Goal: Task Accomplishment & Management: Complete application form

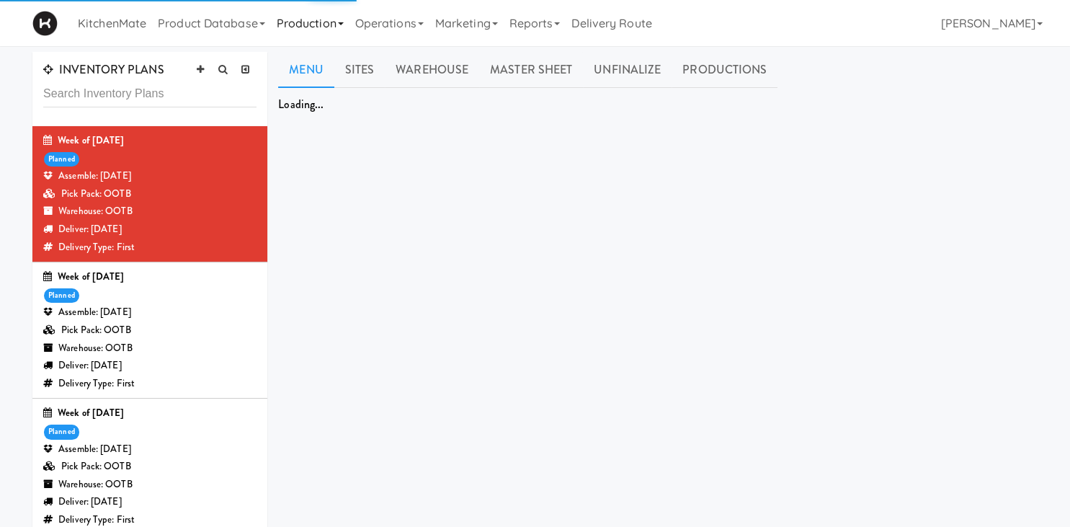
click at [310, 27] on link "Production" at bounding box center [310, 23] width 79 height 46
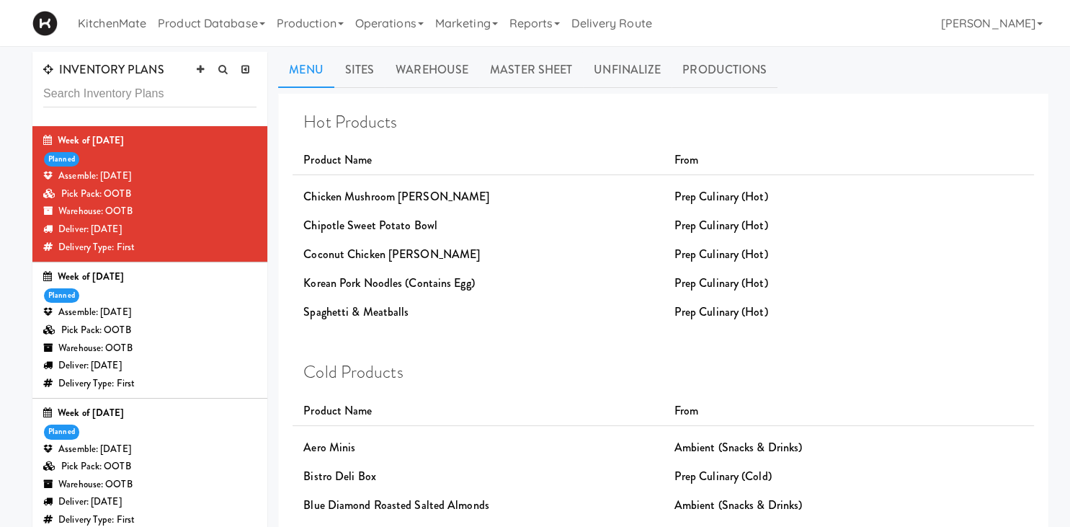
click at [133, 182] on div "Assemble: [DATE]" at bounding box center [149, 176] width 213 height 18
click at [728, 57] on link "Productions" at bounding box center [725, 70] width 106 height 36
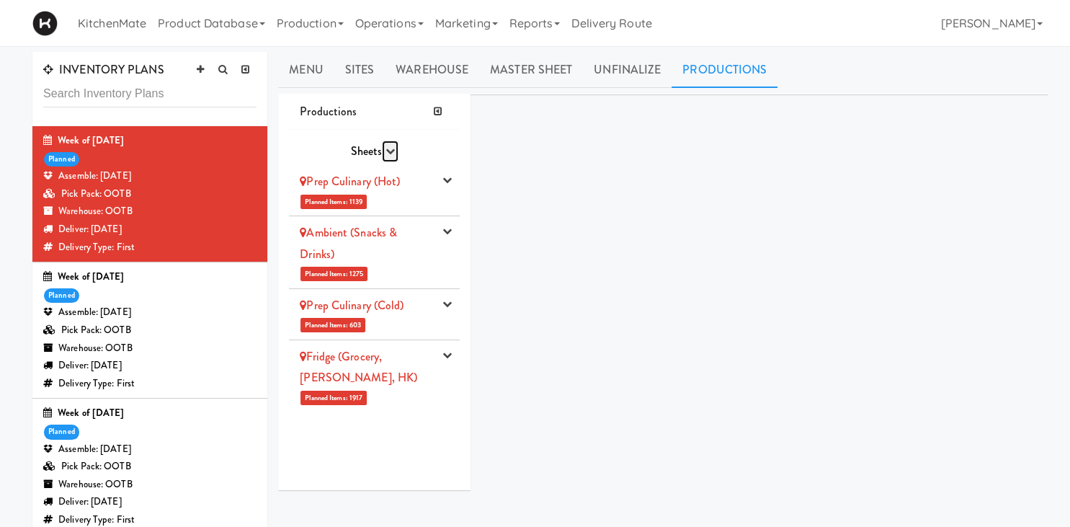
click at [388, 150] on icon "button" at bounding box center [389, 150] width 9 height 9
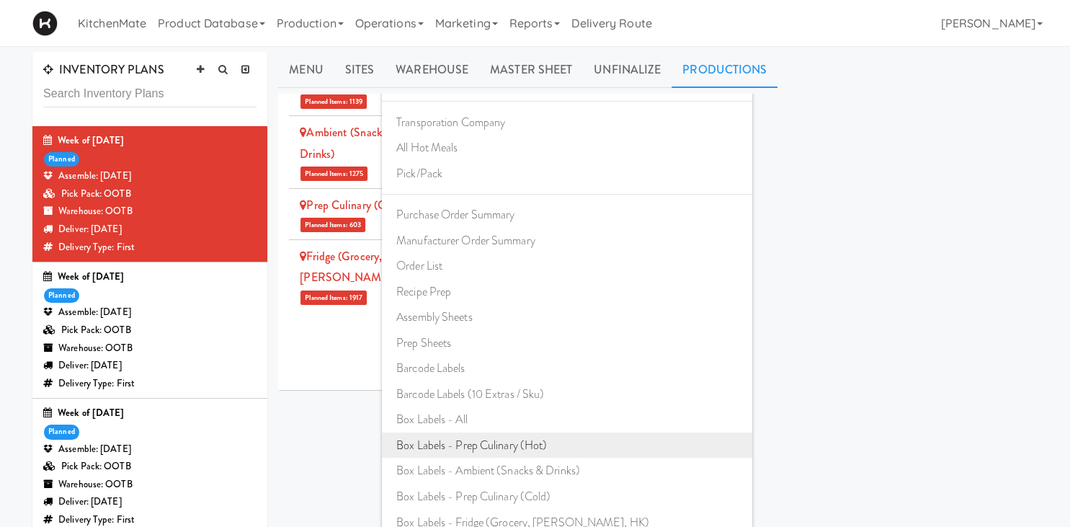
scroll to position [133, 0]
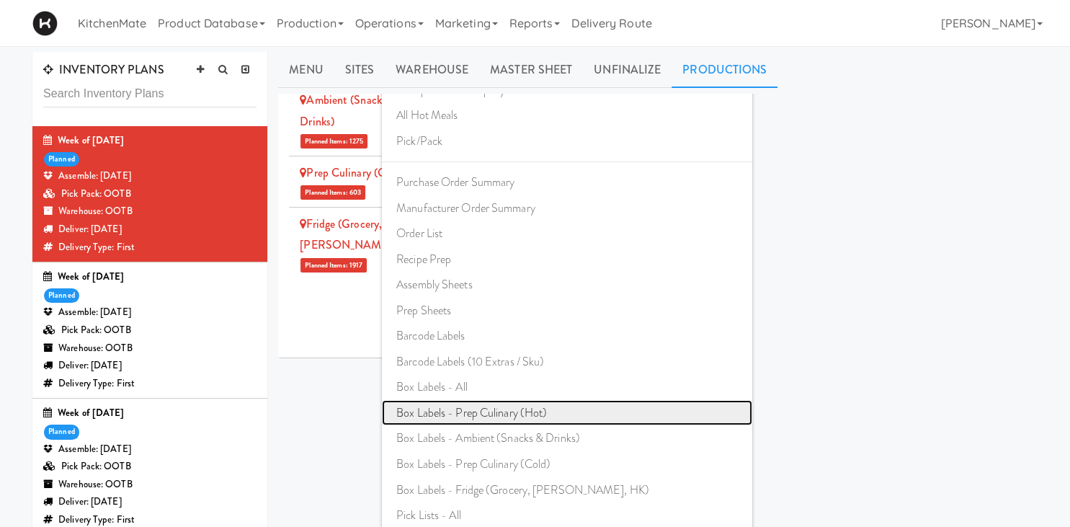
click at [465, 408] on link "Box Labels - Prep Culinary (Hot)" at bounding box center [567, 413] width 370 height 26
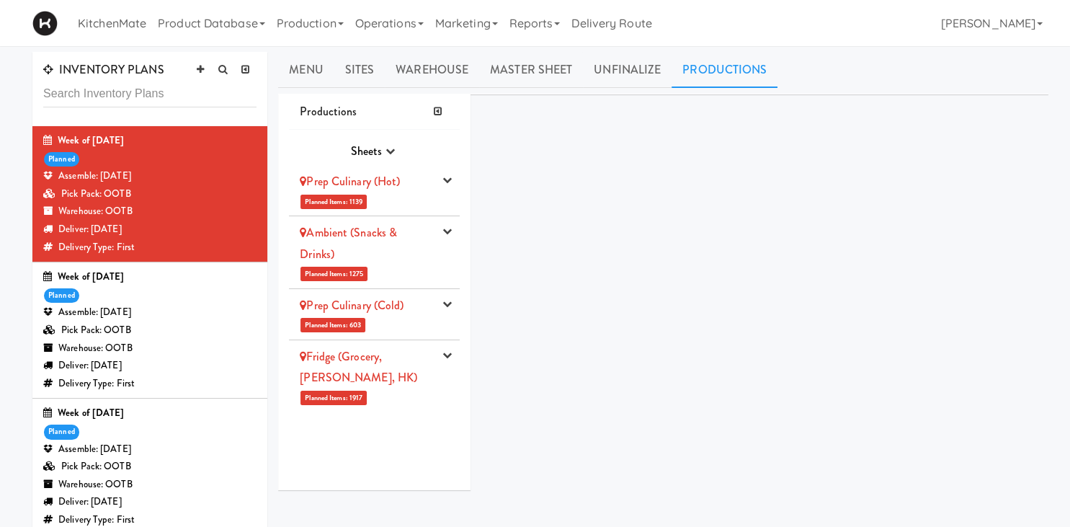
scroll to position [0, 0]
click at [388, 152] on icon "button" at bounding box center [389, 150] width 9 height 9
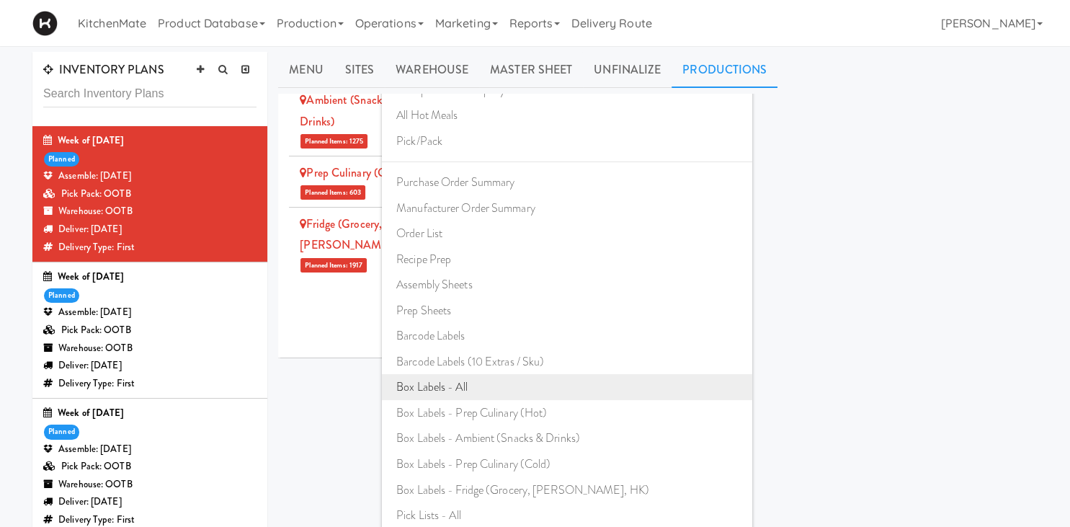
scroll to position [76, 0]
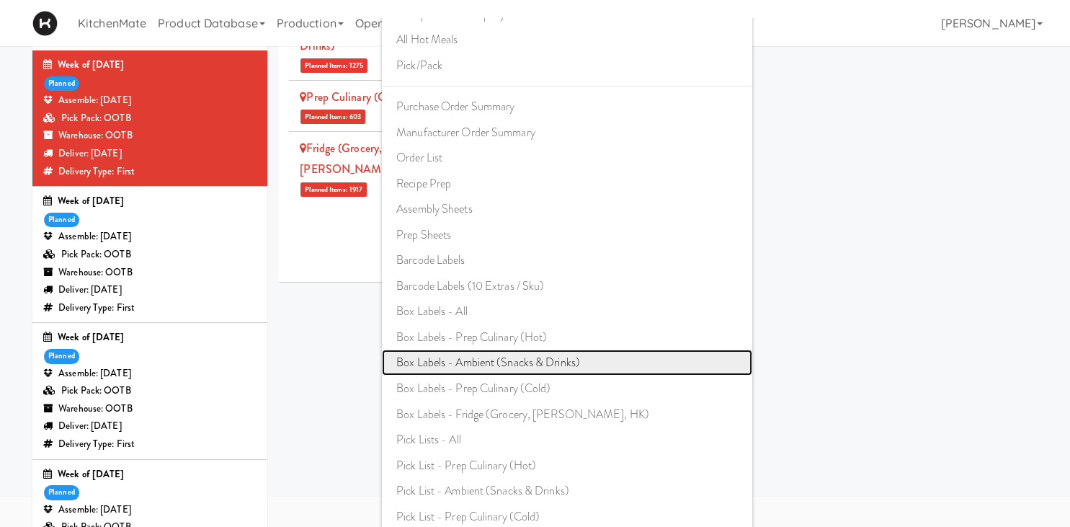
click at [499, 356] on link "Box Labels - Ambient (Snacks & Drinks)" at bounding box center [567, 362] width 370 height 26
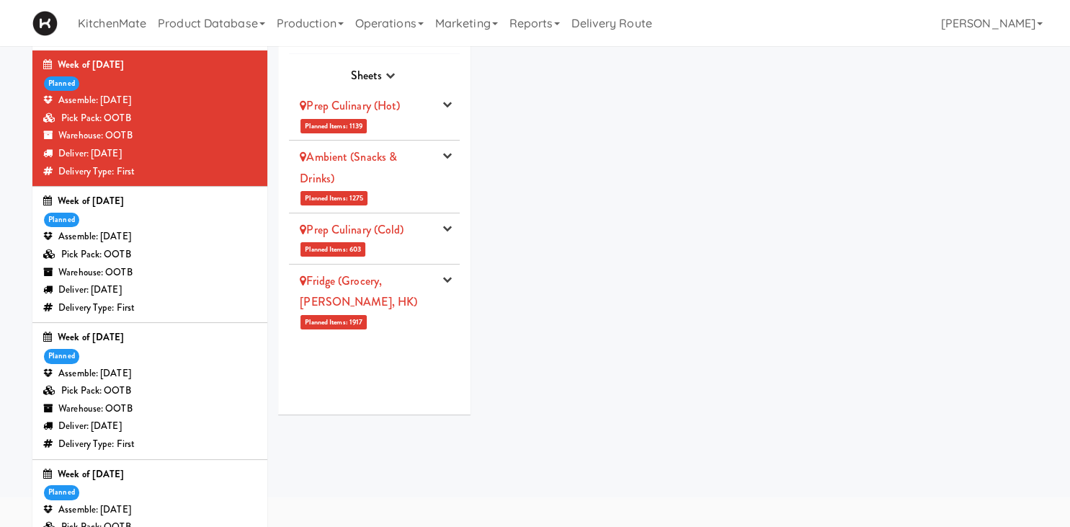
scroll to position [0, 0]
click at [394, 73] on icon "button" at bounding box center [389, 75] width 9 height 9
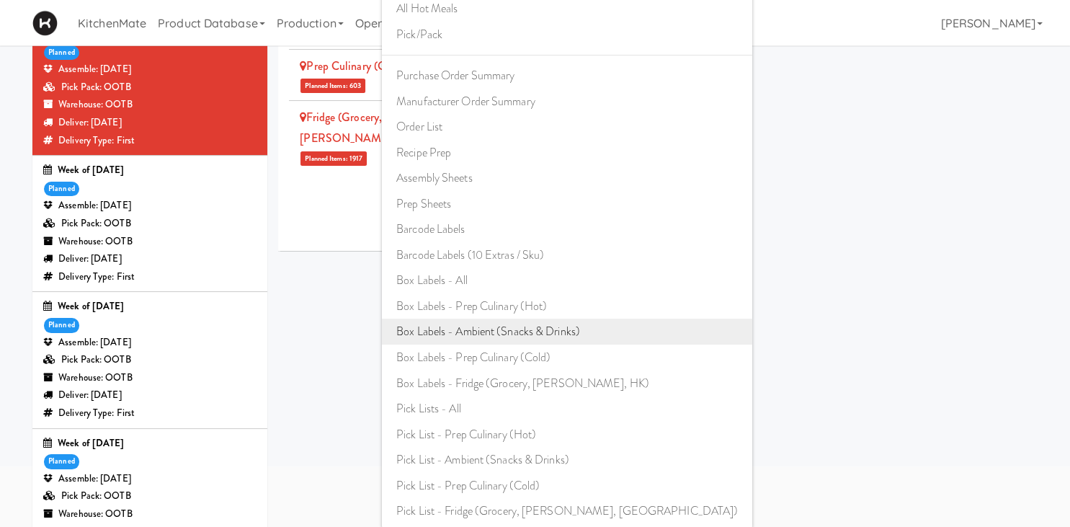
scroll to position [228, 0]
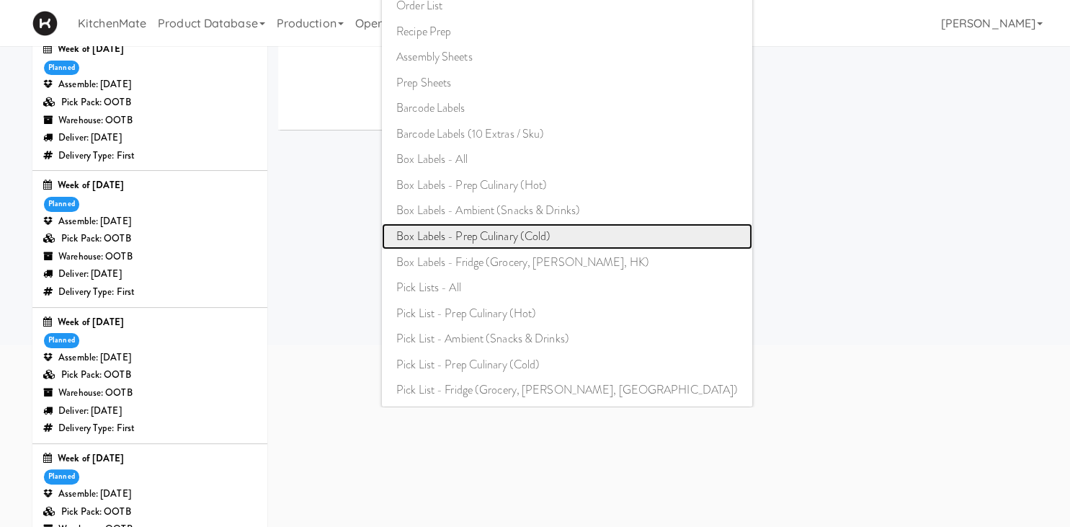
click at [520, 234] on link "Box Labels - Prep Culinary (Cold)" at bounding box center [567, 236] width 370 height 26
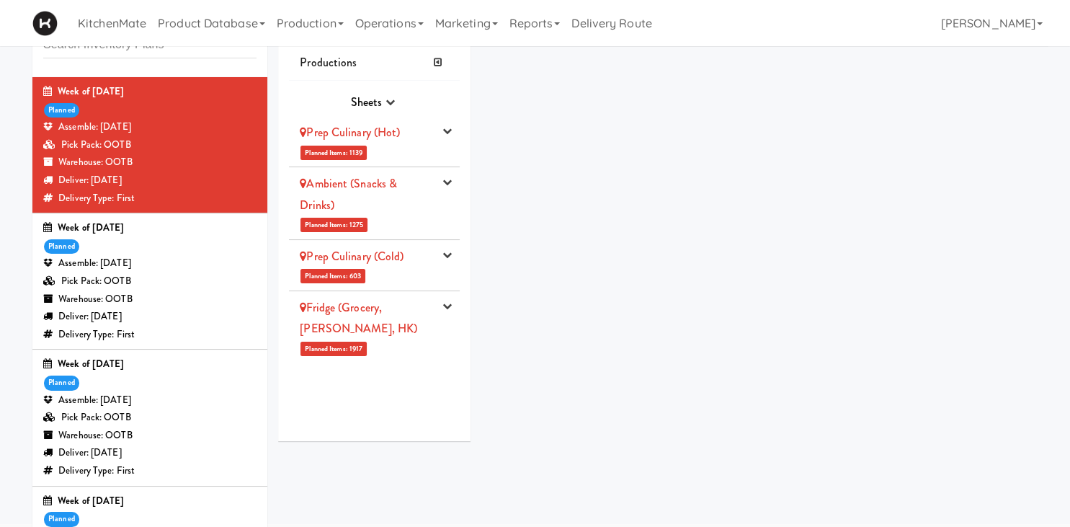
scroll to position [0, 0]
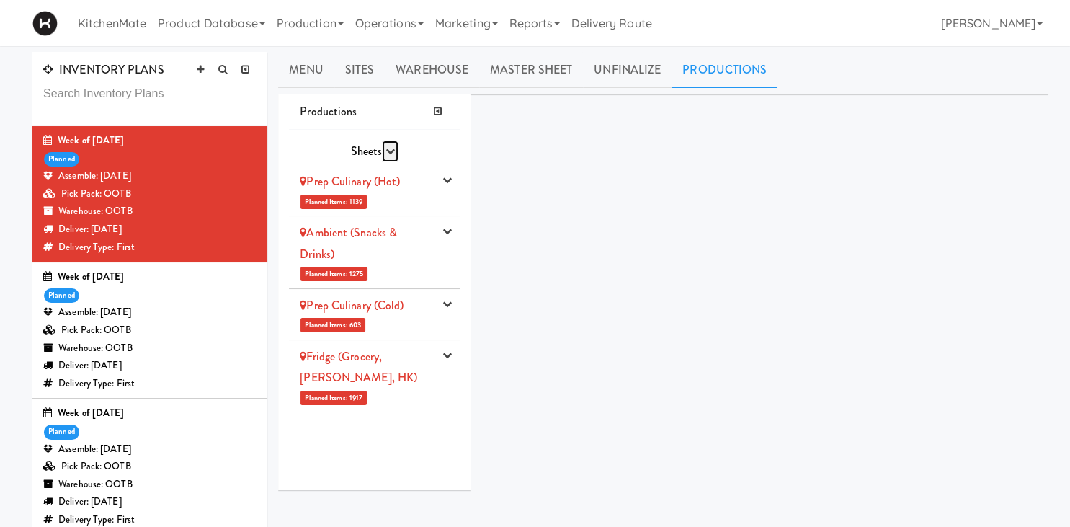
click at [388, 151] on icon "button" at bounding box center [389, 150] width 9 height 9
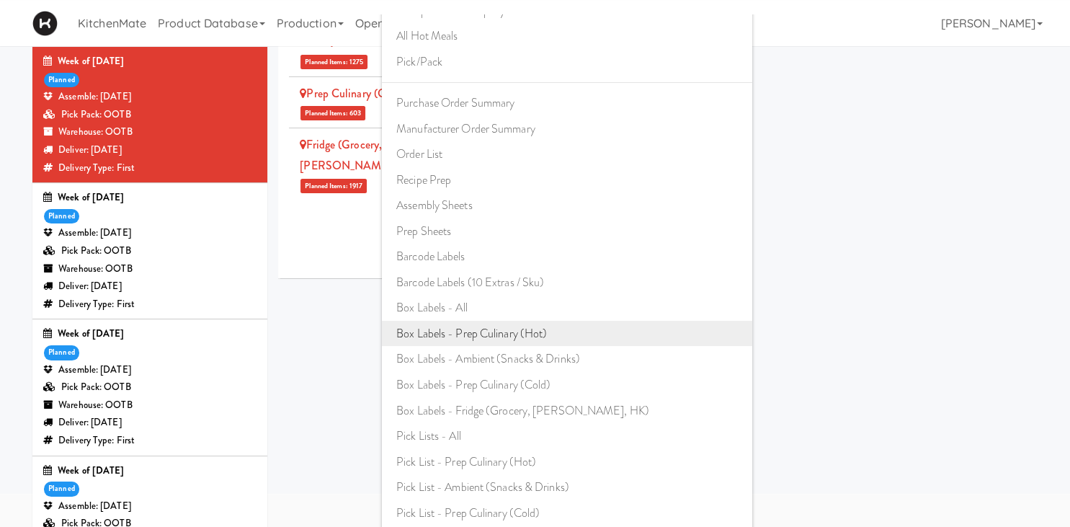
scroll to position [152, 0]
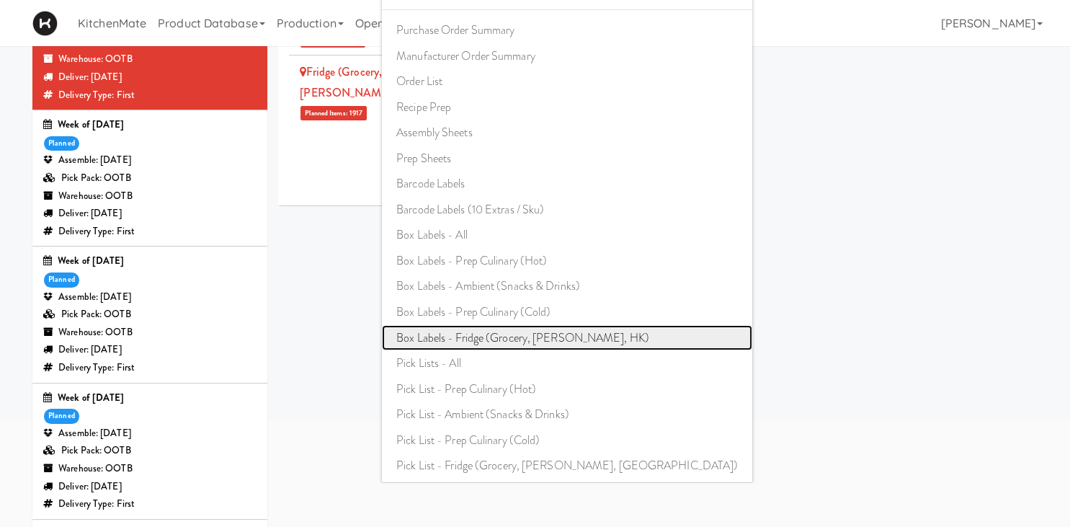
click at [520, 342] on link "Box Labels - Fridge (Grocery, Bev, HK)" at bounding box center [567, 338] width 370 height 26
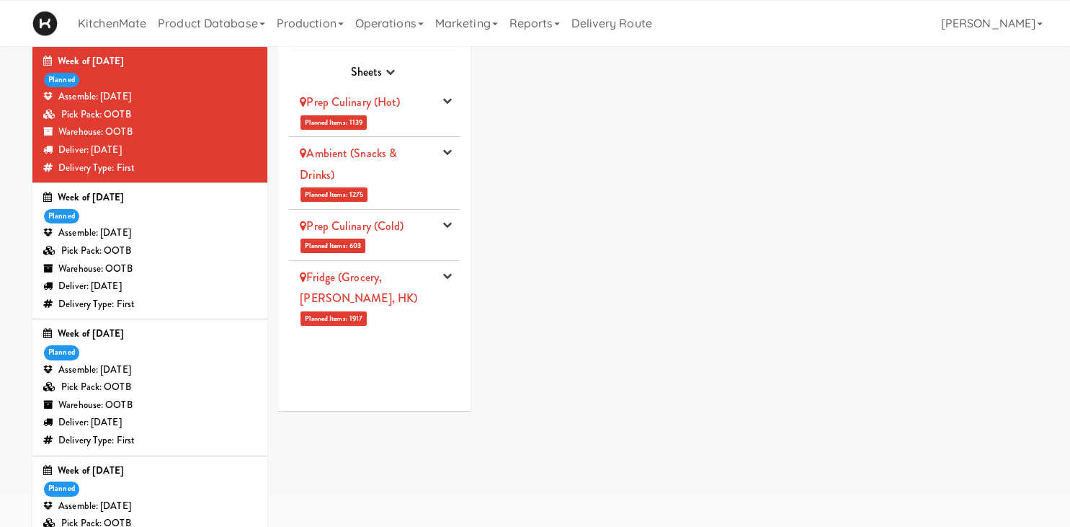
scroll to position [0, 0]
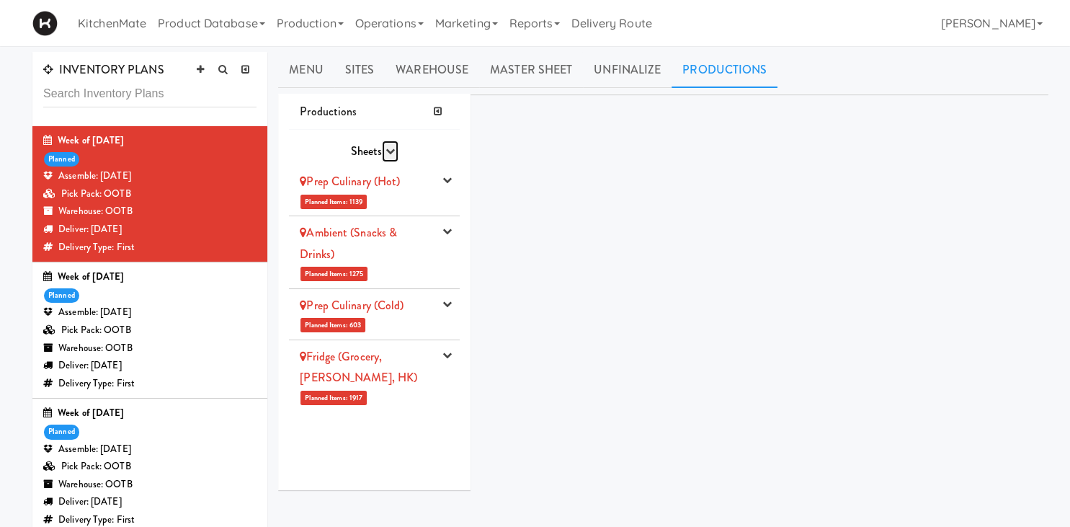
click at [385, 156] on button "button" at bounding box center [390, 152] width 17 height 22
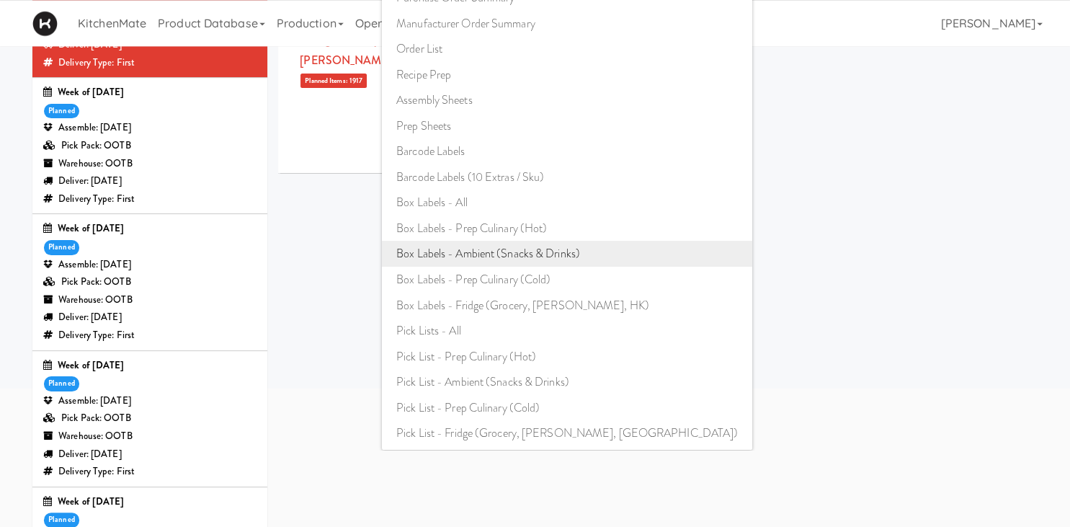
scroll to position [228, 0]
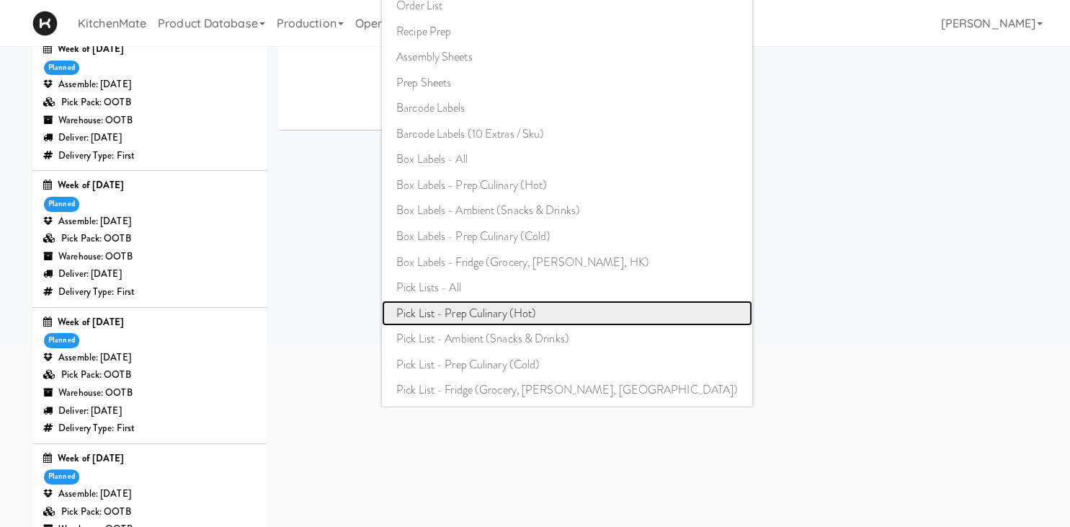
click at [482, 316] on link "Pick List - Prep Culinary (Hot)" at bounding box center [567, 313] width 370 height 26
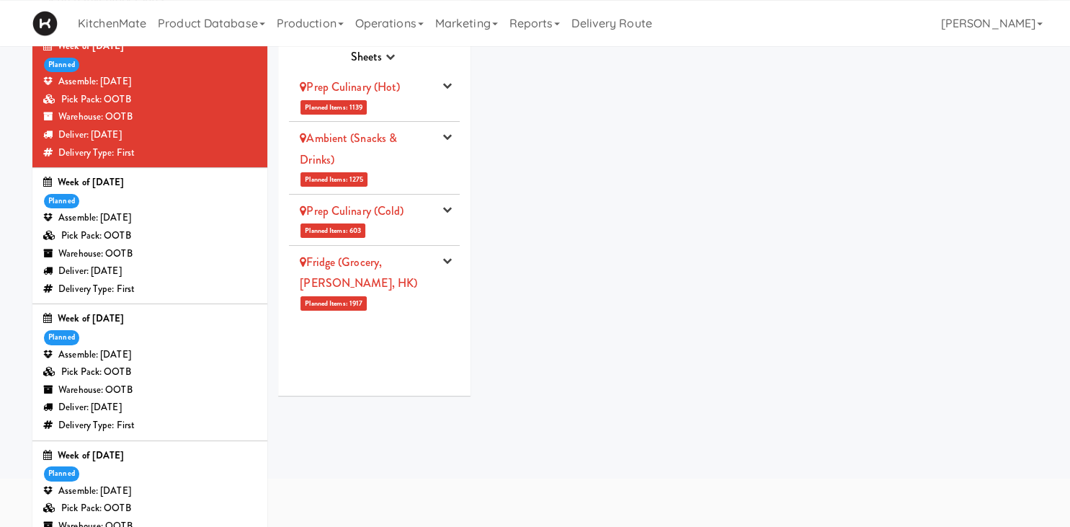
scroll to position [0, 0]
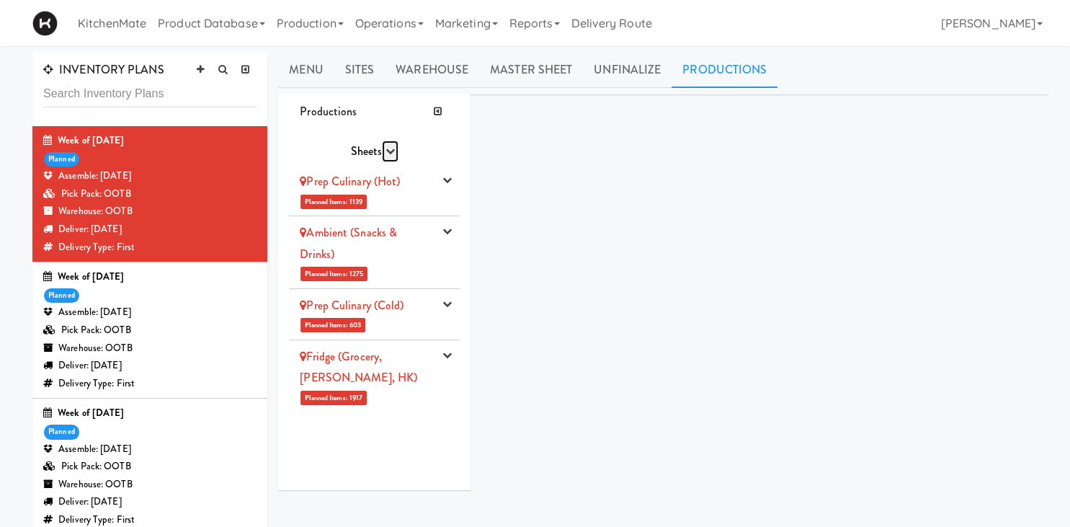
click at [396, 146] on button "button" at bounding box center [390, 152] width 17 height 22
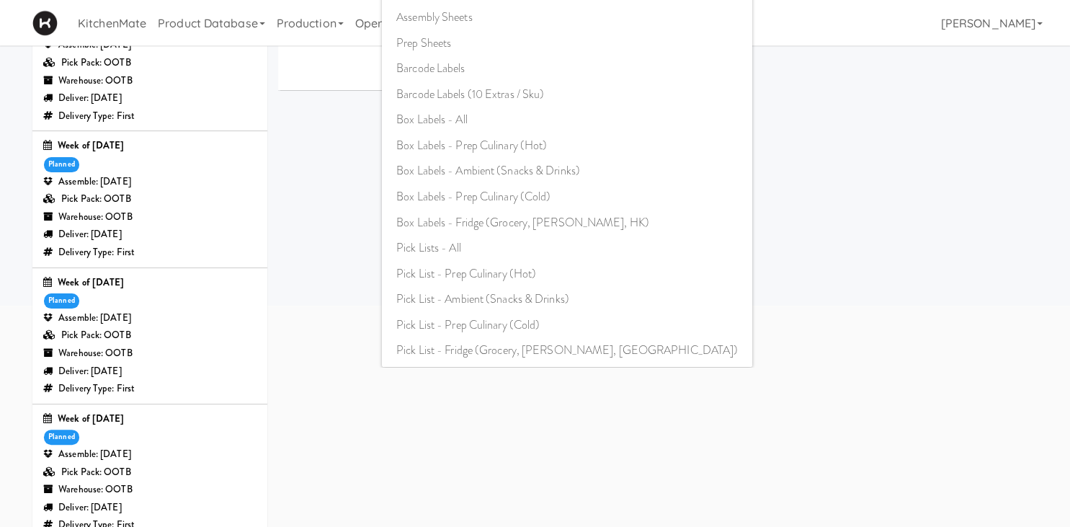
scroll to position [304, 0]
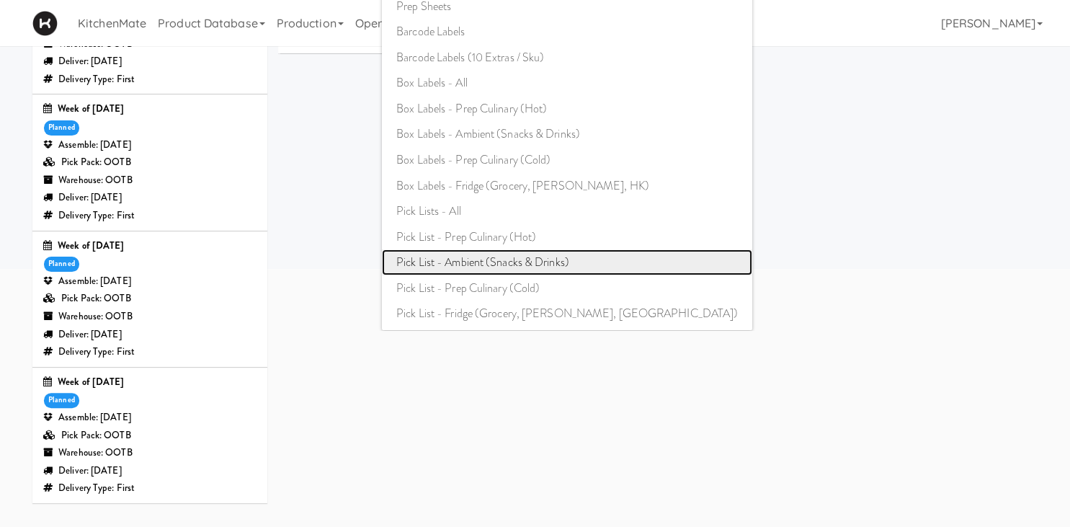
click at [525, 261] on link "Pick List - Ambient (Snacks & Drinks)" at bounding box center [567, 262] width 370 height 26
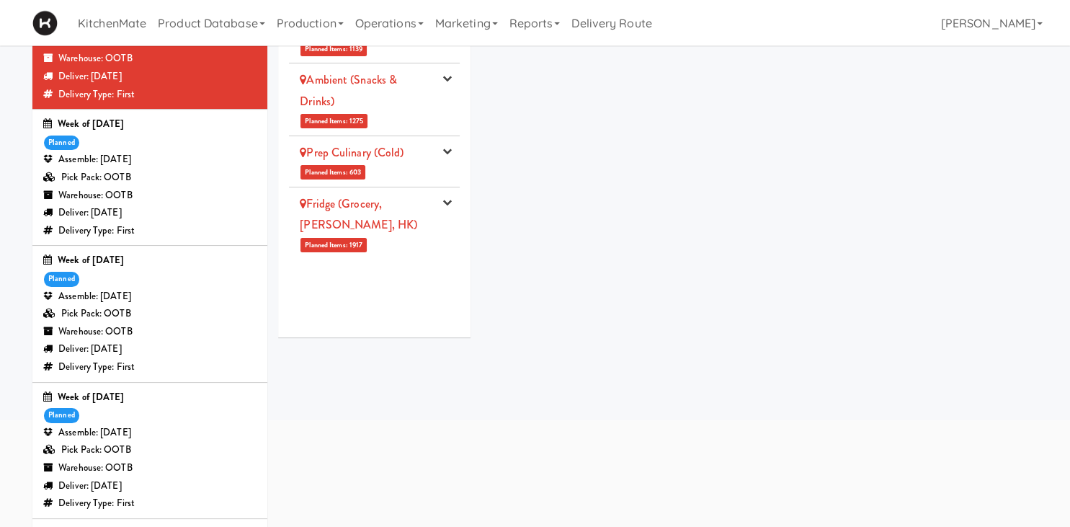
scroll to position [0, 0]
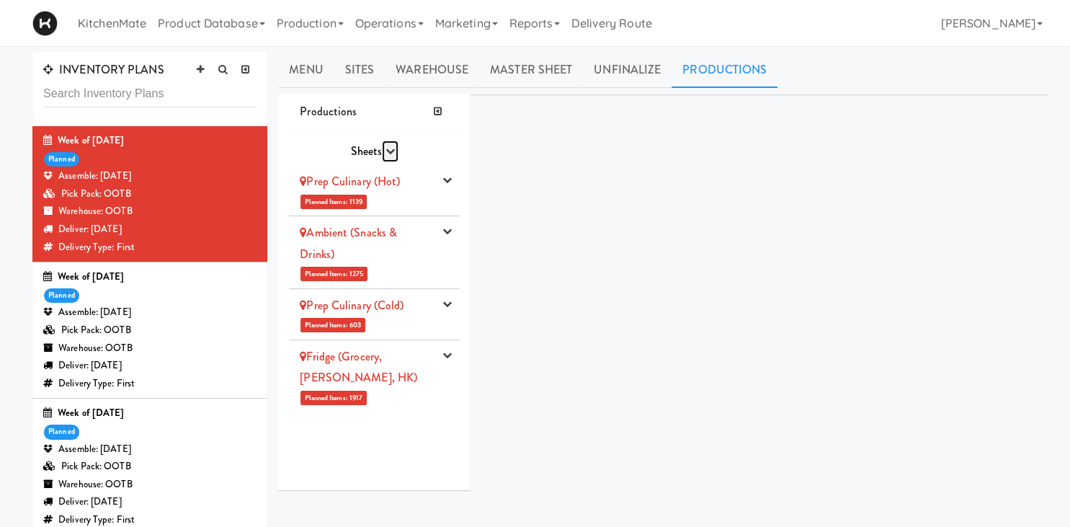
click at [385, 151] on button "button" at bounding box center [390, 152] width 17 height 22
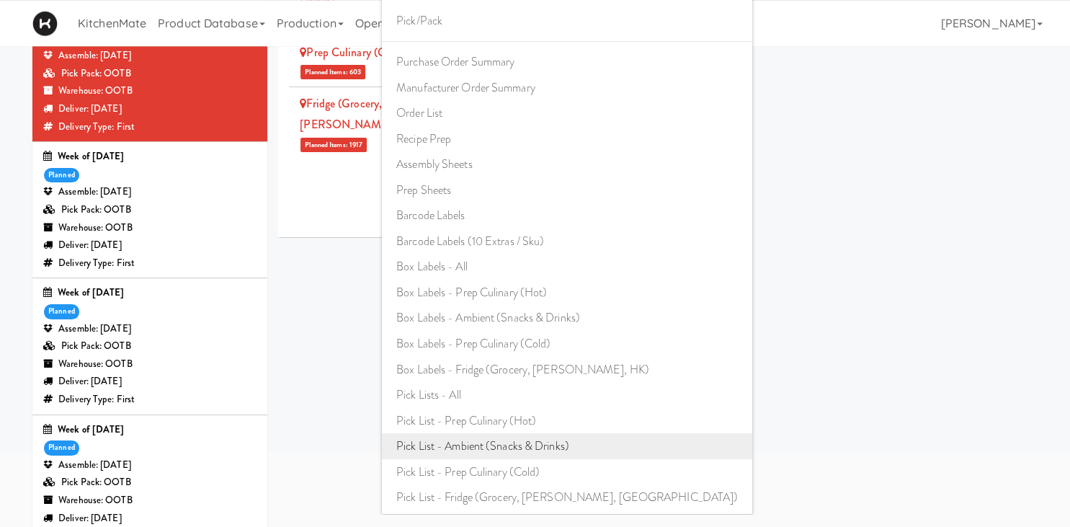
scroll to position [152, 0]
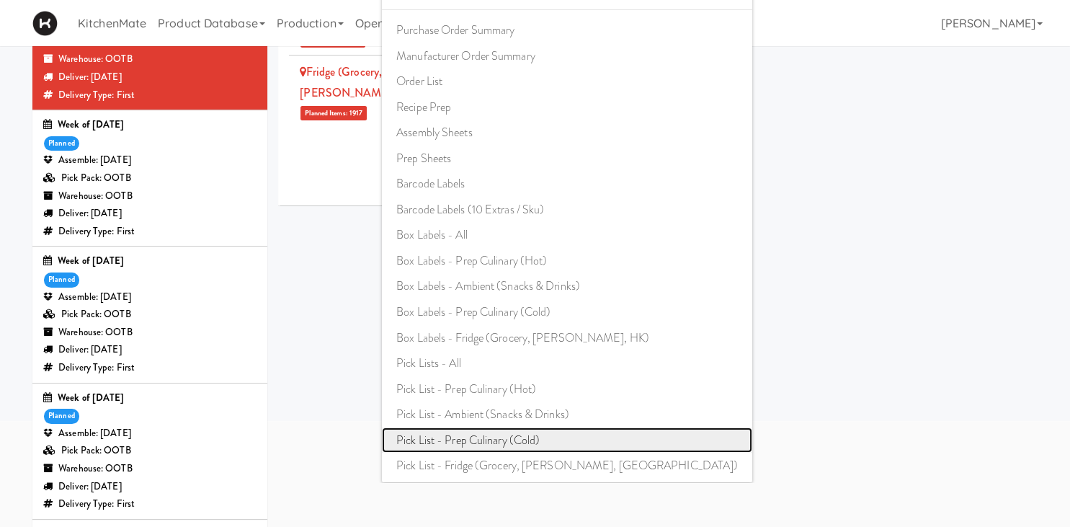
click at [503, 441] on link "Pick List - Prep Culinary (Cold)" at bounding box center [567, 440] width 370 height 26
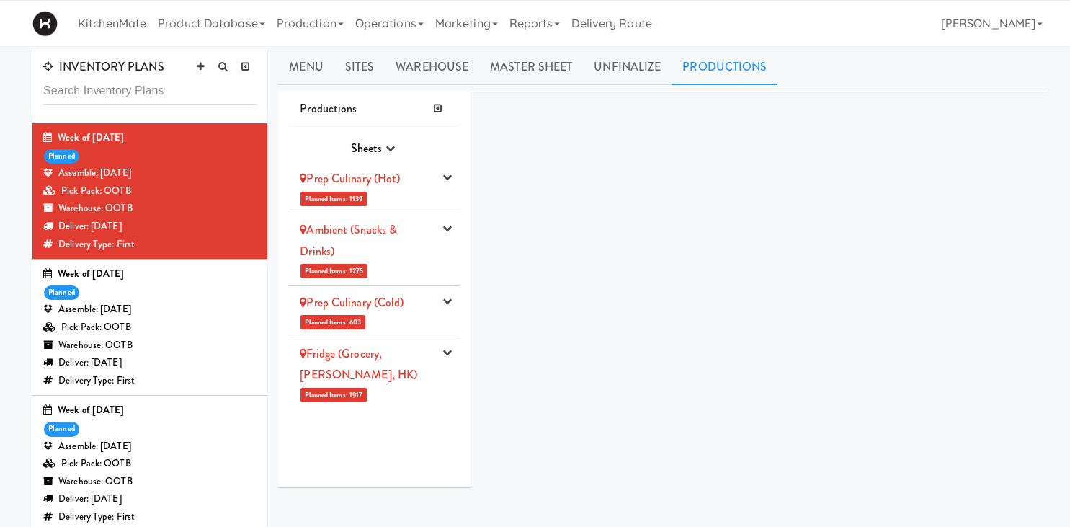
scroll to position [0, 0]
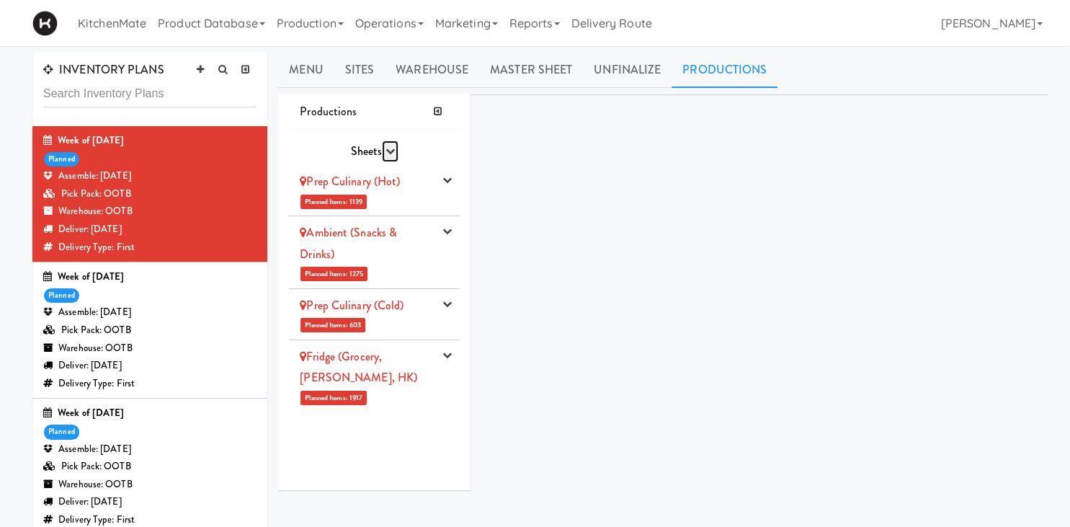
click at [385, 151] on icon "button" at bounding box center [389, 150] width 9 height 9
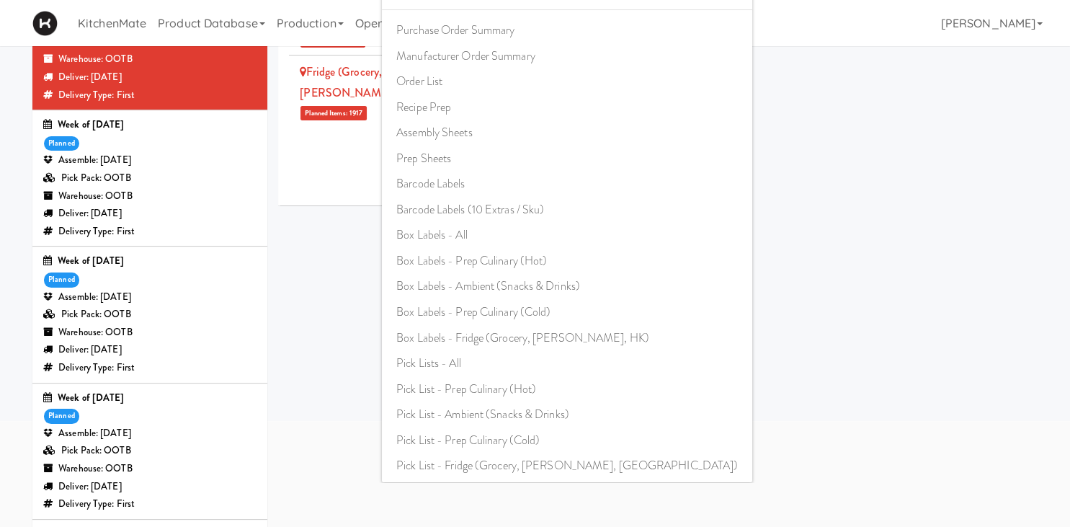
scroll to position [228, 0]
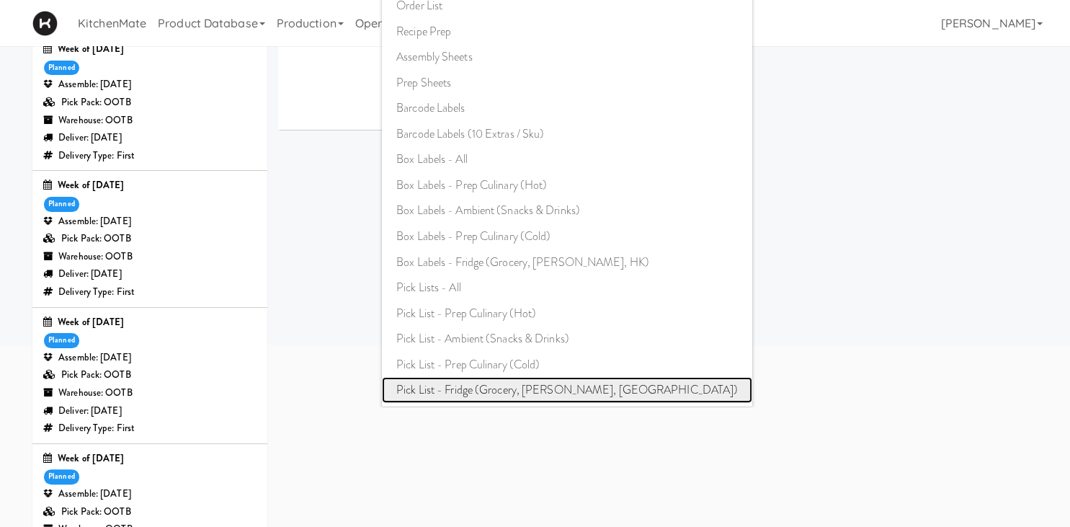
click at [534, 393] on link "Pick List - Fridge (Grocery, Bev, HK)" at bounding box center [567, 390] width 370 height 26
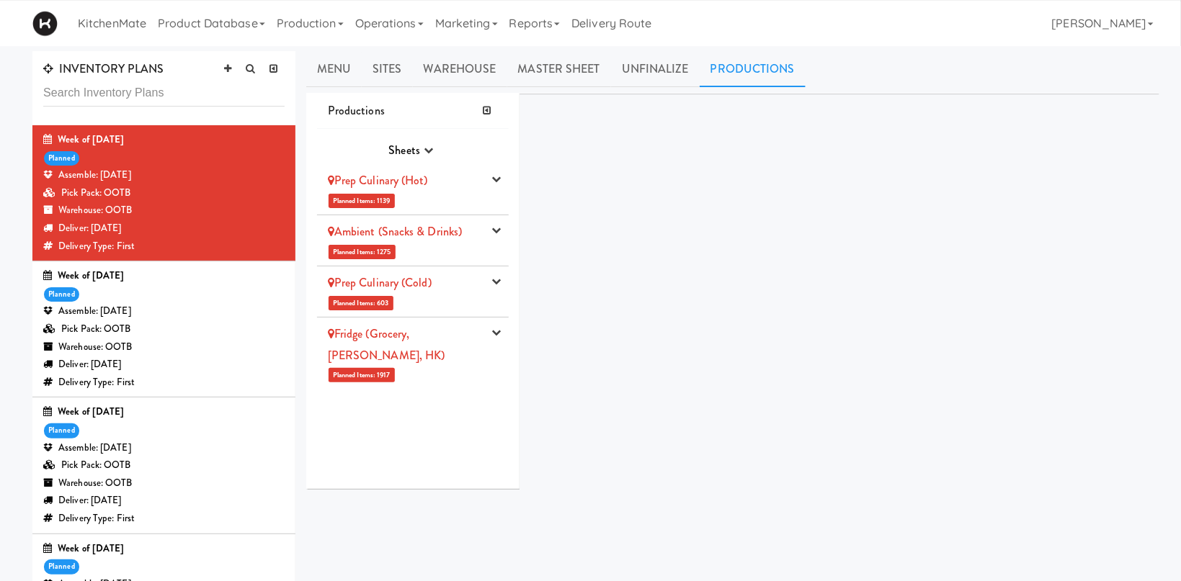
scroll to position [0, 0]
click at [510, 182] on div "Productions Sheets Purchase Order Sheets Transporation Company All Hot Meals Pi…" at bounding box center [412, 292] width 213 height 397
click at [501, 182] on icon "button" at bounding box center [495, 179] width 9 height 9
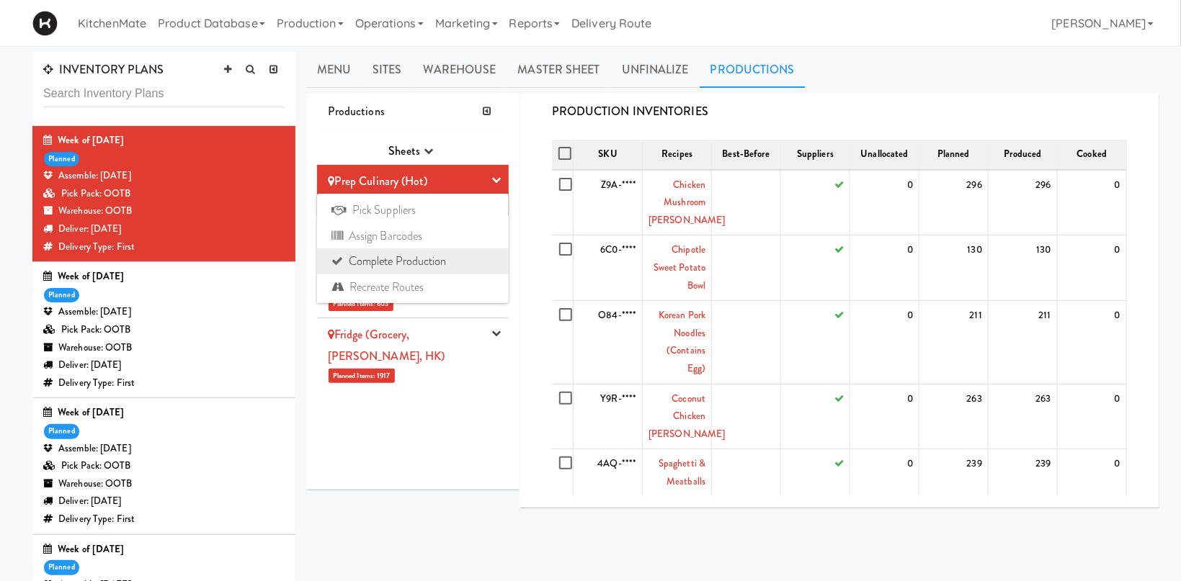
click at [391, 265] on link "Complete Production" at bounding box center [413, 262] width 192 height 26
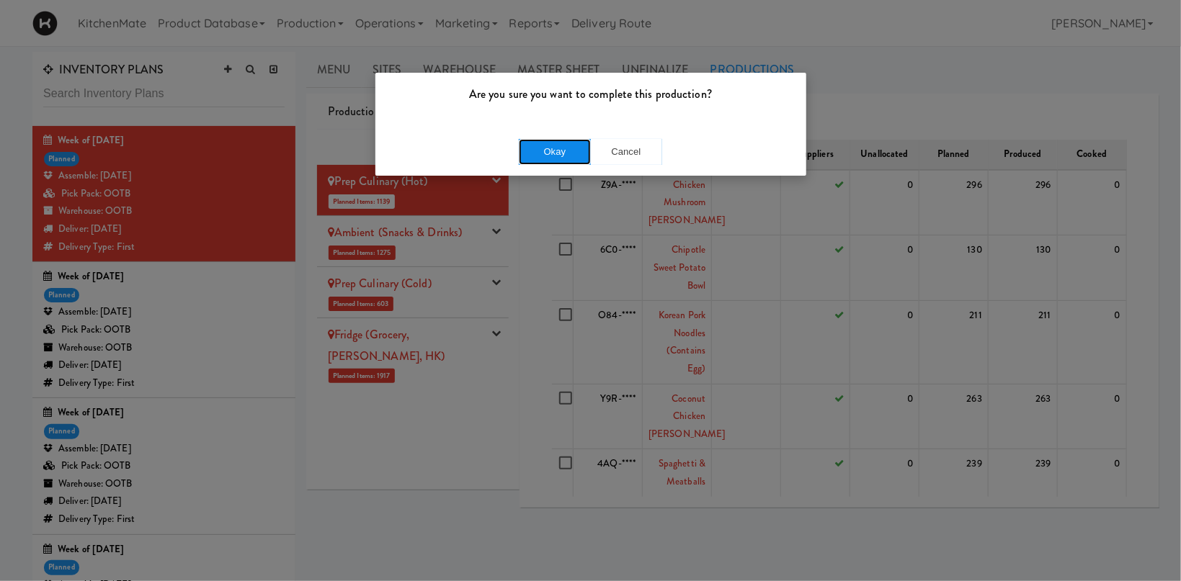
click at [548, 149] on button "Okay" at bounding box center [555, 152] width 72 height 26
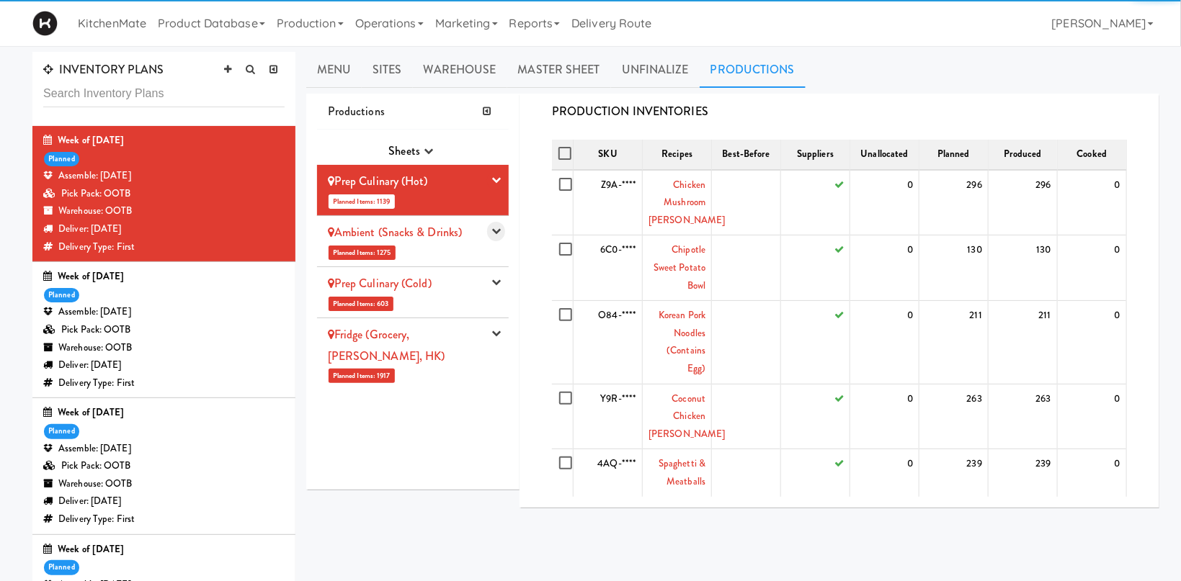
click at [495, 231] on icon "button" at bounding box center [495, 230] width 9 height 9
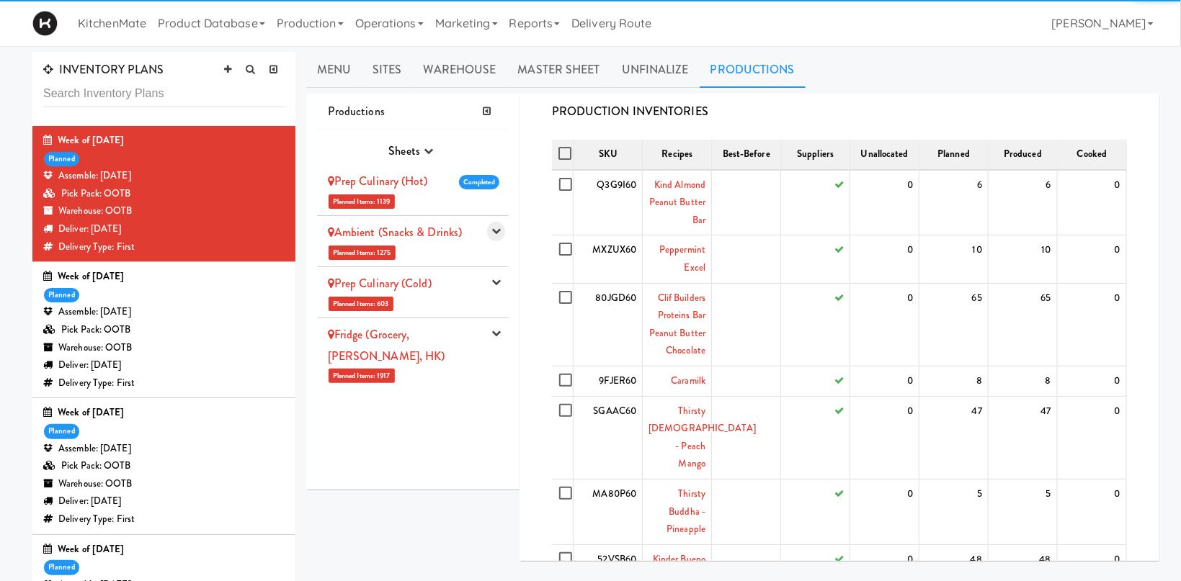
click at [494, 231] on icon "button" at bounding box center [495, 230] width 9 height 9
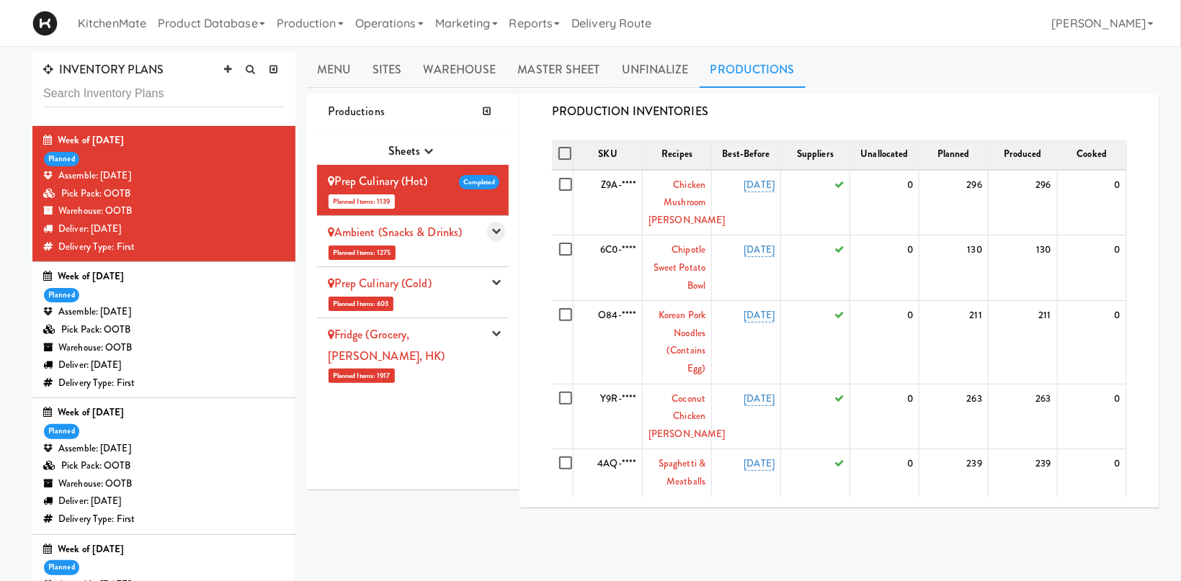
click at [494, 237] on button "button" at bounding box center [496, 231] width 18 height 19
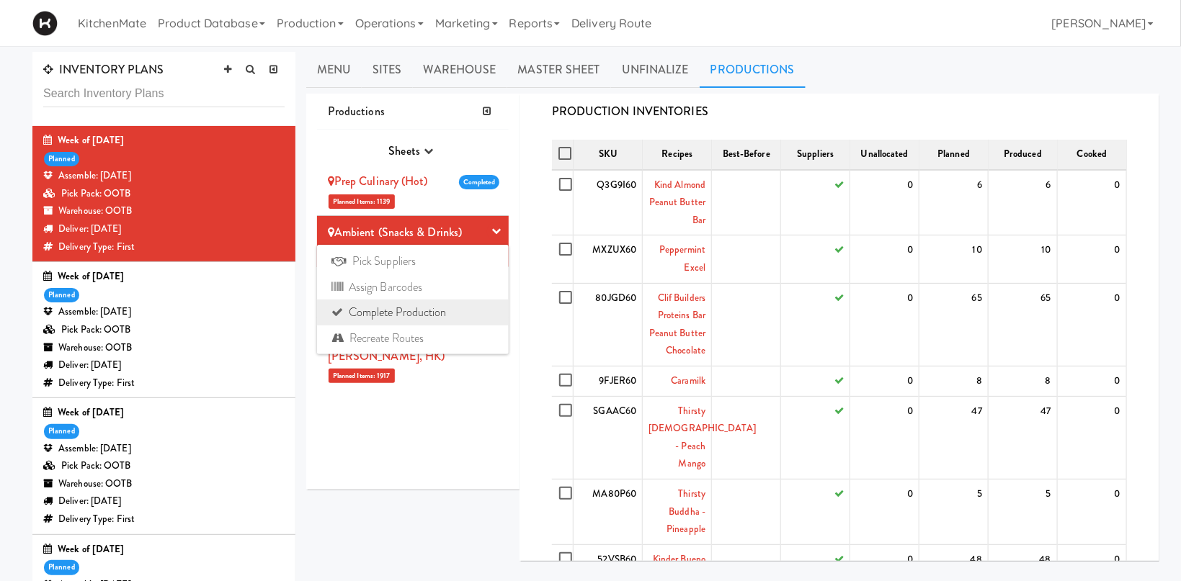
click at [405, 309] on link "Complete Production" at bounding box center [413, 313] width 192 height 26
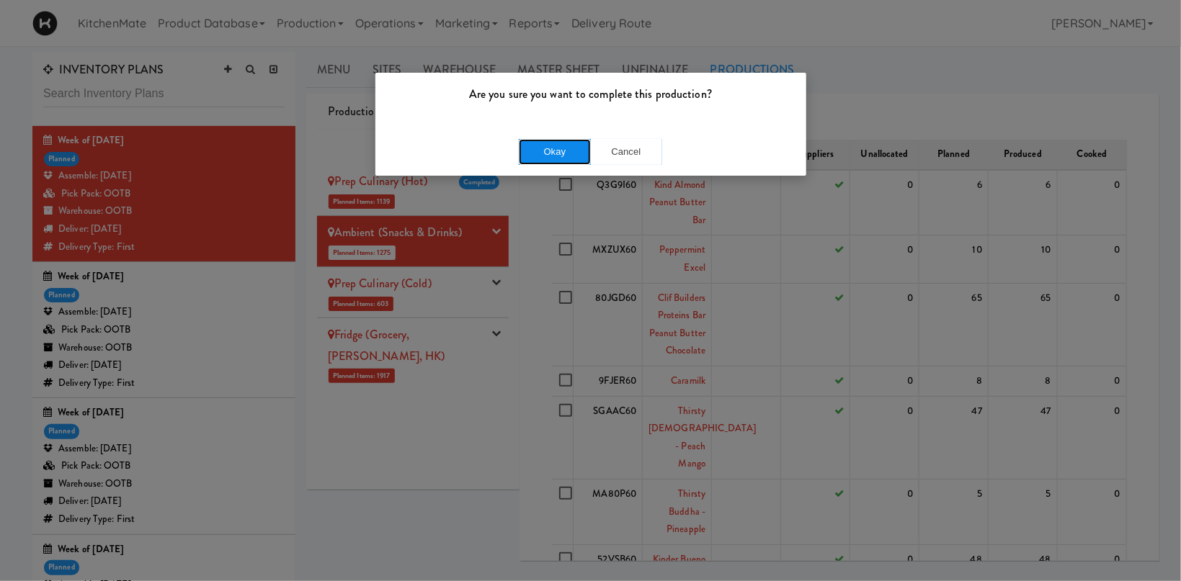
click at [563, 150] on button "Okay" at bounding box center [555, 152] width 72 height 26
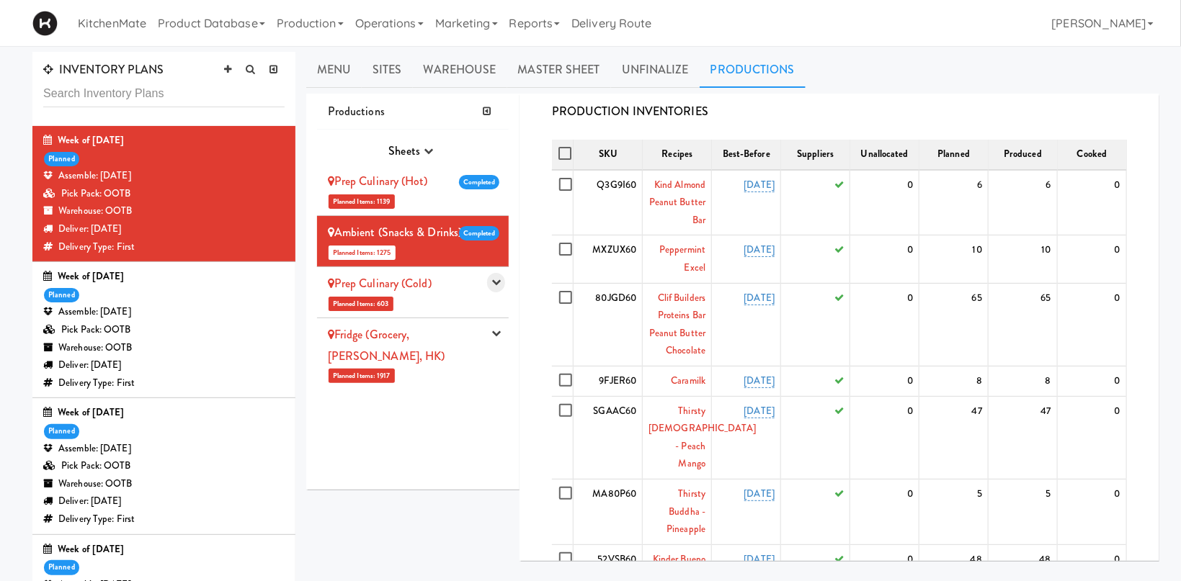
click at [494, 281] on icon "button" at bounding box center [495, 281] width 9 height 9
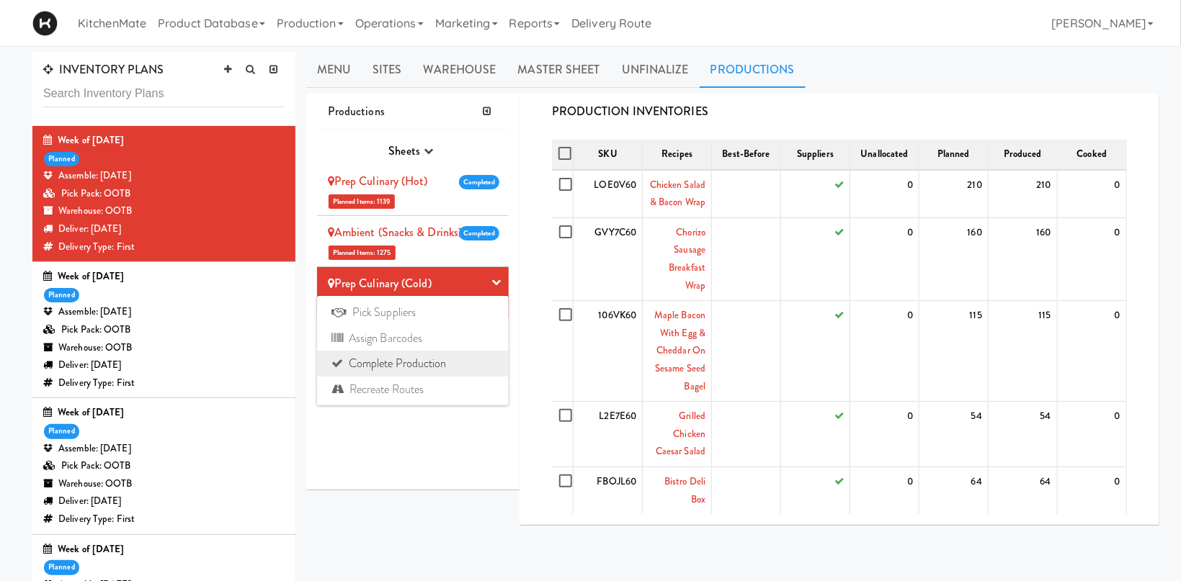
click at [456, 360] on link "Complete Production" at bounding box center [413, 364] width 192 height 26
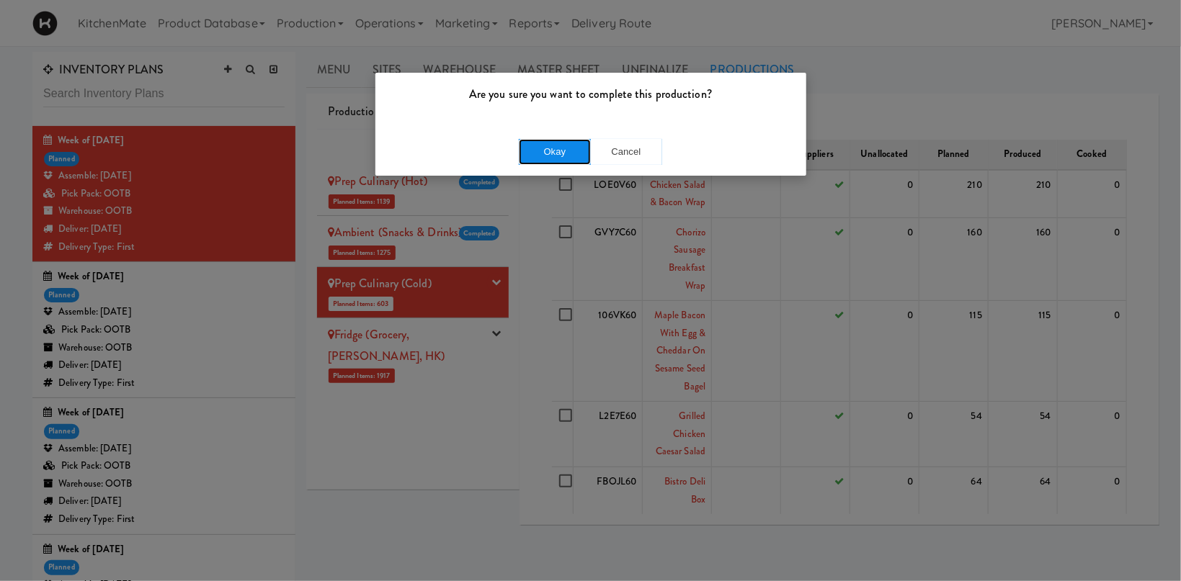
click at [554, 142] on button "Okay" at bounding box center [555, 152] width 72 height 26
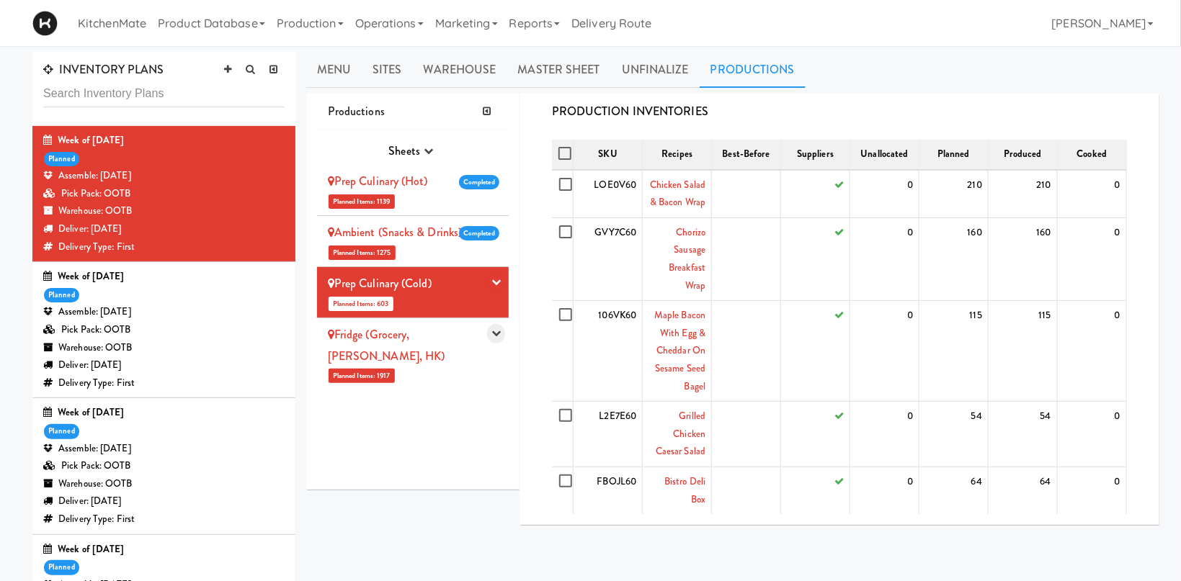
click at [497, 332] on icon "button" at bounding box center [495, 333] width 9 height 9
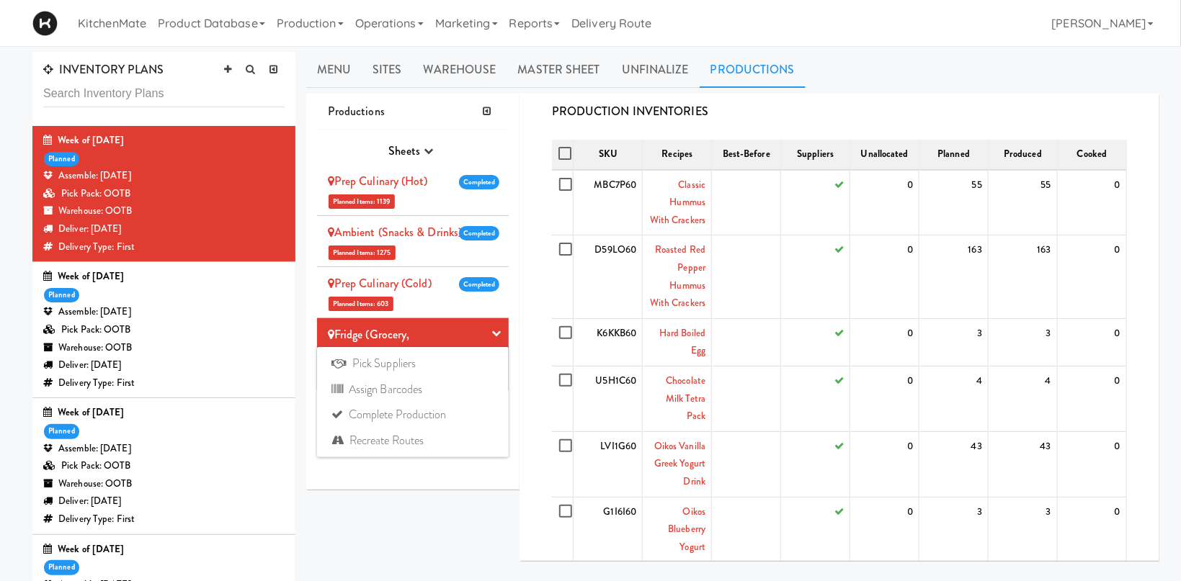
click at [499, 331] on icon "button" at bounding box center [495, 333] width 9 height 9
click at [499, 336] on icon "button" at bounding box center [495, 333] width 9 height 9
click at [498, 331] on icon "button" at bounding box center [495, 333] width 9 height 9
click at [406, 411] on link "Complete Production" at bounding box center [413, 415] width 192 height 26
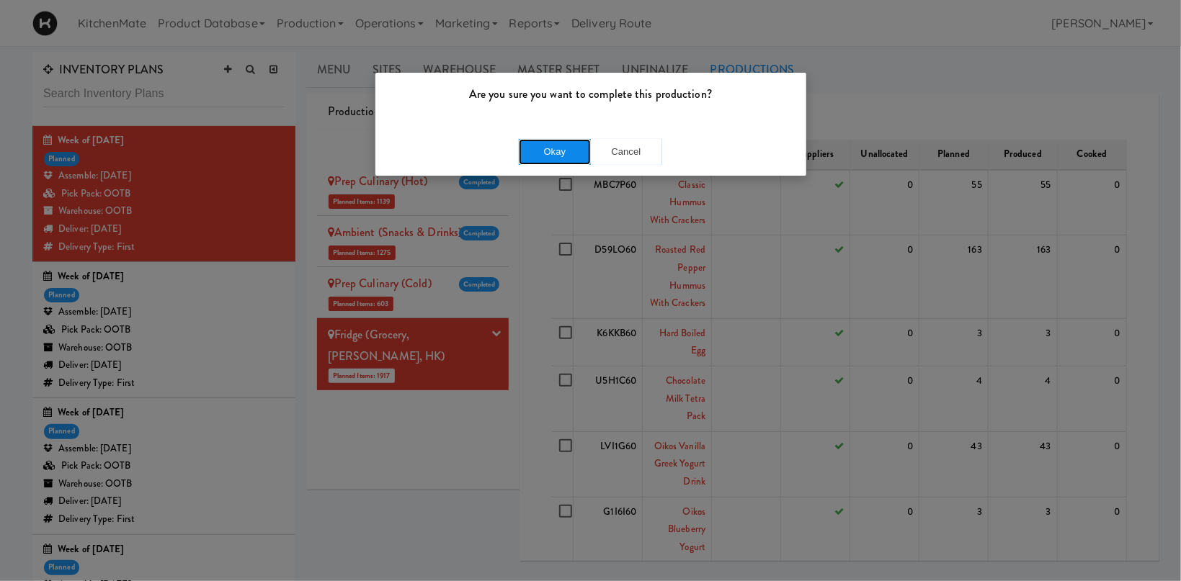
click at [570, 150] on button "Okay" at bounding box center [555, 152] width 72 height 26
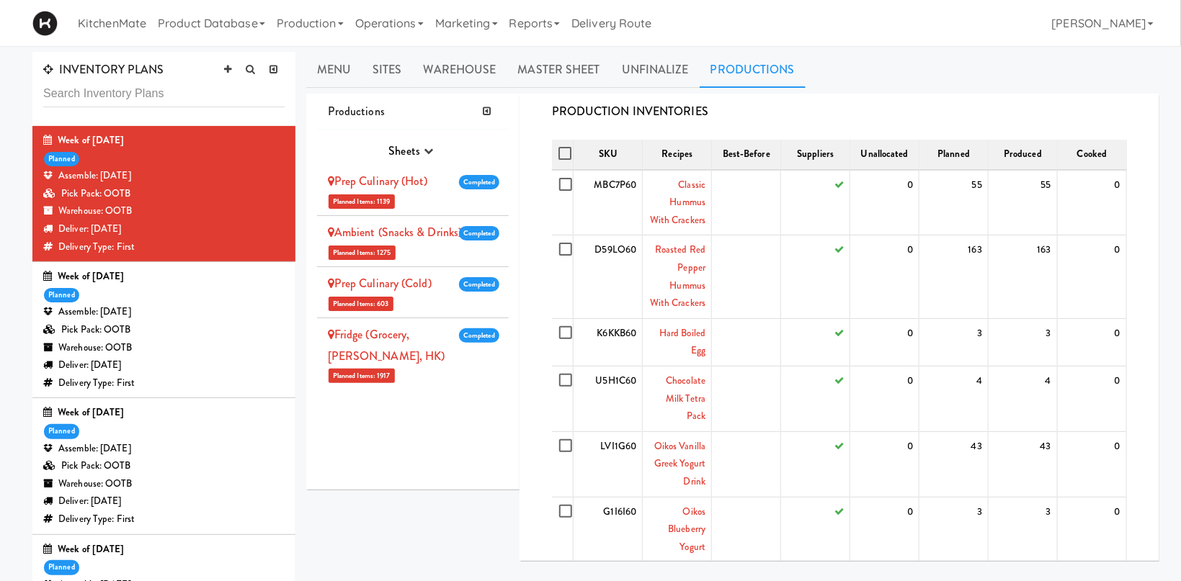
click at [179, 206] on div "Warehouse: OOTB" at bounding box center [163, 211] width 241 height 18
click at [188, 298] on div "Week of Sept 21st, 2025 planned Assemble: Wednesday Sep 24, 2025 Pick Pack: OOT…" at bounding box center [163, 330] width 241 height 124
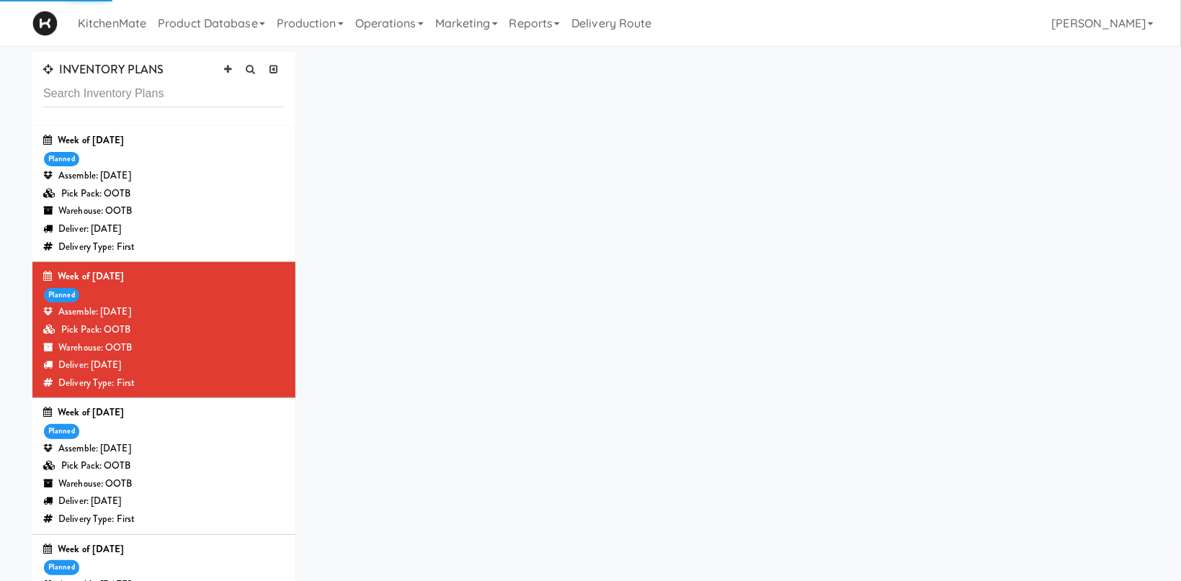
click at [194, 210] on div "Warehouse: OOTB" at bounding box center [163, 211] width 241 height 18
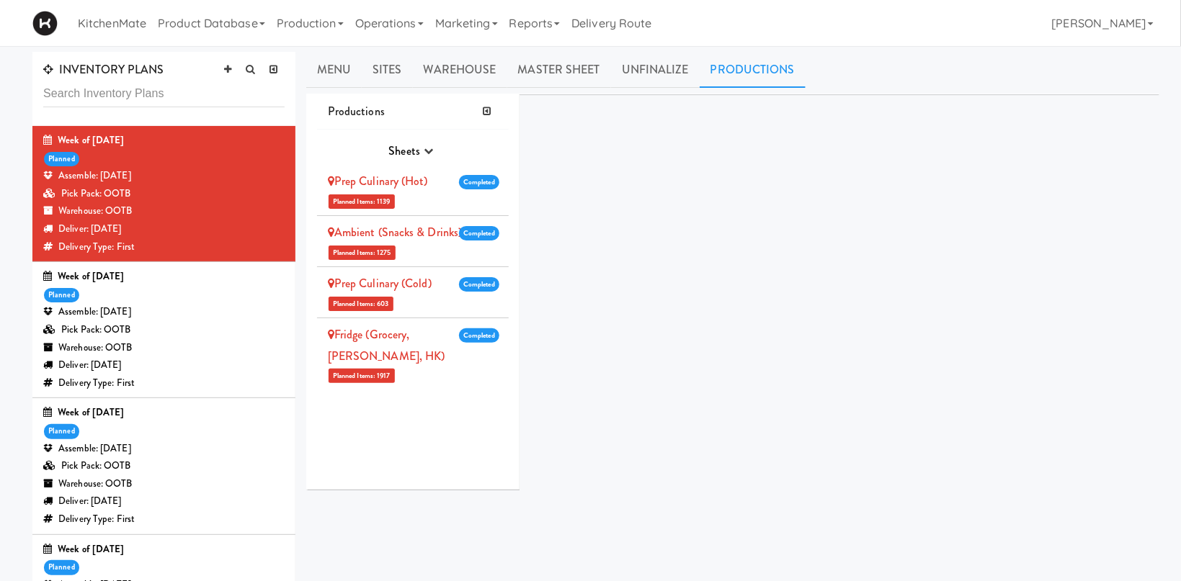
click at [429, 194] on li "Prep Culinary (Hot) Planned Items: 1139 Completed Pick Suppliers Assign Barcode…" at bounding box center [413, 190] width 192 height 51
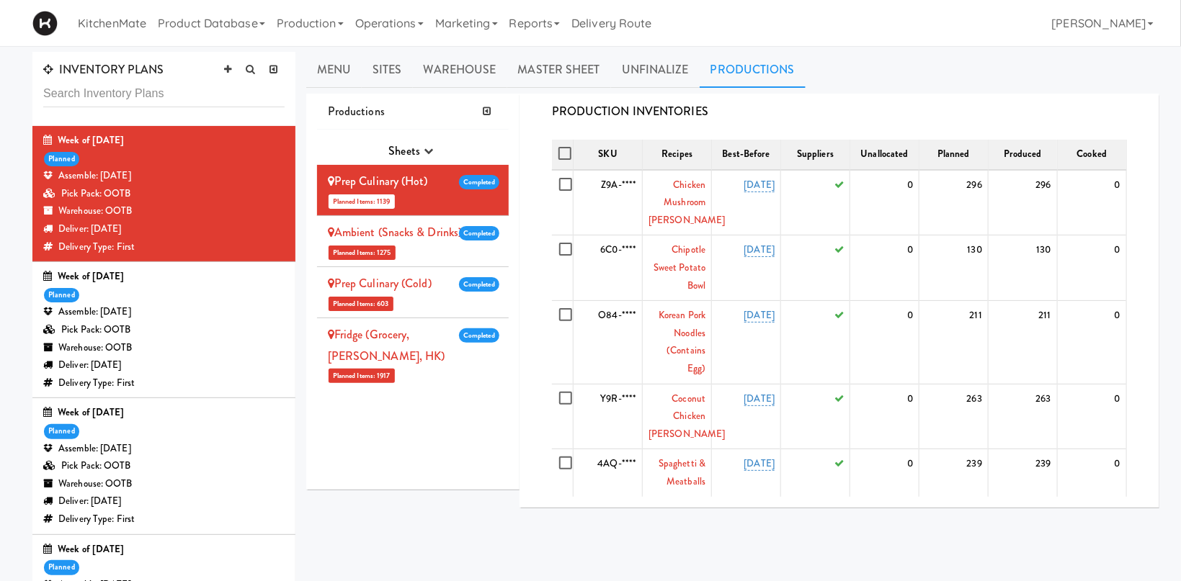
click at [435, 230] on link "Ambient (Snacks & Drinks)" at bounding box center [395, 232] width 135 height 17
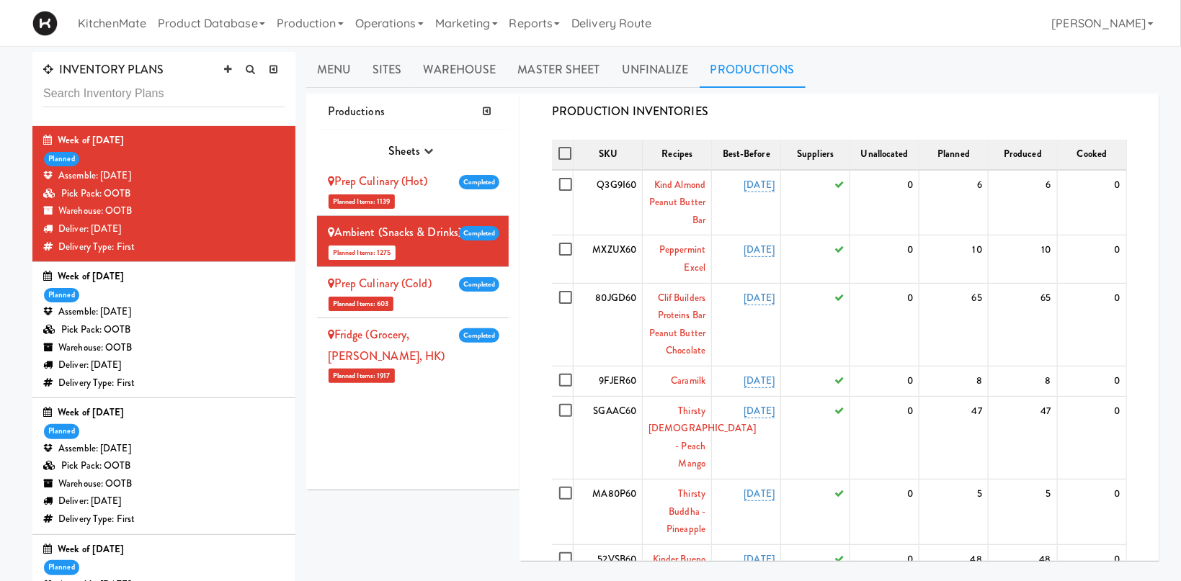
click at [445, 295] on li "Prep Culinary (Cold) Planned Items: 603 Completed Pick Suppliers Assign Barcode…" at bounding box center [413, 292] width 192 height 51
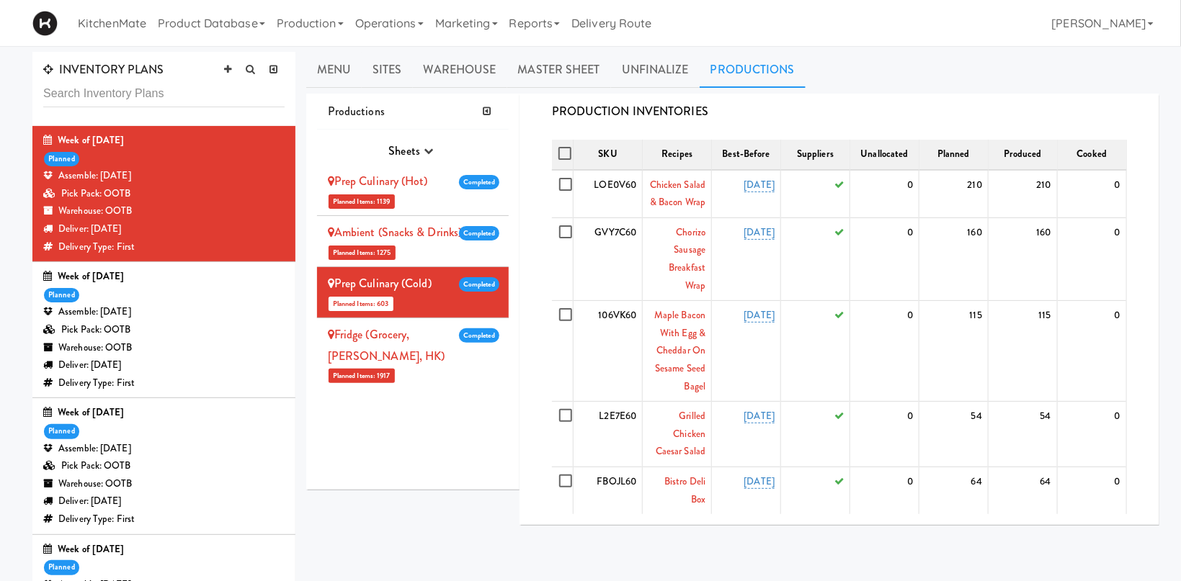
click at [445, 331] on link "Fridge (Grocery, [PERSON_NAME], HK)" at bounding box center [386, 345] width 117 height 38
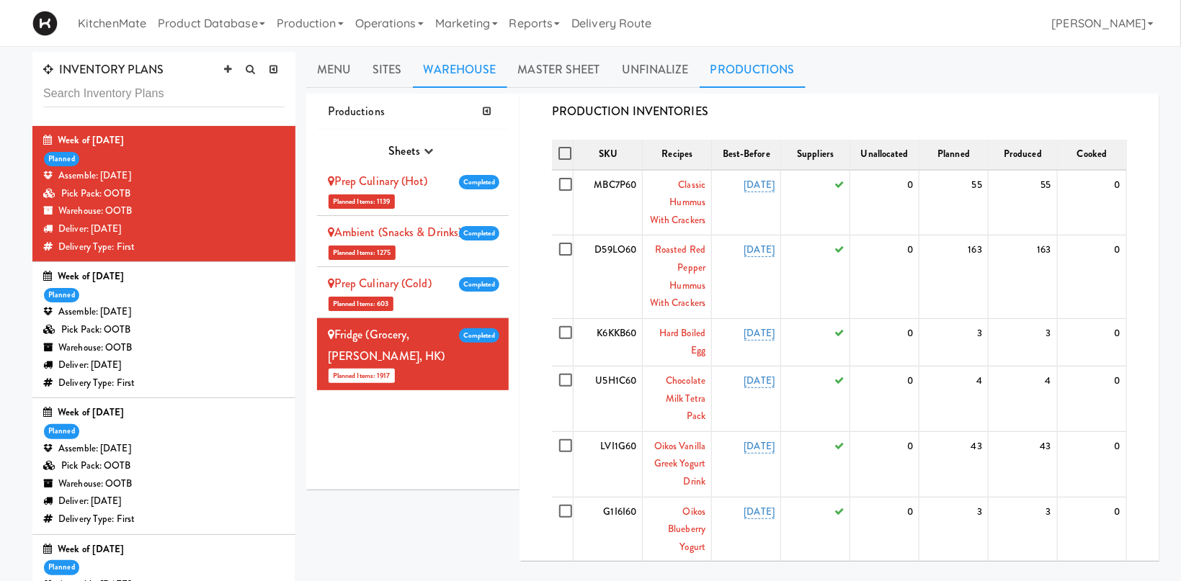
click at [447, 72] on link "Warehouse" at bounding box center [460, 70] width 94 height 36
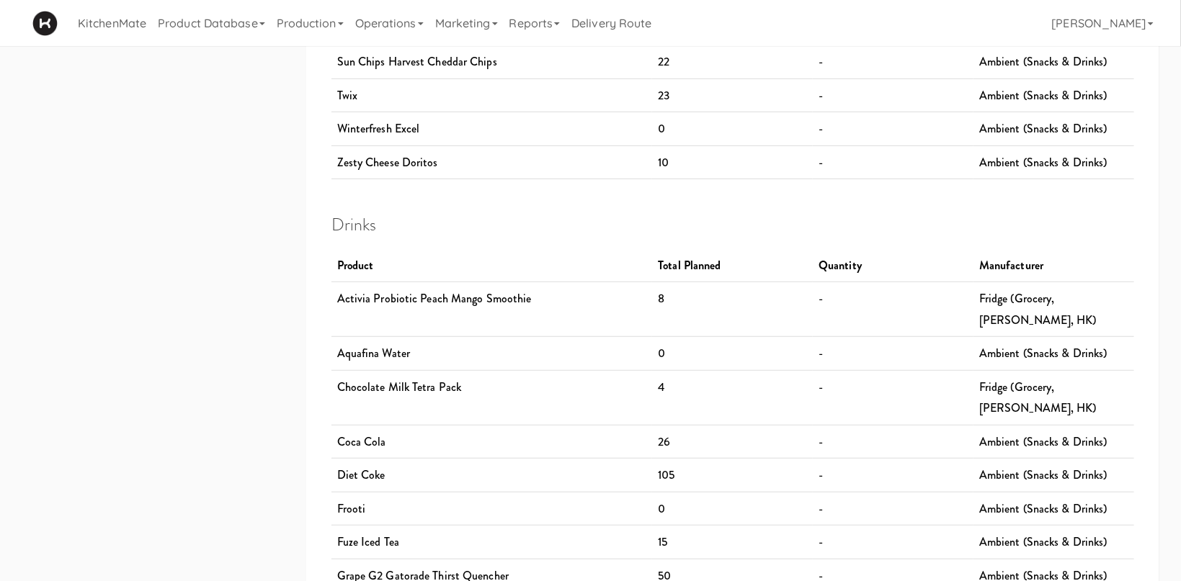
scroll to position [2832, 0]
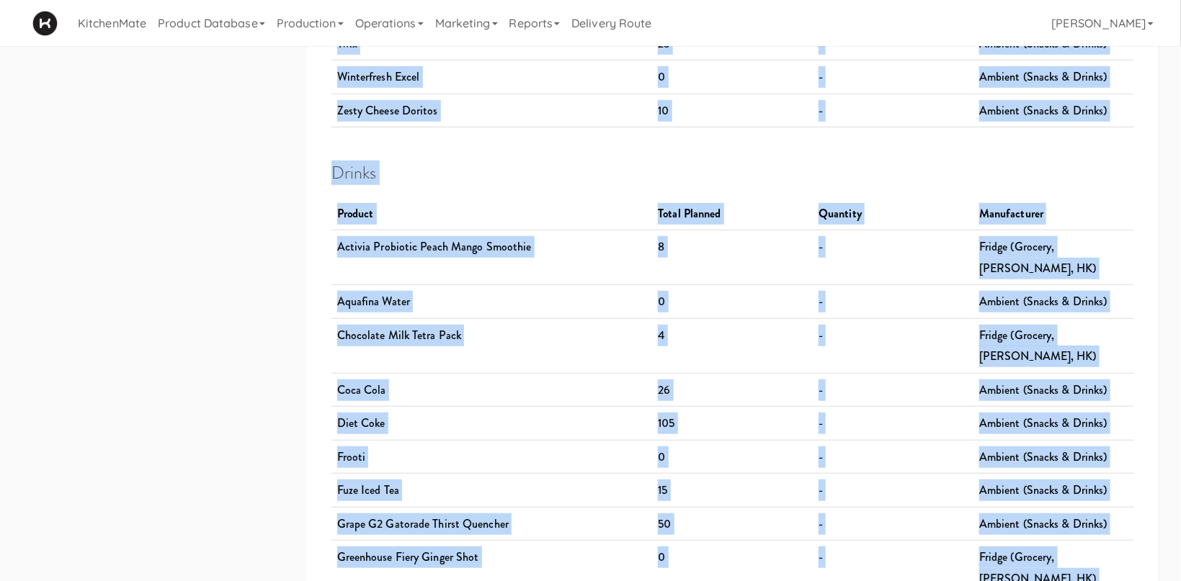
drag, startPoint x: 333, startPoint y: 393, endPoint x: 1055, endPoint y: 499, distance: 729.8
copy div "Cold Products Product Total Planned Quantity Manufacturer Aero Minis 0 - Ambien…"
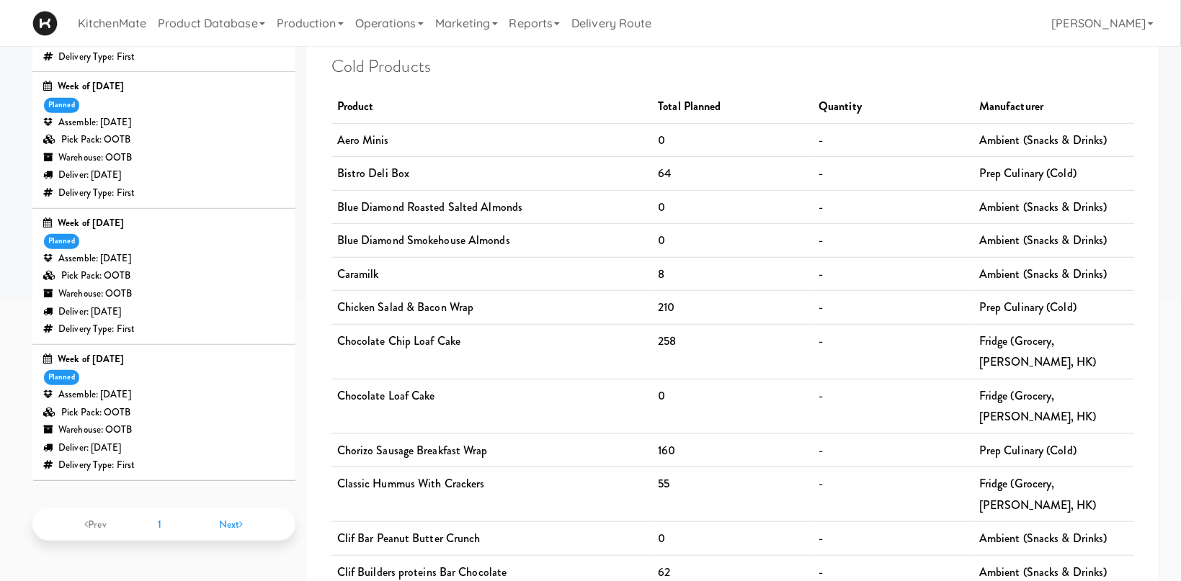
scroll to position [382, 0]
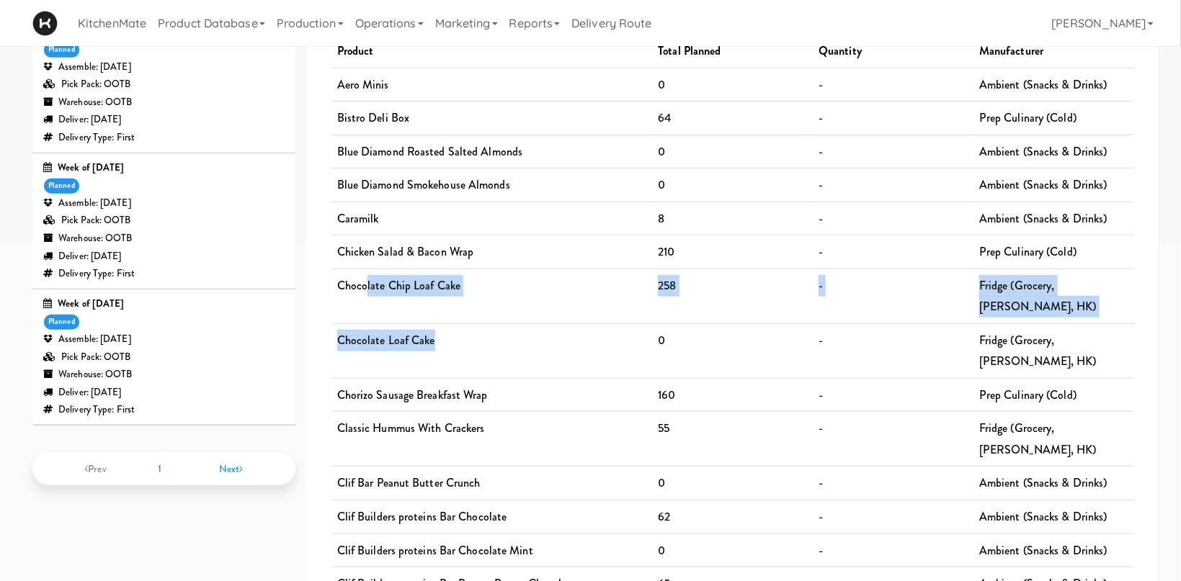
drag, startPoint x: 367, startPoint y: 287, endPoint x: 563, endPoint y: 324, distance: 199.4
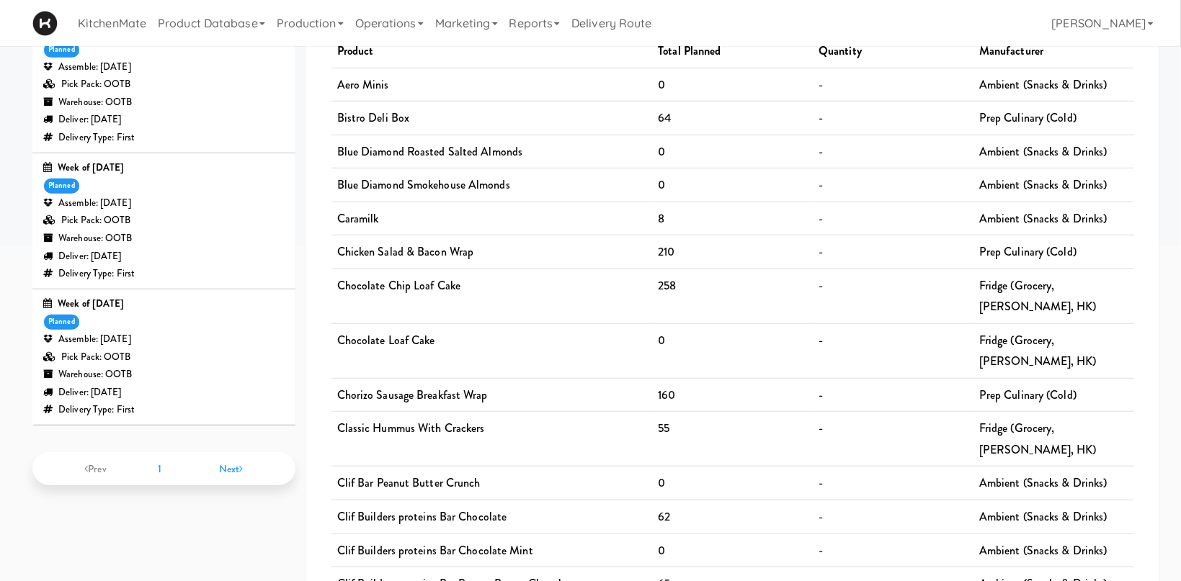
click at [592, 378] on td "Chorizo Sausage Breakfast Wrap" at bounding box center [491, 395] width 321 height 34
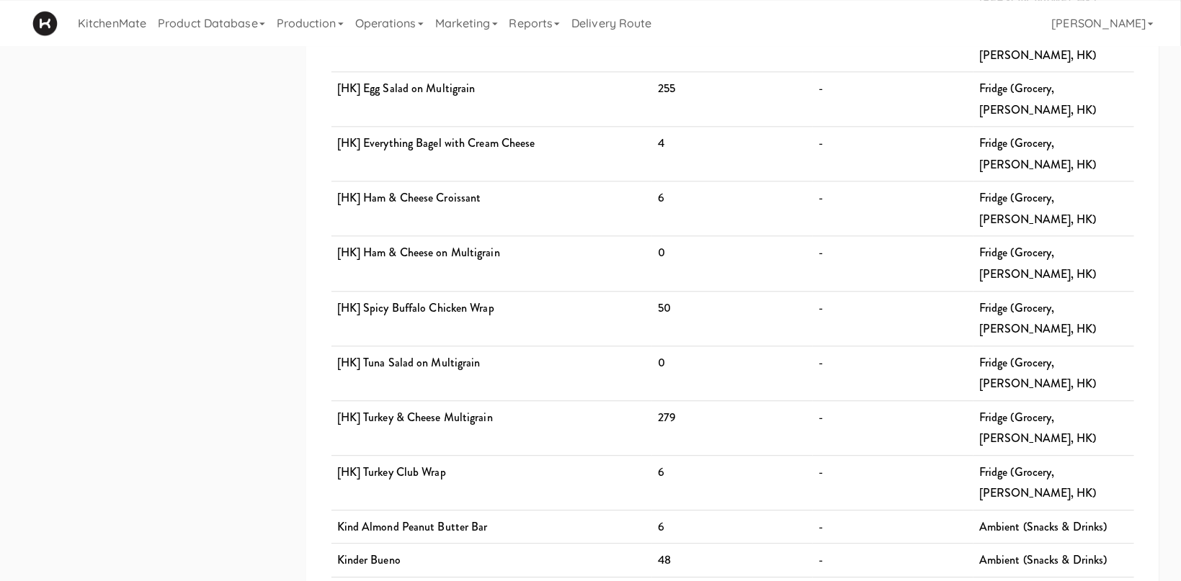
scroll to position [1528, 0]
drag, startPoint x: 335, startPoint y: 315, endPoint x: 517, endPoint y: 322, distance: 182.4
drag, startPoint x: 336, startPoint y: 298, endPoint x: 465, endPoint y: 309, distance: 129.5
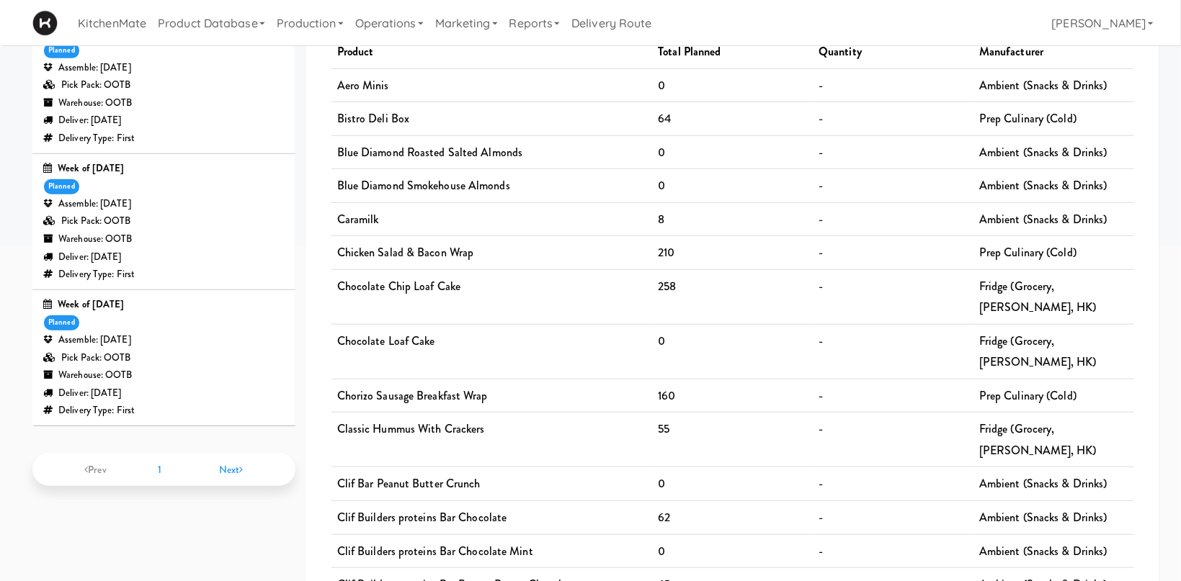
scroll to position [382, 0]
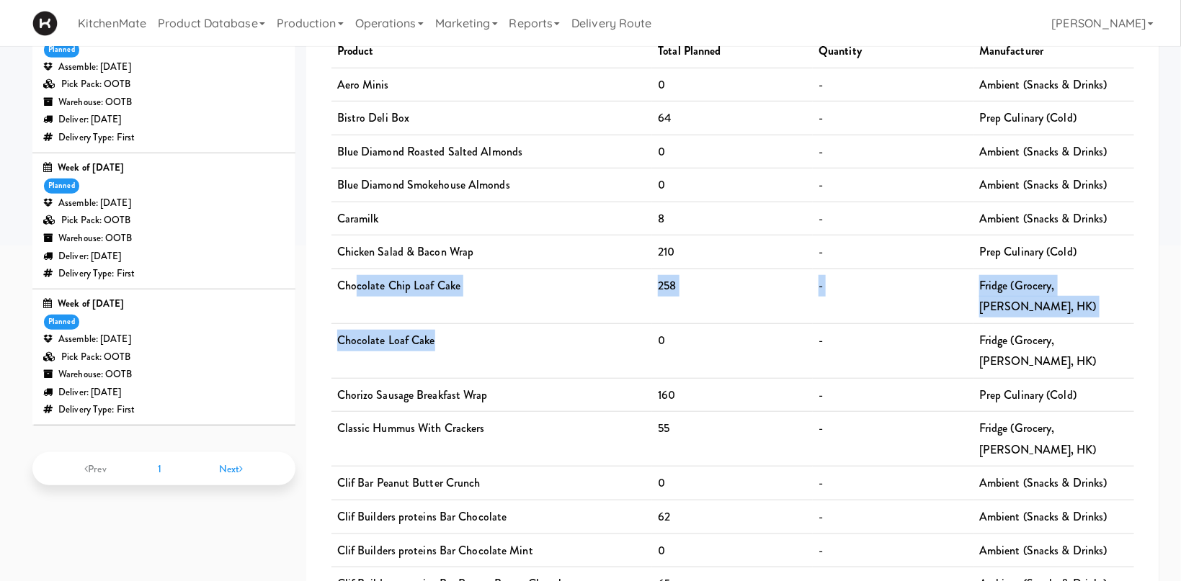
drag, startPoint x: 357, startPoint y: 290, endPoint x: 704, endPoint y: 310, distance: 347.1
click at [756, 329] on td "0" at bounding box center [732, 351] width 161 height 55
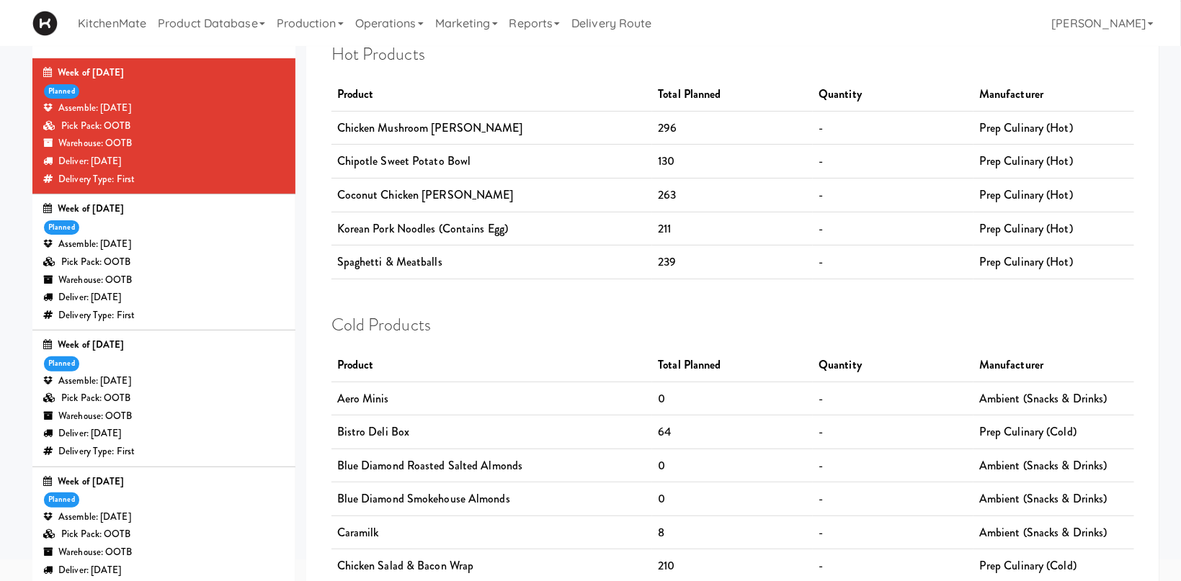
scroll to position [0, 0]
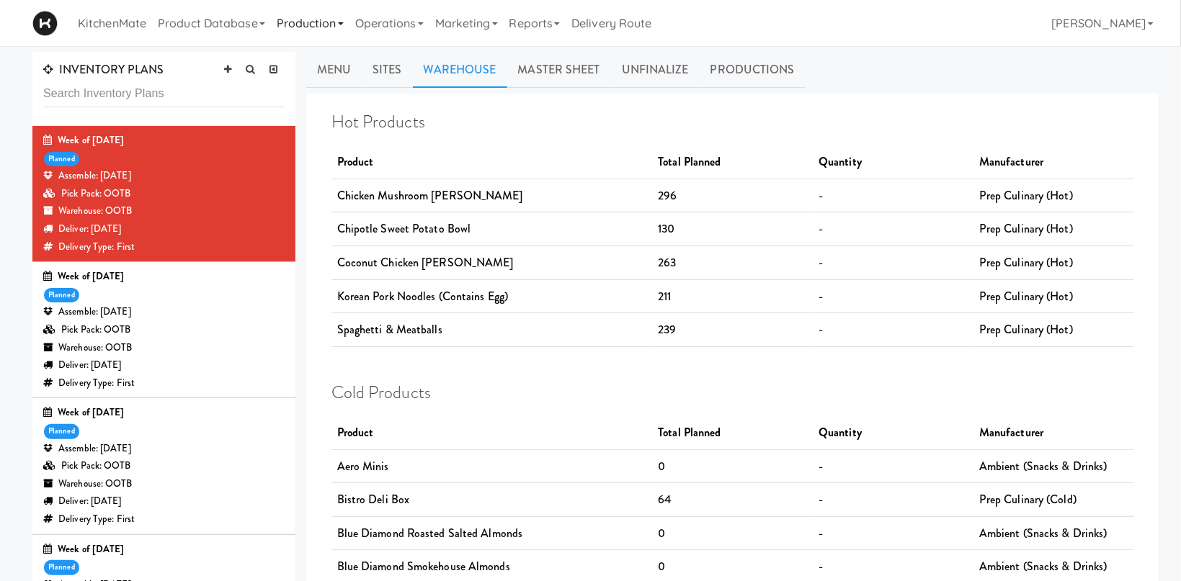
click at [321, 17] on link "Production" at bounding box center [310, 23] width 79 height 46
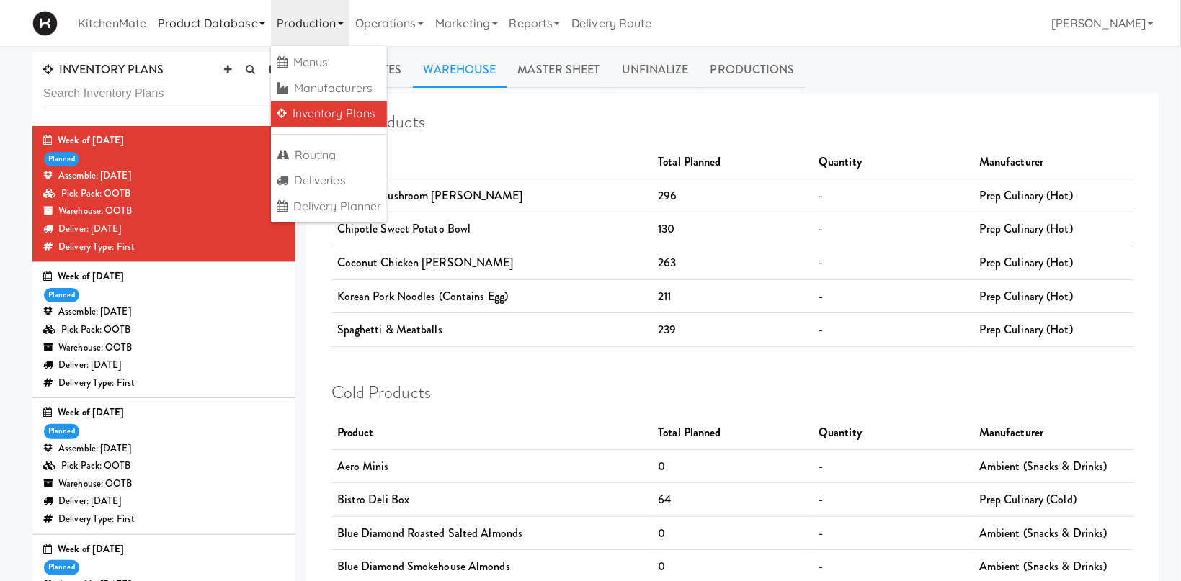
click at [254, 22] on link "Product Database" at bounding box center [211, 23] width 119 height 46
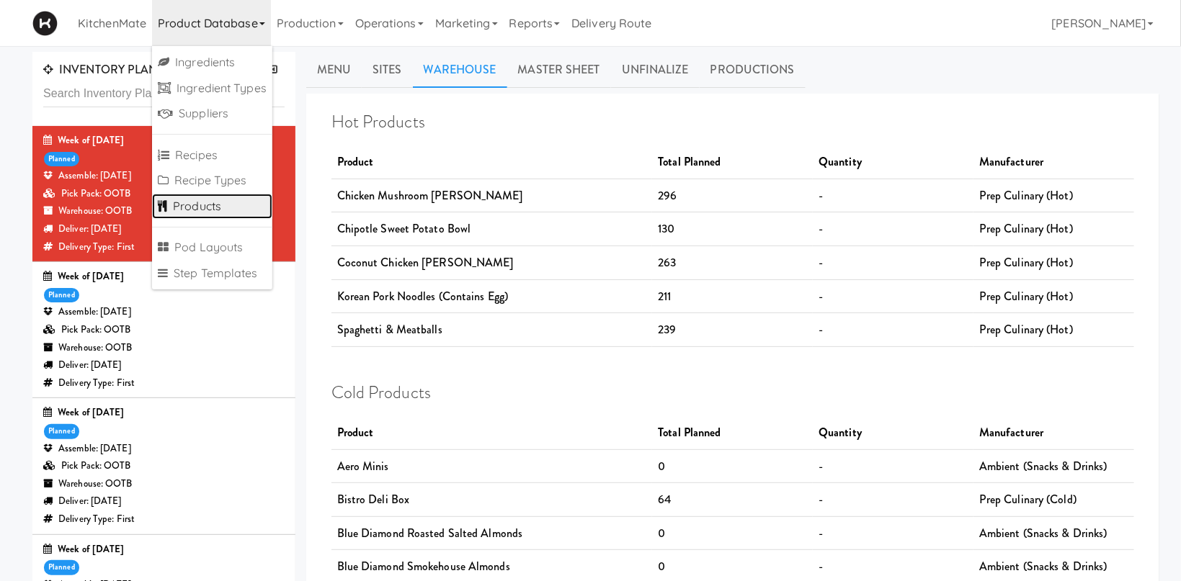
click at [208, 208] on link "Products" at bounding box center [212, 207] width 120 height 26
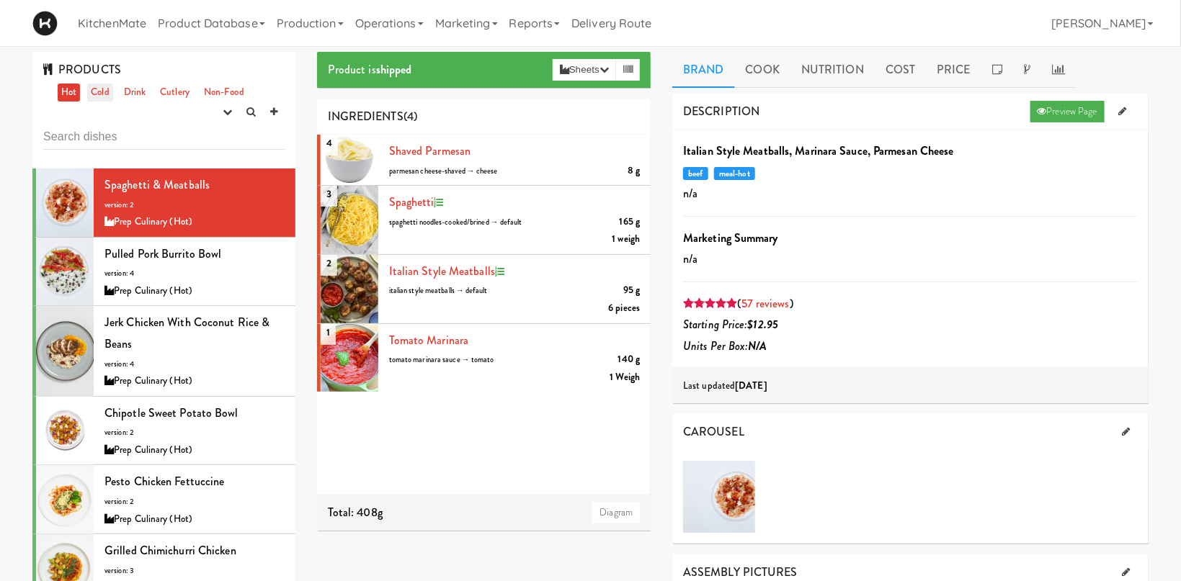
click at [91, 93] on link "Cold" at bounding box center [99, 93] width 25 height 18
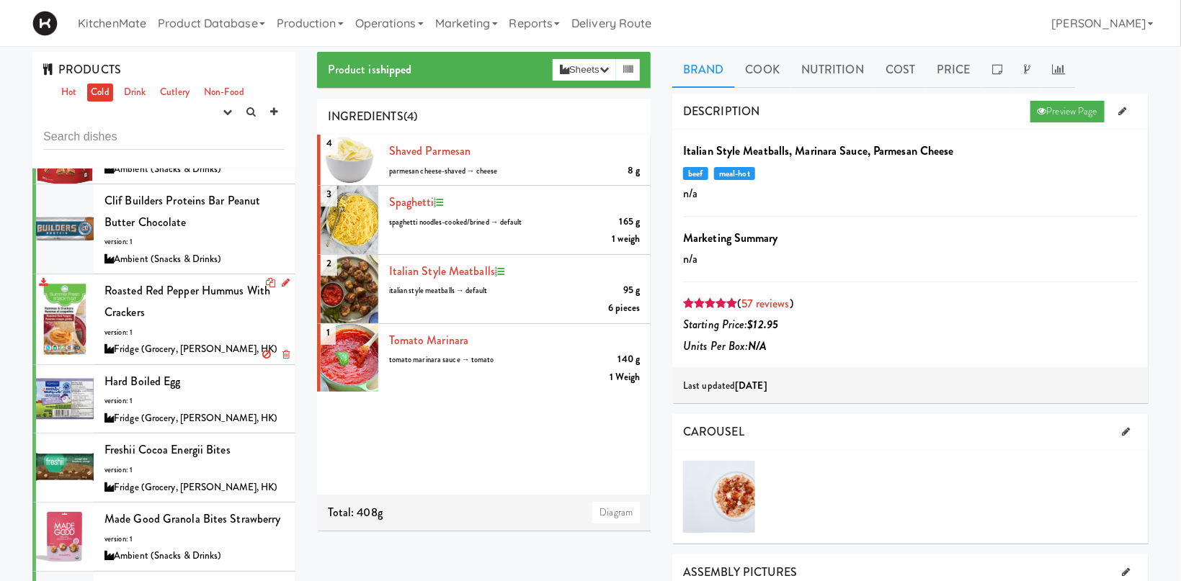
scroll to position [198, 0]
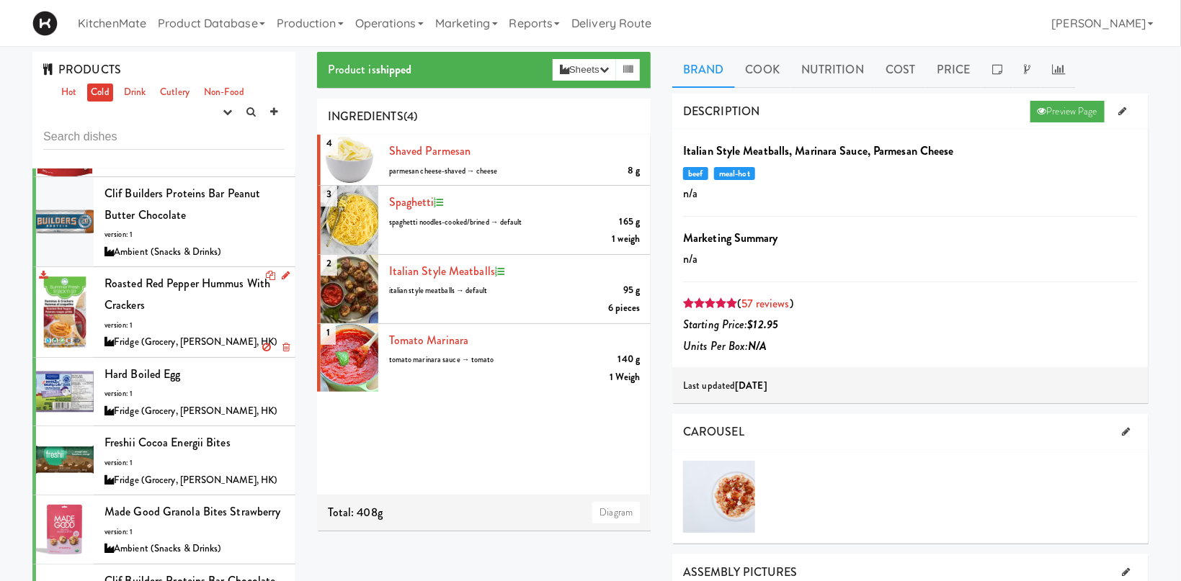
click at [232, 292] on span "Roasted Red Pepper Hummus with Crackers" at bounding box center [187, 294] width 166 height 38
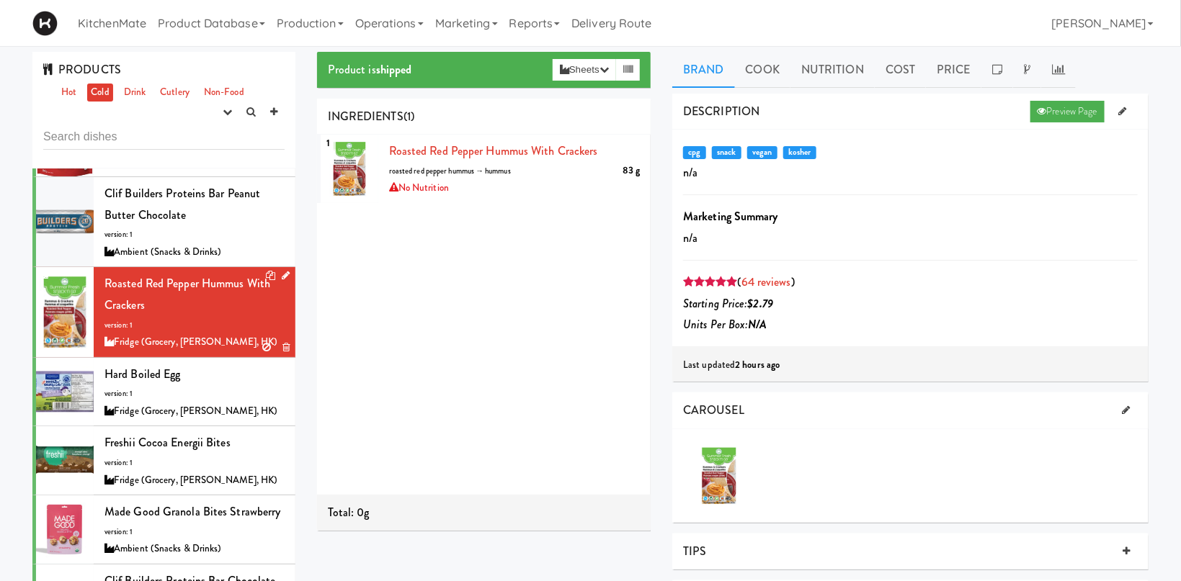
click at [283, 275] on icon at bounding box center [286, 275] width 8 height 9
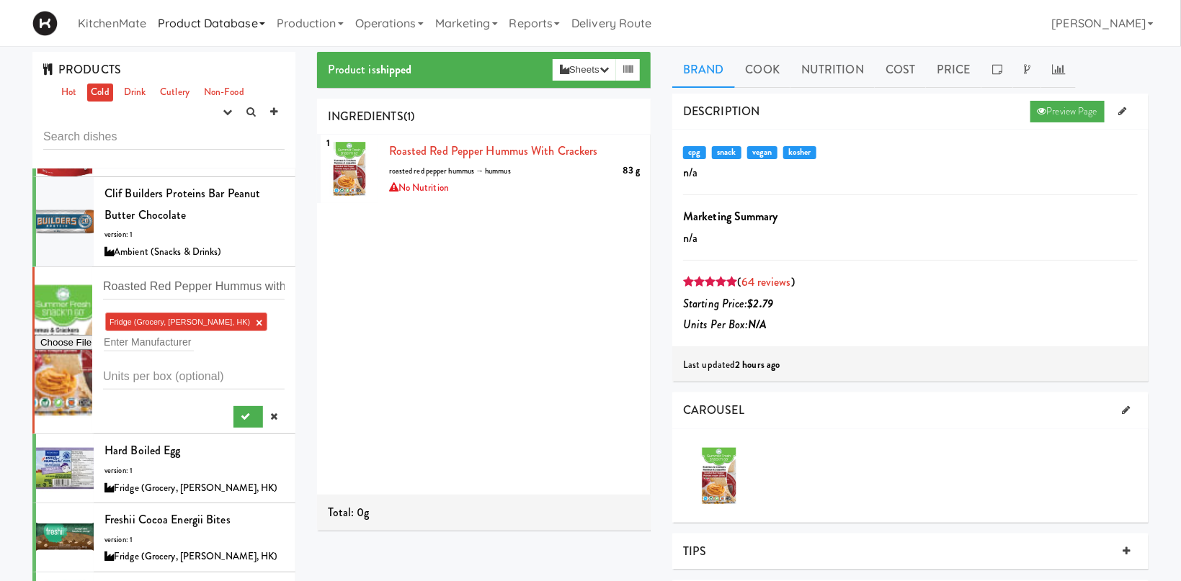
click at [200, 30] on link "Product Database" at bounding box center [211, 23] width 119 height 46
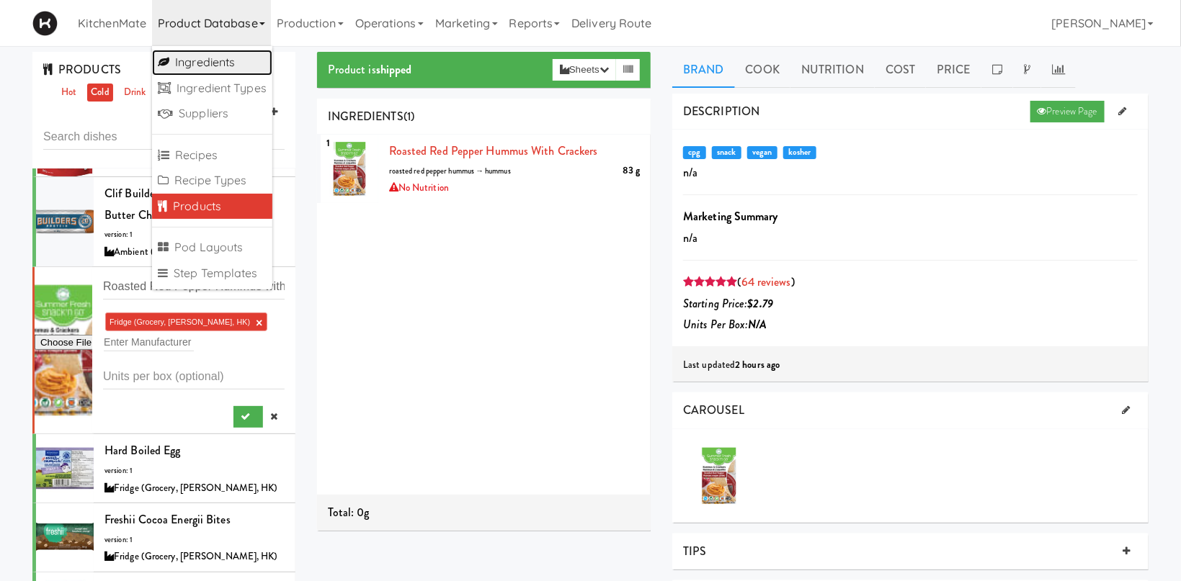
click at [214, 63] on link "Ingredients" at bounding box center [212, 63] width 120 height 26
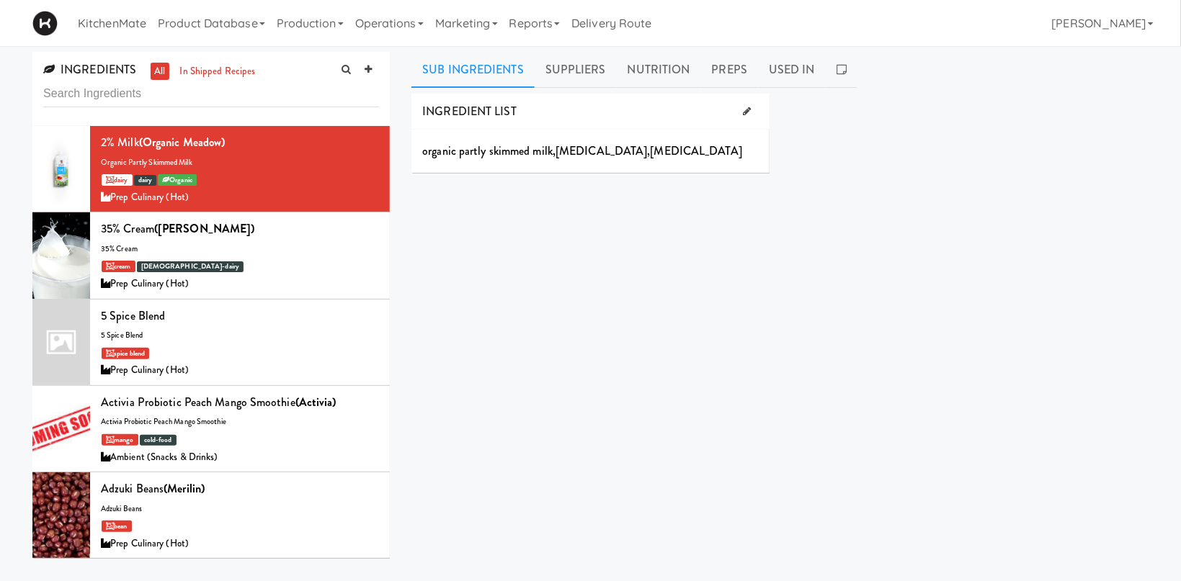
click at [164, 96] on input "text" at bounding box center [211, 94] width 336 height 27
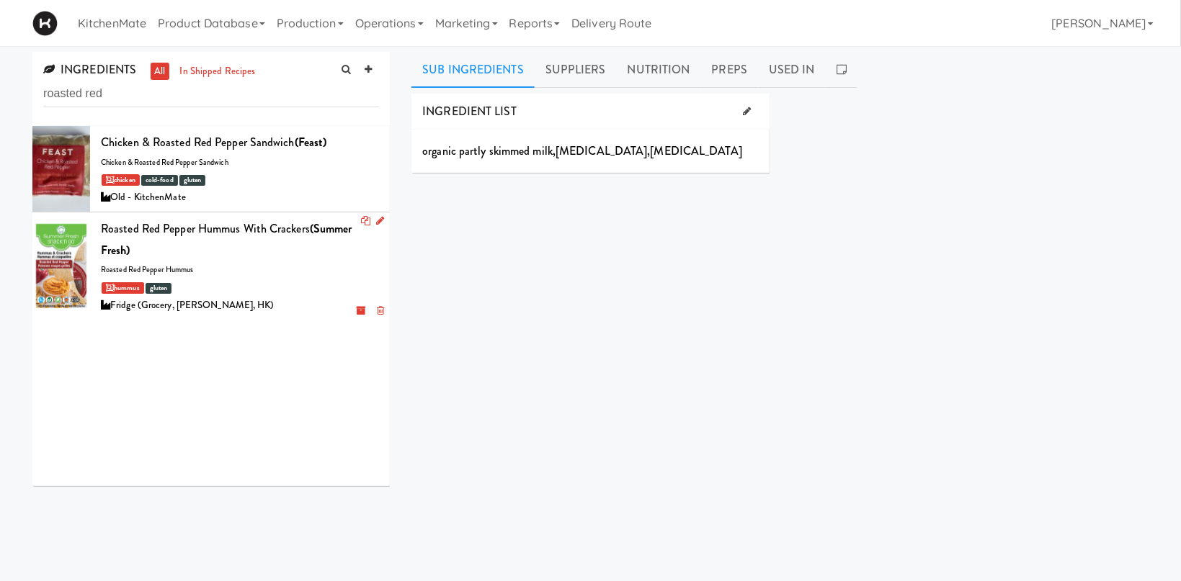
type input "roasted red"
click at [196, 269] on div "Roasted Red Pepper Hummus with Crackers (Summer Fresh) roasted red pepper hummu…" at bounding box center [240, 266] width 278 height 96
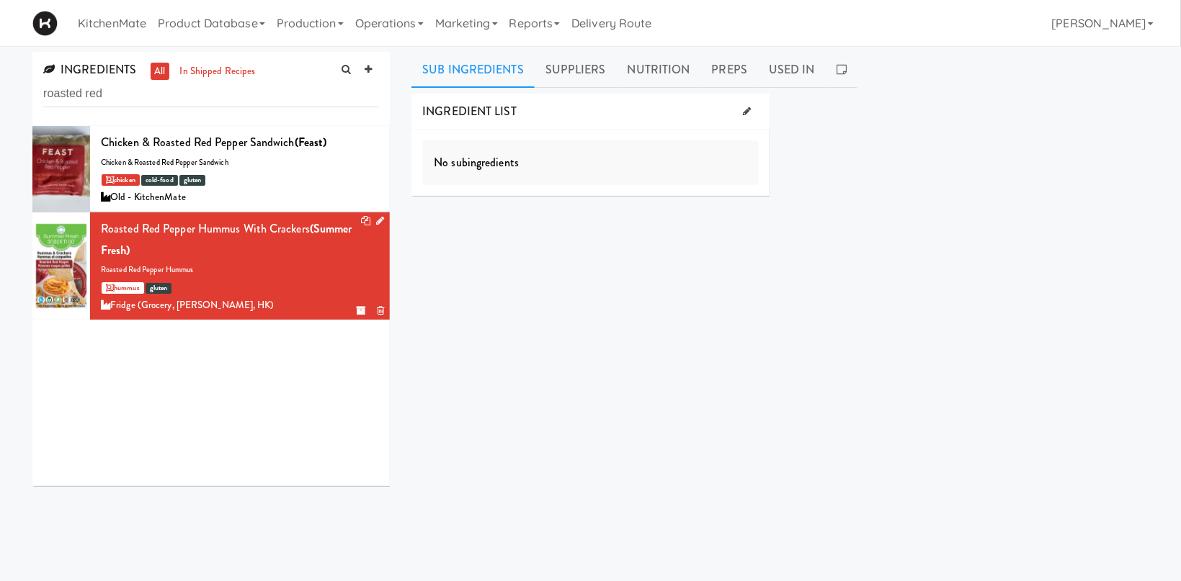
click at [383, 218] on icon at bounding box center [380, 220] width 8 height 9
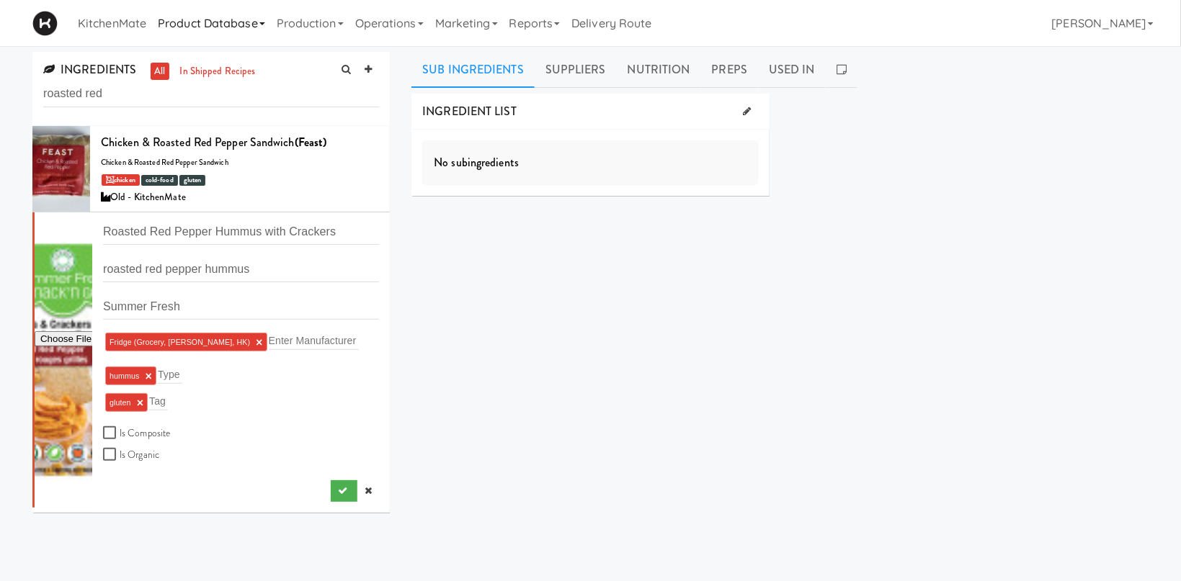
click at [213, 26] on link "Product Database" at bounding box center [211, 23] width 119 height 46
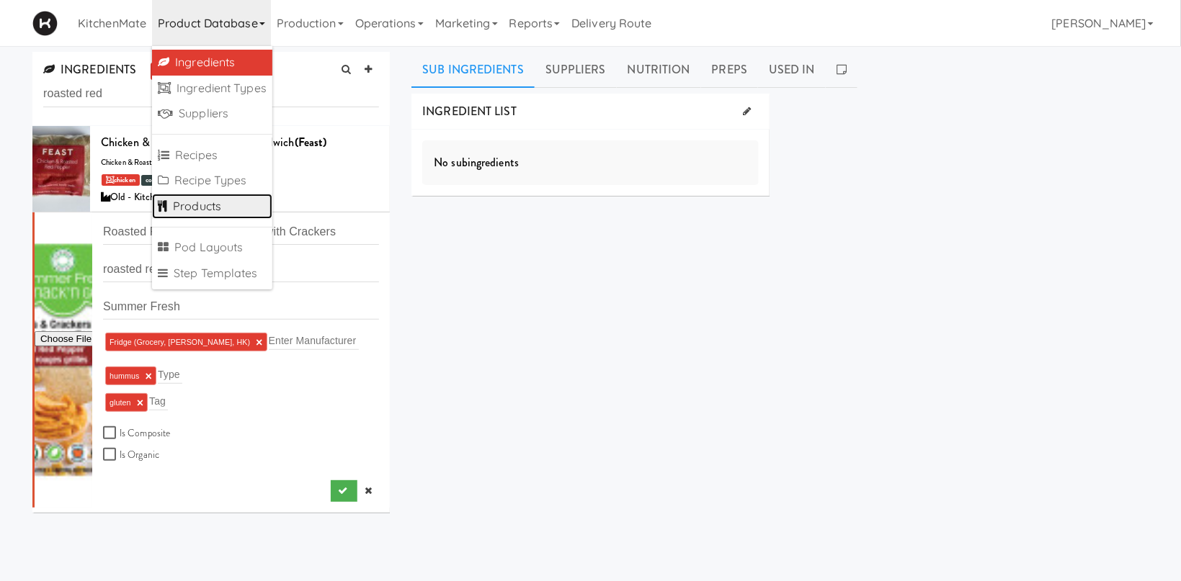
click at [216, 201] on link "Products" at bounding box center [212, 207] width 120 height 26
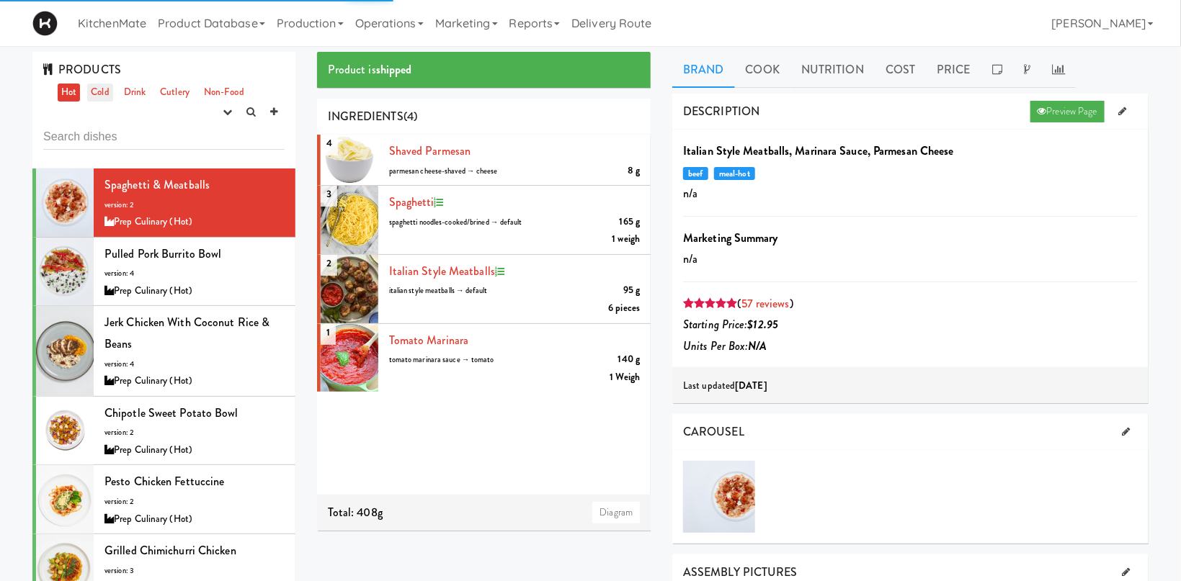
click at [101, 88] on link "Cold" at bounding box center [99, 93] width 25 height 18
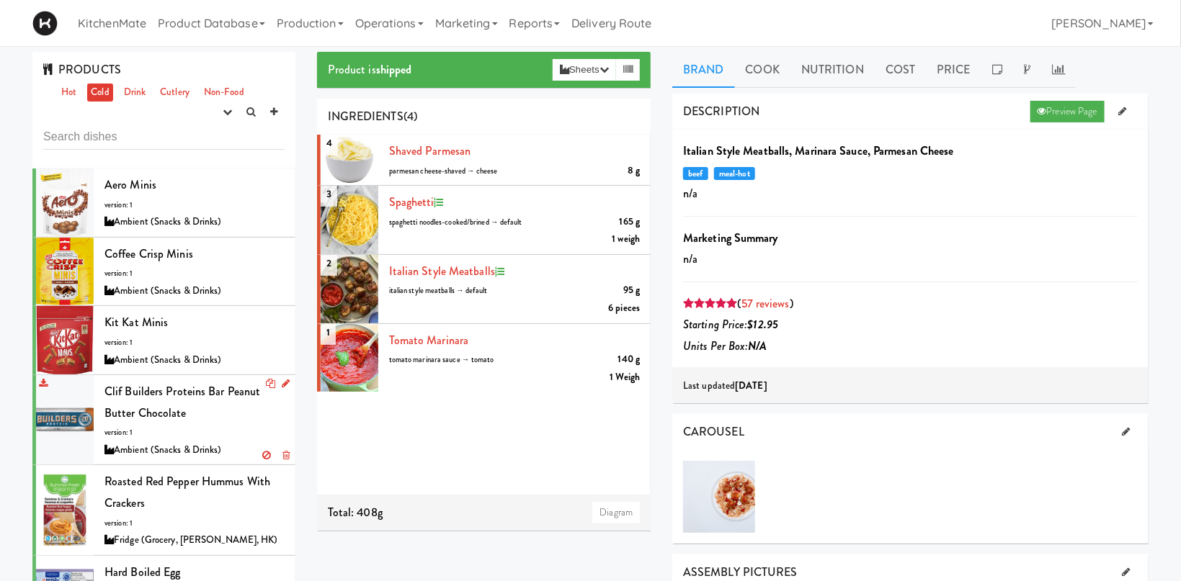
scroll to position [99, 0]
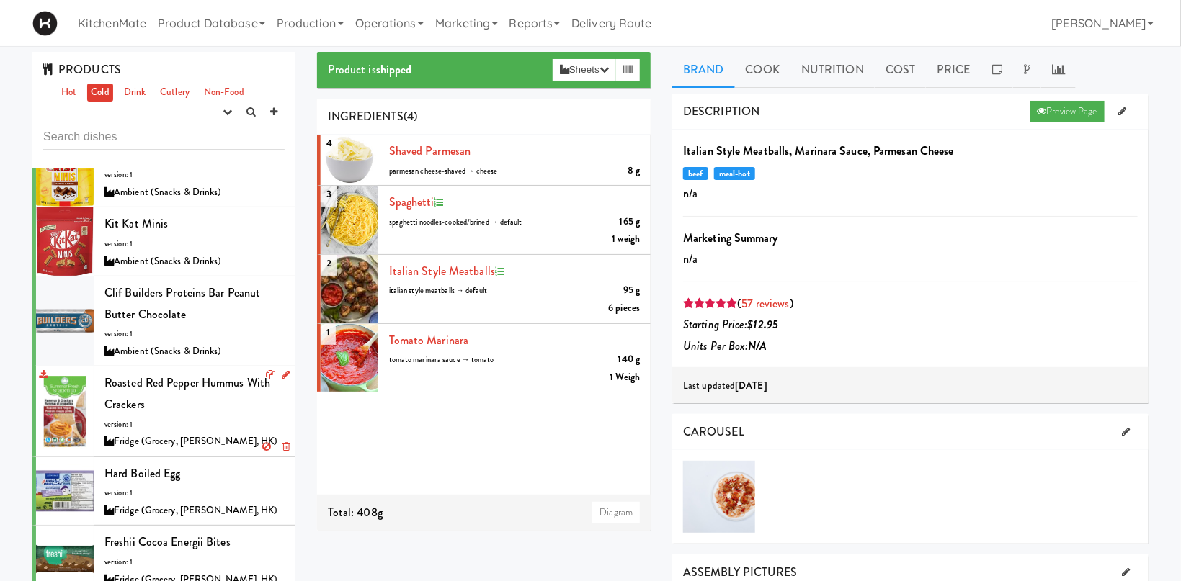
click at [176, 421] on div "Roasted Red Pepper Hummus with Crackers version: 1 Fridge (Grocery, Bev, HK)" at bounding box center [194, 412] width 180 height 78
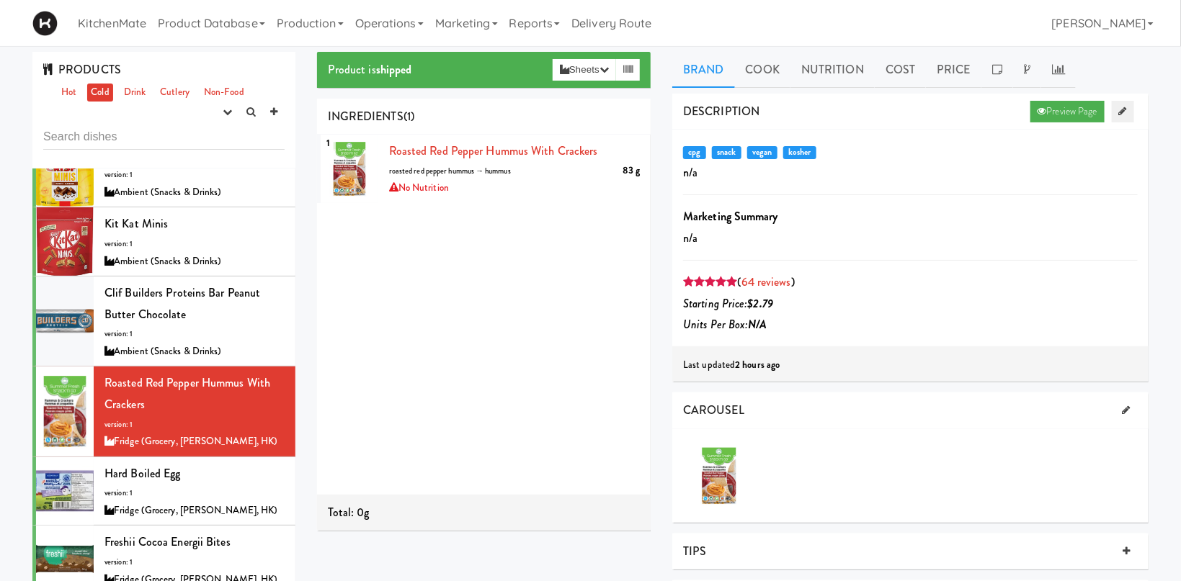
click at [1069, 112] on icon at bounding box center [1123, 111] width 8 height 9
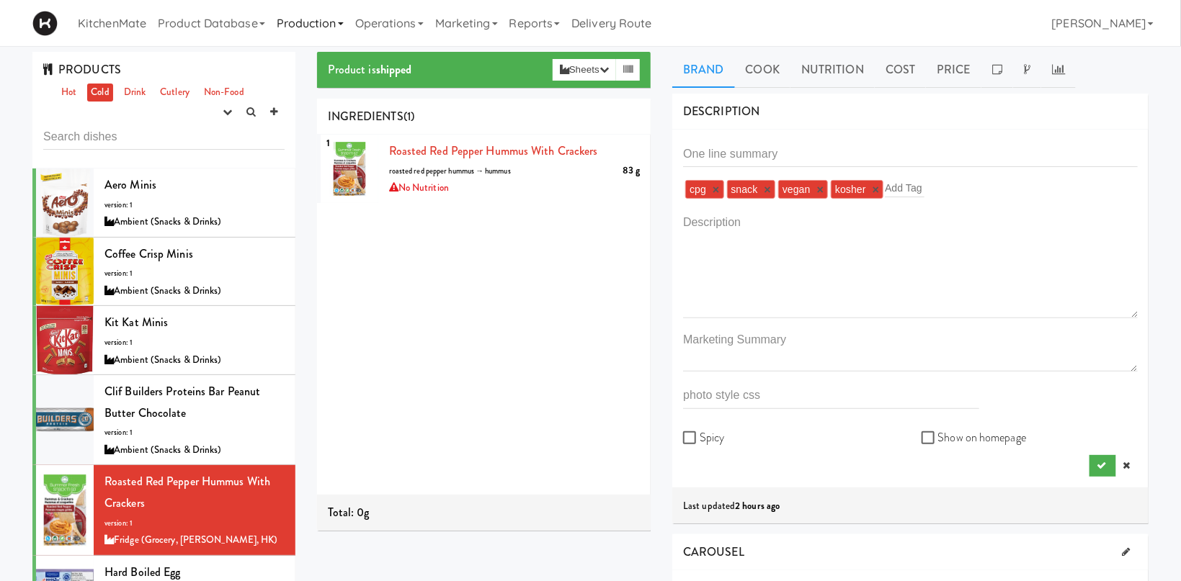
click at [333, 14] on link "Production" at bounding box center [310, 23] width 79 height 46
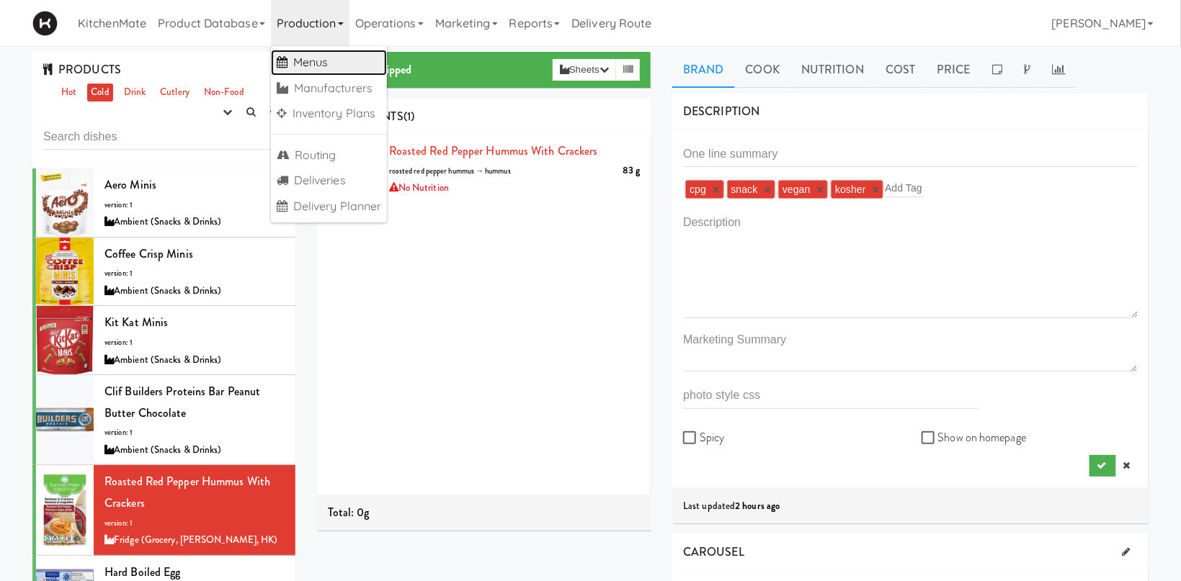
click at [326, 63] on link "Menus" at bounding box center [329, 63] width 117 height 26
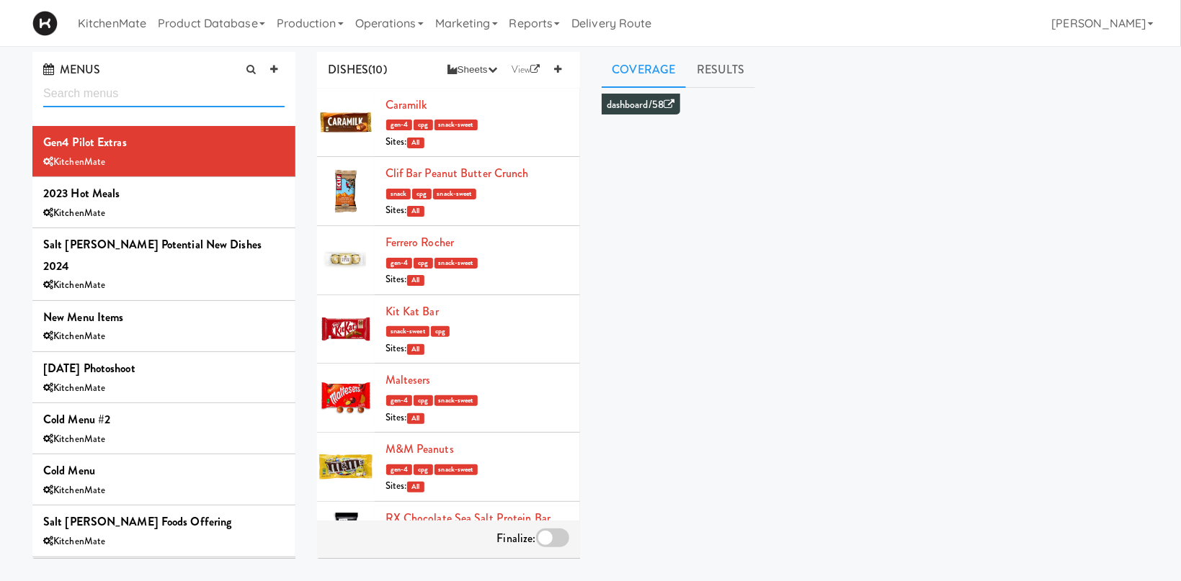
click at [137, 94] on input "text" at bounding box center [163, 94] width 241 height 27
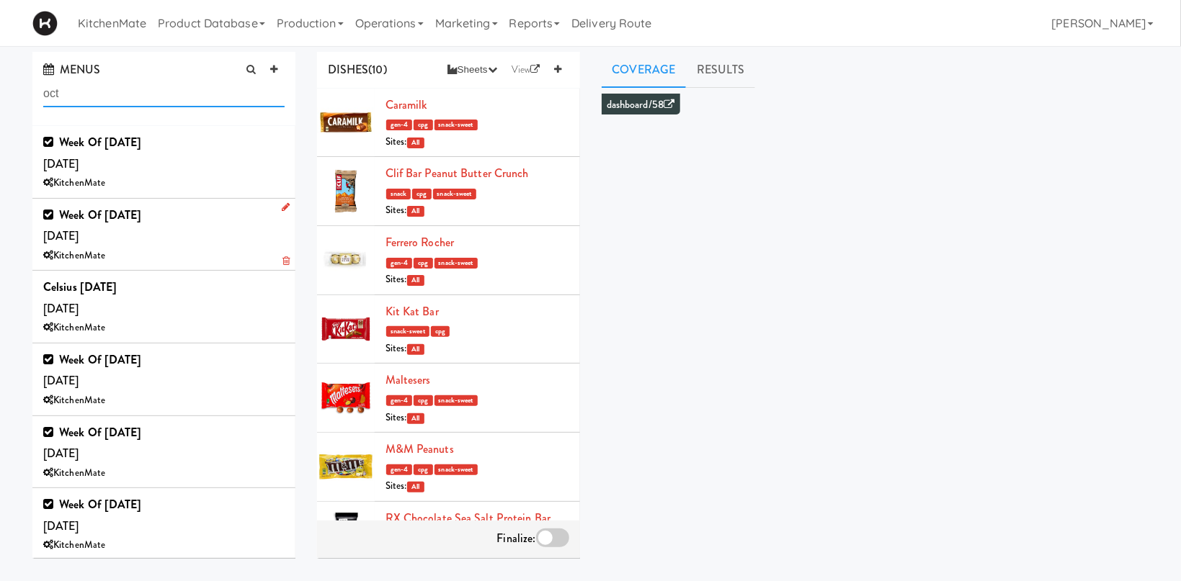
type input "oct"
click at [184, 234] on div "Week of [DATE] [DATE] KitchenMate" at bounding box center [163, 235] width 241 height 61
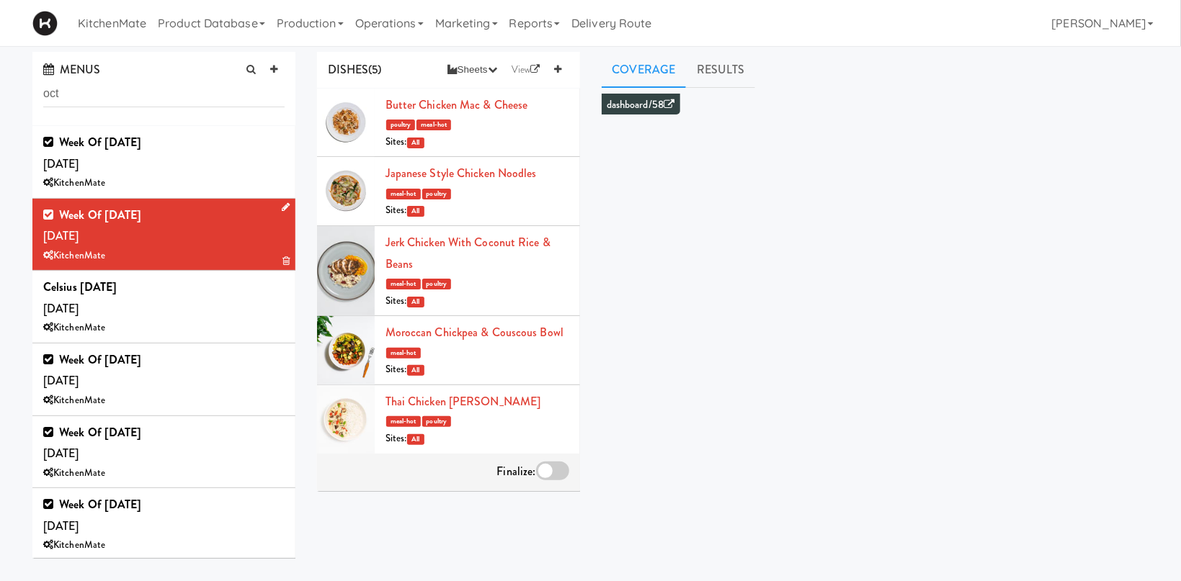
click at [283, 205] on icon at bounding box center [286, 206] width 8 height 9
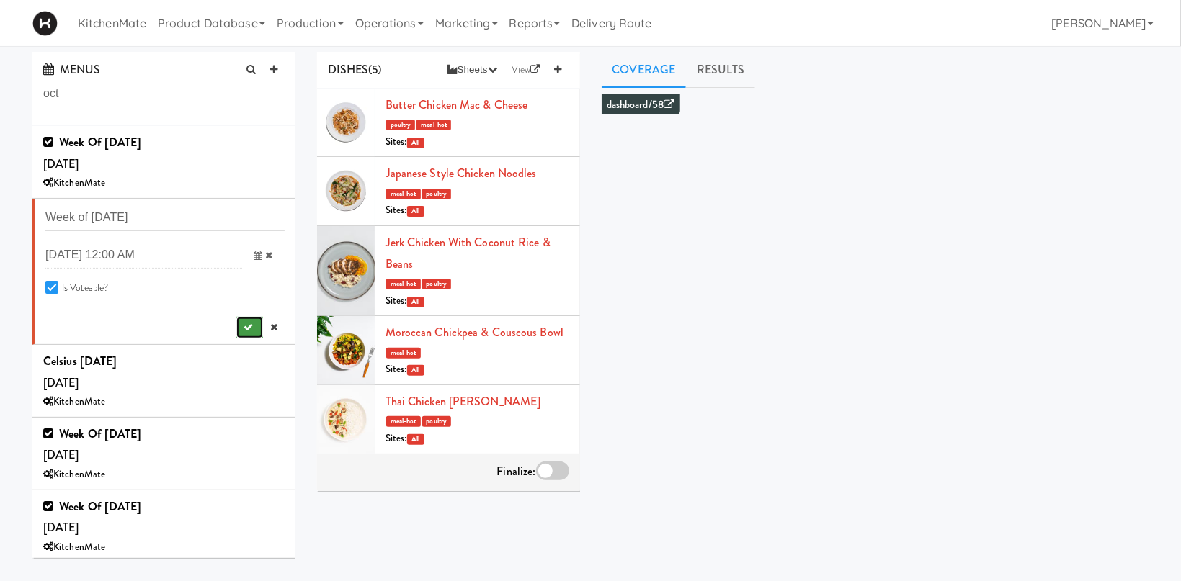
click at [254, 324] on button "submit" at bounding box center [249, 328] width 27 height 22
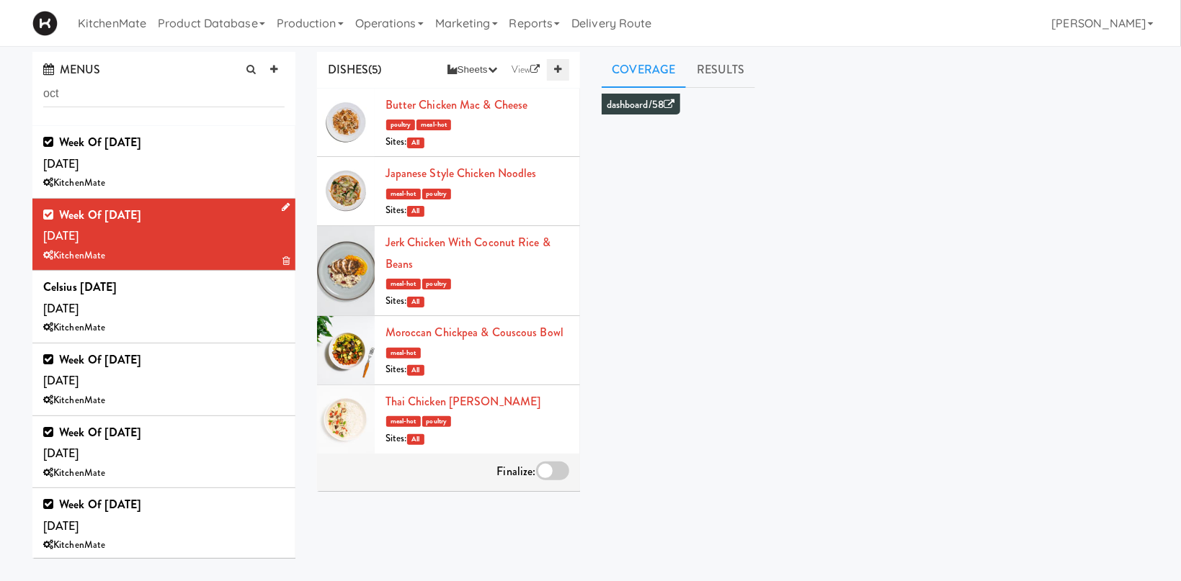
click at [556, 68] on icon at bounding box center [557, 69] width 7 height 9
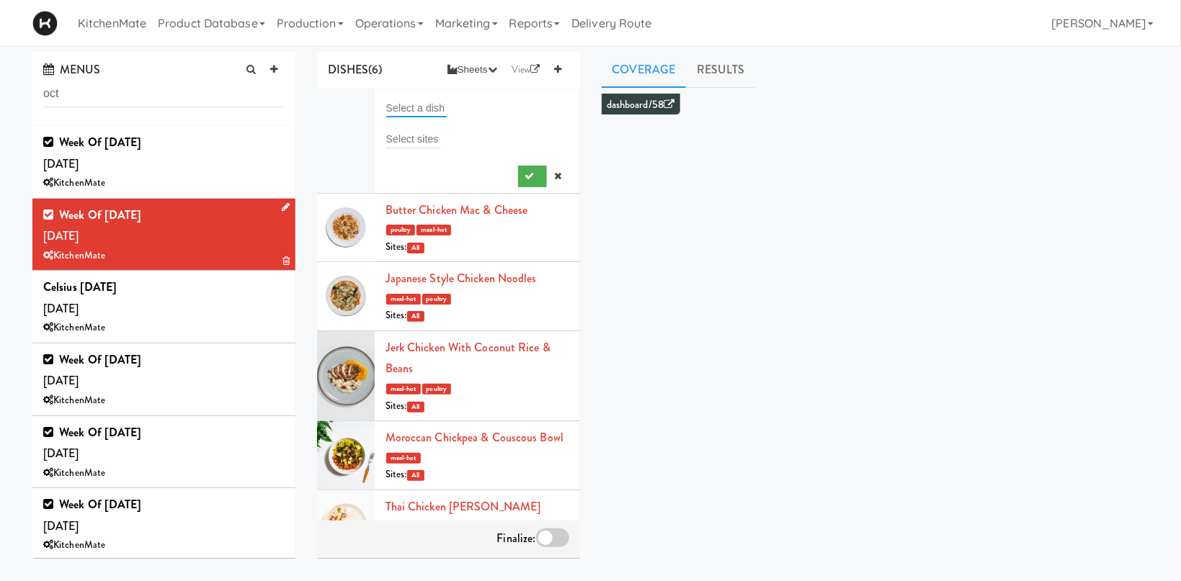
click at [429, 108] on input "text" at bounding box center [416, 108] width 61 height 19
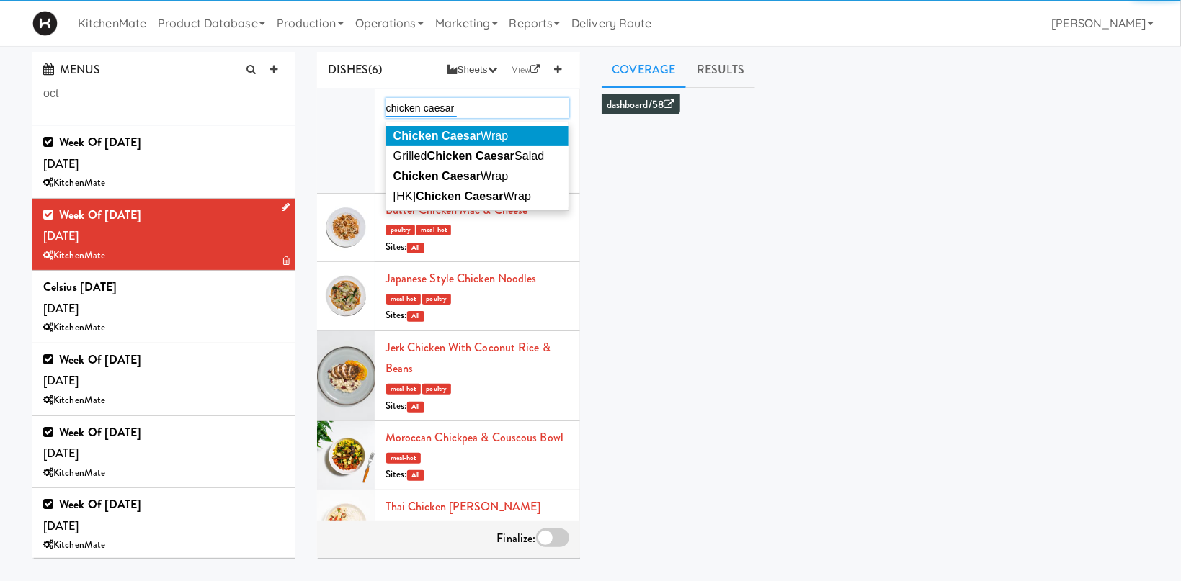
type input "chicken caesar"
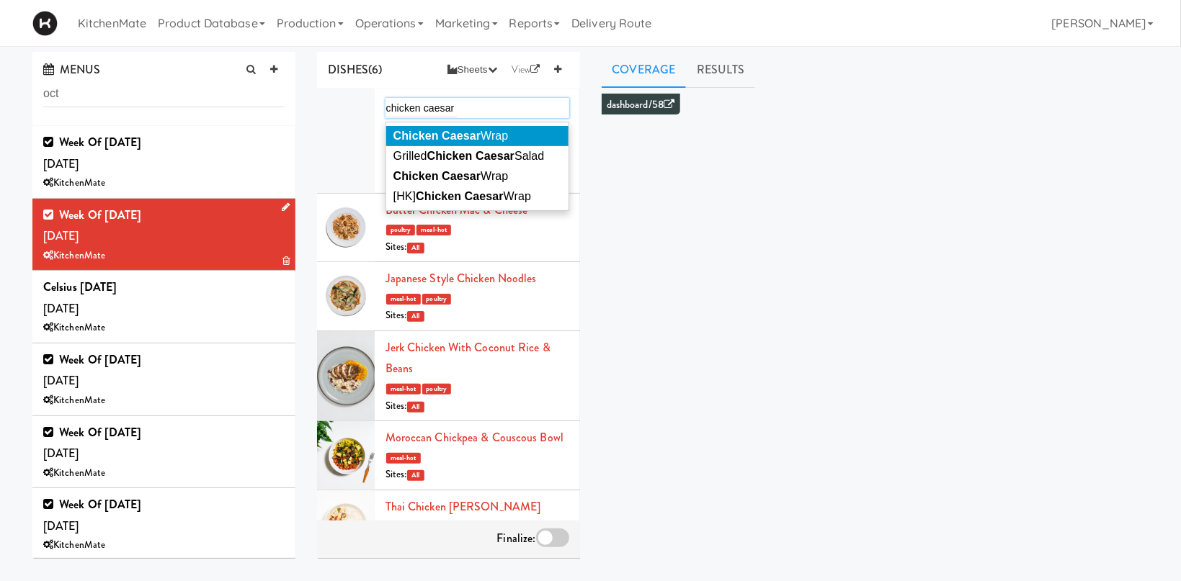
click at [463, 133] on em "Chicken Caesar" at bounding box center [436, 136] width 87 height 12
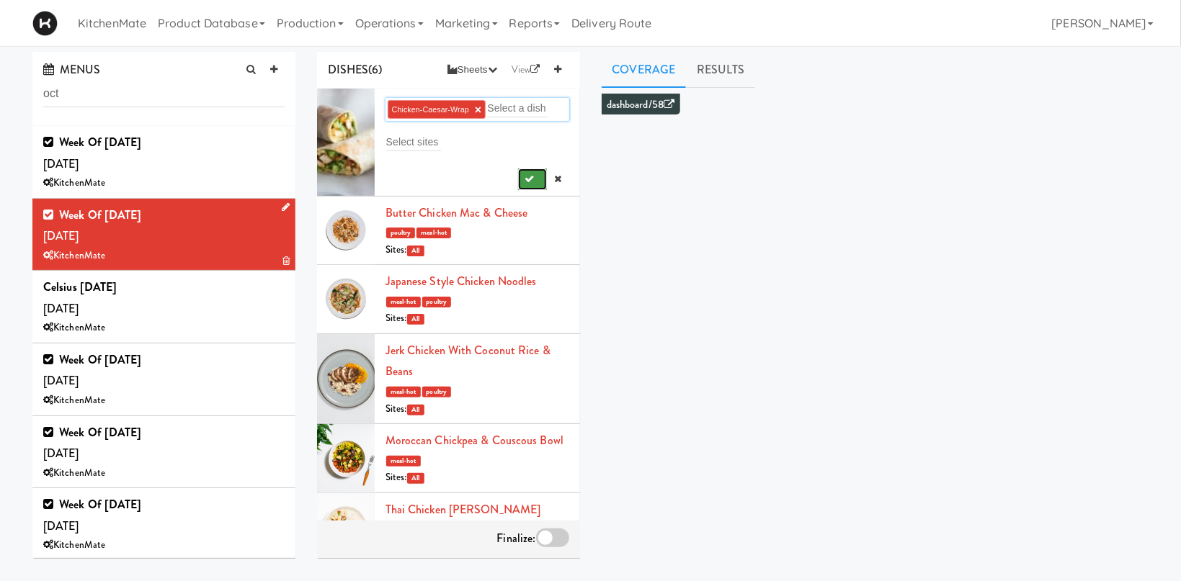
click at [527, 184] on button "submit" at bounding box center [533, 180] width 30 height 22
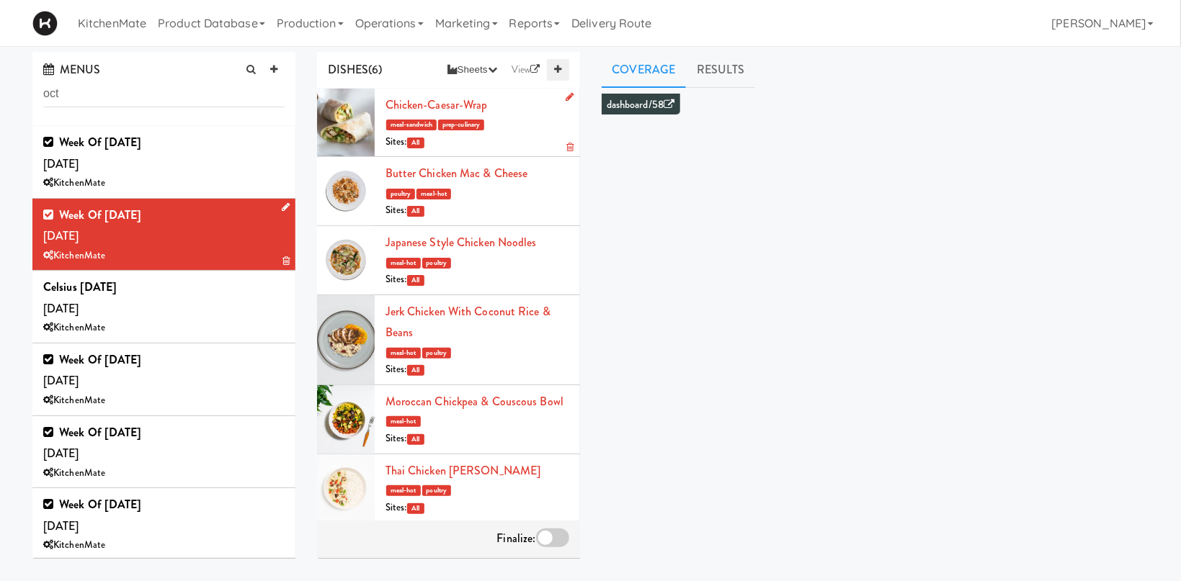
click at [561, 79] on link at bounding box center [558, 70] width 22 height 22
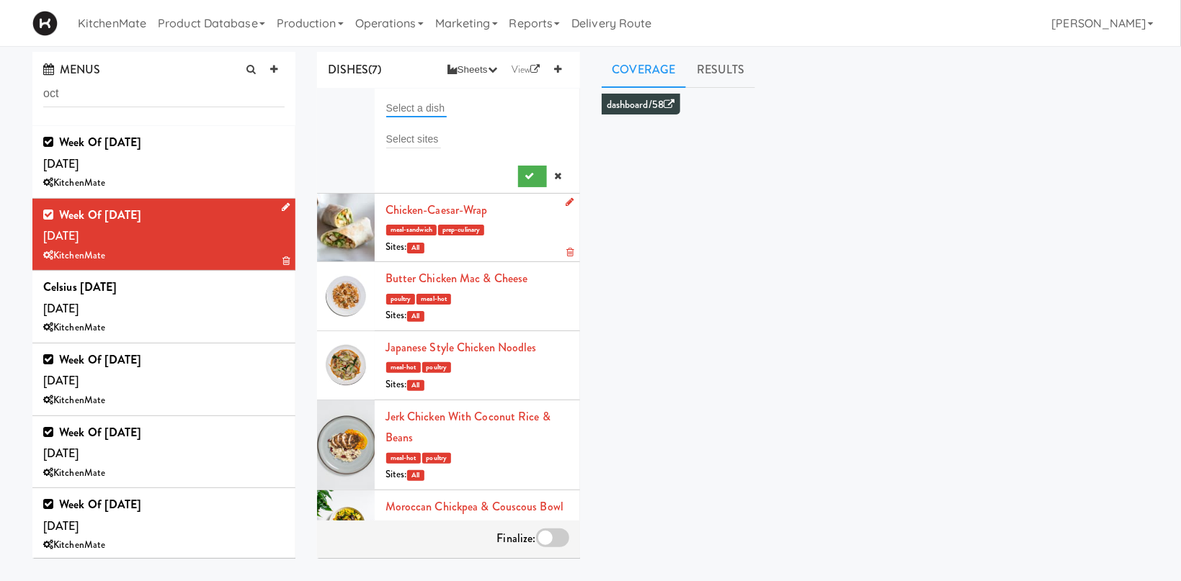
click at [444, 101] on input "text" at bounding box center [416, 108] width 61 height 19
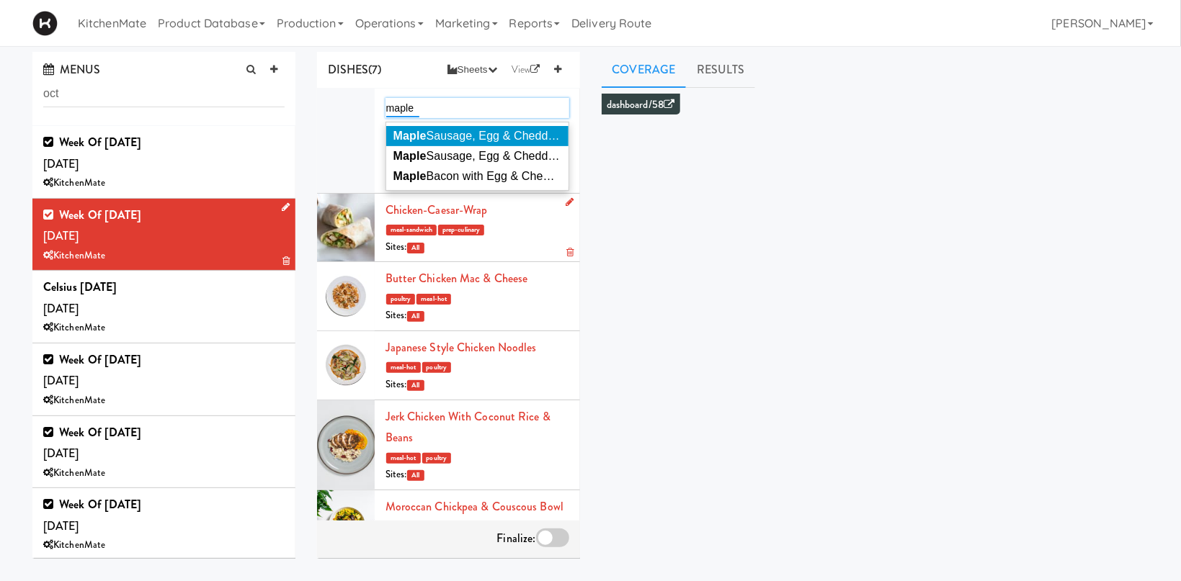
type input "maple"
click at [508, 135] on span "Maple Sausage, Egg & Cheddar Sandwich" at bounding box center [502, 136] width 219 height 12
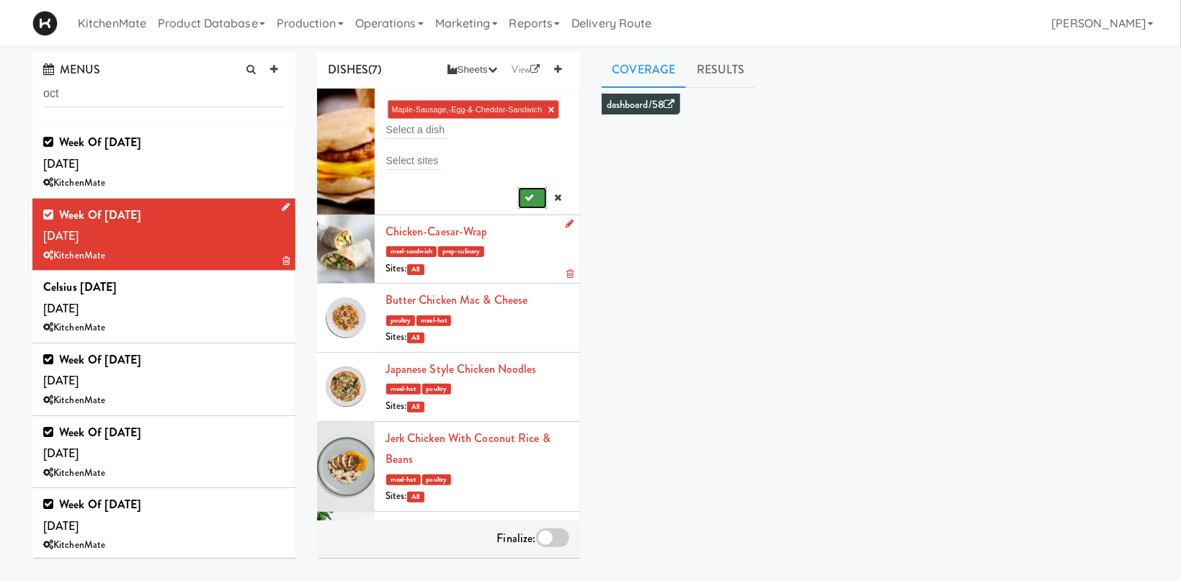
click at [529, 194] on icon "submit" at bounding box center [529, 197] width 9 height 9
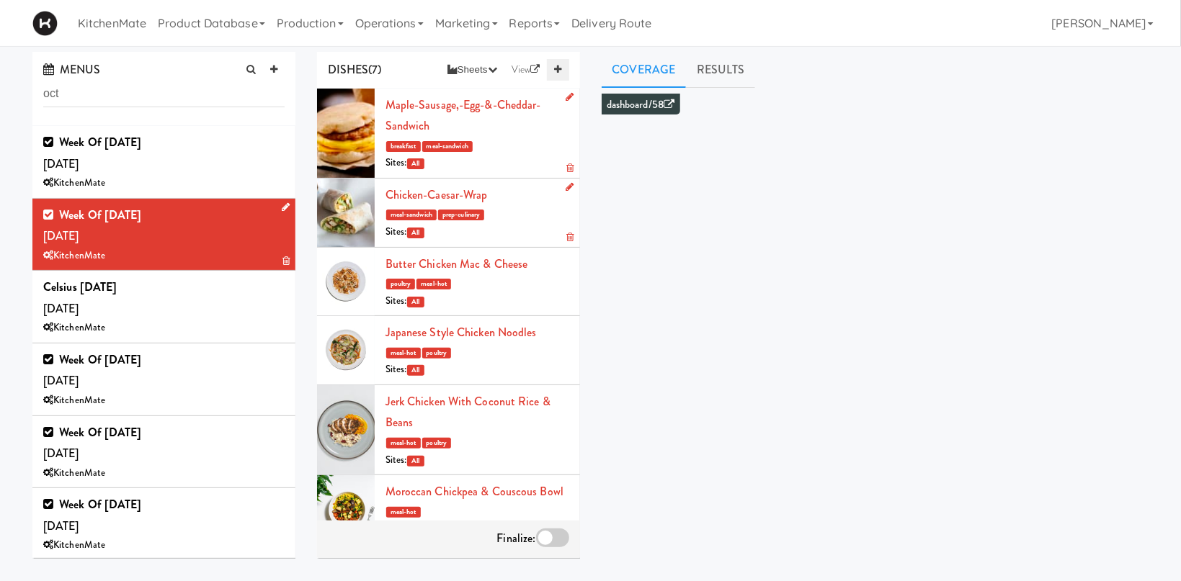
click at [550, 71] on link at bounding box center [558, 70] width 22 height 22
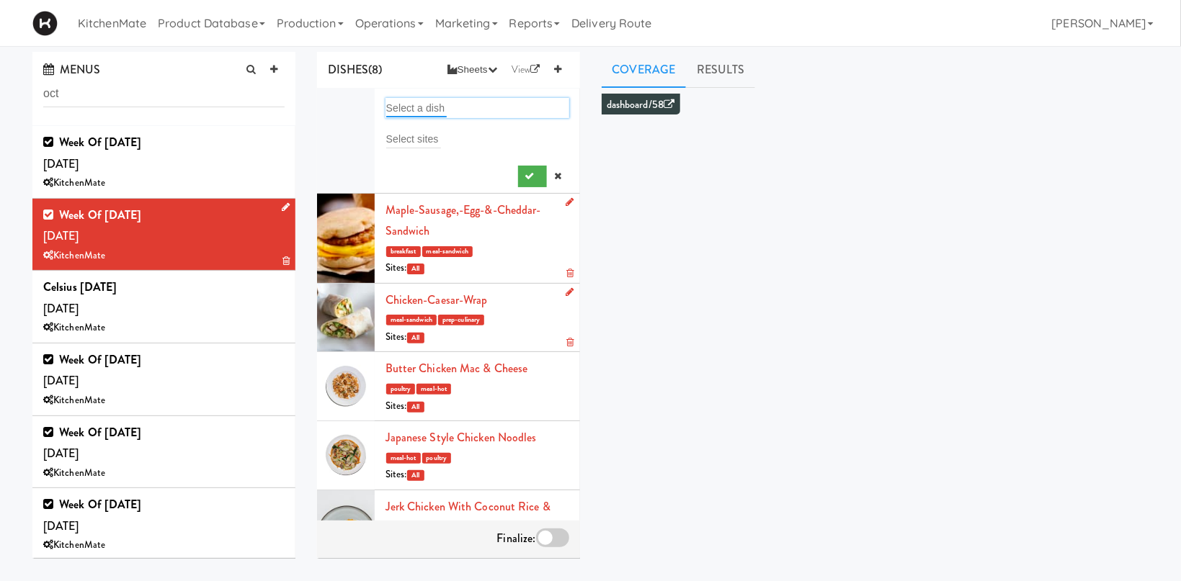
click at [427, 110] on input "text" at bounding box center [416, 108] width 61 height 19
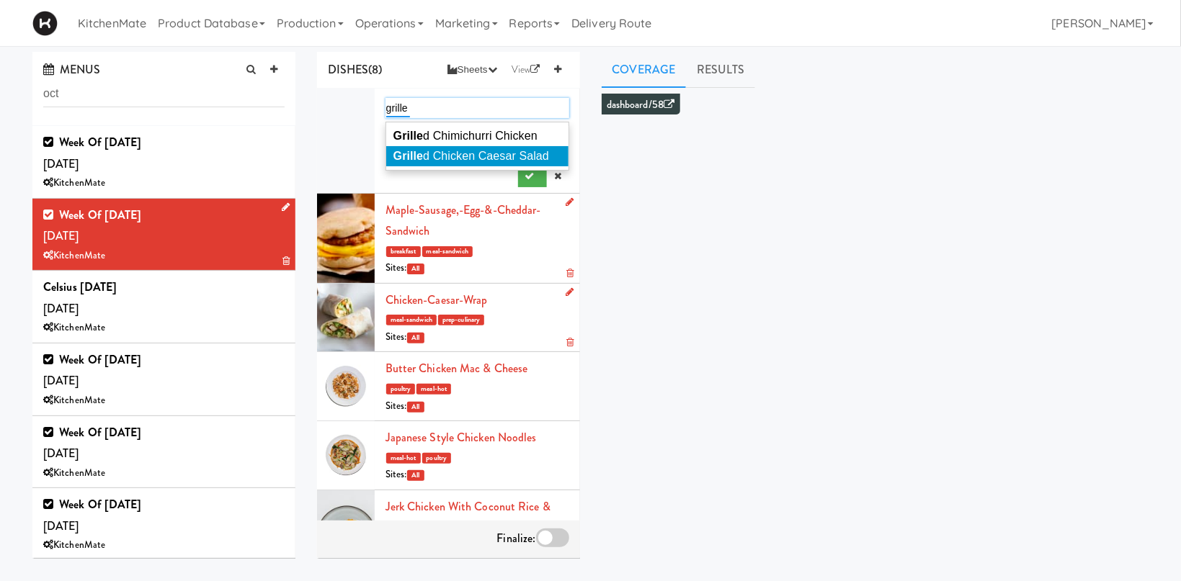
type input "grille"
click at [473, 157] on span "Grille d Chicken Caesar Salad" at bounding box center [471, 156] width 156 height 12
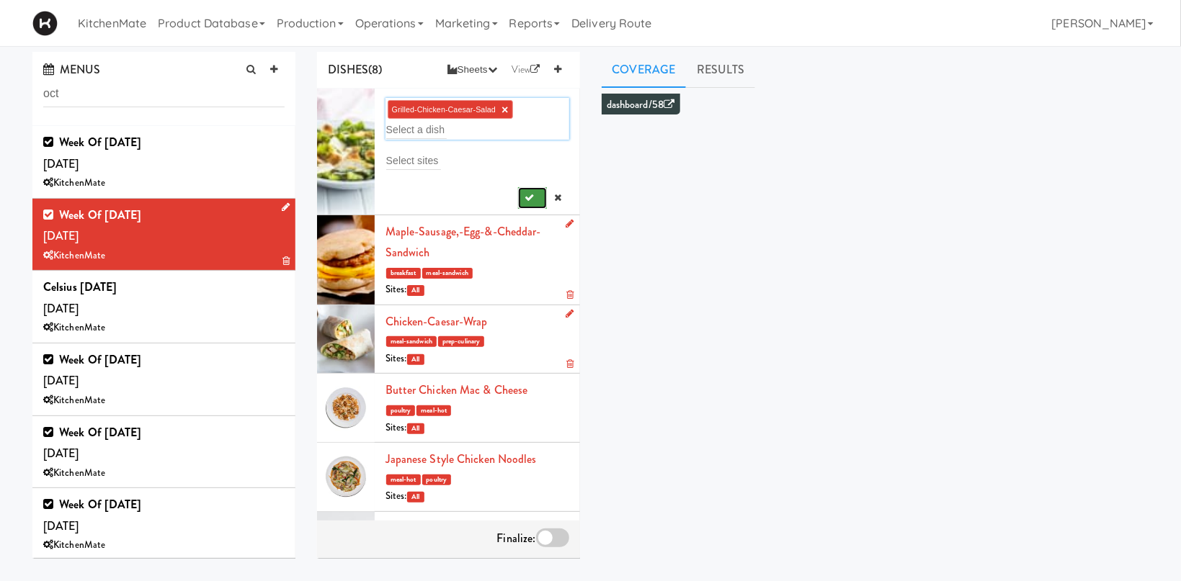
click at [532, 199] on icon "submit" at bounding box center [529, 197] width 9 height 9
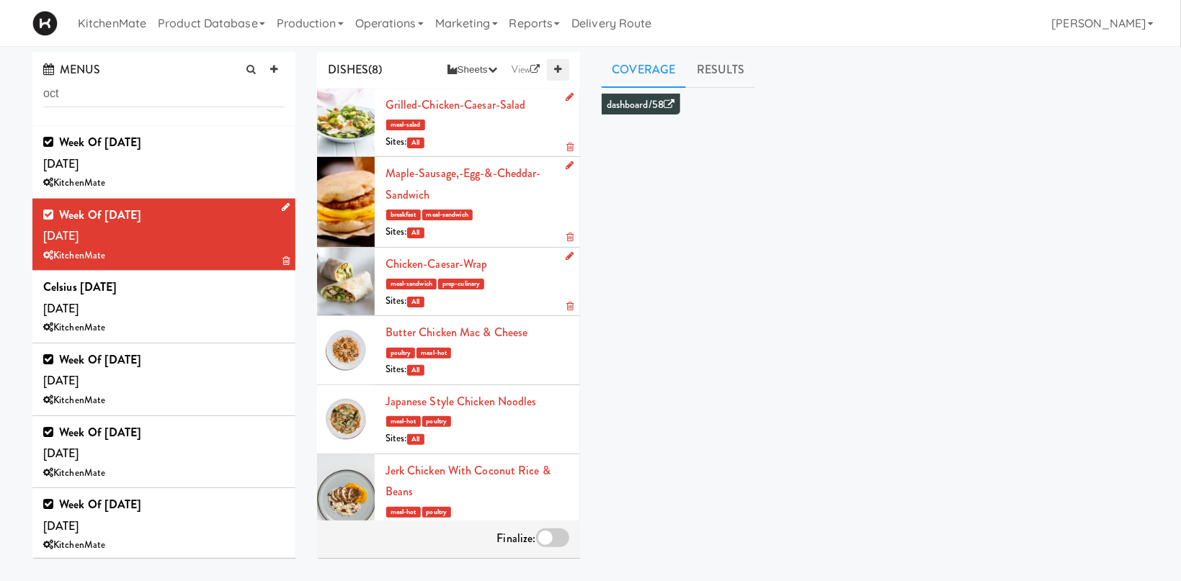
click at [556, 70] on icon at bounding box center [557, 69] width 7 height 9
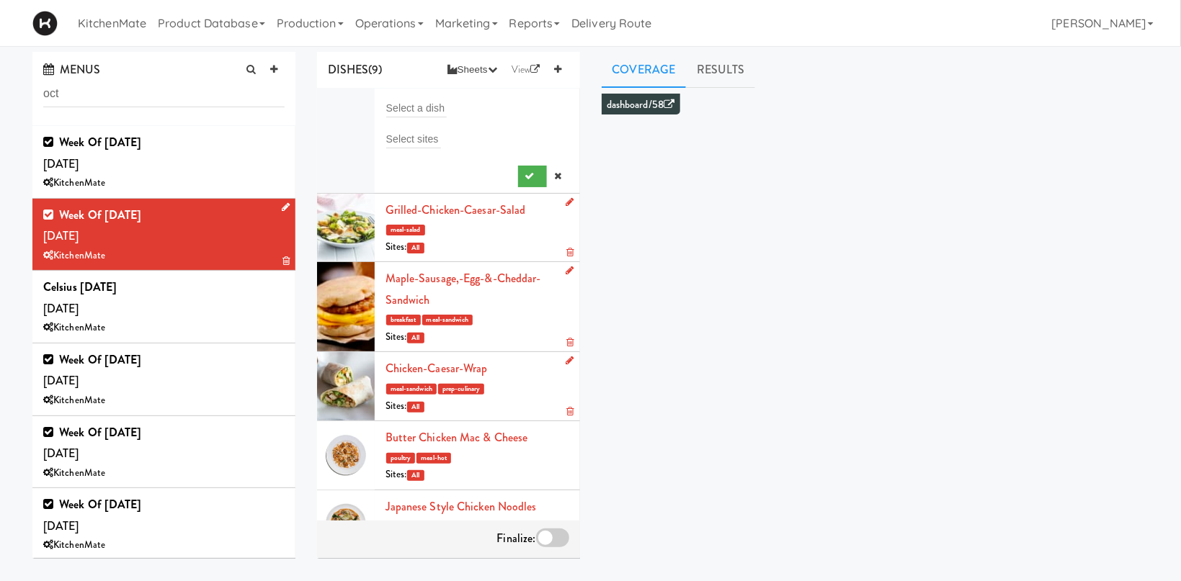
click at [437, 99] on li "Select a dish Select sites" at bounding box center [448, 141] width 263 height 105
click at [436, 110] on input "text" at bounding box center [416, 108] width 61 height 19
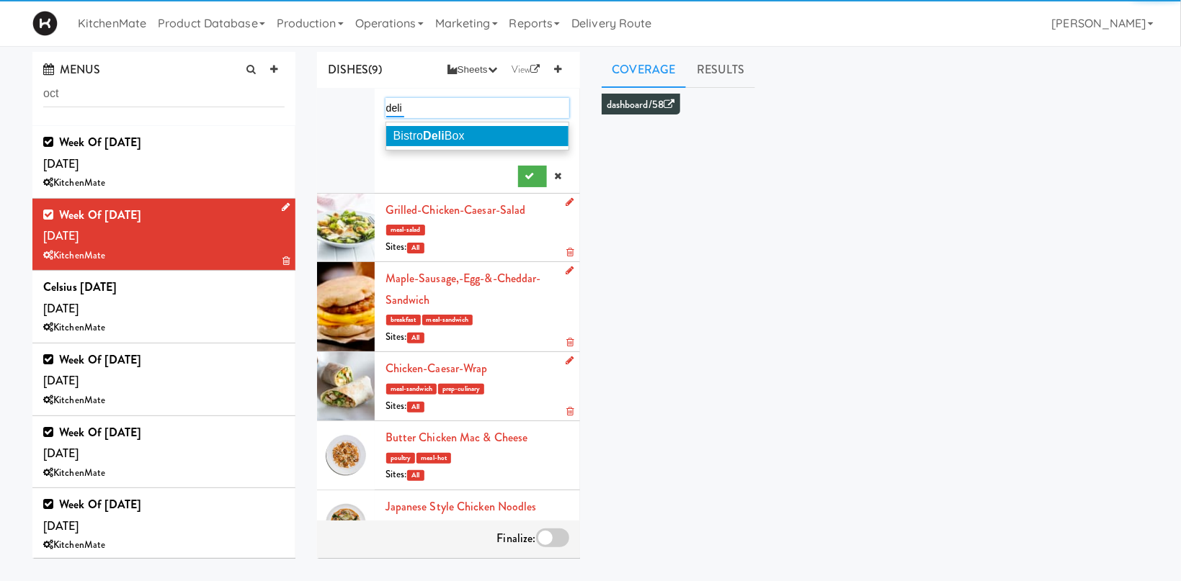
type input "deli"
click at [445, 139] on em "Deli" at bounding box center [434, 136] width 22 height 12
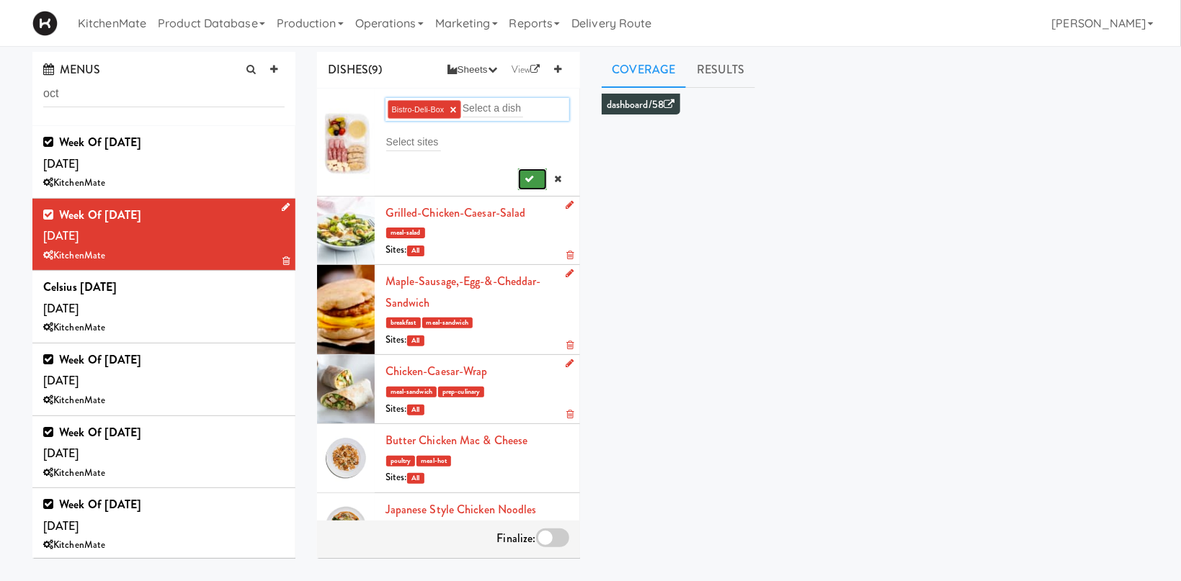
click at [520, 177] on button "submit" at bounding box center [533, 180] width 30 height 22
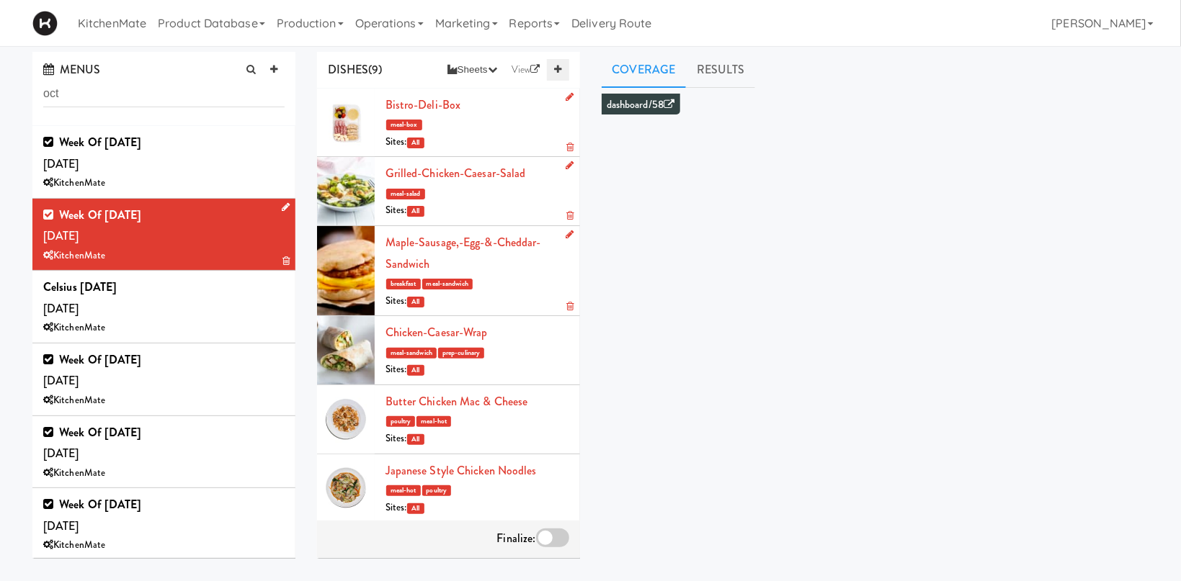
click at [560, 71] on icon at bounding box center [557, 69] width 7 height 9
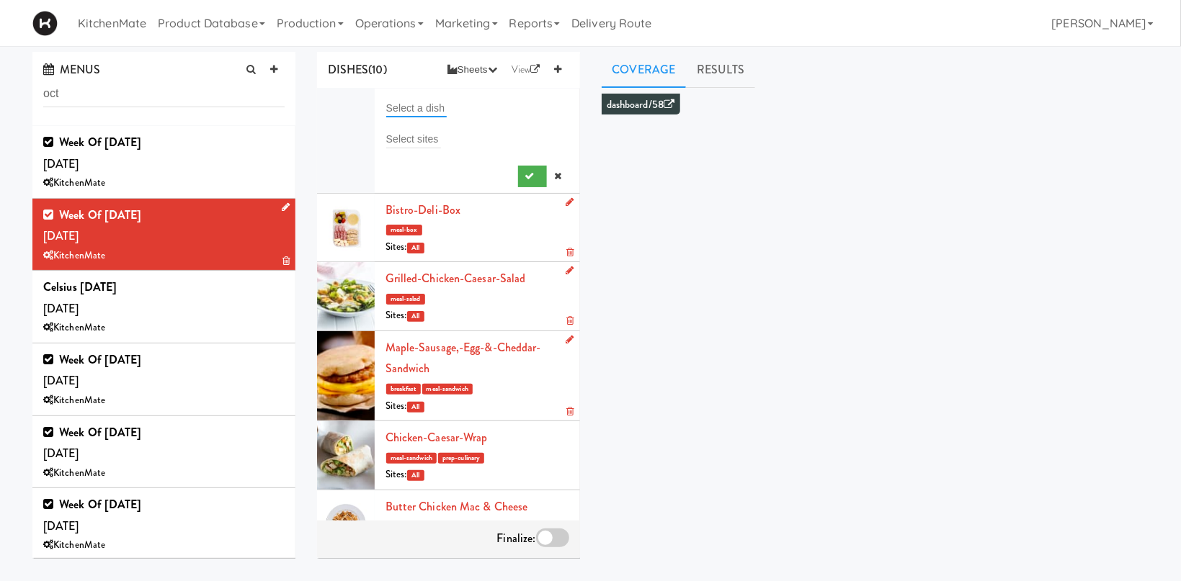
click at [414, 104] on input "text" at bounding box center [416, 108] width 61 height 19
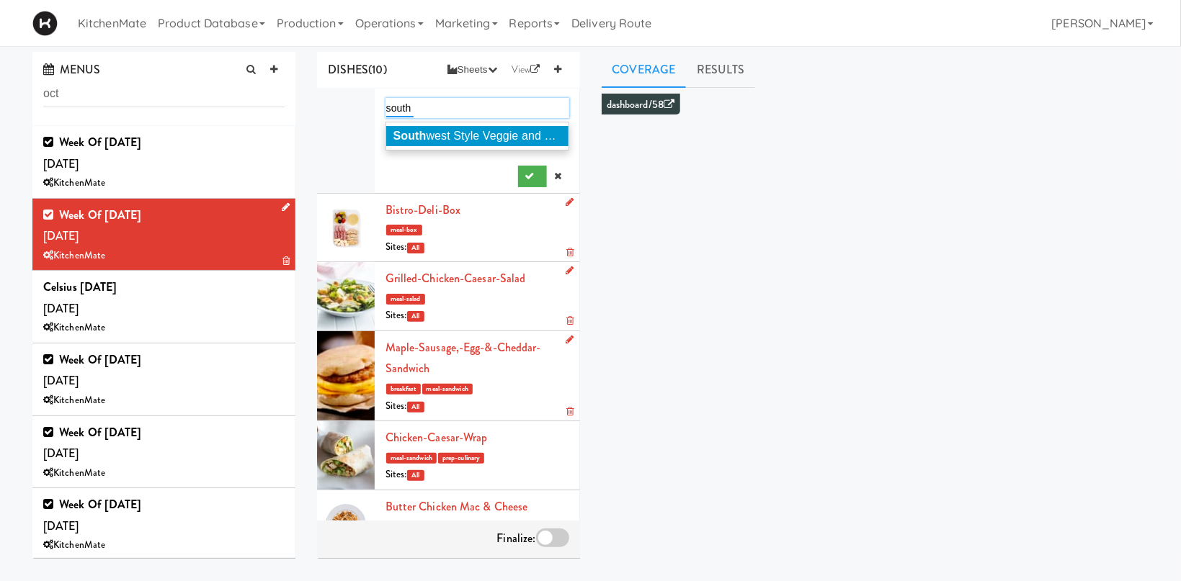
type input "south"
click at [451, 133] on span "South west Style Veggie and Egg Breakfast Wrap" at bounding box center [521, 136] width 256 height 12
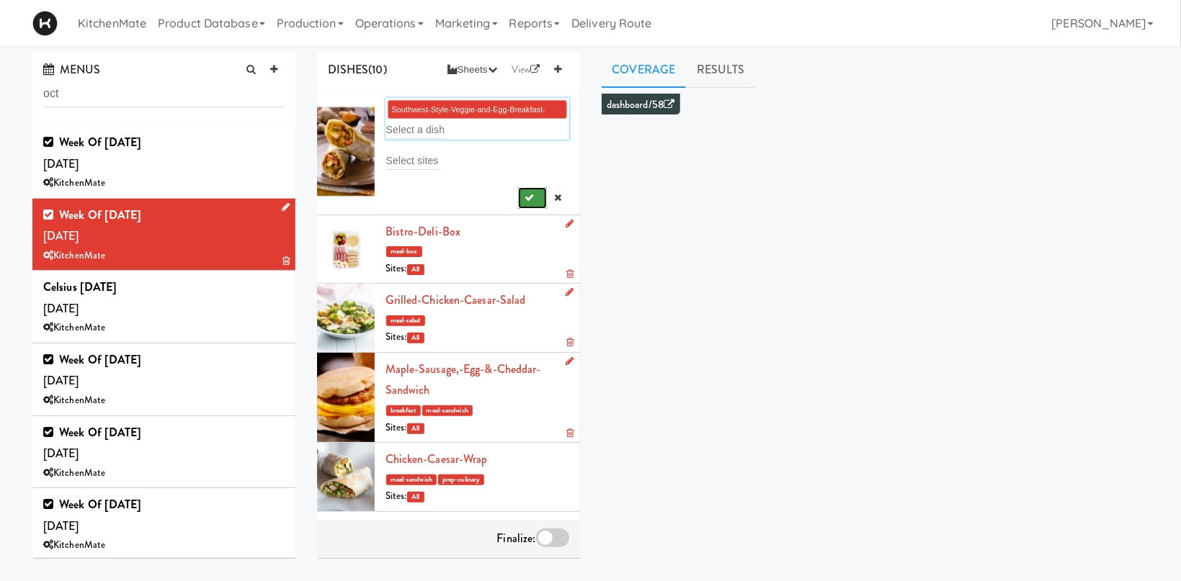
click at [527, 199] on icon "submit" at bounding box center [529, 197] width 9 height 9
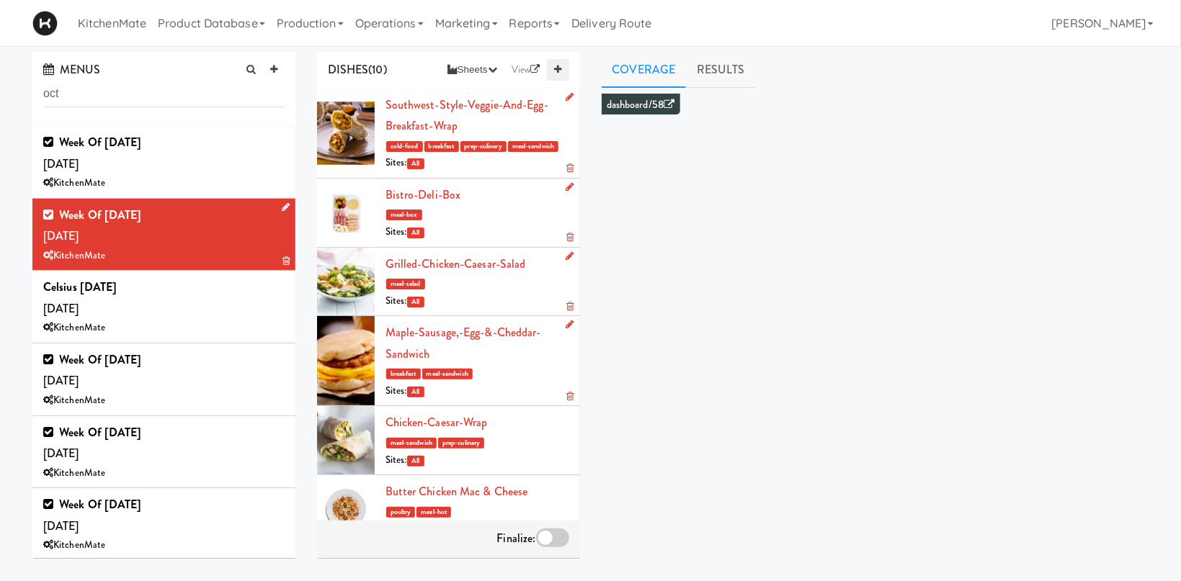
click at [561, 73] on icon at bounding box center [557, 69] width 7 height 9
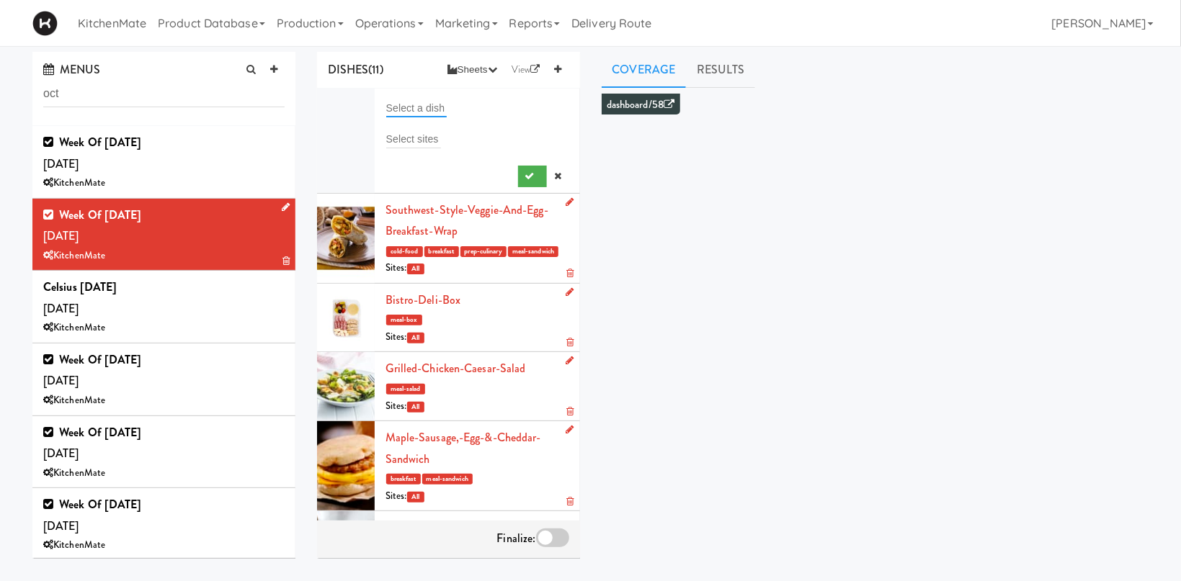
click at [411, 110] on input "text" at bounding box center [416, 108] width 61 height 19
click at [429, 99] on input "text" at bounding box center [416, 108] width 61 height 19
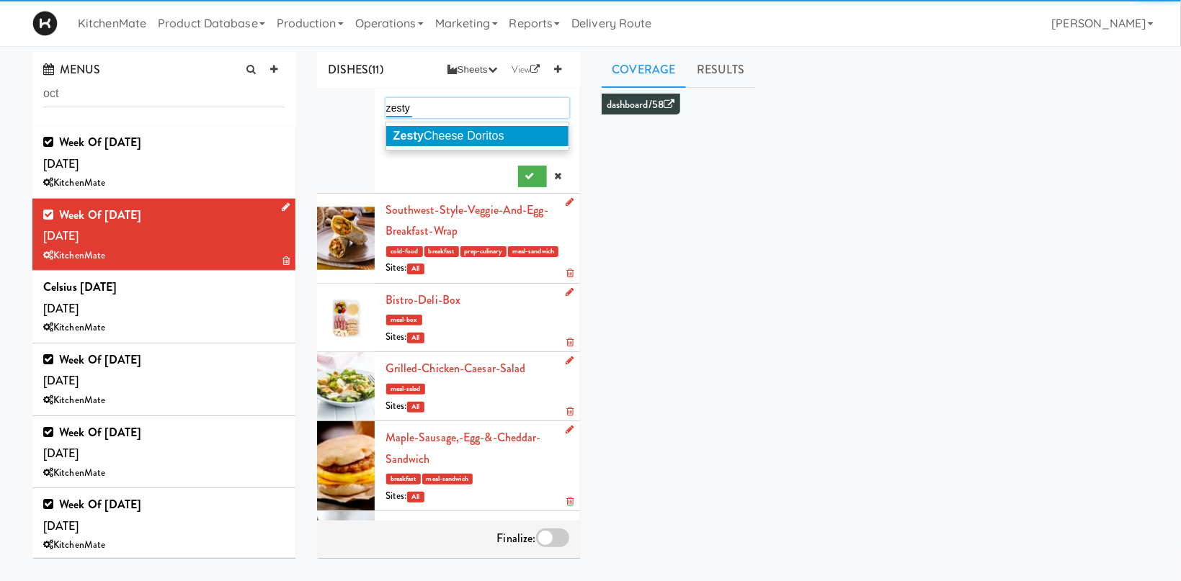
type input "zesty"
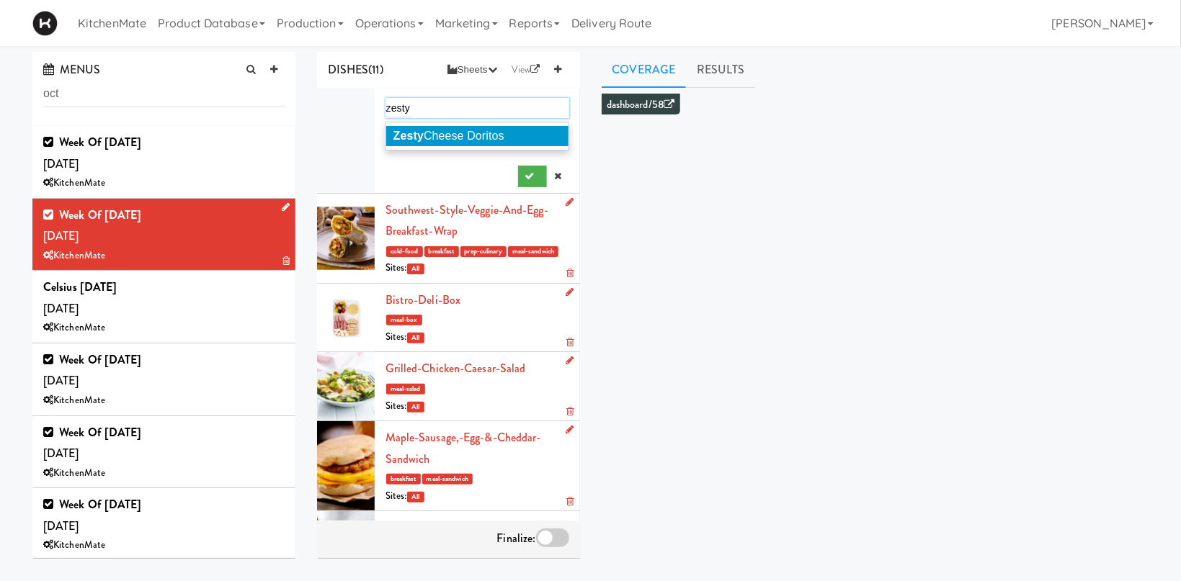
click at [477, 136] on span "Zesty Cheese Doritos" at bounding box center [448, 136] width 111 height 12
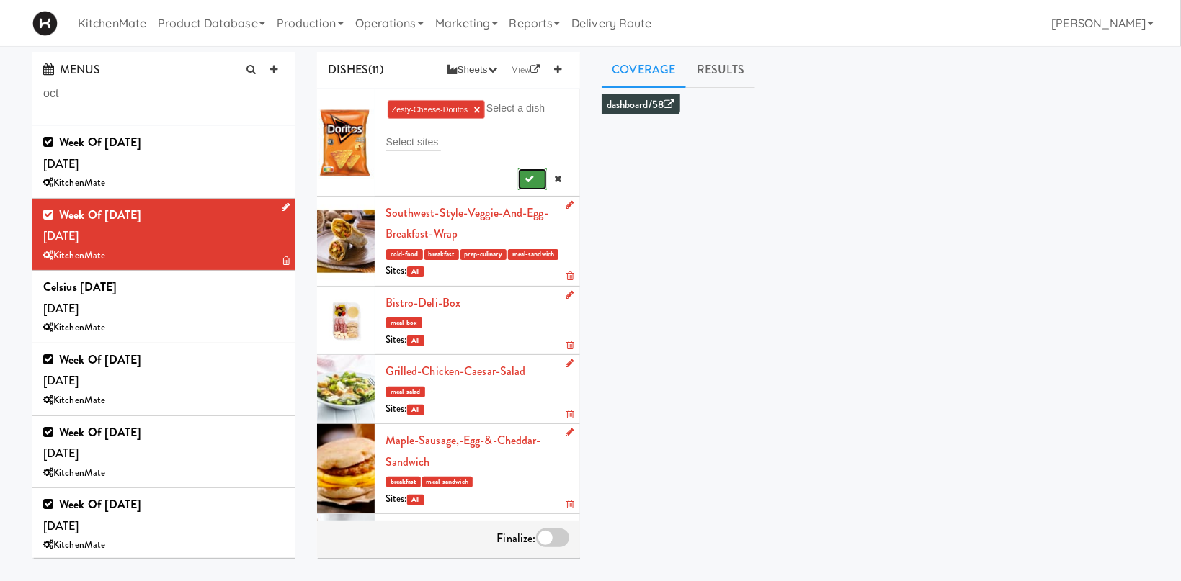
click at [521, 181] on button "submit" at bounding box center [533, 180] width 30 height 22
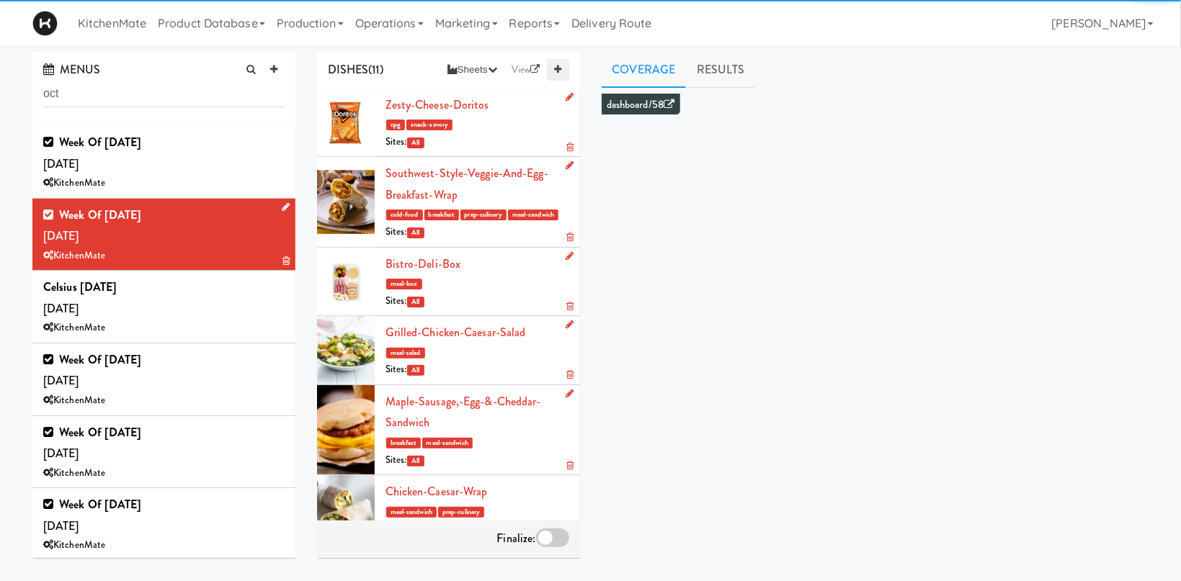
click at [560, 66] on icon at bounding box center [557, 69] width 7 height 9
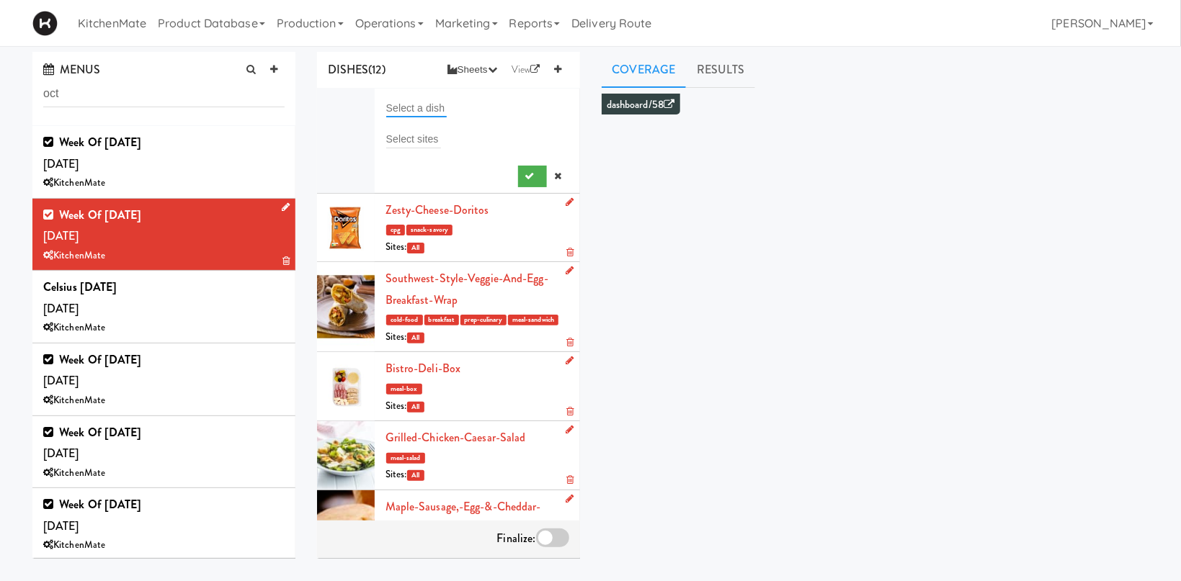
click at [397, 102] on input "text" at bounding box center [416, 108] width 61 height 19
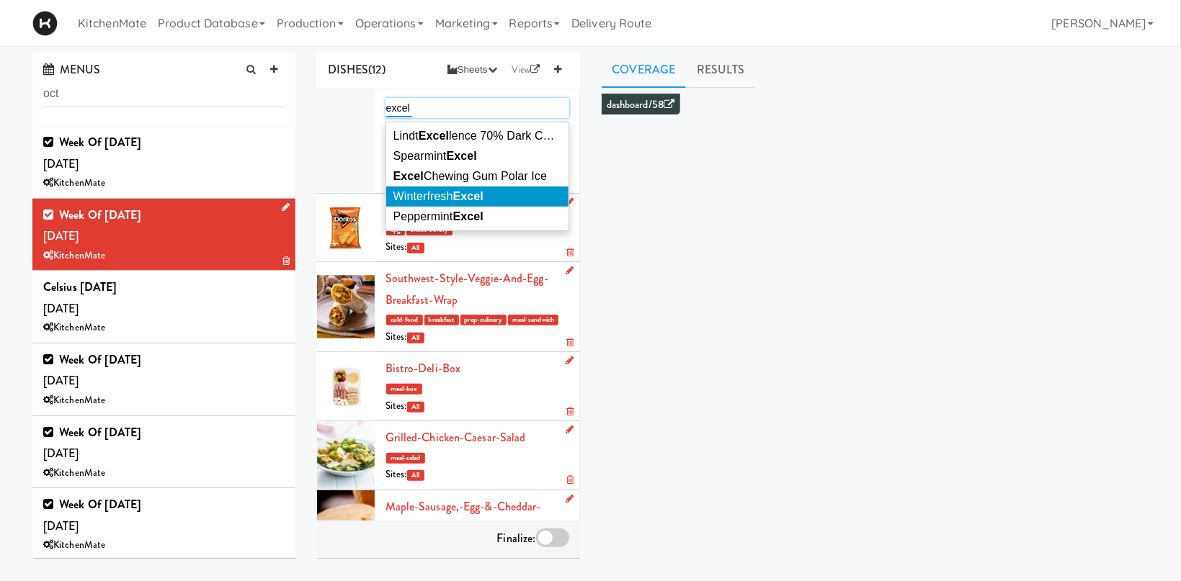
type input "excel"
click at [447, 190] on li "Winterfresh Excel" at bounding box center [477, 197] width 182 height 20
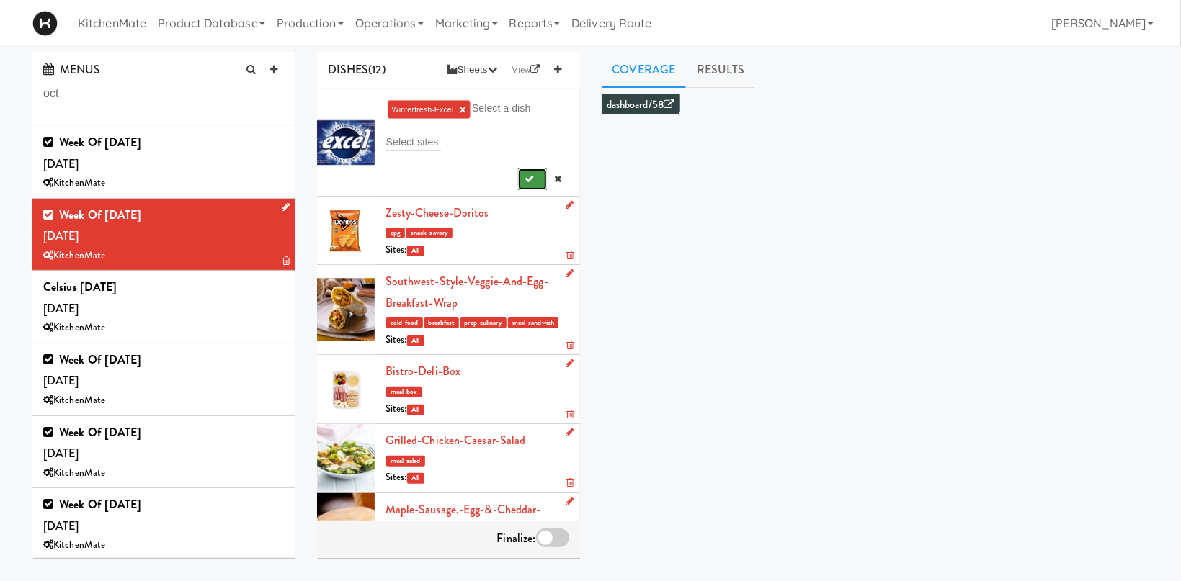
click at [527, 182] on icon "submit" at bounding box center [529, 178] width 9 height 9
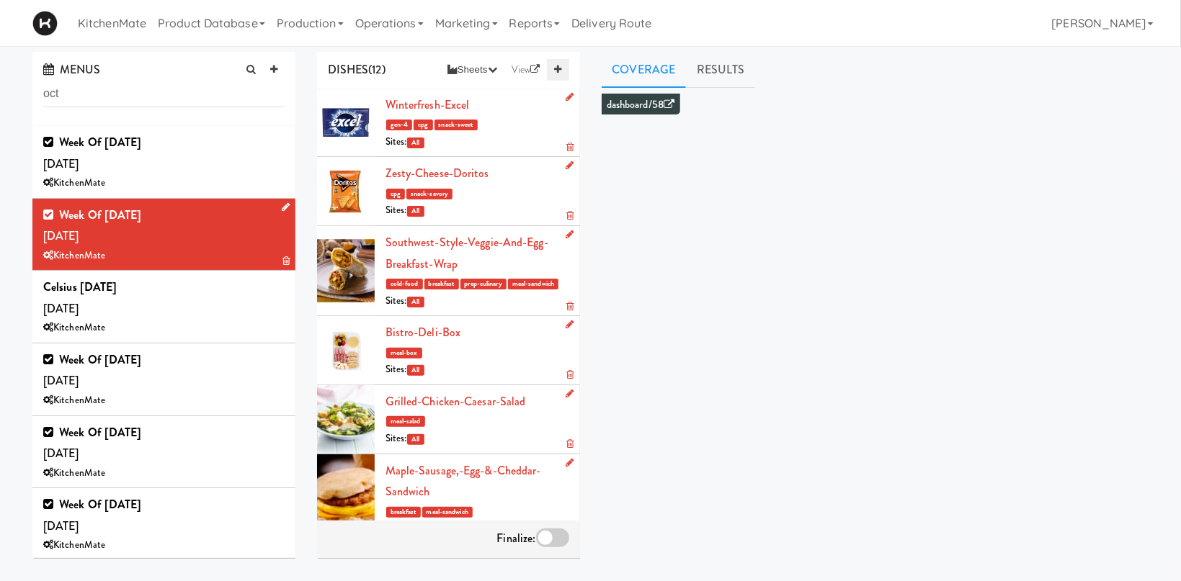
click at [560, 68] on icon at bounding box center [557, 69] width 7 height 9
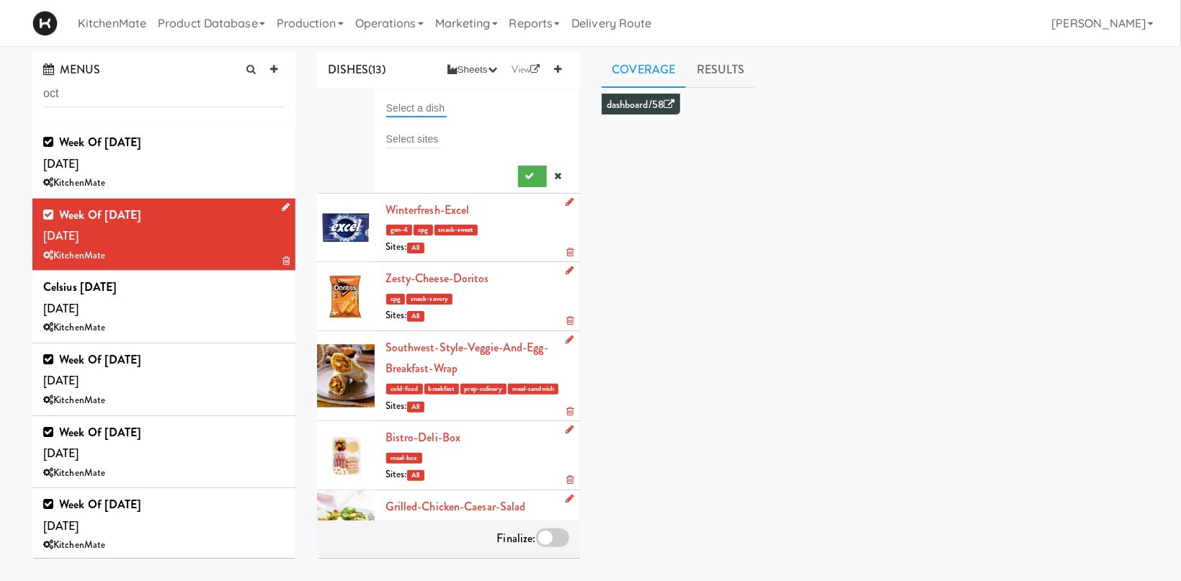
click at [422, 111] on input "text" at bounding box center [416, 108] width 61 height 19
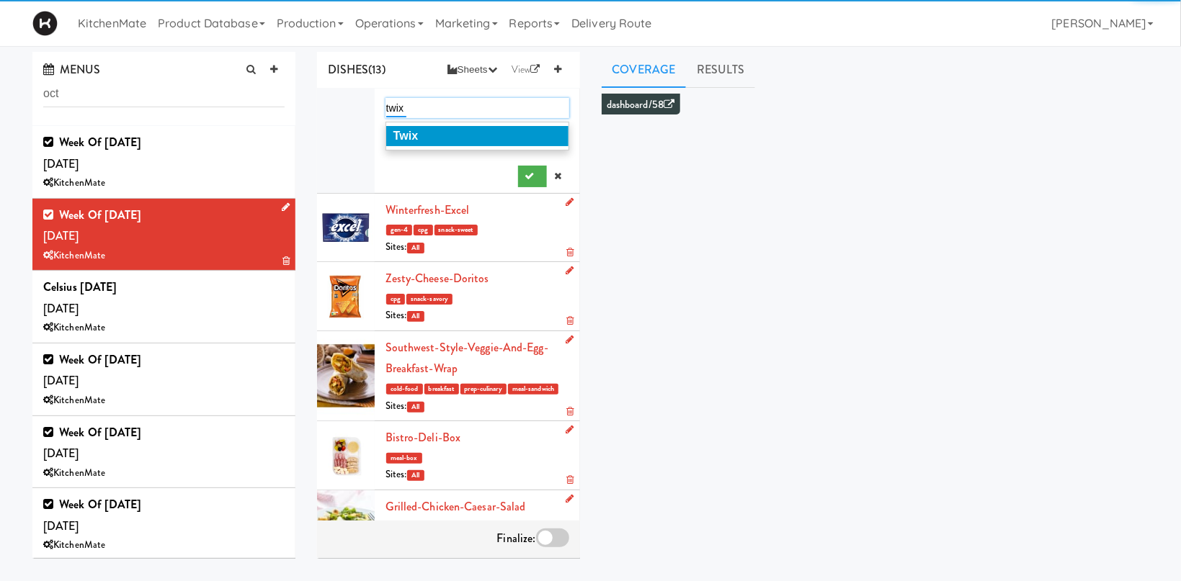
type input "twix"
click at [435, 134] on li "Twix" at bounding box center [477, 136] width 182 height 20
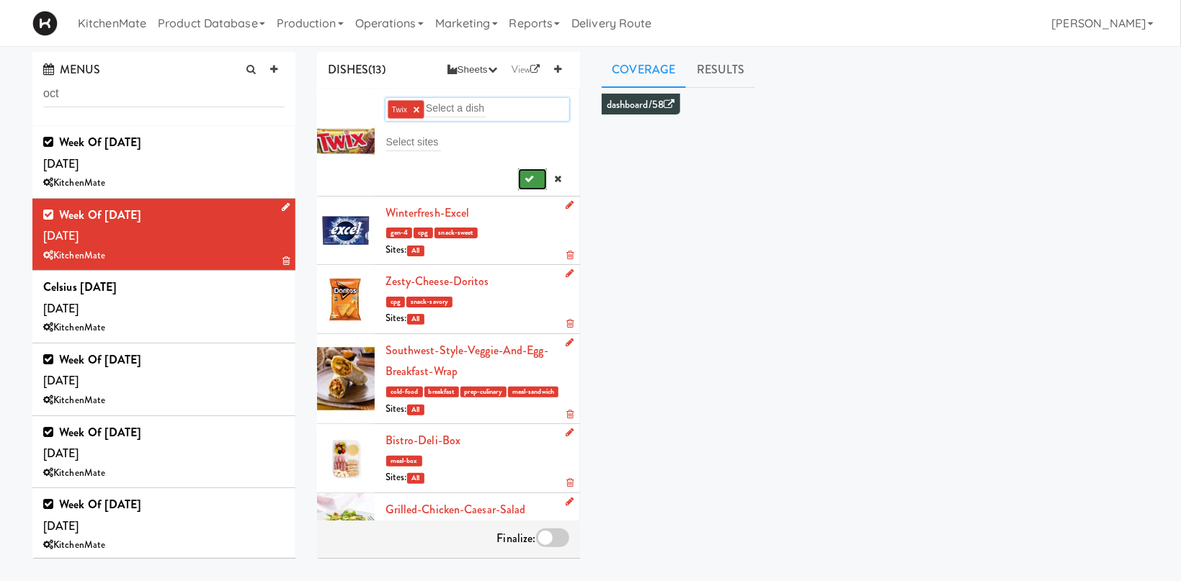
click at [527, 178] on icon "submit" at bounding box center [529, 178] width 9 height 9
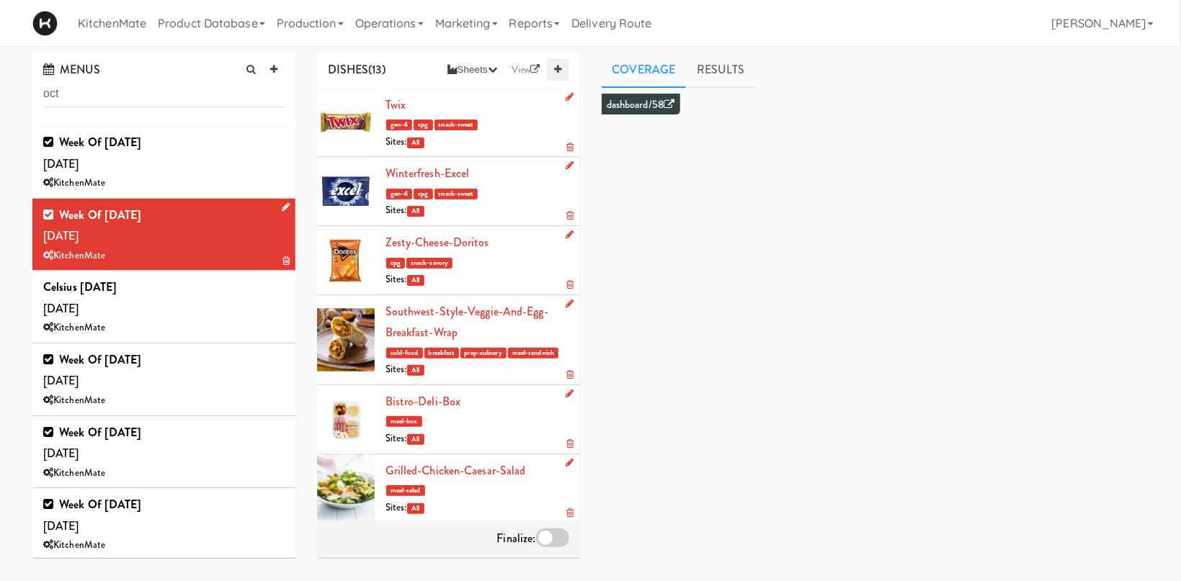
click at [565, 64] on link at bounding box center [558, 70] width 22 height 22
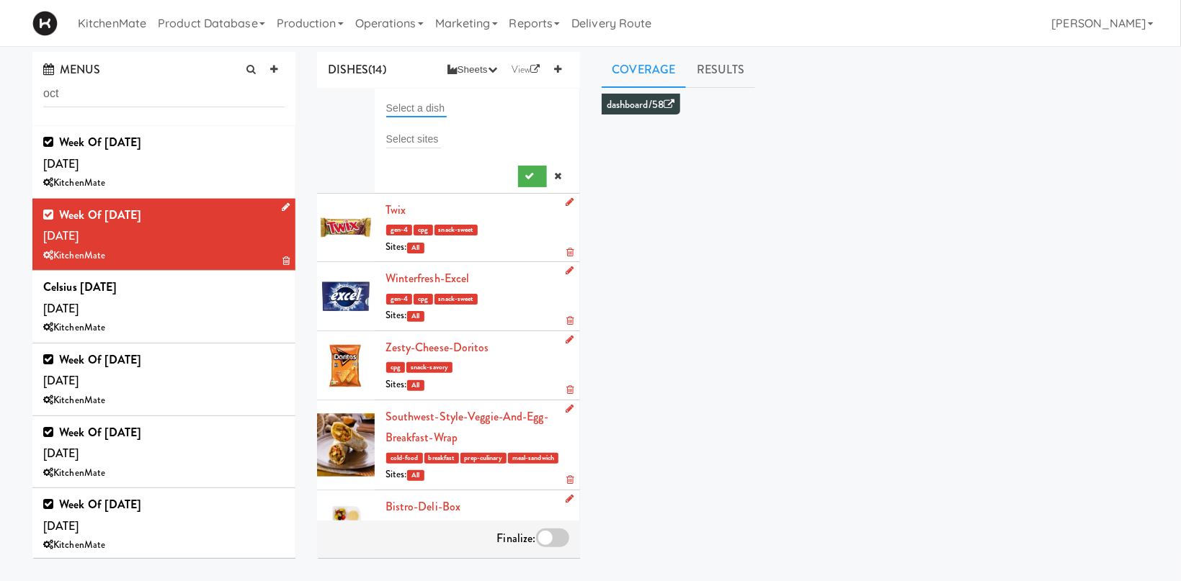
click at [429, 110] on input "text" at bounding box center [416, 108] width 61 height 19
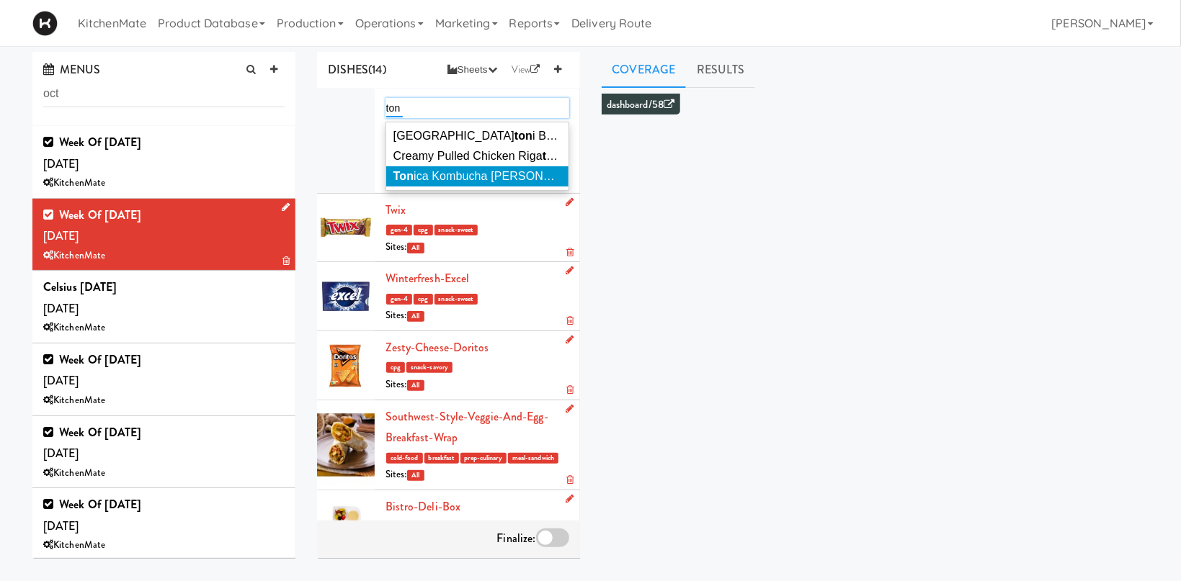
type input "ton"
click at [437, 176] on span "Ton ica Kombucha Berry Bounce" at bounding box center [511, 176] width 236 height 12
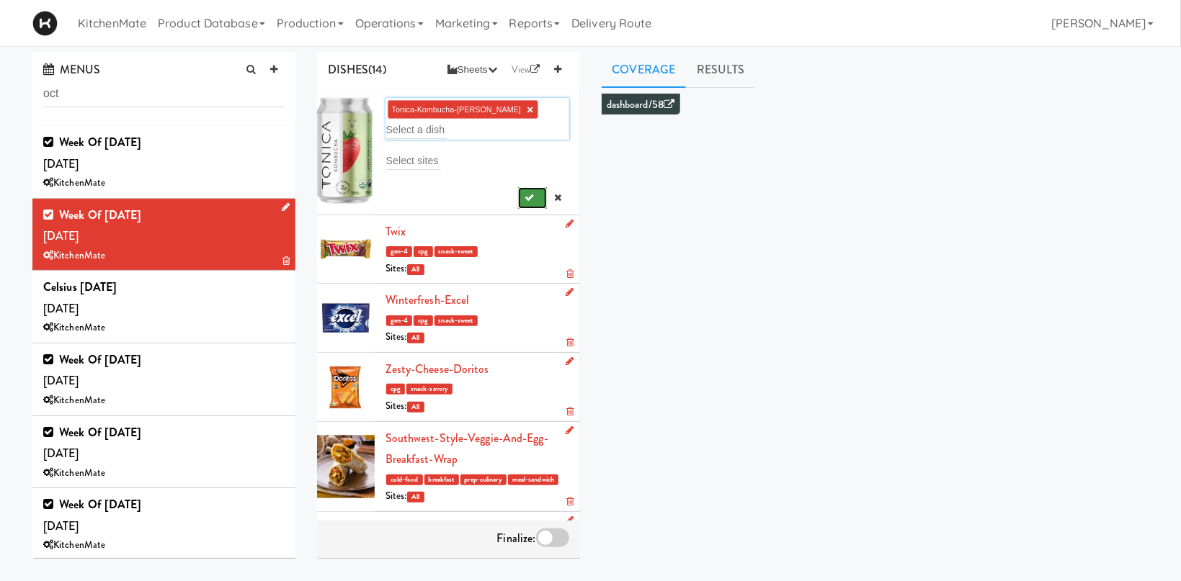
click at [523, 197] on button "submit" at bounding box center [533, 198] width 30 height 22
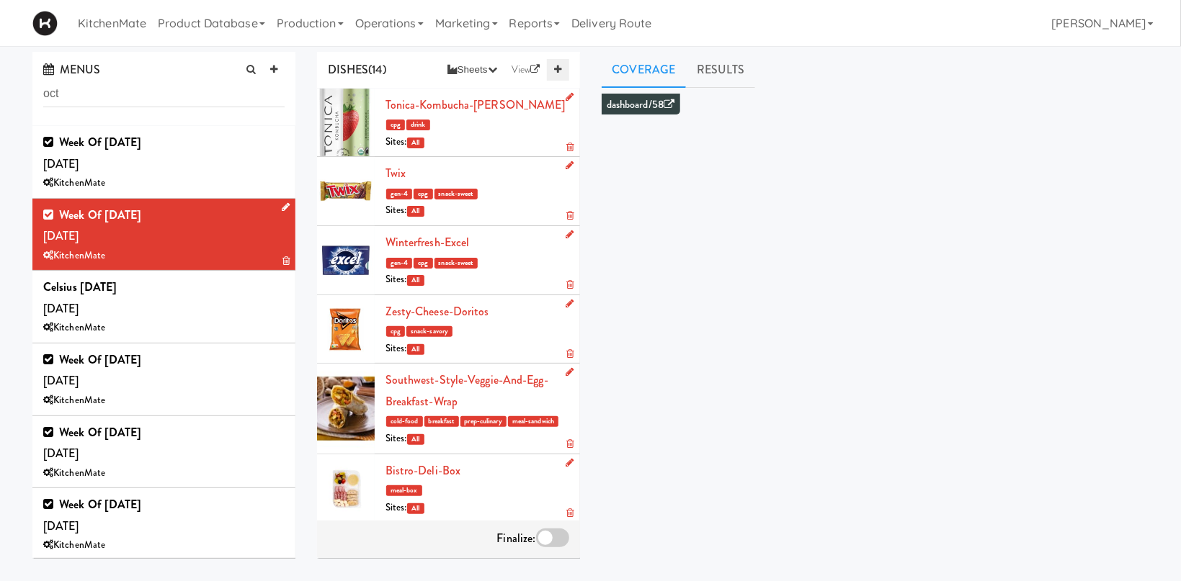
click at [566, 71] on link at bounding box center [558, 70] width 22 height 22
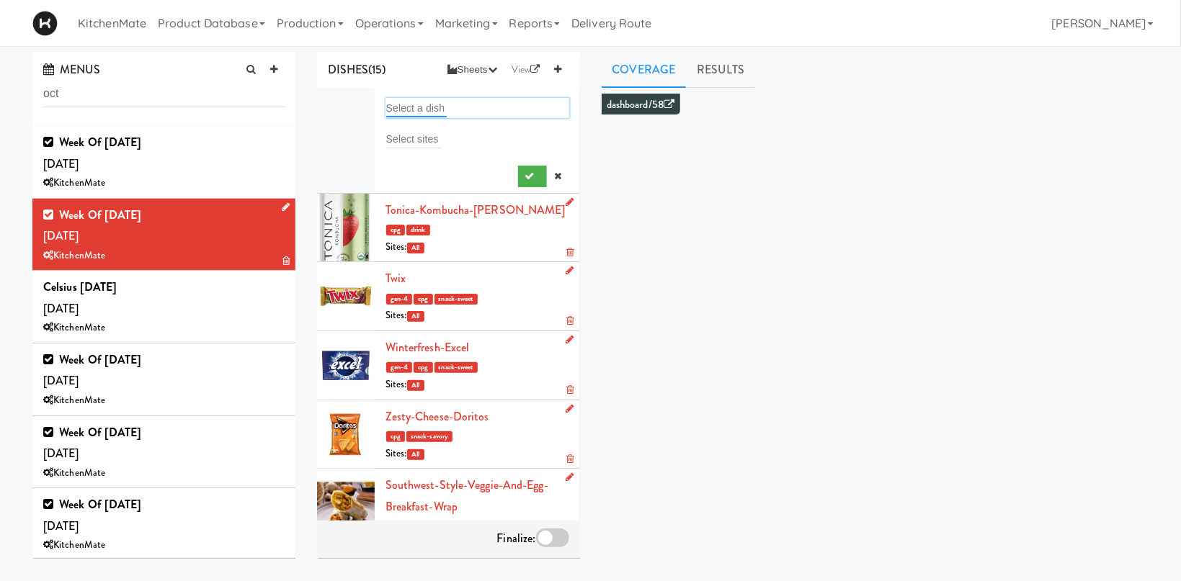
click at [417, 103] on input "text" at bounding box center [416, 108] width 61 height 19
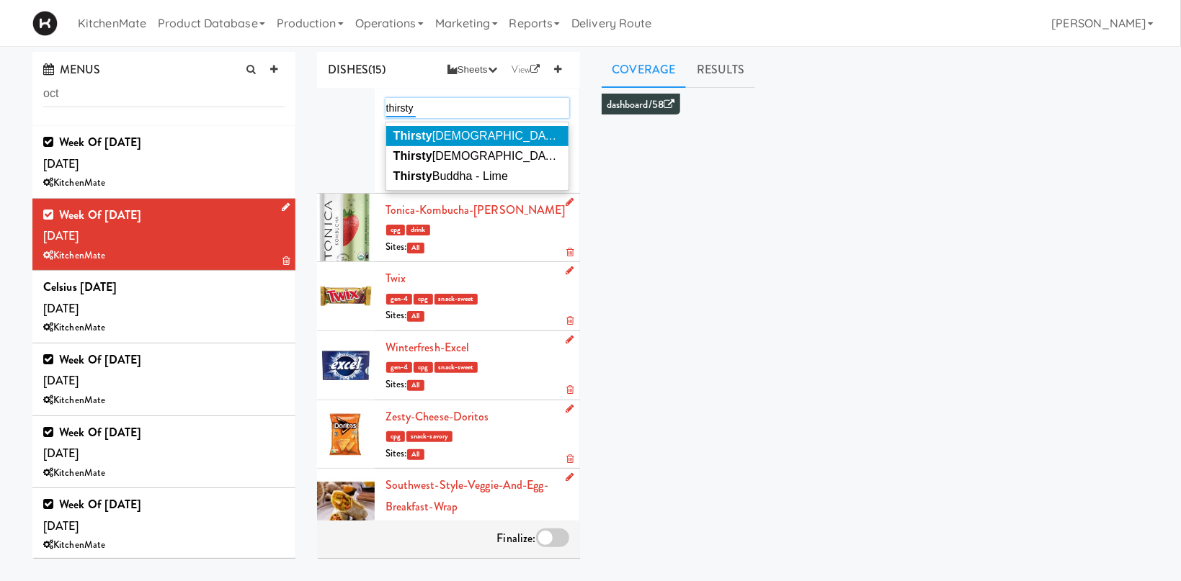
type input "thirsty"
click at [428, 135] on em "Thirsty" at bounding box center [412, 136] width 39 height 12
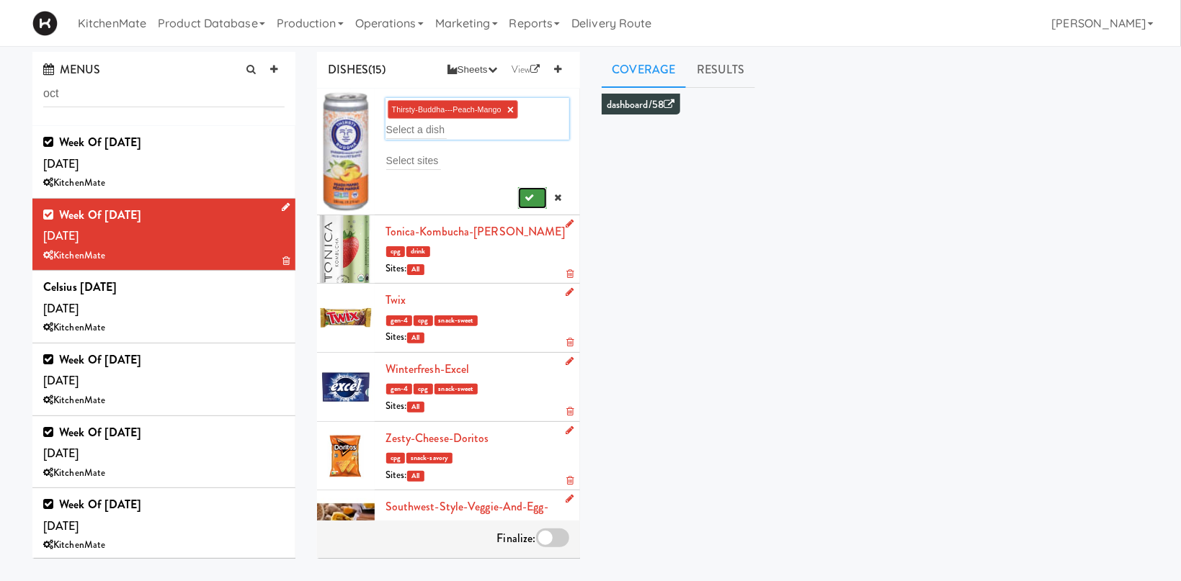
click at [526, 194] on icon "submit" at bounding box center [529, 197] width 9 height 9
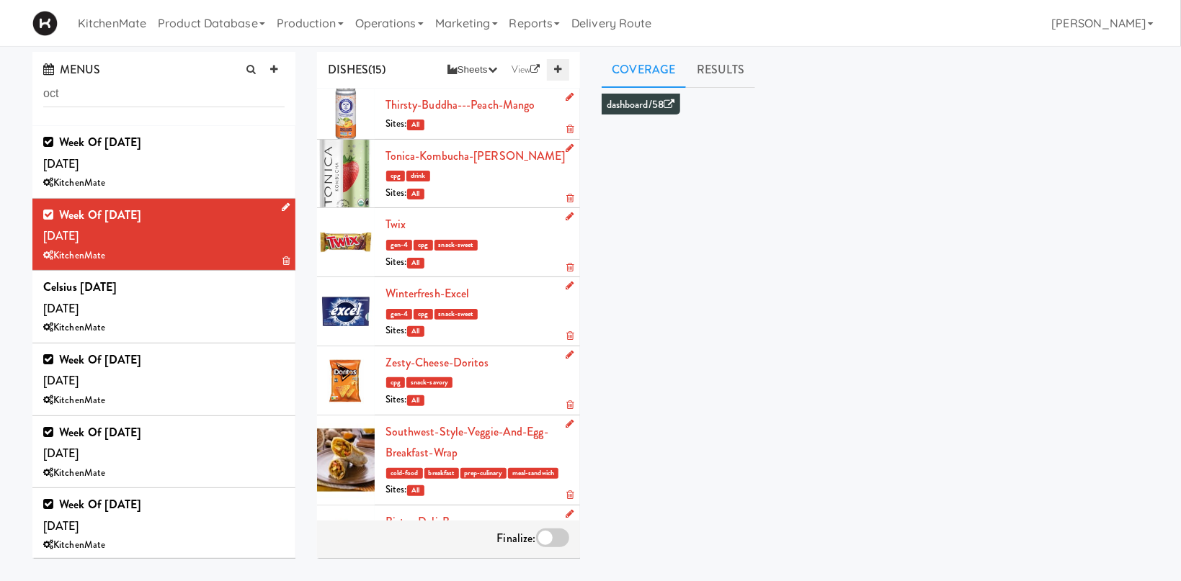
click at [563, 74] on link at bounding box center [558, 70] width 22 height 22
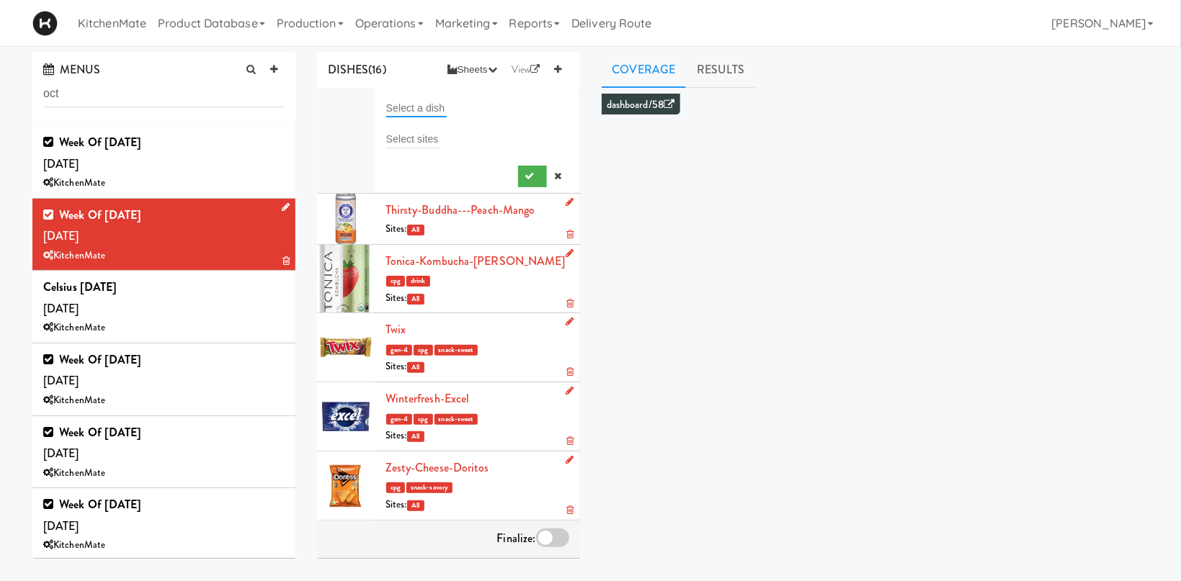
click at [417, 112] on input "text" at bounding box center [416, 108] width 61 height 19
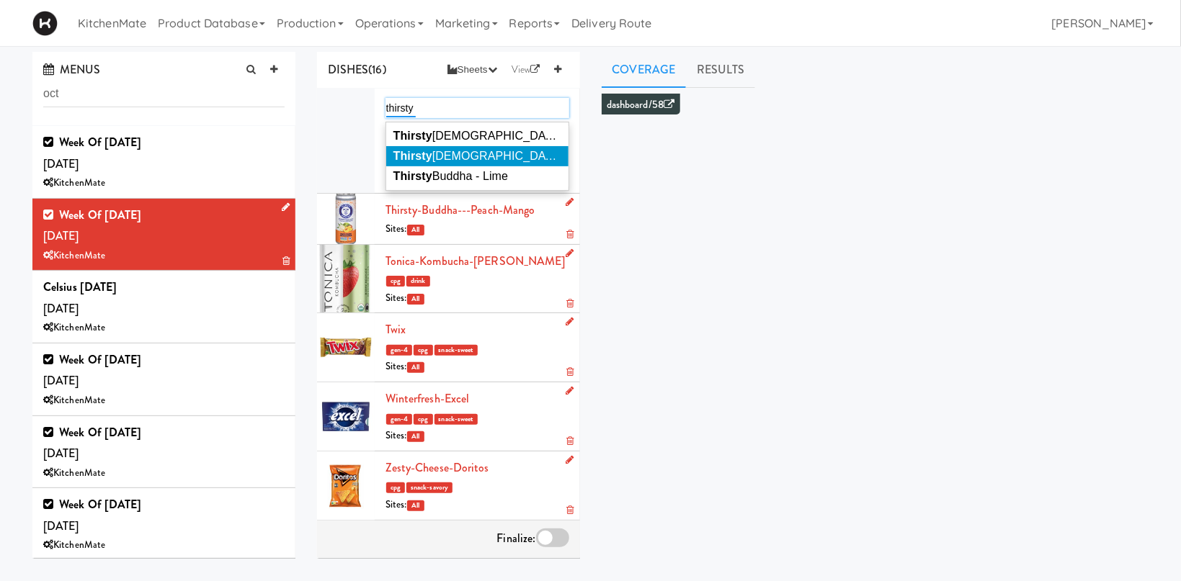
type input "thirsty"
click at [487, 150] on span "Thirsty Buddha - Pineapple" at bounding box center [508, 156] width 231 height 12
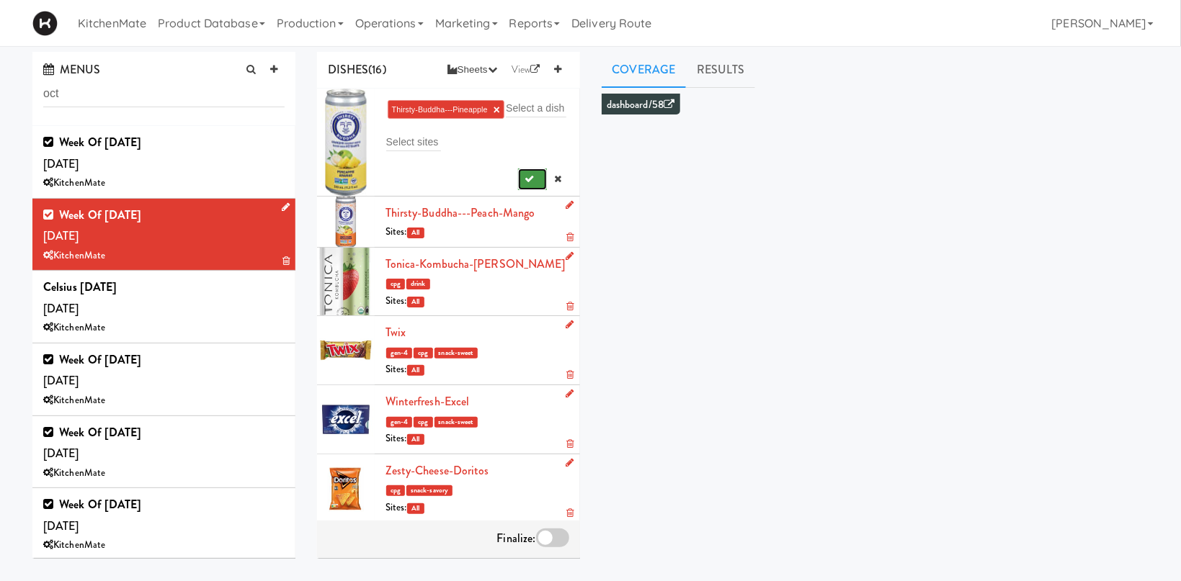
click at [527, 181] on icon "submit" at bounding box center [529, 178] width 9 height 9
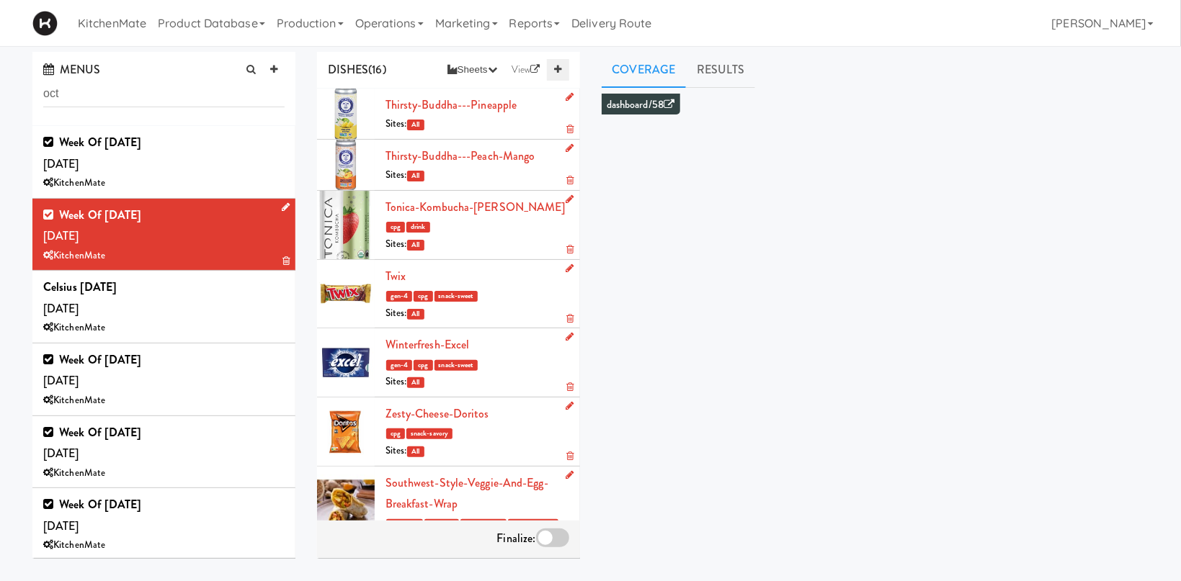
click at [563, 76] on link at bounding box center [558, 70] width 22 height 22
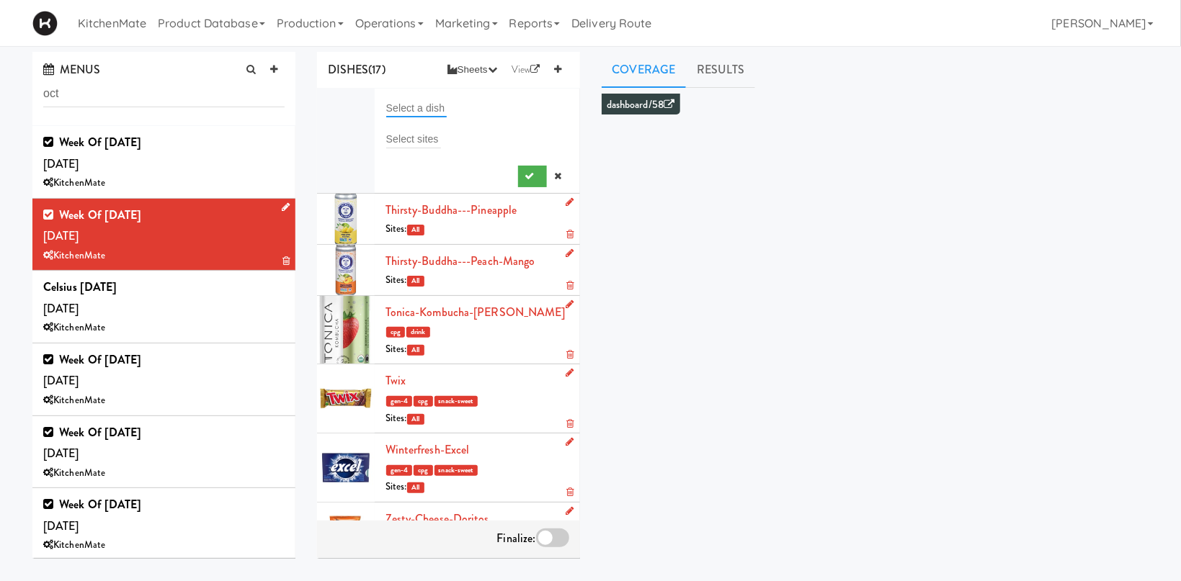
click at [434, 112] on input "text" at bounding box center [416, 108] width 61 height 19
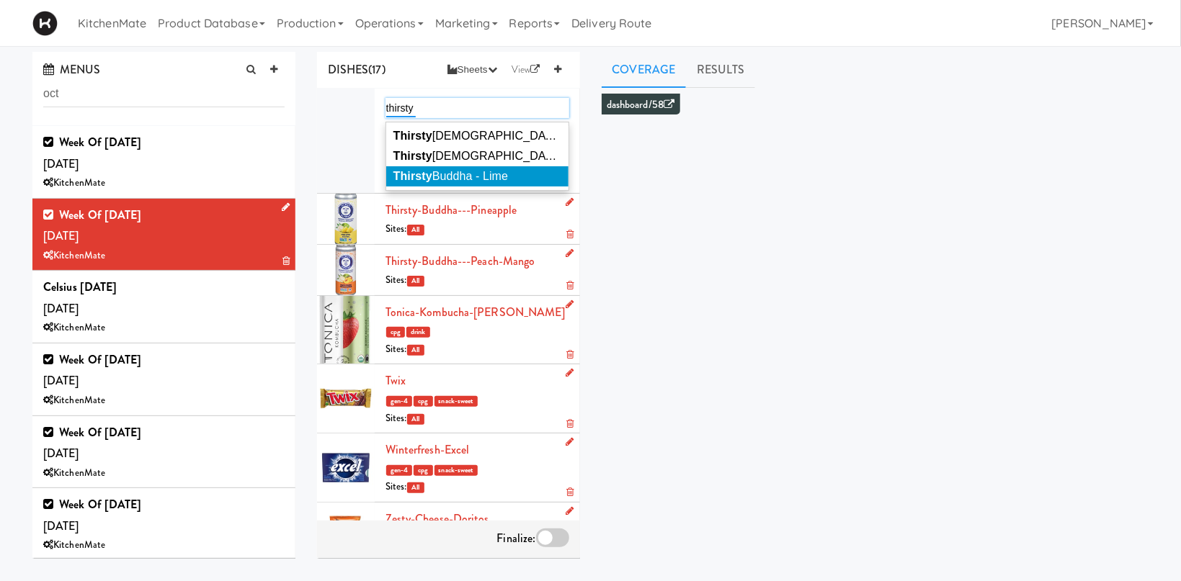
type input "thirsty"
click at [498, 172] on span "Thirsty Buddha - Lime" at bounding box center [450, 176] width 115 height 12
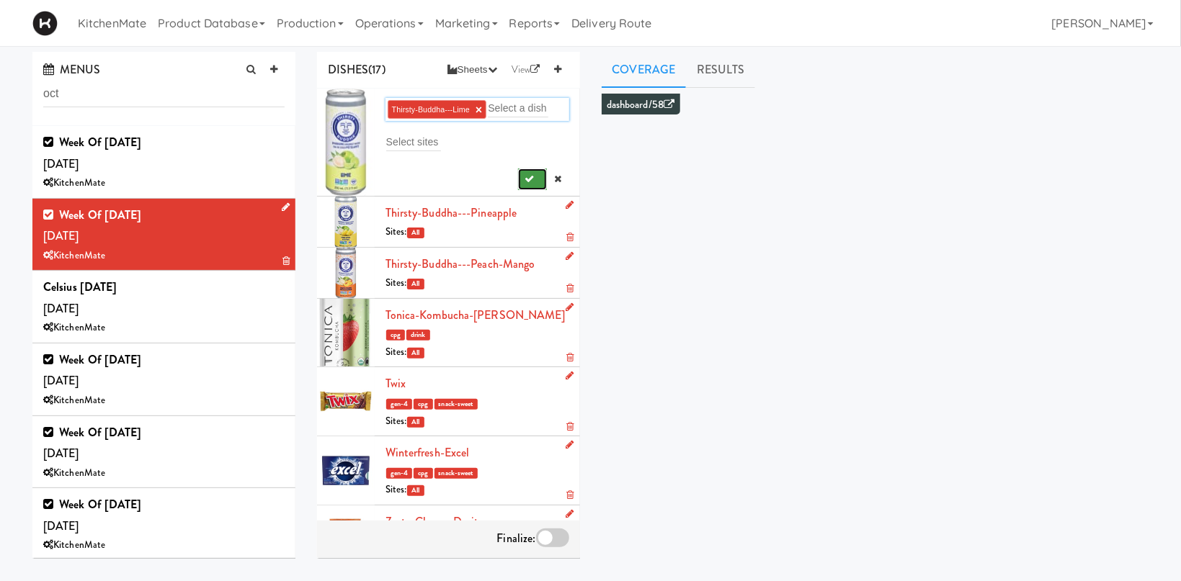
click at [520, 174] on button "submit" at bounding box center [533, 180] width 30 height 22
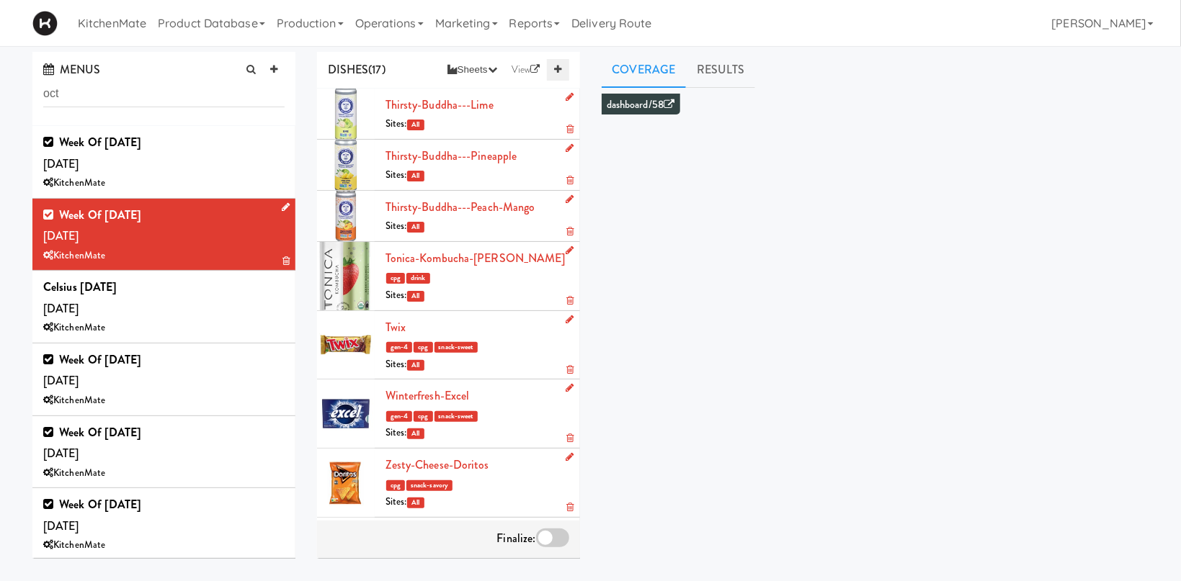
click at [563, 66] on link at bounding box center [558, 70] width 22 height 22
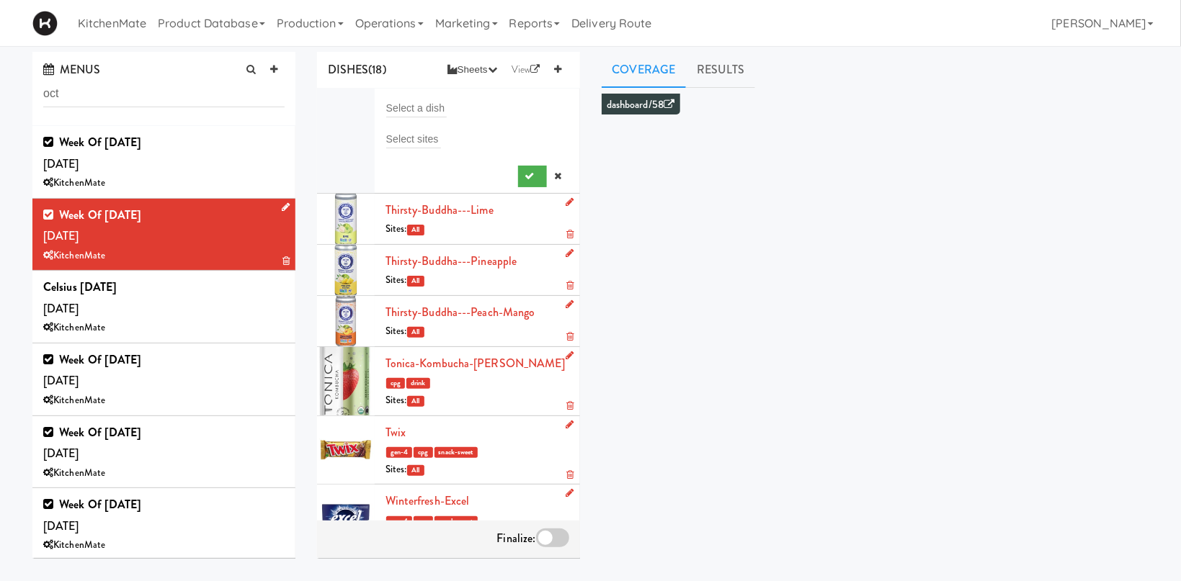
click at [428, 95] on li "Select a dish Select sites" at bounding box center [448, 141] width 263 height 105
click at [425, 104] on input "text" at bounding box center [416, 108] width 61 height 19
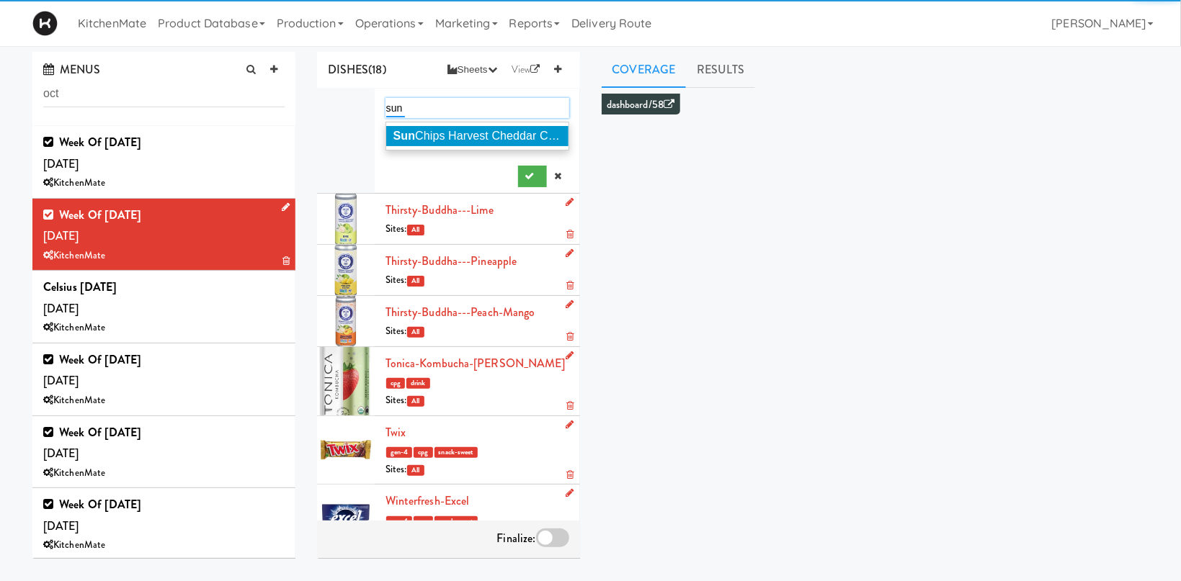
type input "sun"
click at [469, 136] on span "Sun Chips Harvest Cheddar Chips" at bounding box center [481, 136] width 177 height 12
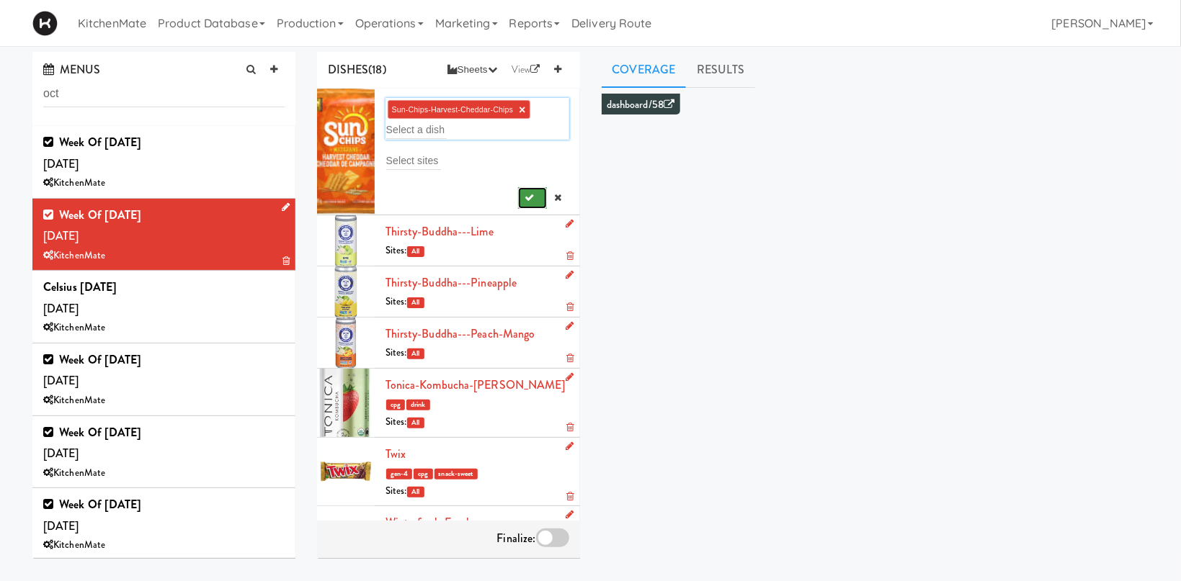
click at [532, 195] on icon "submit" at bounding box center [529, 197] width 9 height 9
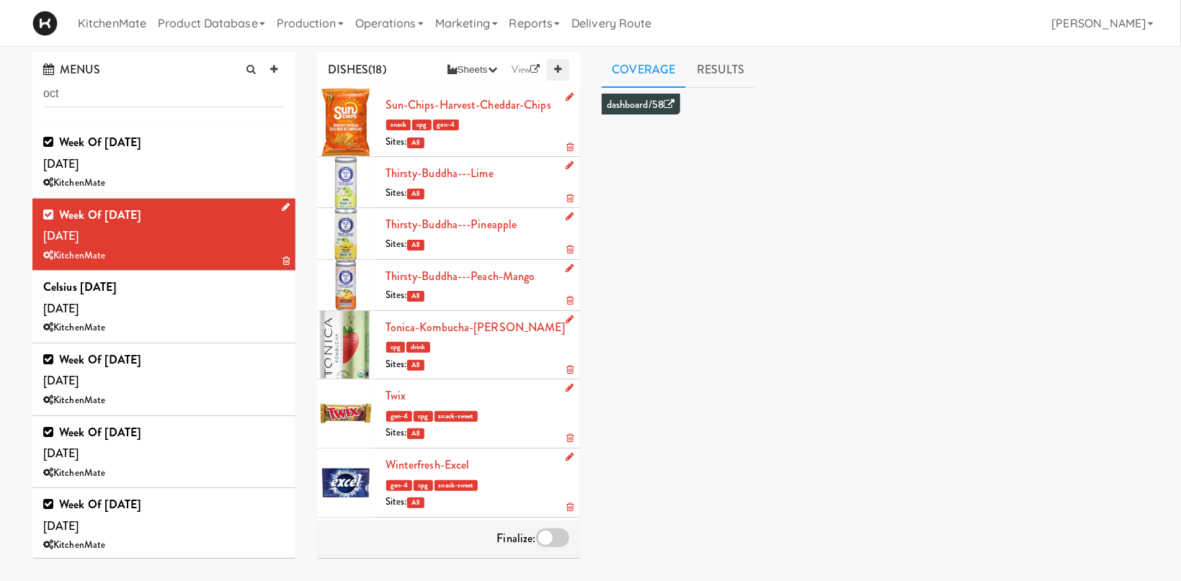
click at [560, 75] on link at bounding box center [558, 70] width 22 height 22
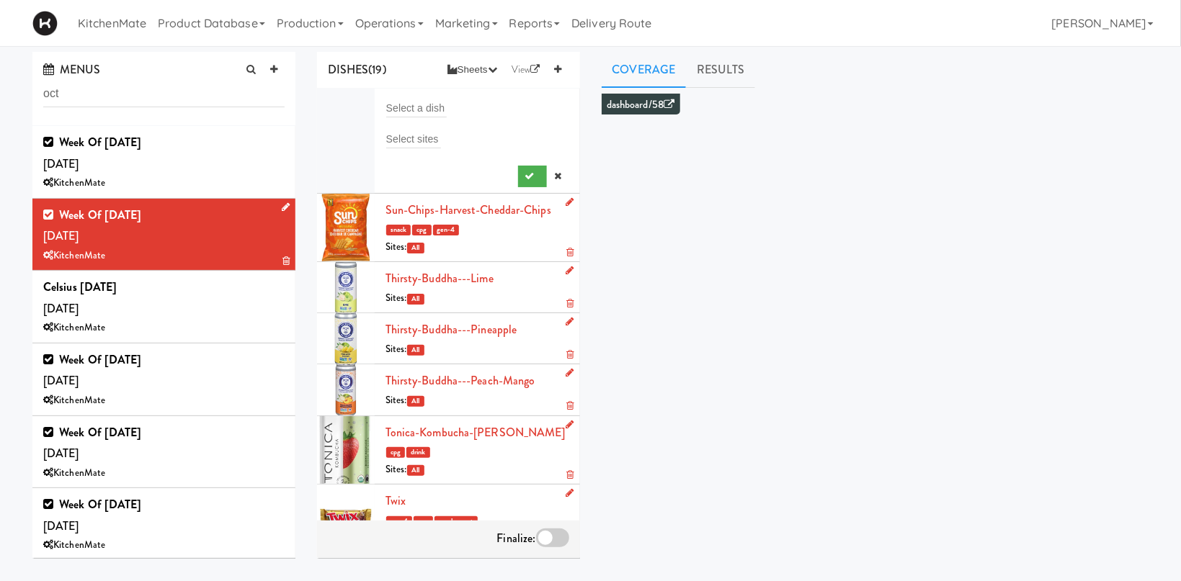
click at [407, 112] on li "Select a dish Select sites" at bounding box center [448, 141] width 263 height 105
click at [407, 112] on input "text" at bounding box center [416, 108] width 61 height 19
type input "e"
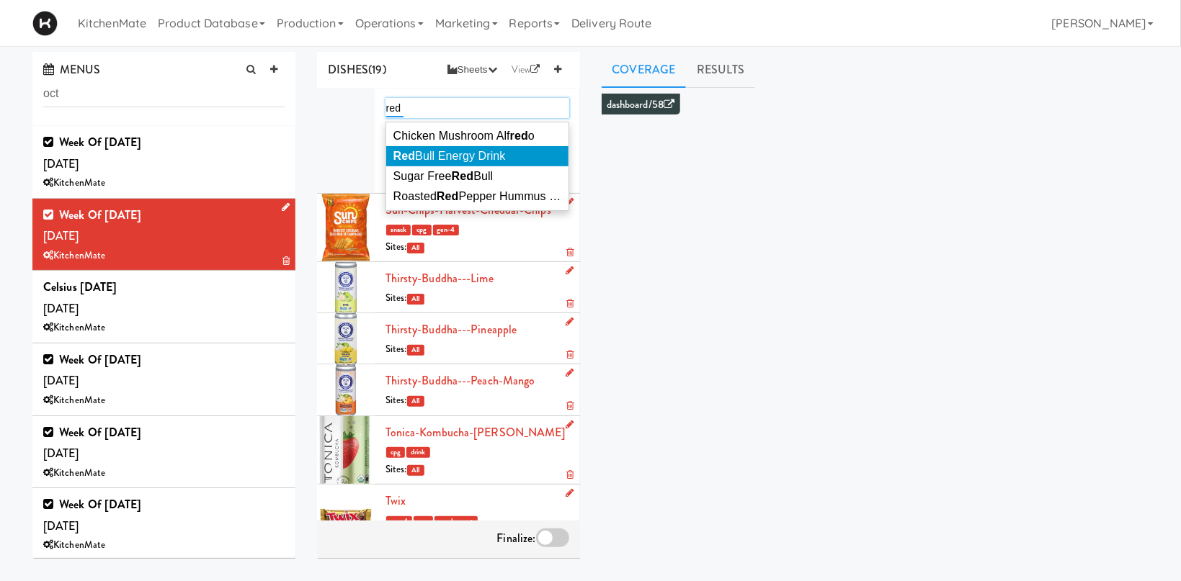
type input "red"
click at [466, 150] on span "Red Bull Energy Drink" at bounding box center [449, 156] width 112 height 12
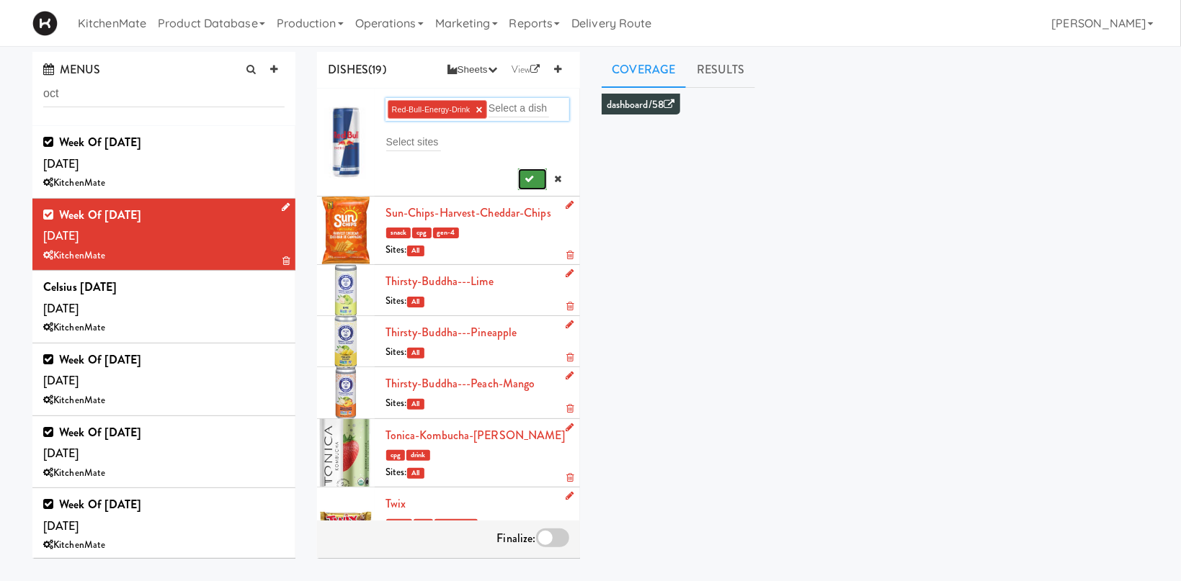
click at [539, 184] on button "submit" at bounding box center [533, 180] width 30 height 22
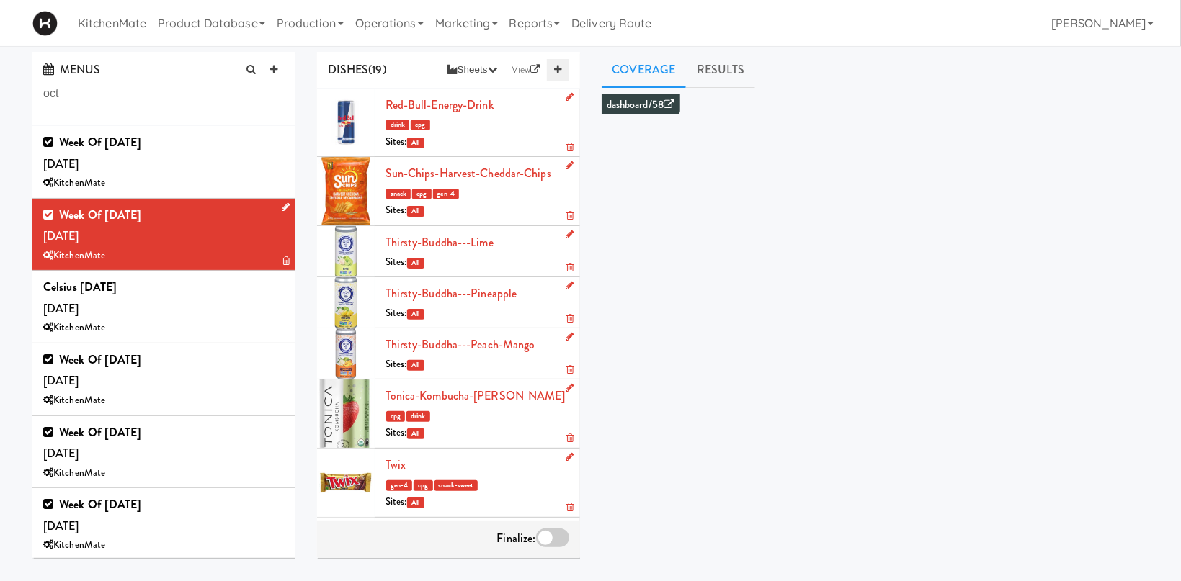
click at [559, 73] on icon at bounding box center [557, 69] width 7 height 9
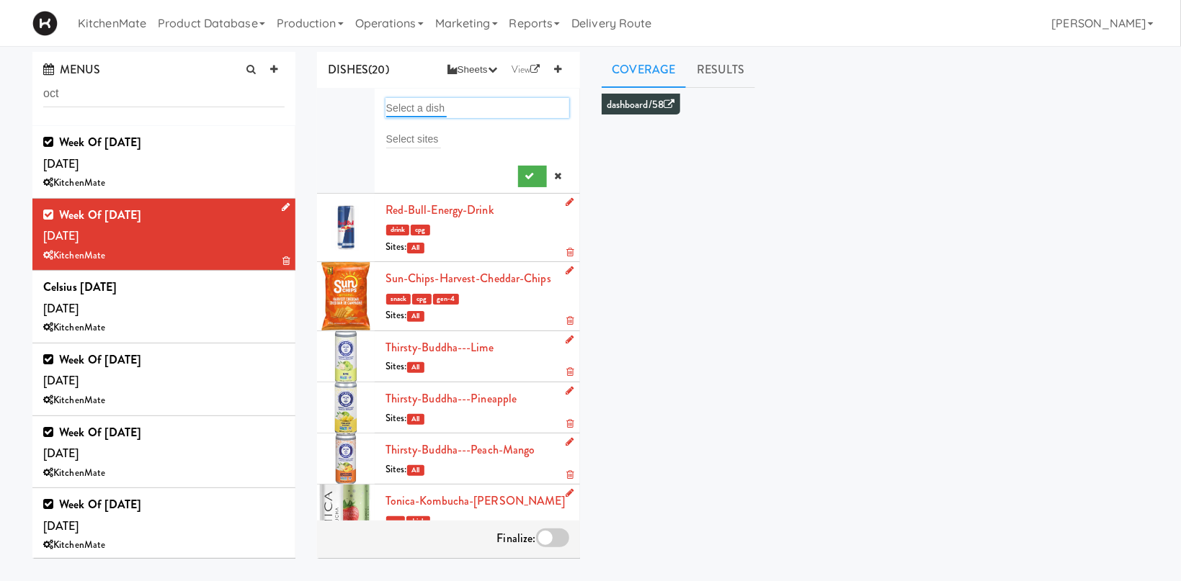
click at [437, 101] on input "text" at bounding box center [416, 108] width 61 height 19
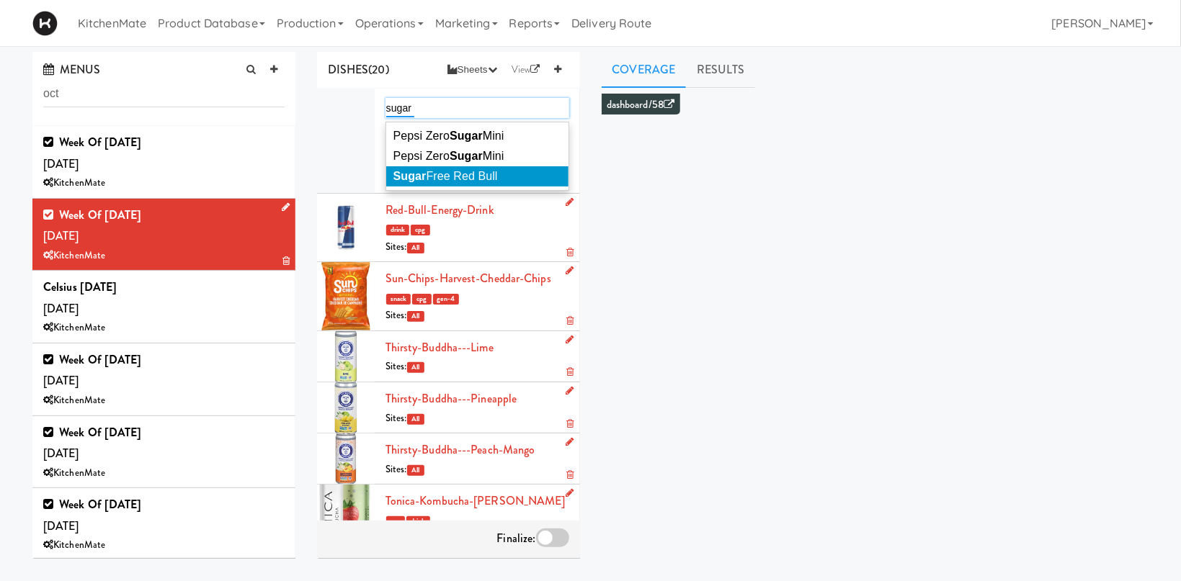
type input "sugar"
click at [461, 173] on span "Sugar Free Red Bull" at bounding box center [445, 176] width 104 height 12
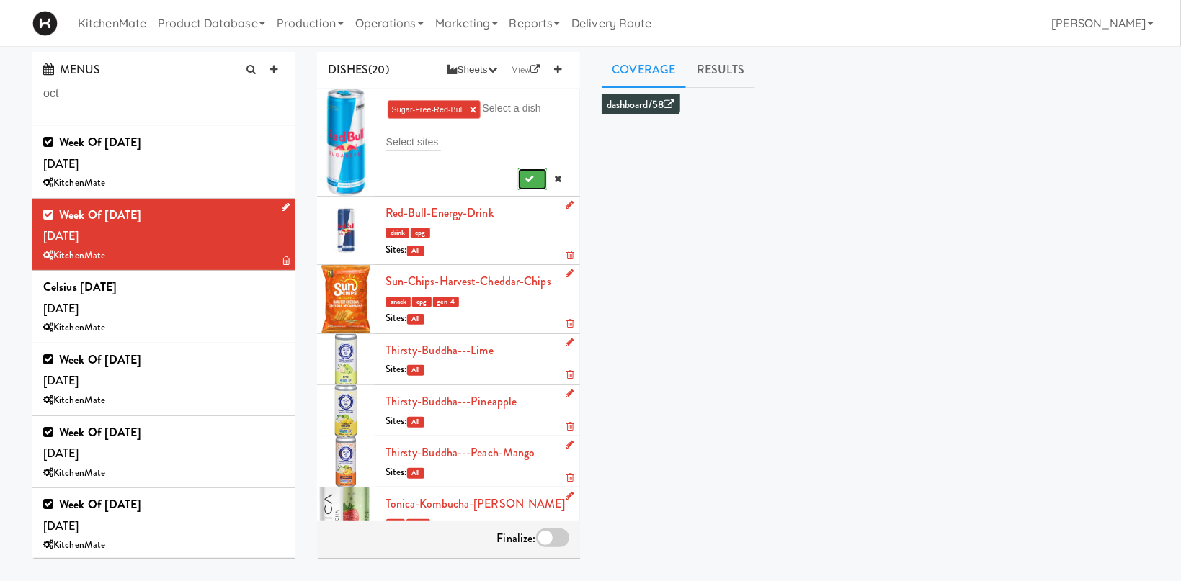
drag, startPoint x: 527, startPoint y: 181, endPoint x: 551, endPoint y: 174, distance: 25.5
click at [527, 181] on icon "submit" at bounding box center [529, 178] width 9 height 9
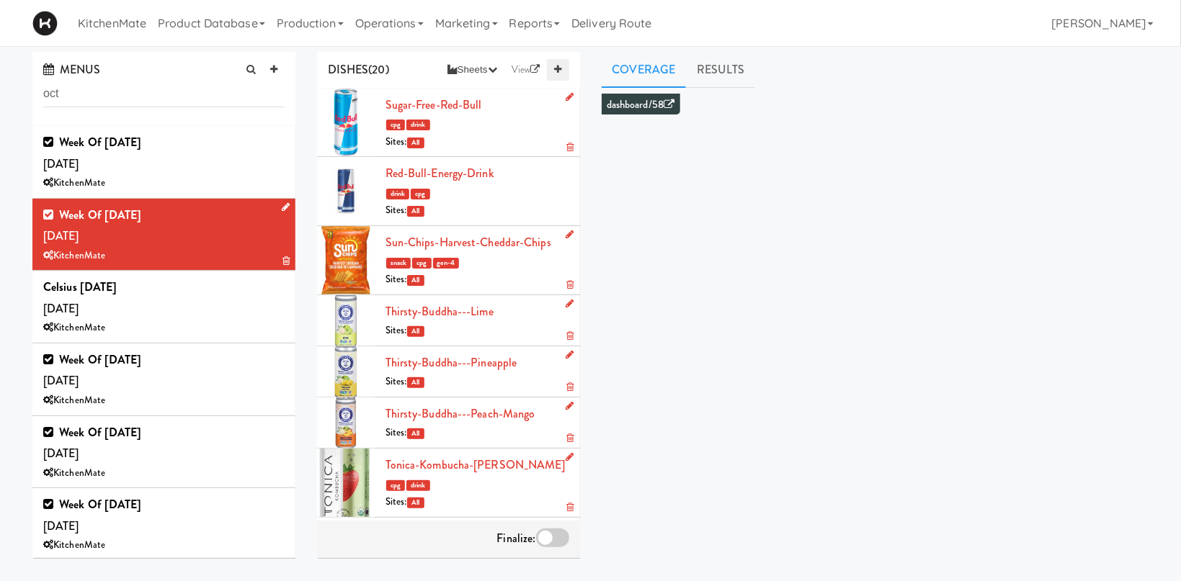
click at [554, 70] on link at bounding box center [558, 70] width 22 height 22
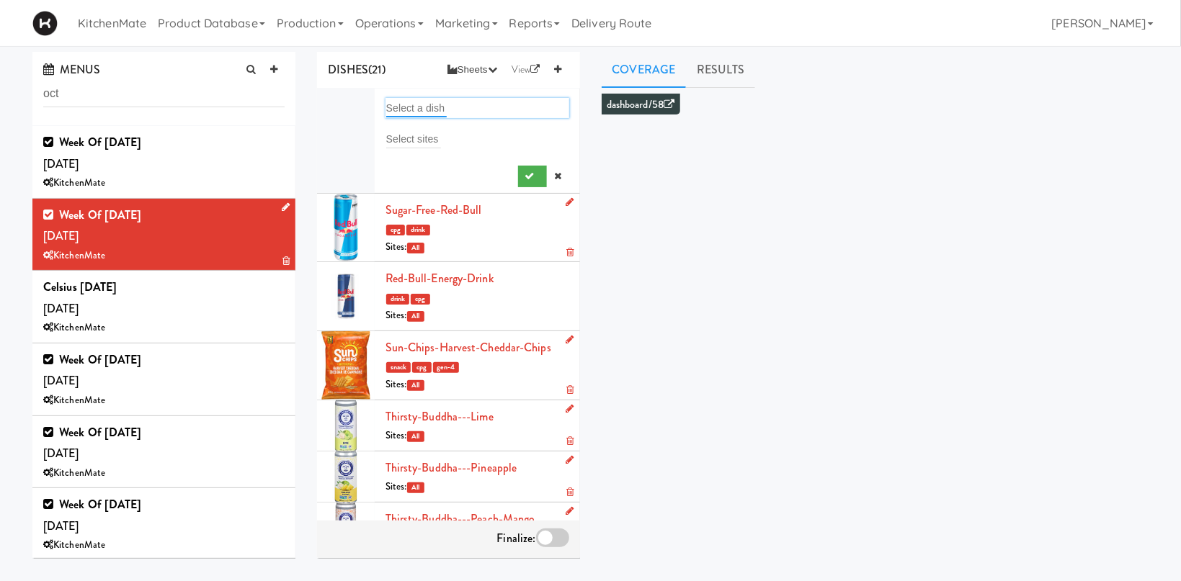
click at [428, 112] on input "text" at bounding box center [416, 108] width 61 height 19
type input "d"
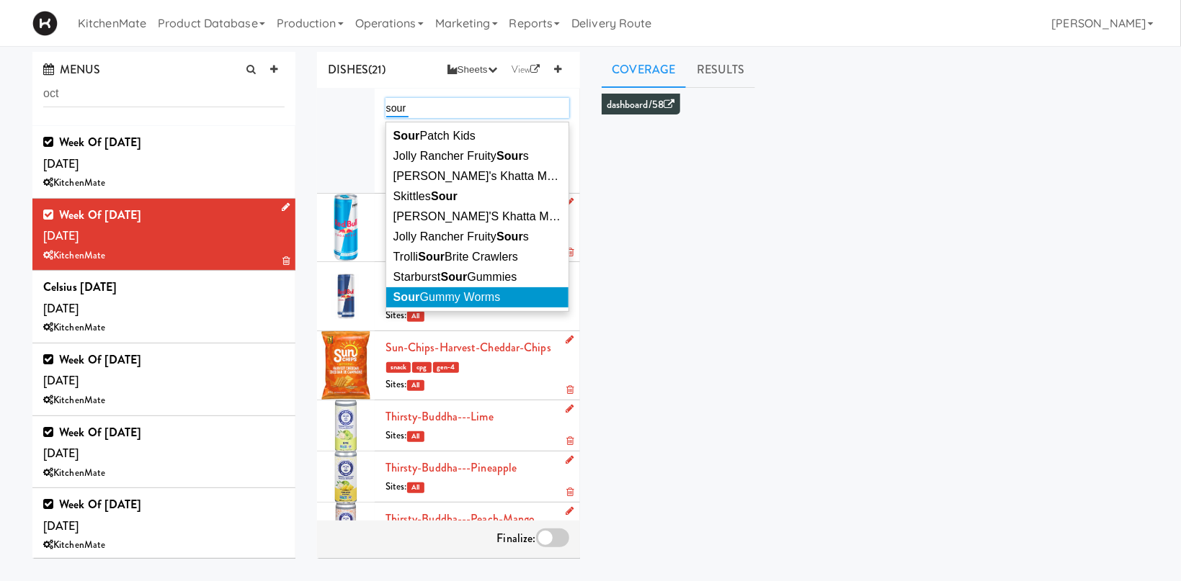
type input "sour"
click at [484, 295] on li "Sour Gummy Worms" at bounding box center [477, 297] width 182 height 20
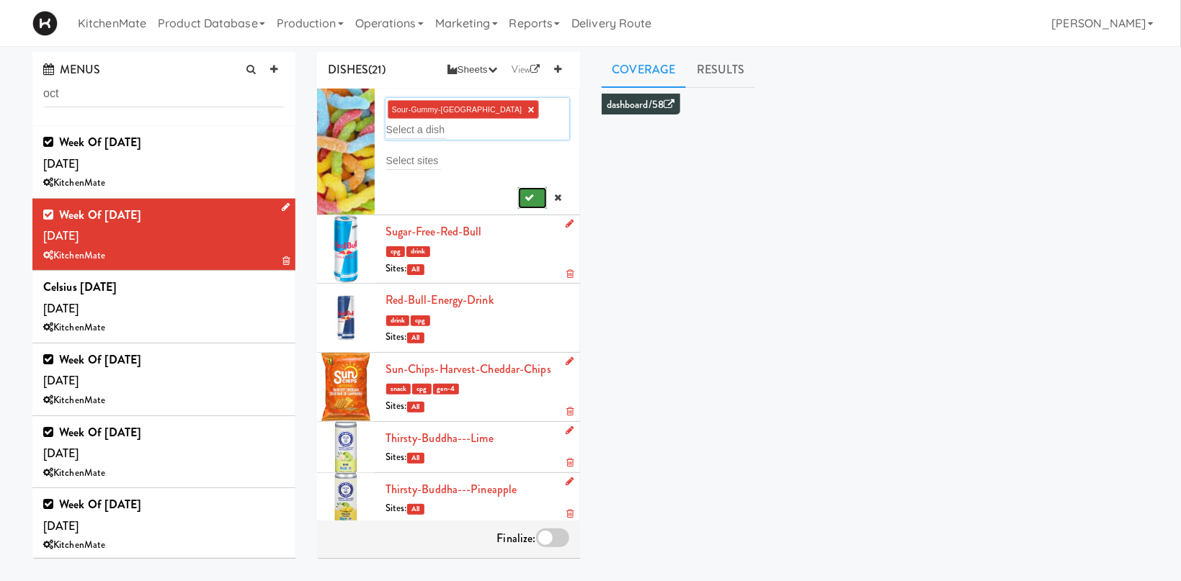
click at [524, 187] on button "submit" at bounding box center [533, 198] width 30 height 22
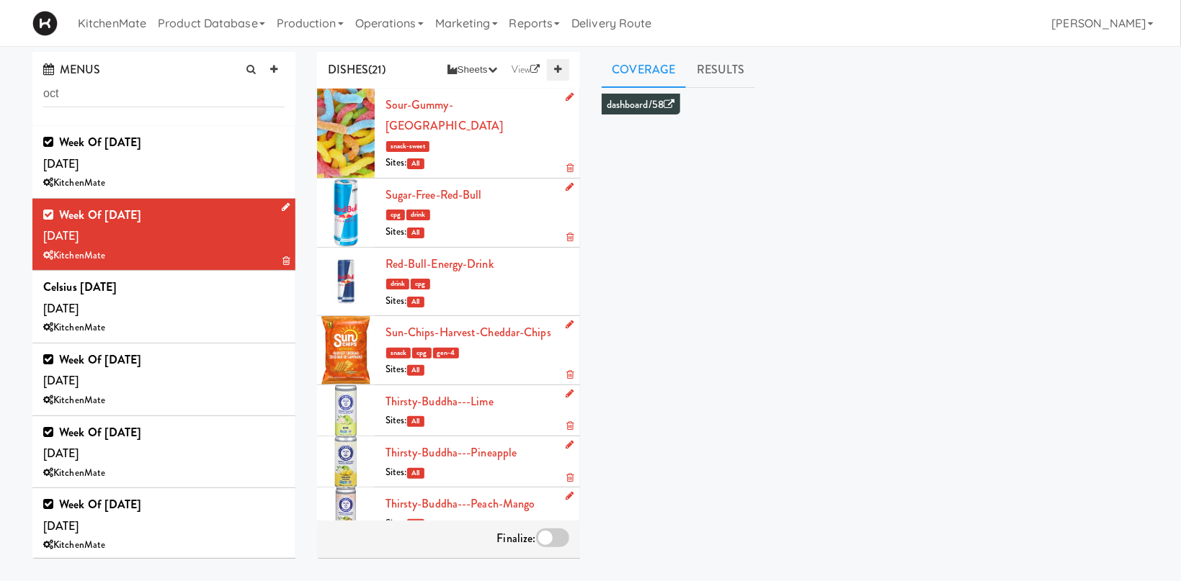
click at [564, 69] on link at bounding box center [558, 70] width 22 height 22
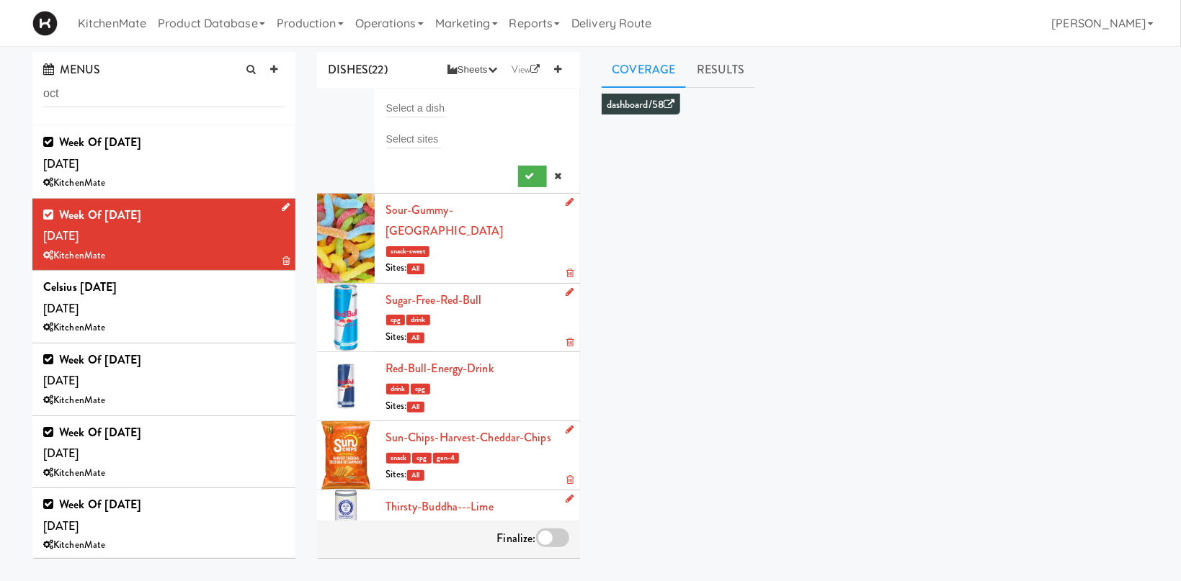
click at [425, 99] on li "Select a dish Select sites" at bounding box center [448, 141] width 263 height 105
click at [419, 103] on input "text" at bounding box center [416, 108] width 61 height 19
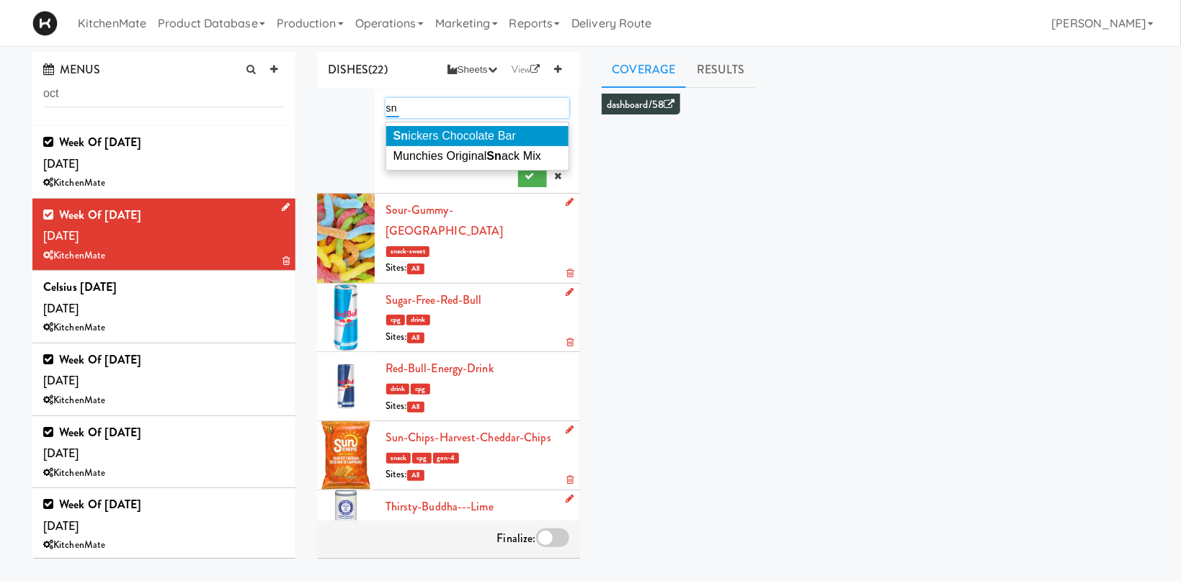
type input "sn"
click at [458, 136] on span "Sn ickers Chocolate Bar" at bounding box center [454, 136] width 122 height 12
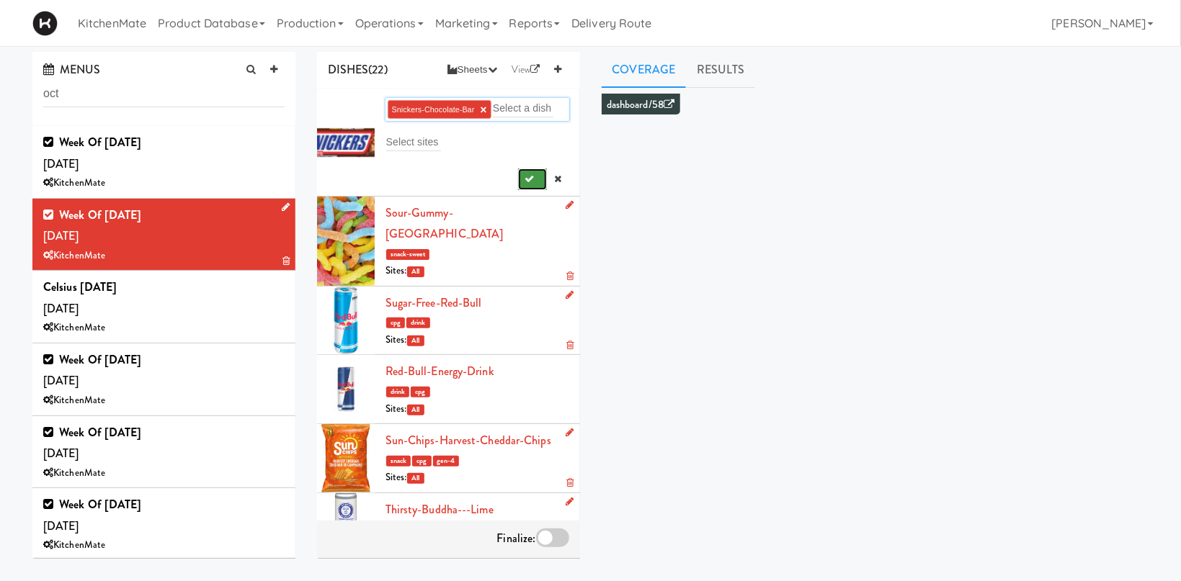
click at [536, 177] on button "submit" at bounding box center [533, 180] width 30 height 22
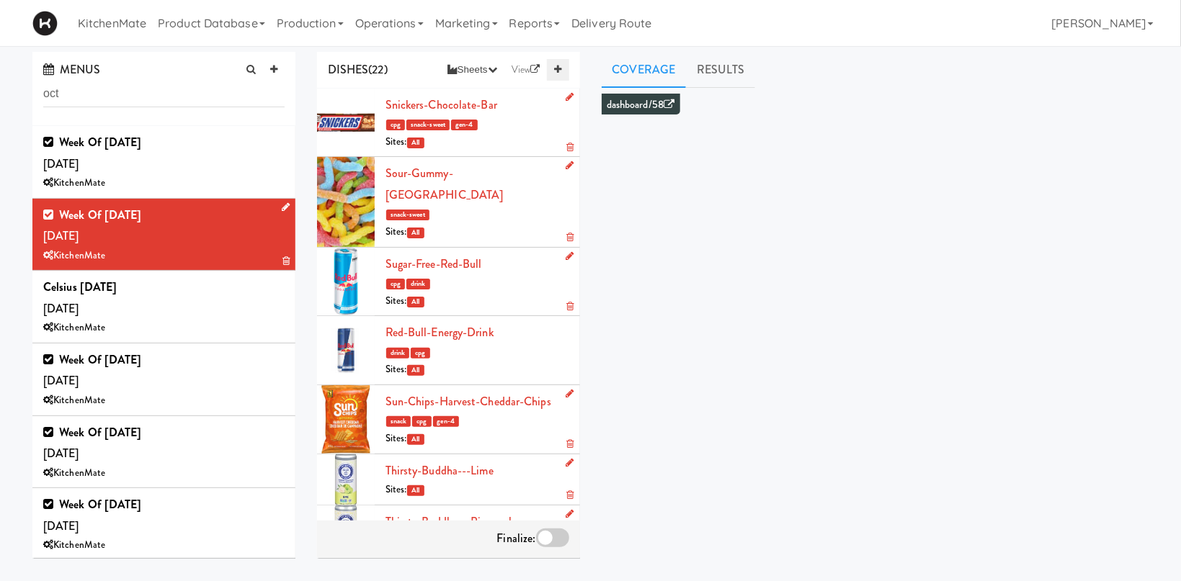
click at [559, 68] on icon at bounding box center [557, 69] width 7 height 9
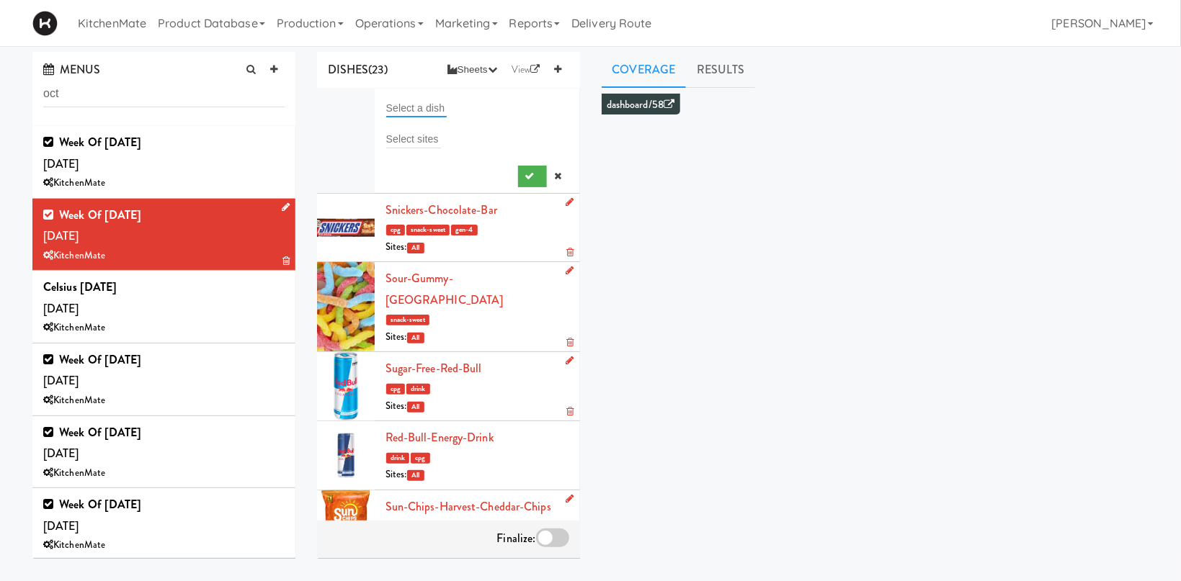
click at [410, 112] on input "text" at bounding box center [416, 108] width 61 height 19
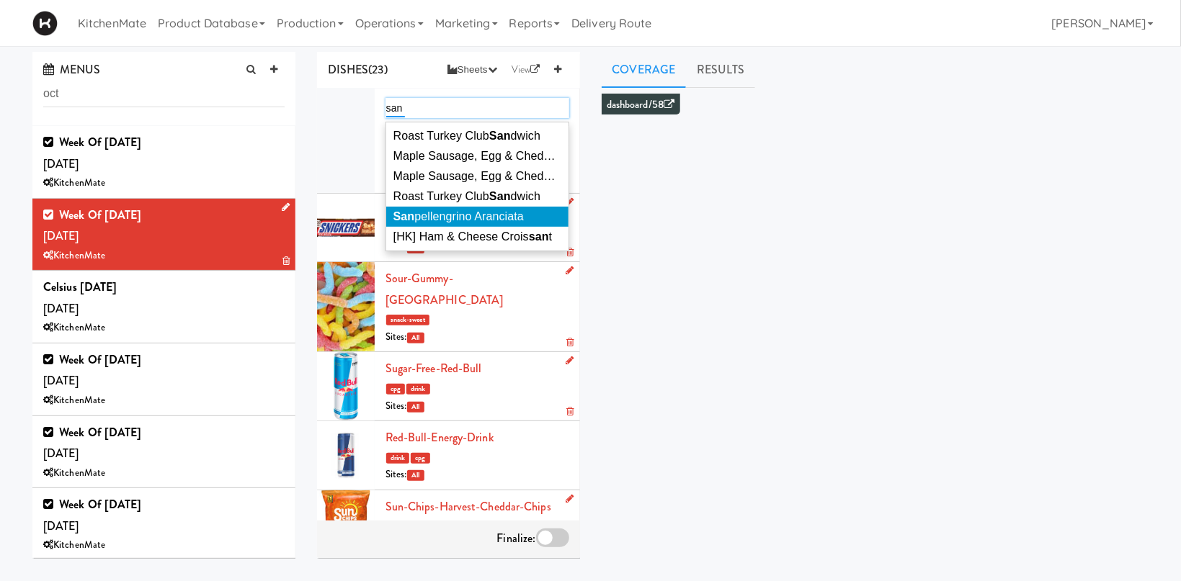
type input "san"
click at [450, 214] on span "San pellengrino Aranciata" at bounding box center [458, 216] width 130 height 12
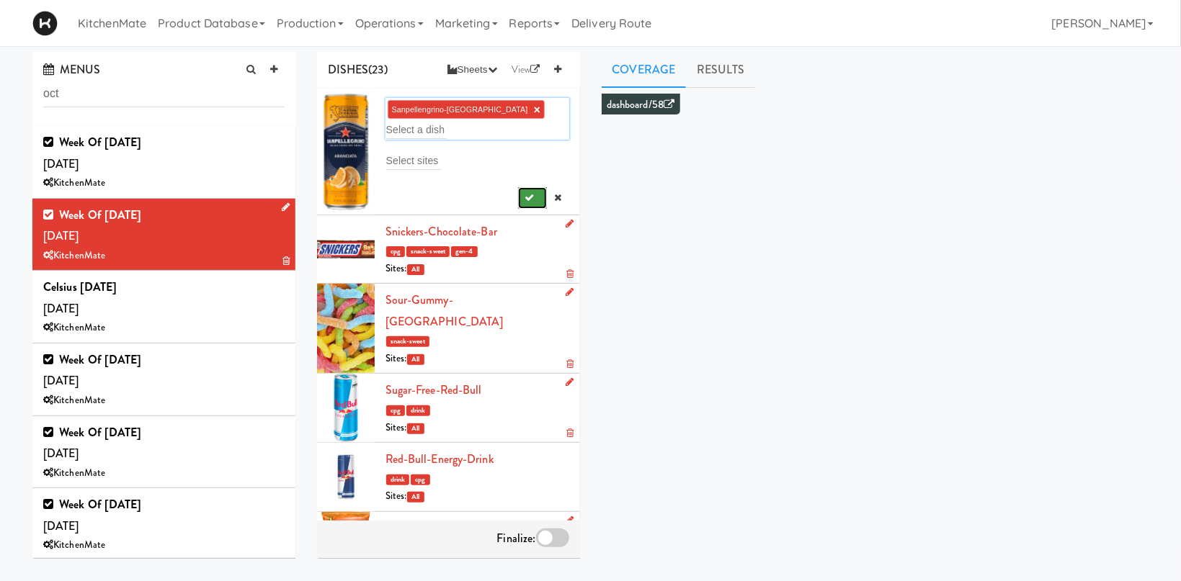
click at [525, 187] on button "submit" at bounding box center [533, 198] width 30 height 22
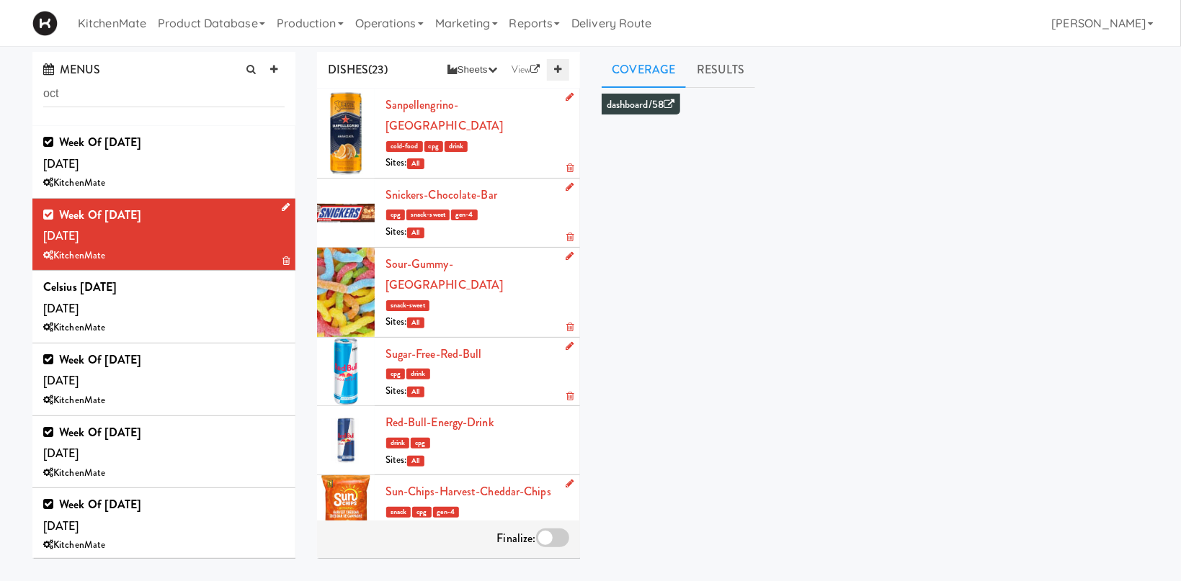
click at [567, 70] on link at bounding box center [558, 70] width 22 height 22
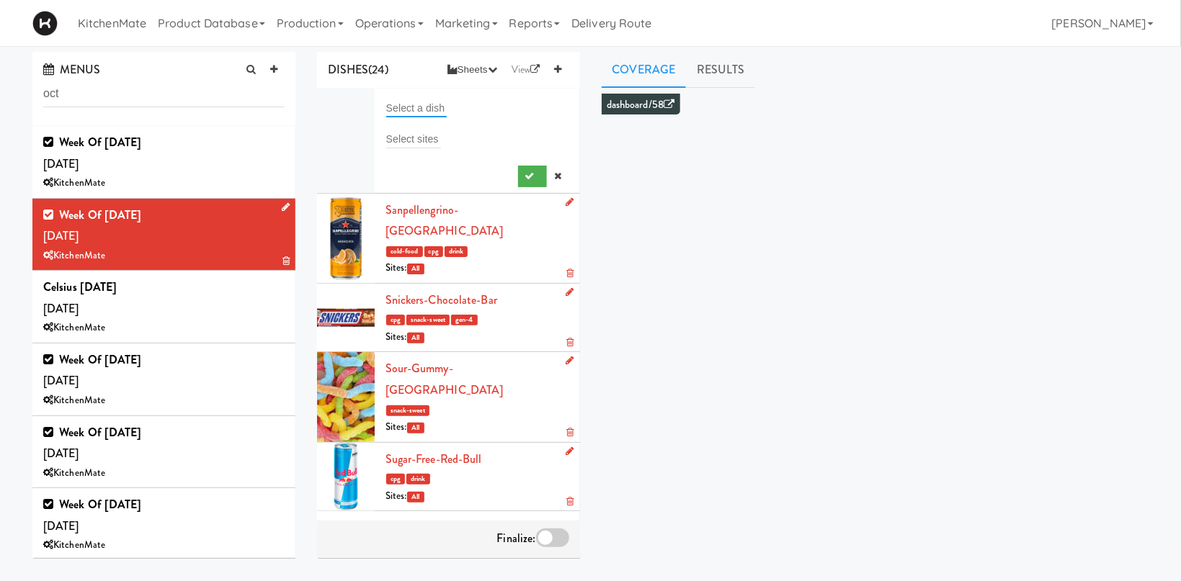
click at [426, 106] on input "text" at bounding box center [416, 108] width 61 height 19
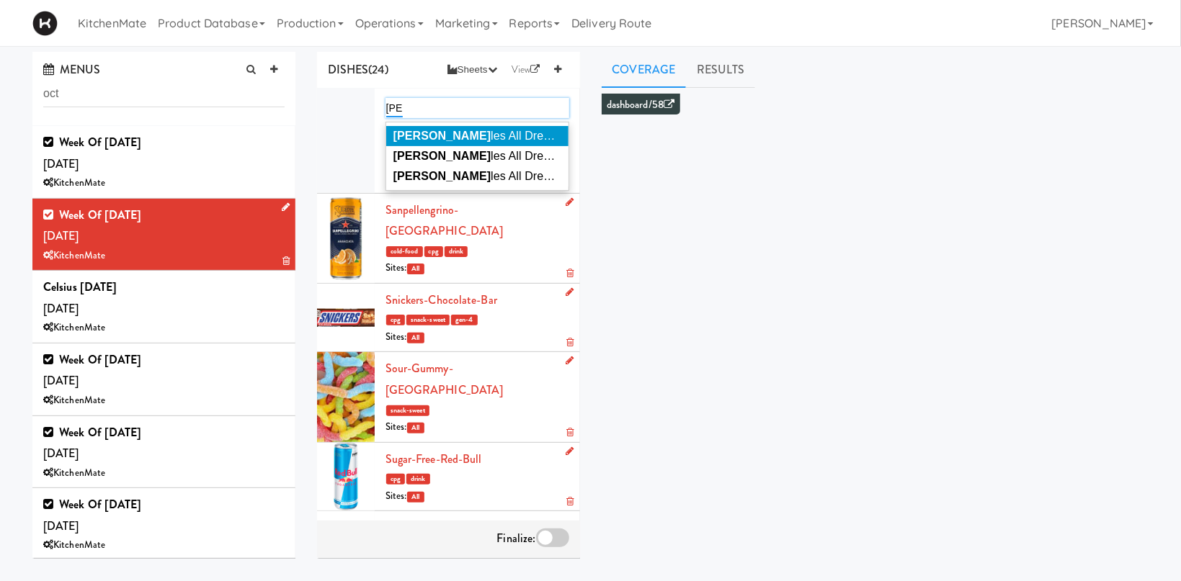
type input "ruff"
click at [428, 135] on span "Ruff les All Dressed Potato Chips" at bounding box center [515, 136] width 245 height 12
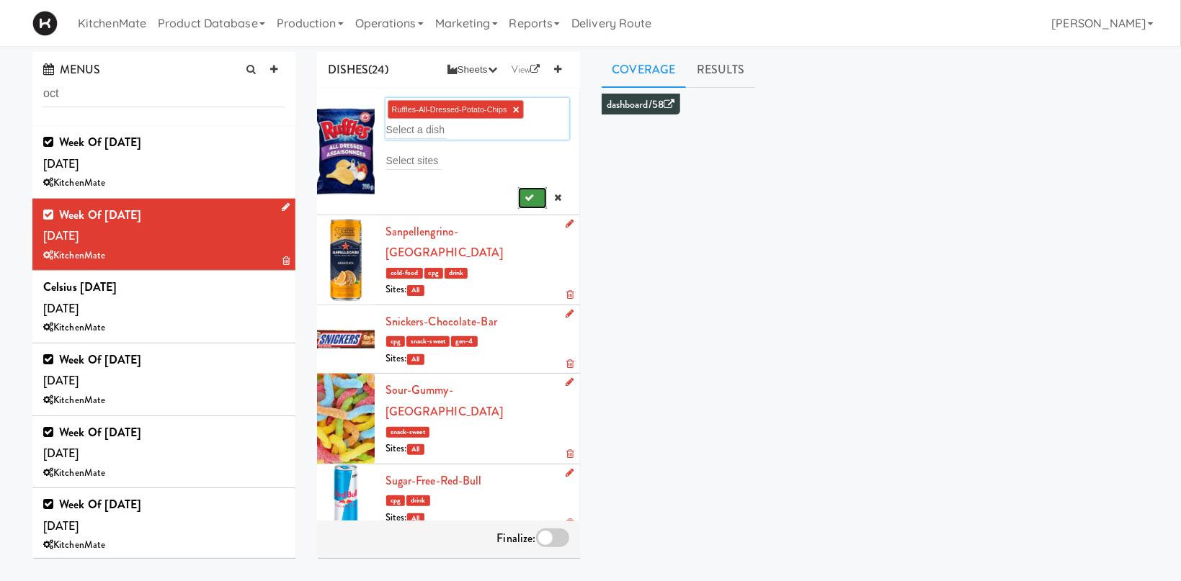
click at [526, 195] on button "submit" at bounding box center [533, 198] width 30 height 22
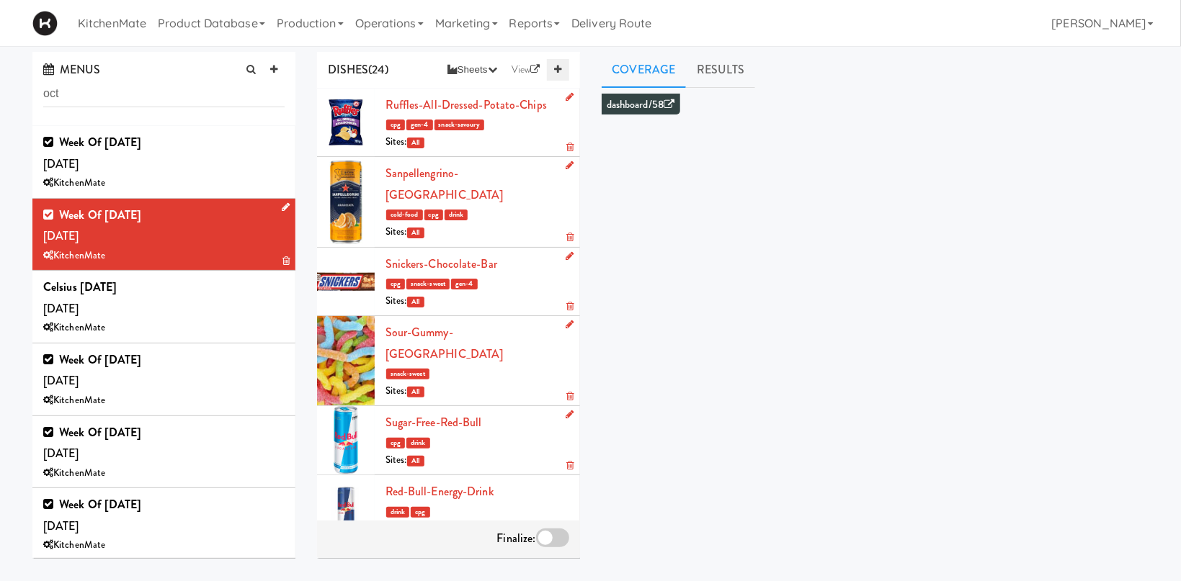
click at [557, 70] on icon at bounding box center [557, 69] width 7 height 9
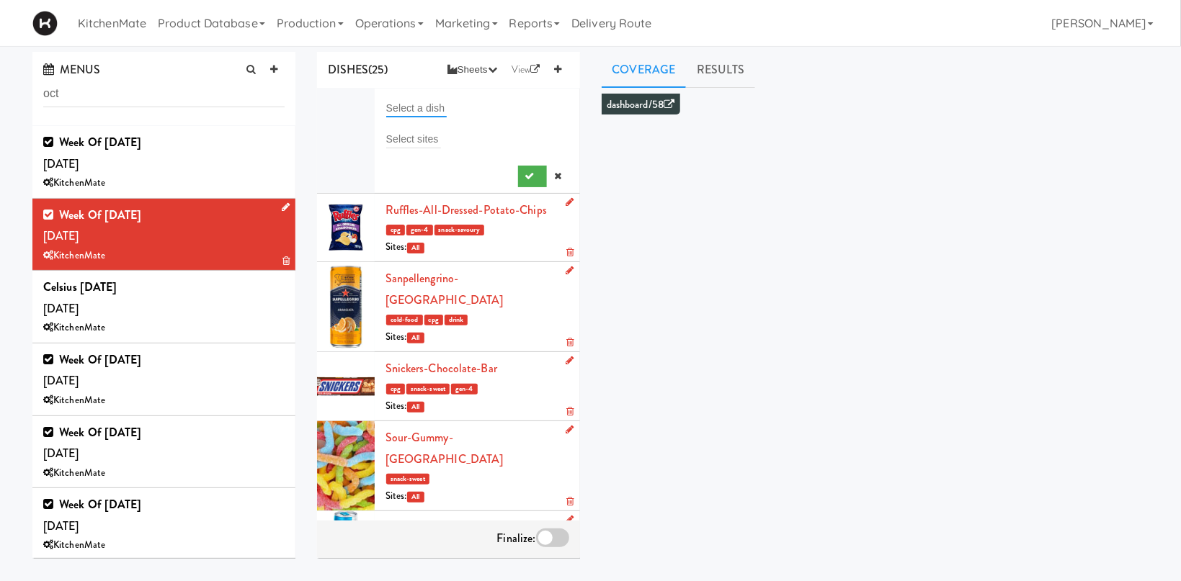
click at [423, 110] on input "text" at bounding box center [416, 108] width 61 height 19
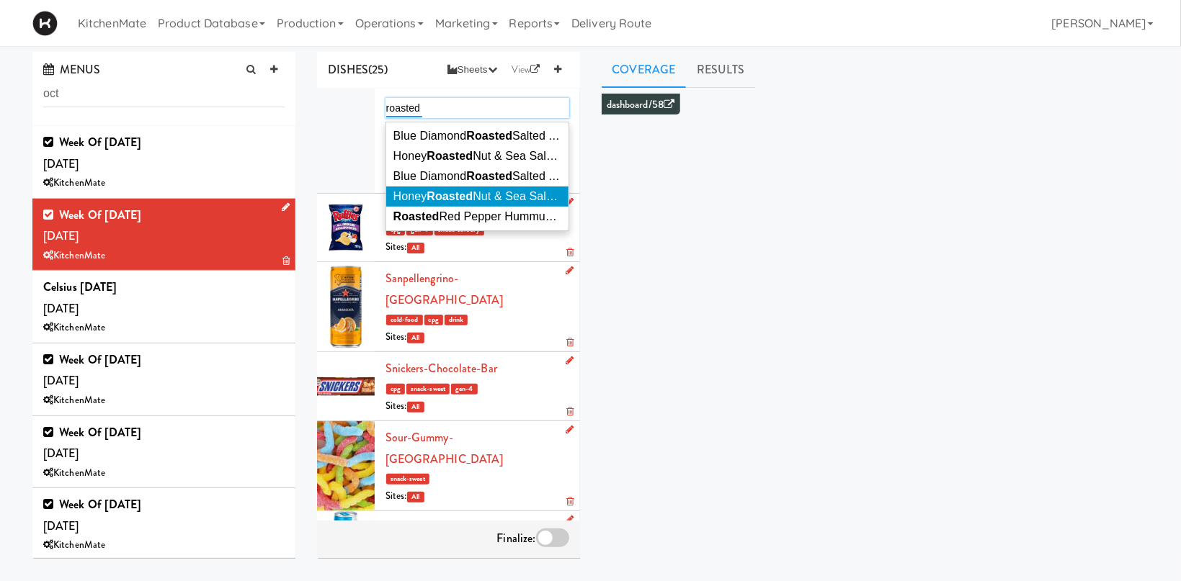
type input "roasted"
click at [451, 207] on li "Honey Roasted Nut & Sea Salt Kind Bar" at bounding box center [477, 197] width 182 height 20
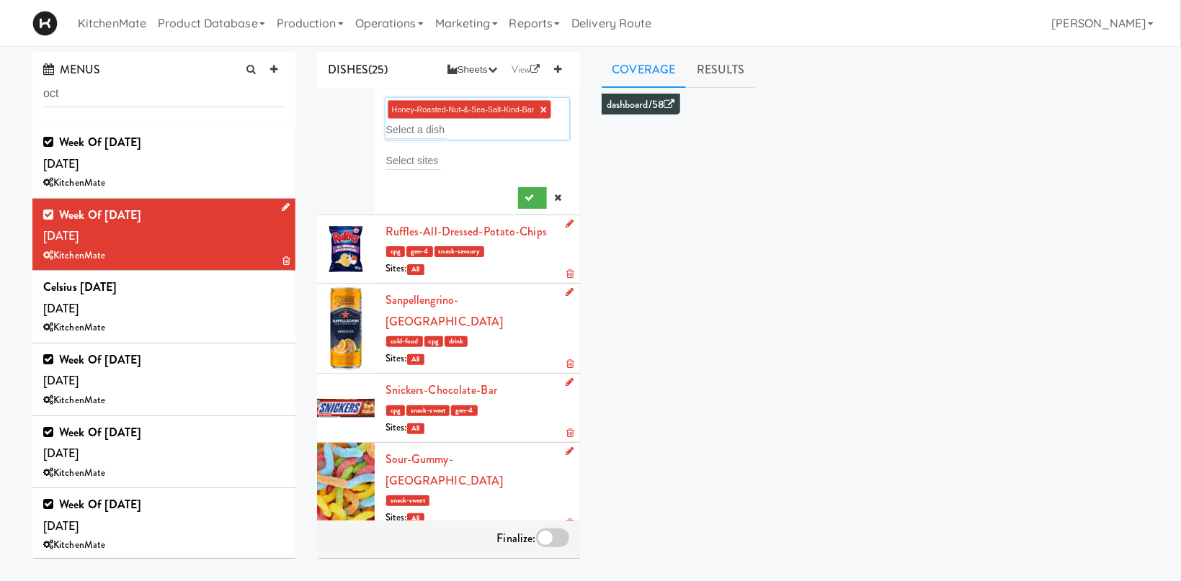
click at [451, 207] on div at bounding box center [477, 195] width 184 height 27
click at [544, 109] on link "×" at bounding box center [543, 110] width 6 height 12
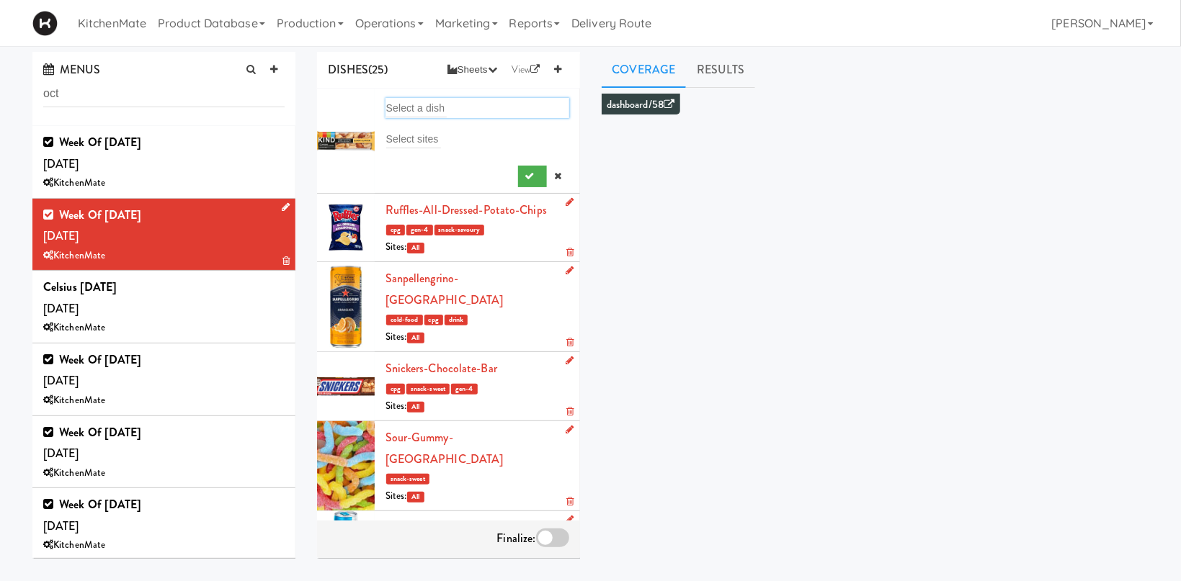
click at [447, 106] on div "Select a dish" at bounding box center [477, 108] width 184 height 20
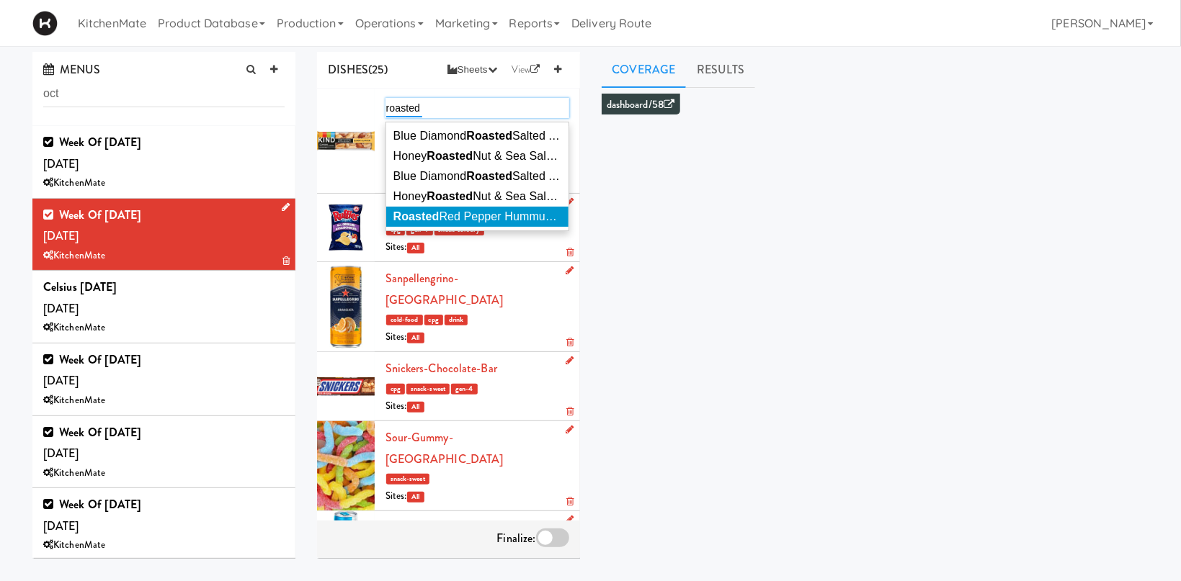
type input "roasted"
click at [470, 211] on li "Roasted Red Pepper Hummus with Crackers" at bounding box center [477, 217] width 182 height 20
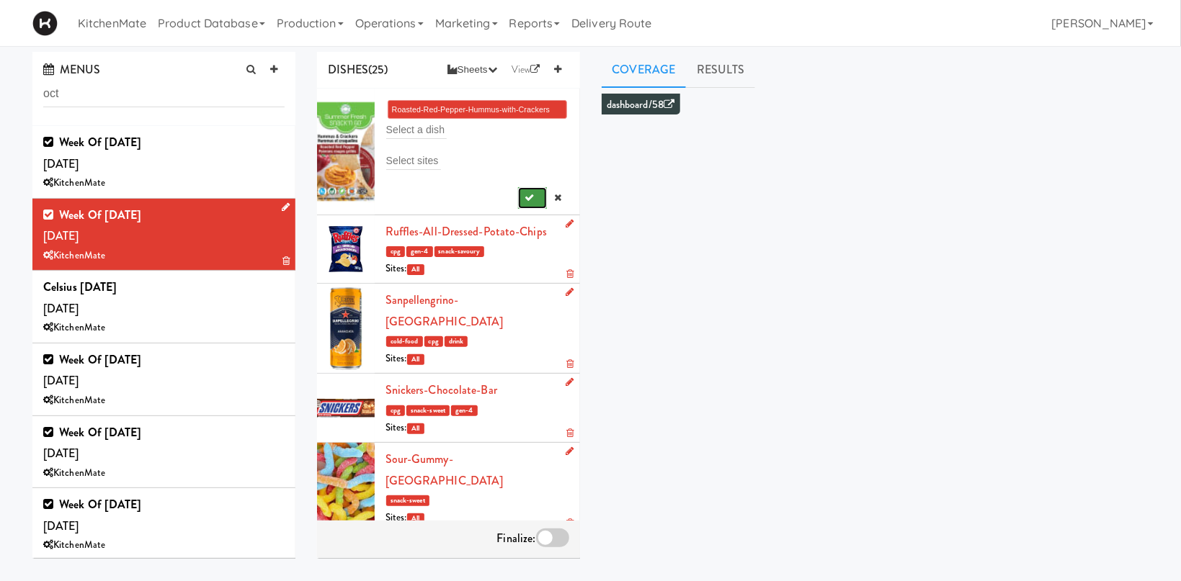
click at [532, 195] on icon "submit" at bounding box center [529, 197] width 9 height 9
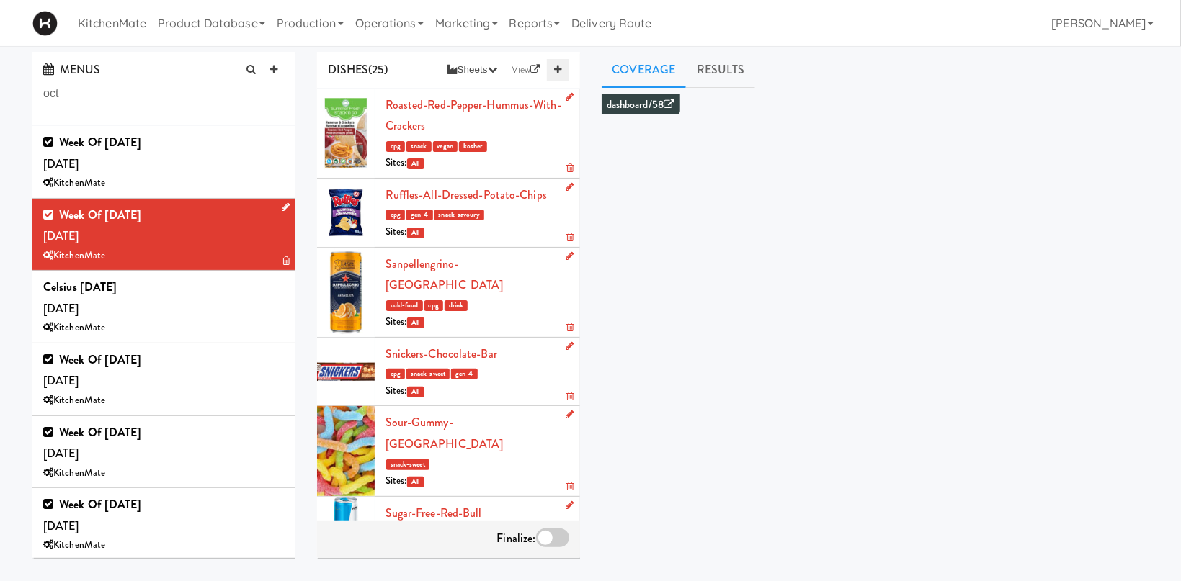
click at [556, 66] on icon at bounding box center [557, 69] width 7 height 9
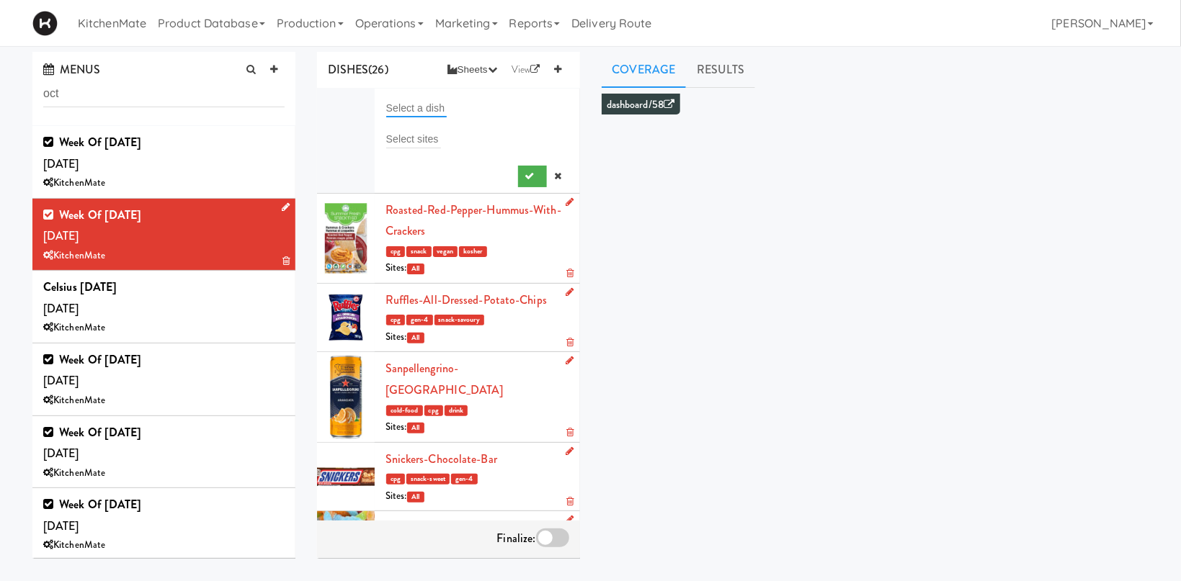
click at [412, 111] on input "text" at bounding box center [416, 108] width 61 height 19
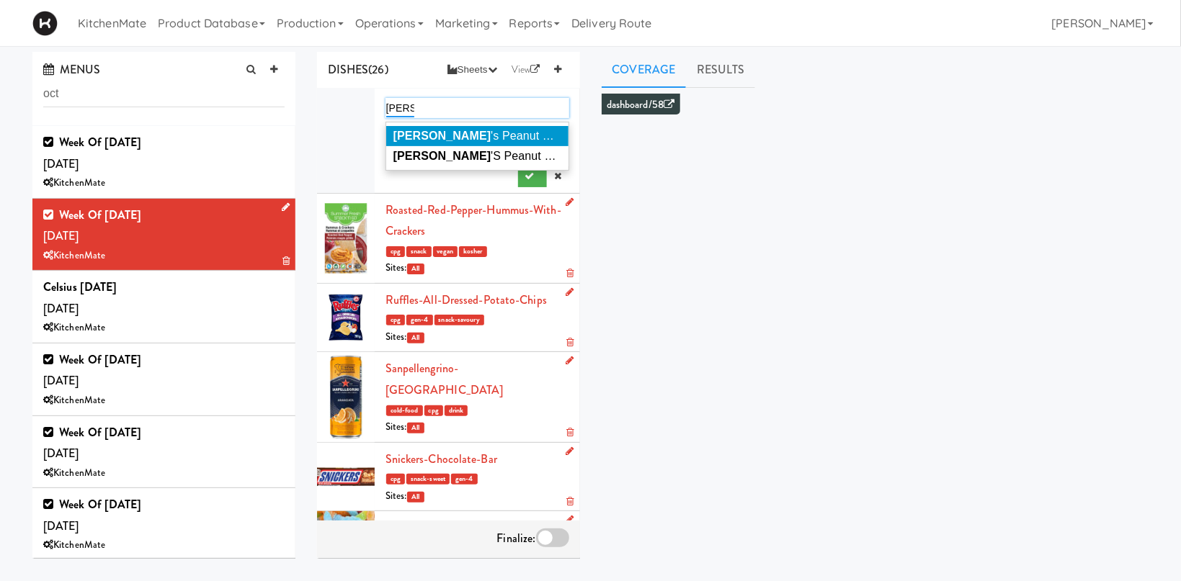
type input "reese"
click at [478, 138] on span "Reese 's Peanut Butter Cups" at bounding box center [498, 136] width 211 height 12
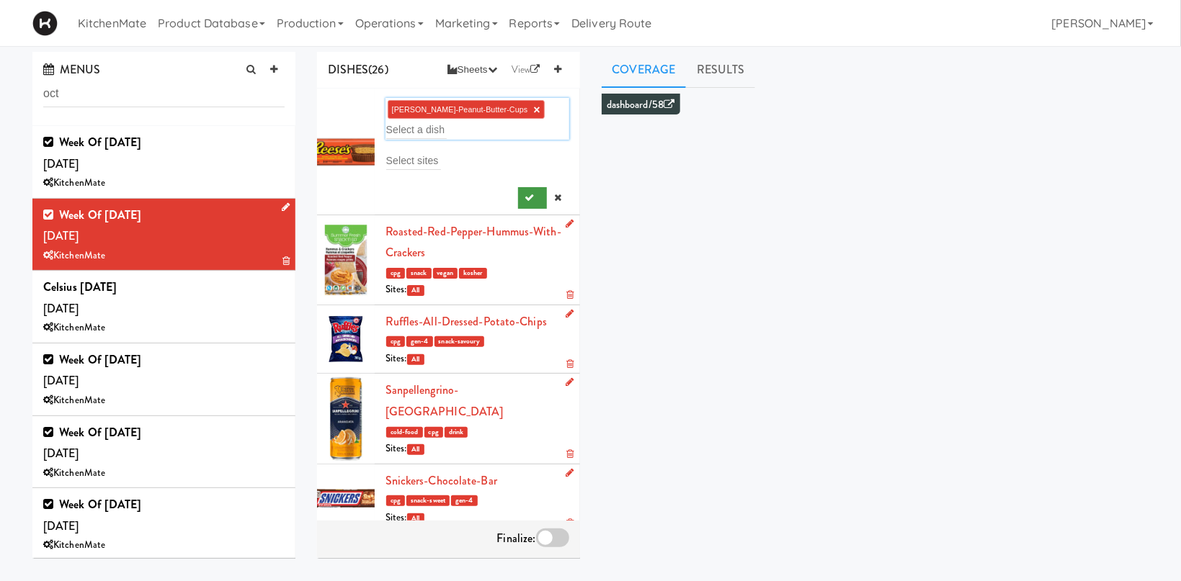
click at [521, 187] on div at bounding box center [477, 195] width 184 height 27
click at [527, 195] on icon "submit" at bounding box center [529, 197] width 9 height 9
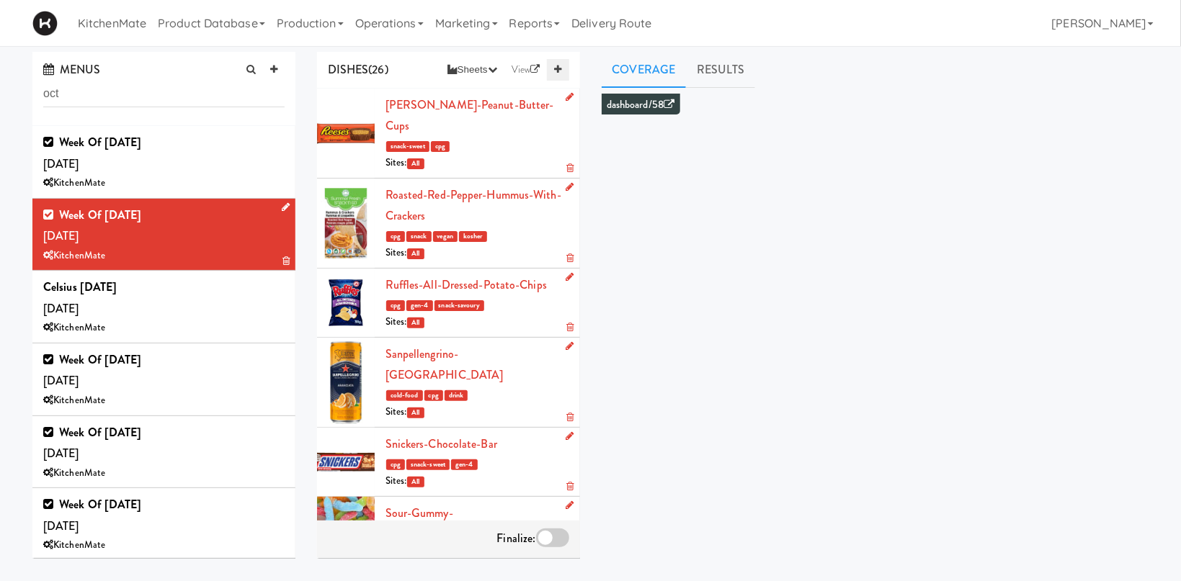
click at [552, 69] on link at bounding box center [558, 70] width 22 height 22
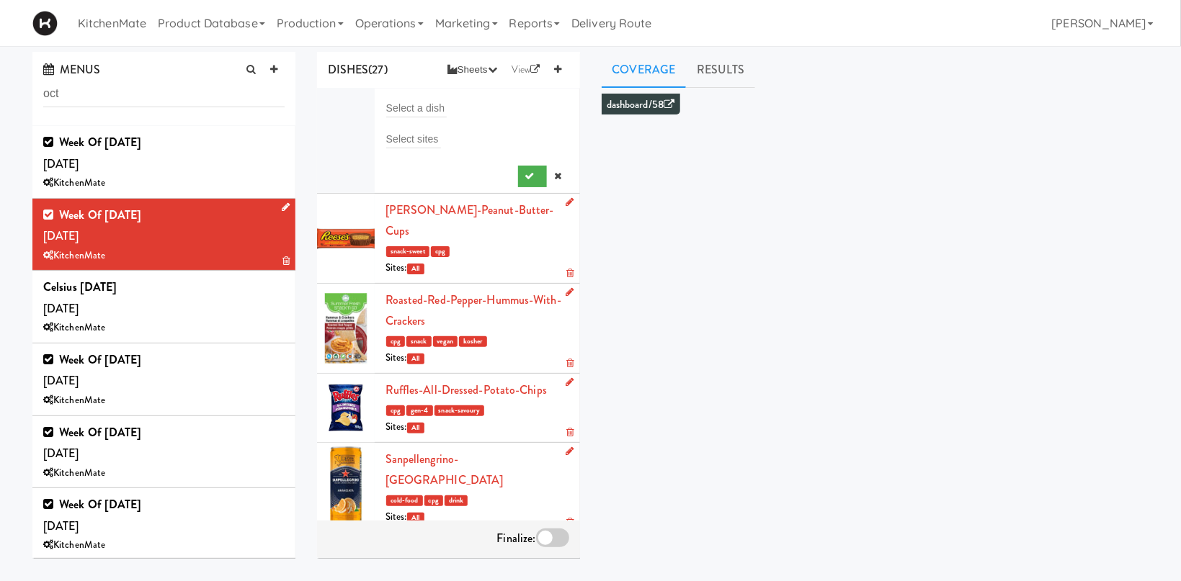
click at [453, 90] on li "Select a dish Select sites" at bounding box center [448, 141] width 263 height 105
click at [416, 109] on input "text" at bounding box center [416, 108] width 61 height 19
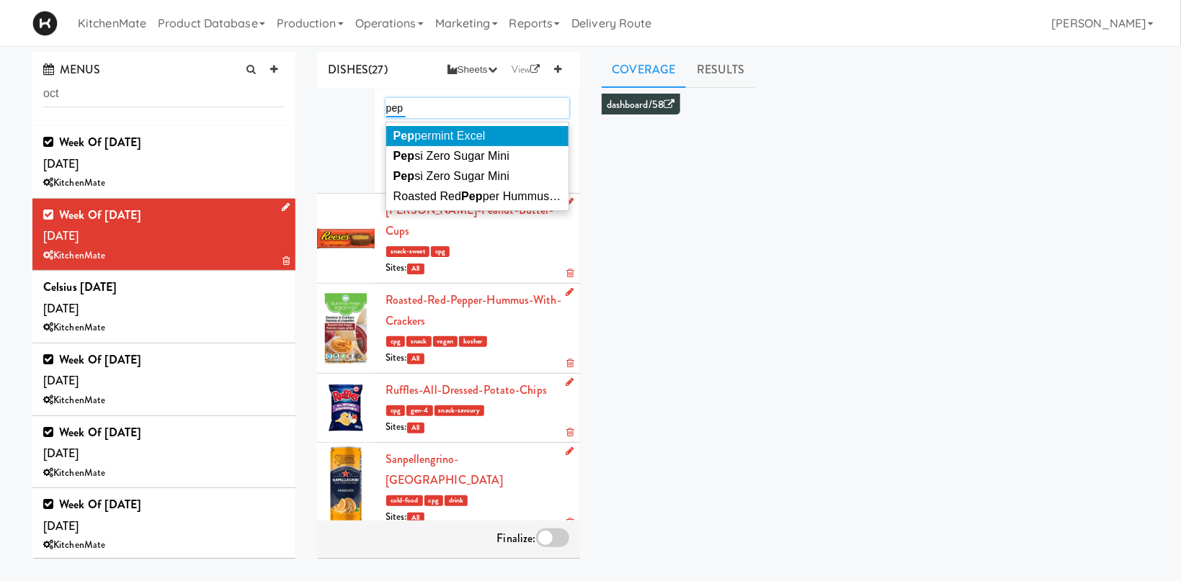
type input "pep"
click at [470, 132] on span "Pep permint Excel" at bounding box center [439, 136] width 92 height 12
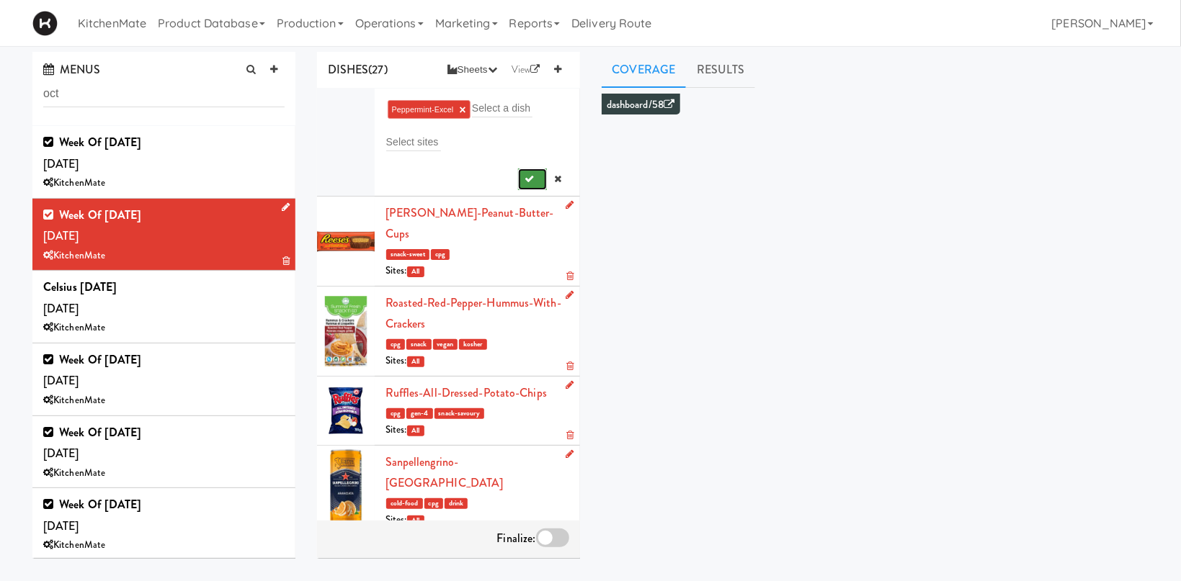
click at [534, 182] on icon "submit" at bounding box center [529, 178] width 9 height 9
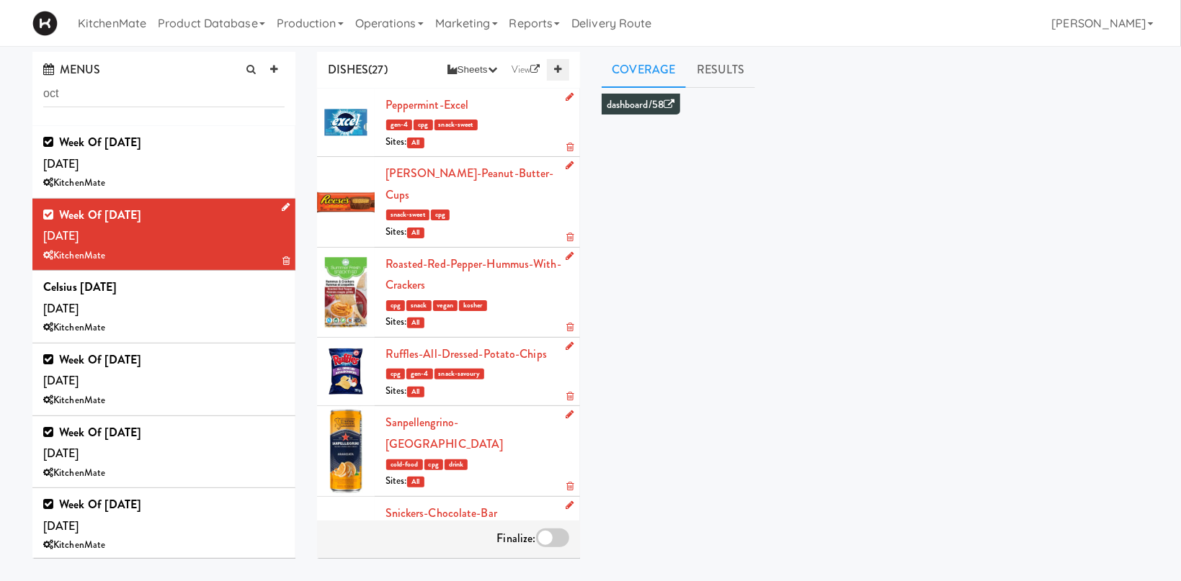
click at [559, 73] on icon at bounding box center [557, 69] width 7 height 9
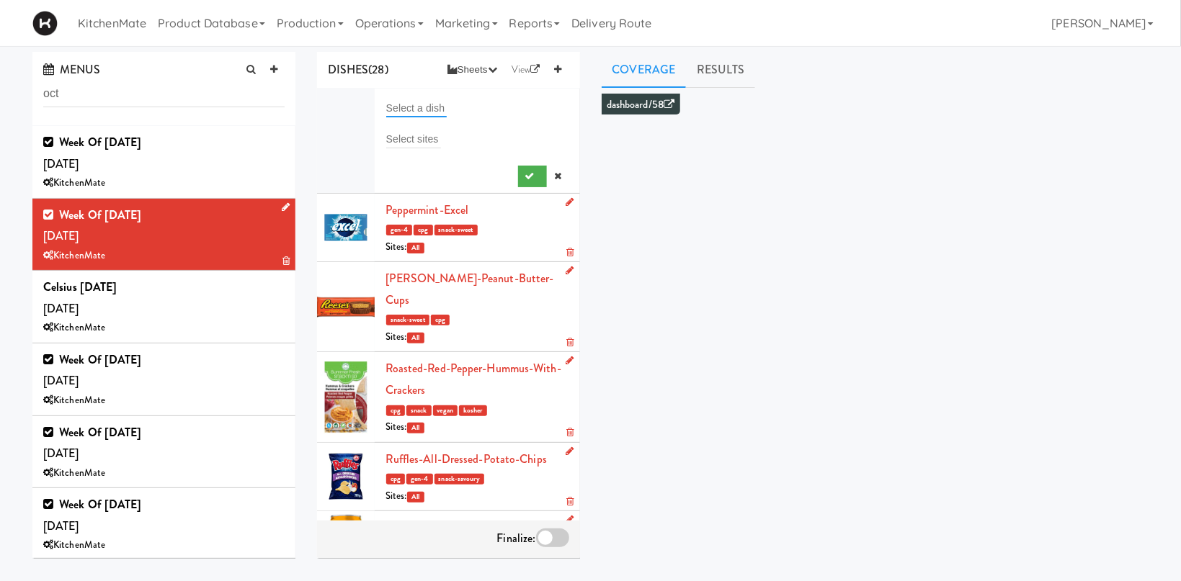
click at [420, 109] on input "text" at bounding box center [416, 108] width 61 height 19
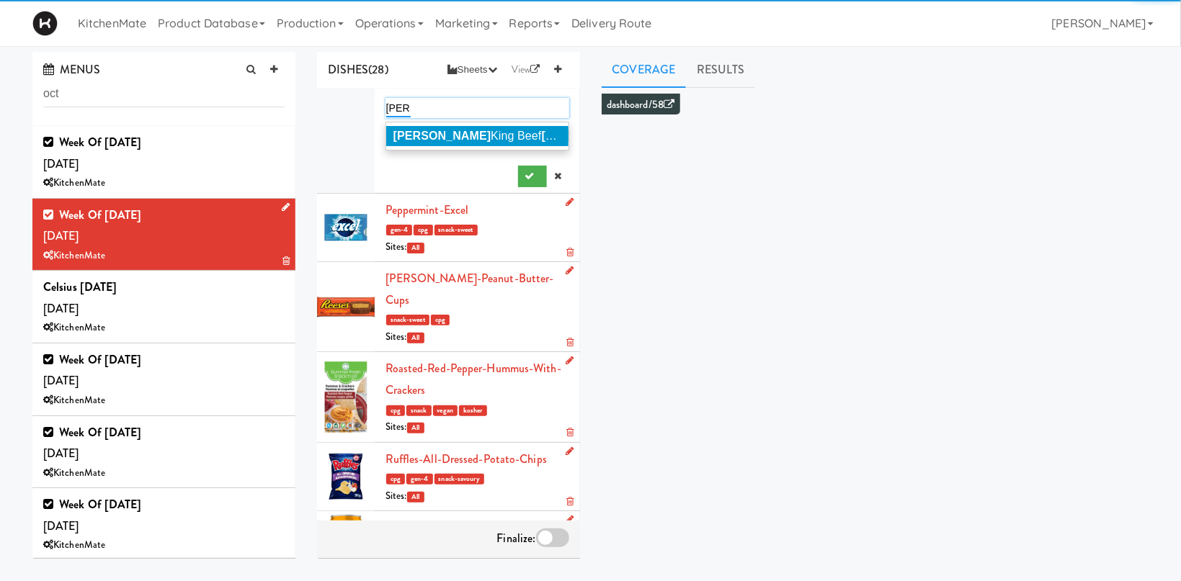
type input "patty"
click at [450, 138] on span "Patty King Beef Patty" at bounding box center [516, 136] width 246 height 12
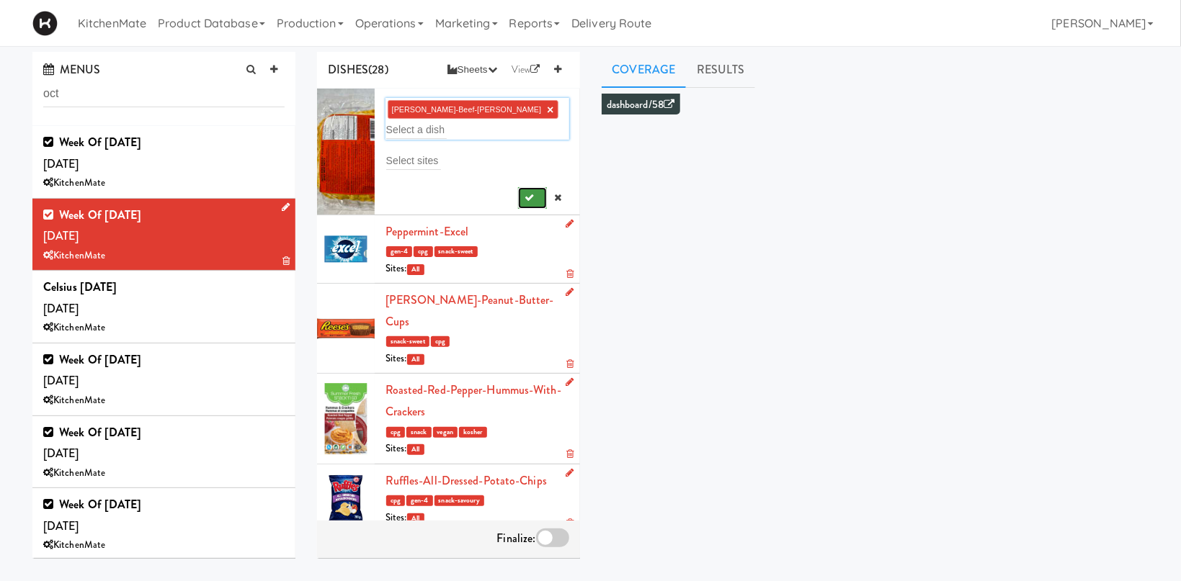
click at [525, 187] on button "submit" at bounding box center [533, 198] width 30 height 22
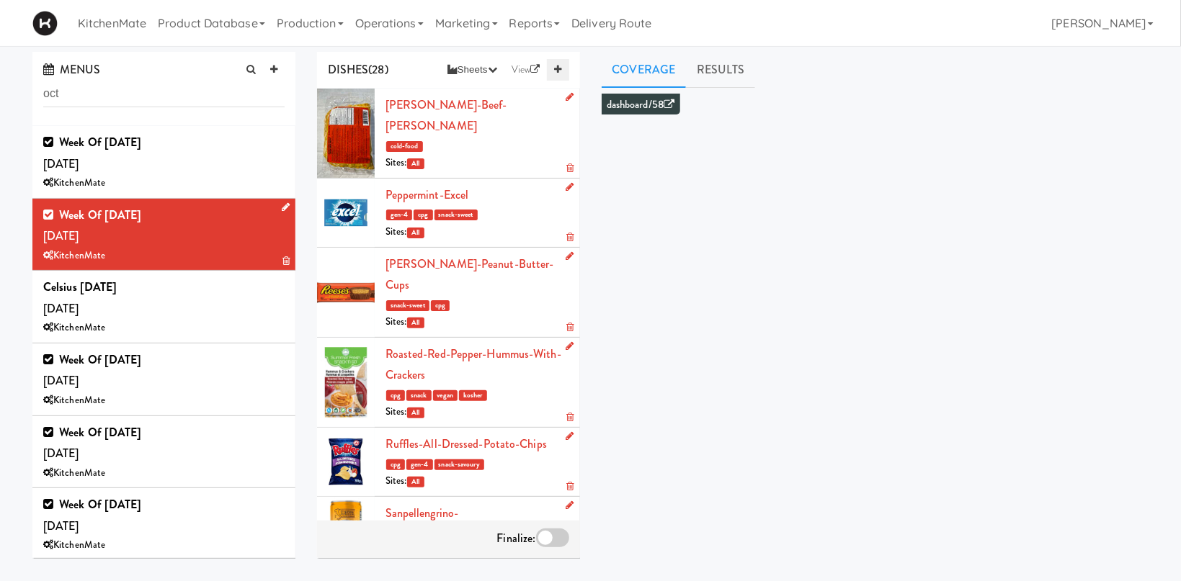
click at [559, 73] on icon at bounding box center [557, 69] width 7 height 9
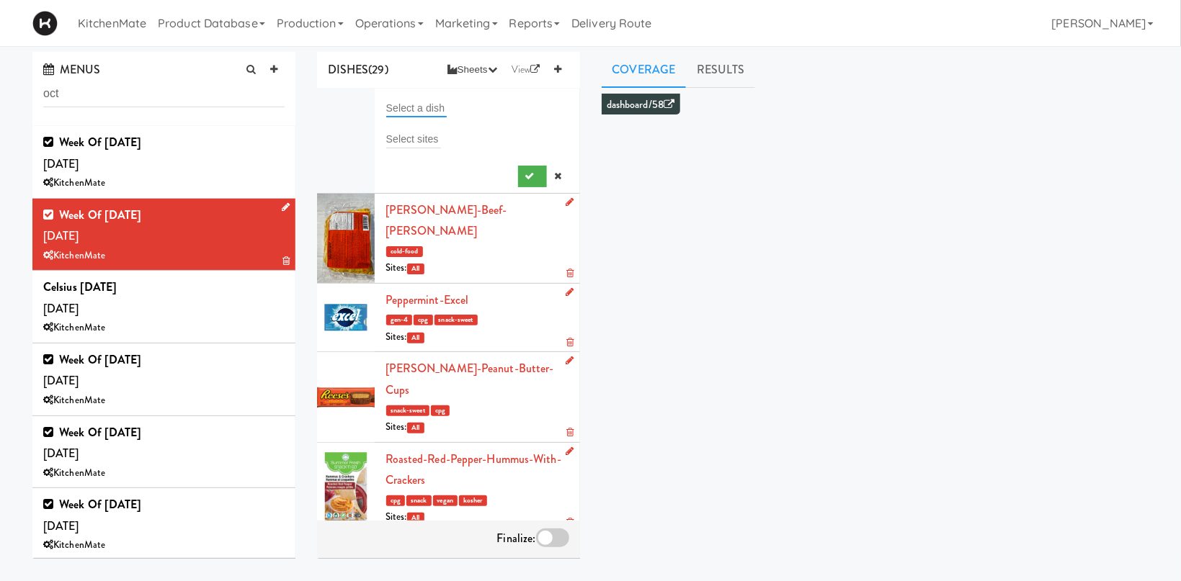
click at [425, 103] on input "text" at bounding box center [416, 108] width 61 height 19
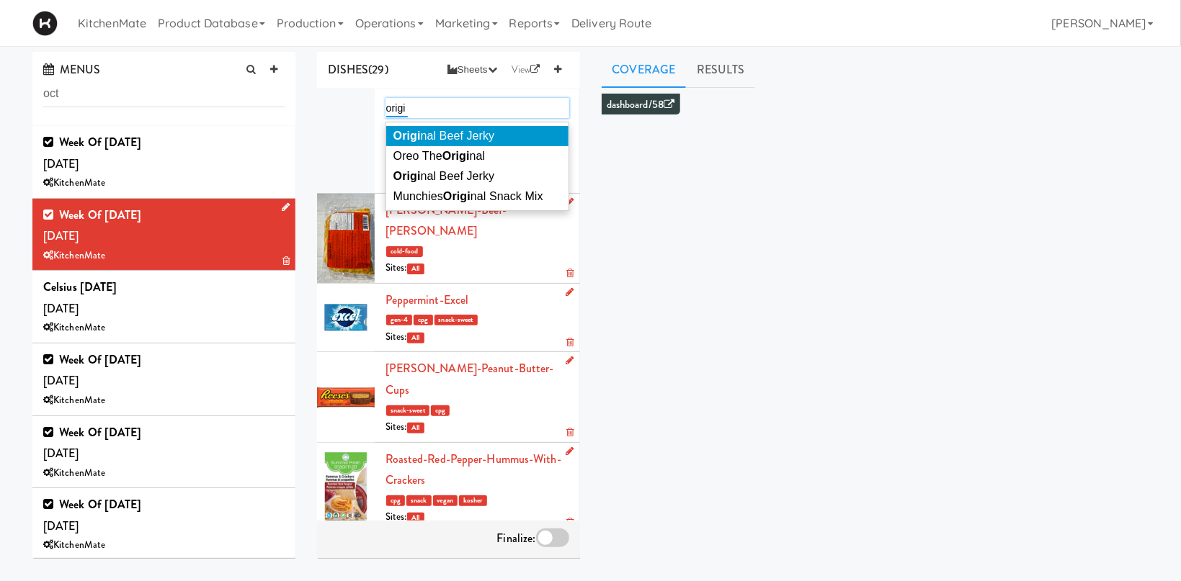
type input "origi"
click at [479, 125] on div "Origi nal Beef Jerky Oreo The Origi nal Origi nal Beef Jerky Munchies Origi nal…" at bounding box center [477, 166] width 184 height 89
click at [509, 134] on li "Origi nal Beef Jerky" at bounding box center [477, 136] width 182 height 20
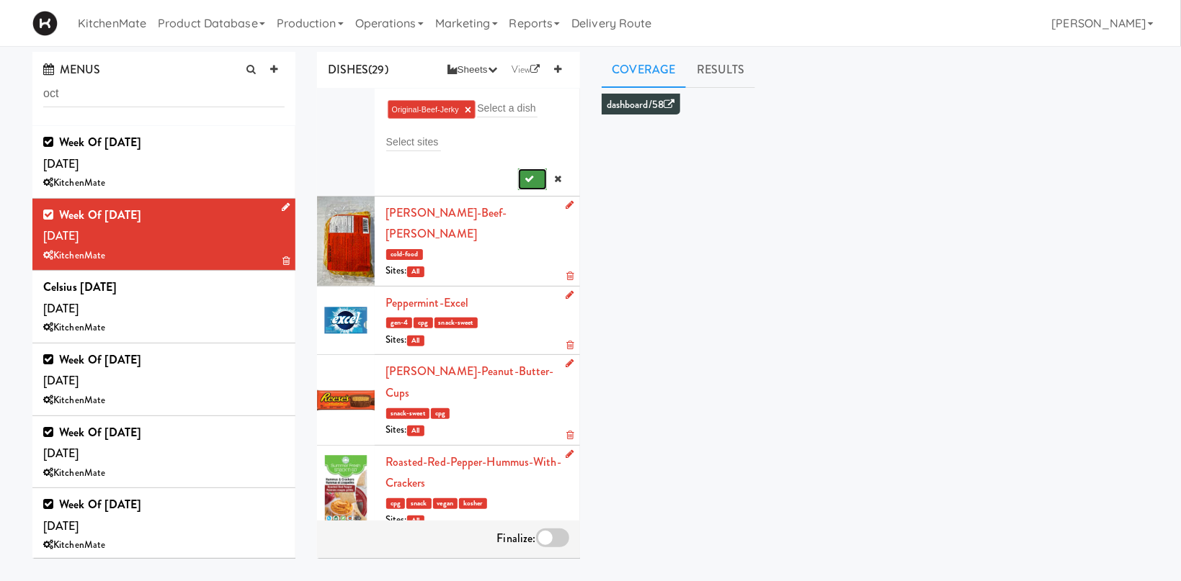
click at [529, 183] on icon "submit" at bounding box center [529, 178] width 9 height 9
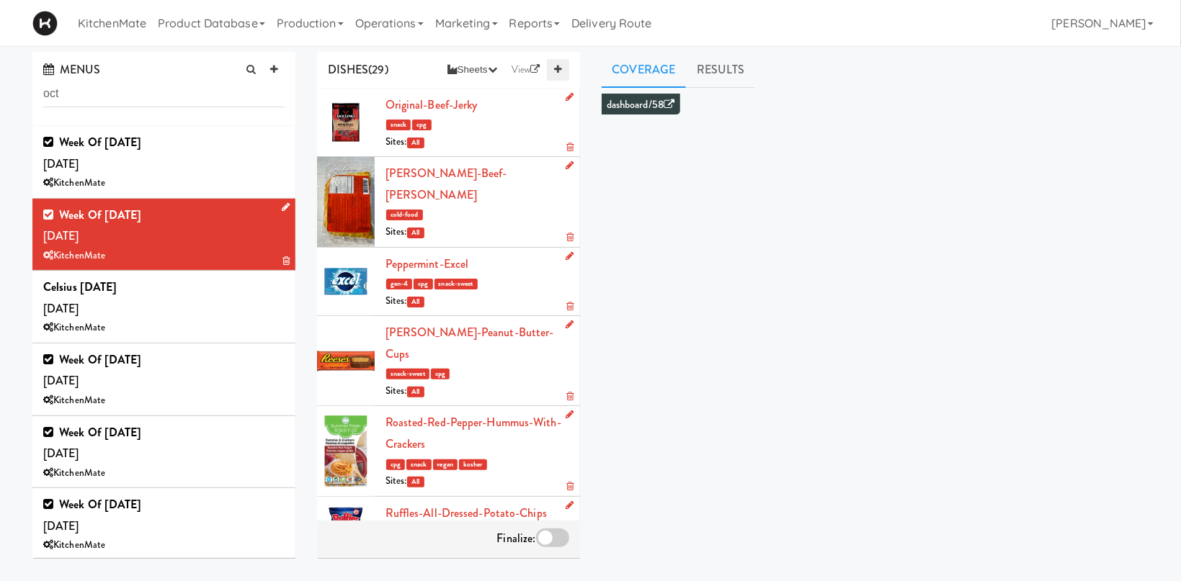
click at [564, 73] on link at bounding box center [558, 70] width 22 height 22
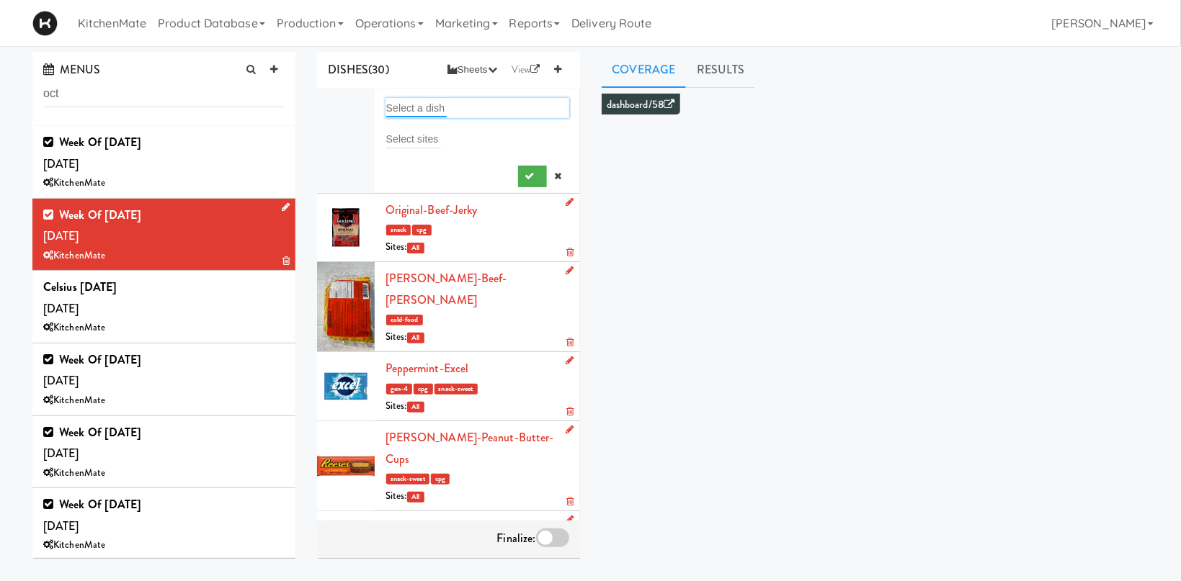
click at [434, 117] on input "text" at bounding box center [416, 108] width 61 height 19
click at [434, 117] on div "or o" at bounding box center [477, 108] width 184 height 20
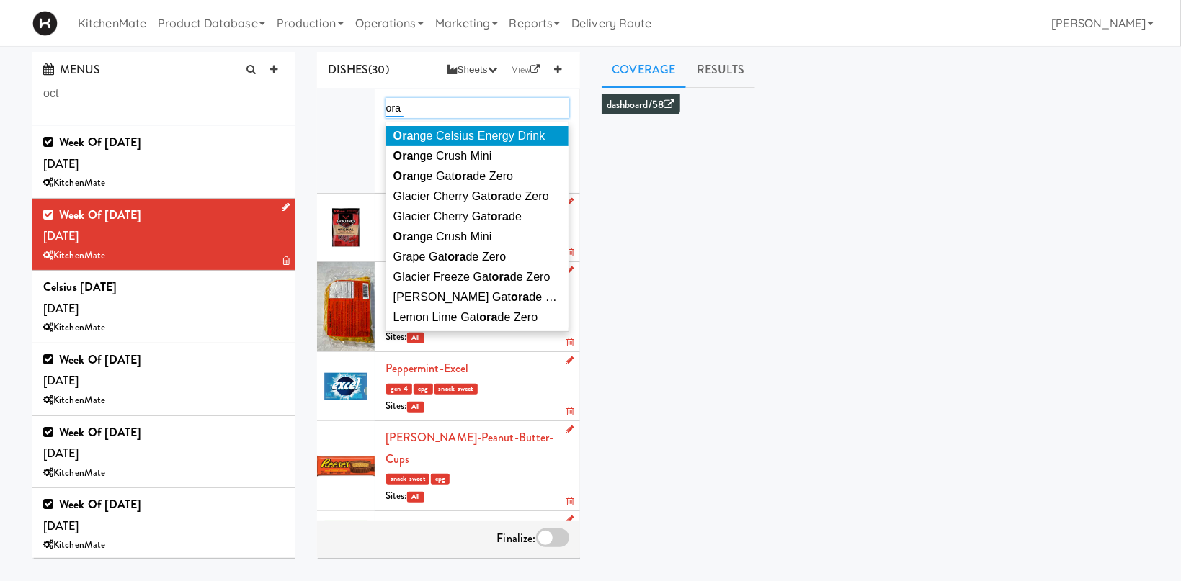
type input "ora"
click at [447, 135] on span "Ora nge Celsius Energy Drink" at bounding box center [469, 136] width 152 height 12
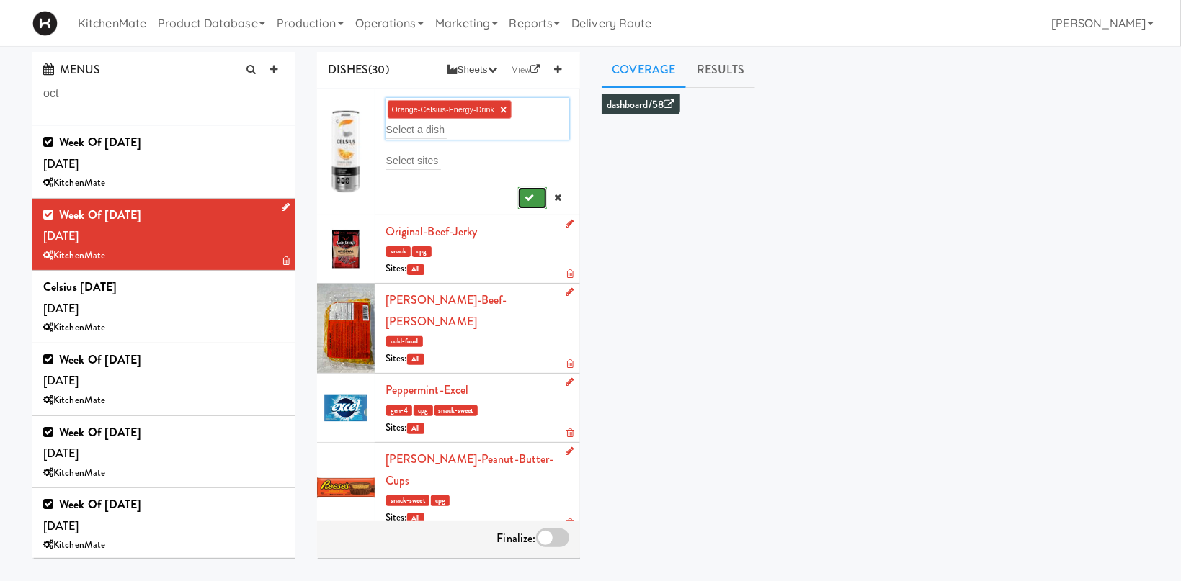
click at [528, 194] on icon "submit" at bounding box center [529, 197] width 9 height 9
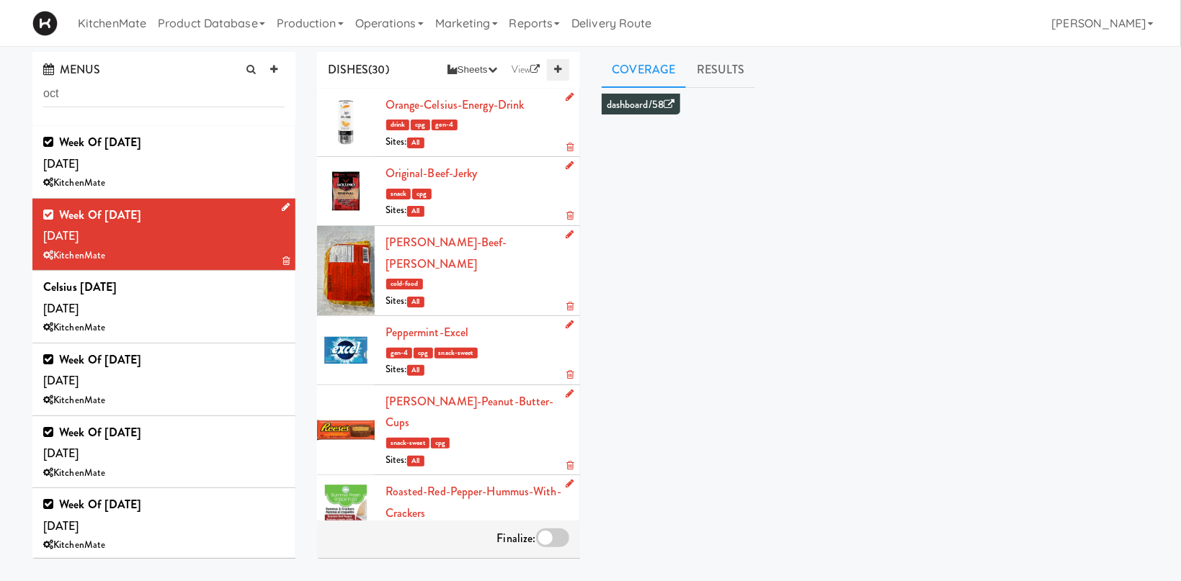
click at [558, 74] on link at bounding box center [558, 70] width 22 height 22
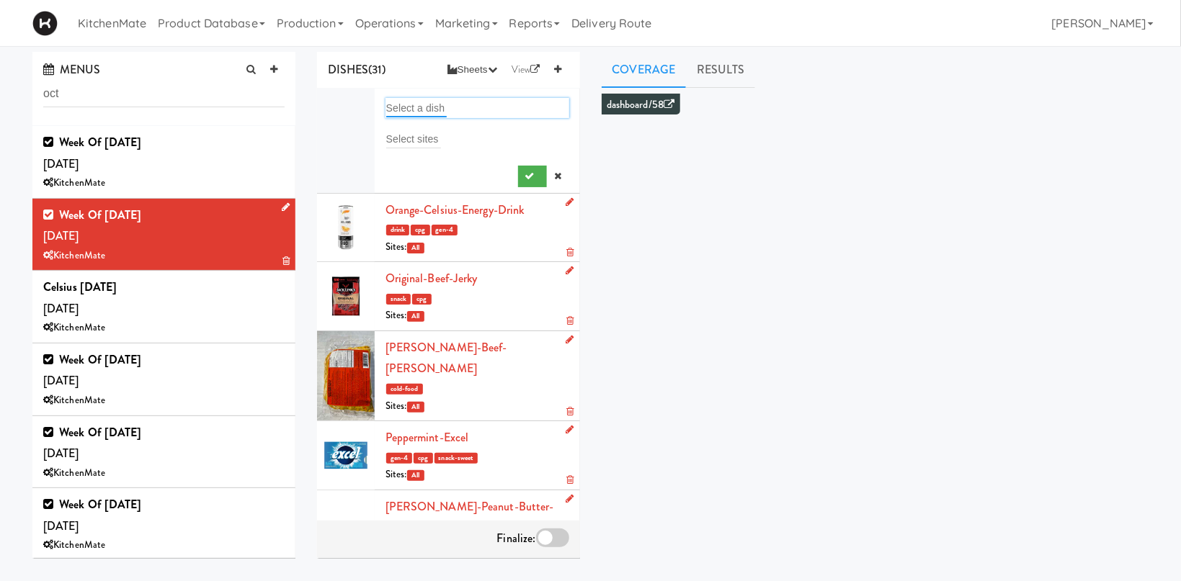
click at [423, 103] on input "text" at bounding box center [416, 108] width 61 height 19
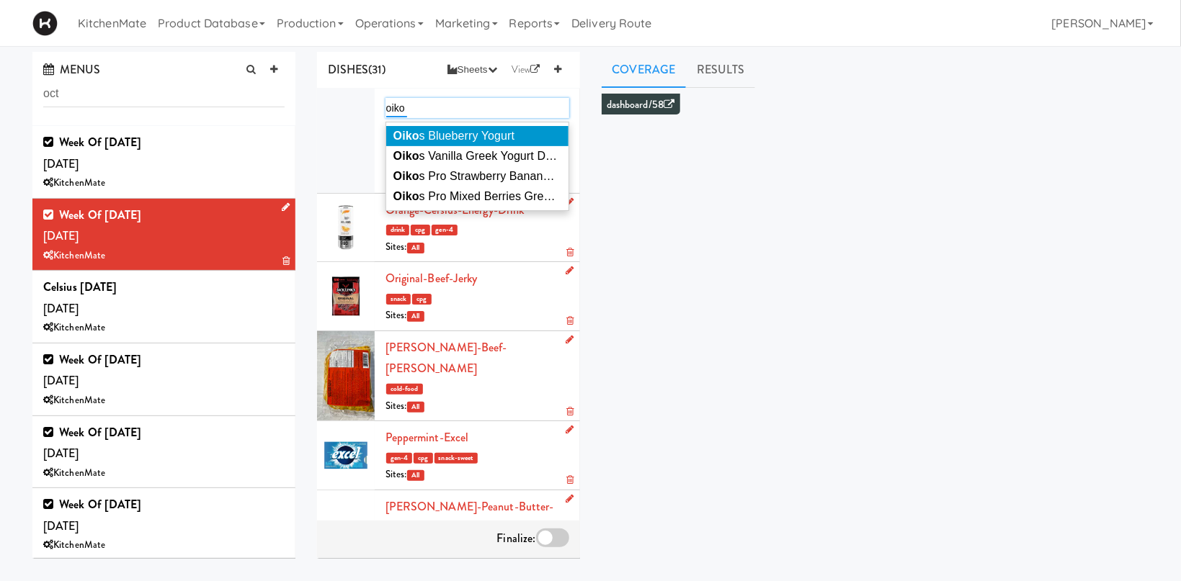
type input "oiko"
click at [450, 133] on span "Oiko s Blueberry Yogurt" at bounding box center [454, 136] width 122 height 12
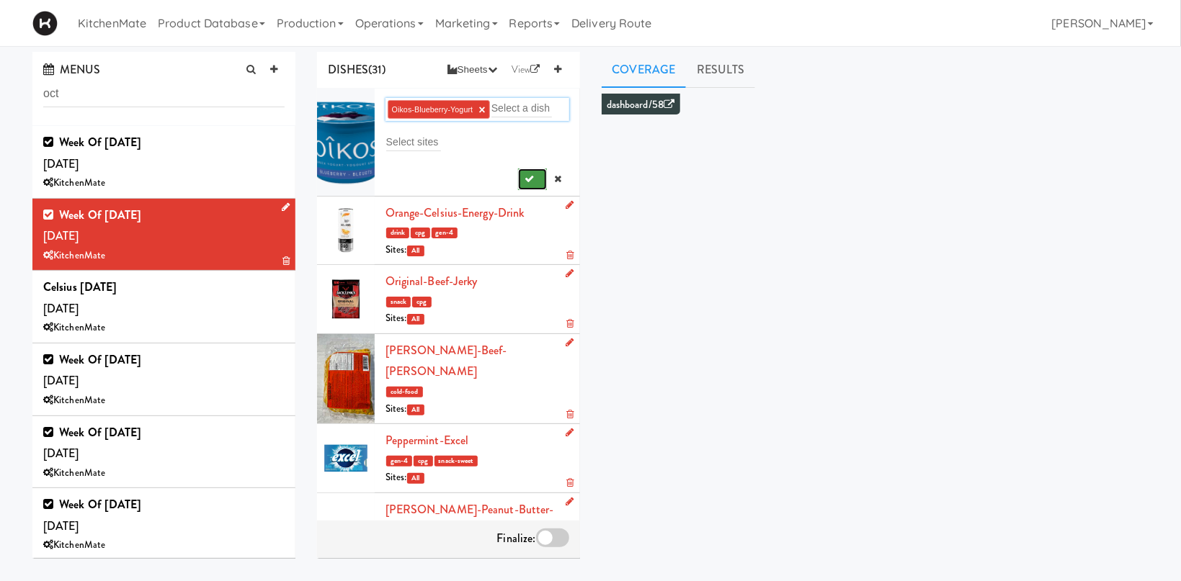
click at [527, 177] on icon "submit" at bounding box center [529, 178] width 9 height 9
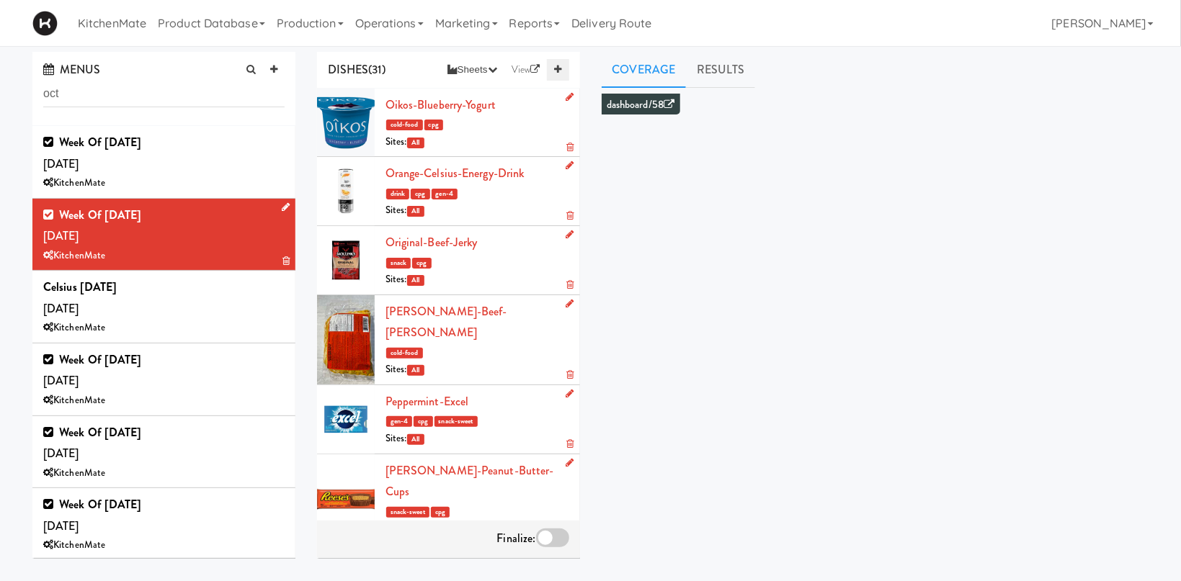
click at [558, 64] on link at bounding box center [558, 70] width 22 height 22
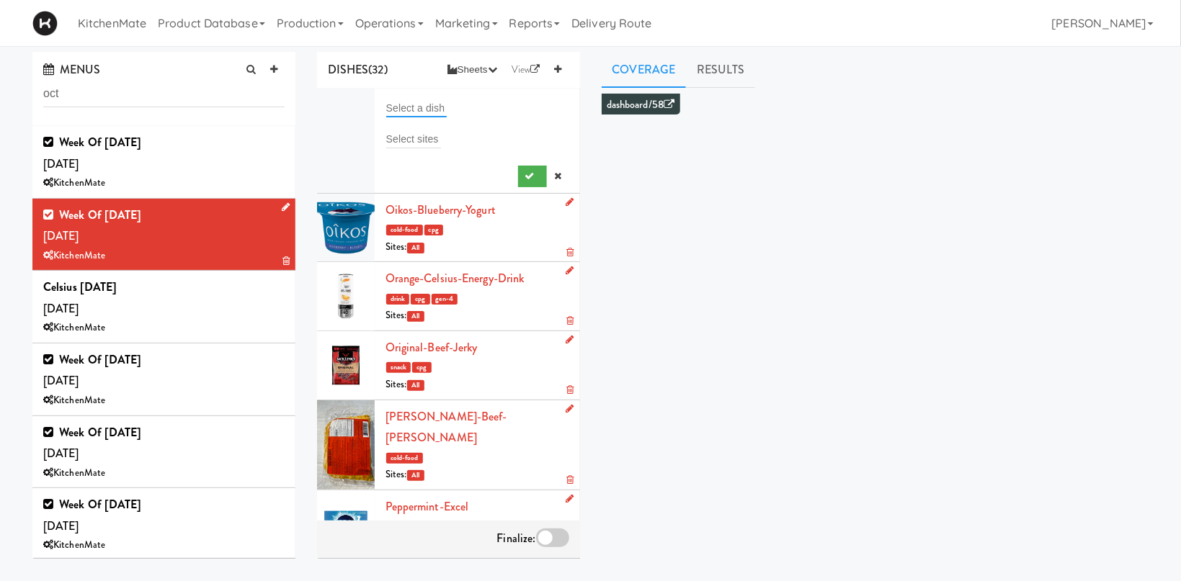
click at [419, 104] on input "text" at bounding box center [416, 108] width 61 height 19
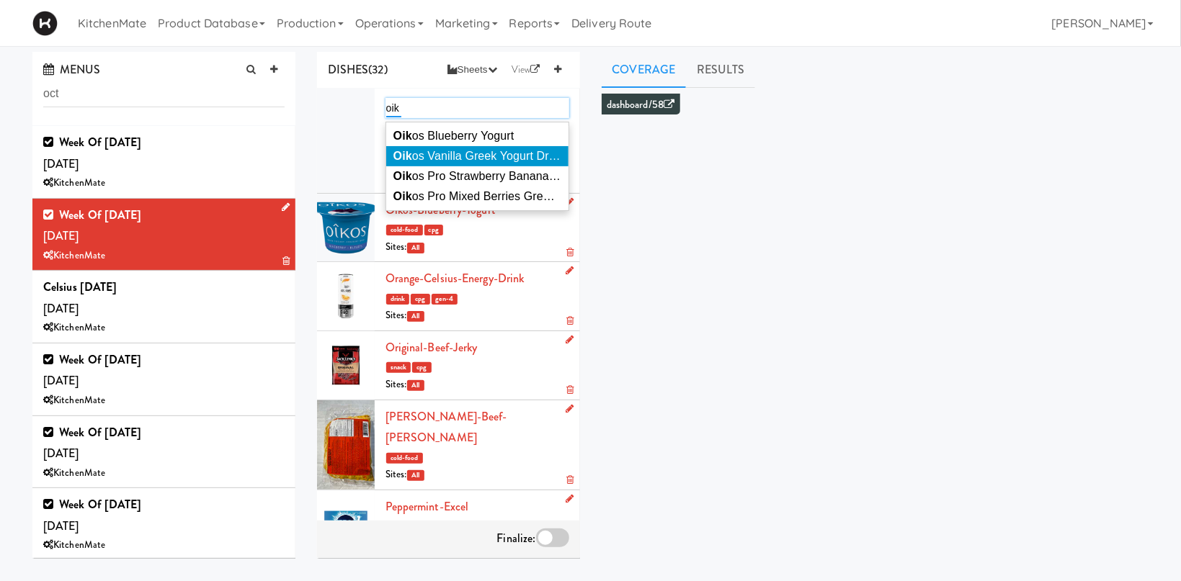
type input "oik"
click at [450, 151] on span "Oik os Vanilla Greek Yogurt Drink" at bounding box center [478, 156] width 171 height 12
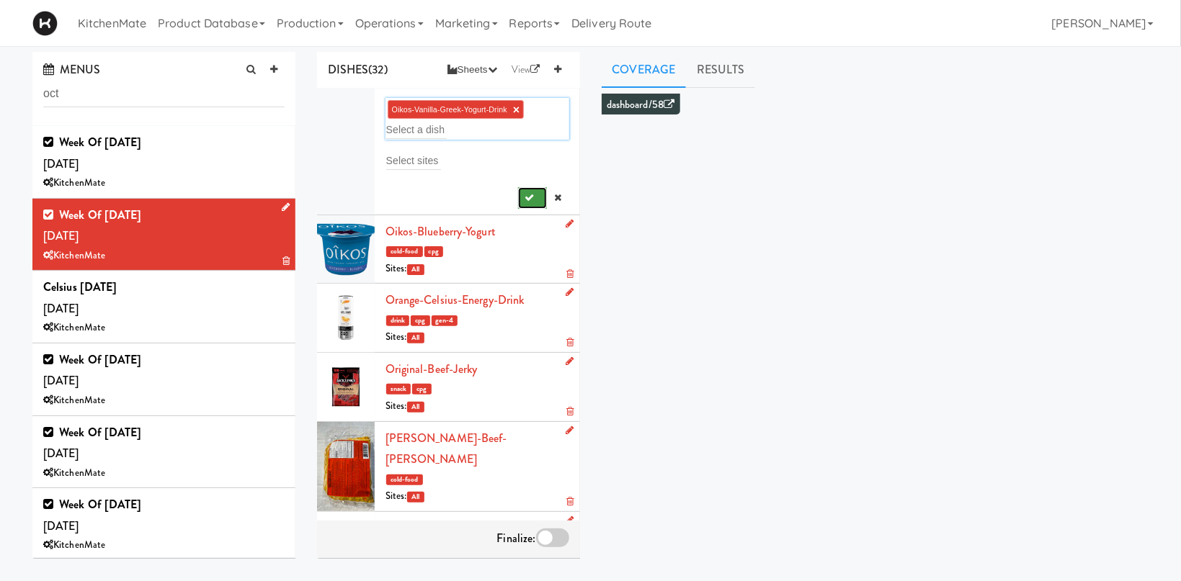
click at [523, 205] on button "submit" at bounding box center [533, 198] width 30 height 22
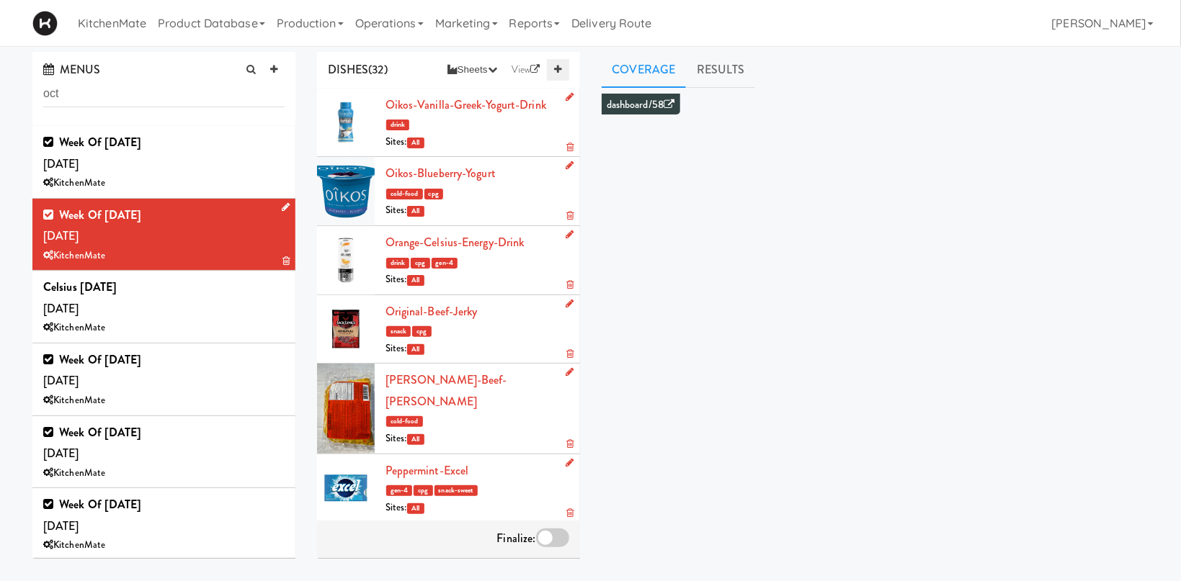
click at [555, 76] on link at bounding box center [558, 70] width 22 height 22
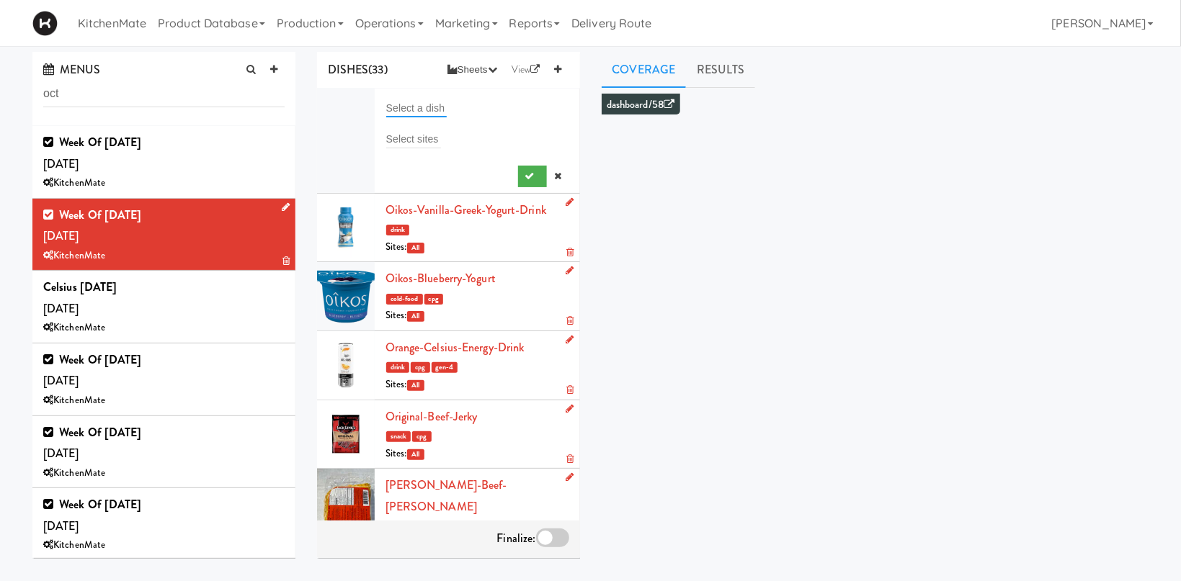
click at [423, 102] on input "text" at bounding box center [416, 108] width 61 height 19
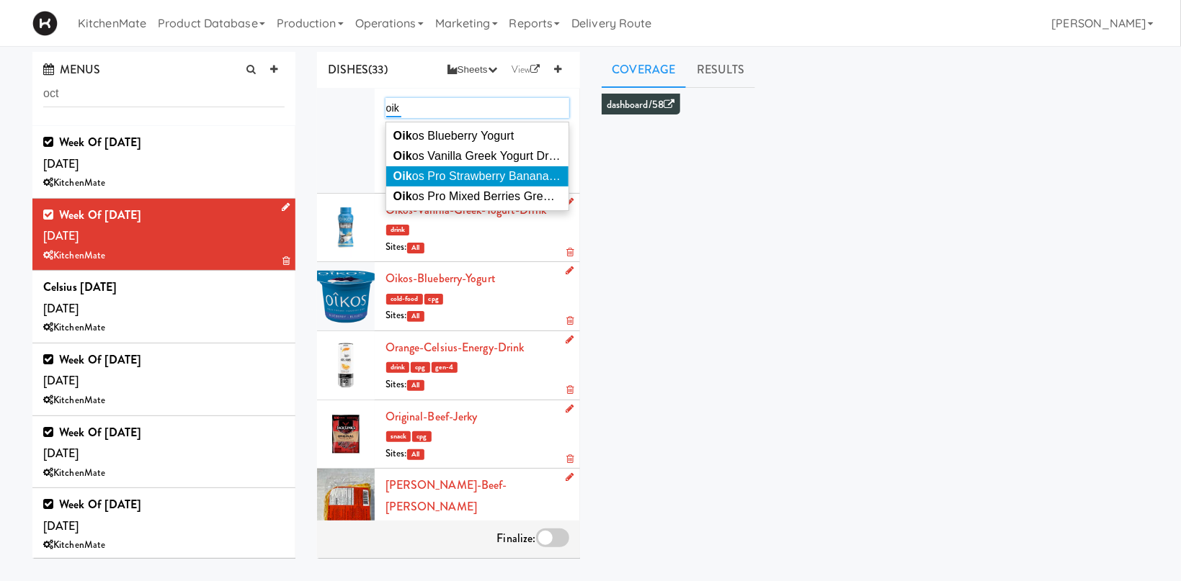
type input "oik"
click at [448, 169] on li "Oik os Pro Strawberry Banana Greek Yogurt Drink" at bounding box center [477, 176] width 182 height 20
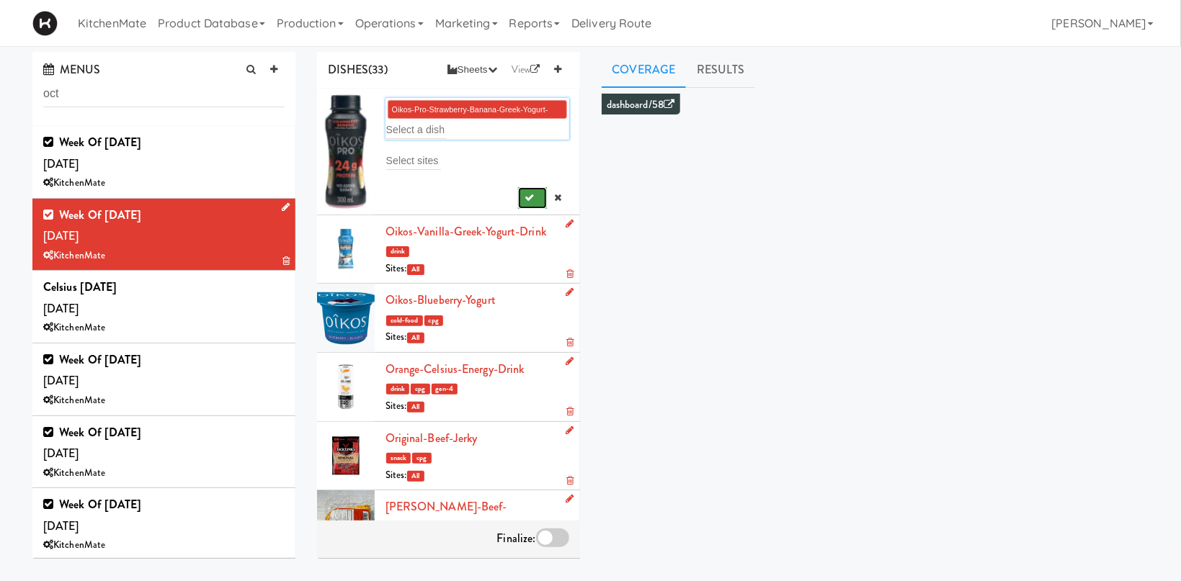
click at [525, 198] on button "submit" at bounding box center [533, 198] width 30 height 22
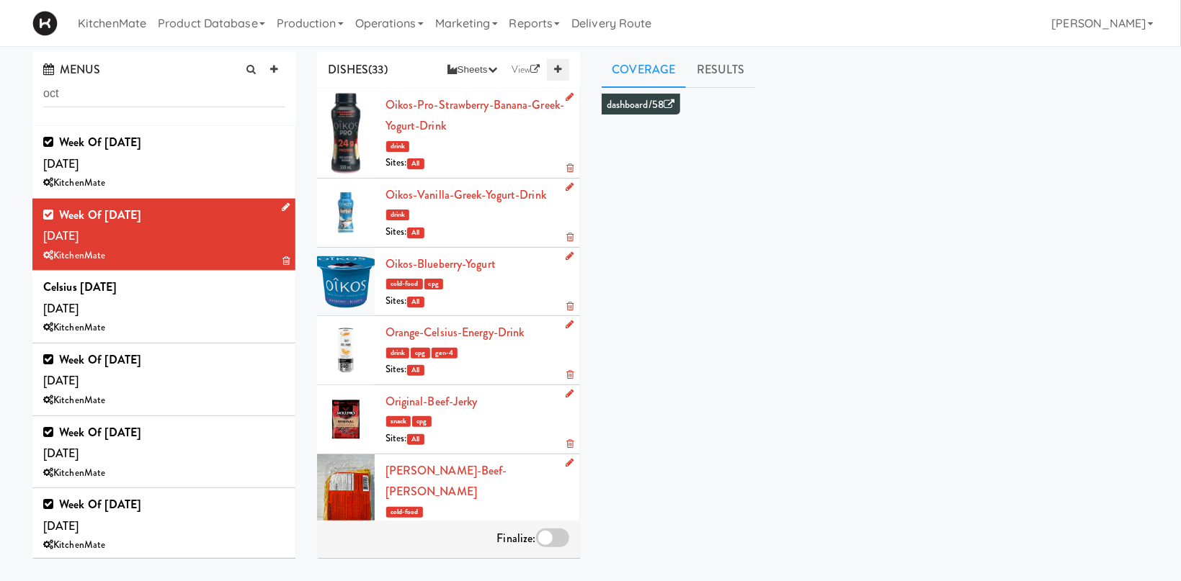
click at [557, 75] on link at bounding box center [558, 70] width 22 height 22
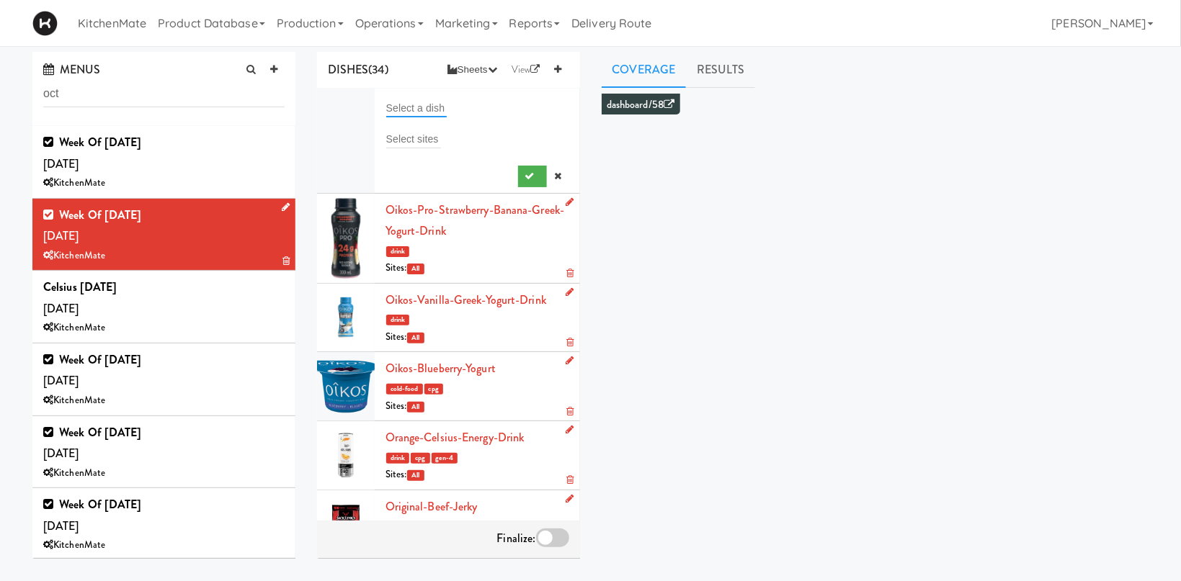
click at [418, 107] on input "text" at bounding box center [416, 108] width 61 height 19
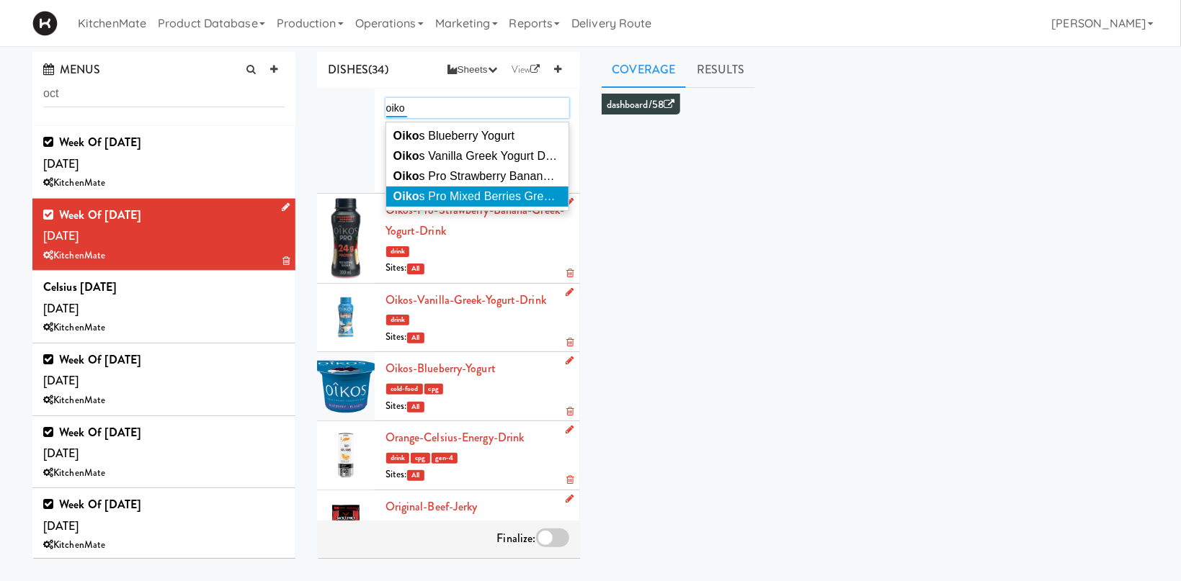
type input "oiko"
click at [474, 201] on span "Oiko s Pro Mixed Berries Greek Yogurt Drink" at bounding box center [508, 196] width 230 height 12
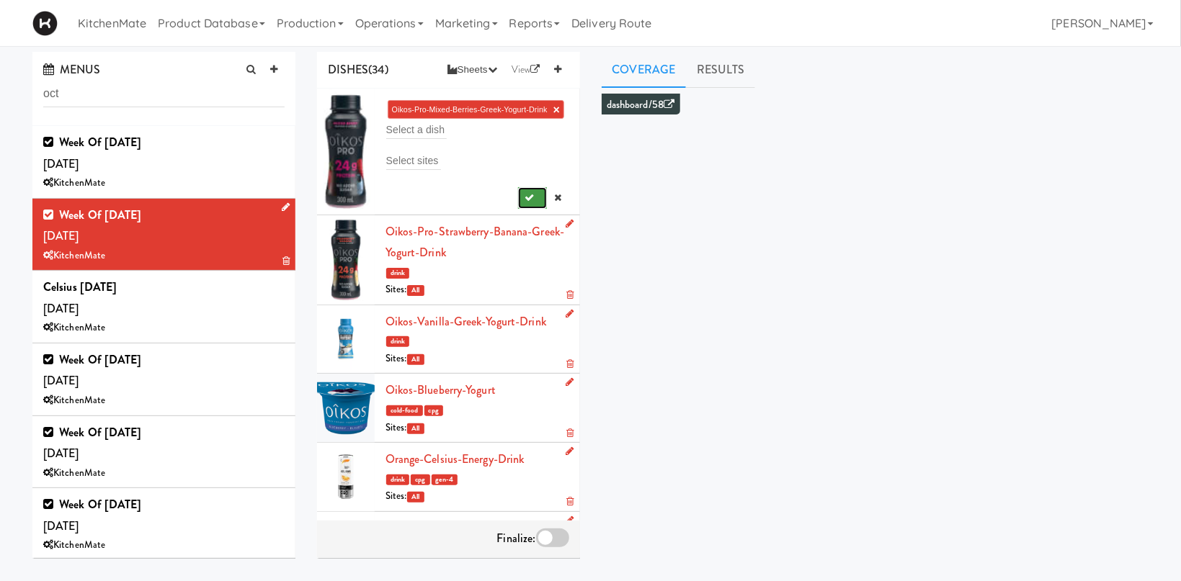
click at [527, 199] on icon "submit" at bounding box center [529, 197] width 9 height 9
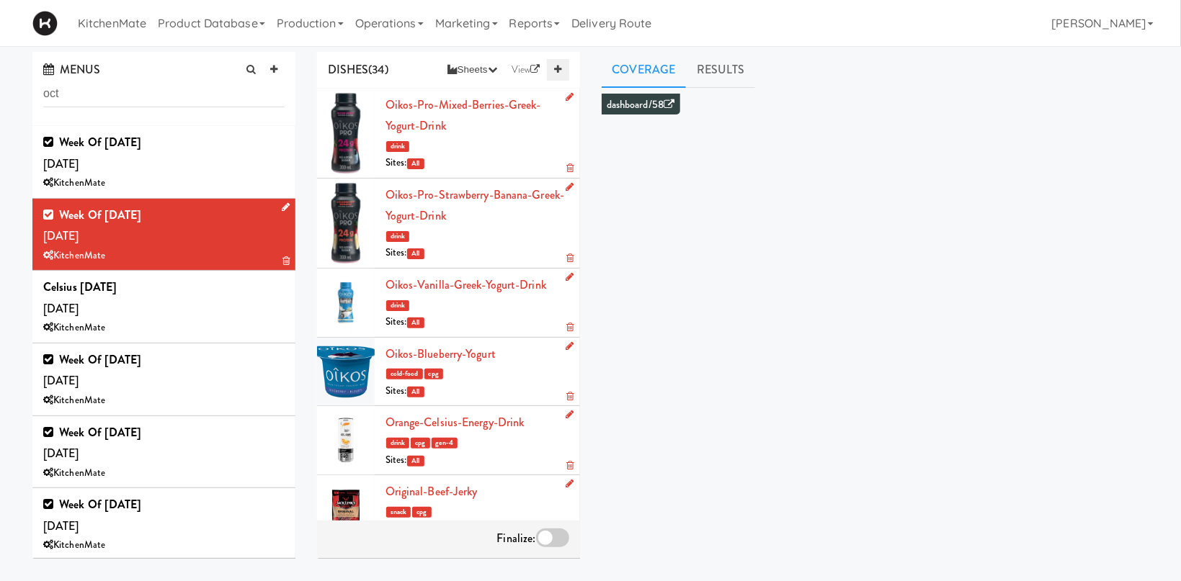
click at [559, 67] on icon at bounding box center [557, 69] width 7 height 9
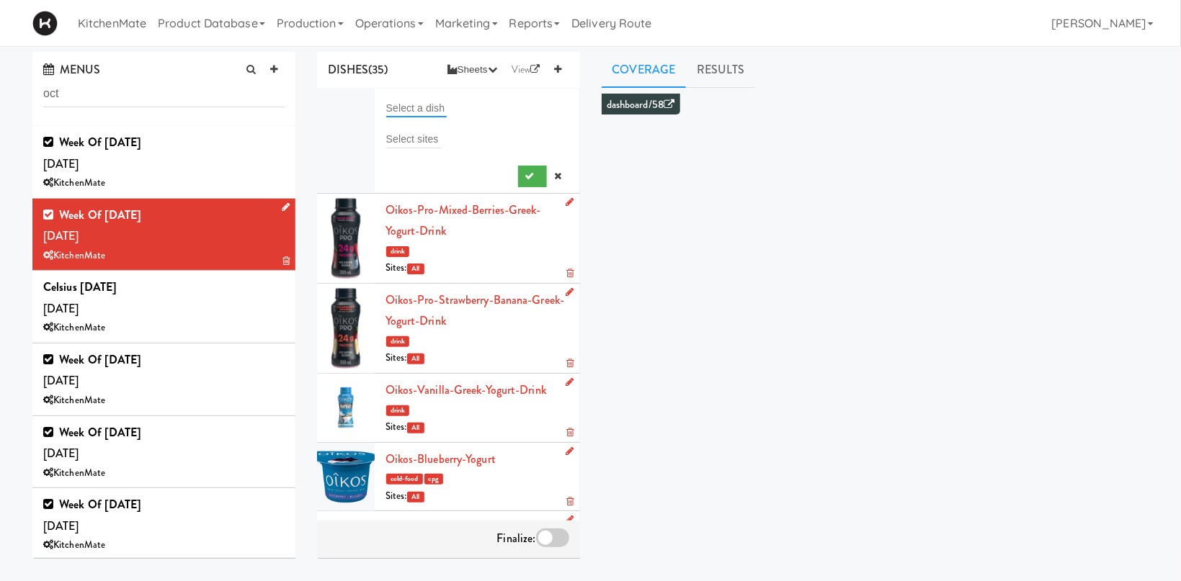
click at [421, 99] on input "text" at bounding box center [416, 108] width 61 height 19
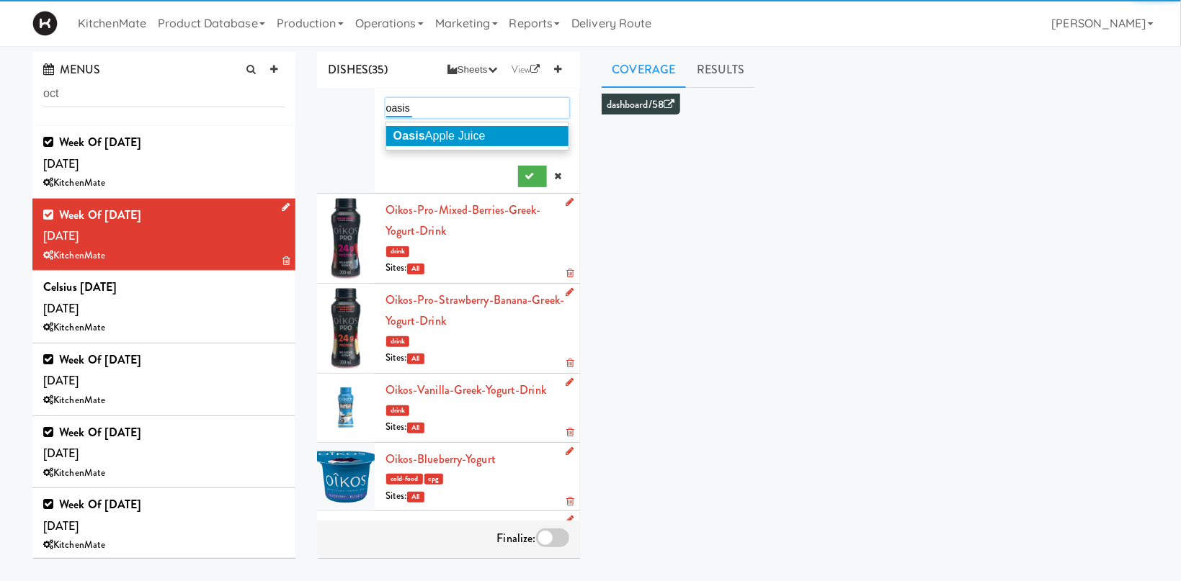
type input "oasis"
click at [445, 134] on span "Oasis Apple Juice" at bounding box center [439, 136] width 92 height 12
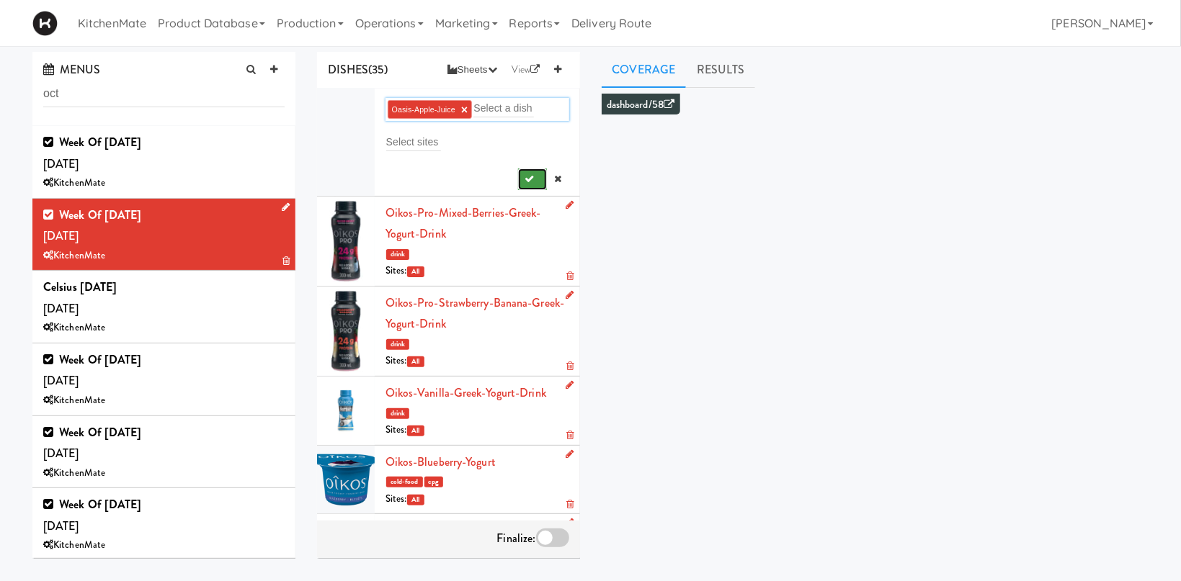
click at [527, 182] on icon "submit" at bounding box center [529, 178] width 9 height 9
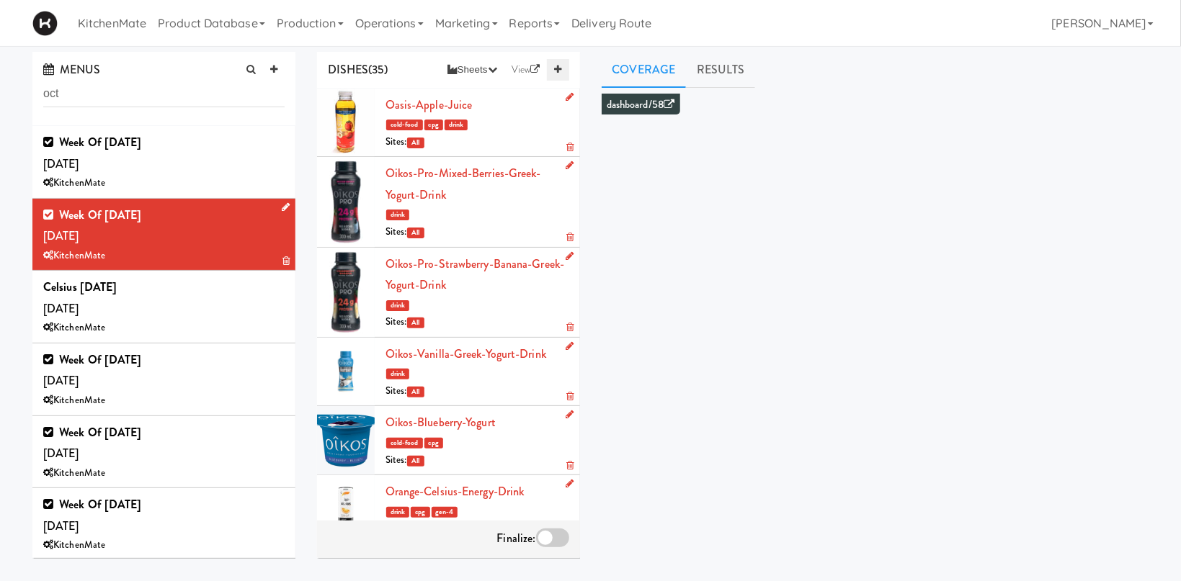
click at [566, 68] on link at bounding box center [558, 70] width 22 height 22
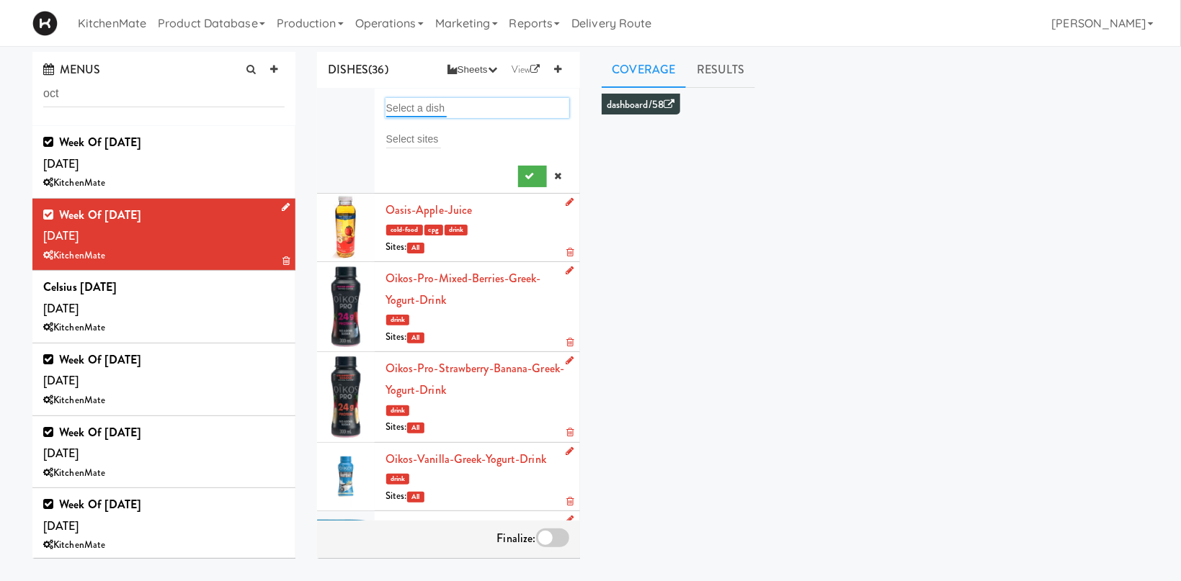
click at [437, 106] on input "text" at bounding box center [416, 108] width 61 height 19
type input "norse"
click at [466, 129] on li "Norse Cold Brew Coffee" at bounding box center [477, 136] width 182 height 20
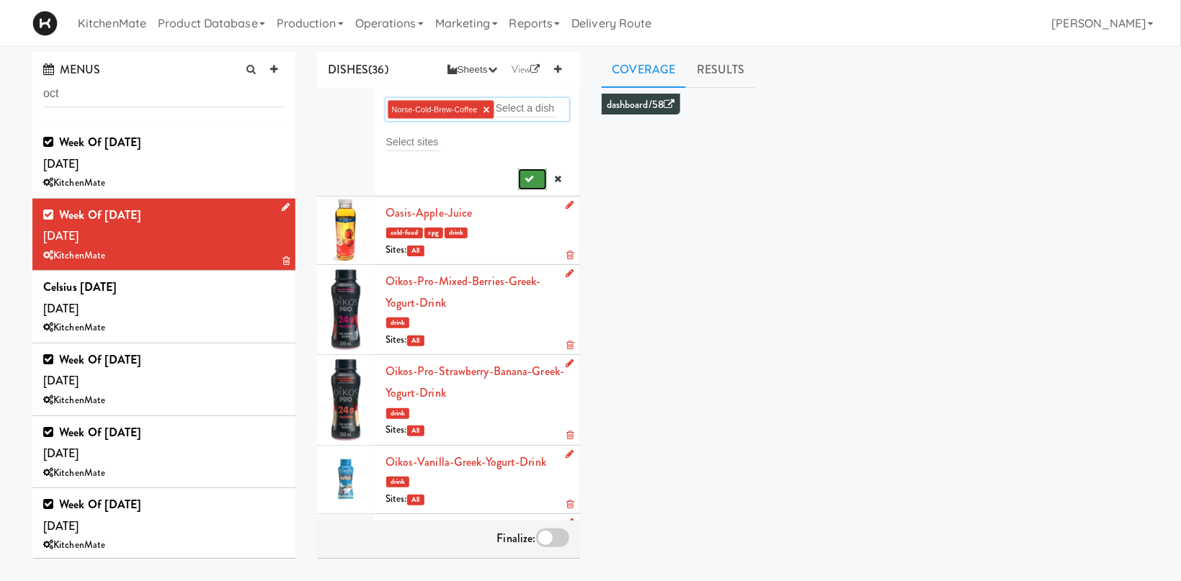
click at [530, 174] on button "submit" at bounding box center [533, 180] width 30 height 22
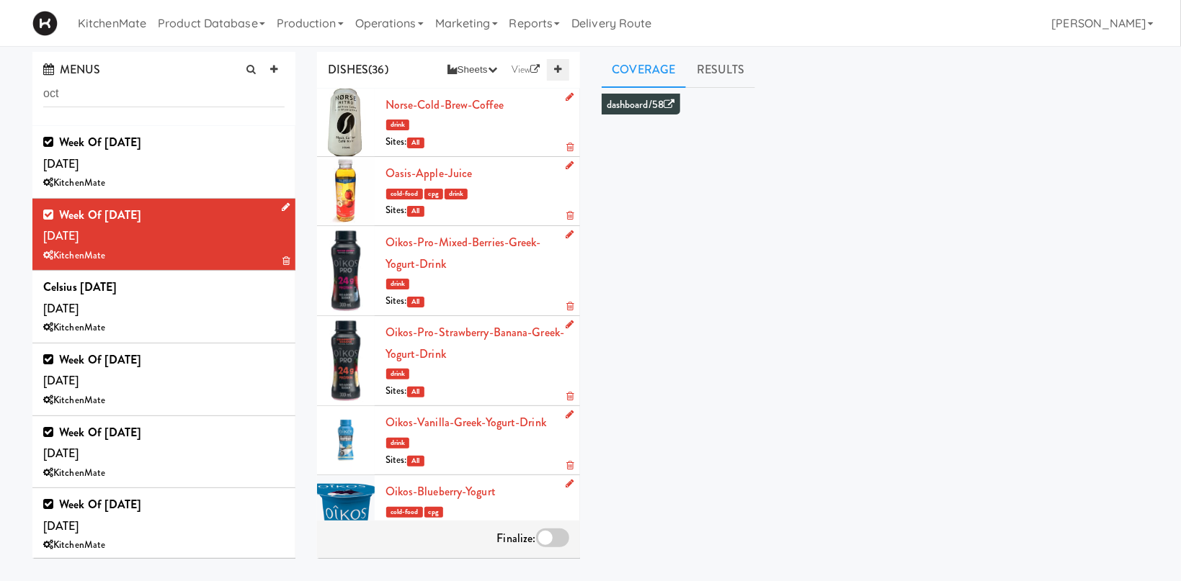
click at [563, 73] on link at bounding box center [558, 70] width 22 height 22
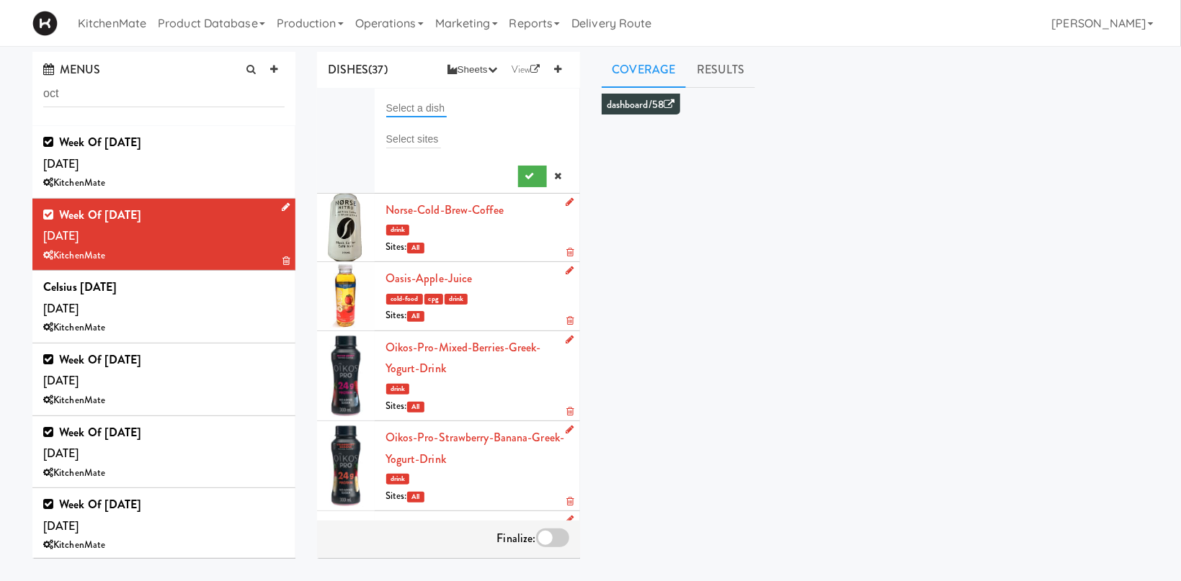
click at [433, 106] on input "text" at bounding box center [416, 108] width 61 height 19
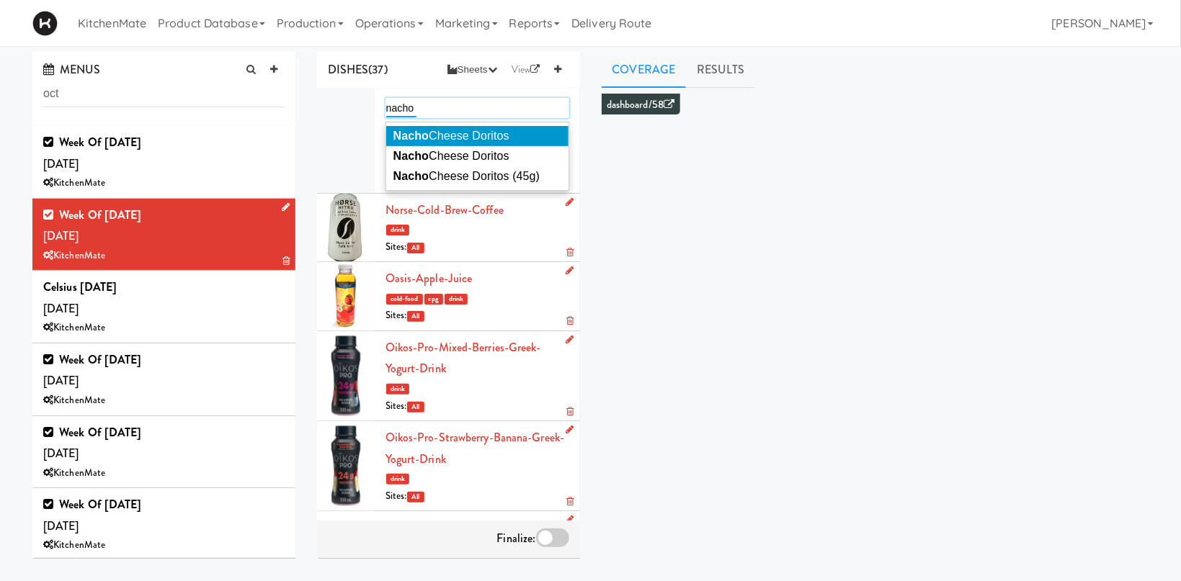
type input "nacho"
click at [486, 139] on span "Nacho Cheese Doritos" at bounding box center [451, 136] width 116 height 12
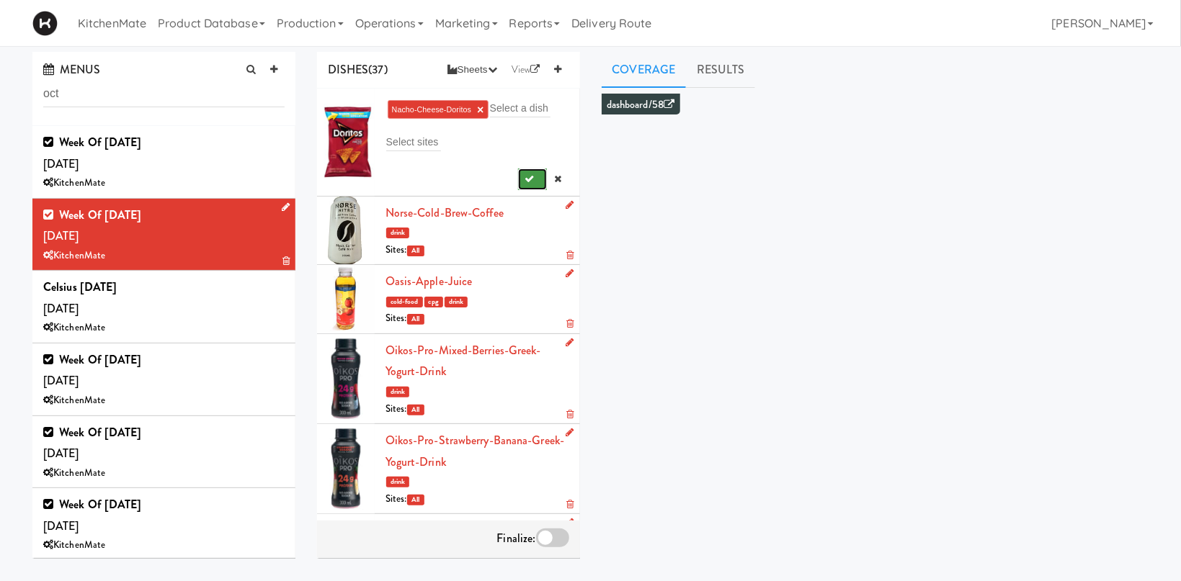
click at [523, 177] on button "submit" at bounding box center [533, 180] width 30 height 22
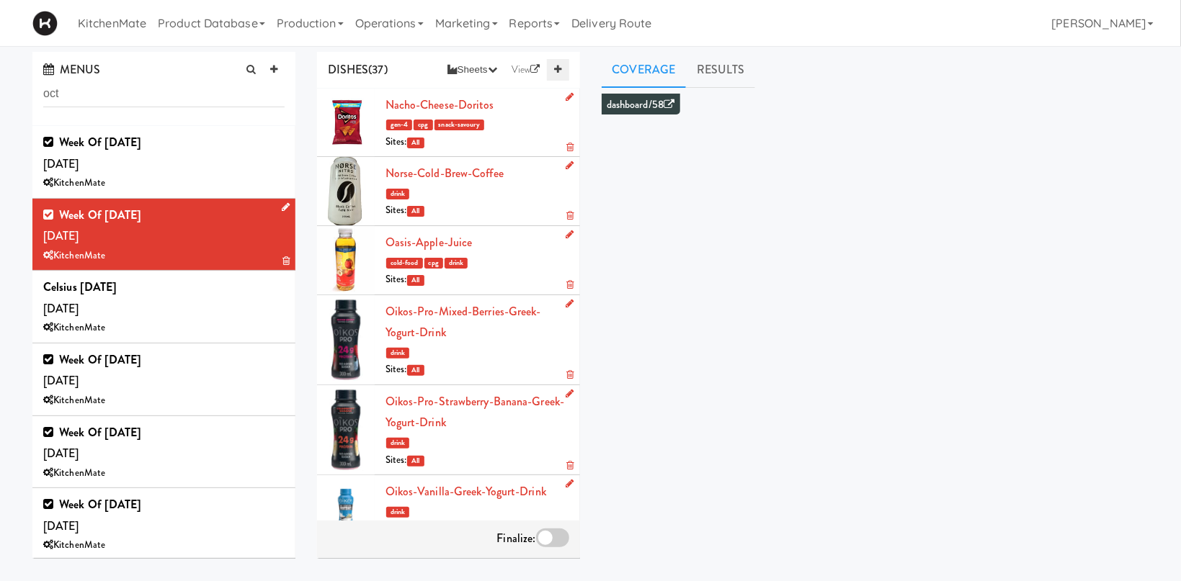
click at [562, 73] on link at bounding box center [558, 70] width 22 height 22
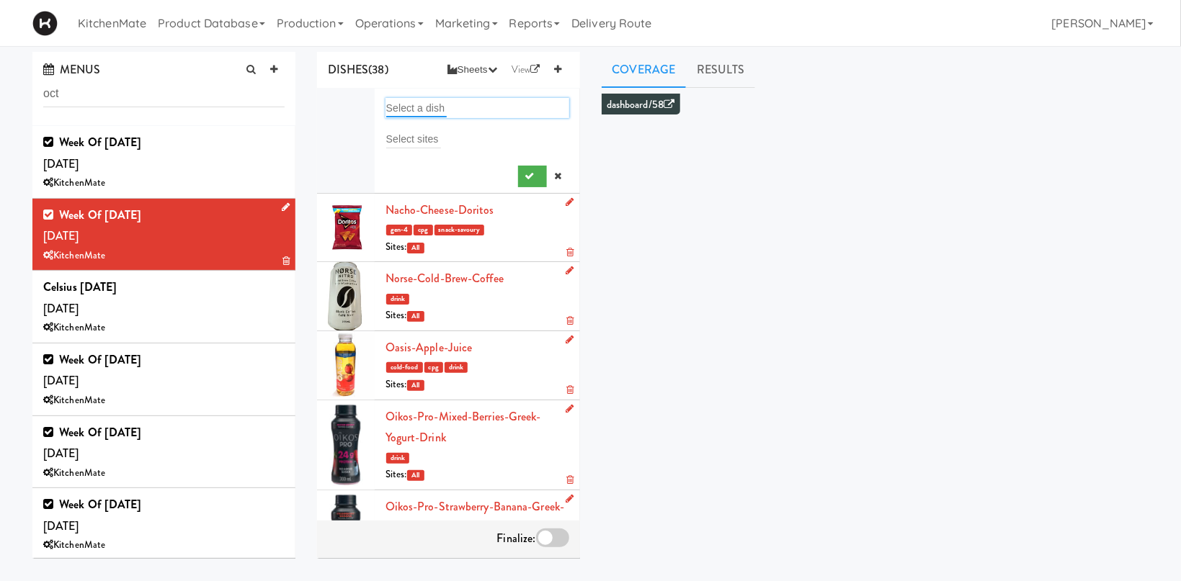
click at [426, 106] on input "text" at bounding box center [416, 108] width 61 height 19
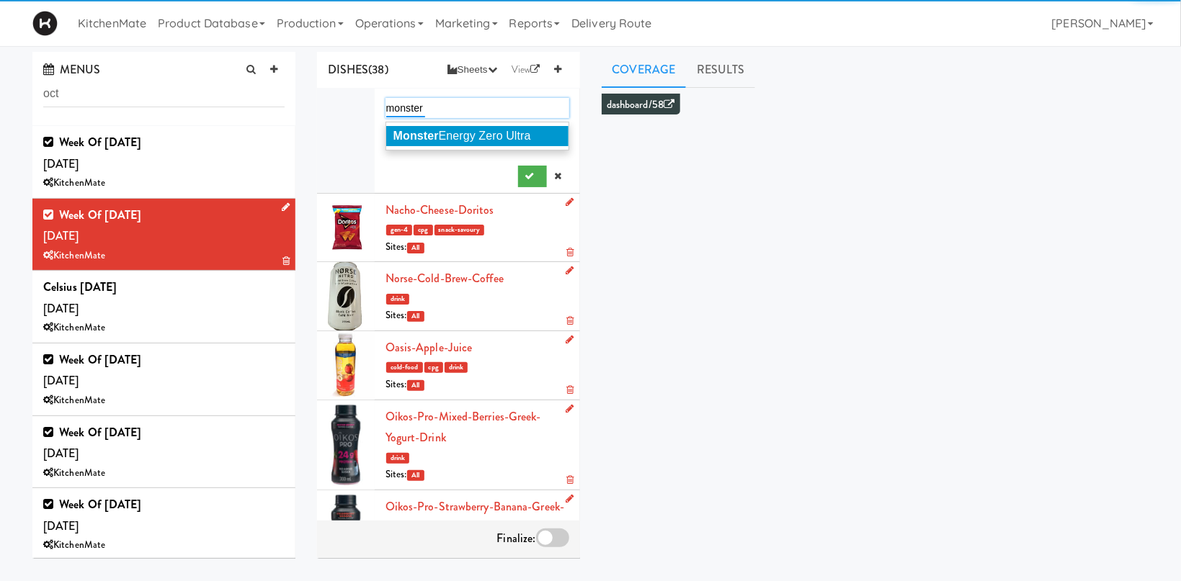
type input "monster"
click at [468, 138] on span "Monster Energy Zero Ultra" at bounding box center [462, 136] width 138 height 12
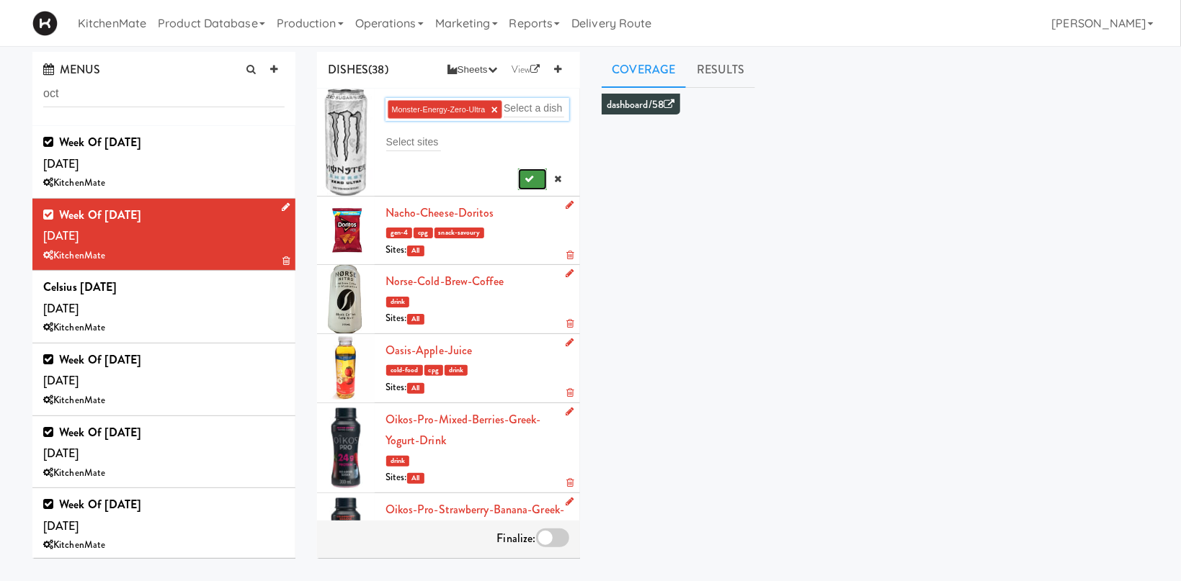
click at [532, 183] on icon "submit" at bounding box center [529, 178] width 9 height 9
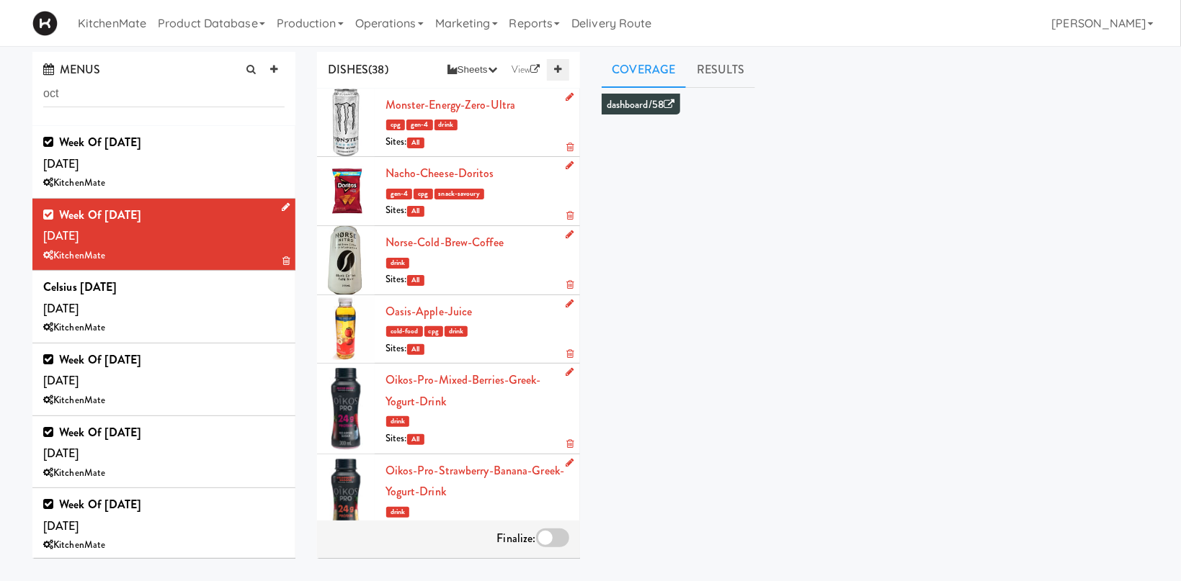
click at [565, 69] on link at bounding box center [558, 70] width 22 height 22
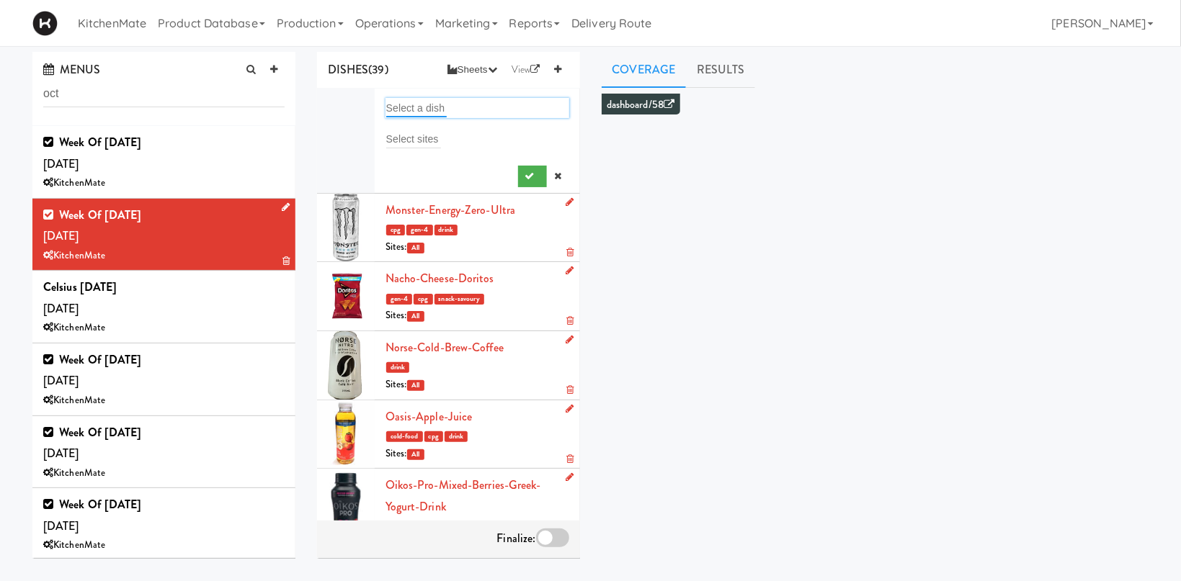
click at [404, 107] on input "text" at bounding box center [416, 108] width 61 height 19
type input "miss"
click at [504, 138] on span "Miss Vickie's Jalapeno Chips" at bounding box center [499, 136] width 213 height 12
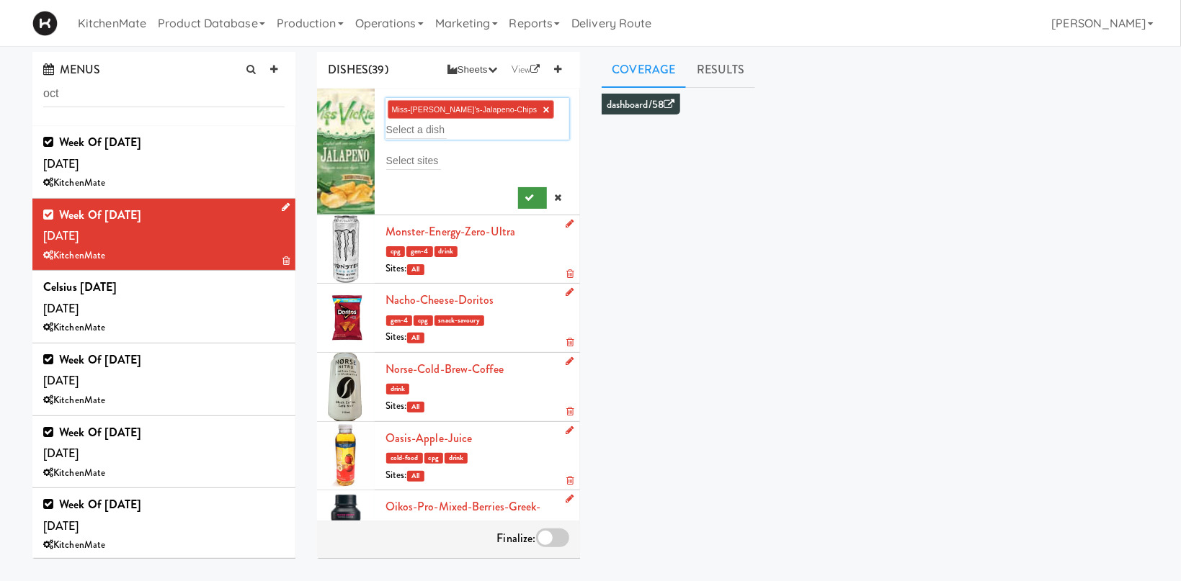
click at [531, 190] on div at bounding box center [477, 195] width 184 height 27
click at [537, 197] on button "submit" at bounding box center [533, 198] width 30 height 22
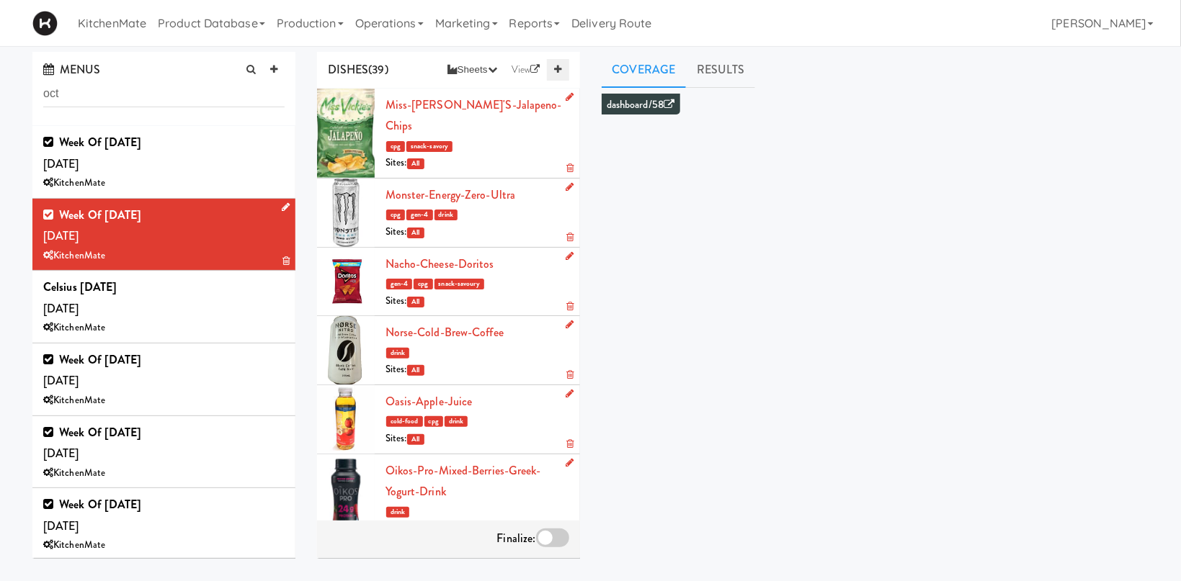
click at [563, 67] on link at bounding box center [558, 70] width 22 height 22
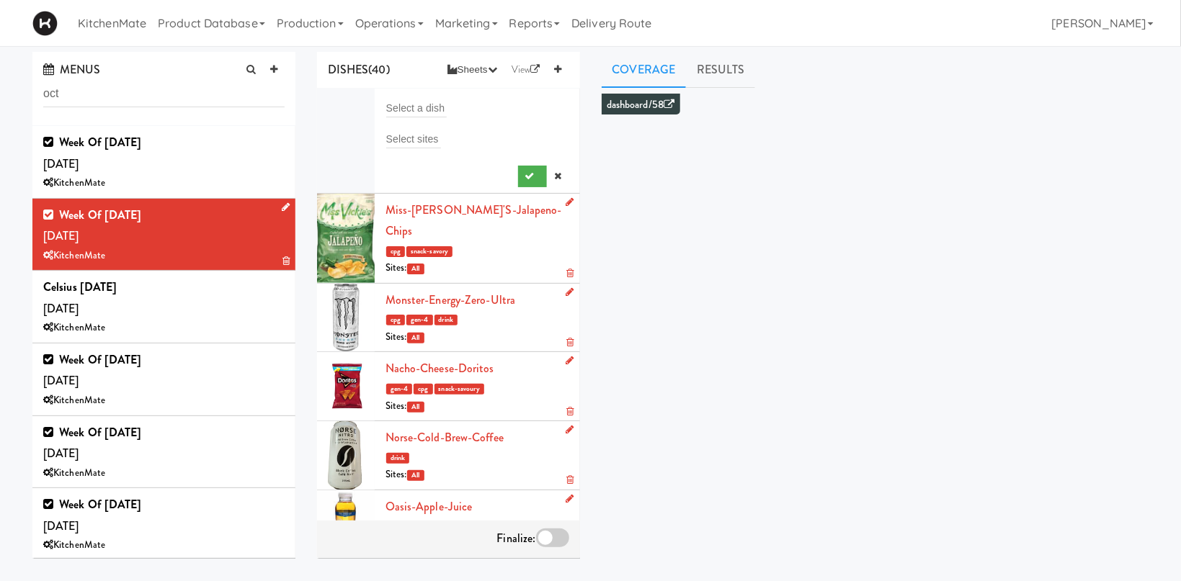
click at [406, 98] on div "Select a dish" at bounding box center [477, 108] width 184 height 20
click at [410, 113] on input "text" at bounding box center [416, 108] width 61 height 19
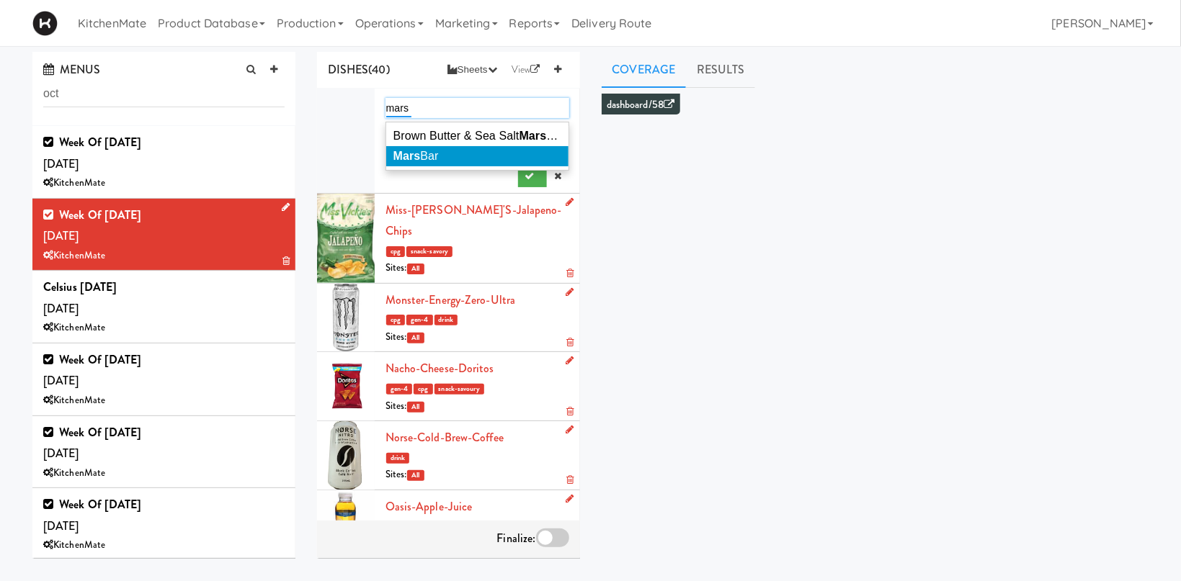
type input "mars"
click at [458, 156] on li "Mars Bar" at bounding box center [477, 156] width 182 height 20
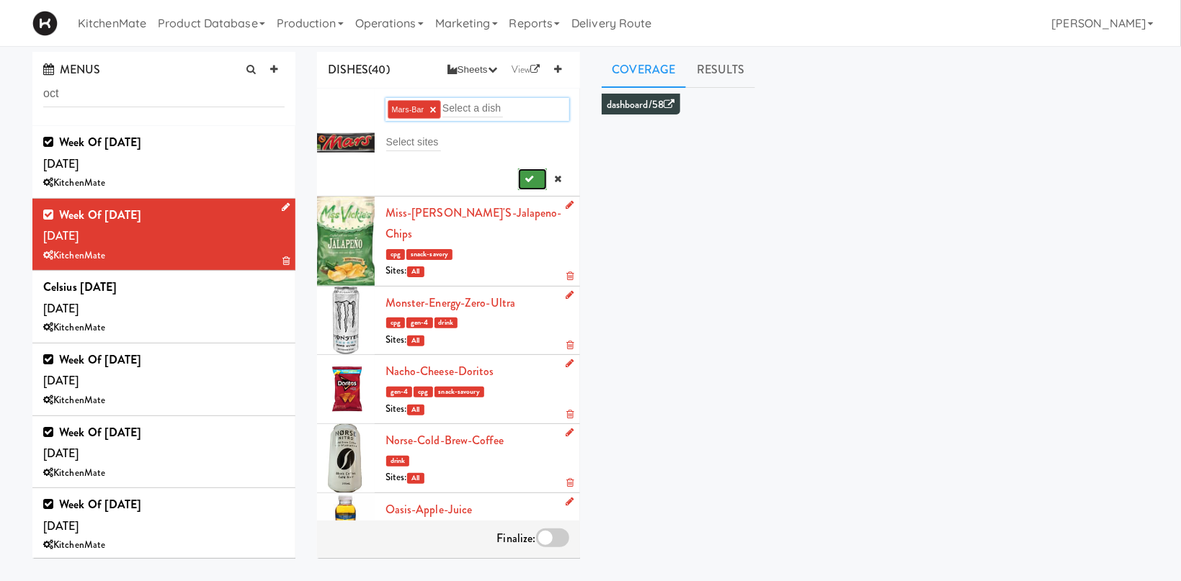
click at [542, 184] on button "submit" at bounding box center [533, 180] width 30 height 22
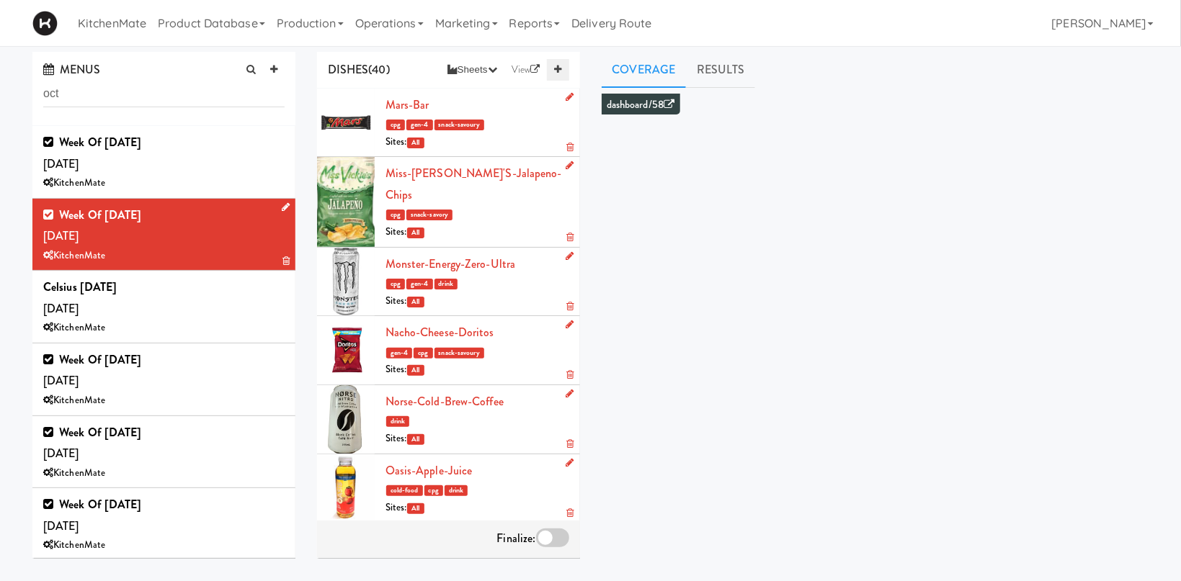
click at [562, 73] on link at bounding box center [558, 70] width 22 height 22
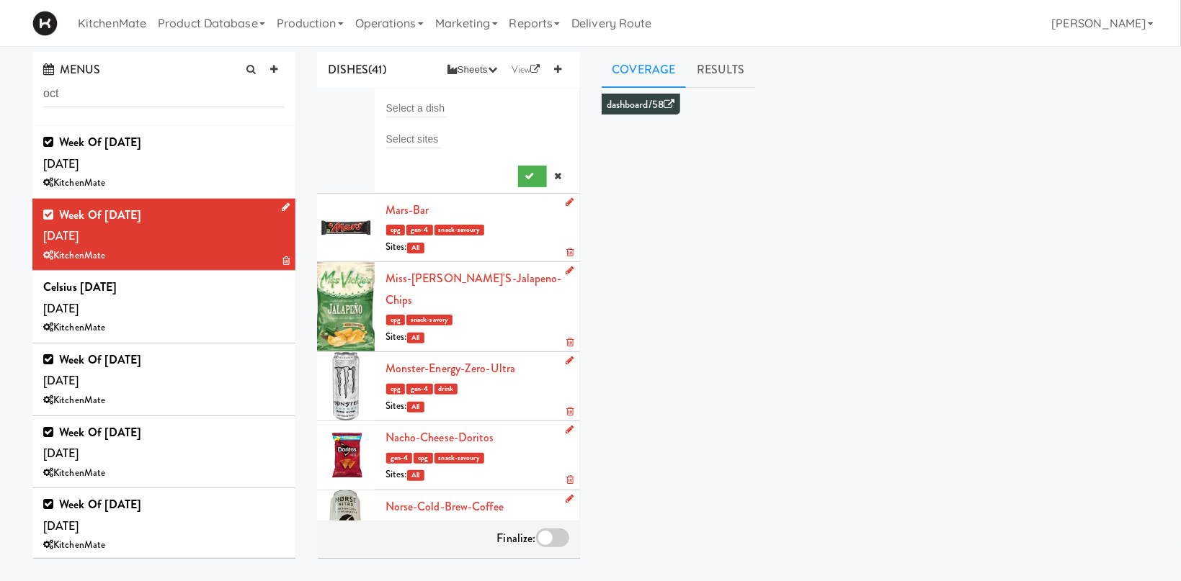
click at [450, 98] on div "Select a dish" at bounding box center [477, 108] width 184 height 20
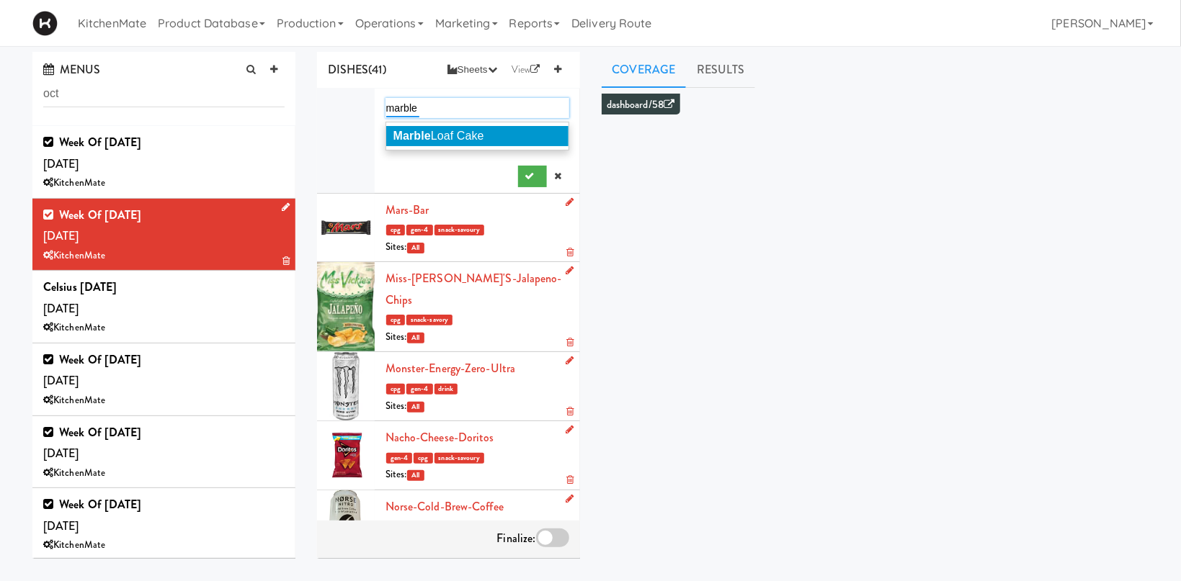
type input "marble"
drag, startPoint x: 442, startPoint y: 134, endPoint x: 476, endPoint y: 148, distance: 35.9
click at [443, 134] on span "Marble Loaf Cake" at bounding box center [438, 136] width 91 height 12
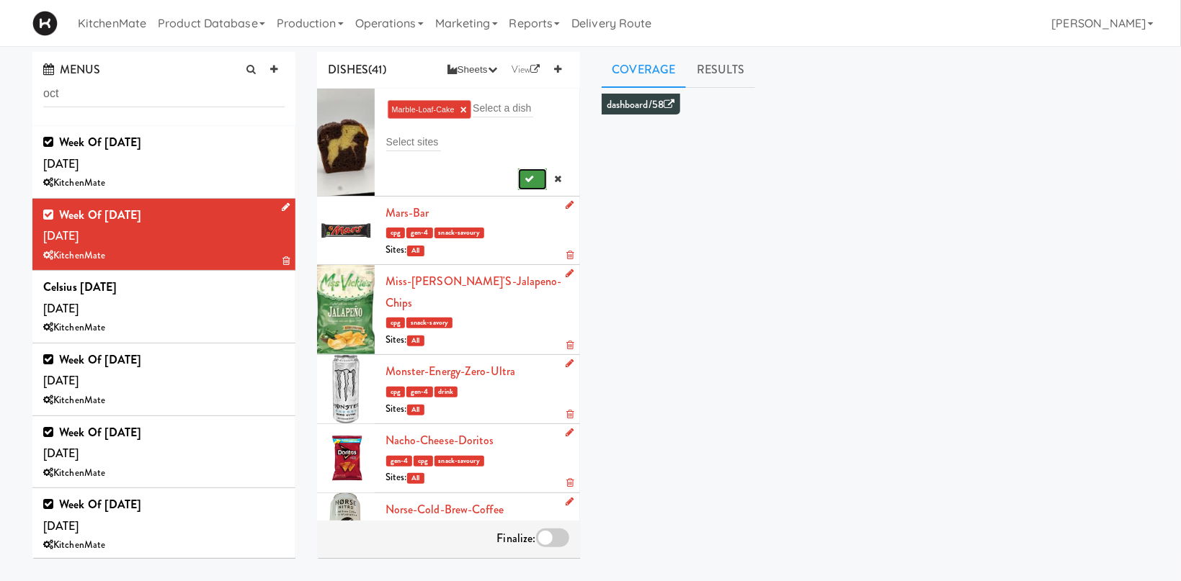
click at [526, 181] on button "submit" at bounding box center [533, 180] width 30 height 22
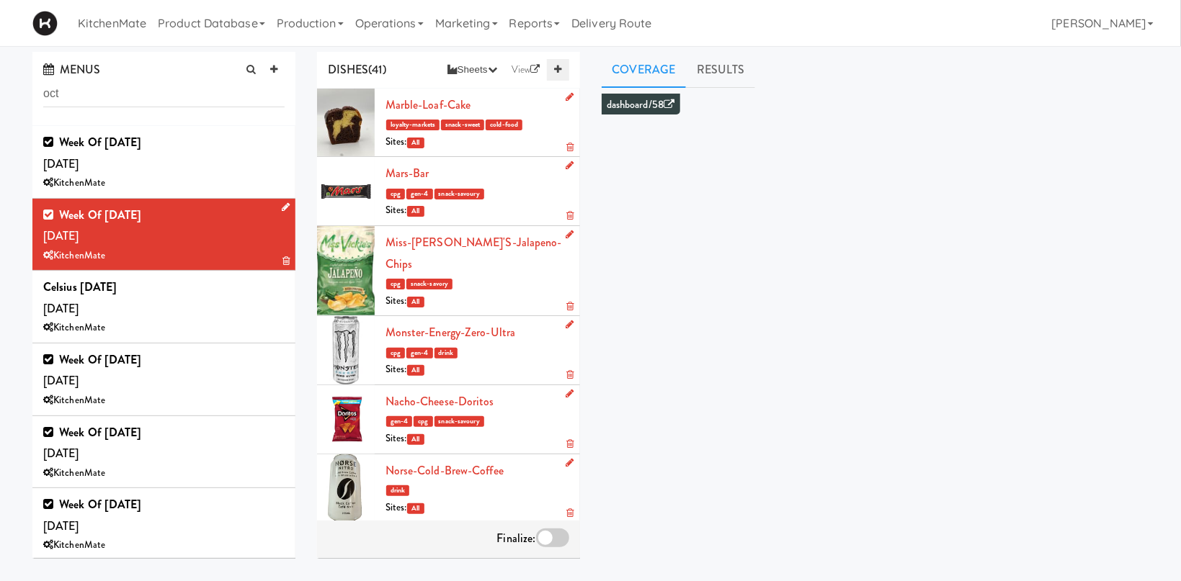
click at [559, 70] on icon at bounding box center [557, 69] width 7 height 9
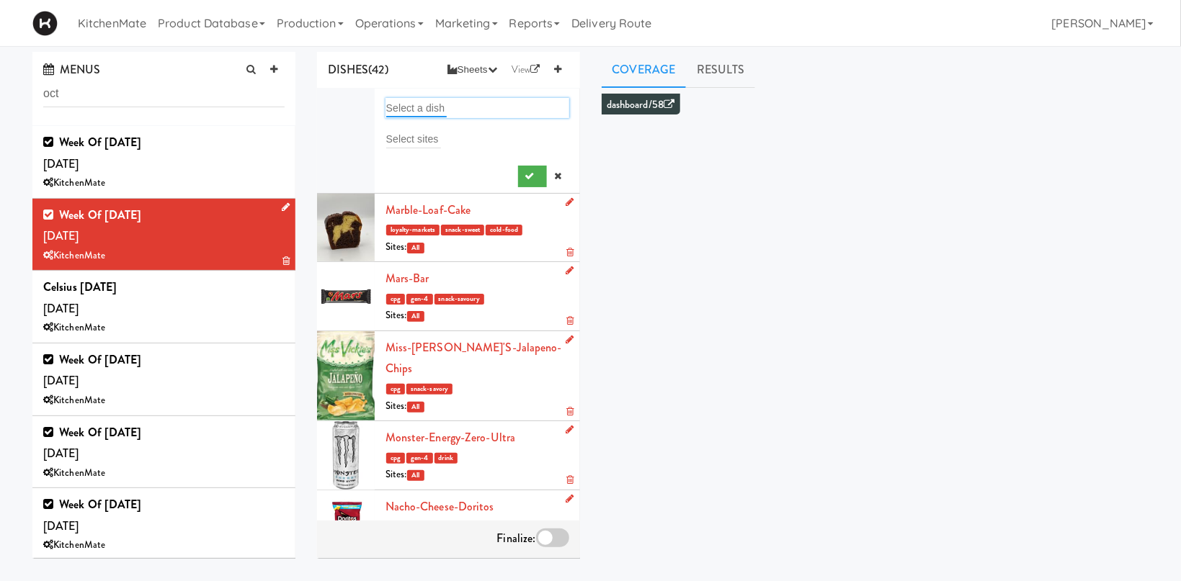
click at [415, 112] on input "text" at bounding box center [416, 108] width 61 height 19
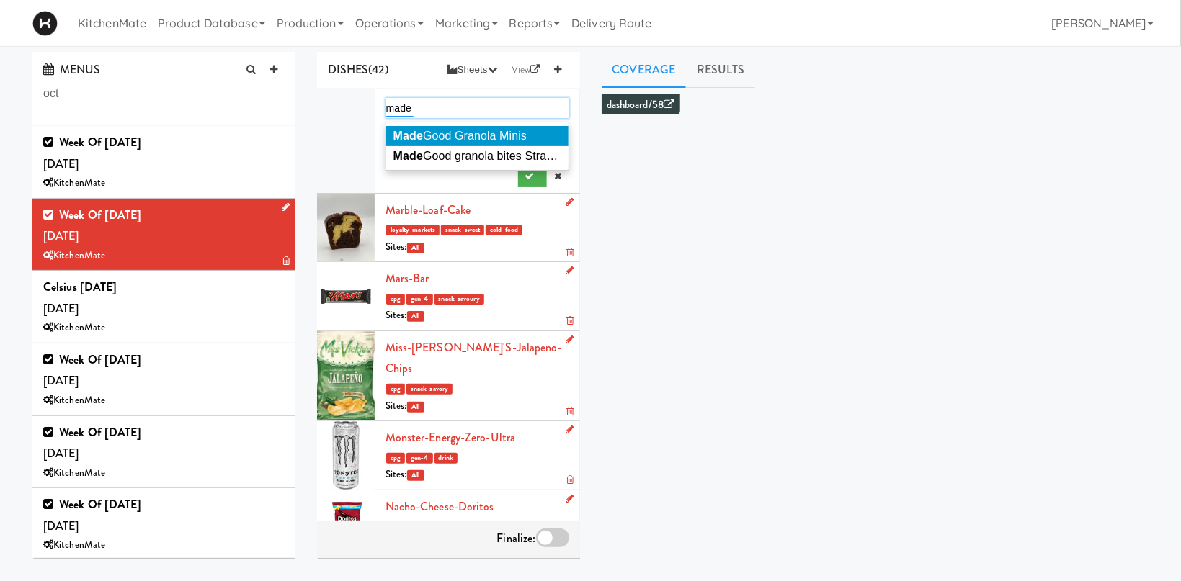
type input "made"
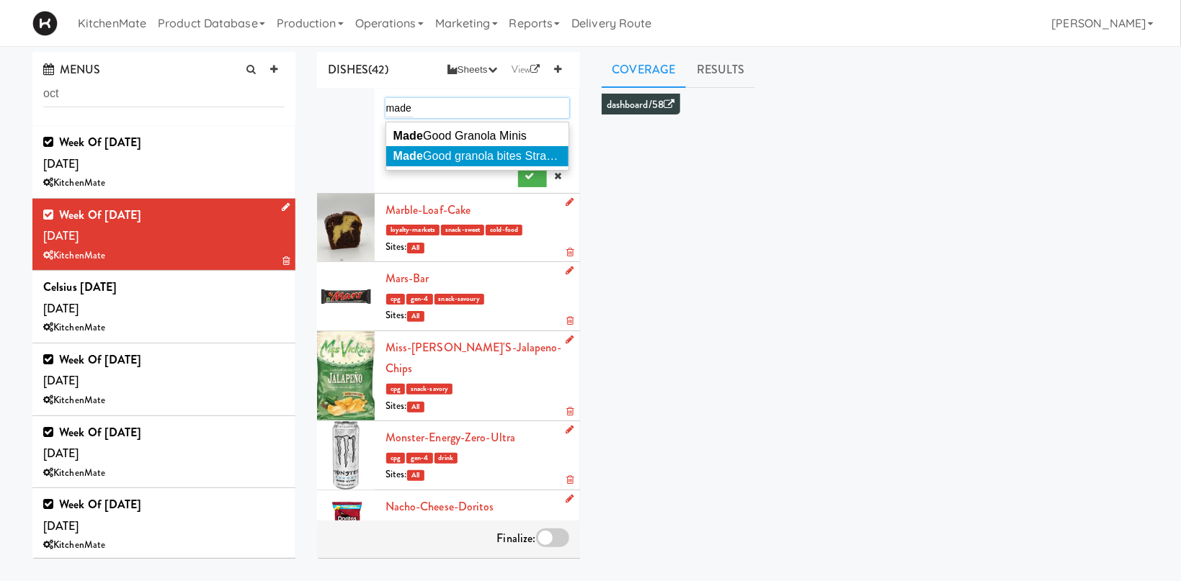
click at [463, 153] on span "Made Good granola bites Strawberry" at bounding box center [487, 156] width 188 height 12
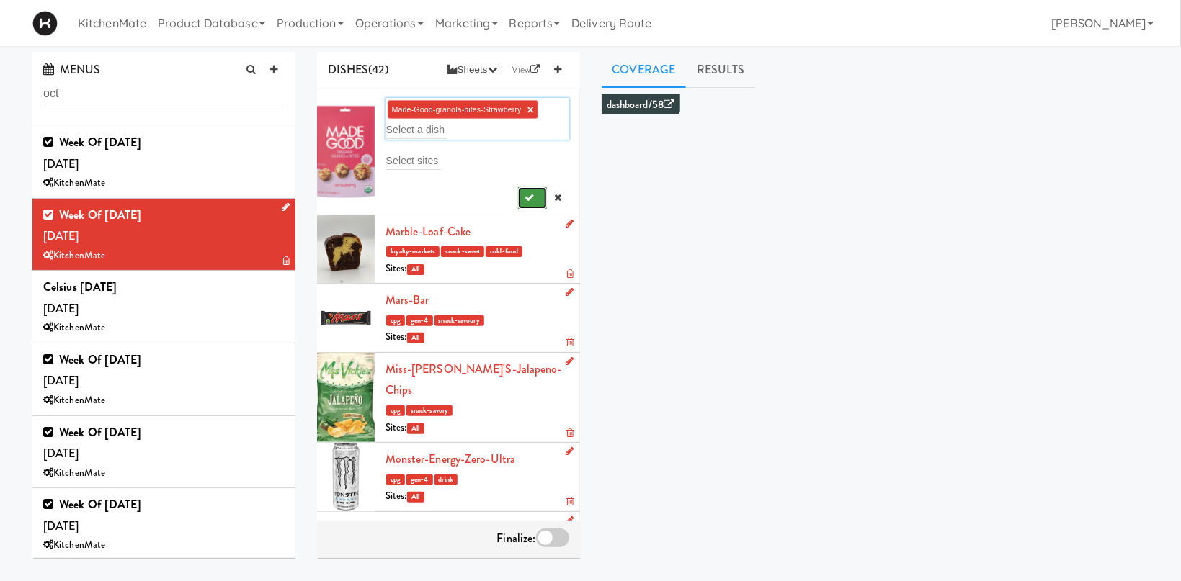
click at [538, 191] on button "submit" at bounding box center [533, 198] width 30 height 22
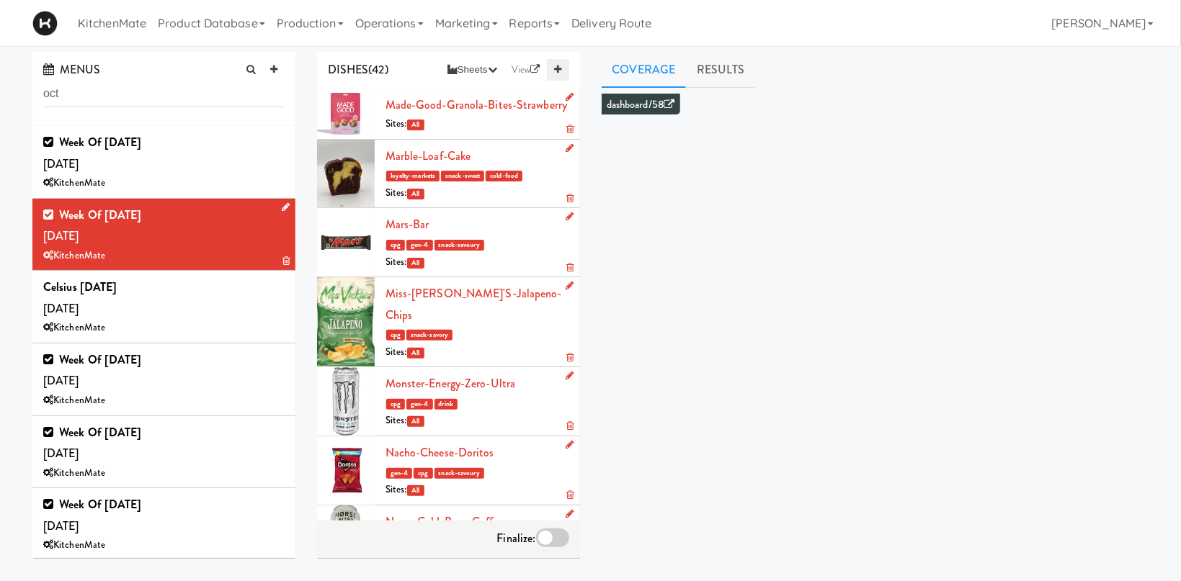
click at [556, 78] on link at bounding box center [558, 70] width 22 height 22
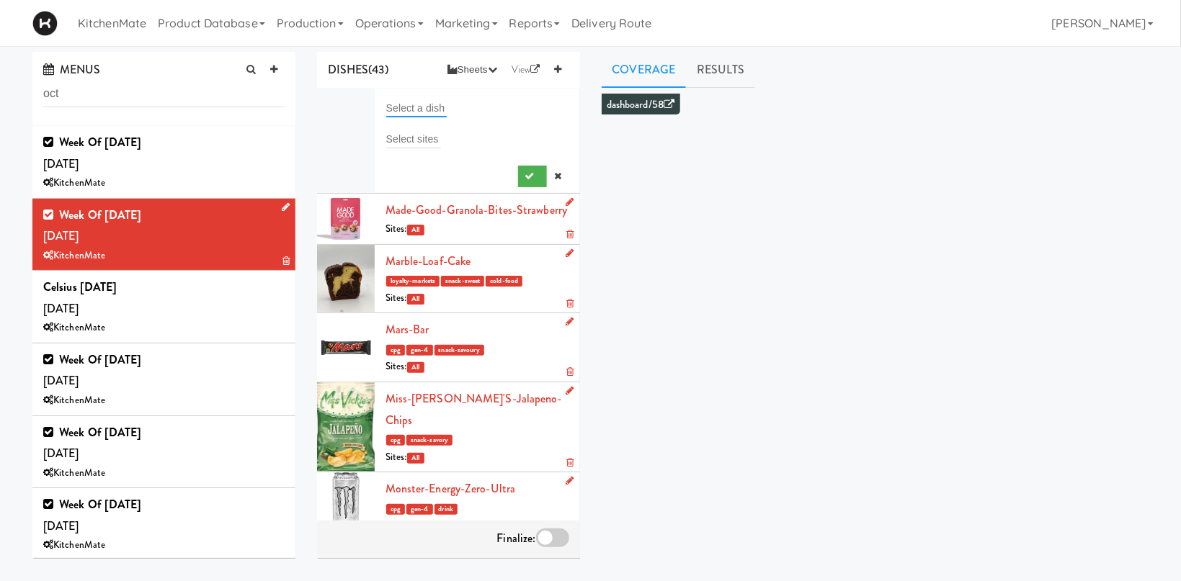
click at [432, 107] on input "text" at bounding box center [416, 108] width 61 height 19
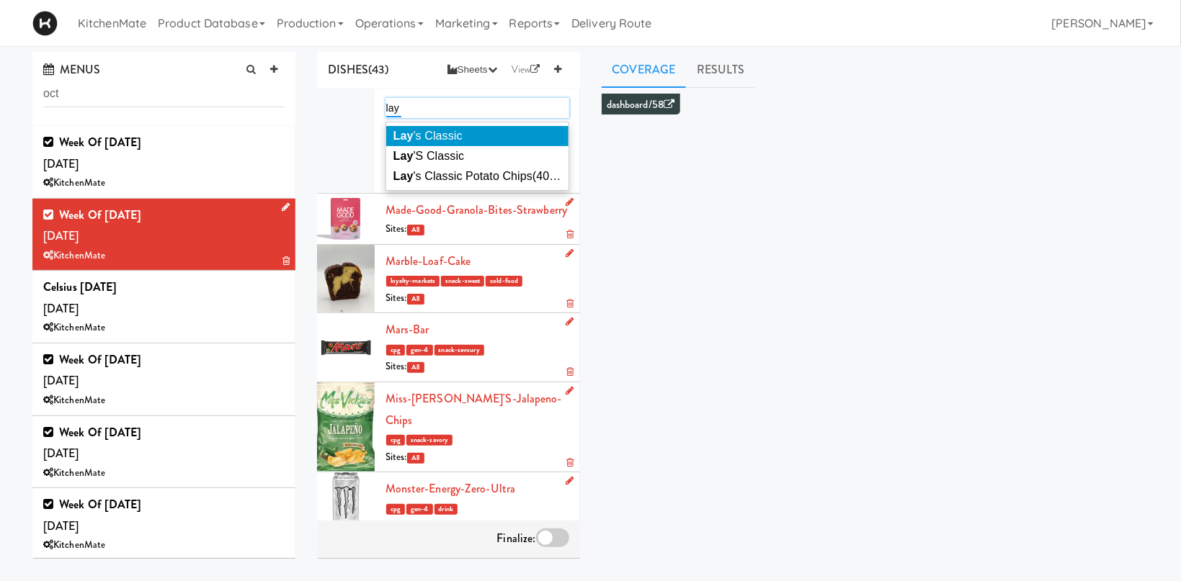
type input "lay"
click at [477, 134] on li "Lay 's Classic" at bounding box center [477, 136] width 182 height 20
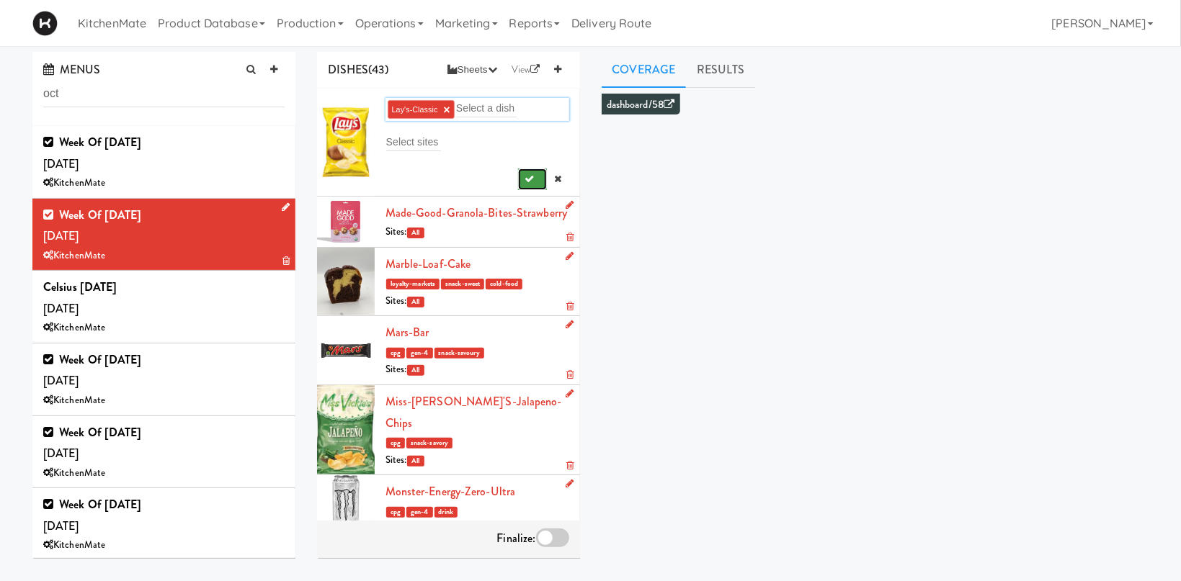
click at [527, 177] on icon "submit" at bounding box center [529, 178] width 9 height 9
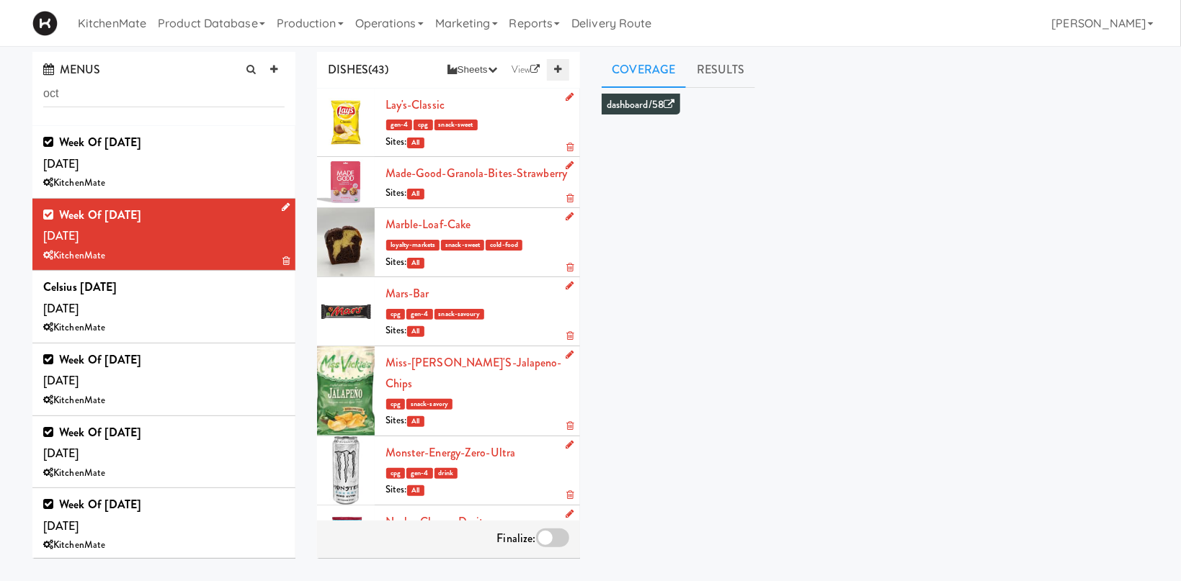
click at [559, 68] on icon at bounding box center [557, 69] width 7 height 9
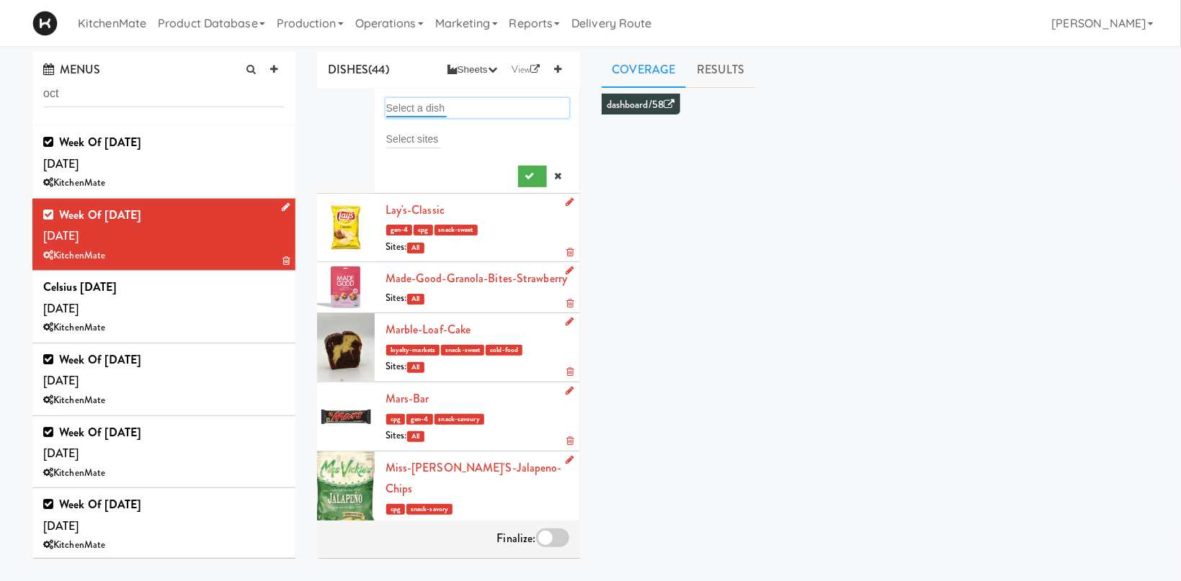
click at [417, 107] on input "text" at bounding box center [416, 108] width 61 height 19
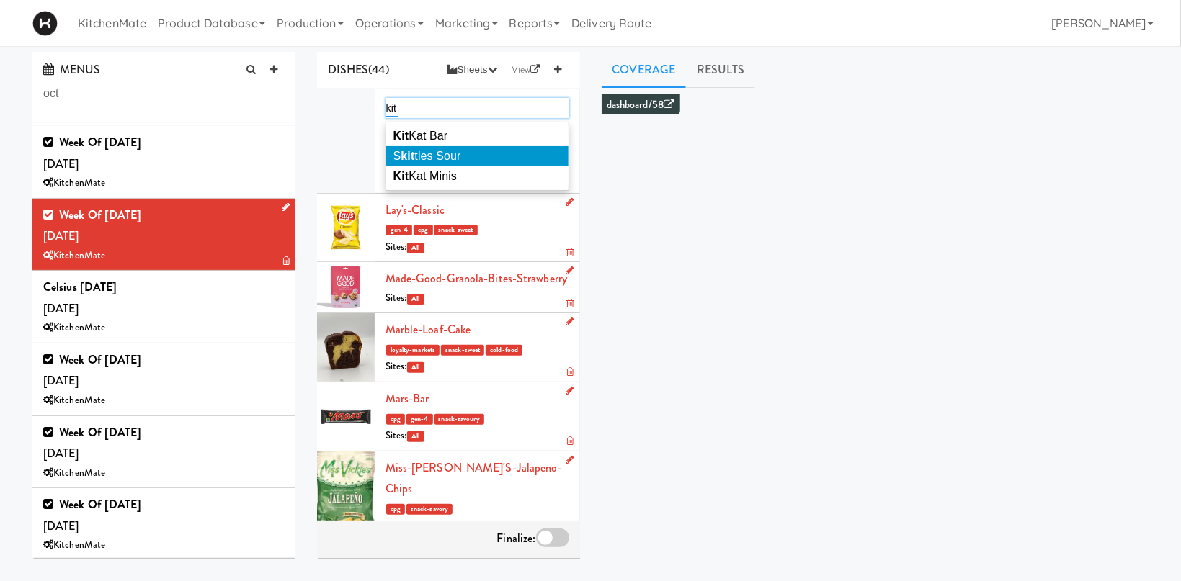
type input "kit"
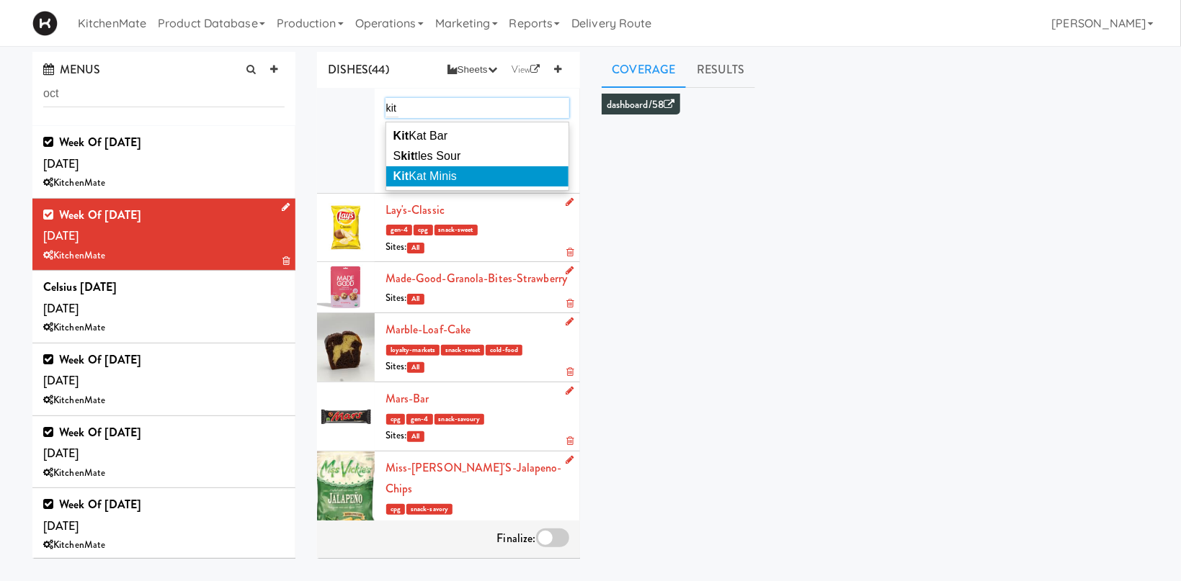
click at [484, 174] on li "Kit Kat Minis" at bounding box center [477, 176] width 182 height 20
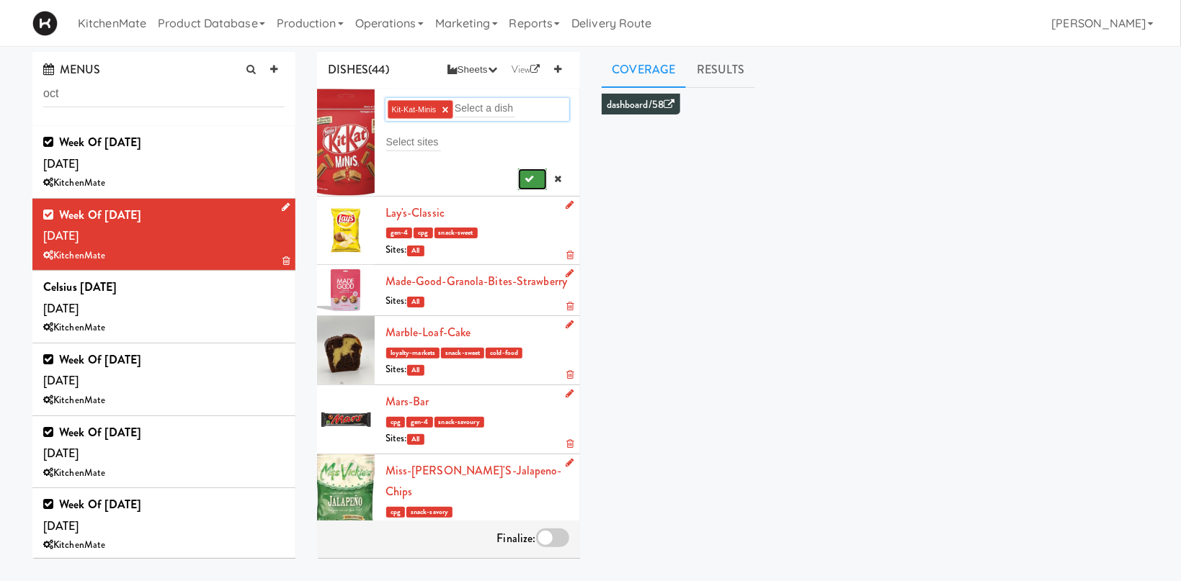
click at [527, 178] on button "submit" at bounding box center [533, 180] width 30 height 22
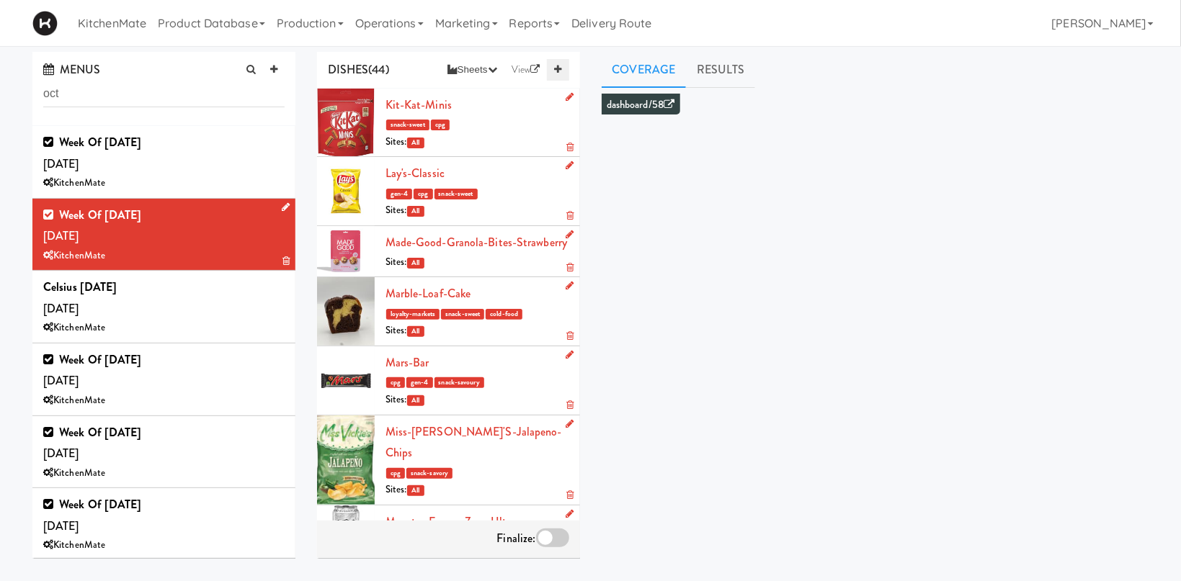
click at [556, 69] on icon at bounding box center [557, 69] width 7 height 9
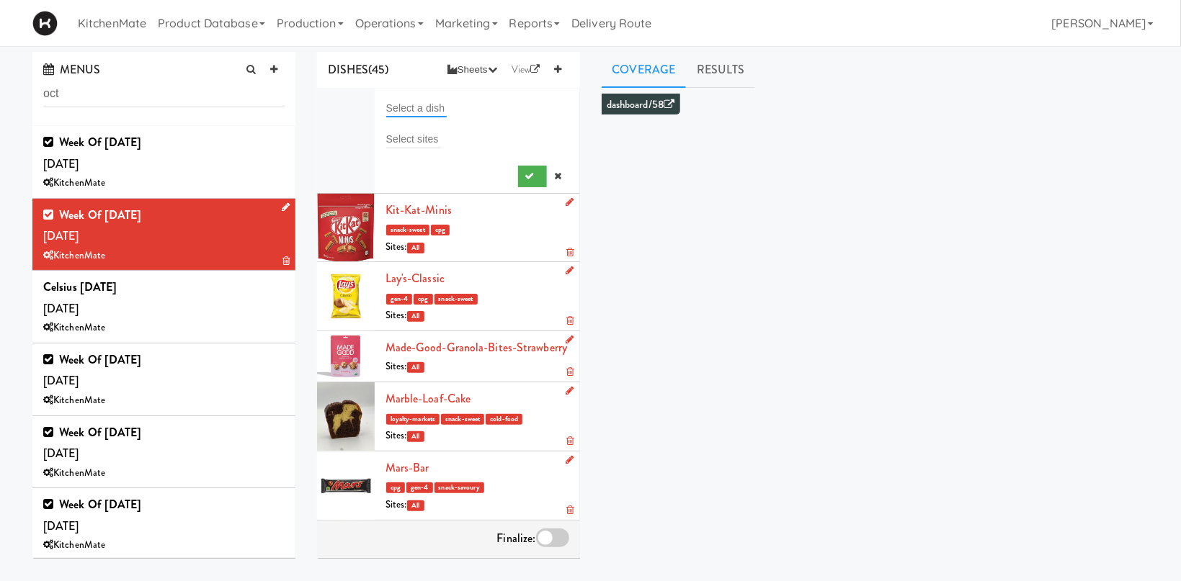
click at [428, 115] on input "text" at bounding box center [416, 108] width 61 height 19
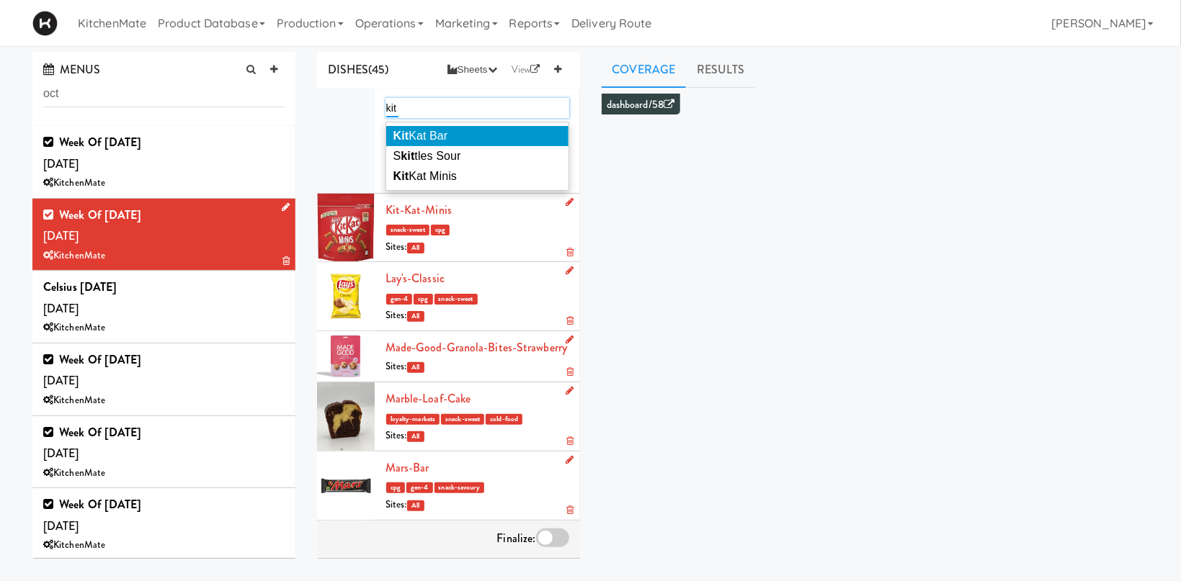
type input "kit"
click at [455, 140] on li "Kit Kat Bar" at bounding box center [477, 136] width 182 height 20
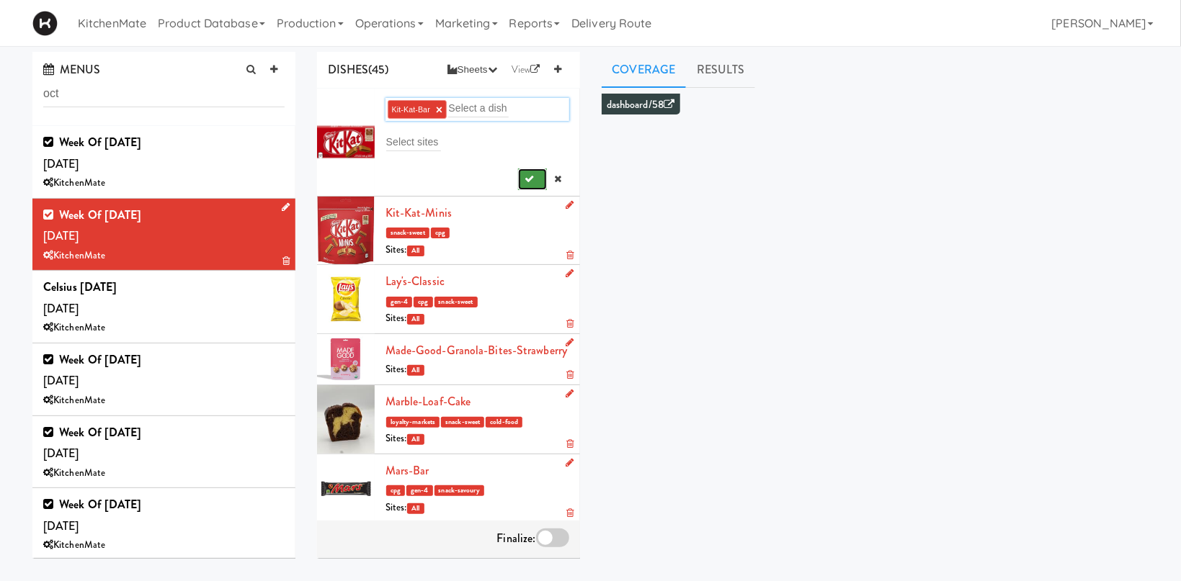
click at [529, 181] on icon "submit" at bounding box center [529, 178] width 9 height 9
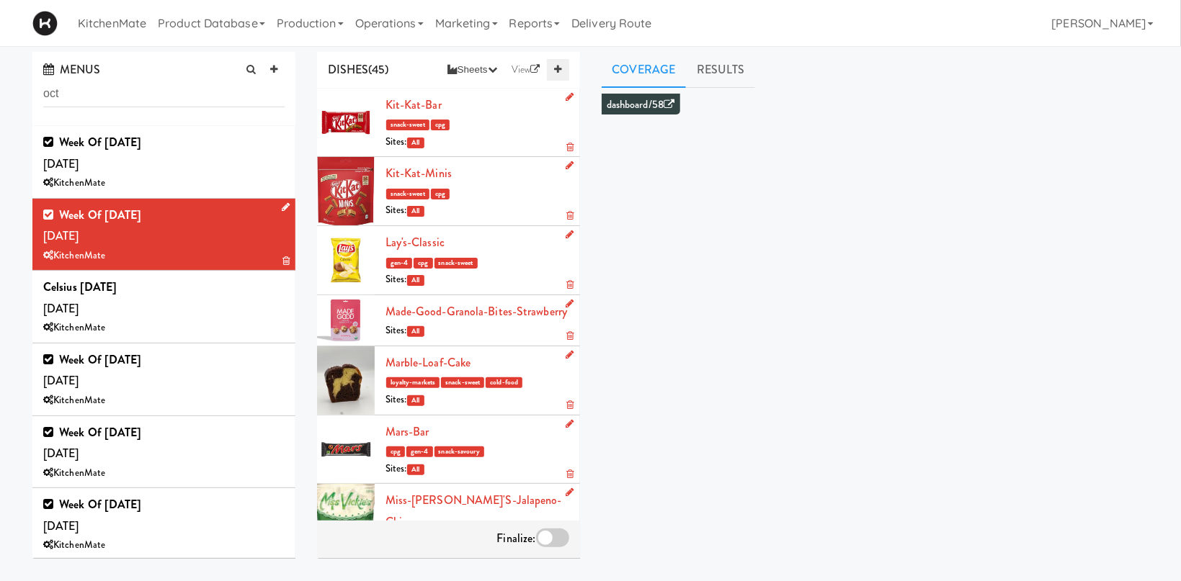
click at [558, 71] on icon at bounding box center [557, 69] width 7 height 9
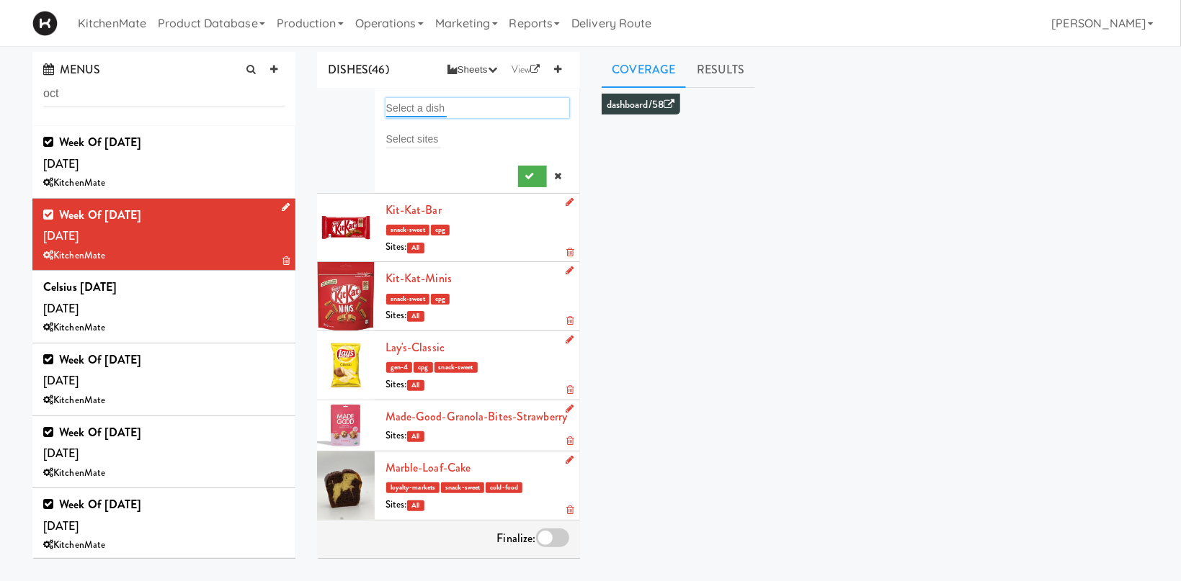
click at [427, 104] on input "text" at bounding box center [416, 108] width 61 height 19
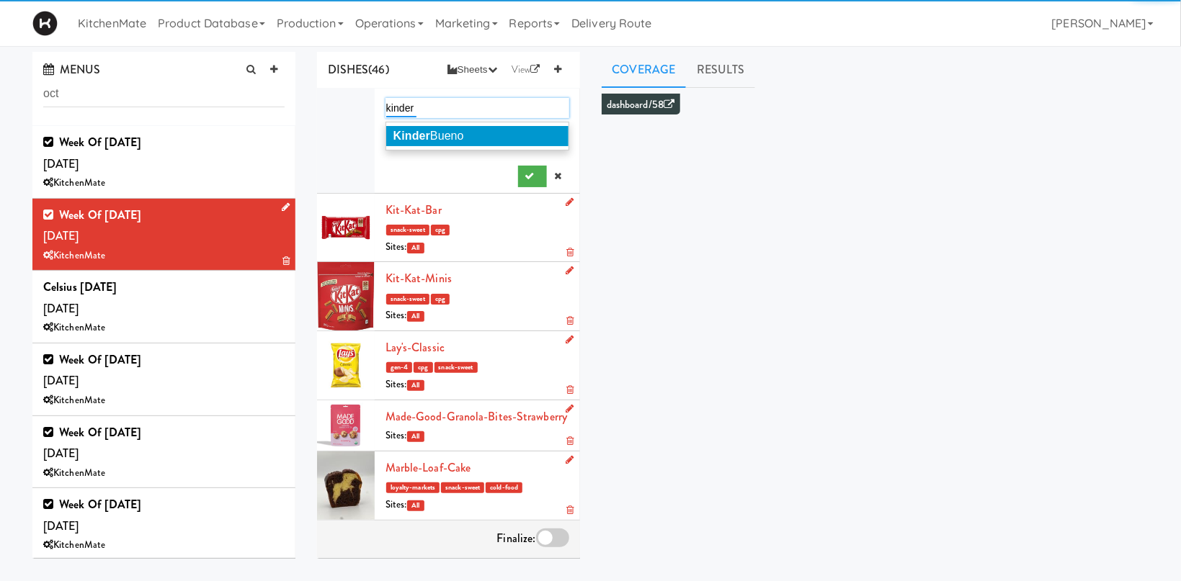
type input "kinder"
click at [464, 138] on span "Kinder Bueno" at bounding box center [428, 136] width 71 height 12
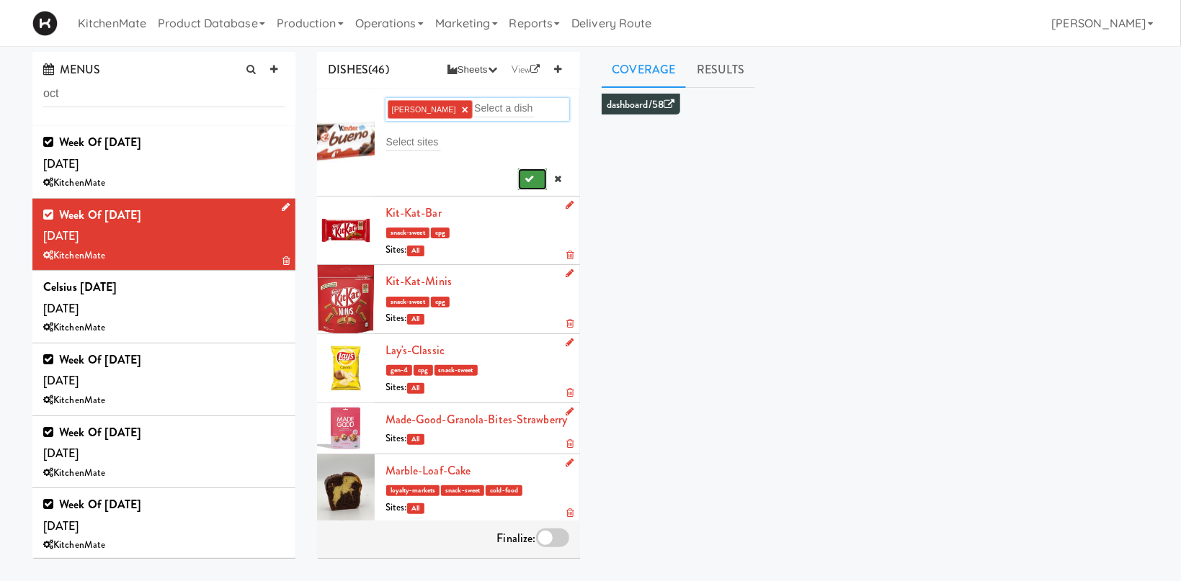
click at [546, 188] on button "submit" at bounding box center [533, 180] width 30 height 22
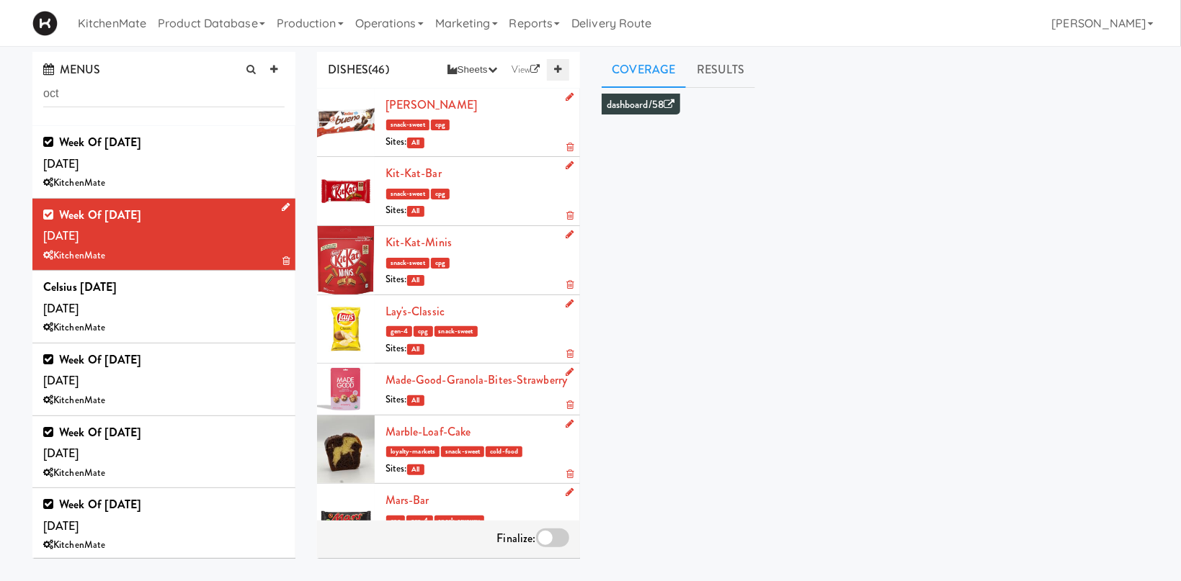
click at [560, 76] on link at bounding box center [558, 70] width 22 height 22
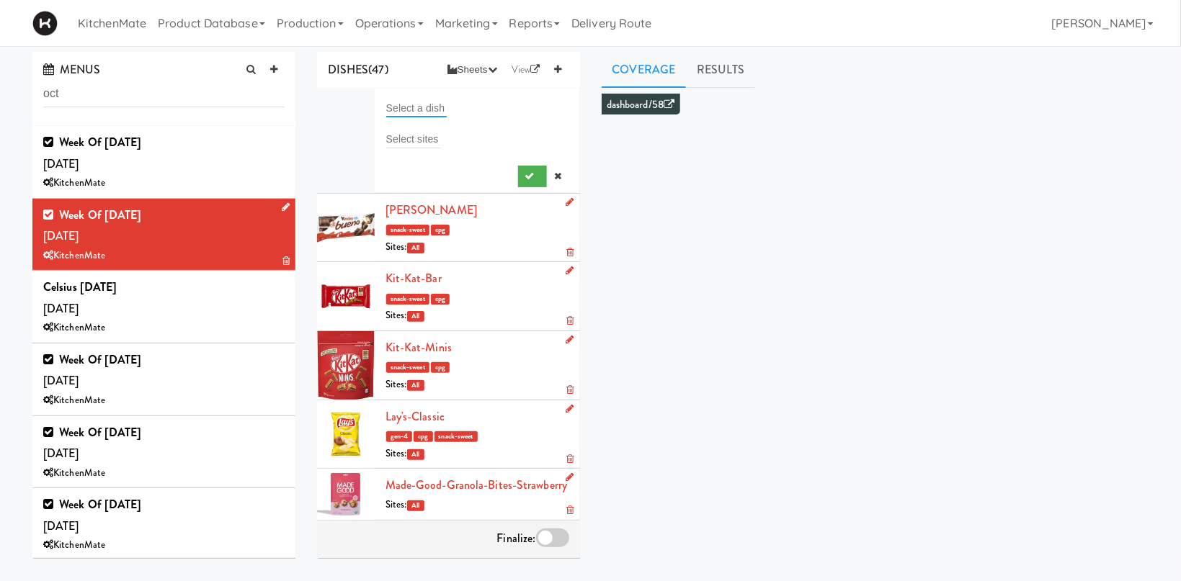
click at [424, 112] on input "text" at bounding box center [416, 108] width 61 height 19
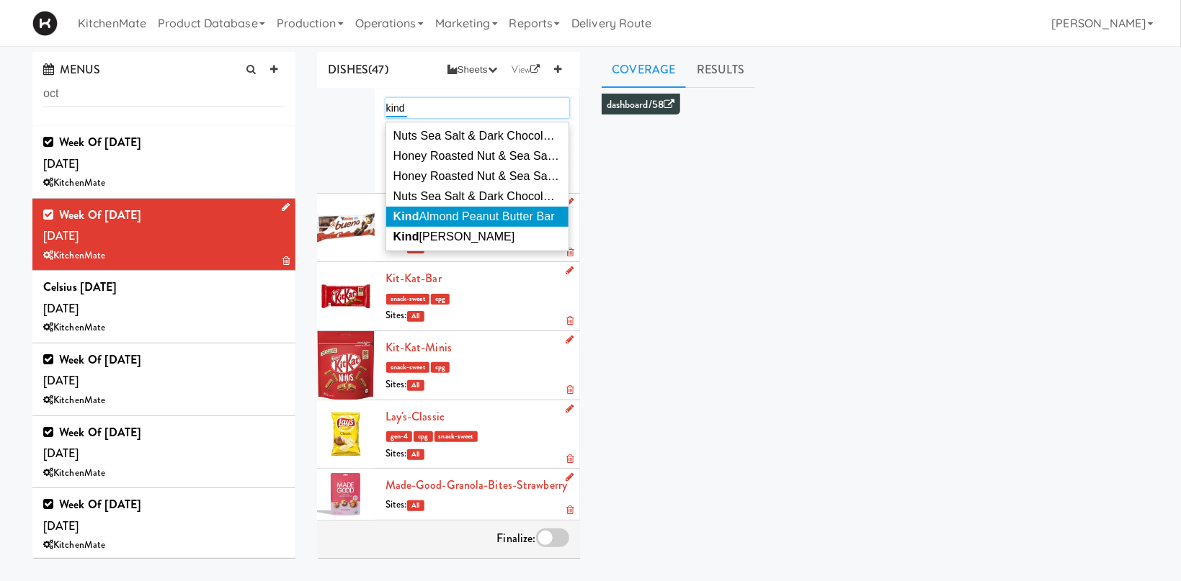
type input "kind"
click at [455, 218] on span "Kind Almond Peanut Butter Bar" at bounding box center [473, 216] width 161 height 12
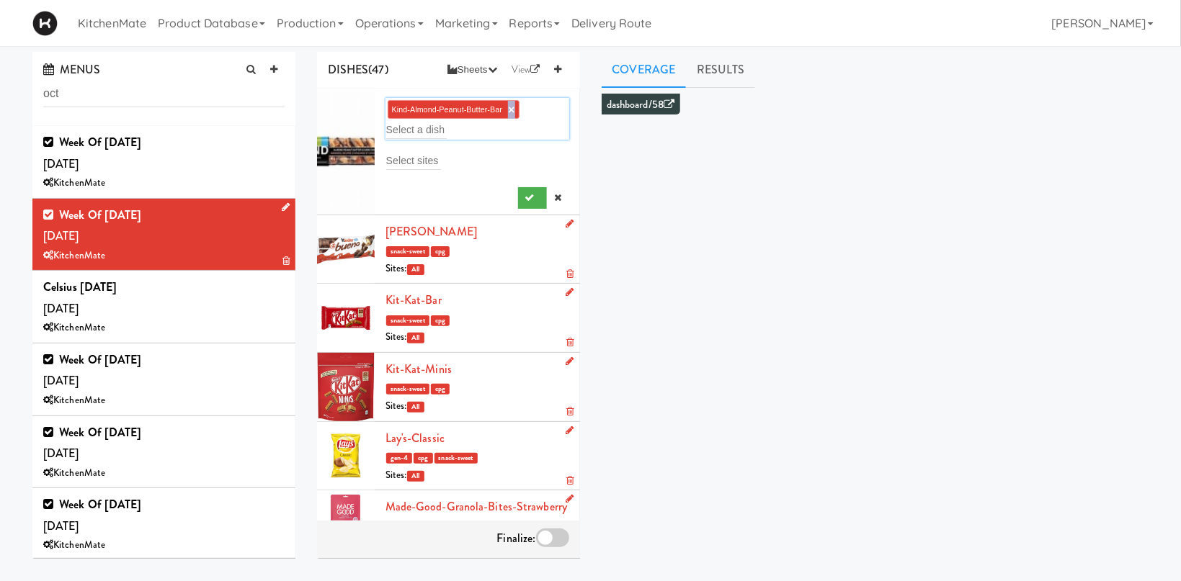
click at [512, 109] on link "×" at bounding box center [511, 110] width 6 height 12
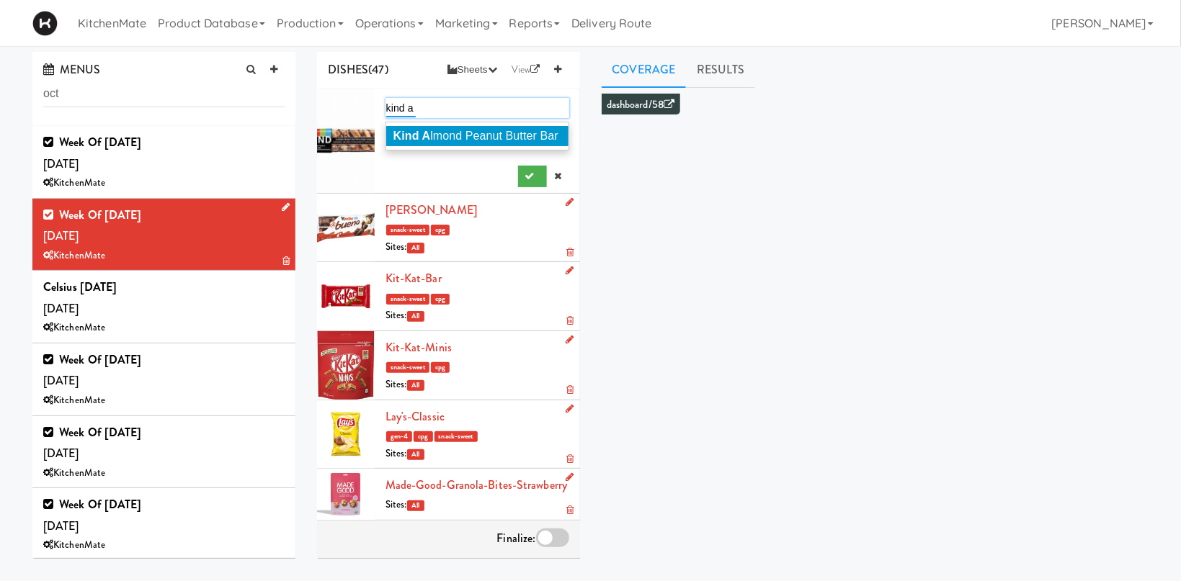
type input "kind a"
click at [540, 132] on span "Kind A lmond Peanut Butter Bar" at bounding box center [475, 136] width 165 height 12
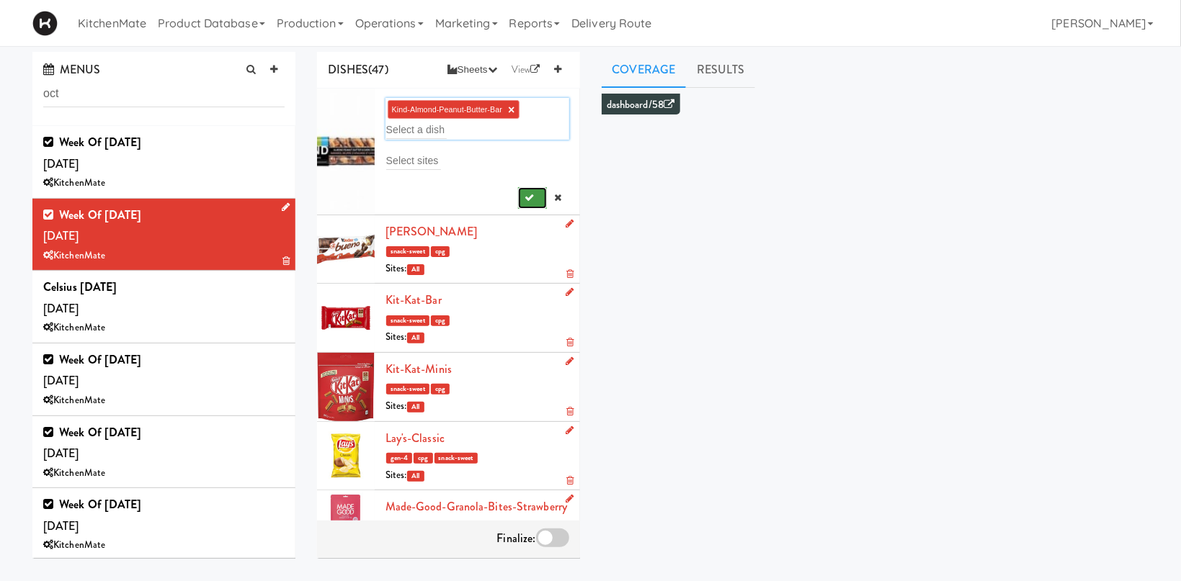
click at [530, 195] on icon "submit" at bounding box center [529, 197] width 9 height 9
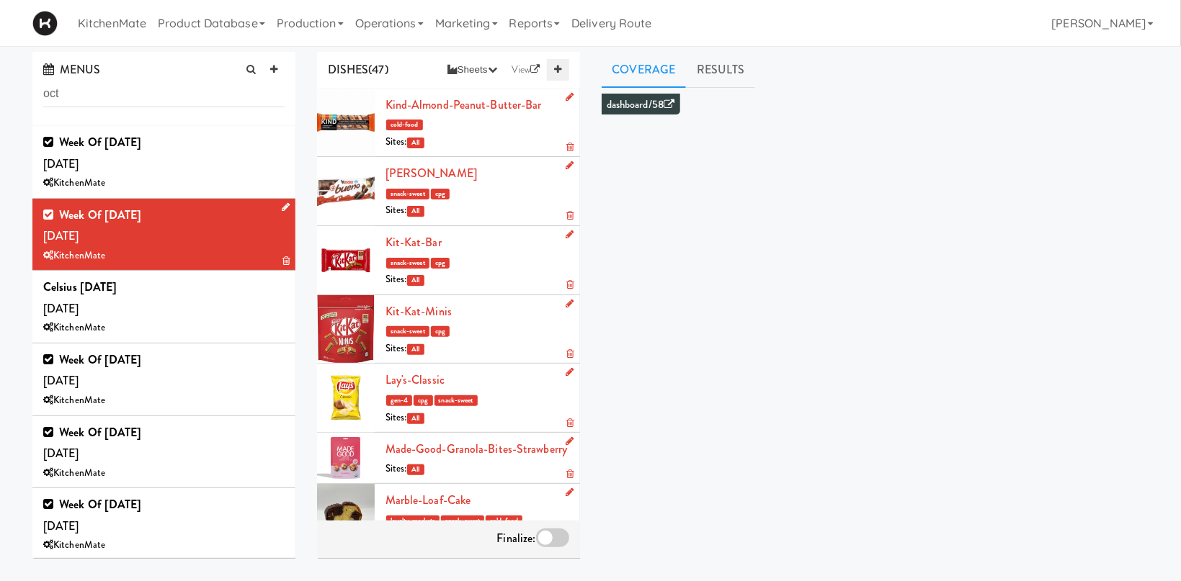
click at [561, 68] on icon at bounding box center [557, 69] width 7 height 9
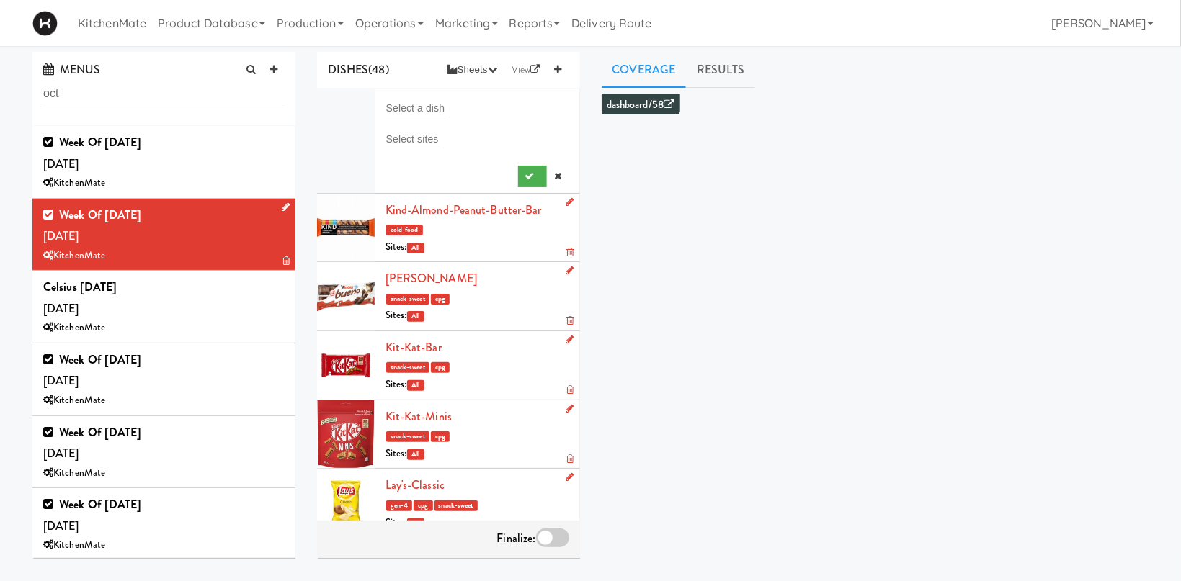
drag, startPoint x: 441, startPoint y: 96, endPoint x: 432, endPoint y: 101, distance: 10.6
click at [432, 101] on li "Select a dish Select sites" at bounding box center [448, 141] width 263 height 105
click at [429, 101] on input "text" at bounding box center [416, 108] width 61 height 19
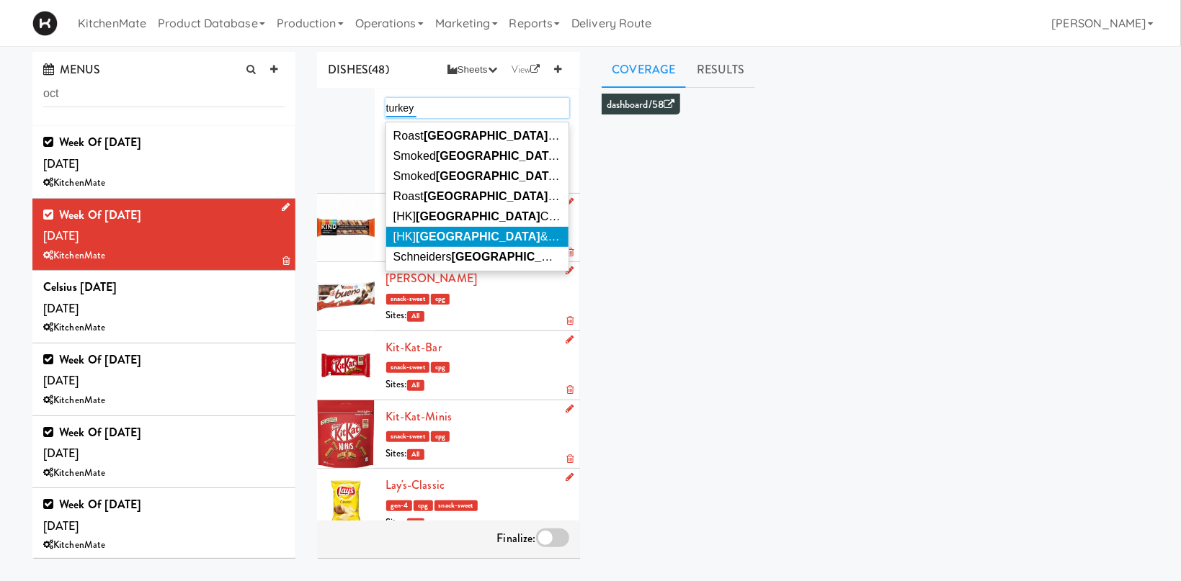
type input "turkey"
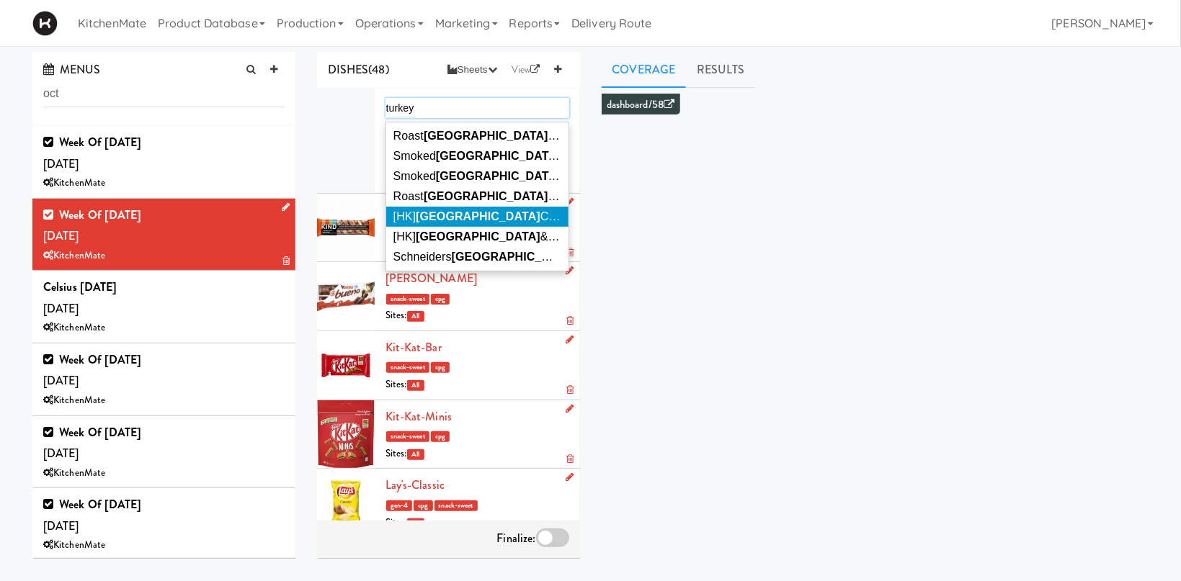
click at [498, 220] on span "[HK] Turkey Club Wrap" at bounding box center [494, 216] width 202 height 12
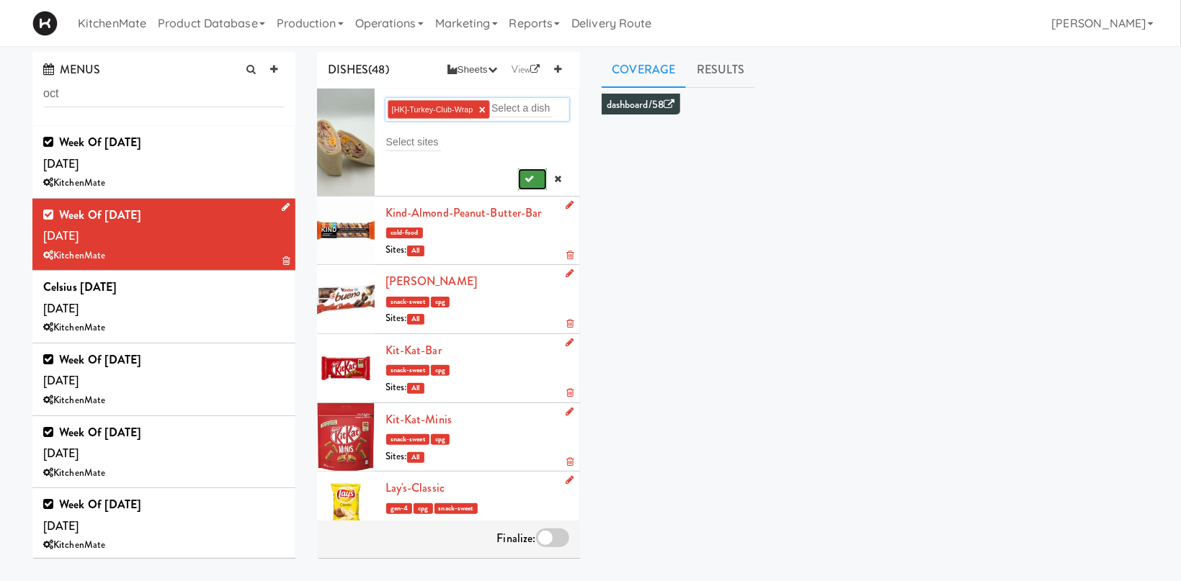
click at [529, 175] on icon "submit" at bounding box center [529, 178] width 9 height 9
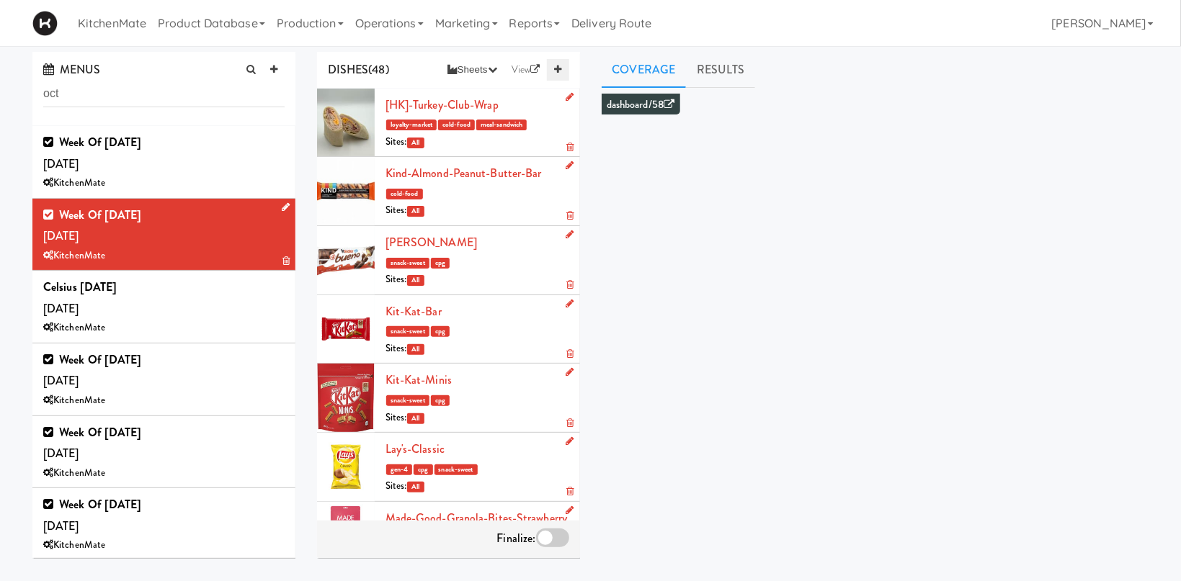
click at [561, 70] on icon at bounding box center [557, 69] width 7 height 9
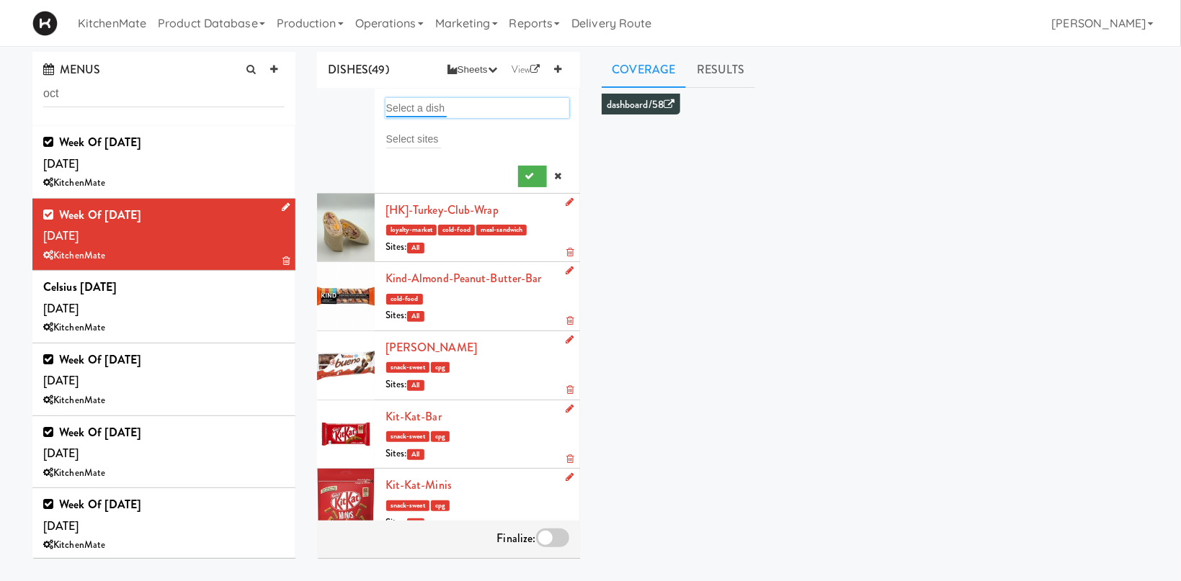
click at [441, 109] on input "text" at bounding box center [416, 108] width 61 height 19
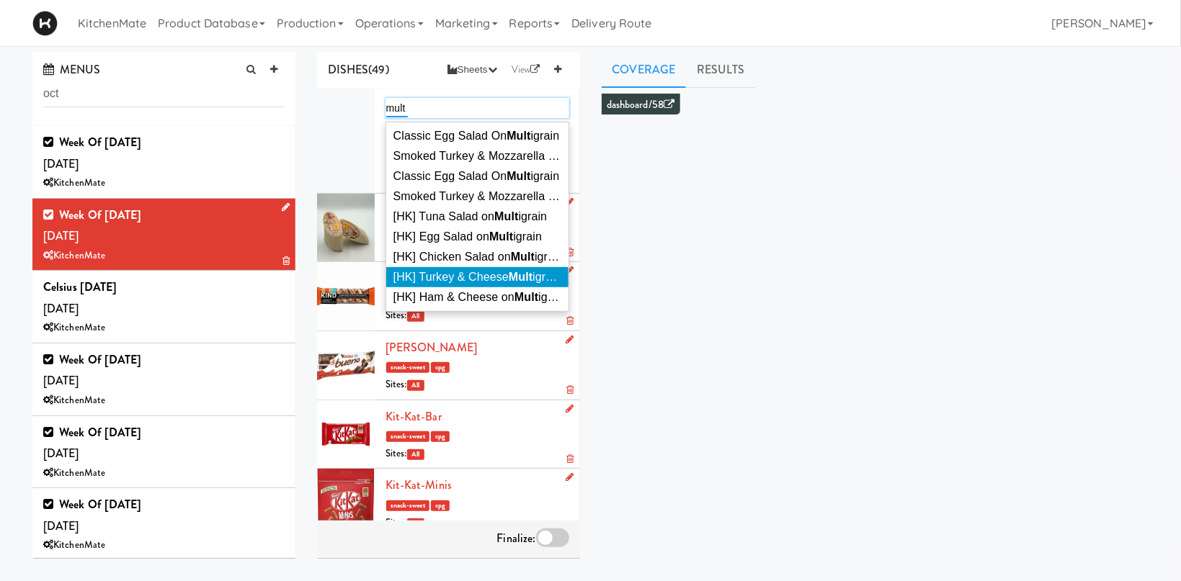
type input "mult"
click at [469, 281] on span "[HK] Turkey & Cheese Mult igrain" at bounding box center [477, 277] width 168 height 12
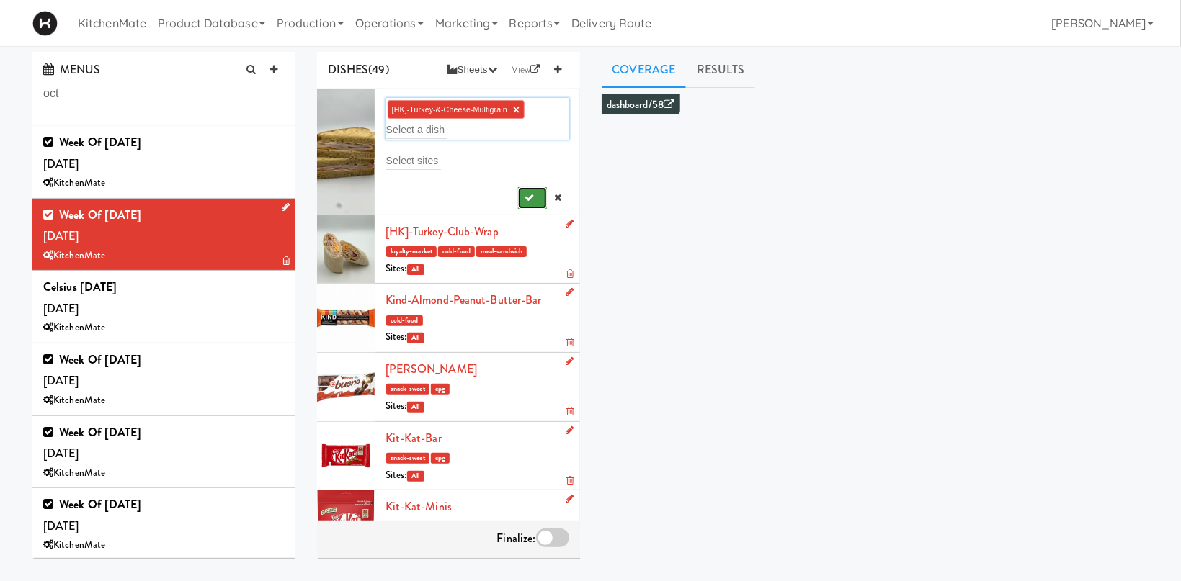
click at [526, 196] on icon "submit" at bounding box center [529, 197] width 9 height 9
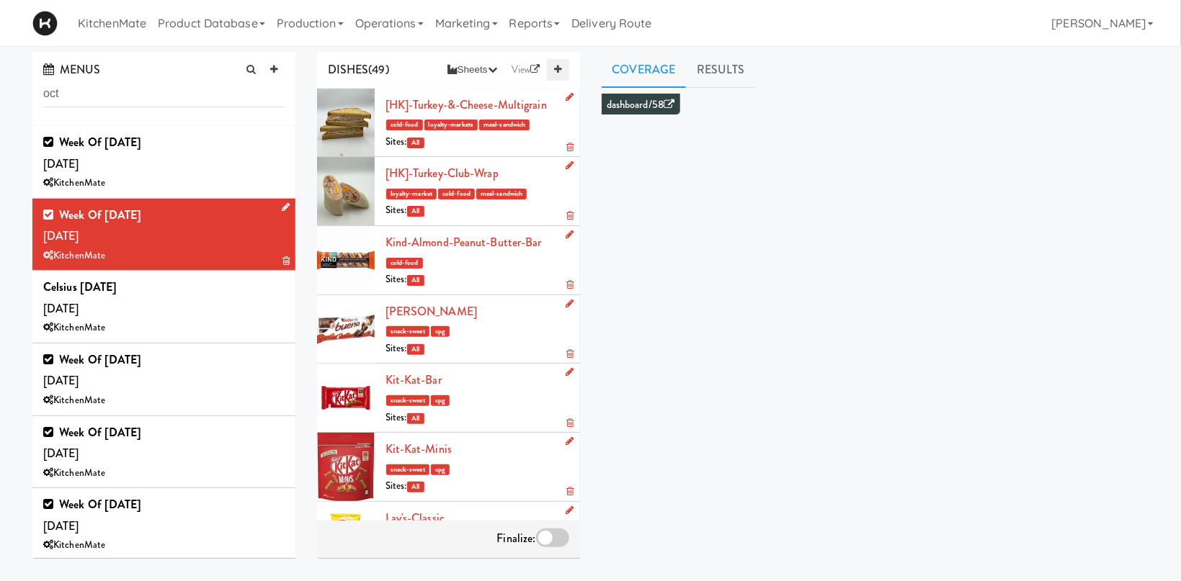
click at [559, 68] on icon at bounding box center [557, 69] width 7 height 9
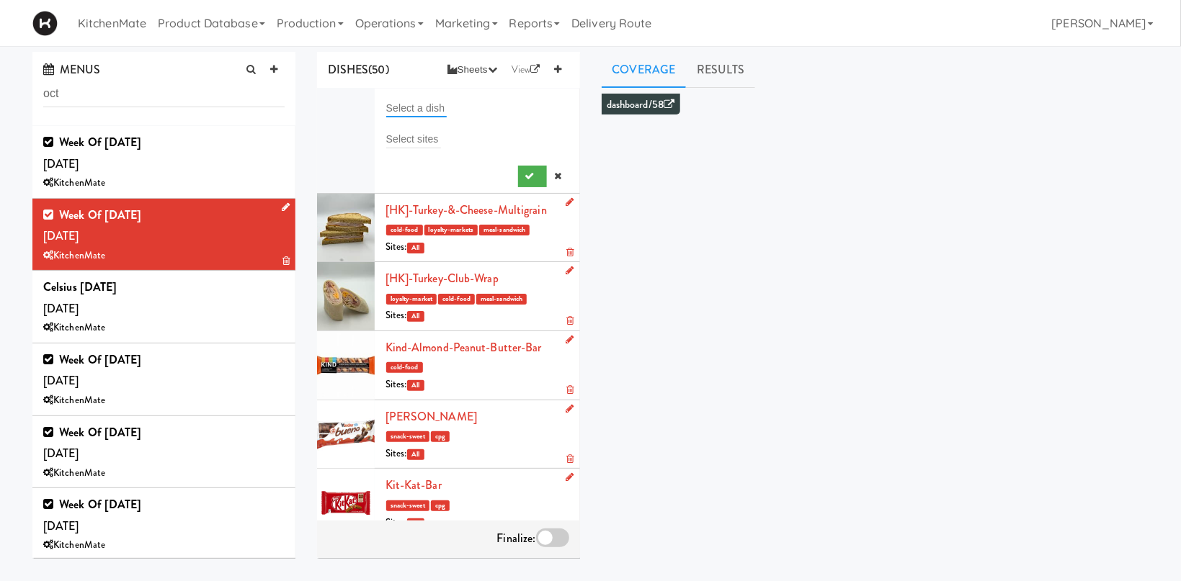
click at [424, 107] on input "text" at bounding box center [416, 108] width 61 height 19
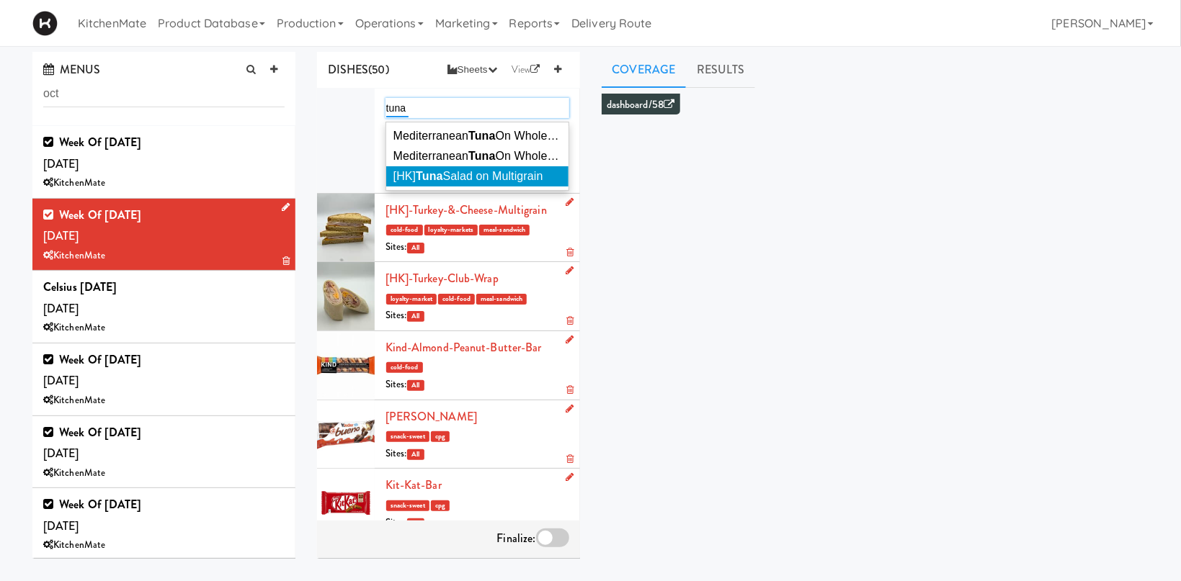
type input "tuna"
click at [468, 174] on span "[HK] Tuna Salad on Multigrain" at bounding box center [468, 176] width 150 height 12
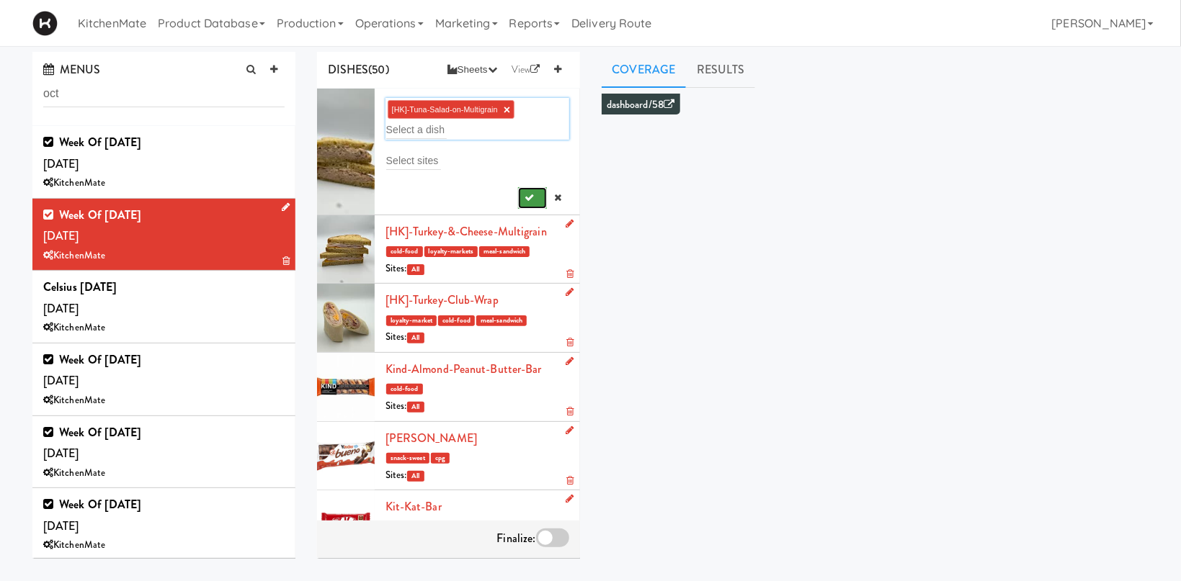
click at [534, 200] on icon "submit" at bounding box center [529, 197] width 9 height 9
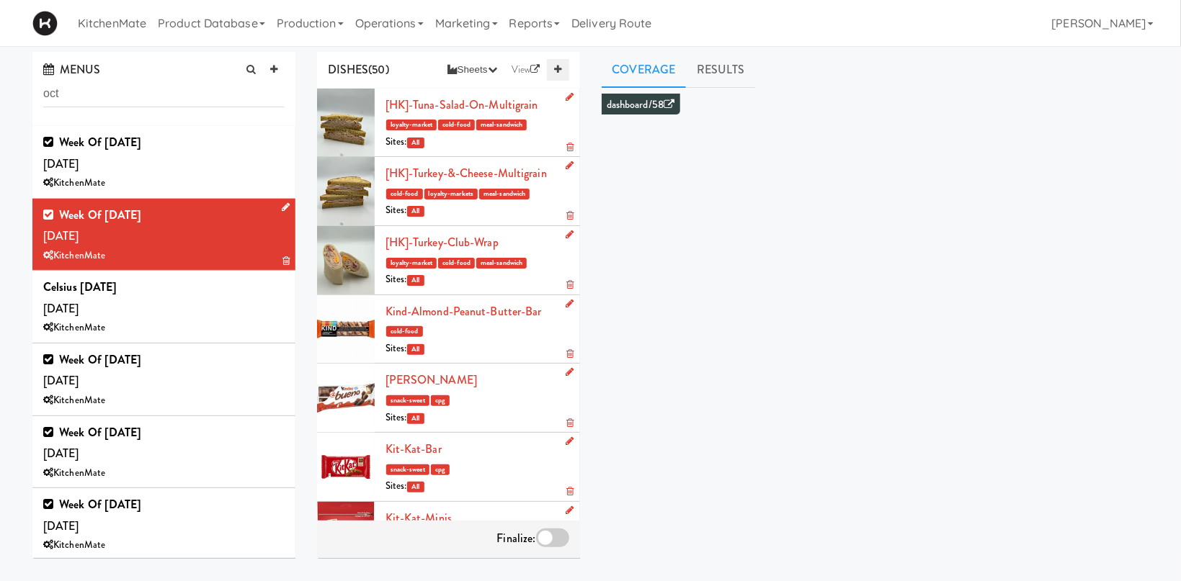
click at [561, 65] on icon at bounding box center [557, 69] width 7 height 9
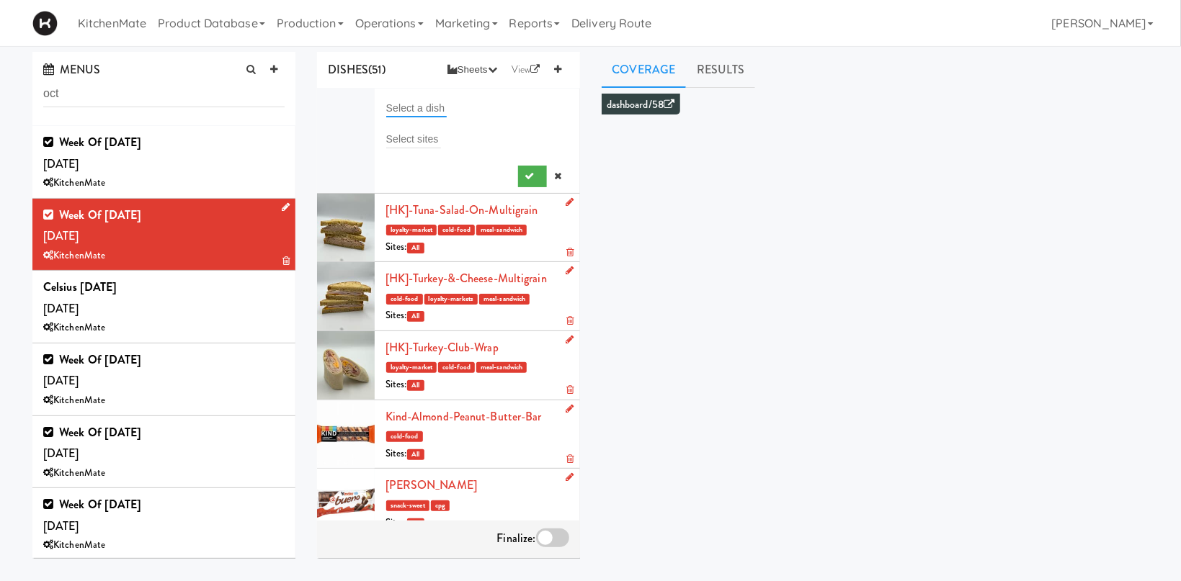
click at [408, 104] on input "text" at bounding box center [416, 108] width 61 height 19
type input "spicy"
click at [514, 144] on li "[HK] Spicy Buffalo Chicken Wrap" at bounding box center [477, 136] width 182 height 20
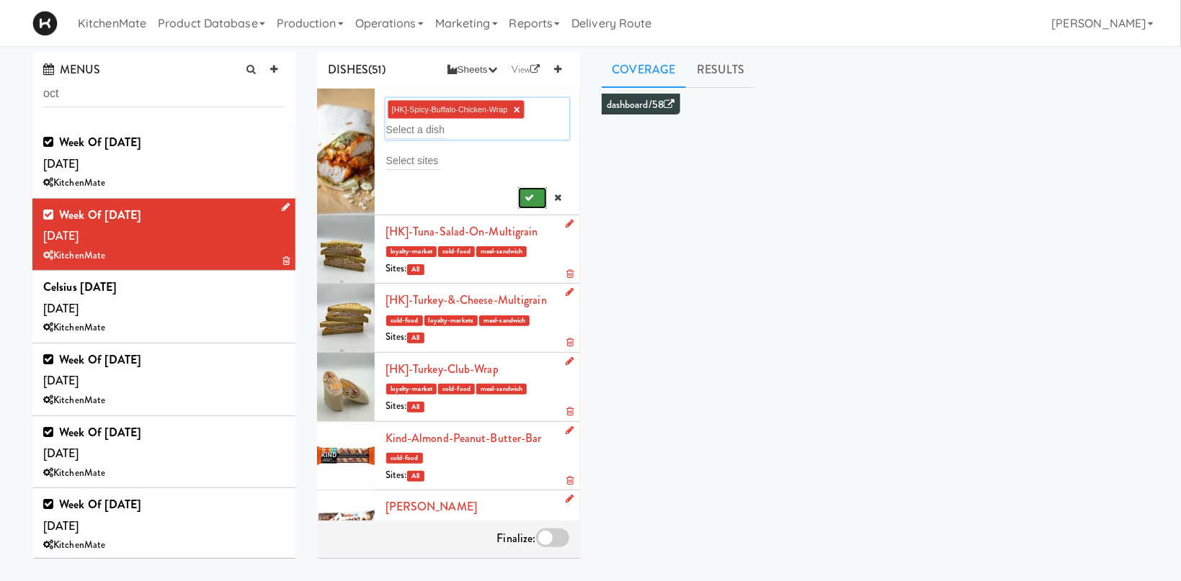
click at [532, 197] on icon "submit" at bounding box center [529, 197] width 9 height 9
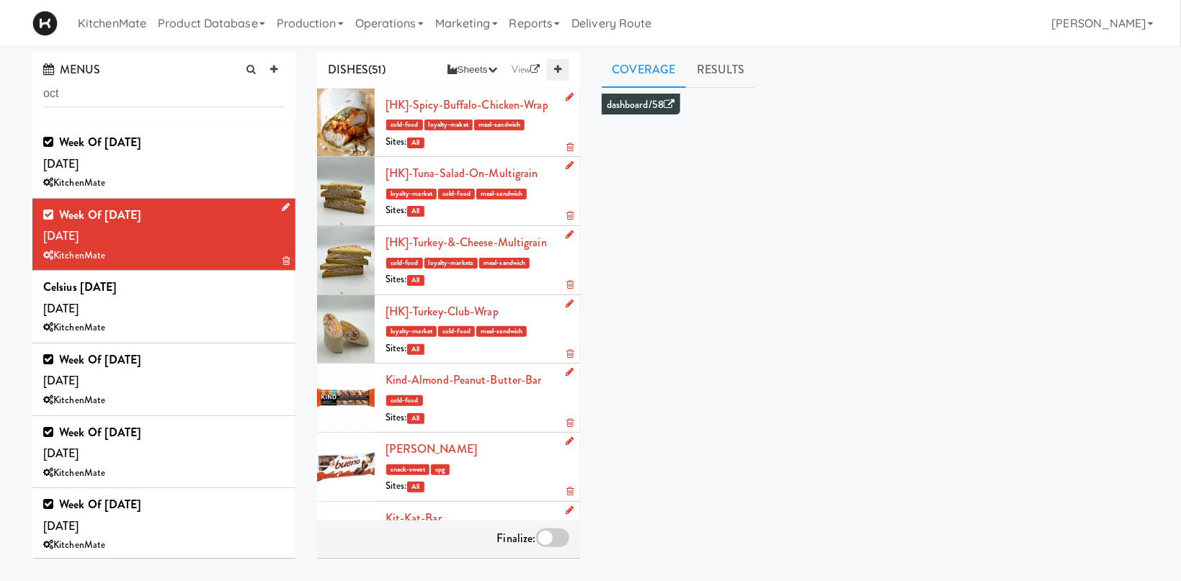
click at [561, 63] on link at bounding box center [558, 70] width 22 height 22
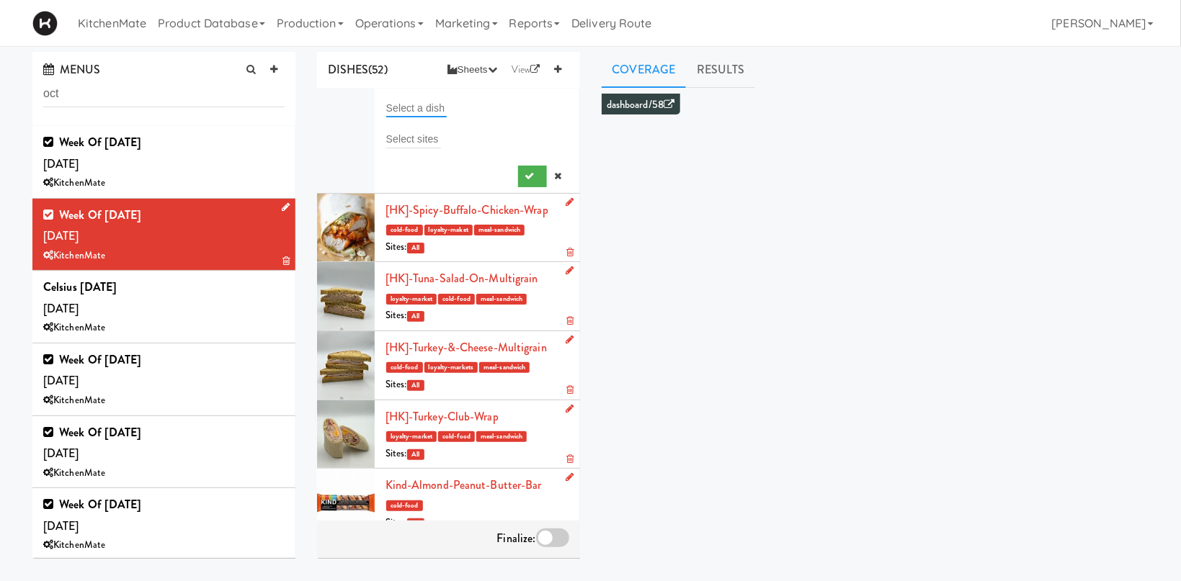
click at [398, 101] on input "text" at bounding box center [416, 108] width 61 height 19
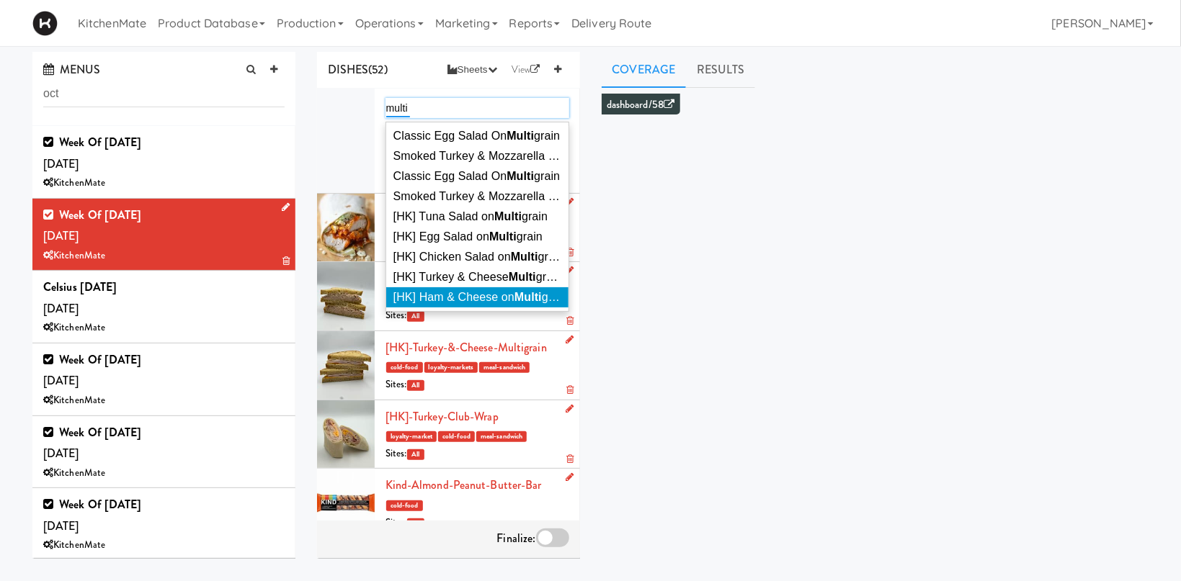
type input "multi"
click at [478, 295] on span "[HK] Ham & Cheese on Multi grain" at bounding box center [480, 297] width 174 height 12
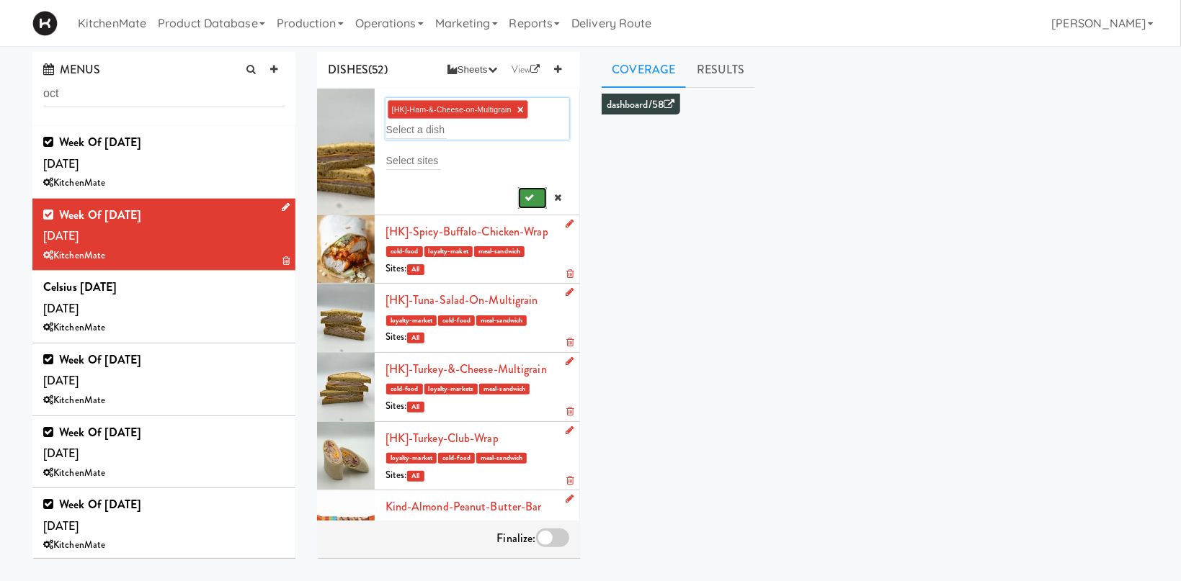
click at [525, 196] on button "submit" at bounding box center [533, 198] width 30 height 22
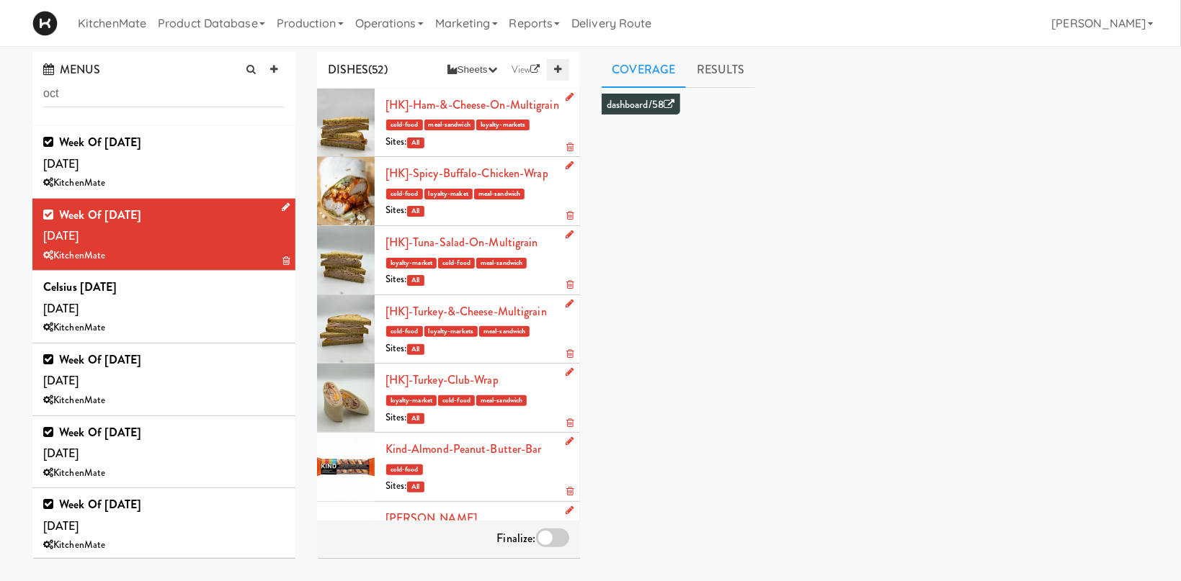
click at [560, 61] on link at bounding box center [558, 70] width 22 height 22
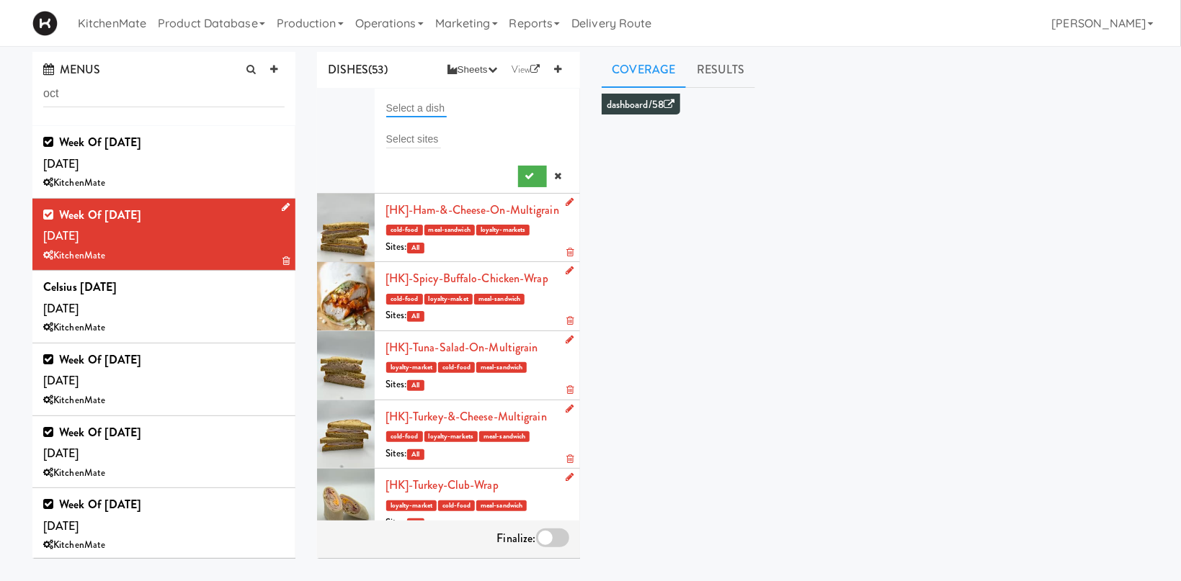
click at [426, 101] on input "text" at bounding box center [416, 108] width 61 height 19
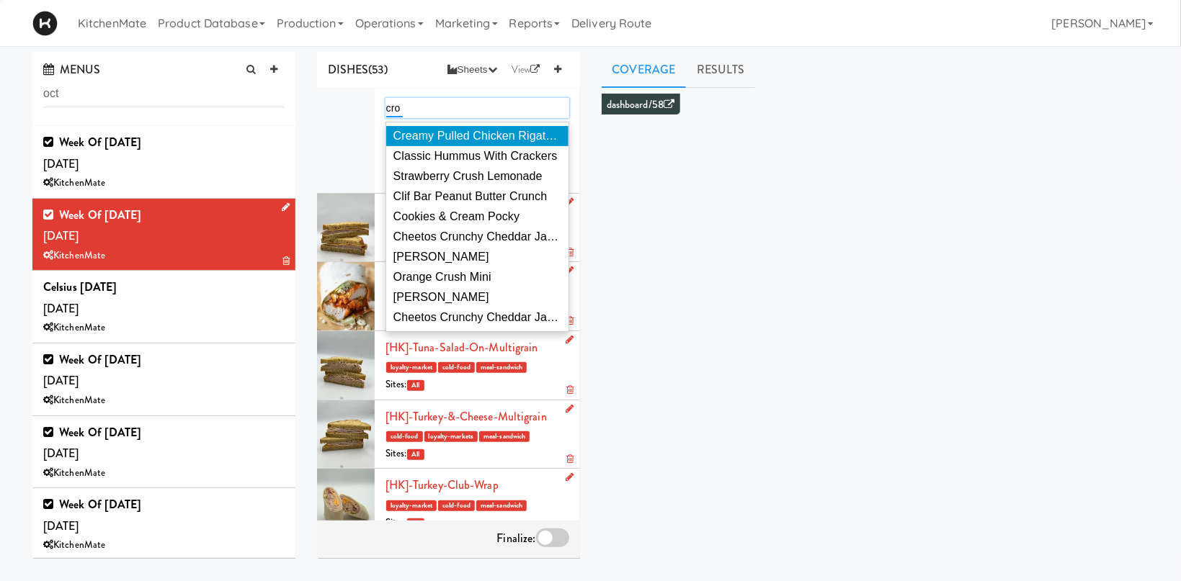
type input "croi"
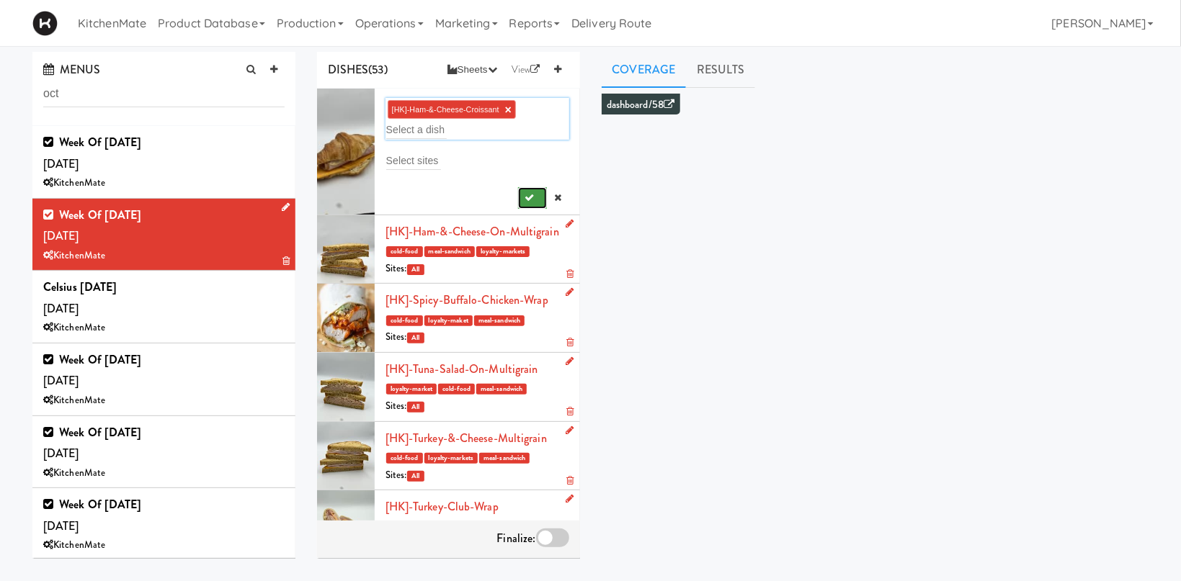
click at [531, 199] on icon "submit" at bounding box center [529, 197] width 9 height 9
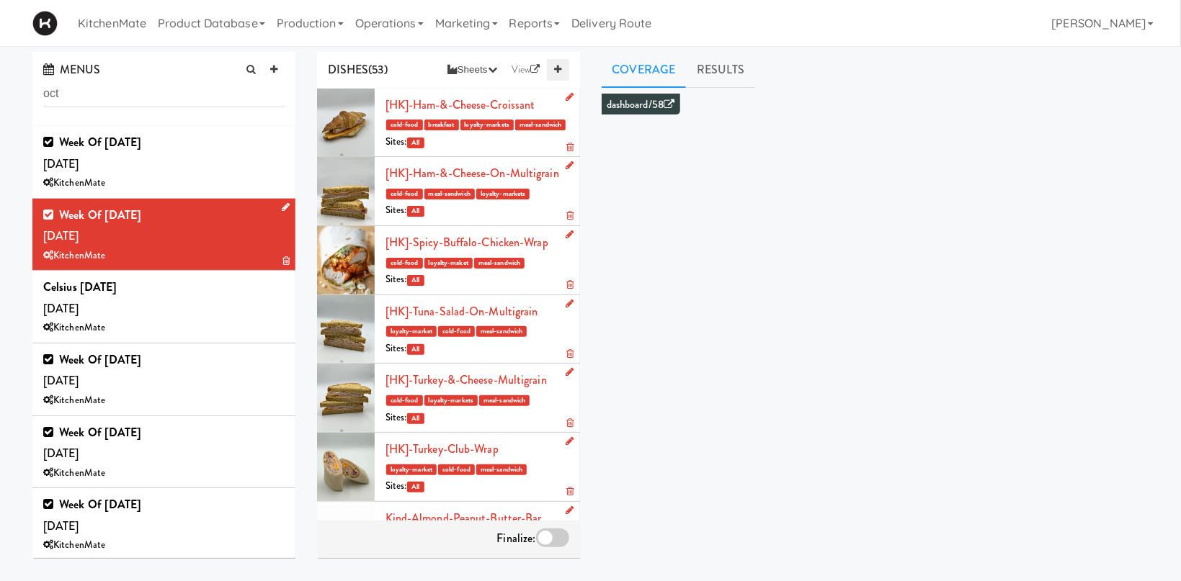
click at [563, 73] on link at bounding box center [558, 70] width 22 height 22
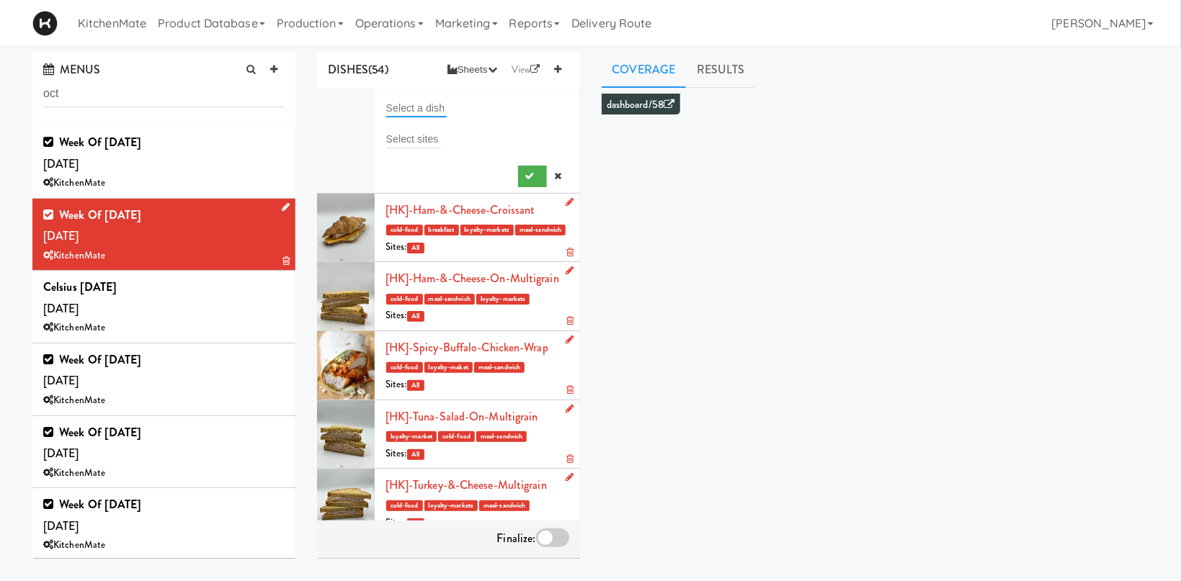
click at [400, 102] on input "text" at bounding box center [416, 108] width 61 height 19
type input "every"
click at [437, 138] on em "Every" at bounding box center [432, 136] width 32 height 12
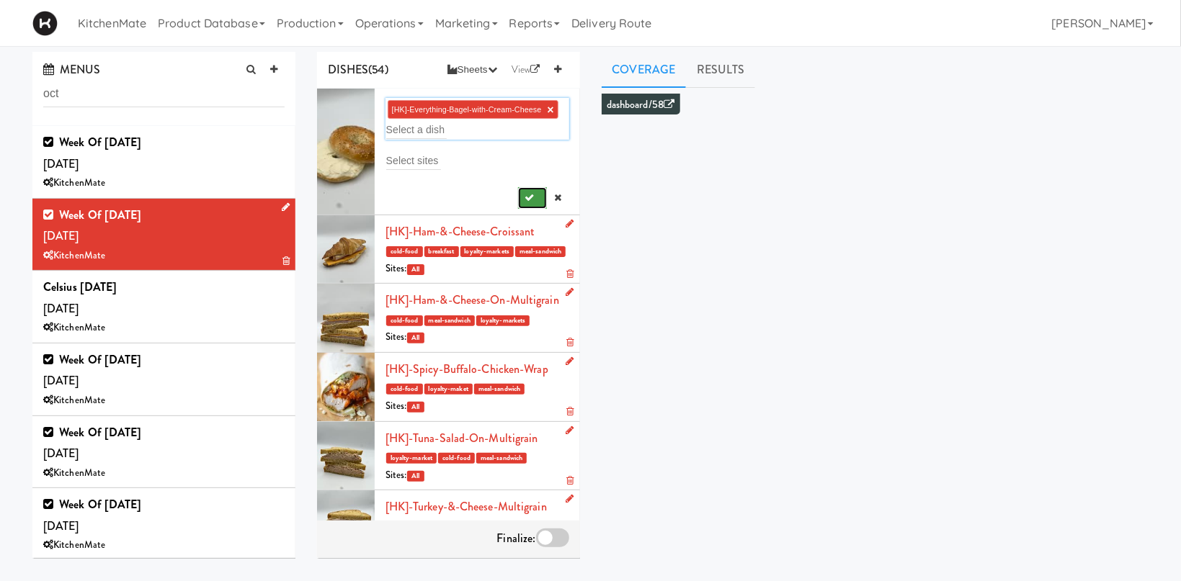
click at [532, 191] on button "submit" at bounding box center [533, 198] width 30 height 22
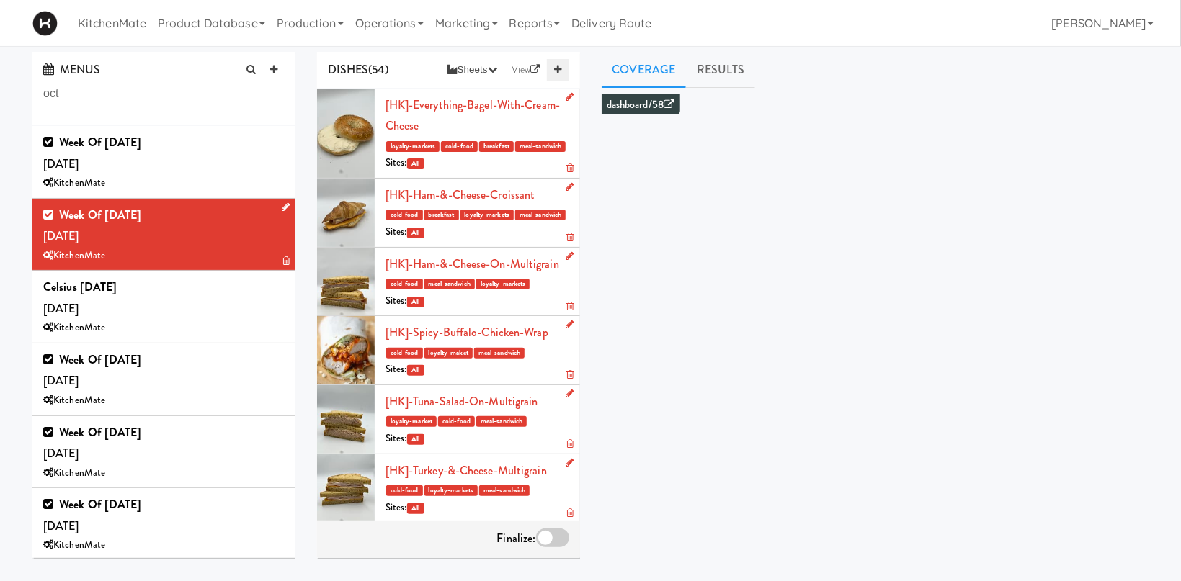
click at [554, 68] on icon at bounding box center [557, 69] width 7 height 9
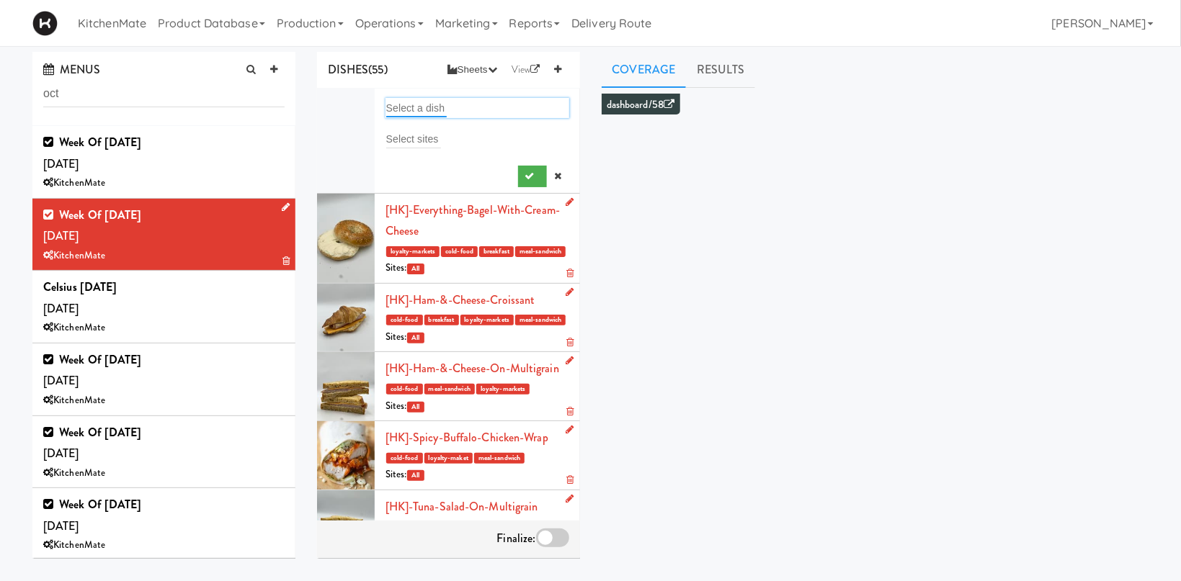
click at [431, 107] on input "text" at bounding box center [416, 108] width 61 height 19
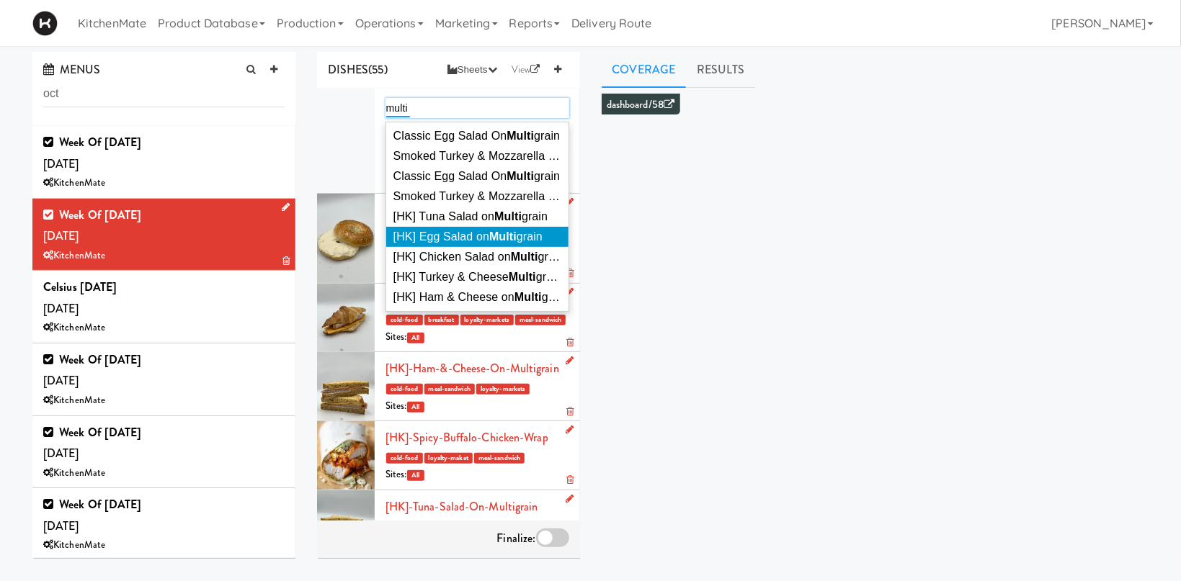
type input "multi"
click at [473, 233] on span "[HK] Egg Salad on Multi grain" at bounding box center [467, 237] width 149 height 12
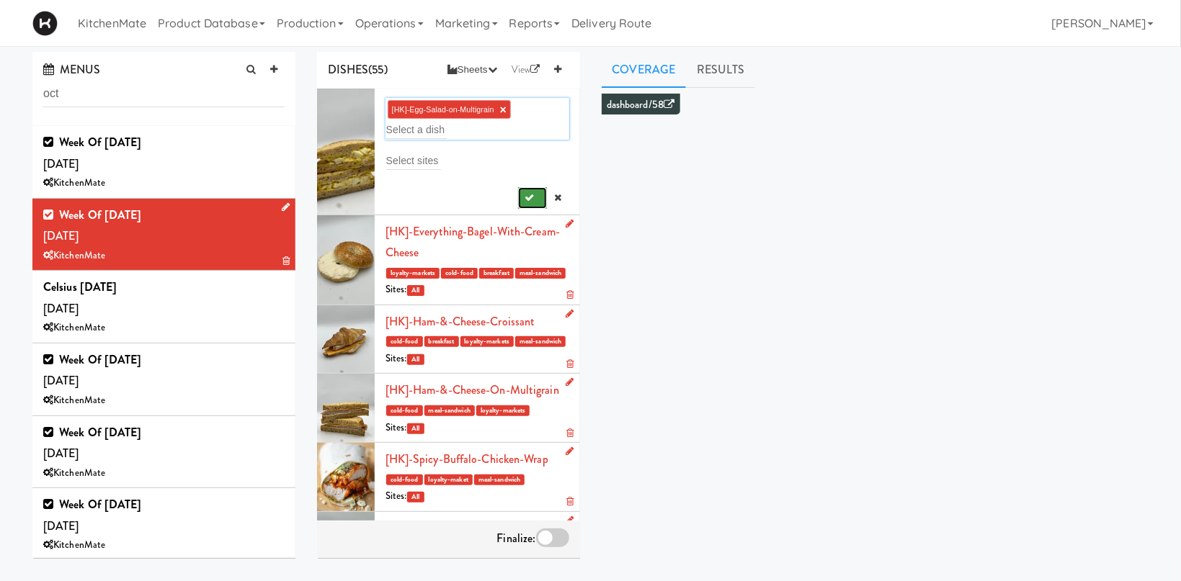
click at [527, 195] on icon "submit" at bounding box center [529, 197] width 9 height 9
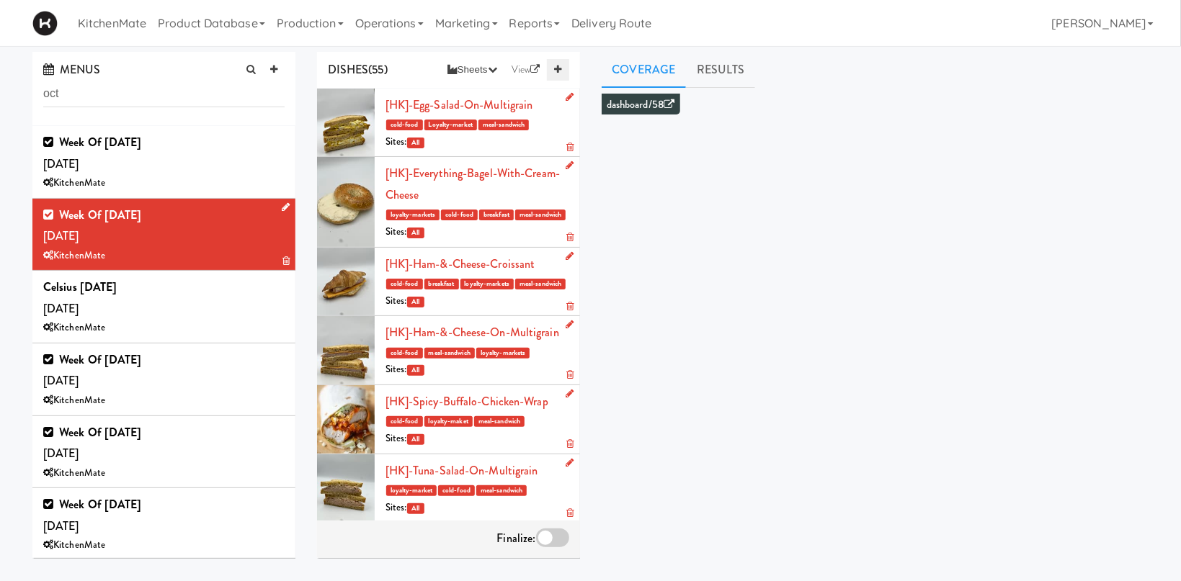
click at [558, 72] on icon at bounding box center [557, 69] width 7 height 9
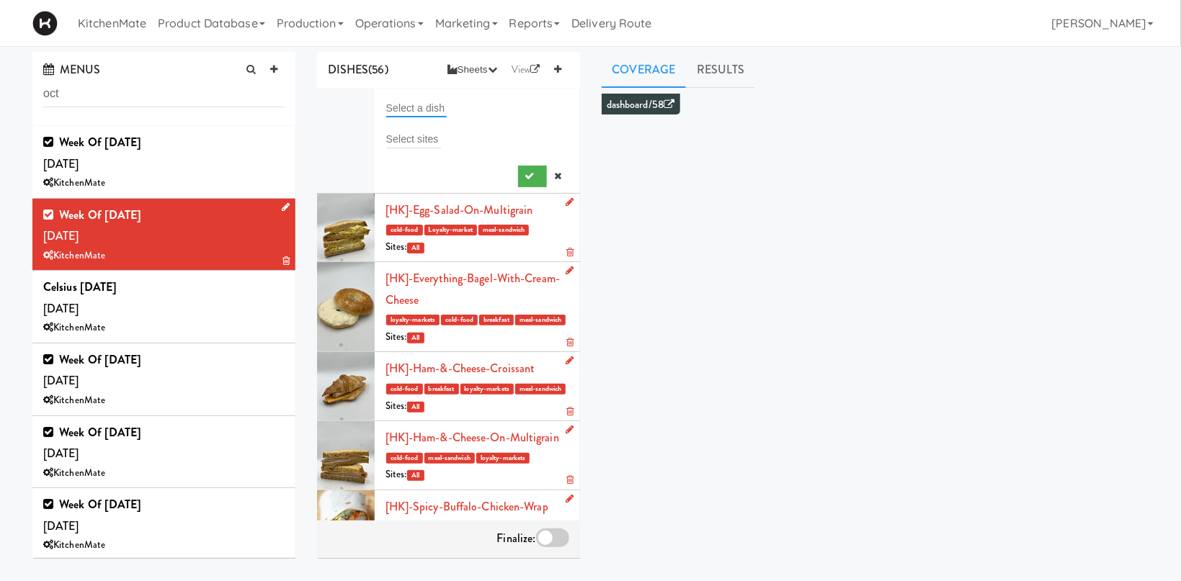
click at [396, 106] on input "text" at bounding box center [416, 108] width 61 height 19
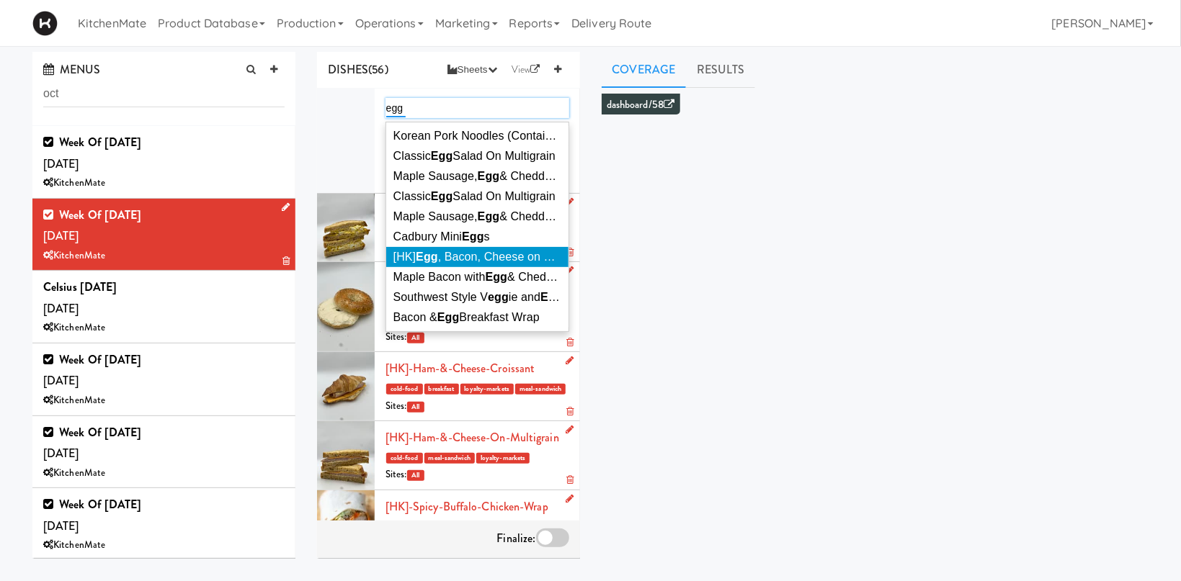
type input "egg"
click at [462, 254] on span "[HK] Egg , Bacon, Cheese on English Muffin" at bounding box center [505, 257] width 224 height 12
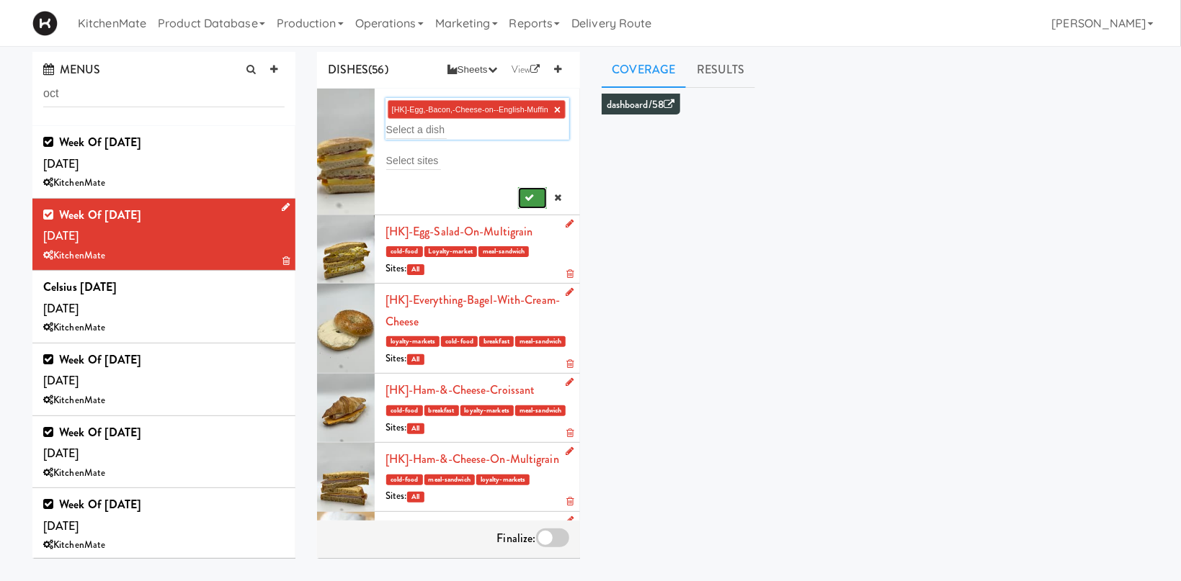
click at [522, 203] on button "submit" at bounding box center [533, 198] width 30 height 22
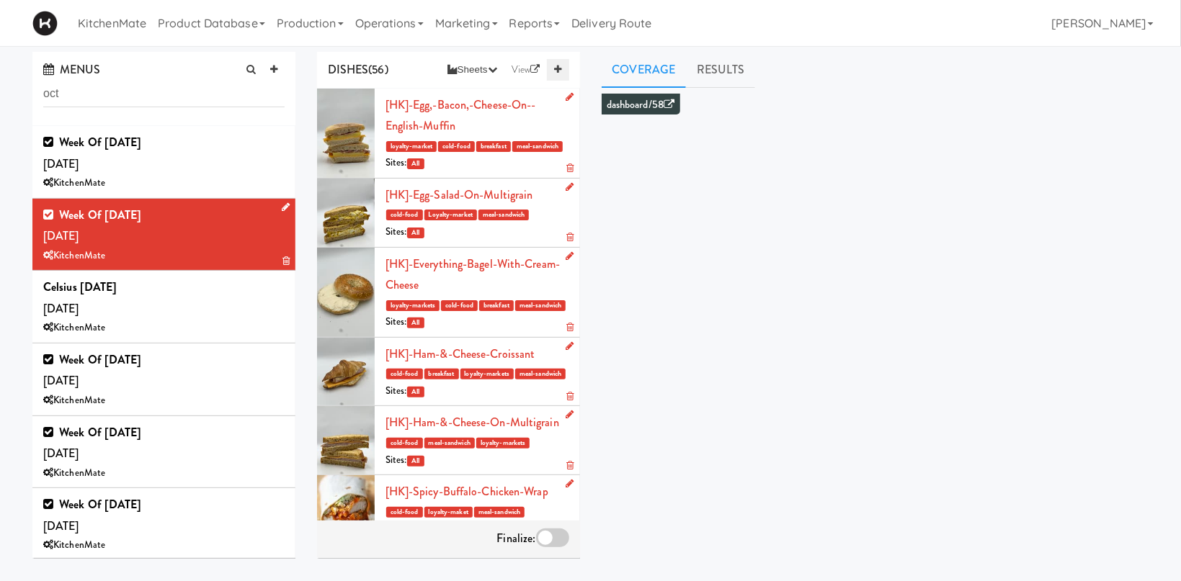
click at [556, 72] on icon at bounding box center [557, 69] width 7 height 9
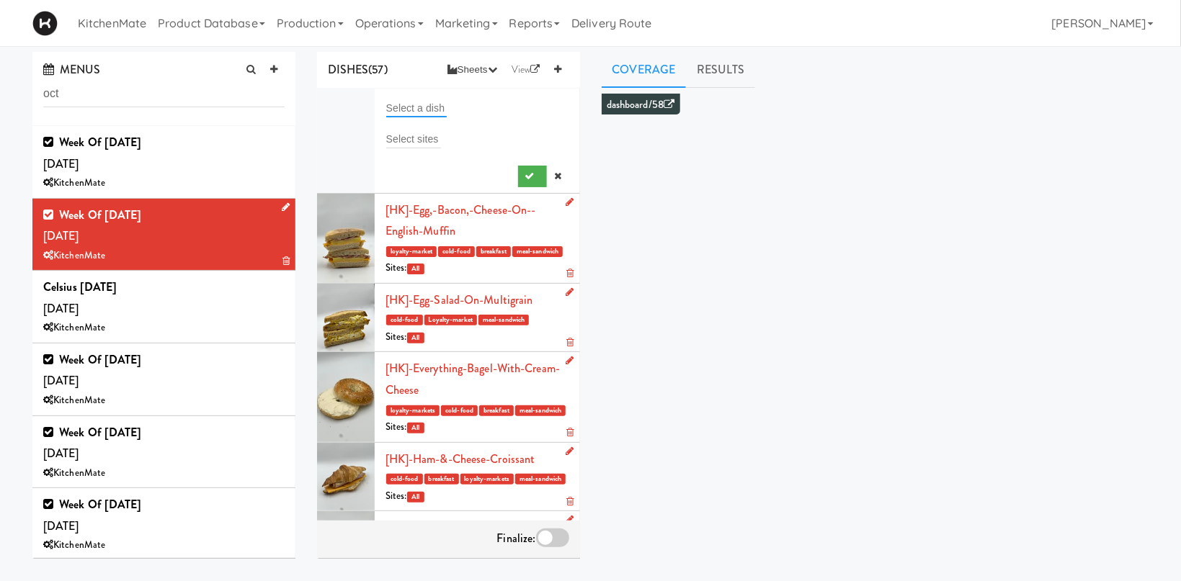
click at [396, 101] on input "text" at bounding box center [416, 108] width 61 height 19
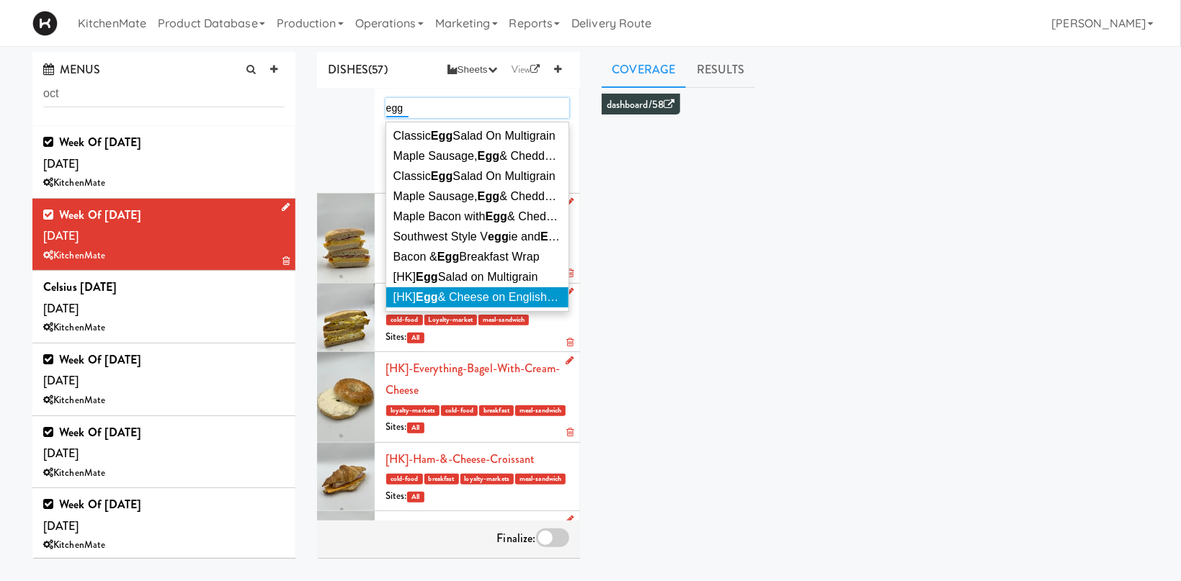
type input "egg"
click at [483, 294] on li "[HK] Egg & Cheese on English Muffin" at bounding box center [477, 297] width 182 height 20
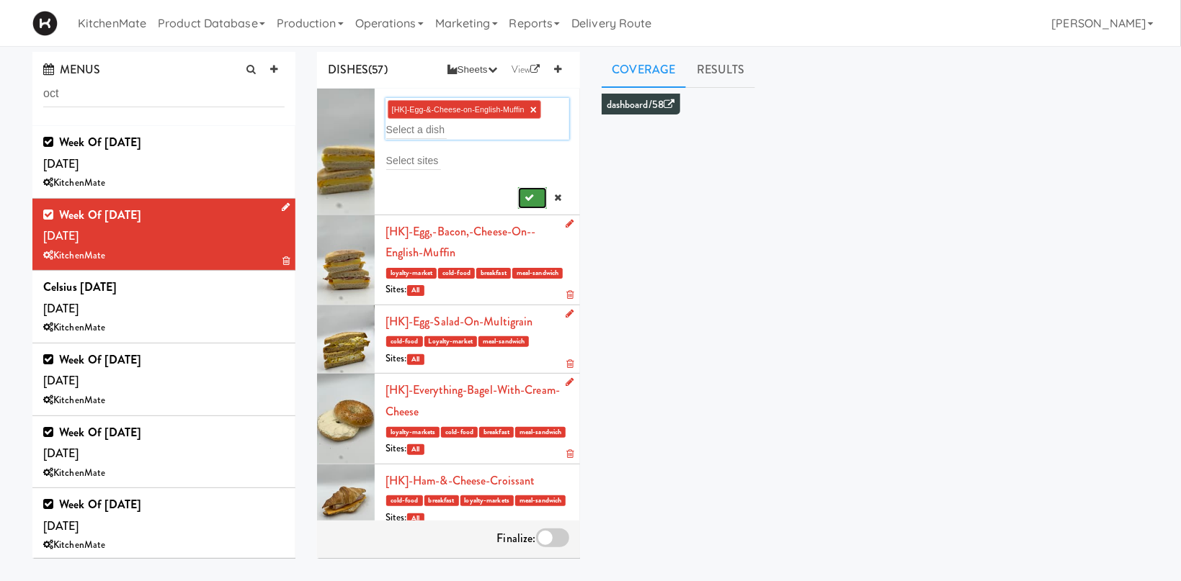
click at [530, 192] on button "submit" at bounding box center [533, 198] width 30 height 22
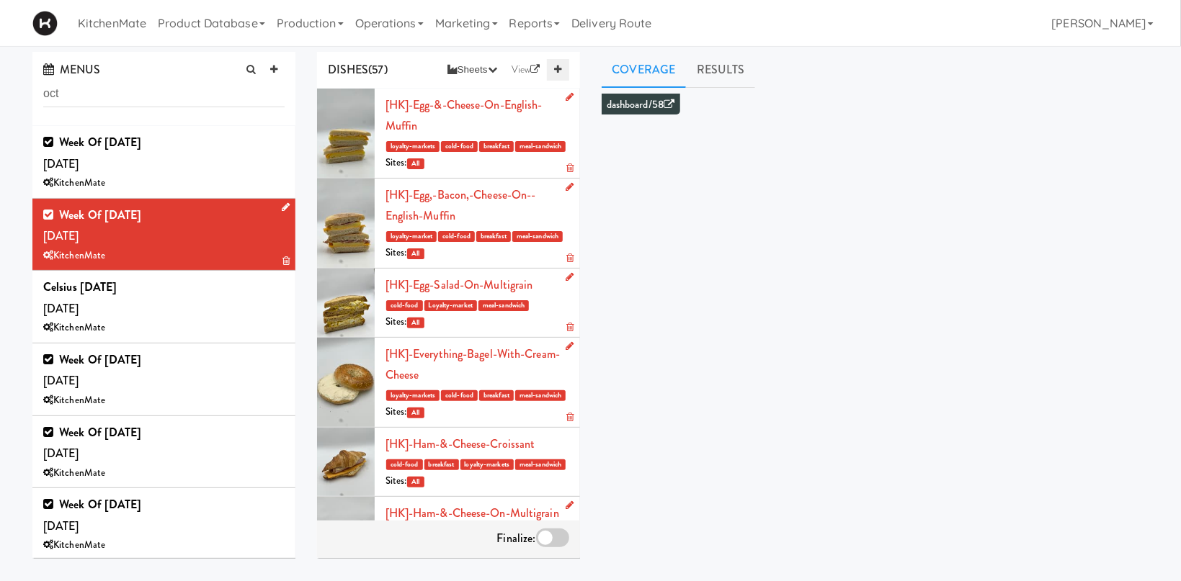
click at [563, 64] on link at bounding box center [558, 70] width 22 height 22
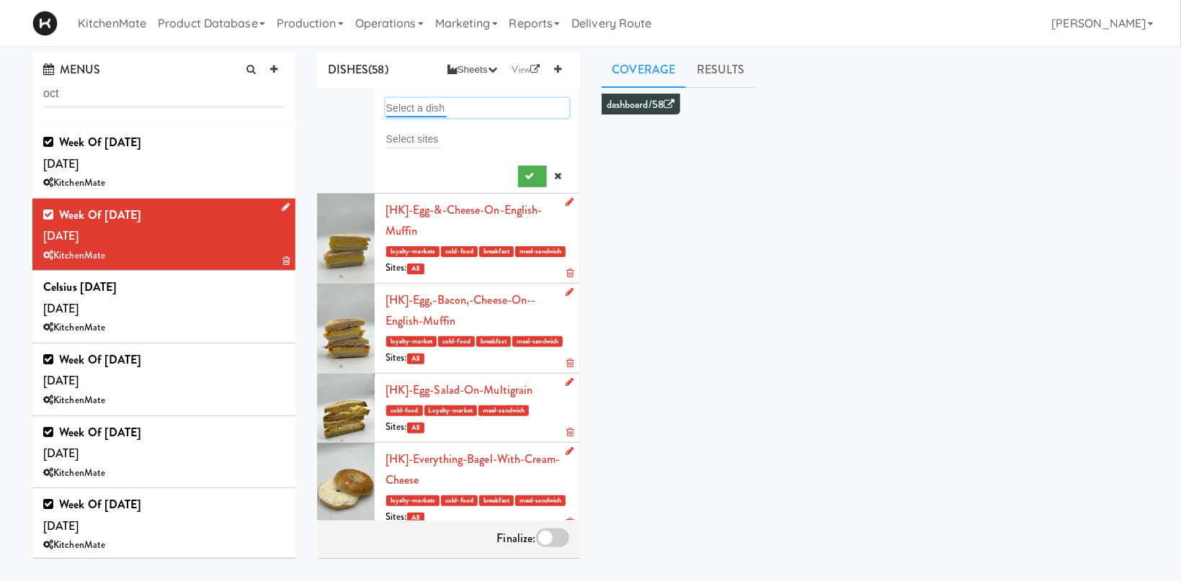
click at [433, 103] on input "text" at bounding box center [416, 108] width 61 height 19
type input "swiss"
click at [450, 130] on span "[HK] Chicken & Swiss Cheese On Focaccia" at bounding box center [503, 136] width 221 height 12
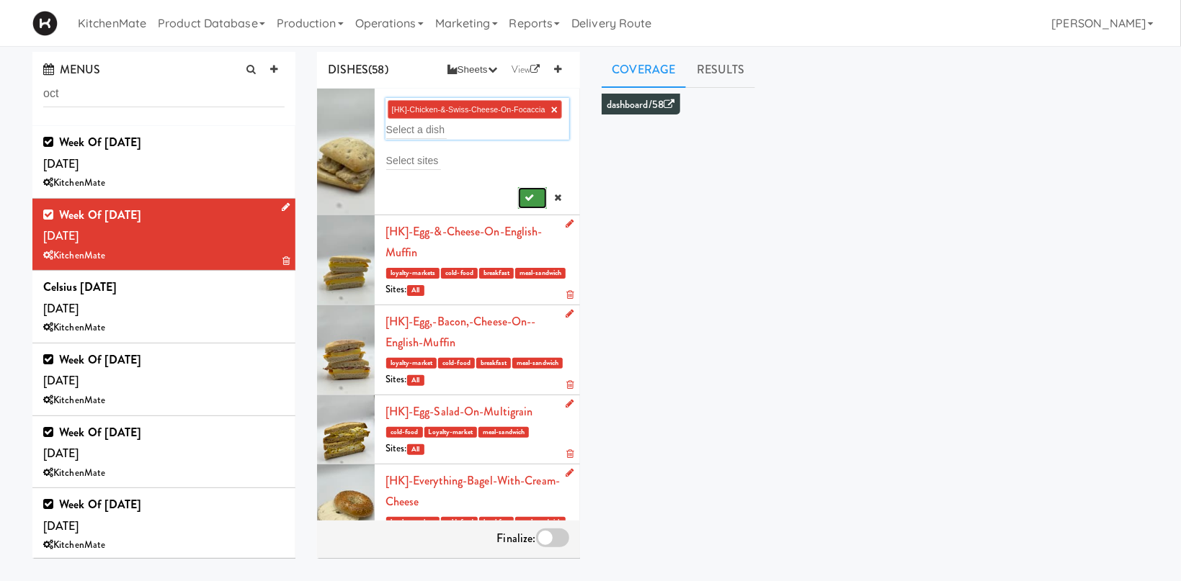
click at [527, 193] on button "submit" at bounding box center [533, 198] width 30 height 22
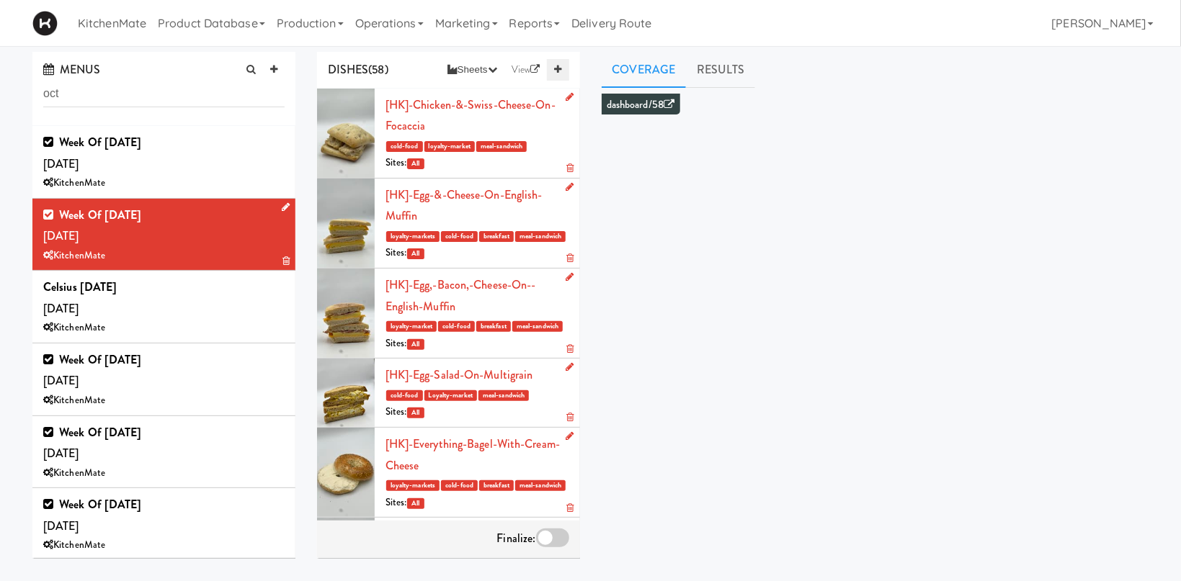
click at [563, 63] on link at bounding box center [558, 70] width 22 height 22
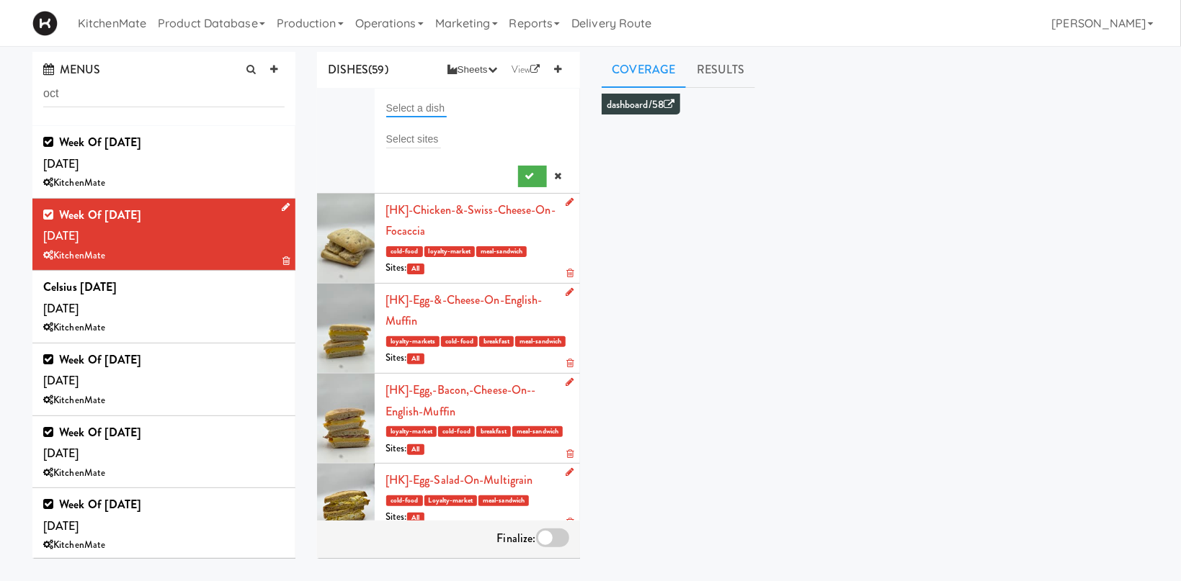
click at [401, 107] on input "text" at bounding box center [416, 108] width 61 height 19
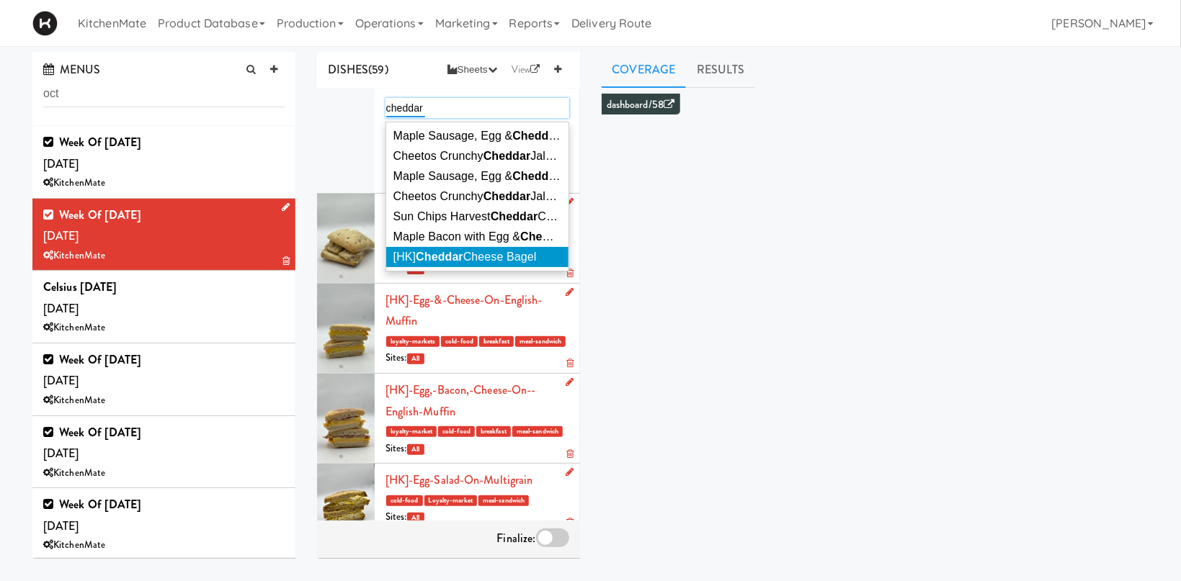
type input "cheddar"
click at [450, 255] on em "Cheddar" at bounding box center [440, 257] width 48 height 12
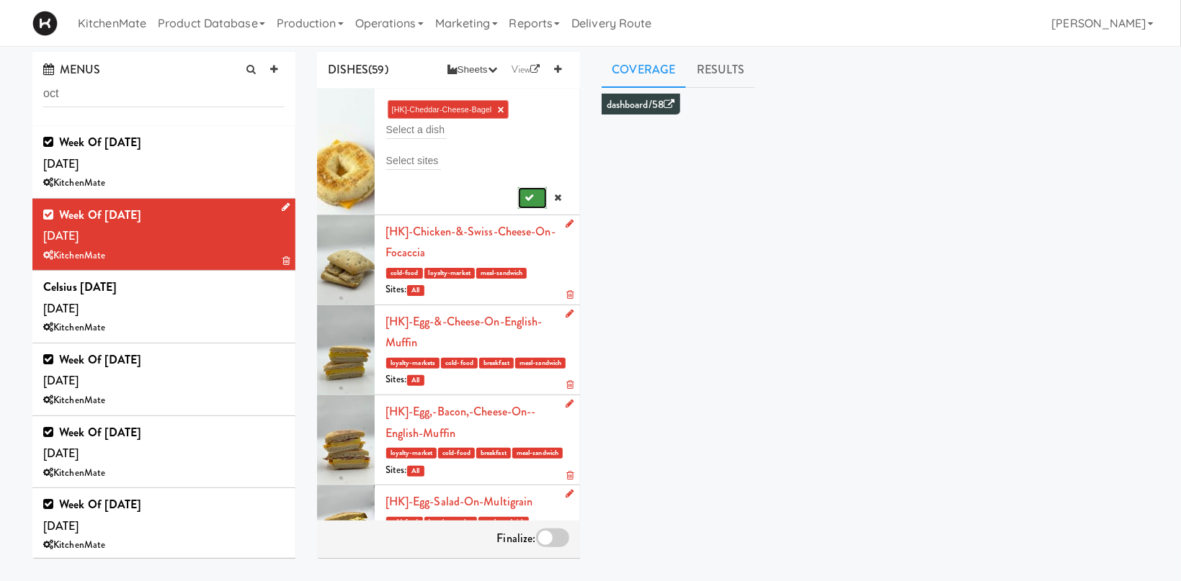
click at [523, 197] on button "submit" at bounding box center [533, 198] width 30 height 22
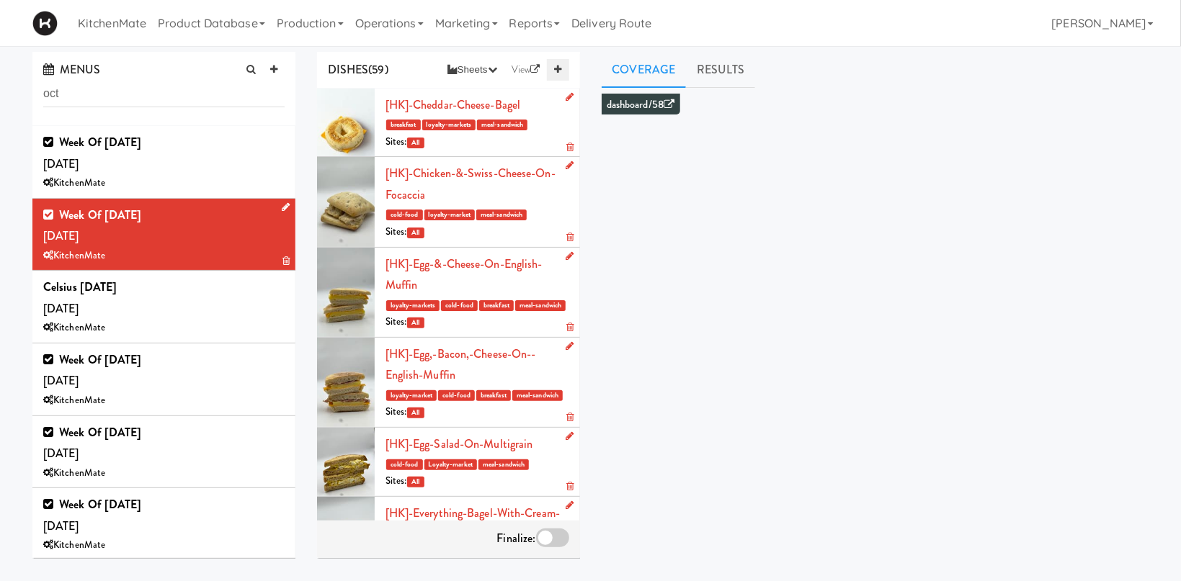
click at [566, 71] on link at bounding box center [558, 70] width 22 height 22
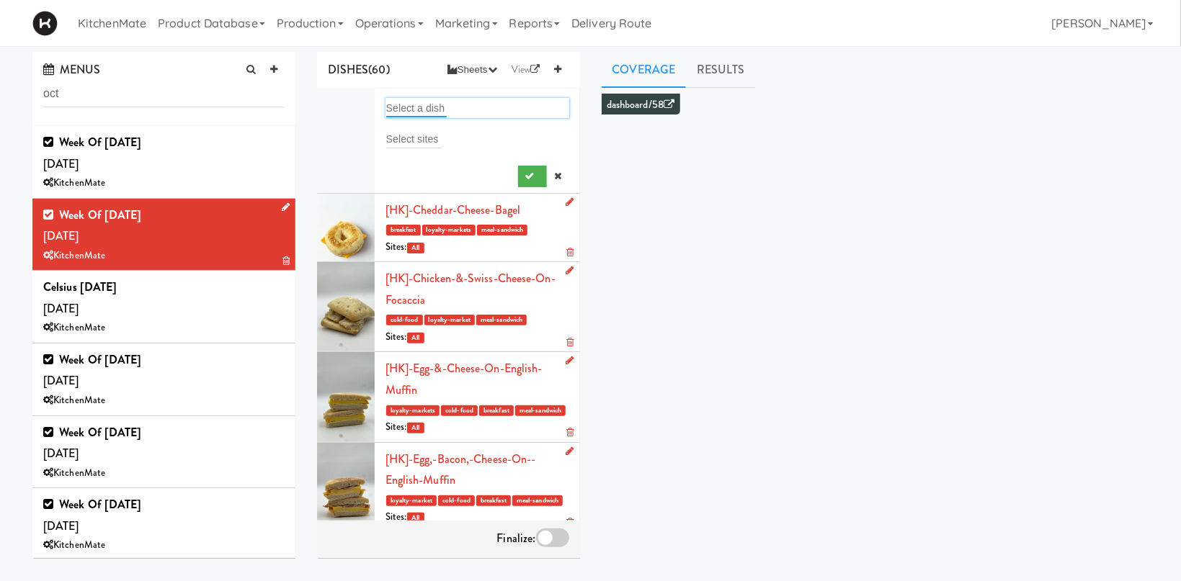
click at [414, 107] on input "text" at bounding box center [416, 108] width 61 height 19
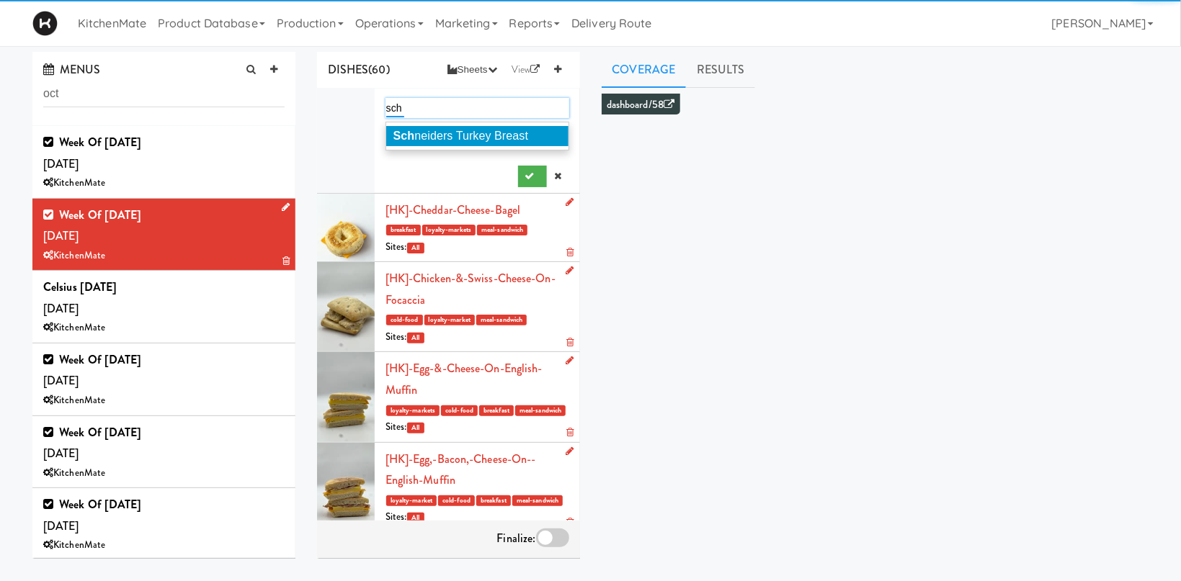
type input "sch"
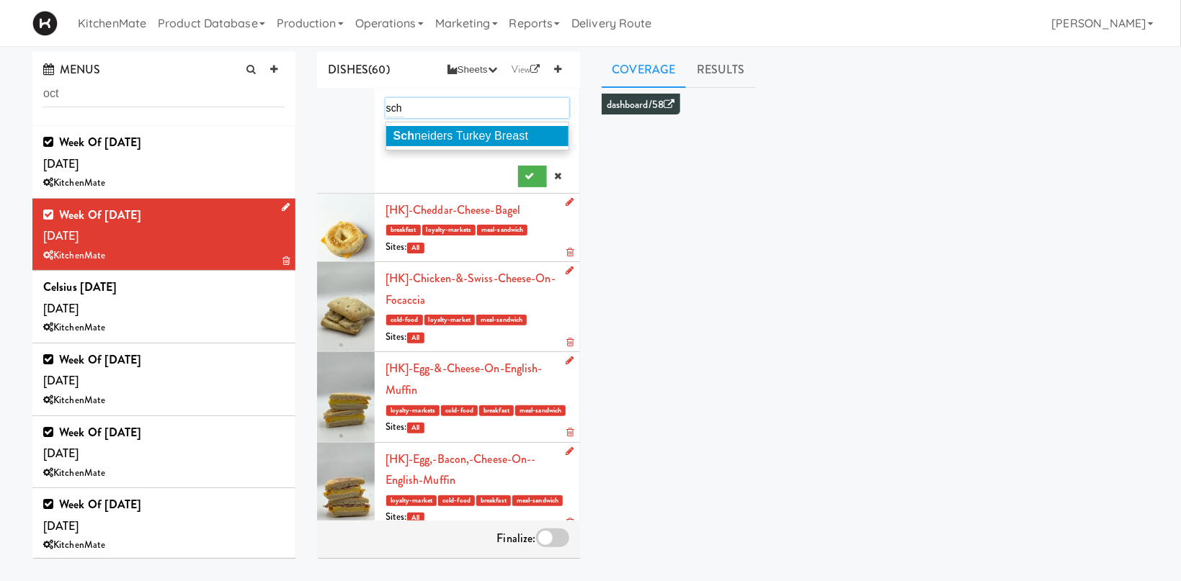
click at [442, 134] on span "Sch neiders Turkey Breast" at bounding box center [460, 136] width 135 height 12
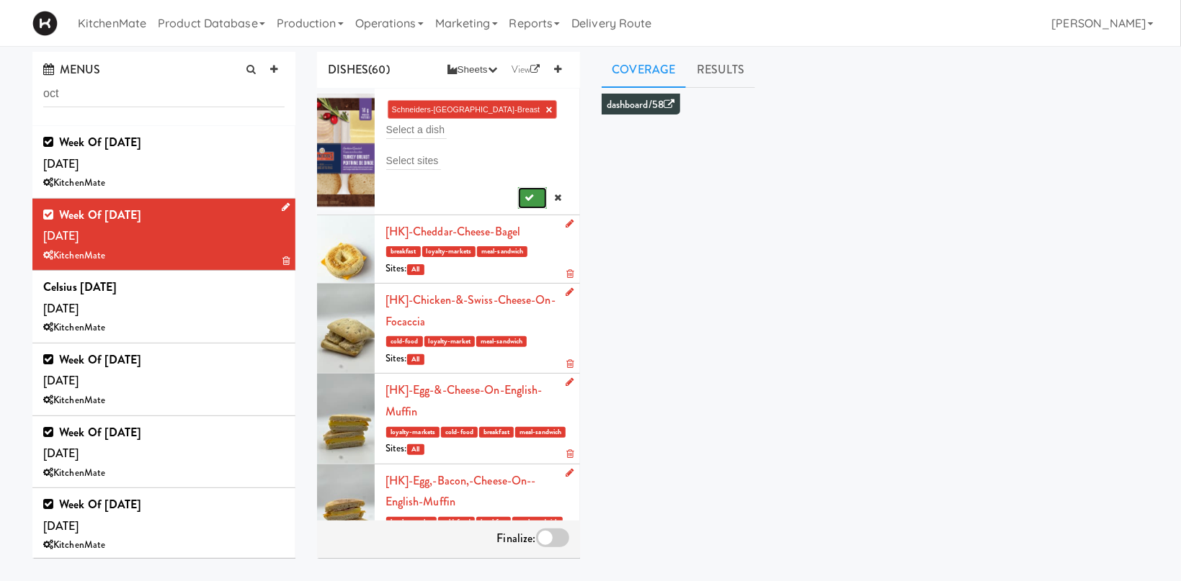
click at [525, 187] on button "submit" at bounding box center [533, 198] width 30 height 22
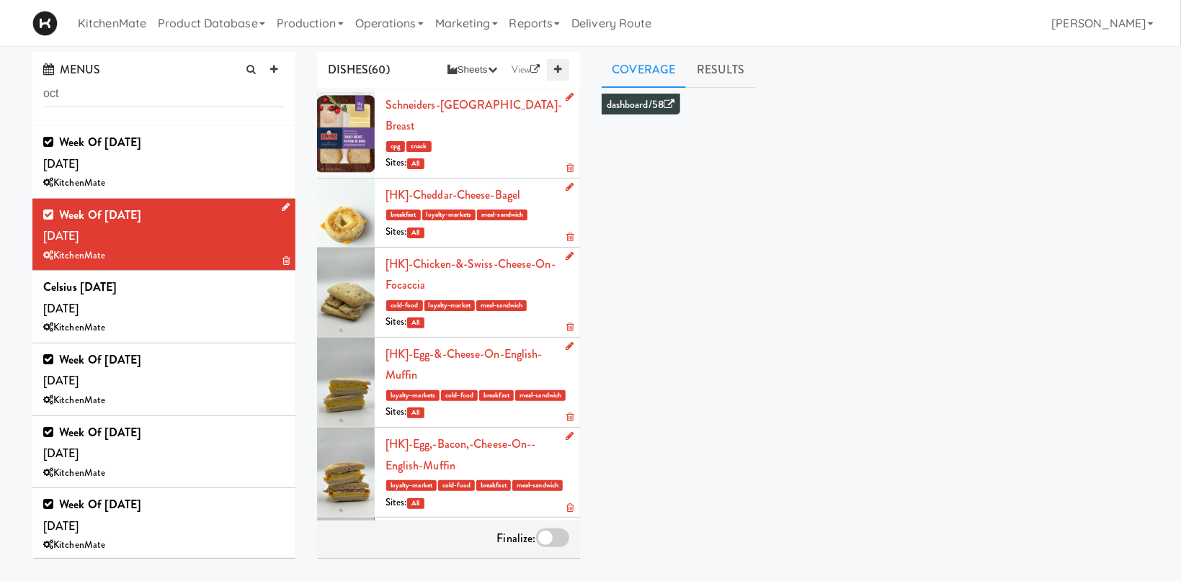
click at [559, 68] on icon at bounding box center [557, 69] width 7 height 9
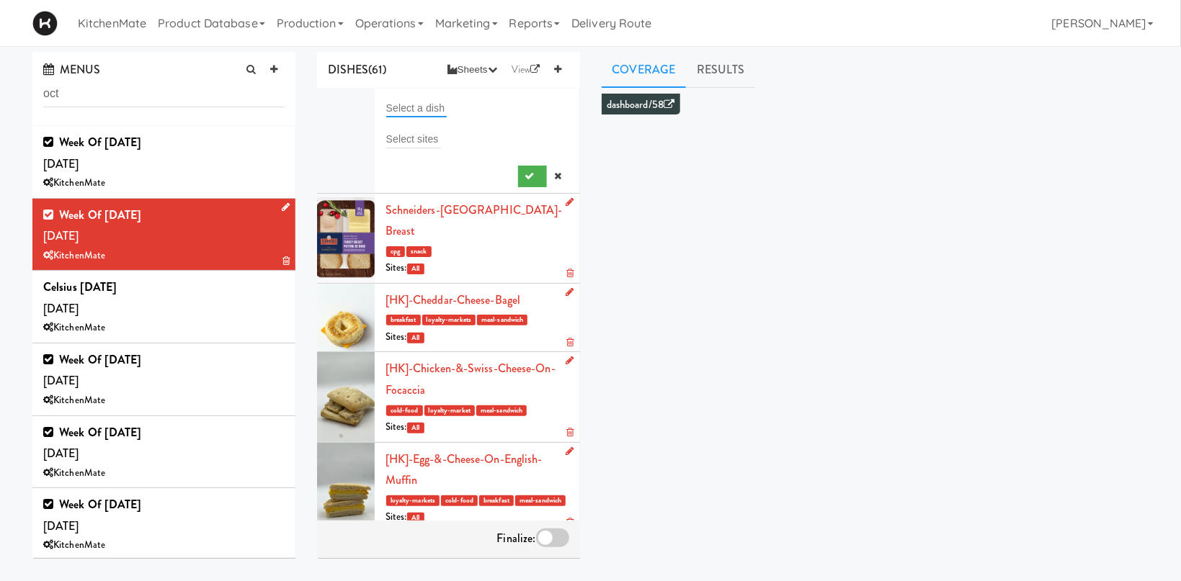
click at [419, 101] on input "text" at bounding box center [416, 108] width 61 height 19
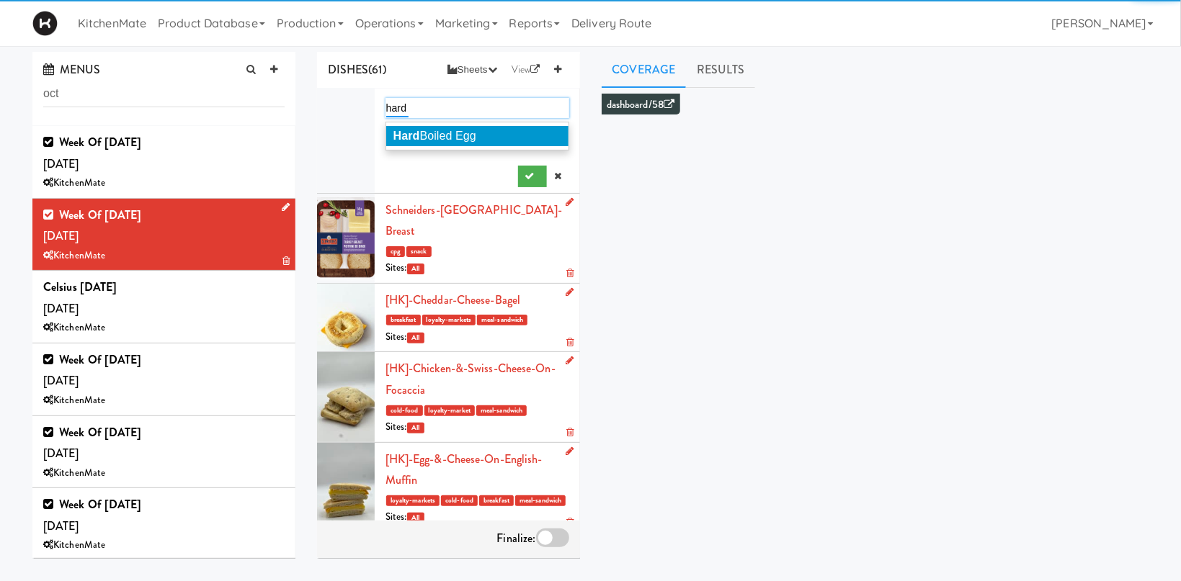
type input "hard"
click at [466, 132] on span "Hard Boiled Egg" at bounding box center [434, 136] width 83 height 12
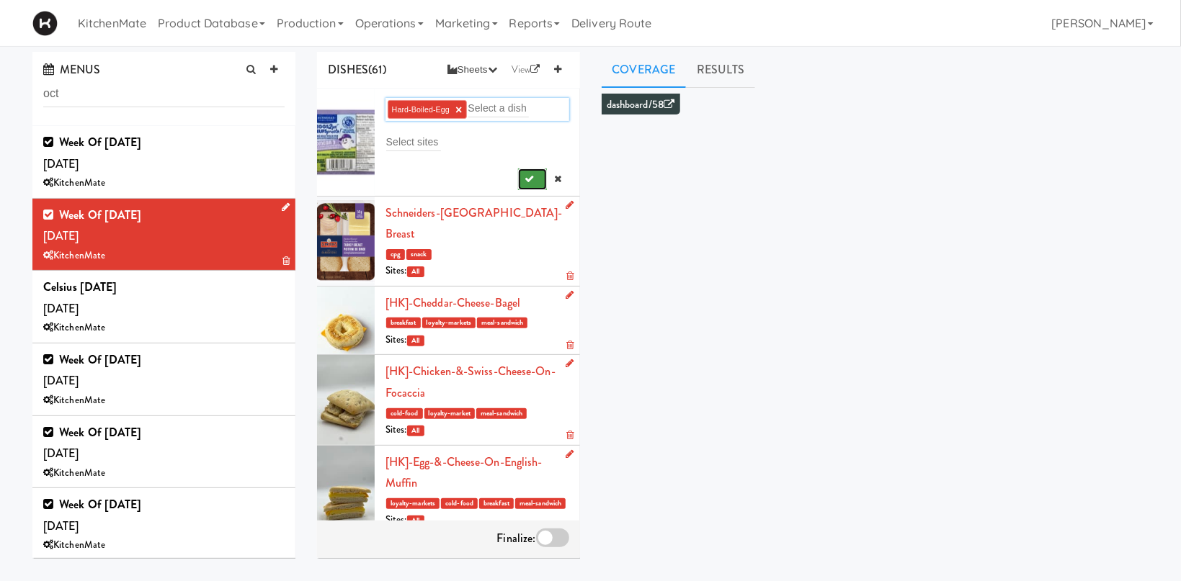
click at [525, 175] on button "submit" at bounding box center [533, 180] width 30 height 22
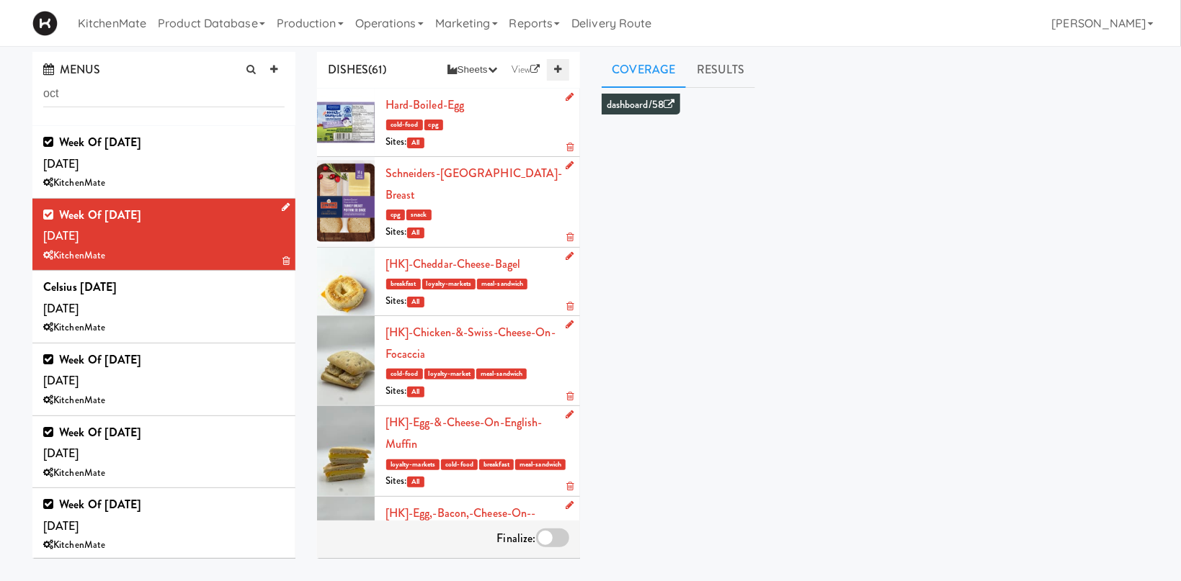
click at [556, 67] on icon at bounding box center [557, 69] width 7 height 9
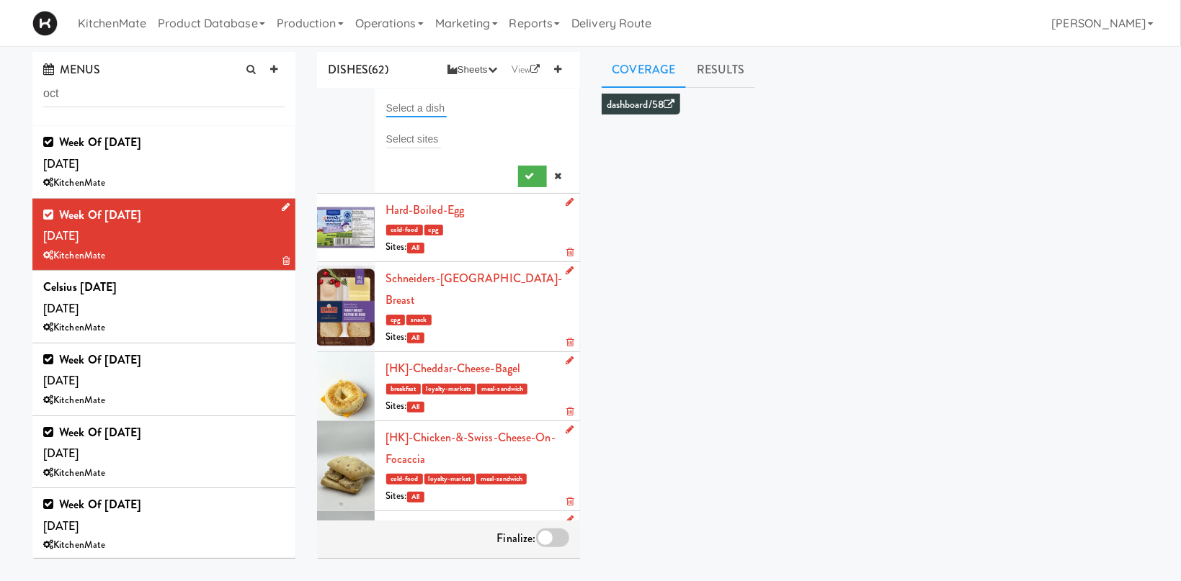
click at [415, 107] on input "text" at bounding box center [416, 108] width 61 height 19
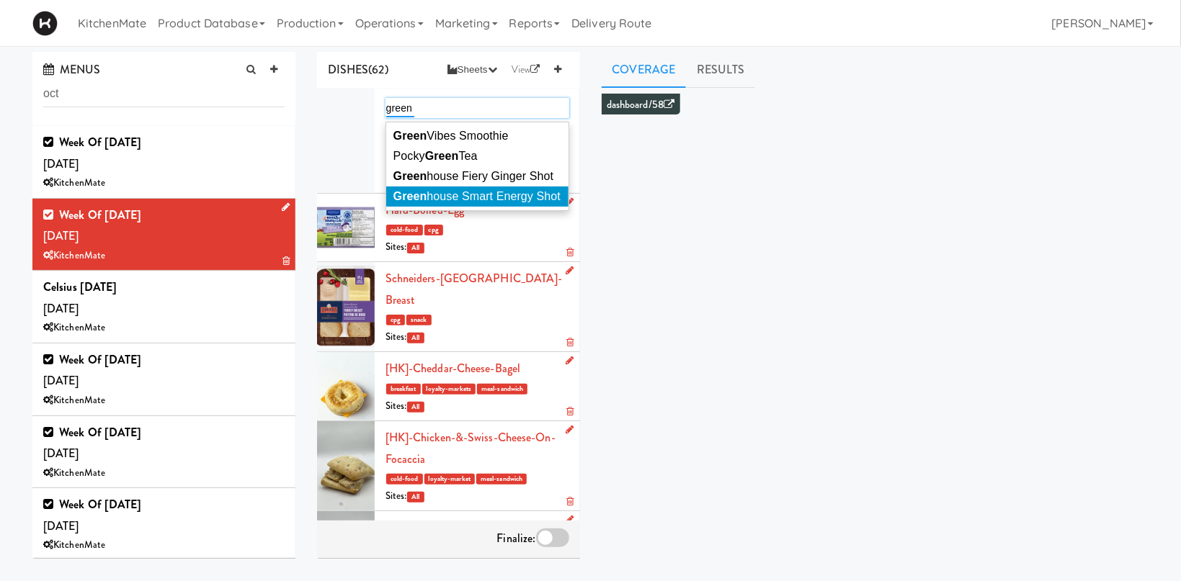
type input "green"
click at [466, 192] on span "Green house Smart Energy Shot" at bounding box center [476, 196] width 167 height 12
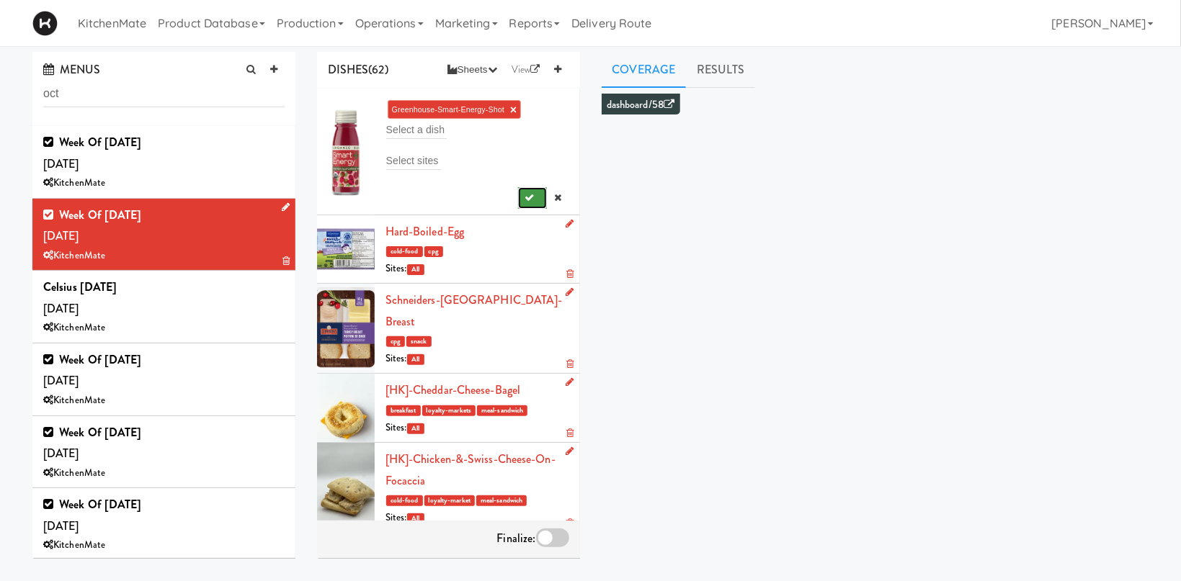
click at [527, 194] on icon "submit" at bounding box center [529, 197] width 9 height 9
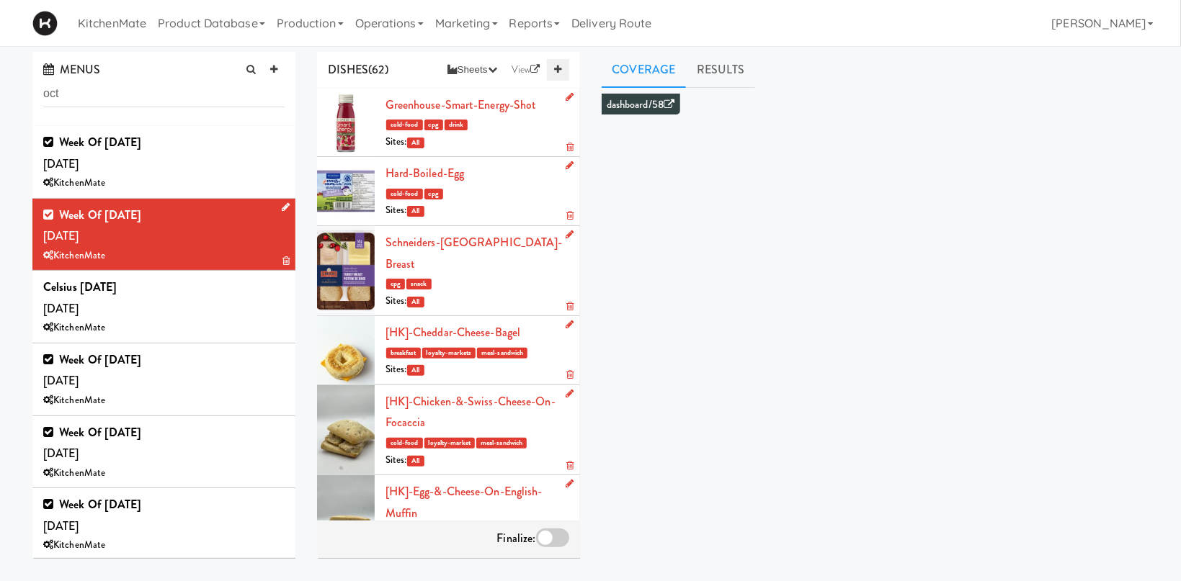
click at [558, 66] on icon at bounding box center [557, 69] width 7 height 9
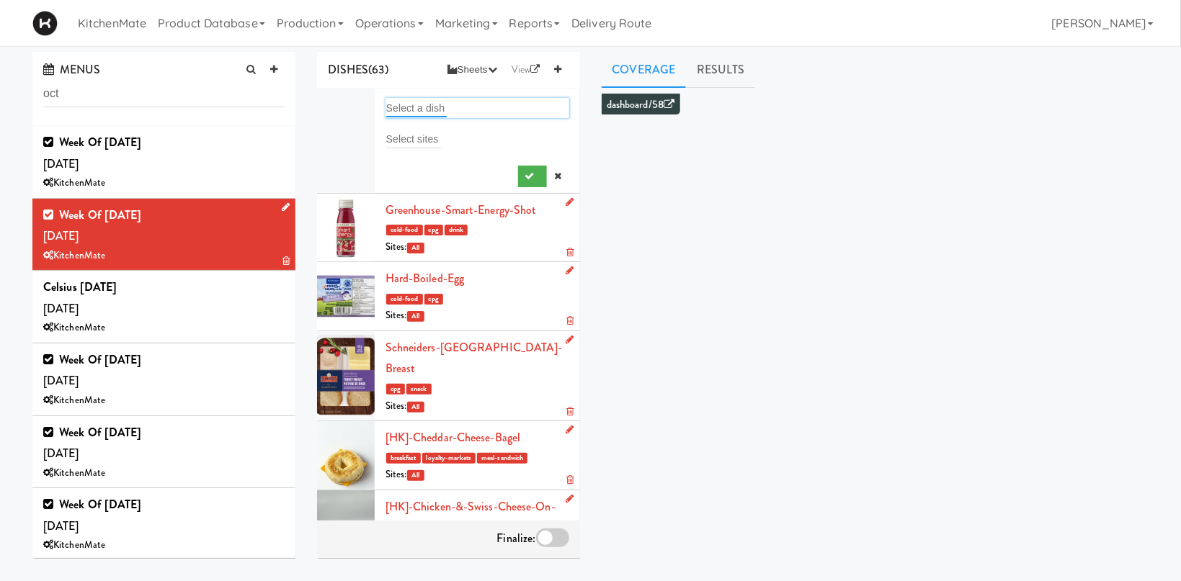
click at [389, 99] on input "text" at bounding box center [416, 108] width 61 height 19
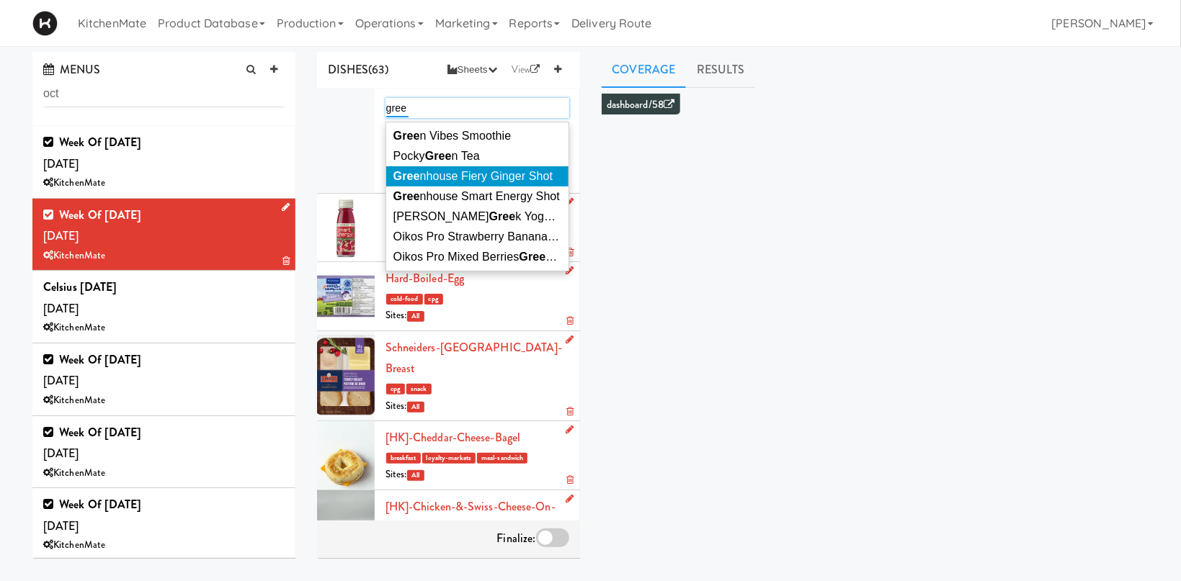
type input "gree"
click at [502, 179] on span "Gree nhouse Fiery Ginger Shot" at bounding box center [473, 176] width 160 height 12
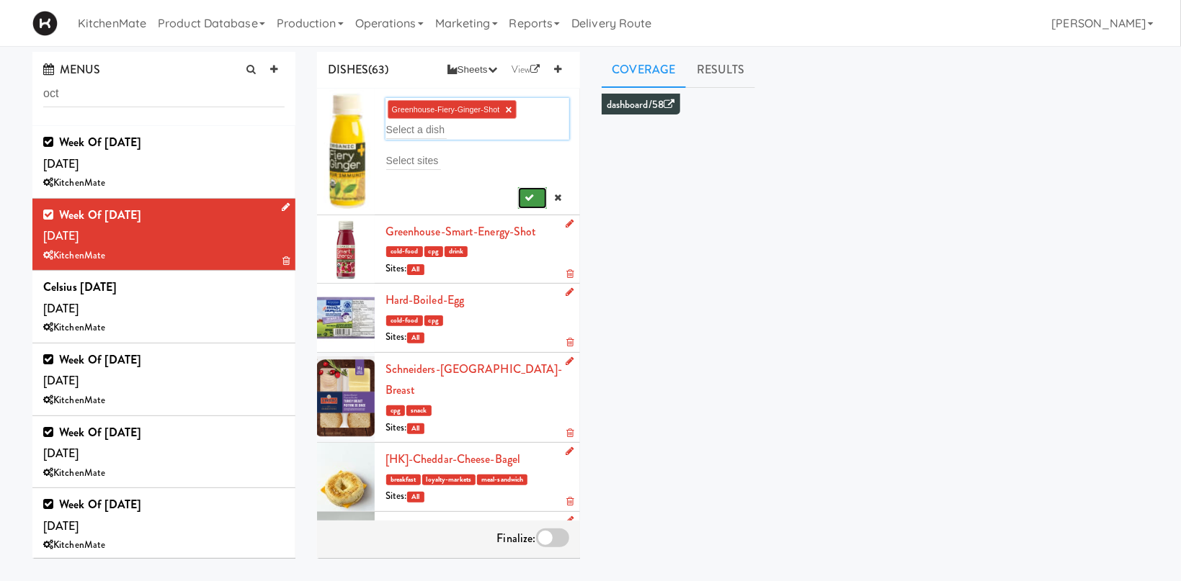
click at [525, 200] on button "submit" at bounding box center [533, 198] width 30 height 22
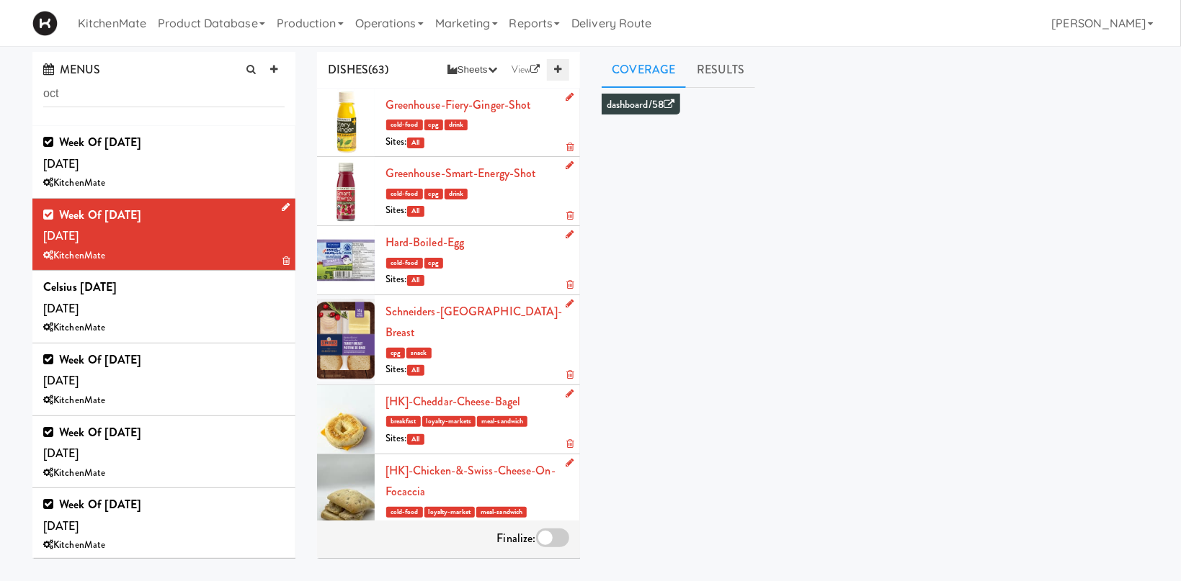
click at [556, 71] on icon at bounding box center [557, 69] width 7 height 9
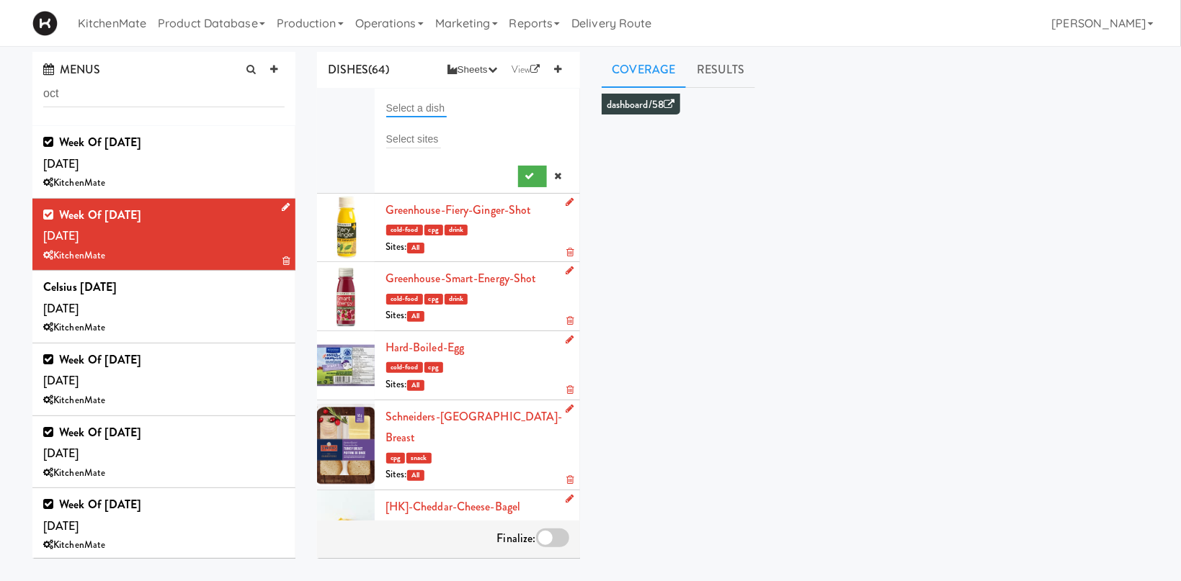
click at [427, 102] on input "text" at bounding box center [416, 108] width 61 height 19
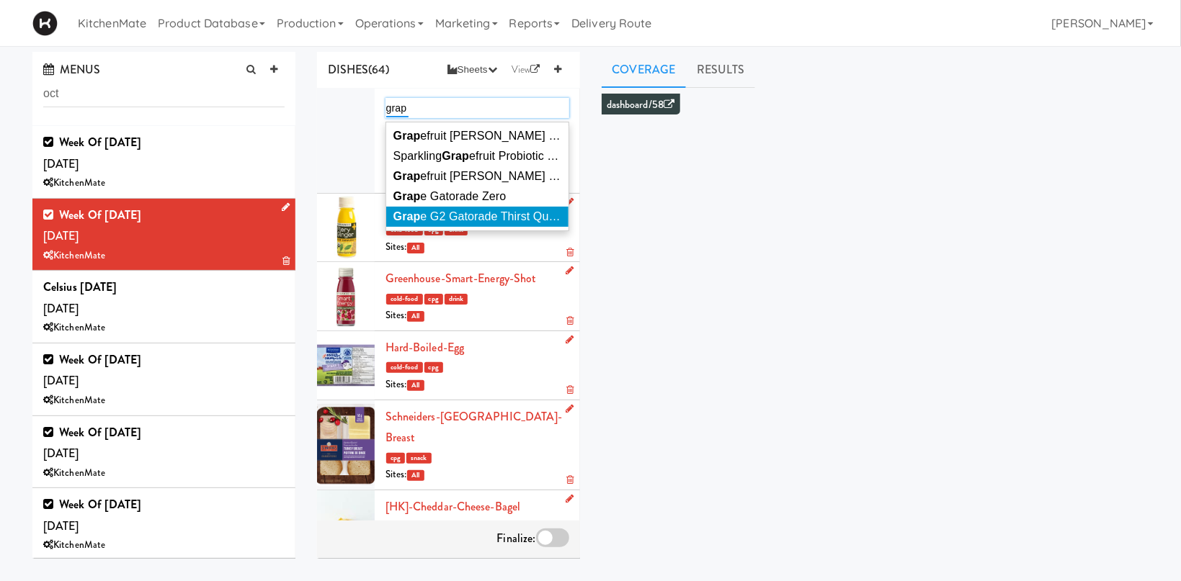
type input "grap"
click at [462, 215] on span "Grap e G2 Gatorade Thirst Quencher" at bounding box center [488, 216] width 191 height 12
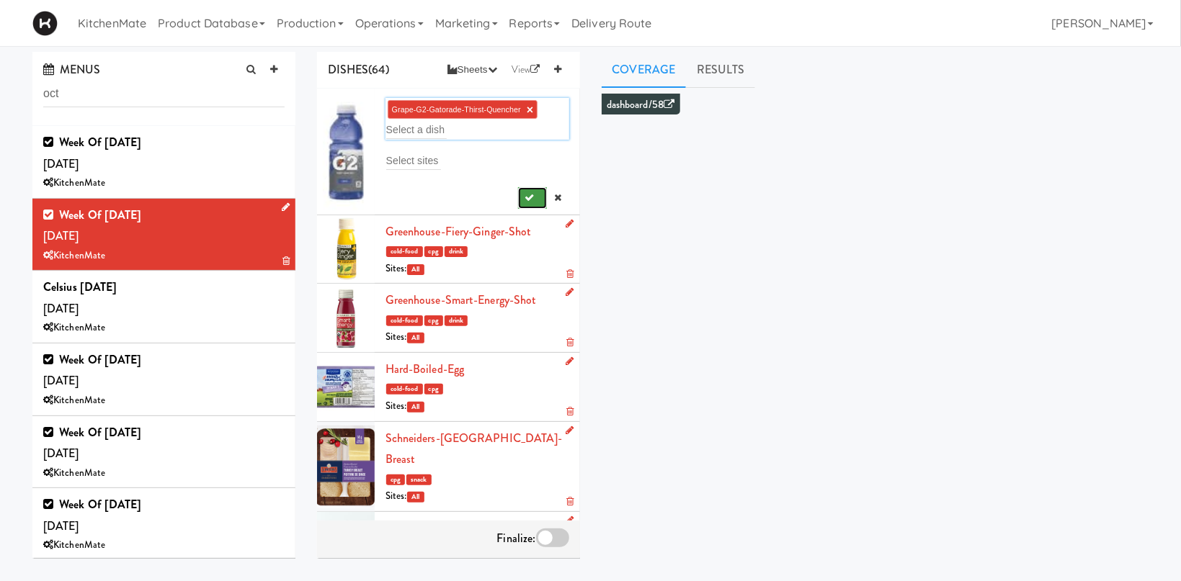
click at [538, 199] on button "submit" at bounding box center [533, 198] width 30 height 22
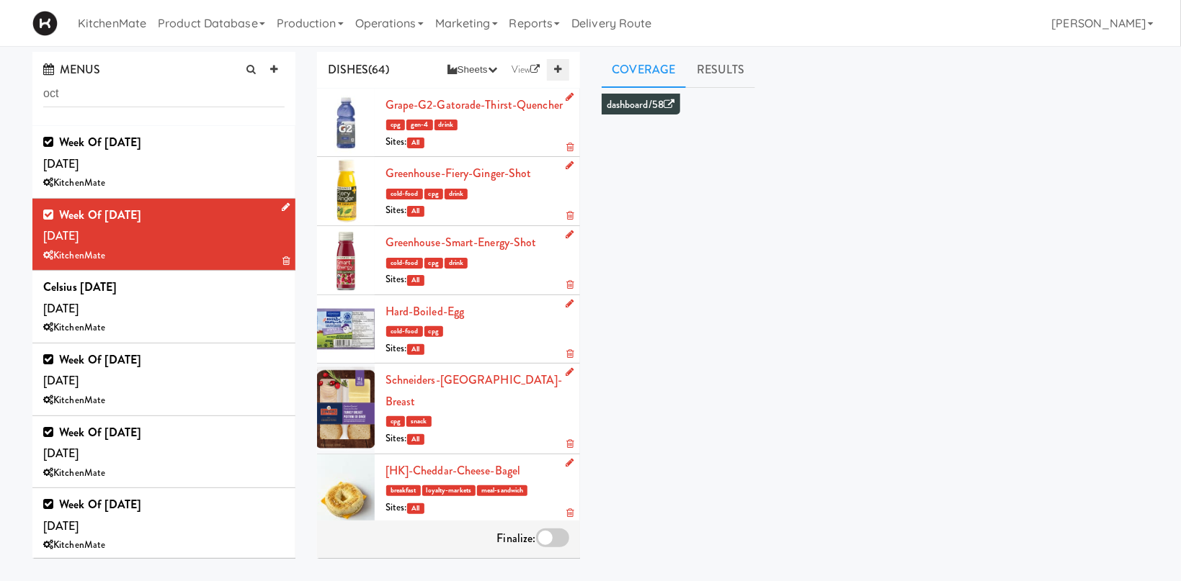
click at [565, 73] on link at bounding box center [558, 70] width 22 height 22
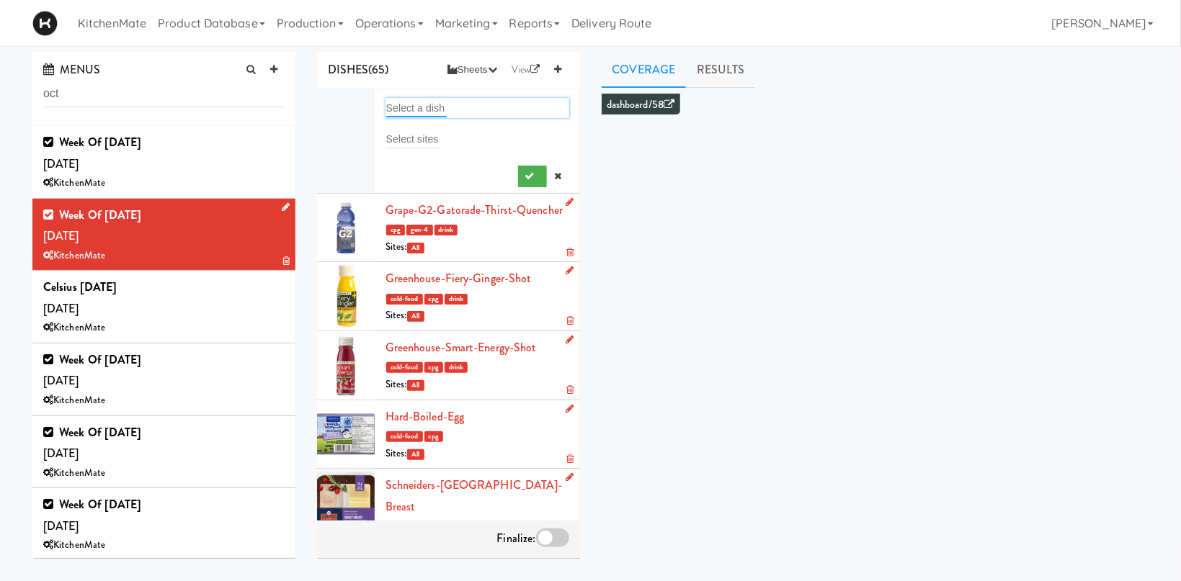
click at [435, 105] on input "text" at bounding box center [416, 108] width 61 height 19
type input "fuze"
click at [441, 133] on span "Fuze Iced Tea" at bounding box center [428, 136] width 71 height 12
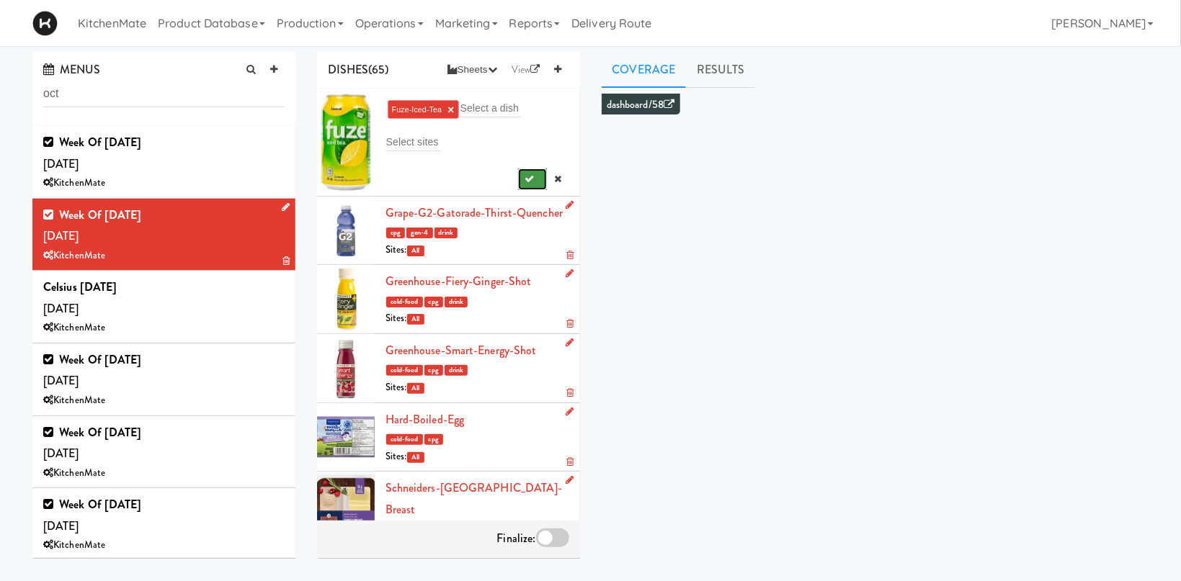
click at [525, 173] on button "submit" at bounding box center [533, 180] width 30 height 22
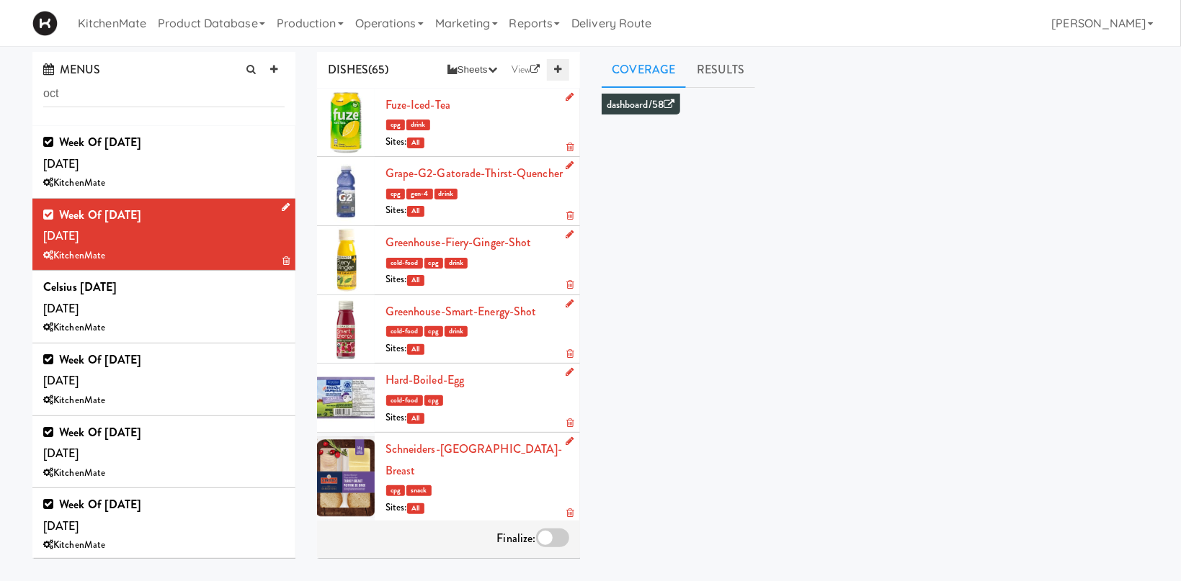
click at [560, 68] on icon at bounding box center [557, 69] width 7 height 9
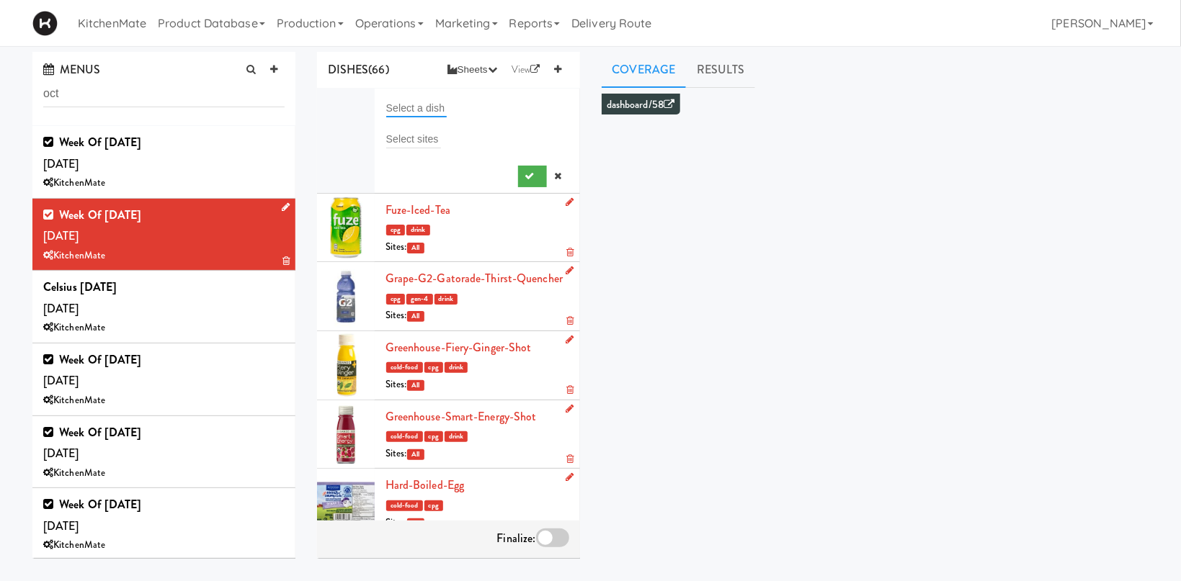
click at [422, 99] on input "text" at bounding box center [416, 108] width 61 height 19
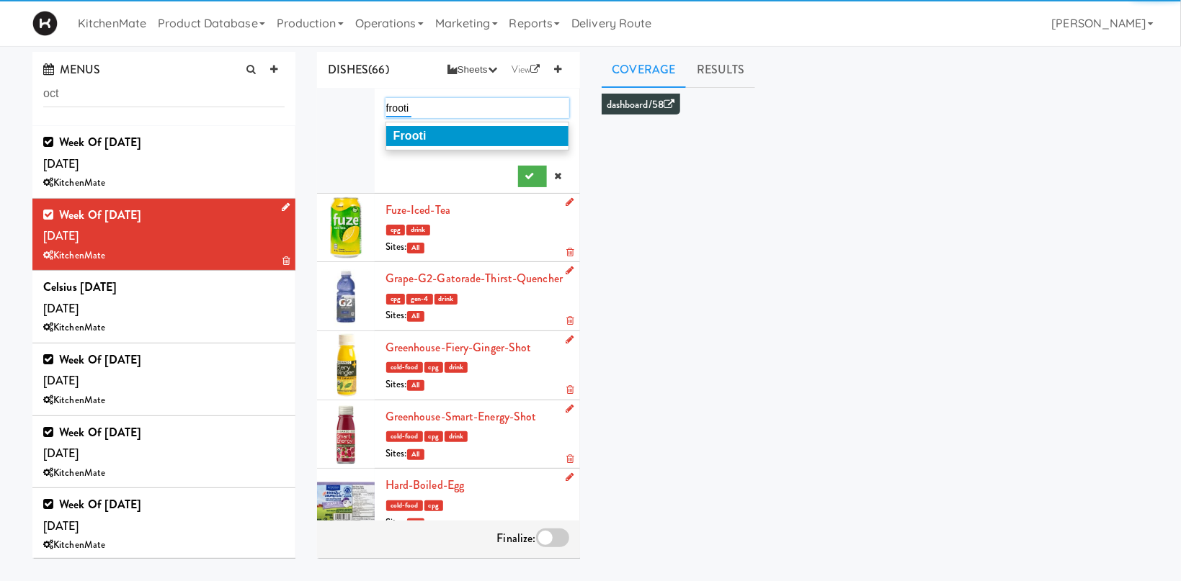
type input "frooti"
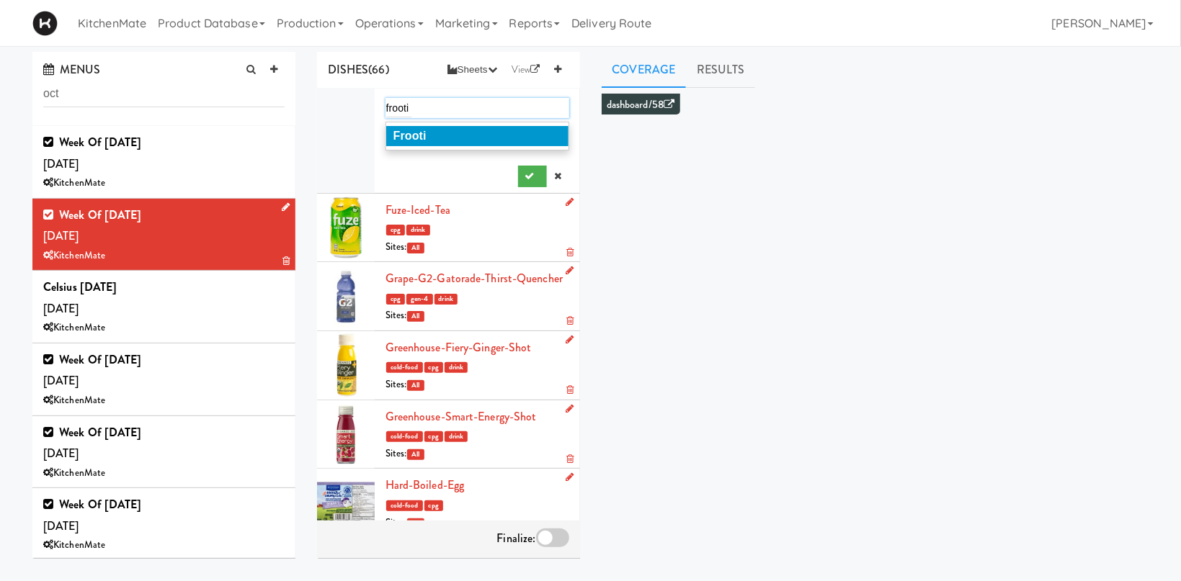
click at [428, 131] on li "Frooti" at bounding box center [477, 136] width 182 height 20
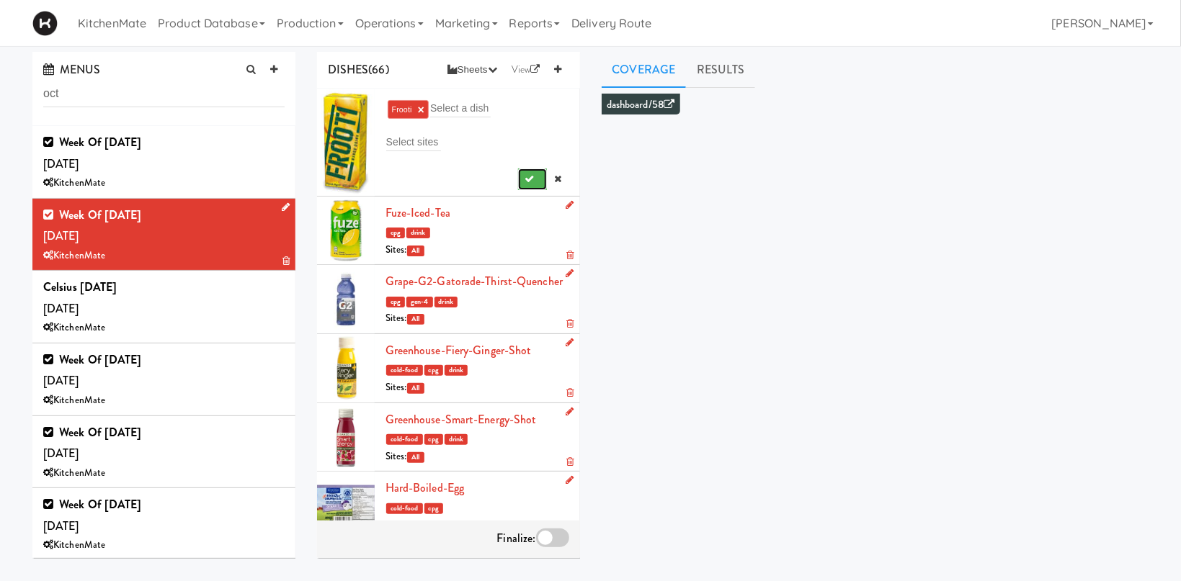
drag, startPoint x: 524, startPoint y: 179, endPoint x: 531, endPoint y: 171, distance: 10.2
click at [525, 179] on button "submit" at bounding box center [533, 180] width 30 height 22
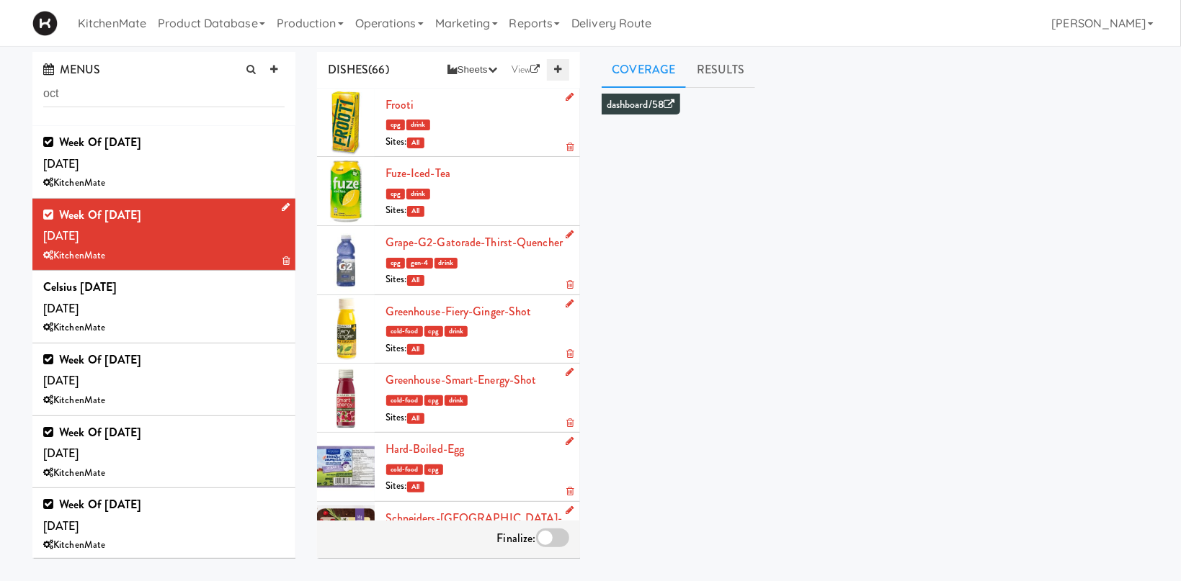
click at [559, 73] on icon at bounding box center [557, 69] width 7 height 9
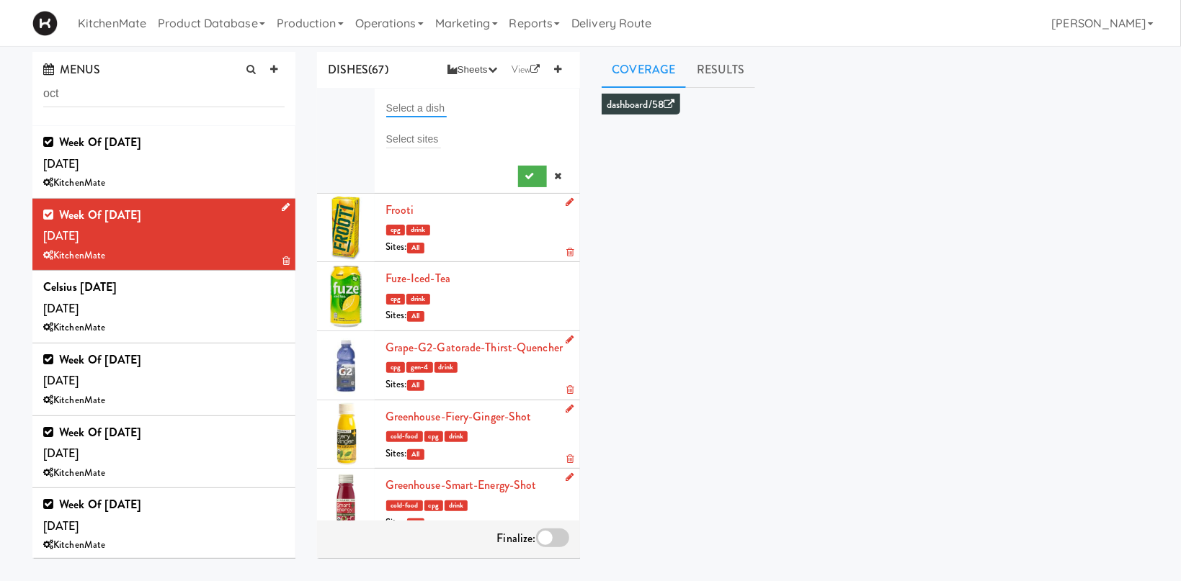
click at [419, 107] on input "text" at bounding box center [416, 108] width 61 height 19
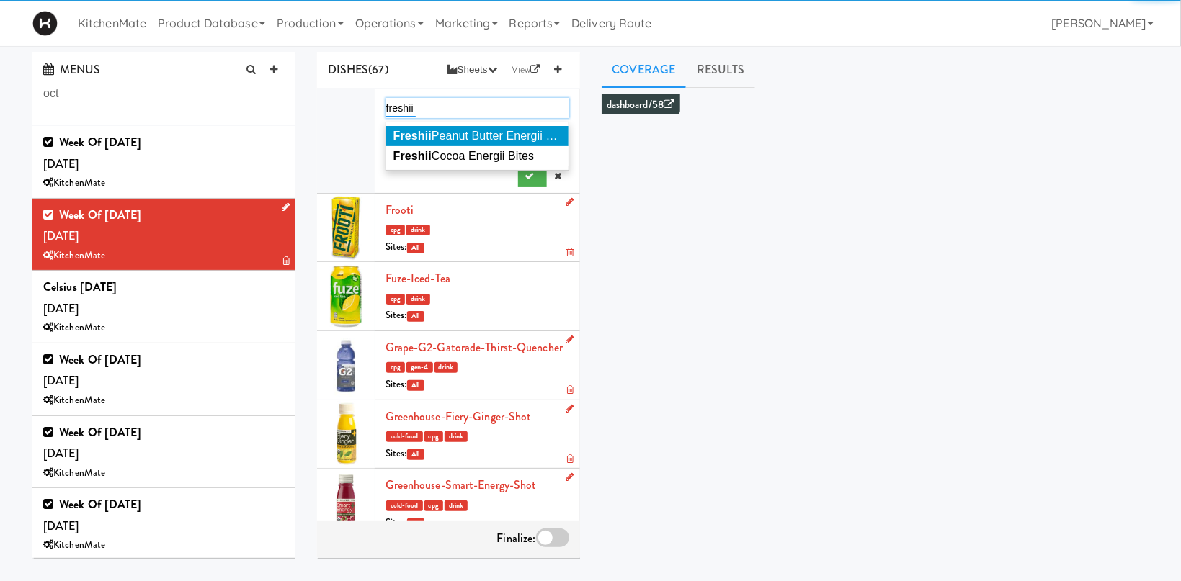
type input "freshii"
click at [464, 134] on span "Freshii Peanut Butter Energii Bites" at bounding box center [482, 136] width 179 height 12
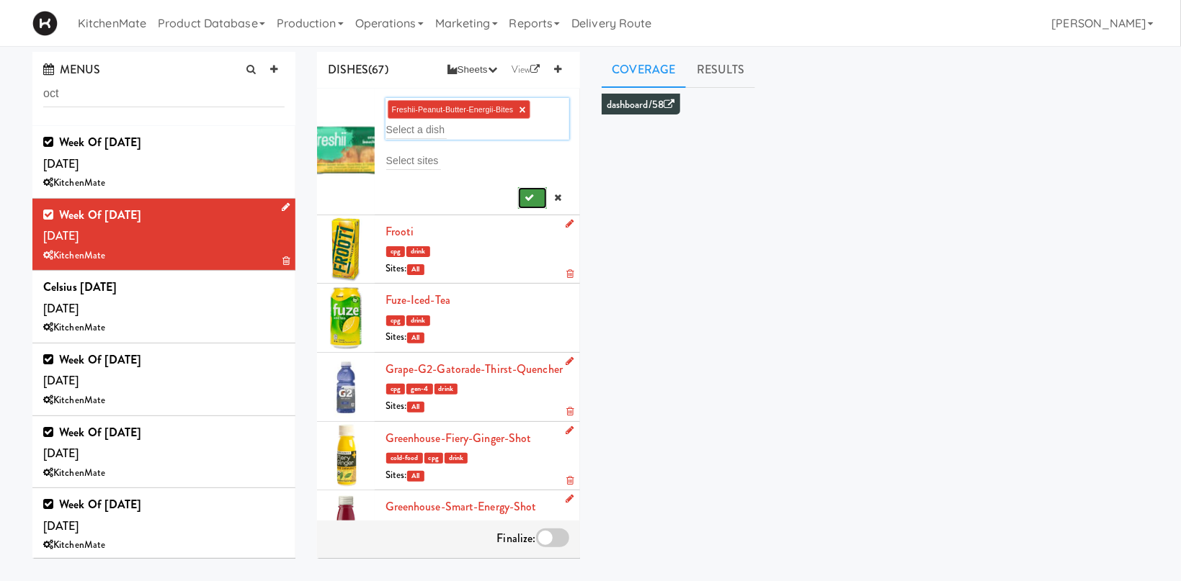
click at [527, 192] on button "submit" at bounding box center [533, 198] width 30 height 22
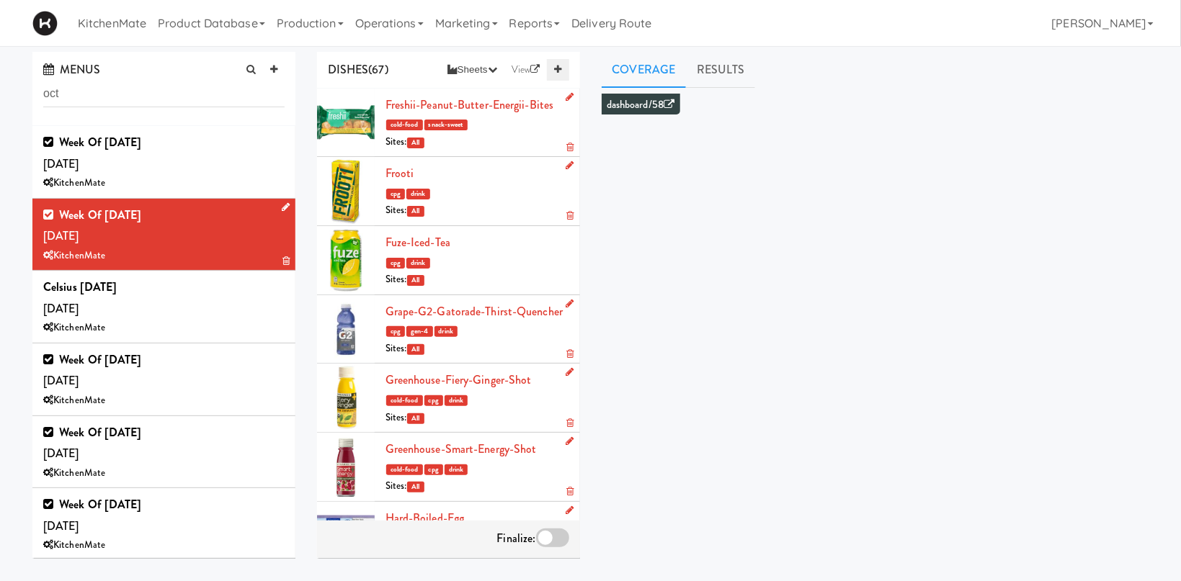
click at [566, 68] on link at bounding box center [558, 70] width 22 height 22
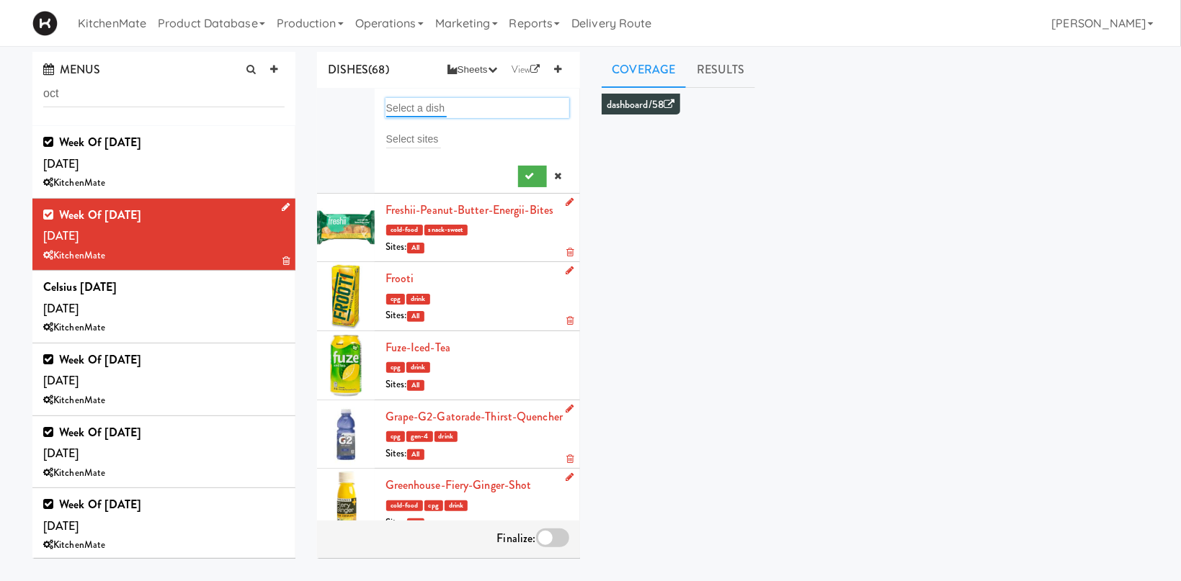
click at [422, 107] on input "text" at bounding box center [416, 108] width 61 height 19
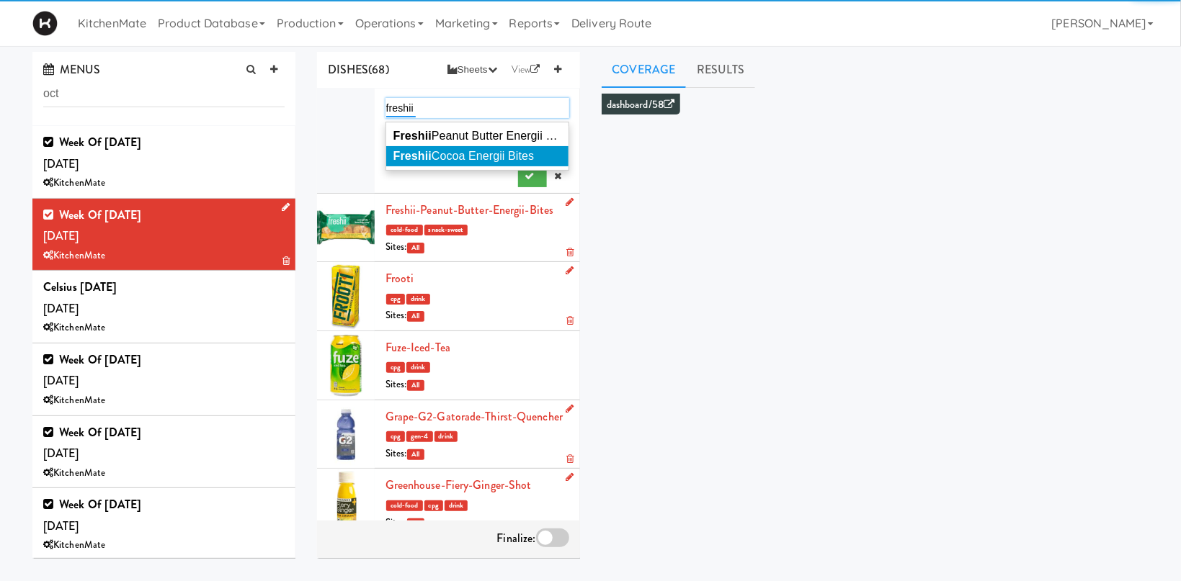
type input "freshii"
click at [473, 151] on span "Freshii Cocoa Energii Bites" at bounding box center [463, 156] width 141 height 12
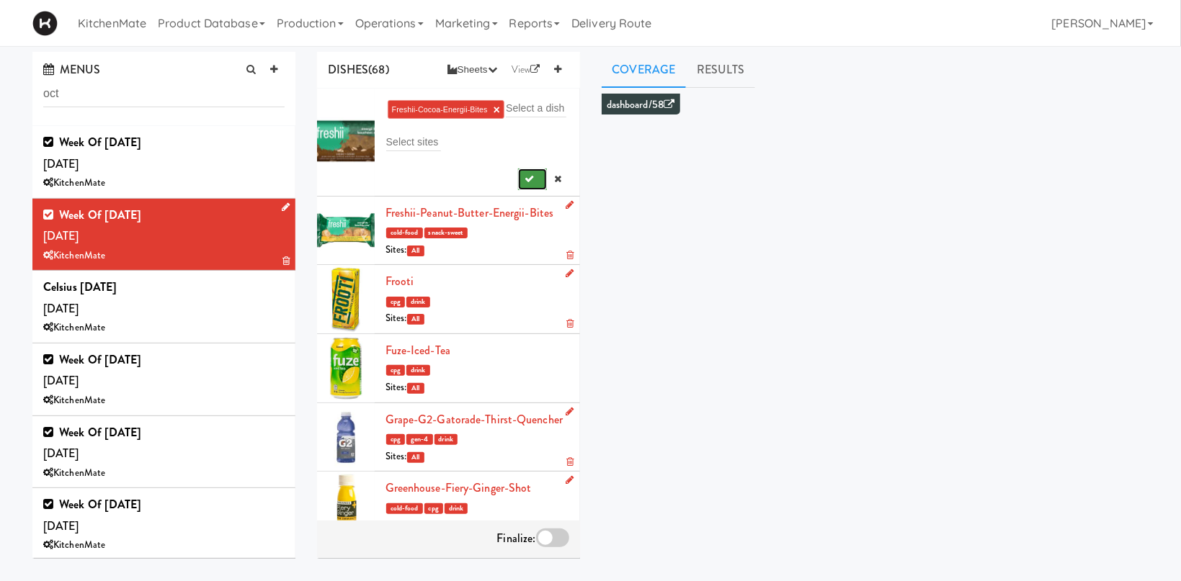
click at [535, 180] on button "submit" at bounding box center [533, 180] width 30 height 22
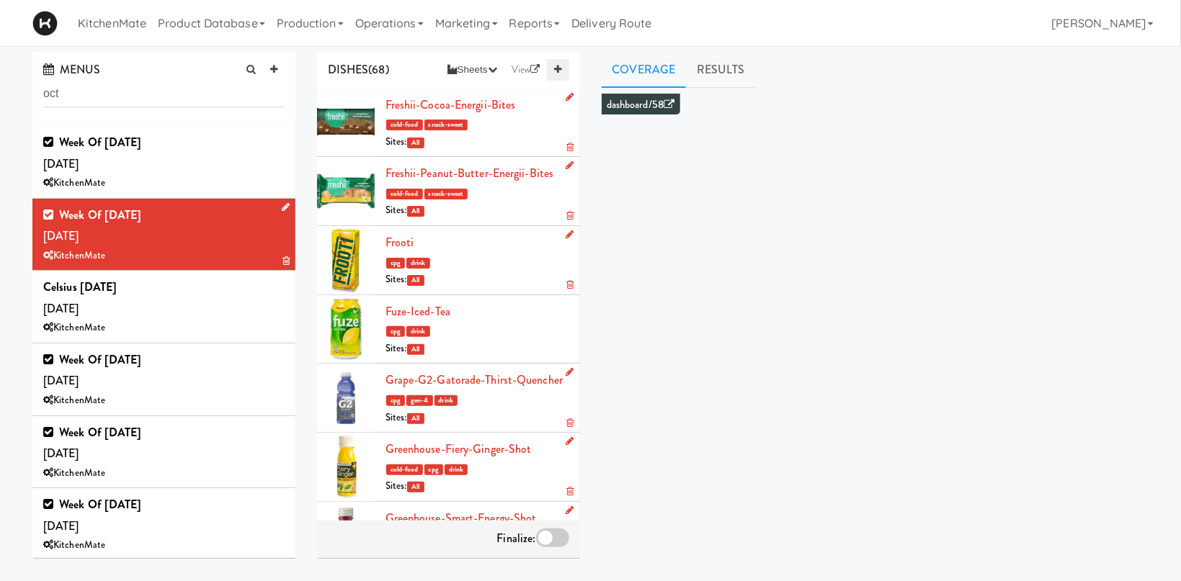
click at [560, 74] on link at bounding box center [558, 70] width 22 height 22
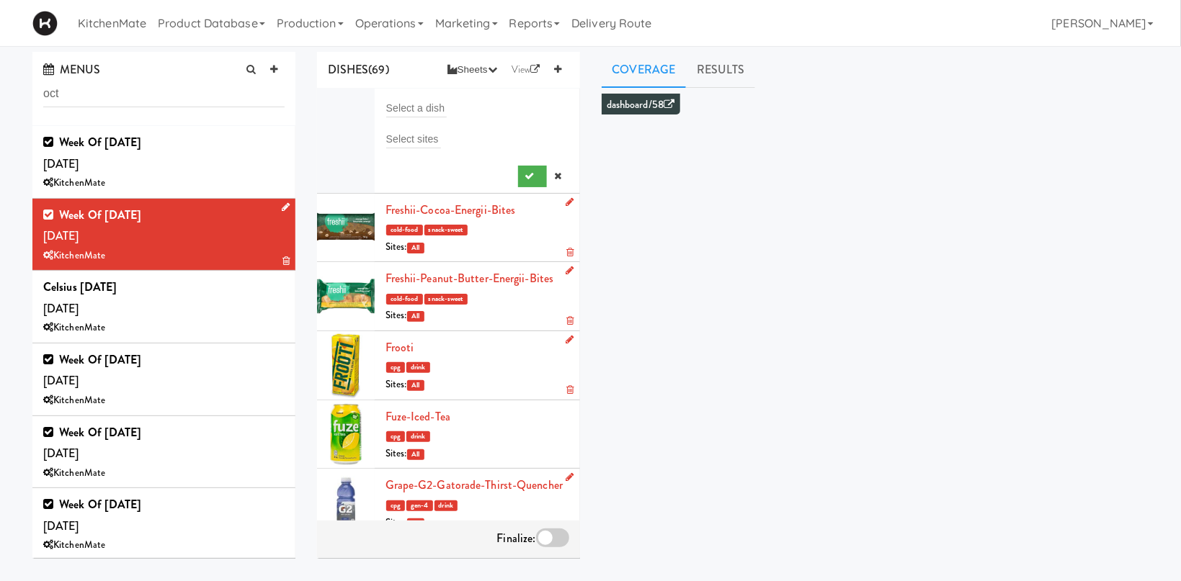
drag, startPoint x: 413, startPoint y: 82, endPoint x: 409, endPoint y: 101, distance: 19.1
click at [414, 84] on div "DISHES (69) Sheets Order List (Default Manufacturer) Recipe Sheets Assembly She…" at bounding box center [448, 70] width 263 height 37
click at [409, 106] on input "text" at bounding box center [416, 108] width 61 height 19
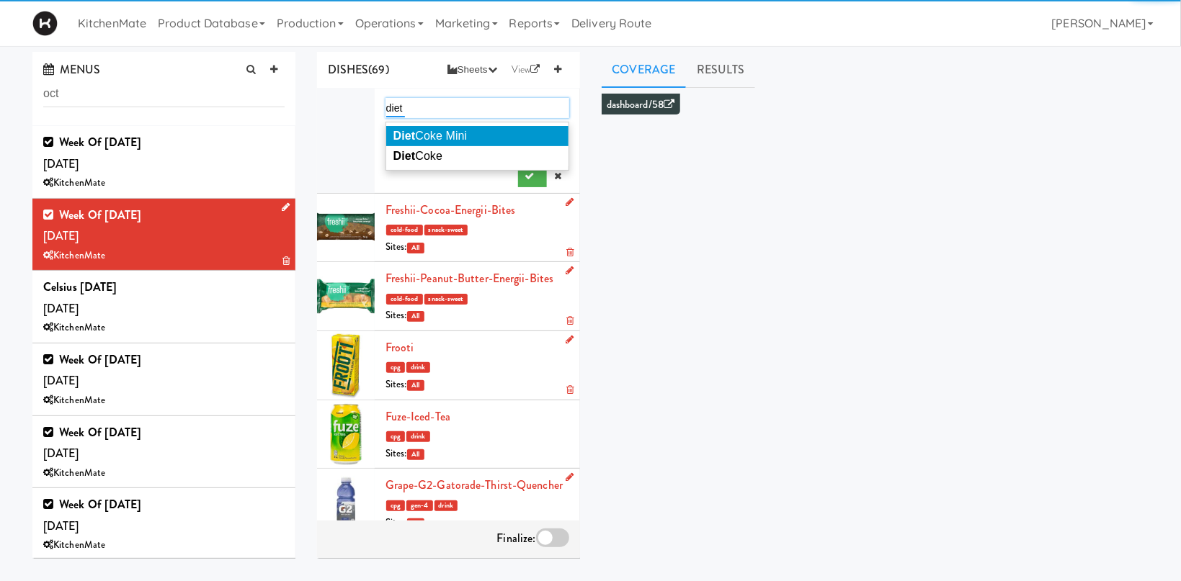
type input "diet"
click at [433, 146] on li "Diet Coke Mini" at bounding box center [477, 136] width 182 height 20
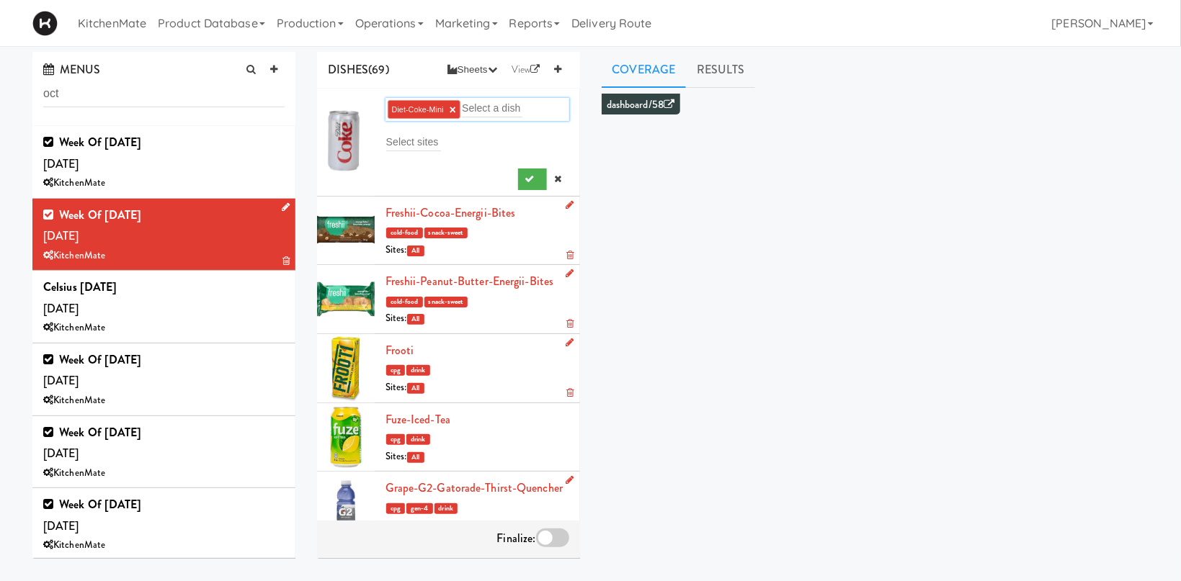
click at [456, 110] on li "Diet-Coke-Mini ×" at bounding box center [424, 109] width 73 height 19
click at [450, 110] on ng-include "Diet-Coke-Mini ×" at bounding box center [424, 109] width 64 height 9
click at [452, 110] on link "×" at bounding box center [453, 110] width 6 height 12
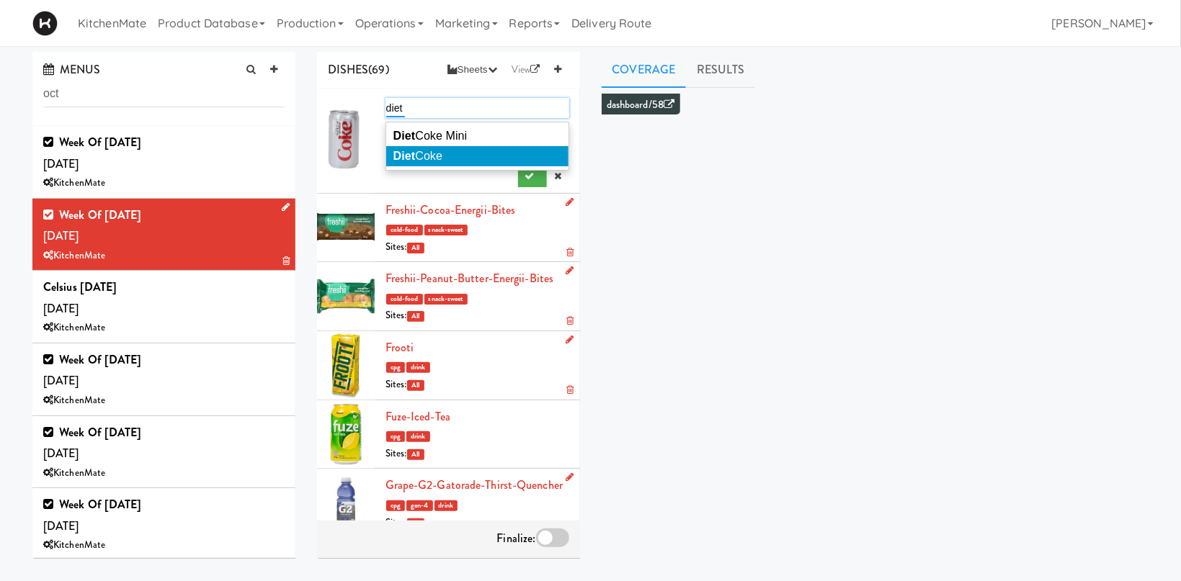
type input "diet"
click at [449, 156] on li "Diet Coke" at bounding box center [477, 156] width 182 height 20
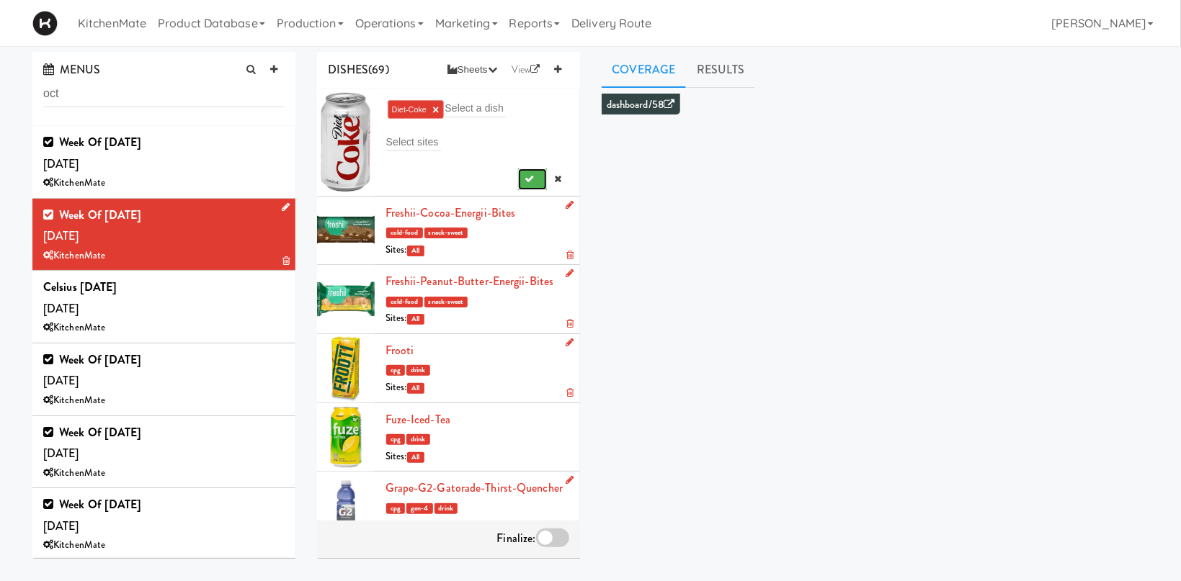
drag, startPoint x: 527, startPoint y: 178, endPoint x: 531, endPoint y: 160, distance: 18.5
click at [527, 178] on icon "submit" at bounding box center [529, 178] width 9 height 9
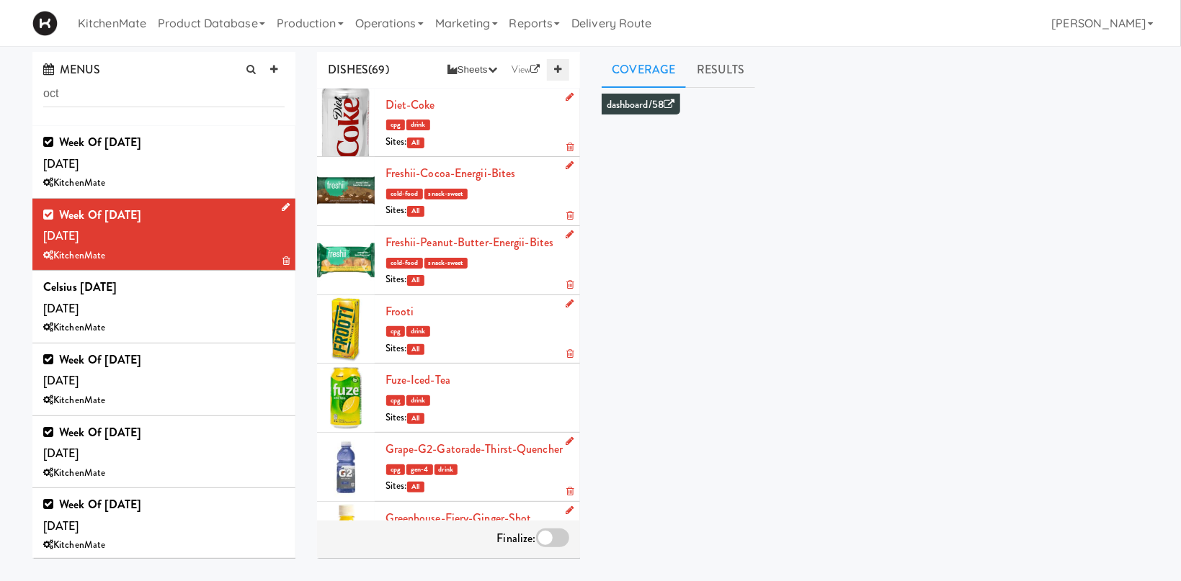
click at [555, 70] on icon at bounding box center [557, 69] width 7 height 9
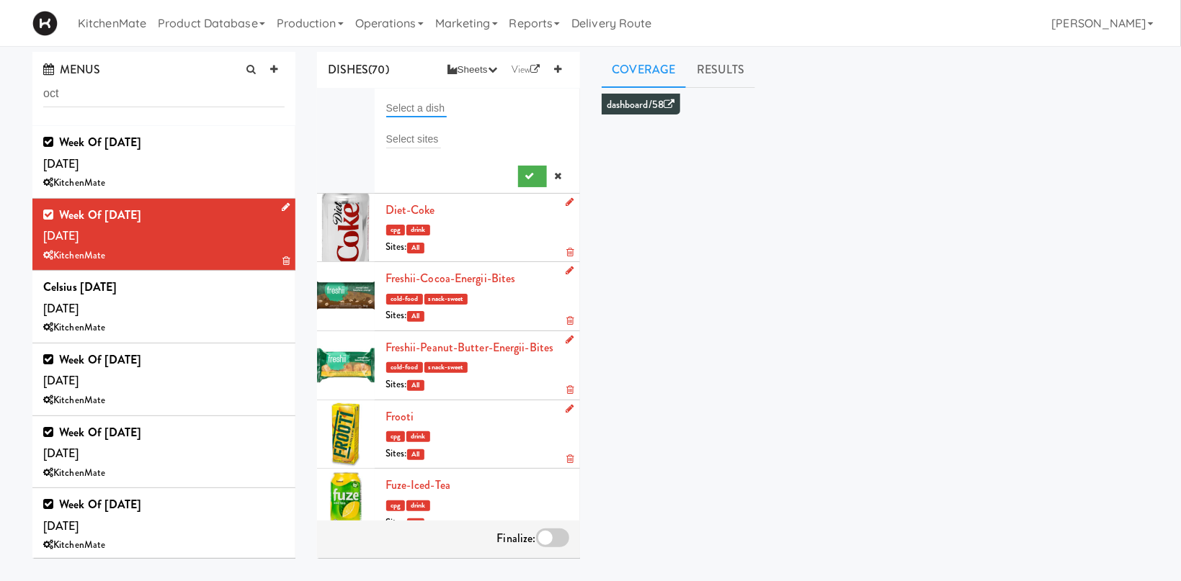
click at [414, 109] on input "text" at bounding box center [416, 108] width 61 height 19
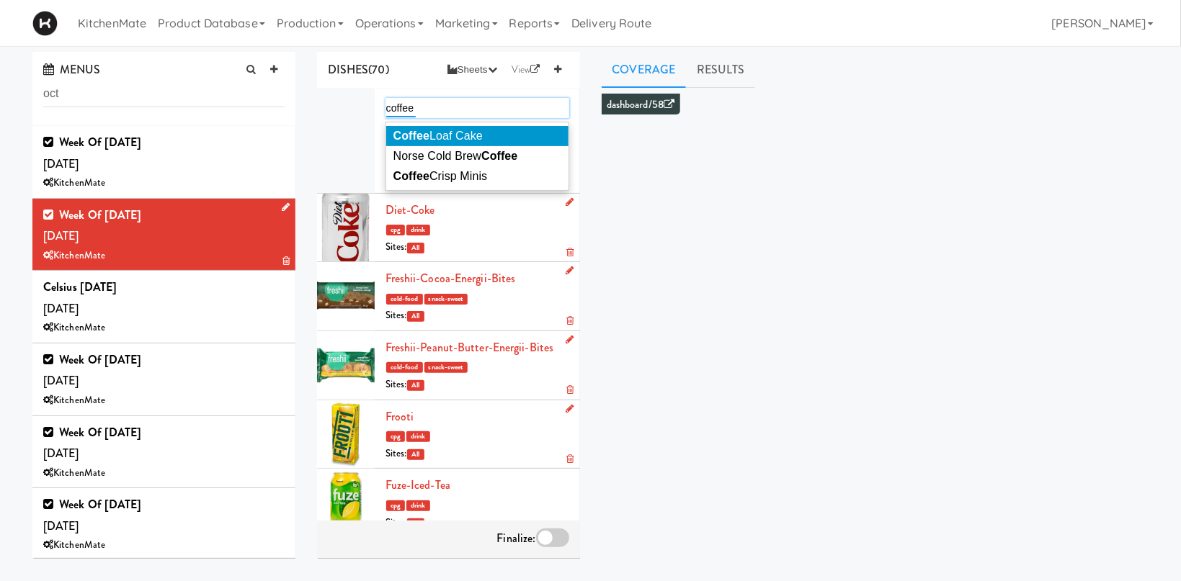
type input "coffee"
click at [489, 133] on li "Coffee Loaf Cake" at bounding box center [477, 136] width 182 height 20
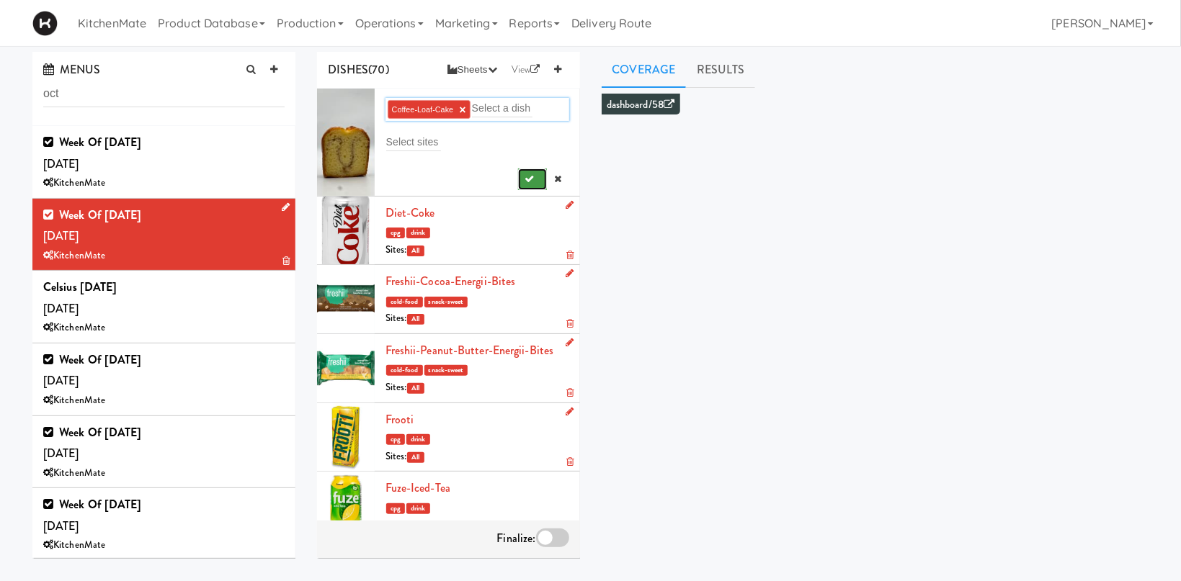
click at [535, 177] on button "submit" at bounding box center [533, 180] width 30 height 22
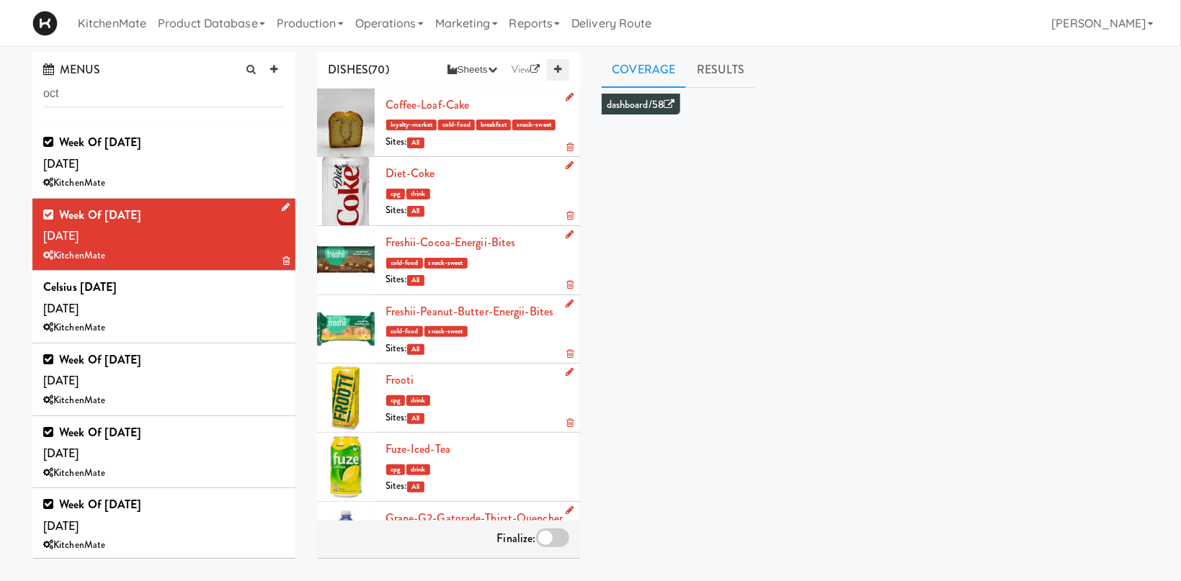
click at [559, 66] on icon at bounding box center [557, 69] width 7 height 9
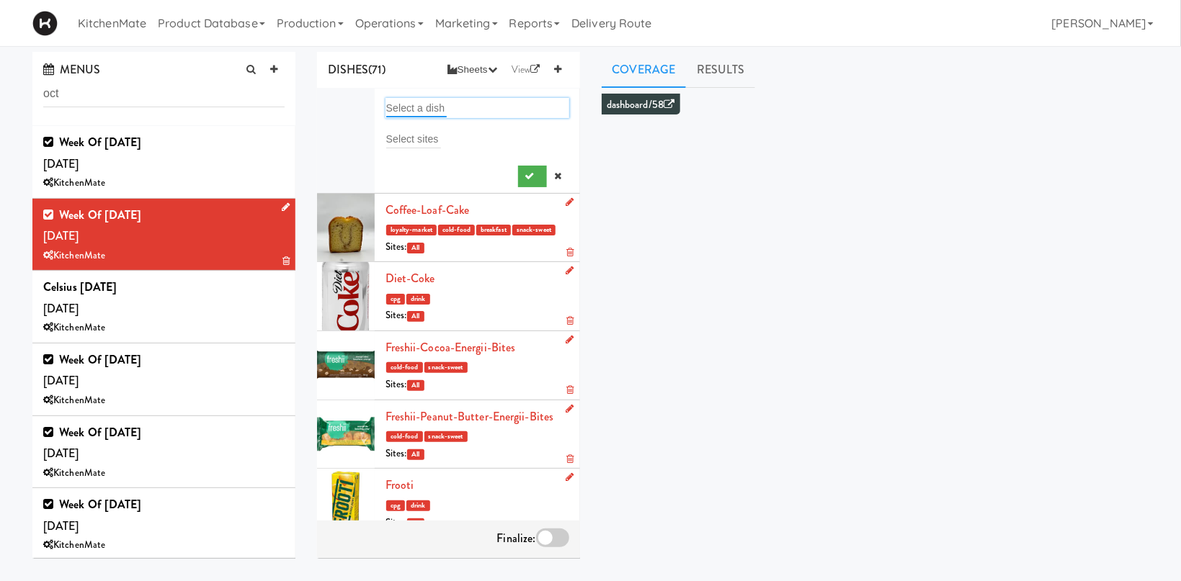
click at [406, 107] on input "text" at bounding box center [416, 108] width 61 height 19
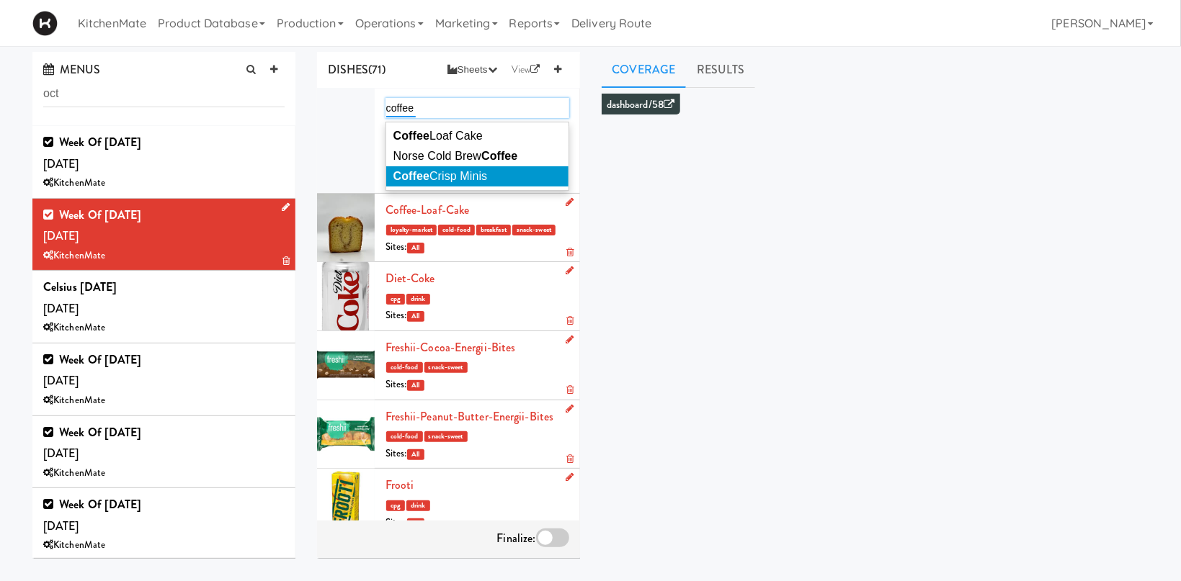
type input "coffee"
click at [465, 177] on span "Coffee Crisp Minis" at bounding box center [440, 176] width 94 height 12
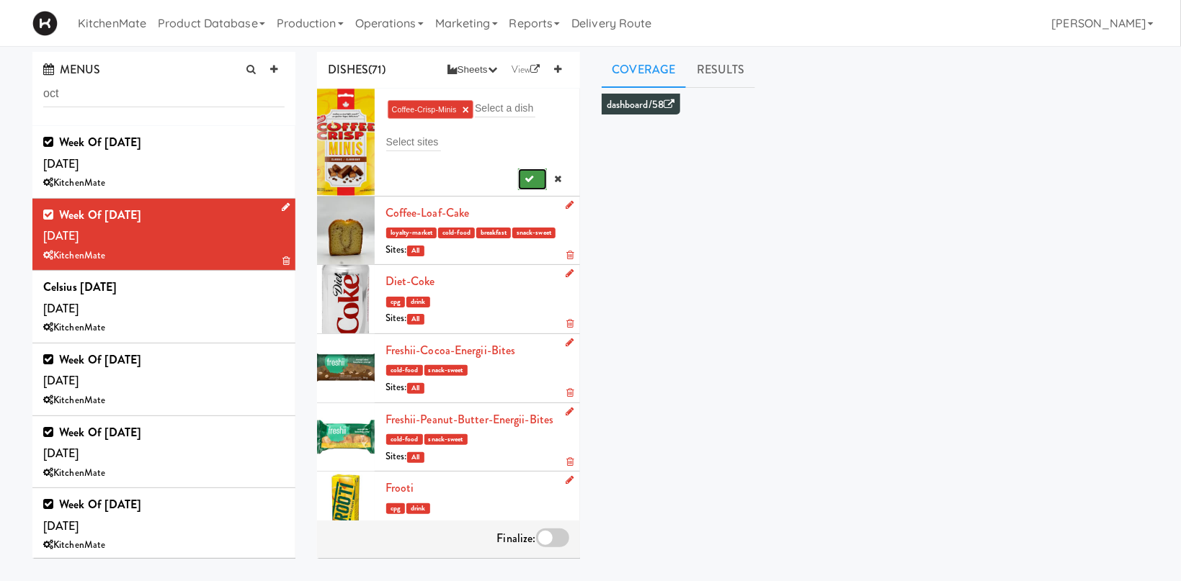
click at [526, 180] on icon "submit" at bounding box center [529, 178] width 9 height 9
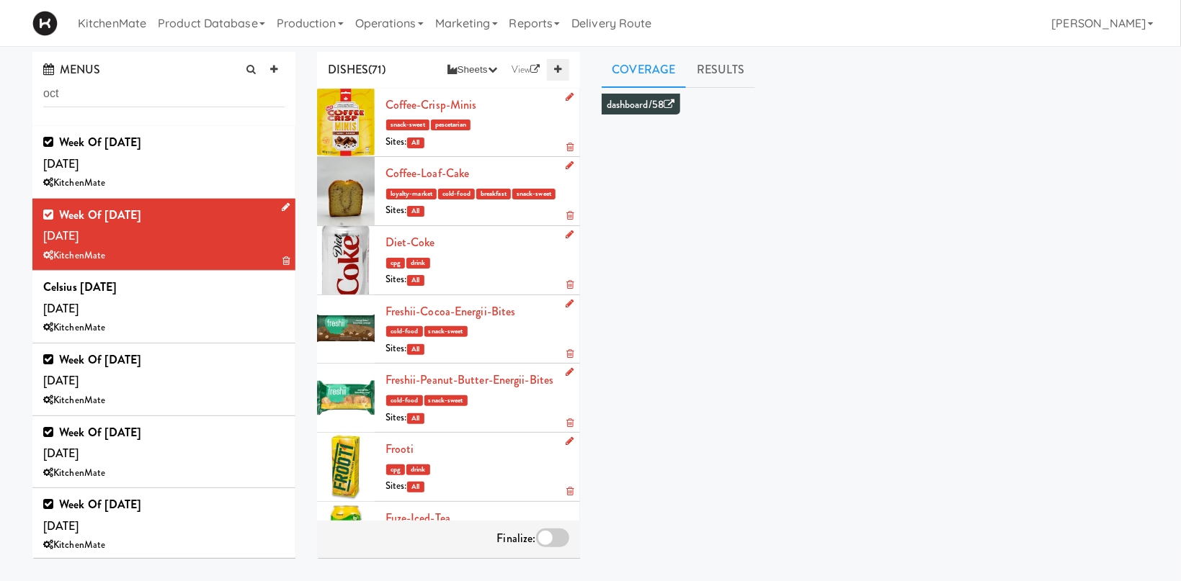
click at [561, 70] on icon at bounding box center [557, 69] width 7 height 9
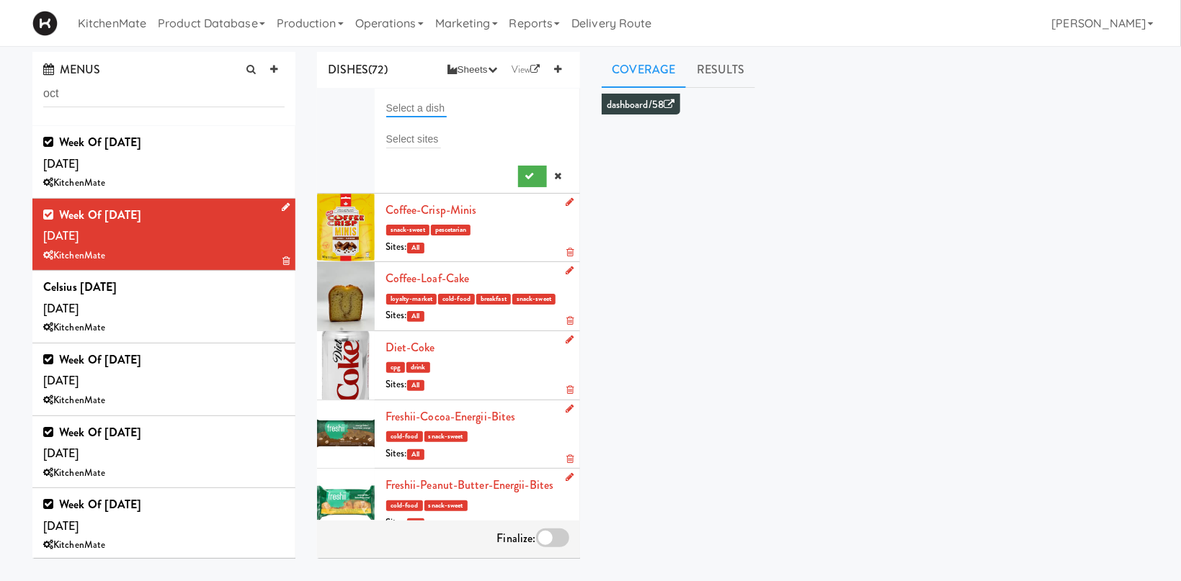
click at [422, 107] on input "text" at bounding box center [416, 108] width 61 height 19
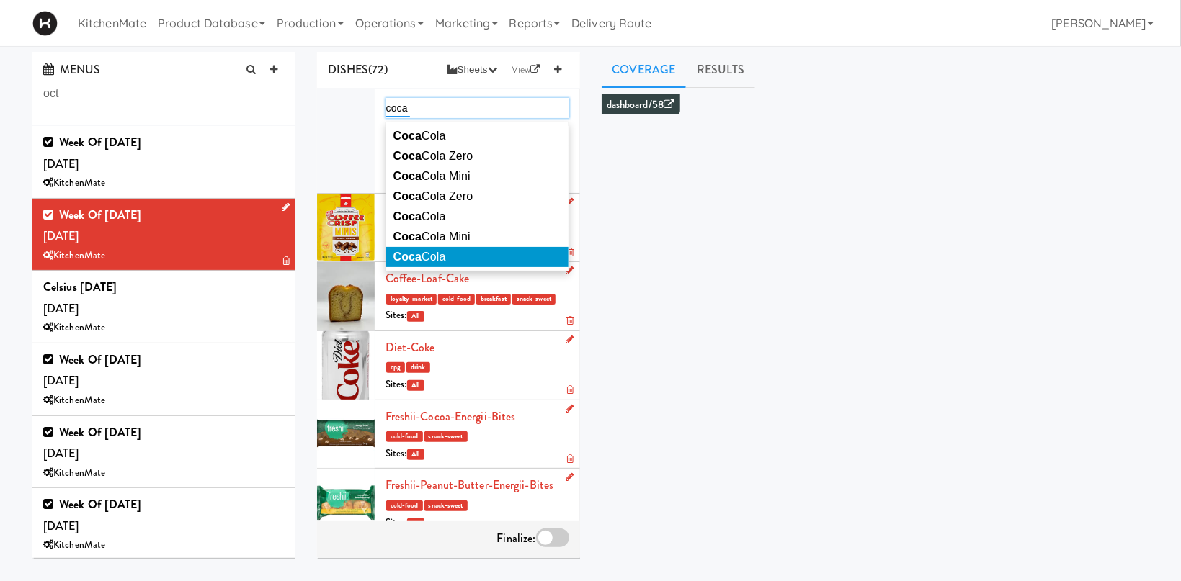
type input "coca"
click at [455, 261] on li "Coca Cola" at bounding box center [477, 257] width 182 height 20
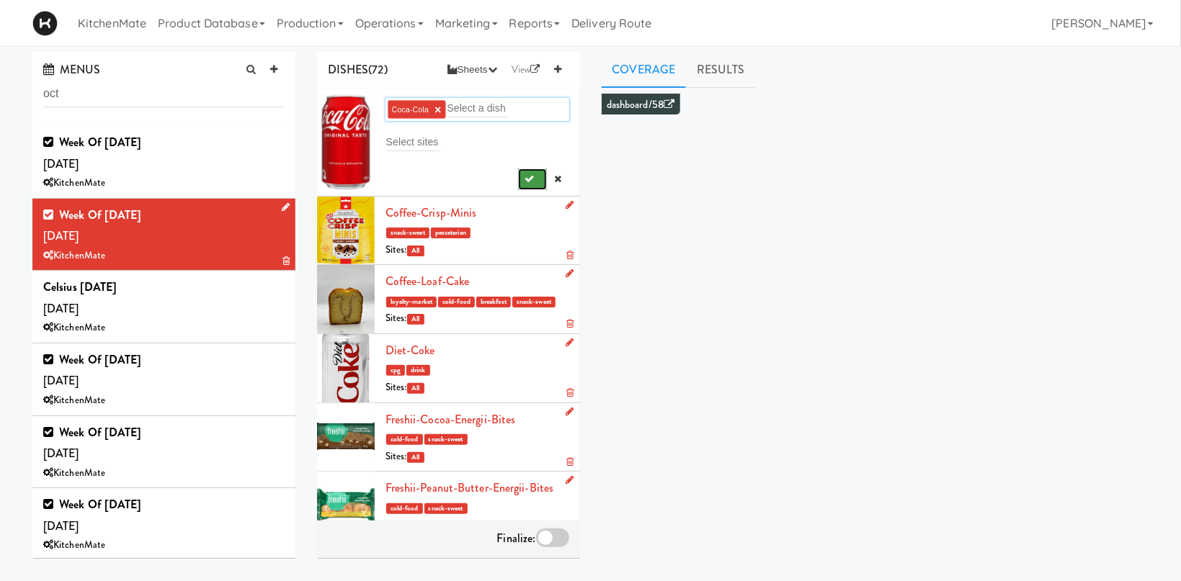
click at [523, 176] on button "submit" at bounding box center [533, 180] width 30 height 22
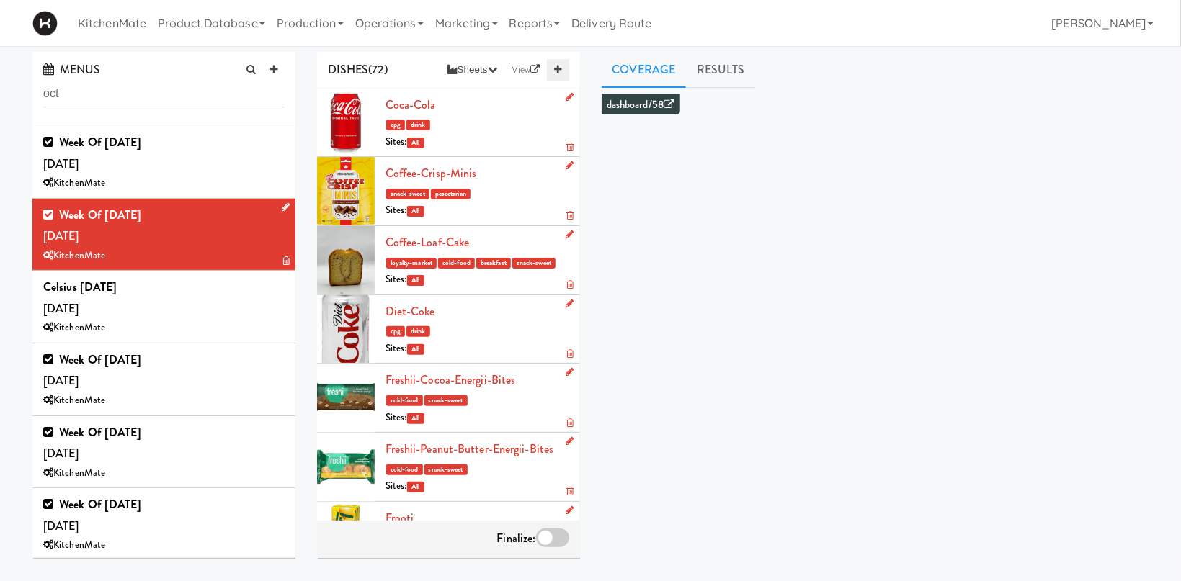
click at [556, 65] on icon at bounding box center [557, 69] width 7 height 9
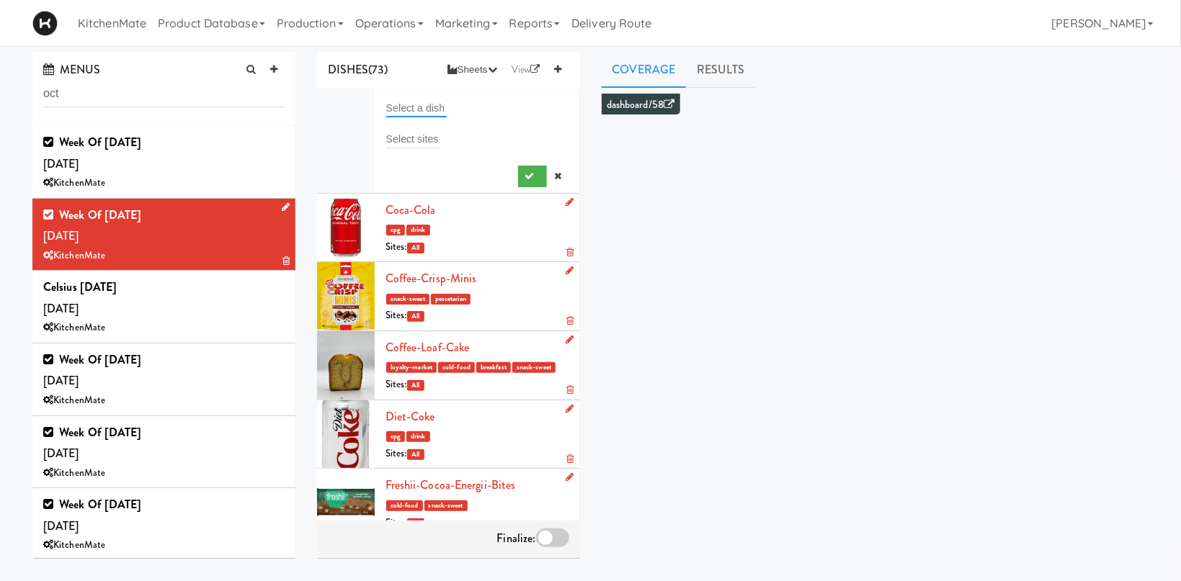
click at [402, 105] on input "text" at bounding box center [416, 108] width 61 height 19
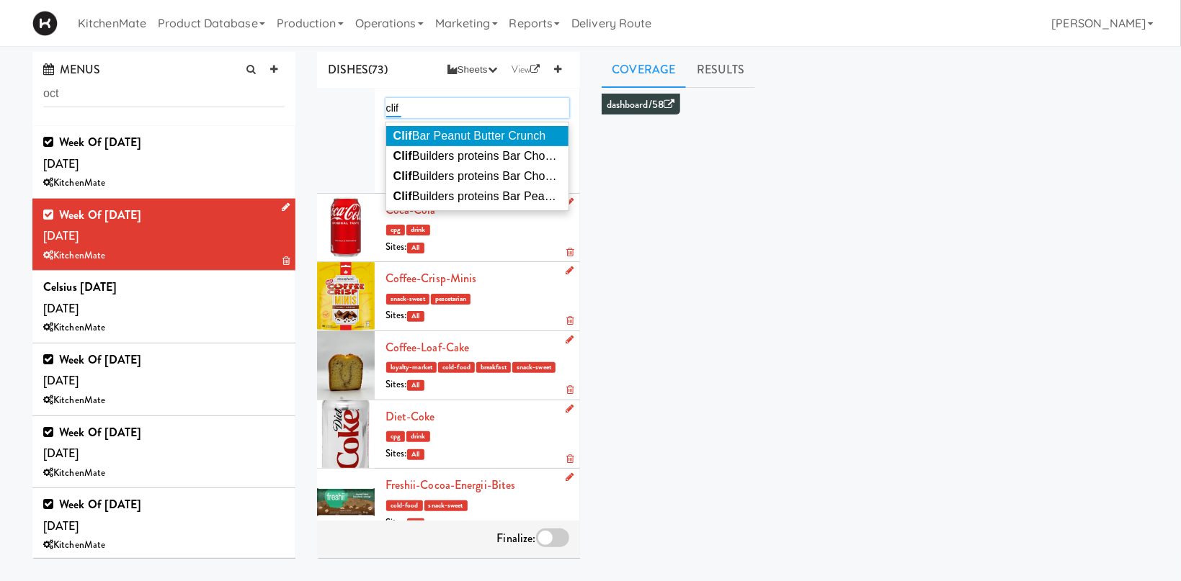
type input "clif"
click at [485, 138] on span "Clif Bar Peanut Butter Crunch" at bounding box center [469, 136] width 153 height 12
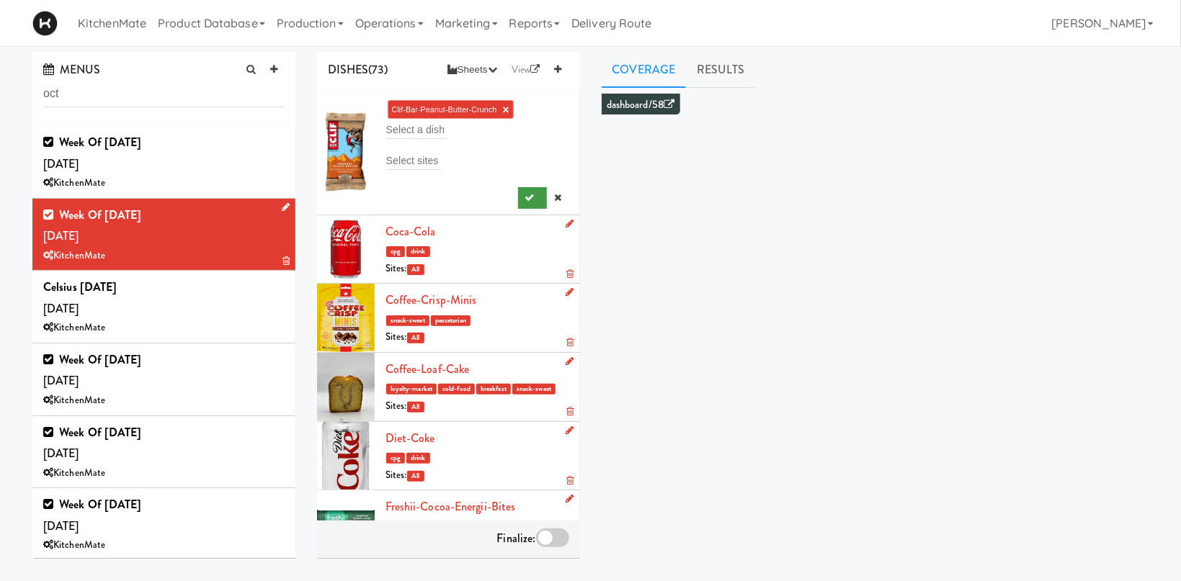
click at [520, 199] on div at bounding box center [477, 195] width 184 height 27
click at [520, 200] on button "submit" at bounding box center [533, 198] width 30 height 22
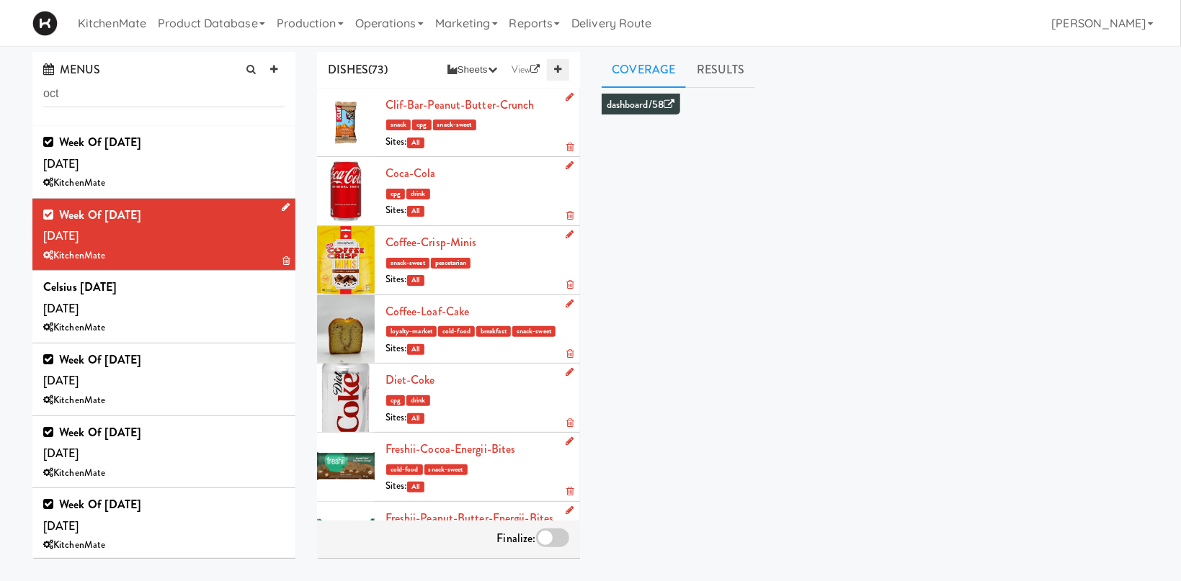
click at [563, 67] on link at bounding box center [558, 70] width 22 height 22
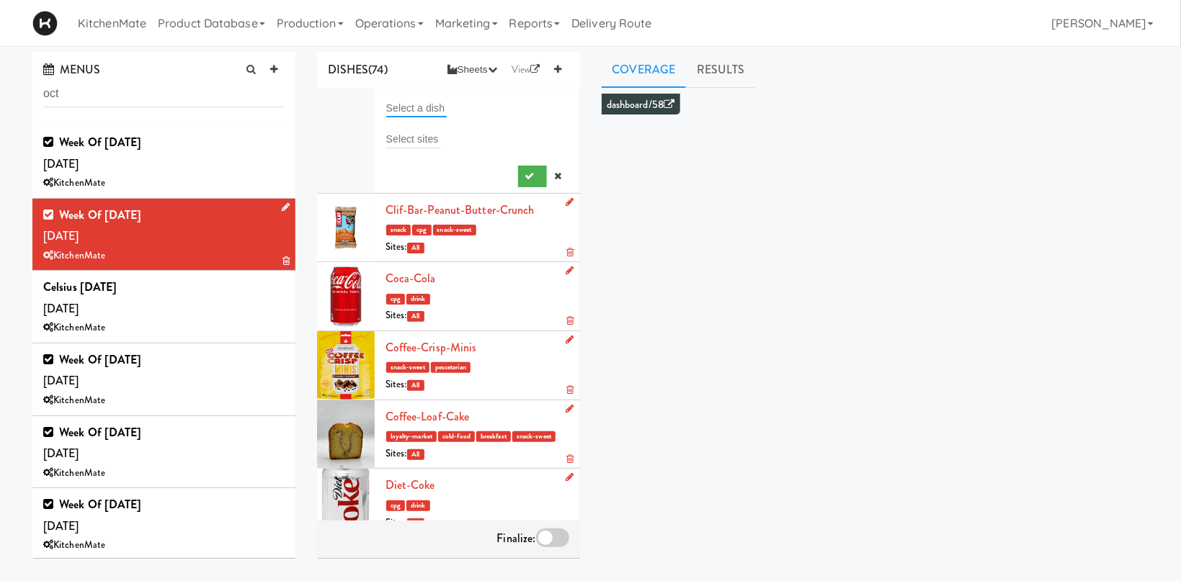
click at [412, 104] on input "text" at bounding box center [416, 108] width 61 height 19
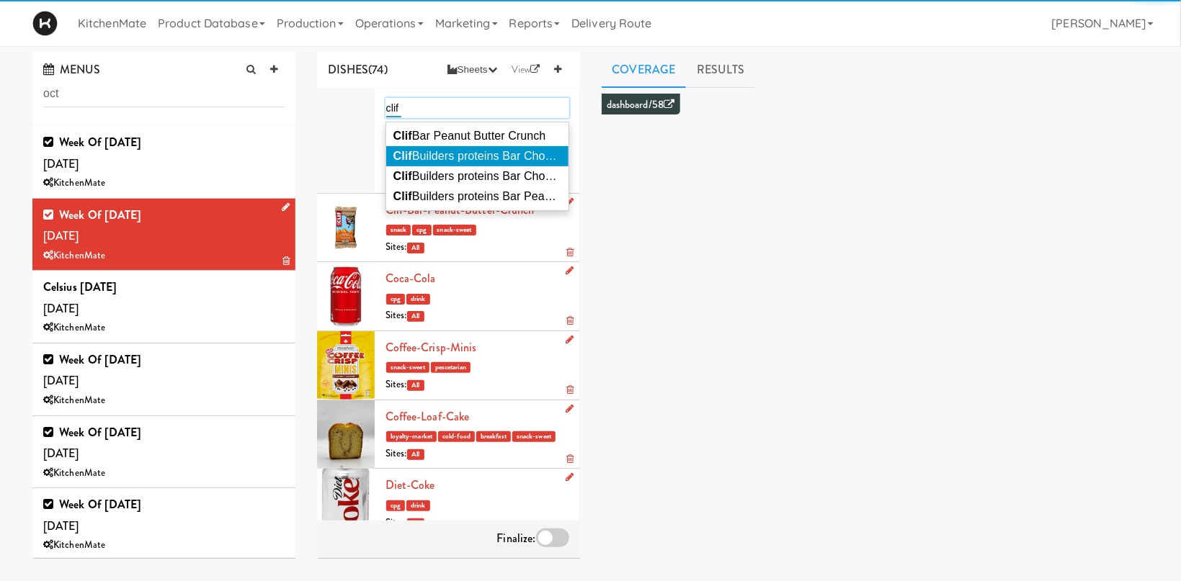
type input "clif"
click at [471, 148] on li "Clif Builders proteins Bar Chocolate" at bounding box center [477, 156] width 182 height 20
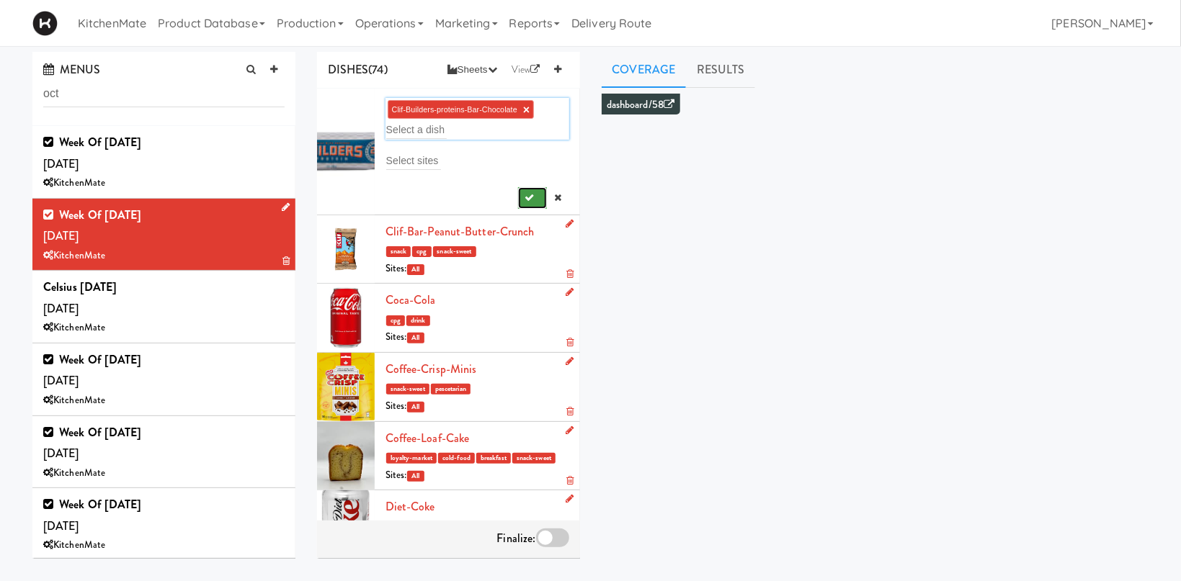
click at [535, 193] on button "submit" at bounding box center [533, 198] width 30 height 22
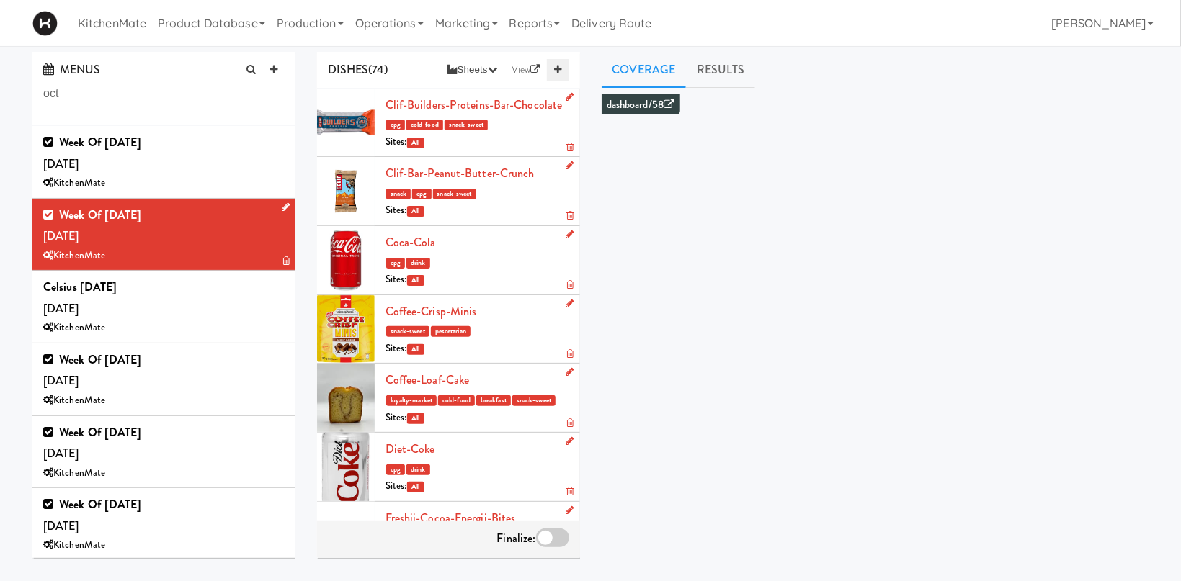
click at [554, 68] on link at bounding box center [558, 70] width 22 height 22
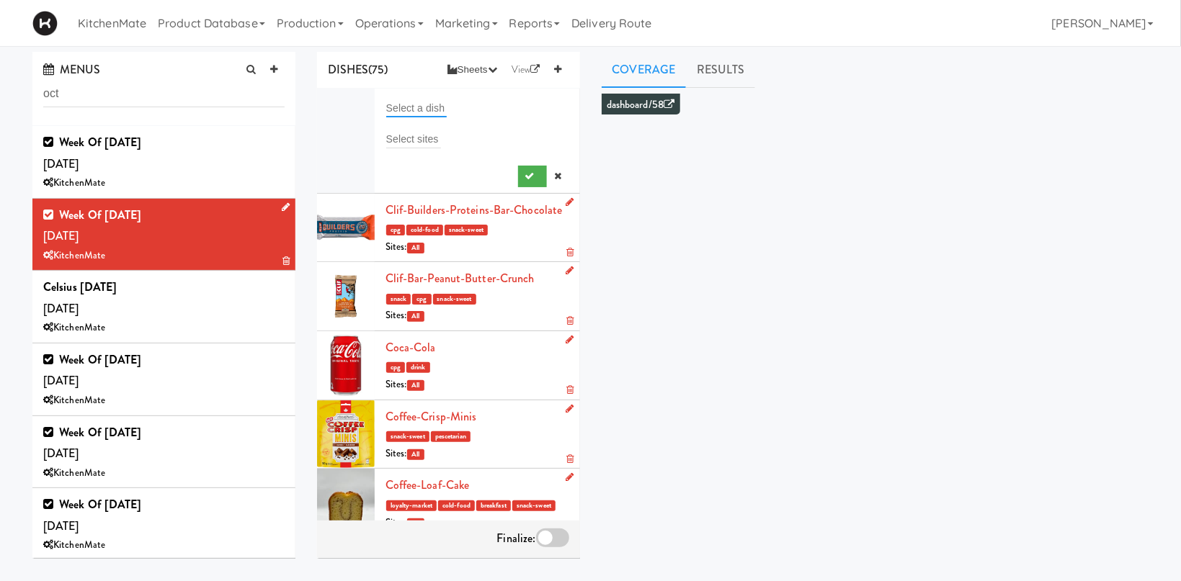
click at [419, 107] on input "text" at bounding box center [416, 108] width 61 height 19
type input "v"
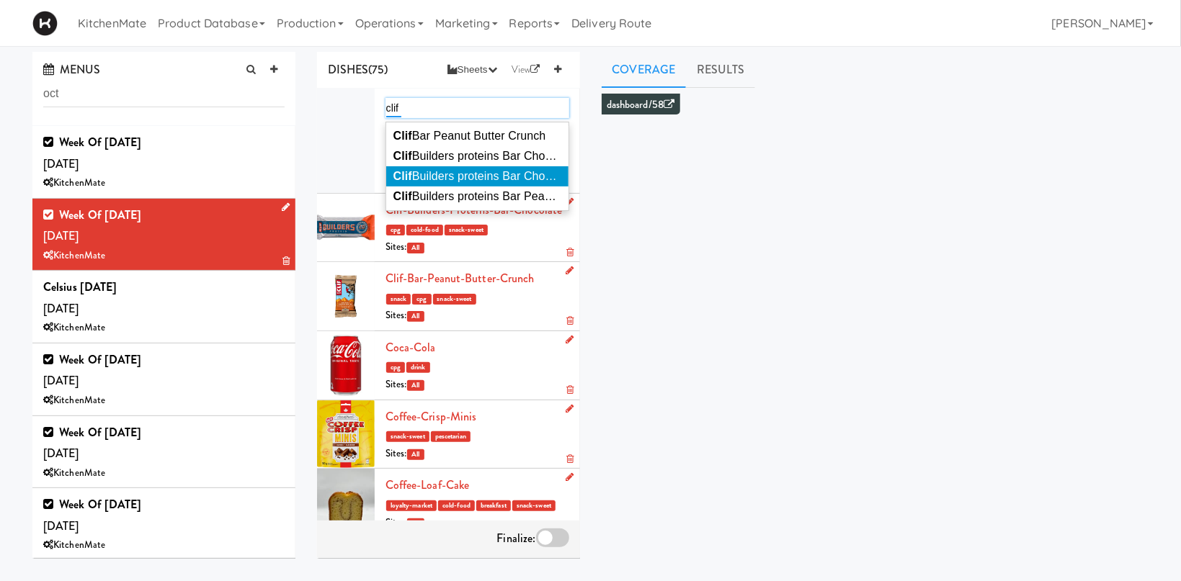
type input "clif"
click at [533, 168] on li "Clif Builders proteins Bar Chocolate Mint" at bounding box center [477, 176] width 182 height 20
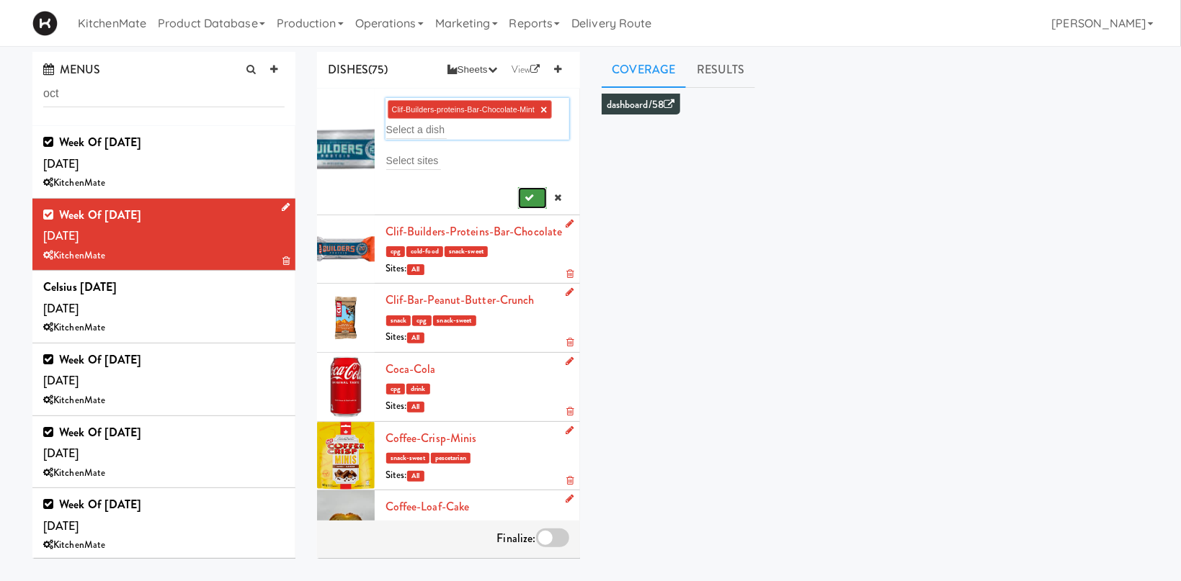
click at [527, 196] on icon "submit" at bounding box center [529, 197] width 9 height 9
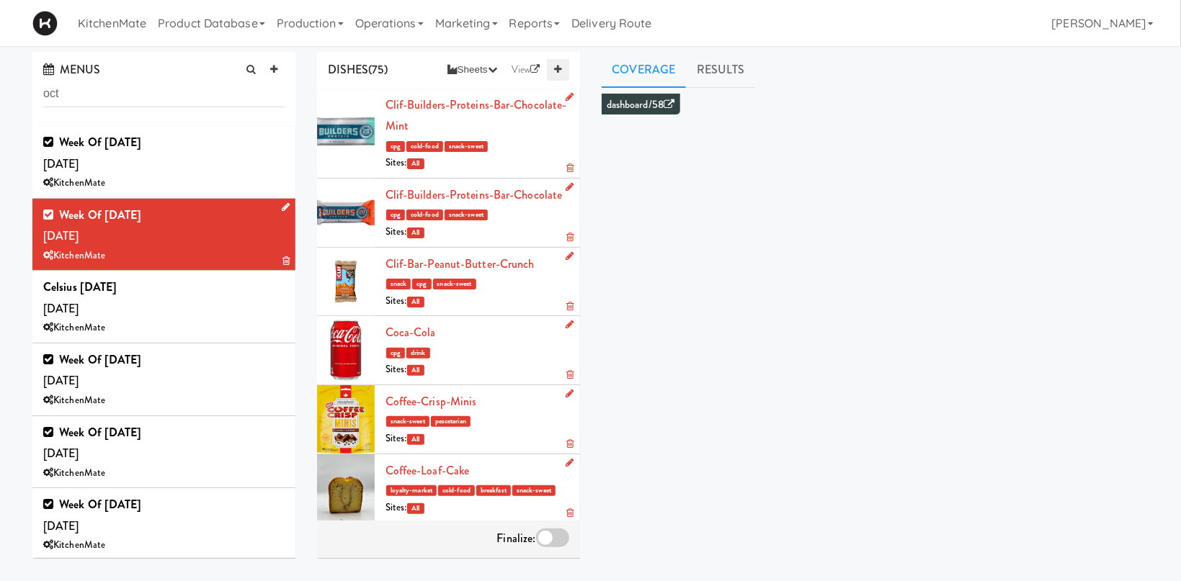
click at [564, 73] on link at bounding box center [558, 70] width 22 height 22
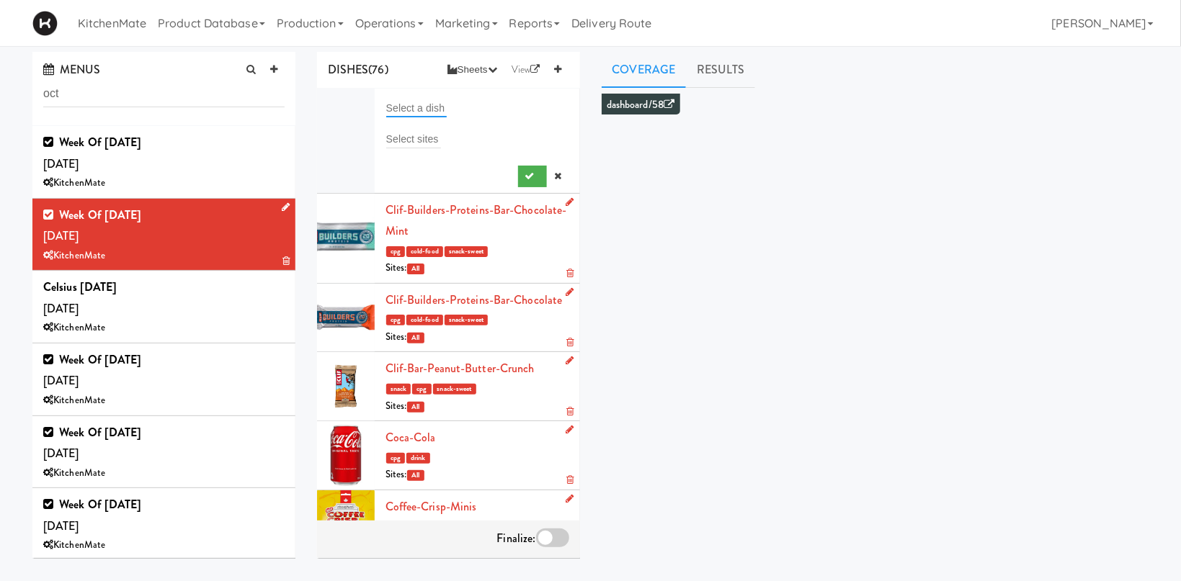
click at [419, 115] on input "text" at bounding box center [416, 108] width 61 height 19
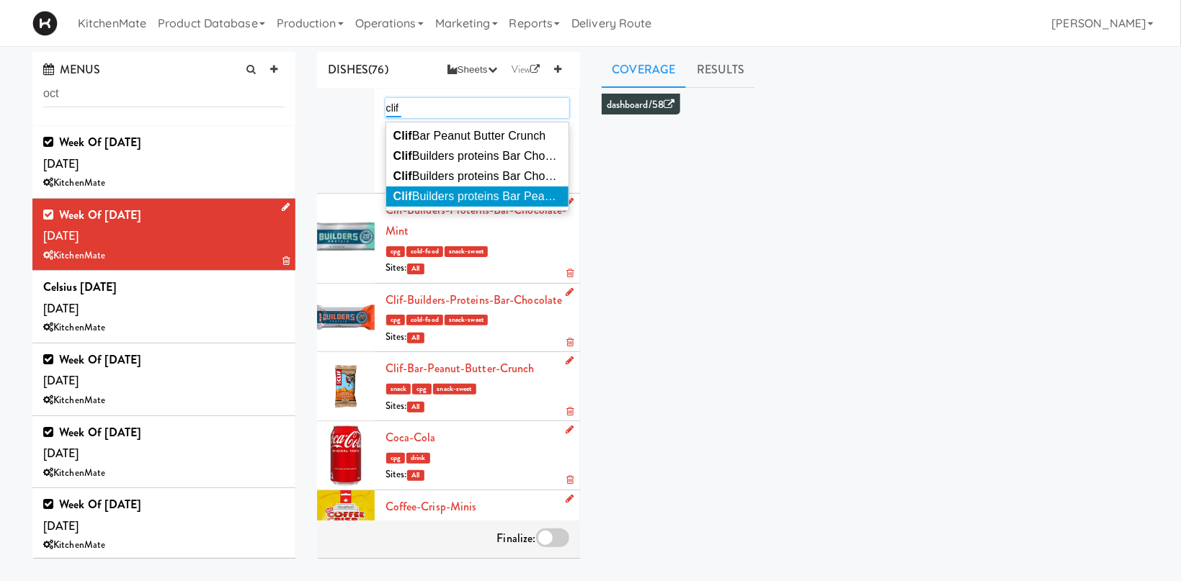
type input "clif"
click at [452, 198] on span "Clif Builders proteins Bar Peanut Butter Chocolate" at bounding box center [522, 196] width 258 height 12
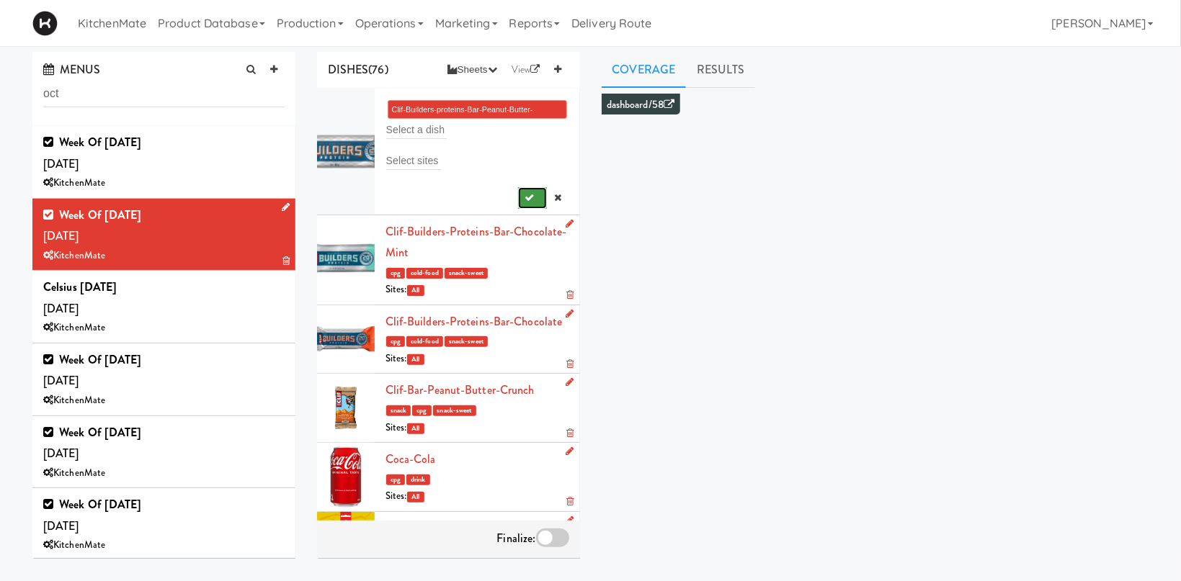
click at [533, 190] on button "submit" at bounding box center [533, 198] width 30 height 22
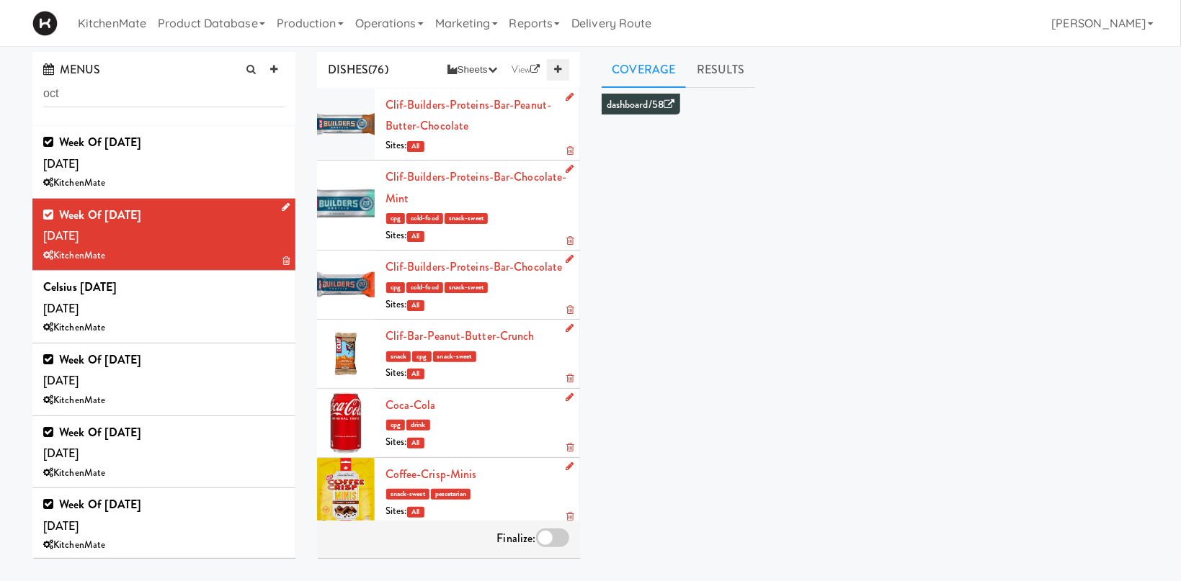
click at [559, 66] on icon at bounding box center [557, 69] width 7 height 9
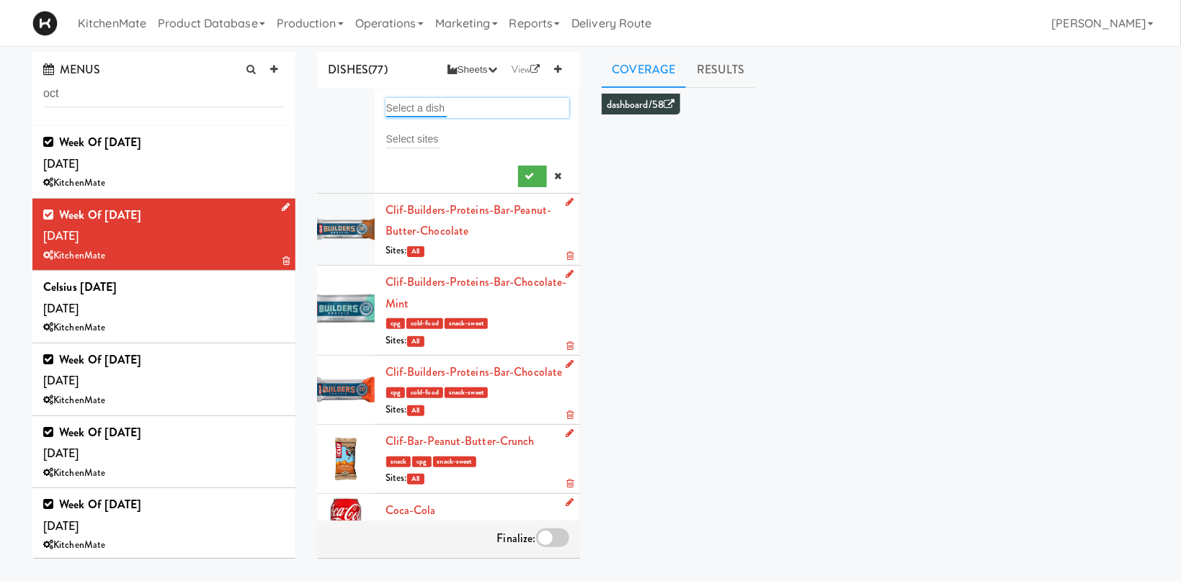
click at [418, 100] on input "text" at bounding box center [416, 108] width 61 height 19
click at [416, 107] on input "text" at bounding box center [416, 108] width 61 height 19
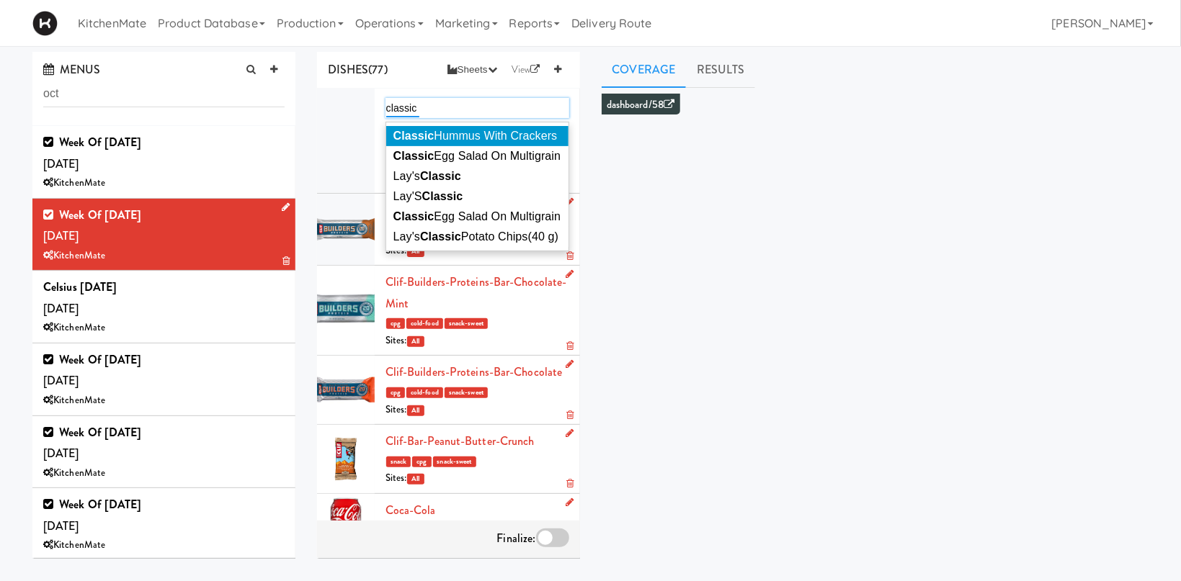
type input "classic"
click at [475, 133] on span "Classic Hummus With Crackers" at bounding box center [475, 136] width 164 height 12
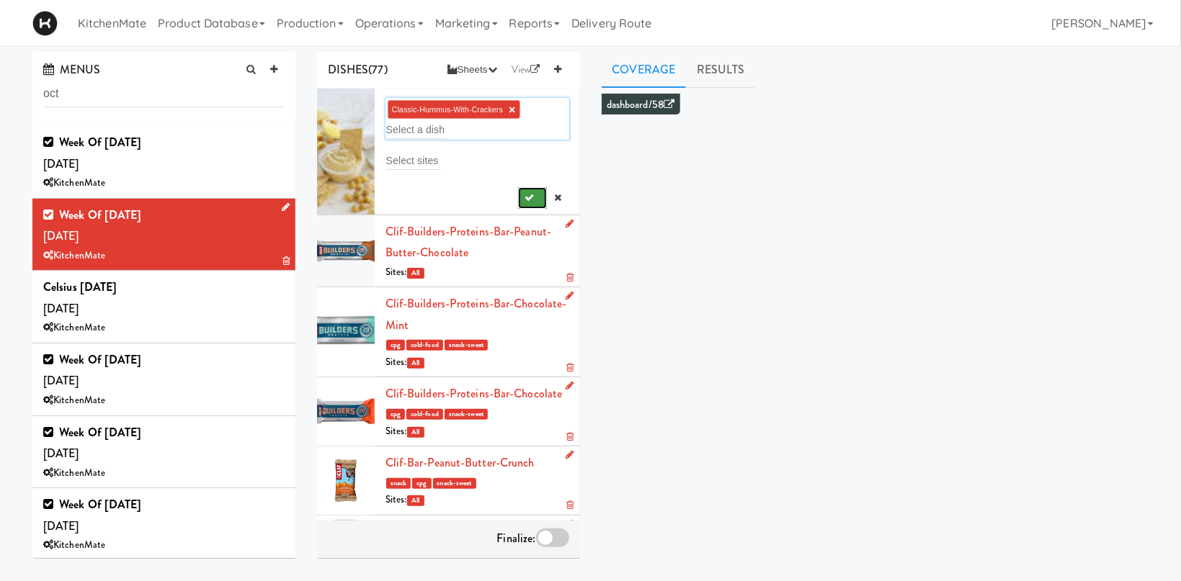
click at [528, 205] on button "submit" at bounding box center [533, 198] width 30 height 22
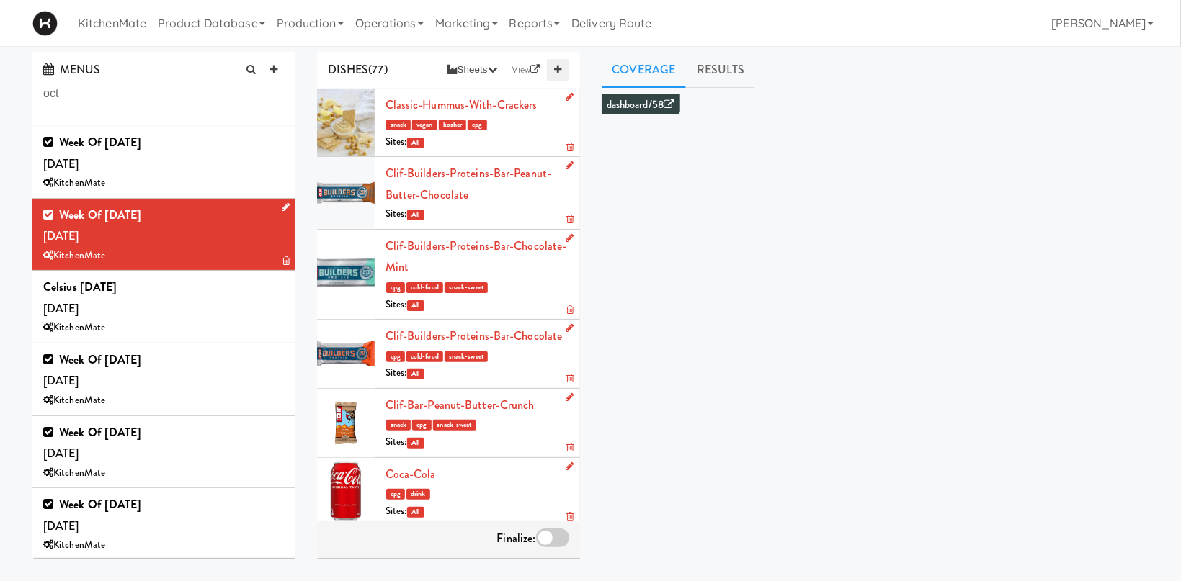
click at [566, 68] on link at bounding box center [558, 70] width 22 height 22
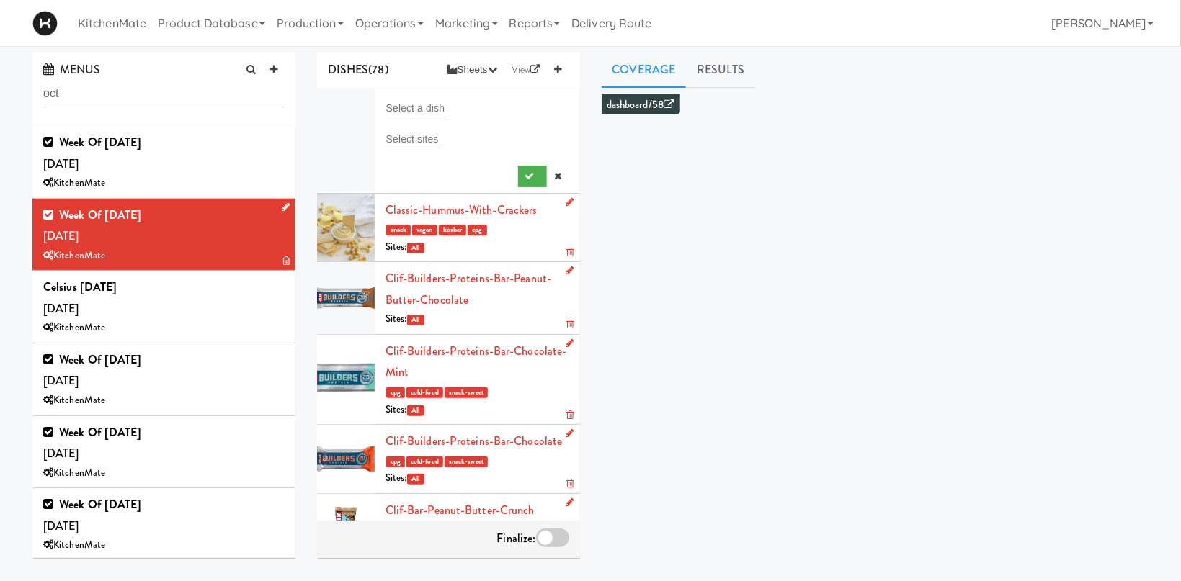
click at [417, 123] on form "Select a dish Select sites" at bounding box center [477, 142] width 184 height 89
click at [418, 105] on input "text" at bounding box center [416, 108] width 61 height 19
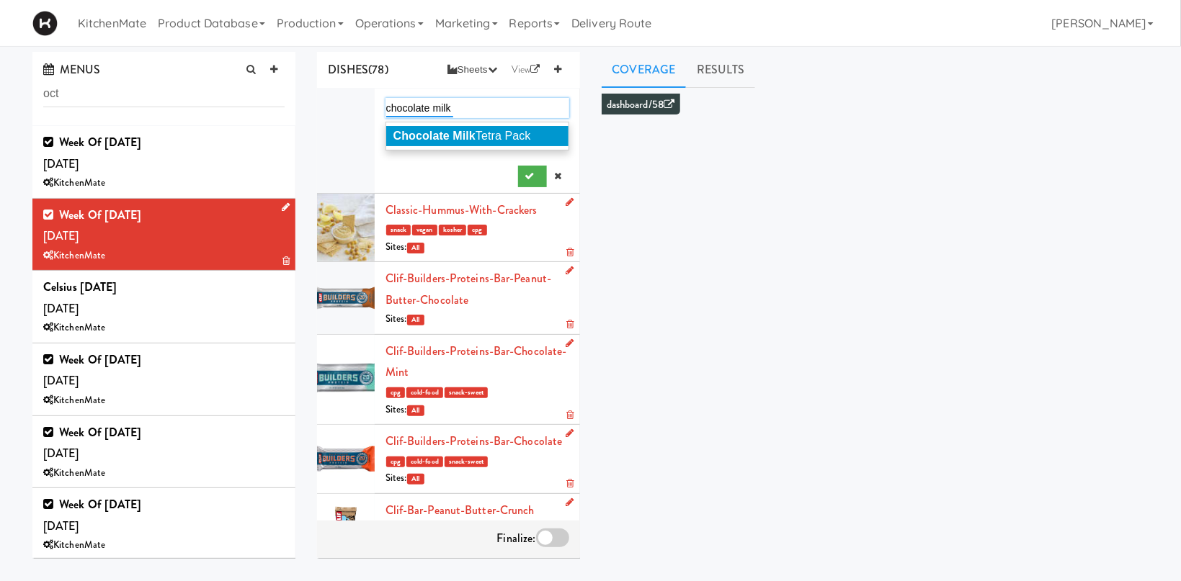
type input "chocolate milk"
click at [510, 138] on span "Chocolate Milk Tetra Pack" at bounding box center [462, 136] width 138 height 12
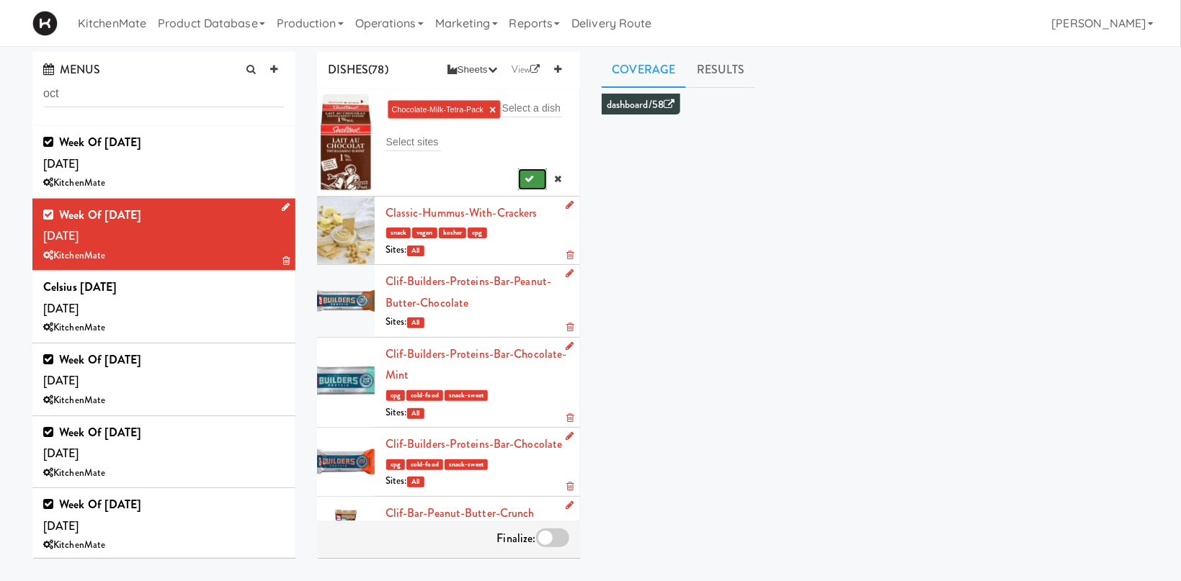
click at [535, 179] on button "submit" at bounding box center [533, 180] width 30 height 22
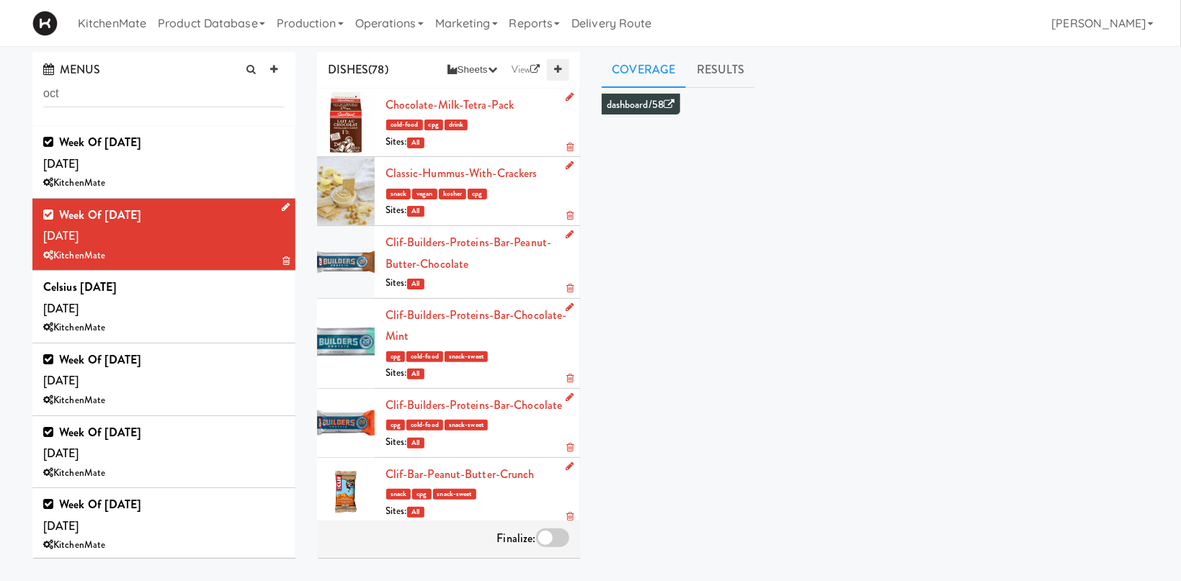
click at [556, 64] on link at bounding box center [558, 70] width 22 height 22
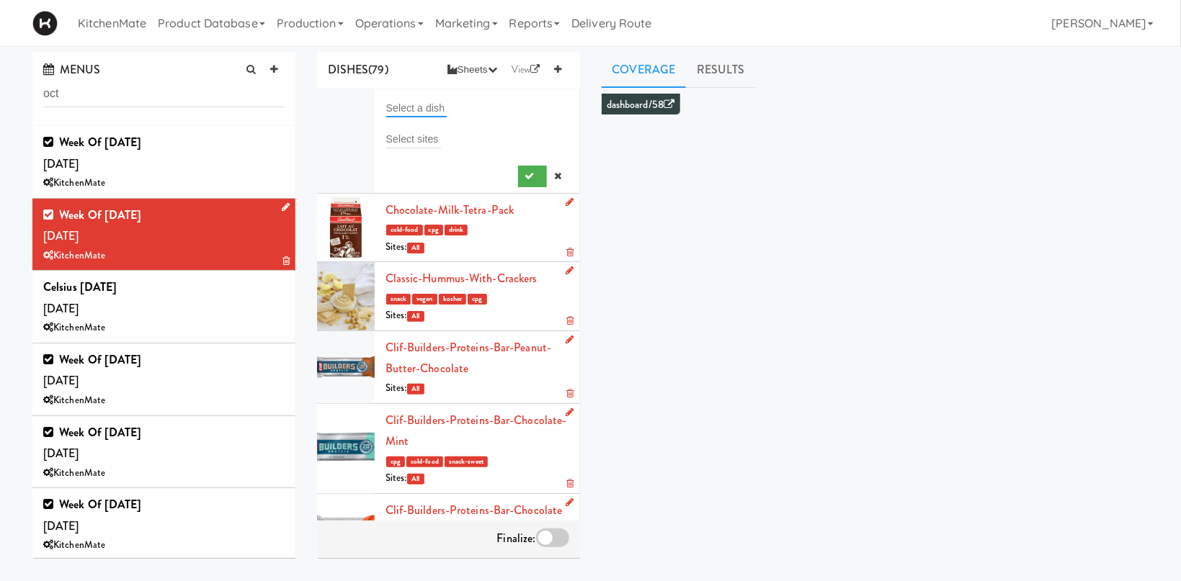
click at [439, 102] on input "text" at bounding box center [416, 108] width 61 height 19
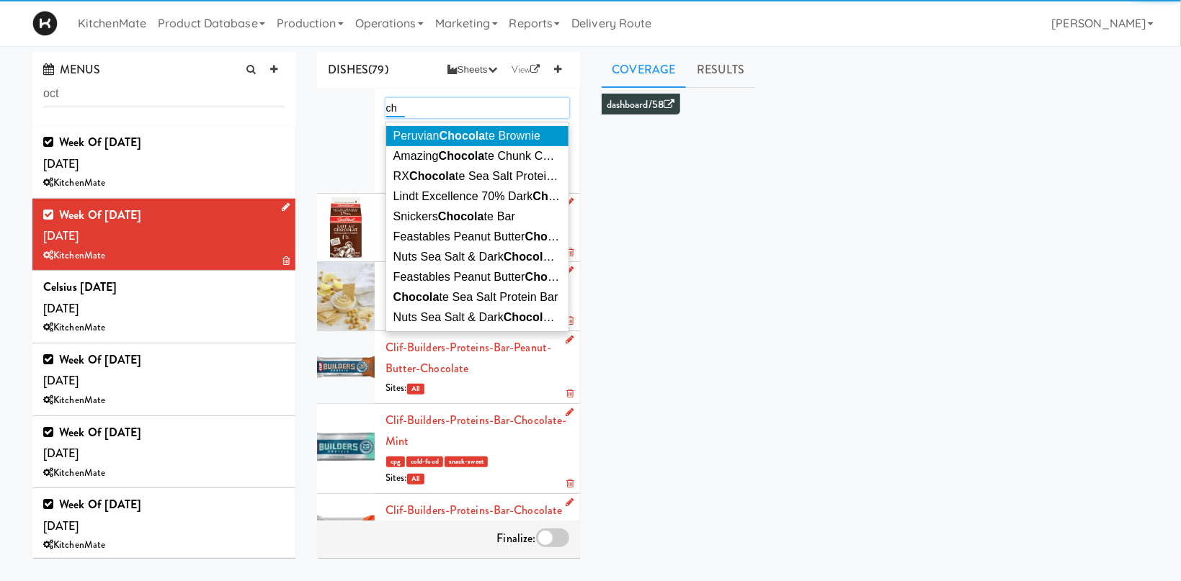
type input "c"
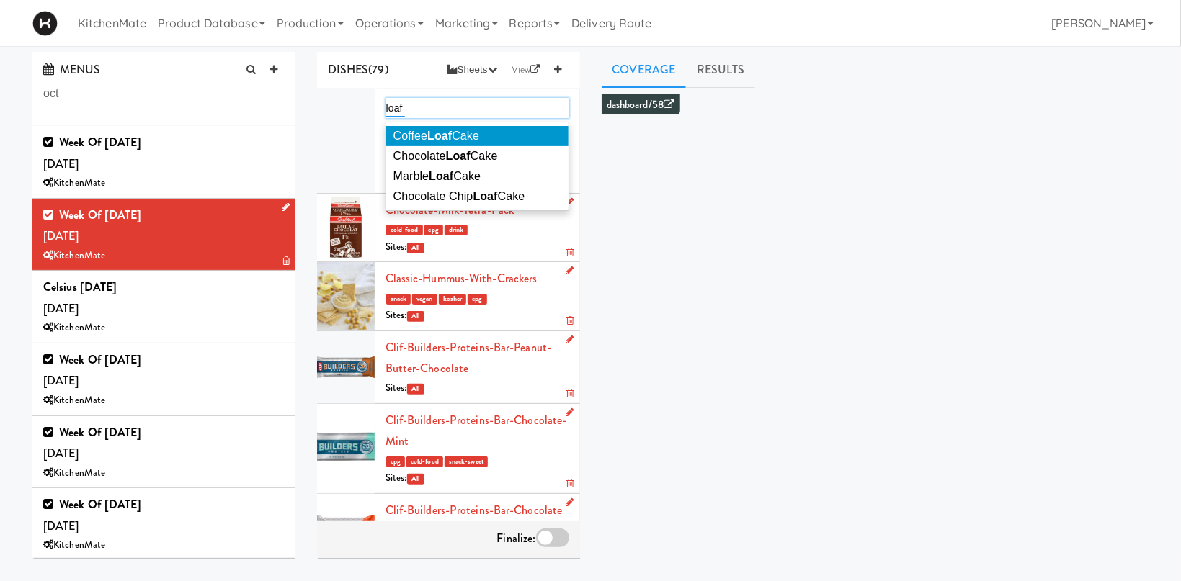
type input "loaf"
click at [504, 138] on li "Coffee Loaf Cake" at bounding box center [477, 136] width 182 height 20
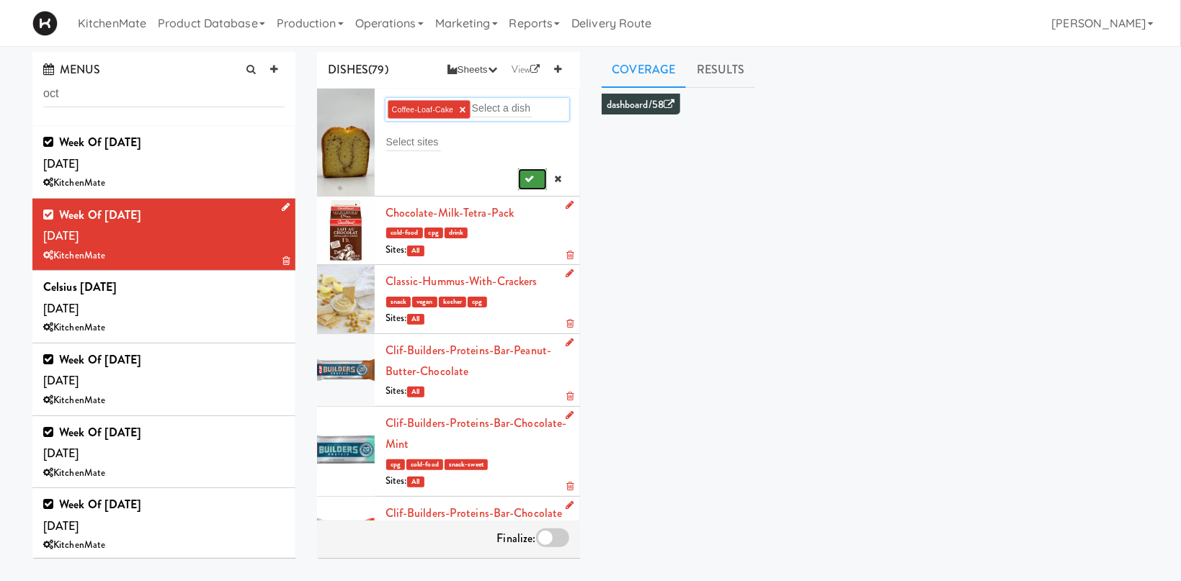
click at [524, 177] on button "submit" at bounding box center [533, 180] width 30 height 22
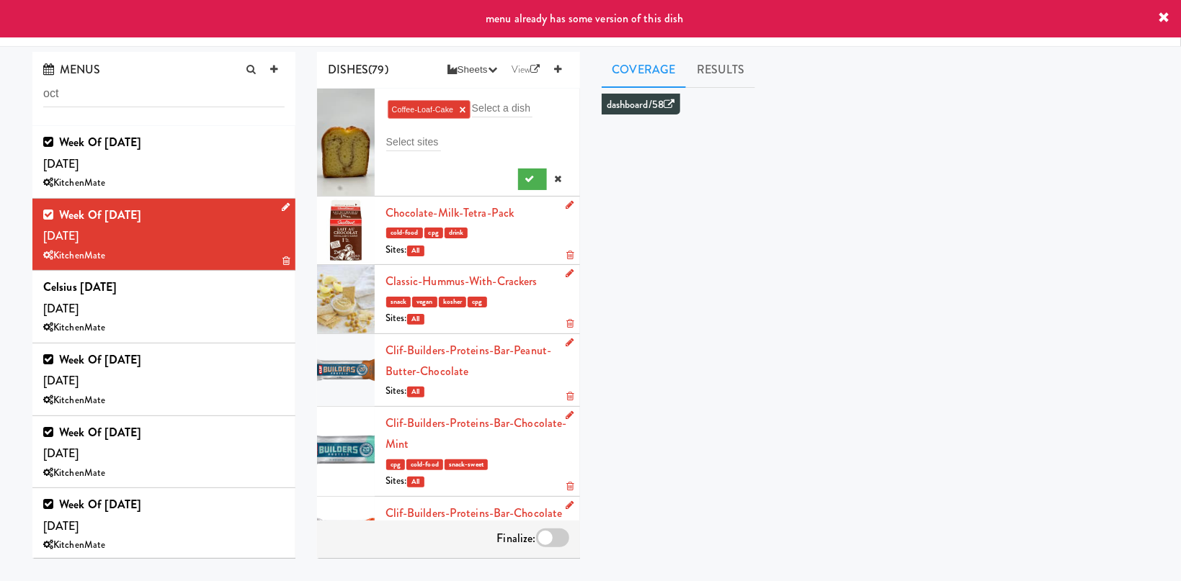
click at [463, 105] on link "×" at bounding box center [462, 110] width 6 height 12
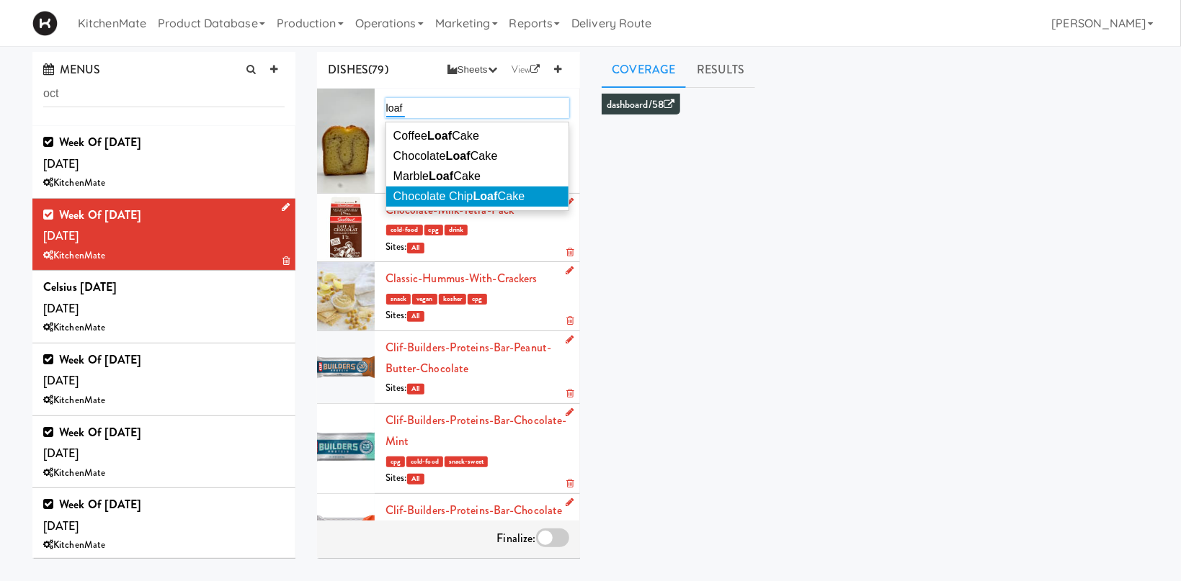
type input "loaf"
click at [464, 199] on span "Chocolate Chip Loaf Cake" at bounding box center [459, 196] width 132 height 12
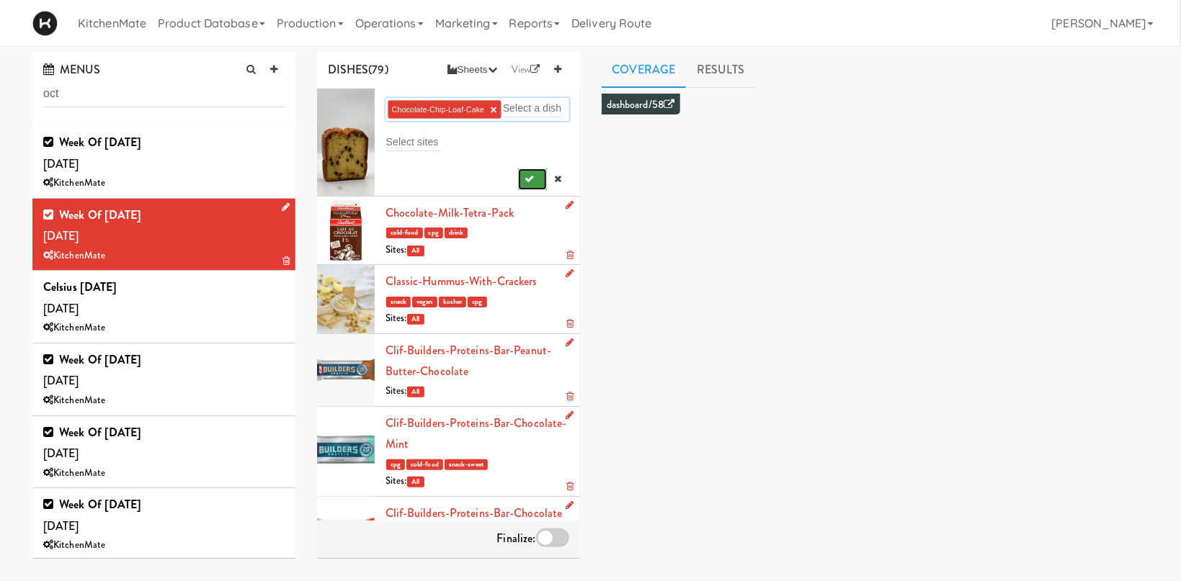
click at [535, 175] on button "submit" at bounding box center [533, 180] width 30 height 22
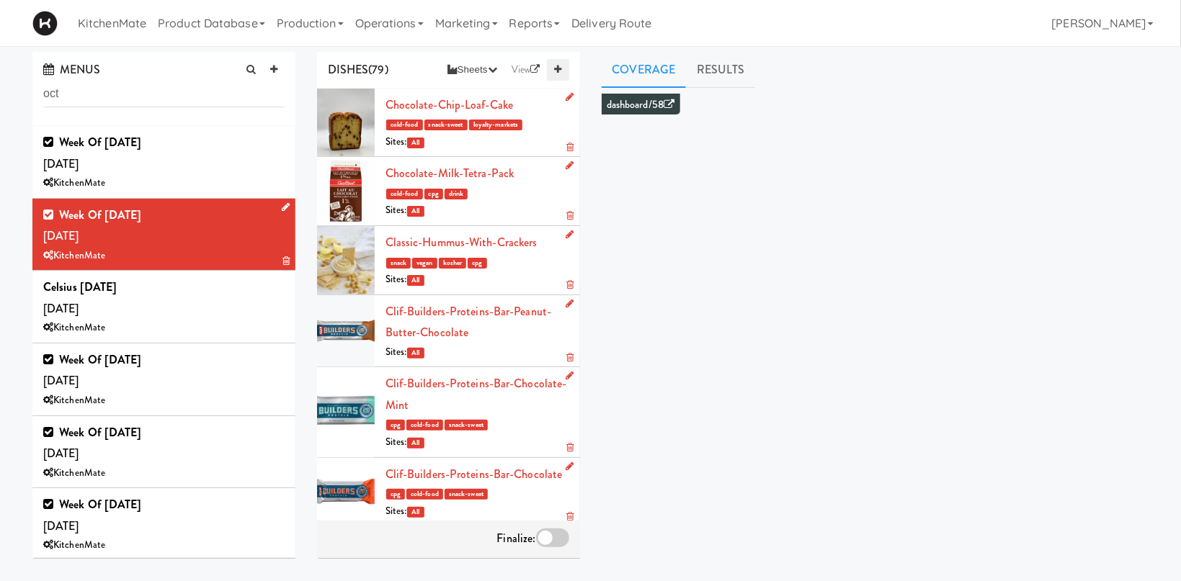
click at [561, 70] on icon at bounding box center [557, 69] width 7 height 9
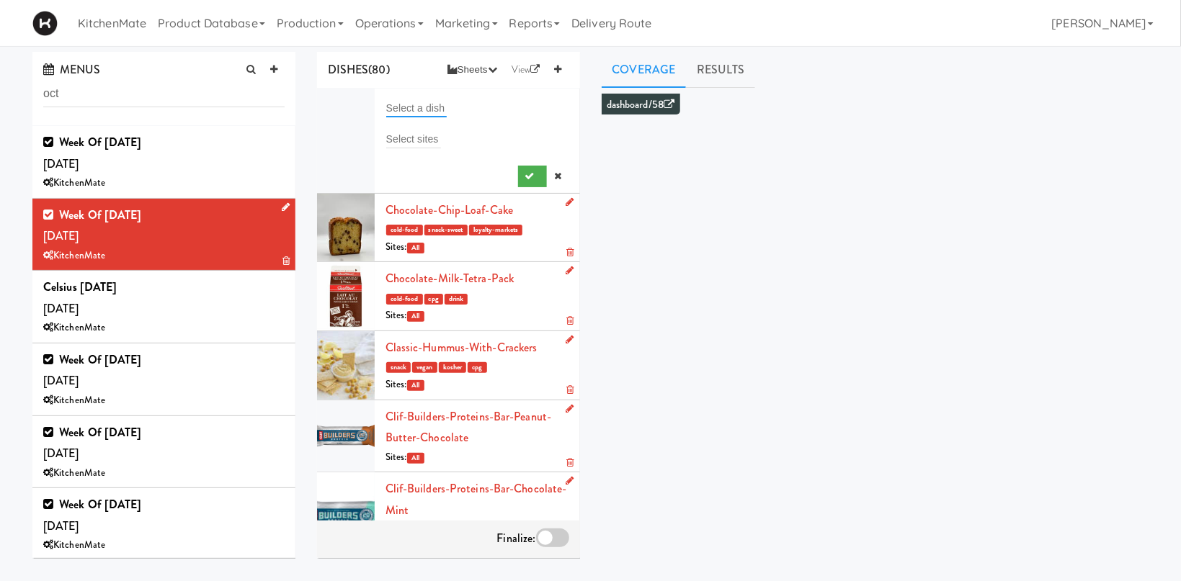
click at [446, 105] on input "text" at bounding box center [416, 108] width 61 height 19
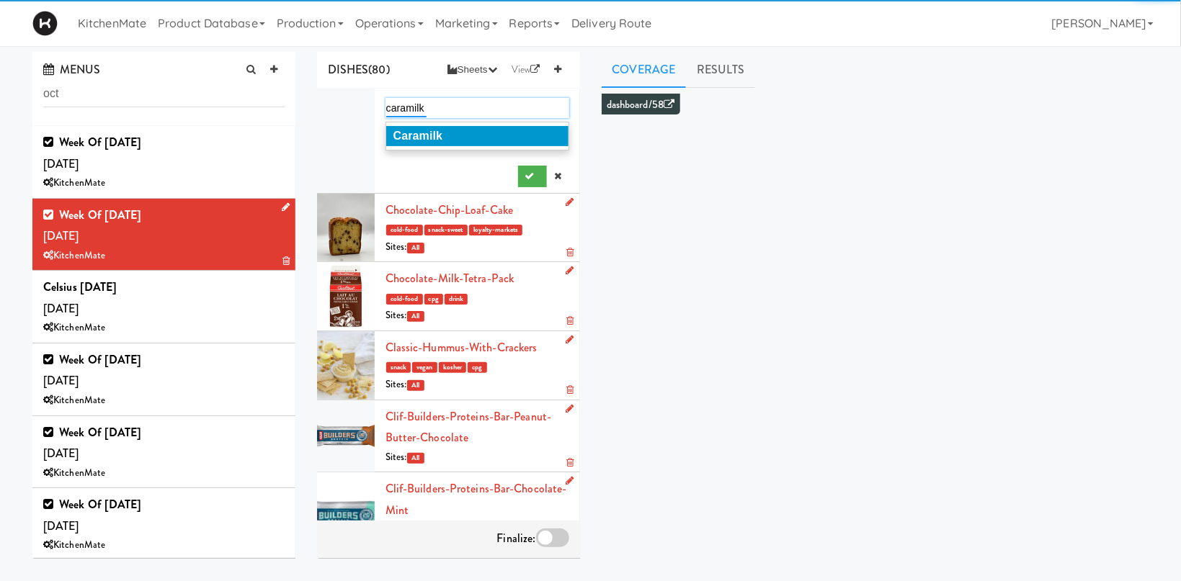
type input "caramilk"
click at [440, 132] on em "Caramilk" at bounding box center [417, 136] width 49 height 12
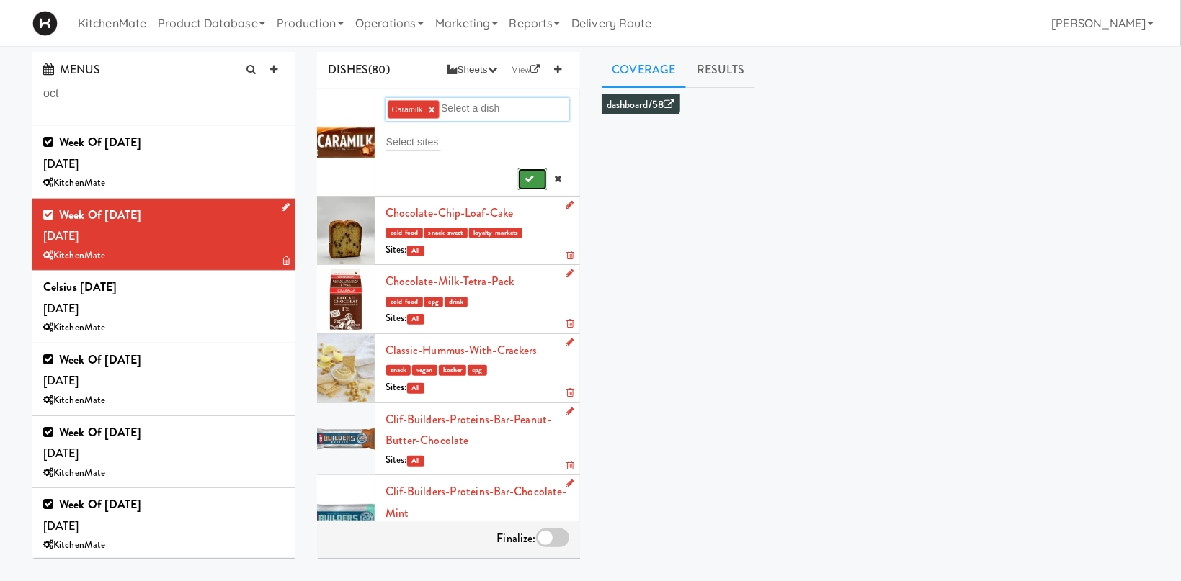
click at [532, 178] on icon "submit" at bounding box center [529, 178] width 9 height 9
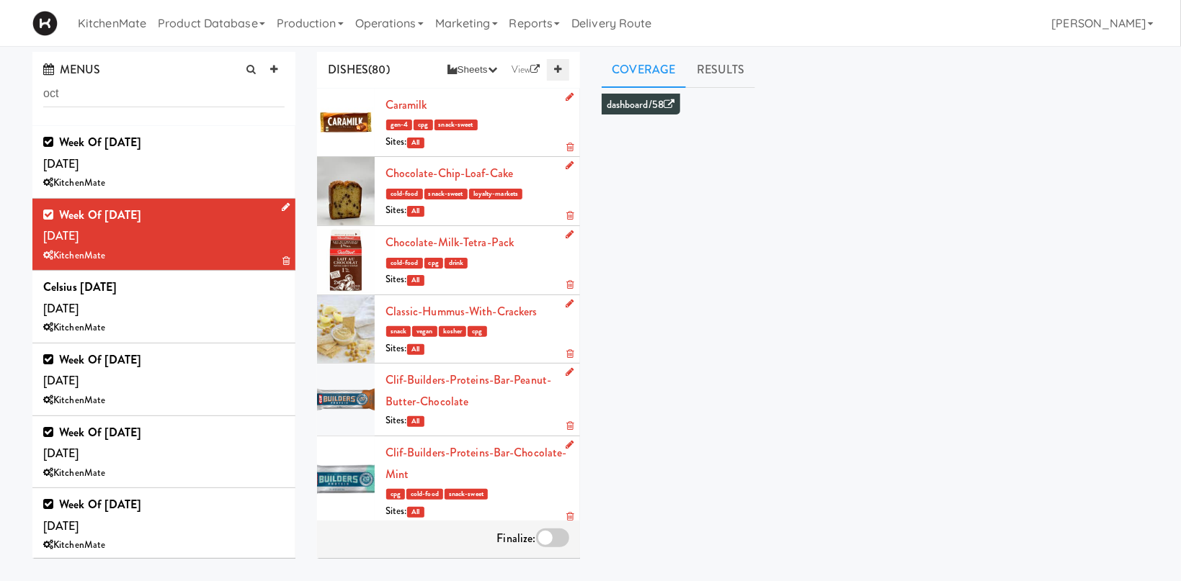
click at [554, 69] on icon at bounding box center [557, 69] width 7 height 9
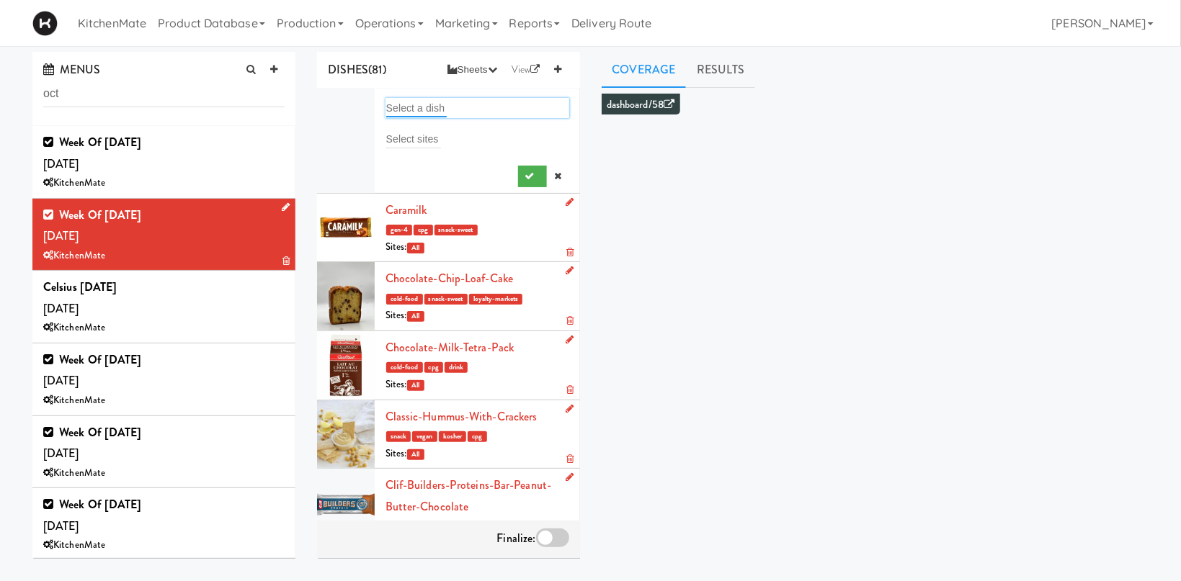
click at [406, 107] on input "text" at bounding box center [416, 108] width 61 height 19
type input "aqu"
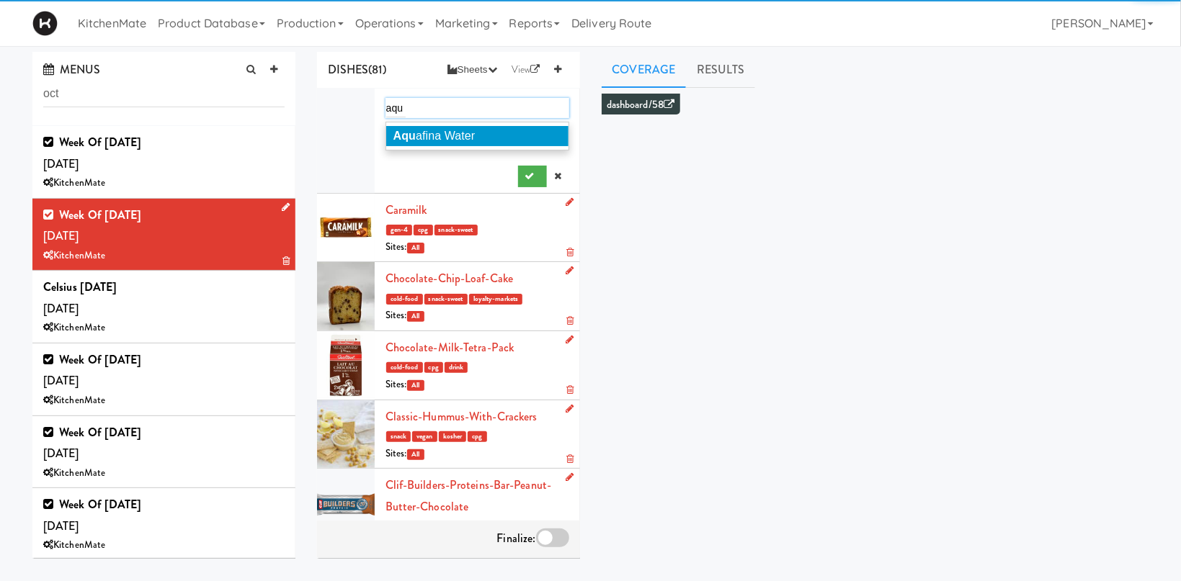
click at [424, 129] on li "Aqu afina Water" at bounding box center [477, 136] width 182 height 20
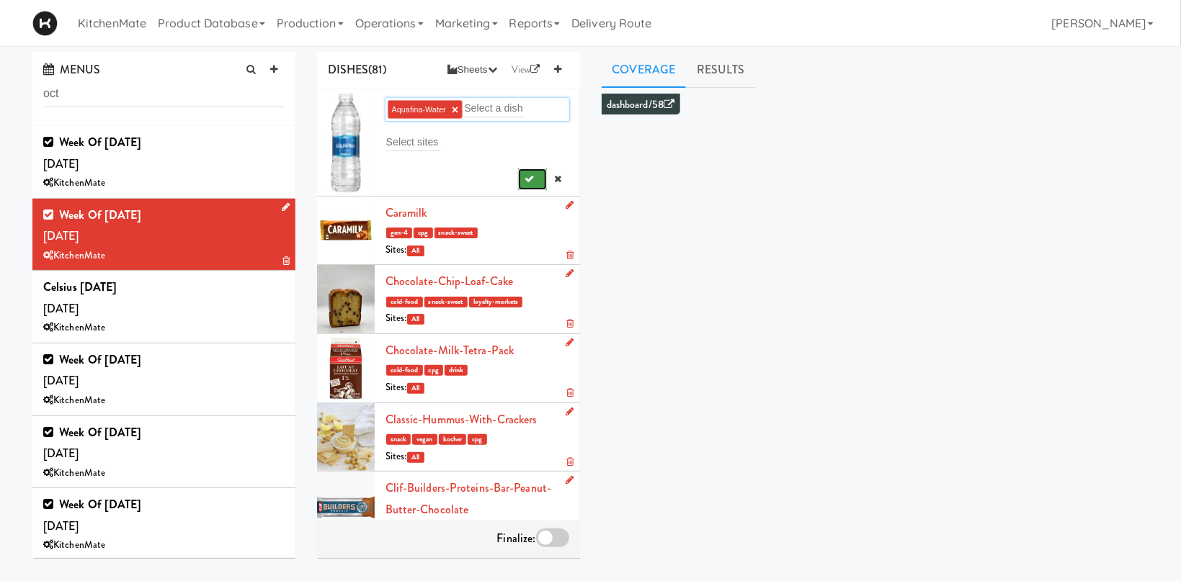
click at [541, 178] on button "submit" at bounding box center [533, 180] width 30 height 22
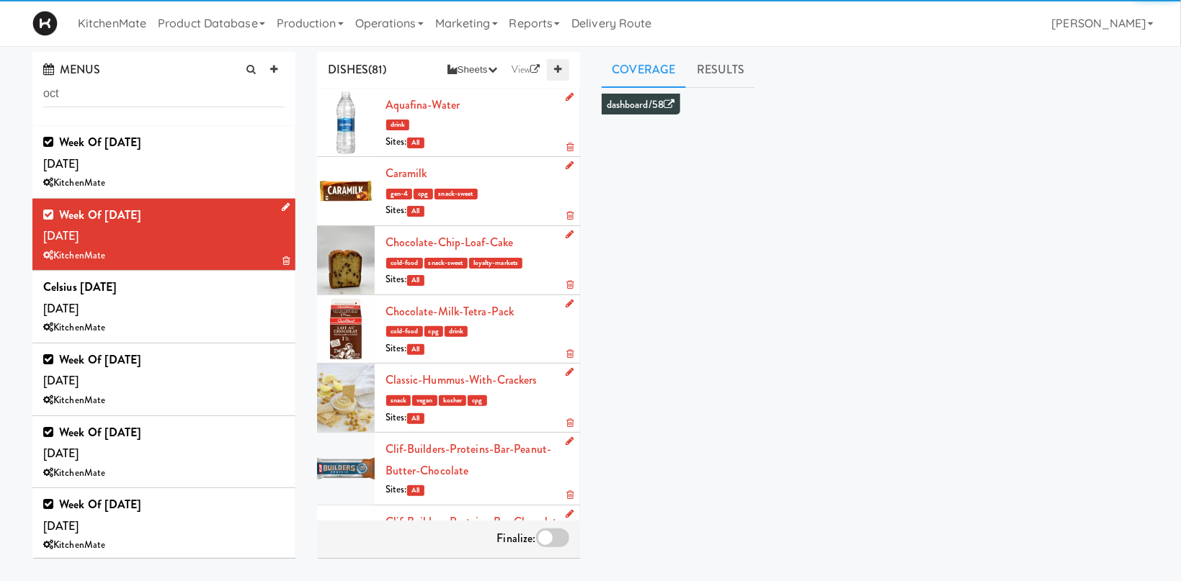
click at [568, 76] on link at bounding box center [558, 70] width 22 height 22
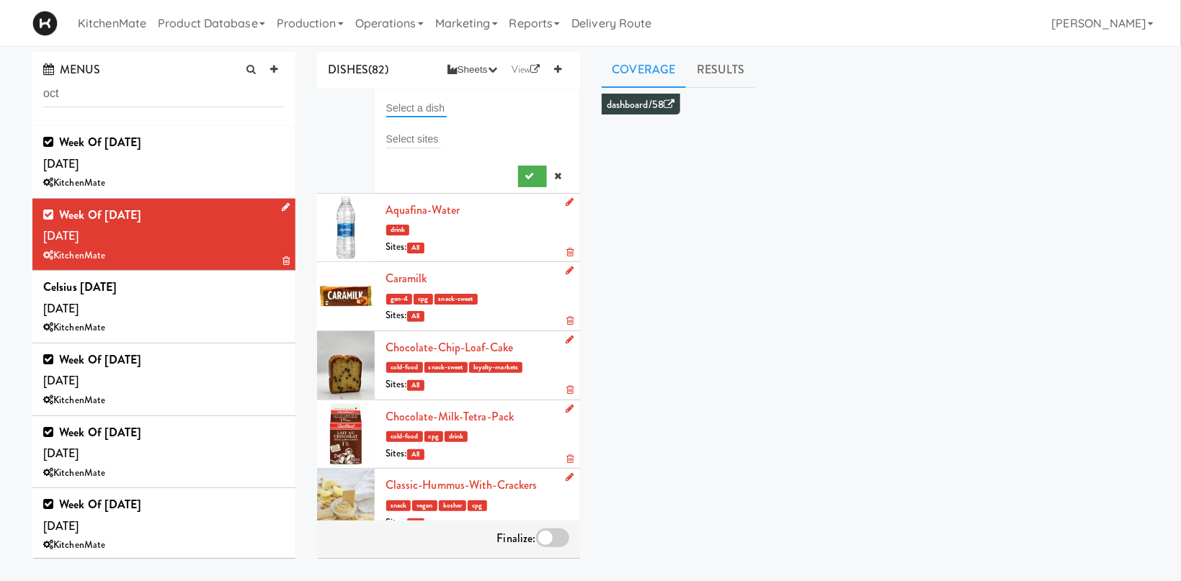
click at [428, 103] on input "text" at bounding box center [416, 108] width 61 height 19
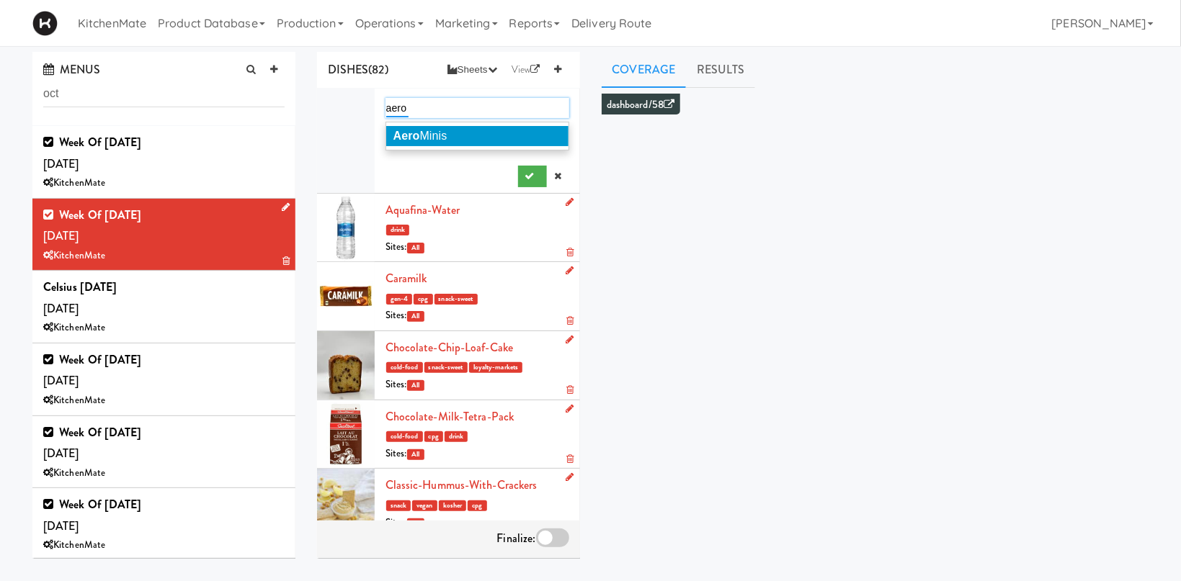
type input "aero"
click at [450, 138] on li "Aero Minis" at bounding box center [477, 136] width 182 height 20
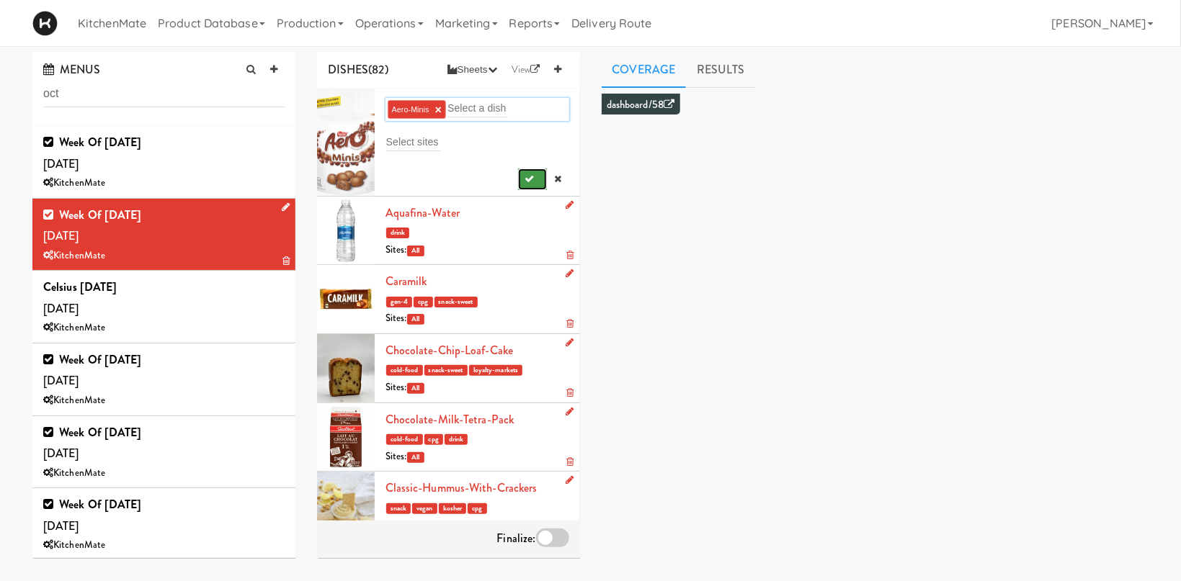
click at [538, 177] on button "submit" at bounding box center [533, 180] width 30 height 22
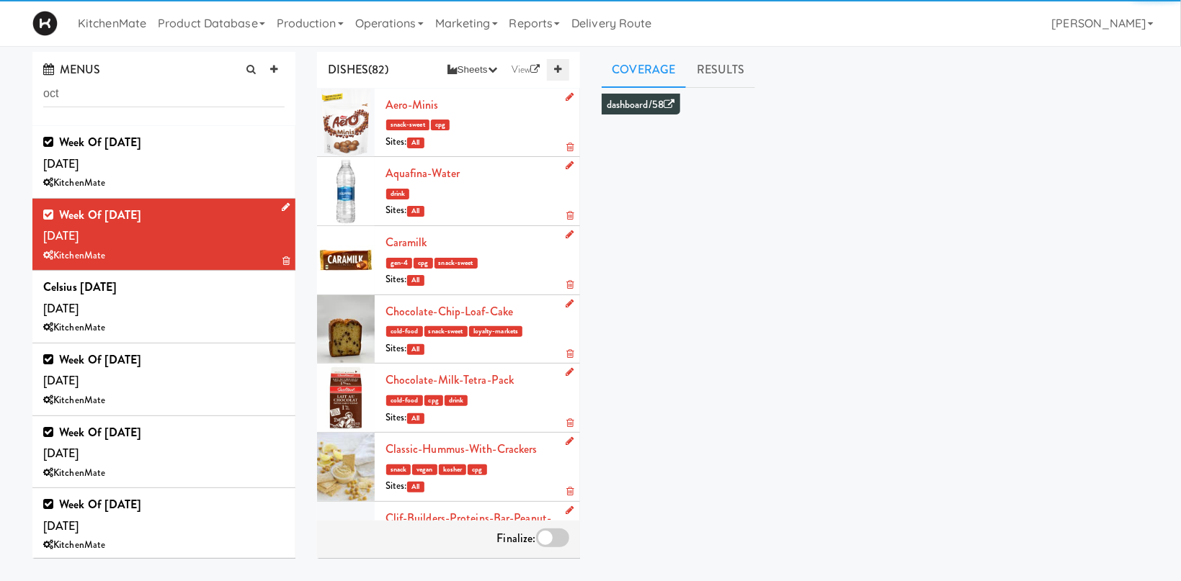
click at [555, 74] on link at bounding box center [558, 70] width 22 height 22
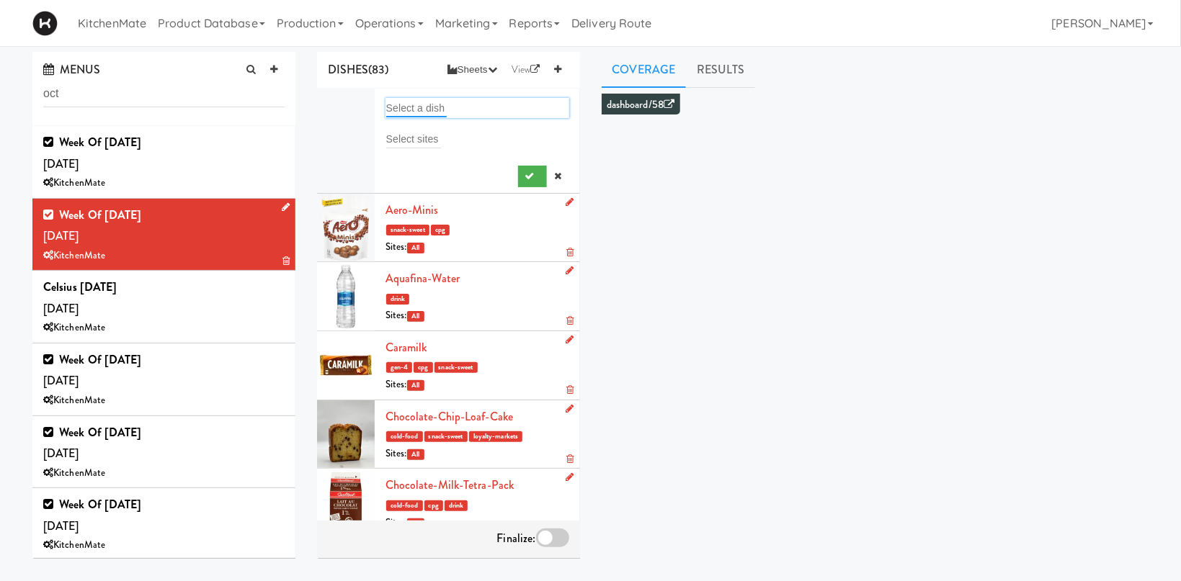
click at [419, 104] on input "text" at bounding box center [416, 108] width 61 height 19
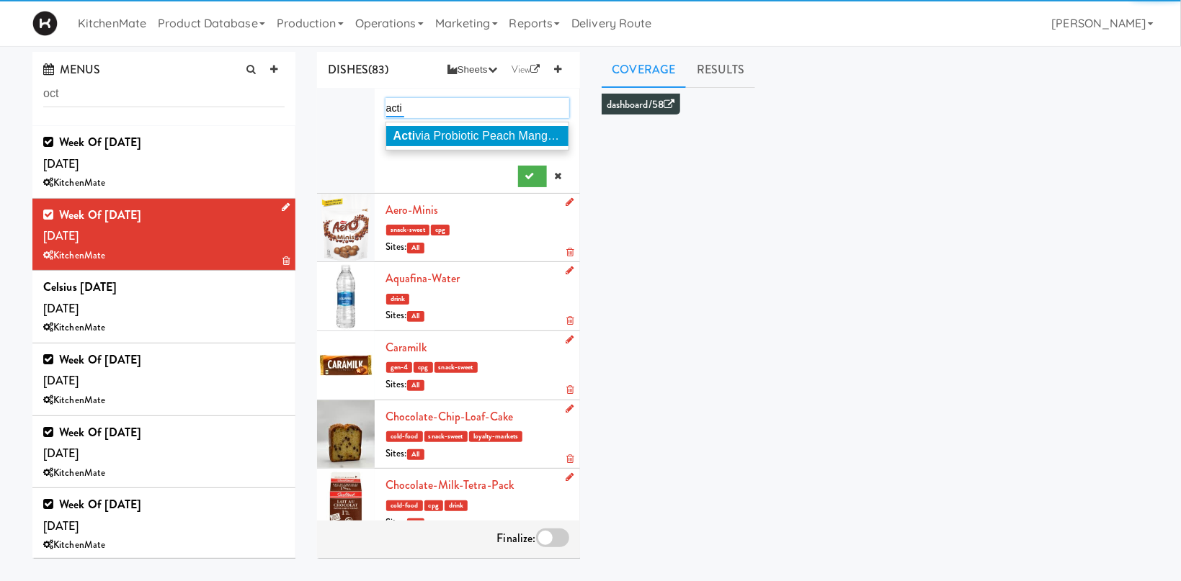
type input "acti"
click at [461, 134] on span "Acti via Probiotic Peach Mango Smoothie" at bounding box center [499, 136] width 213 height 12
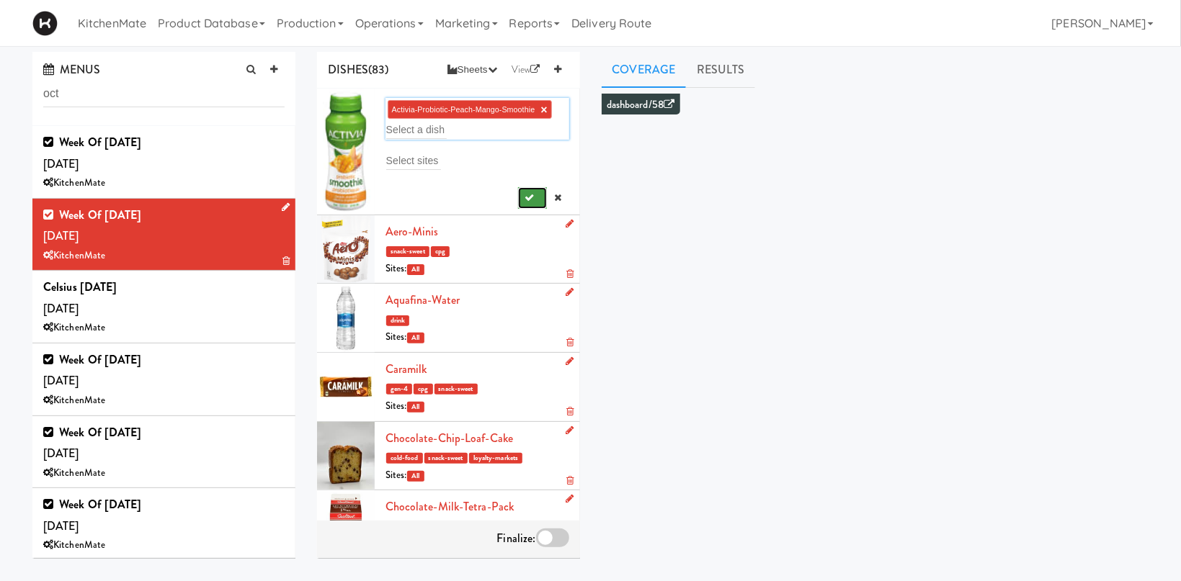
click at [527, 202] on button "submit" at bounding box center [533, 198] width 30 height 22
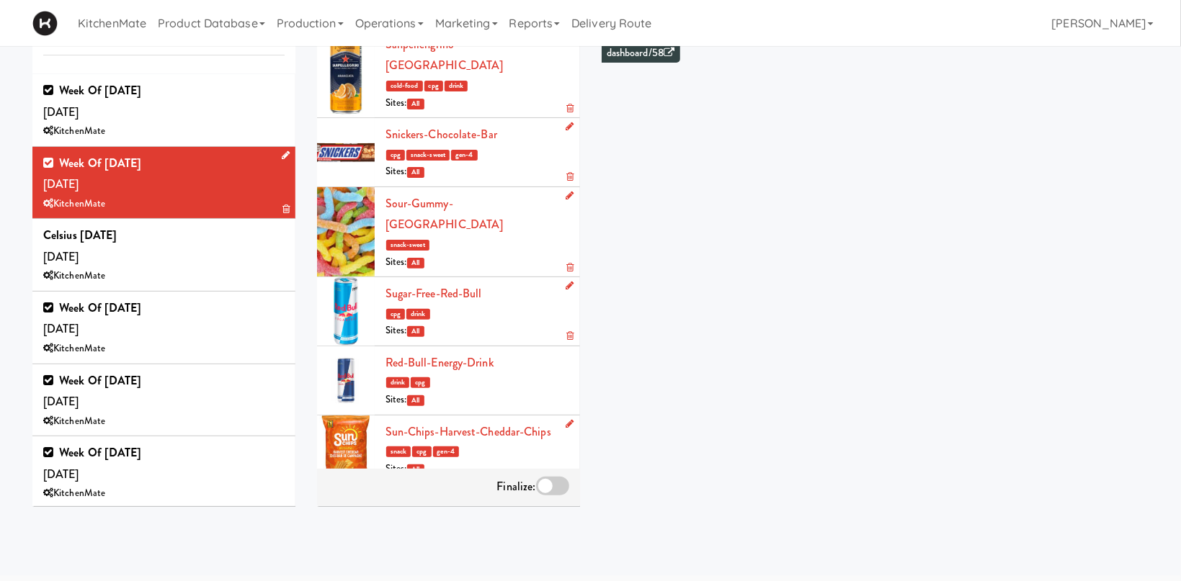
scroll to position [4337, 0]
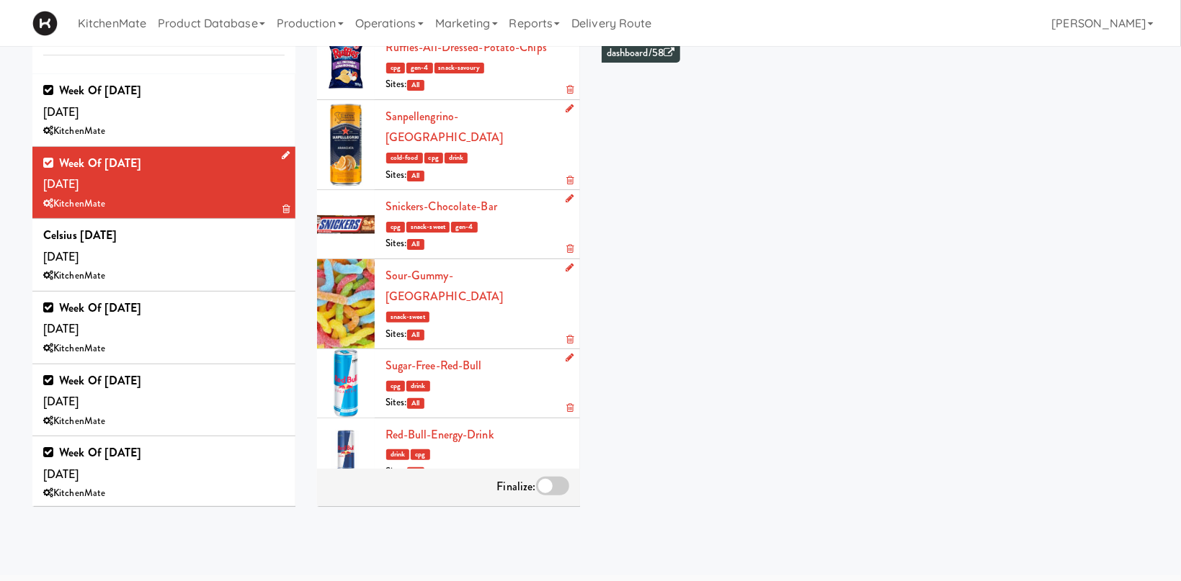
click at [566, 483] on div at bounding box center [552, 486] width 33 height 19
click at [0, 0] on input "checkbox" at bounding box center [0, 0] width 0 height 0
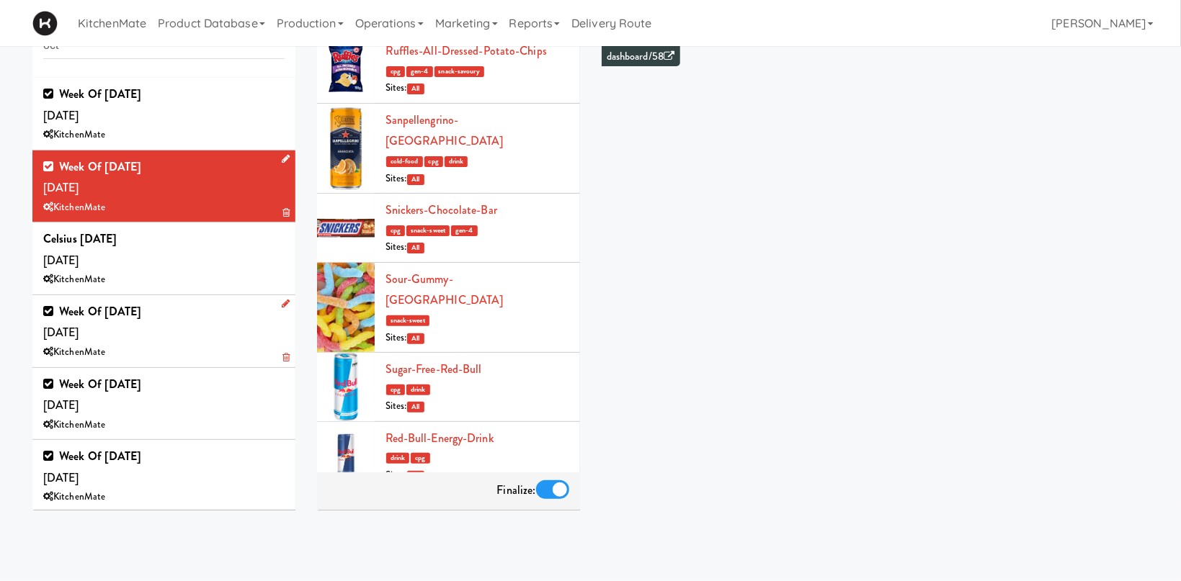
scroll to position [0, 0]
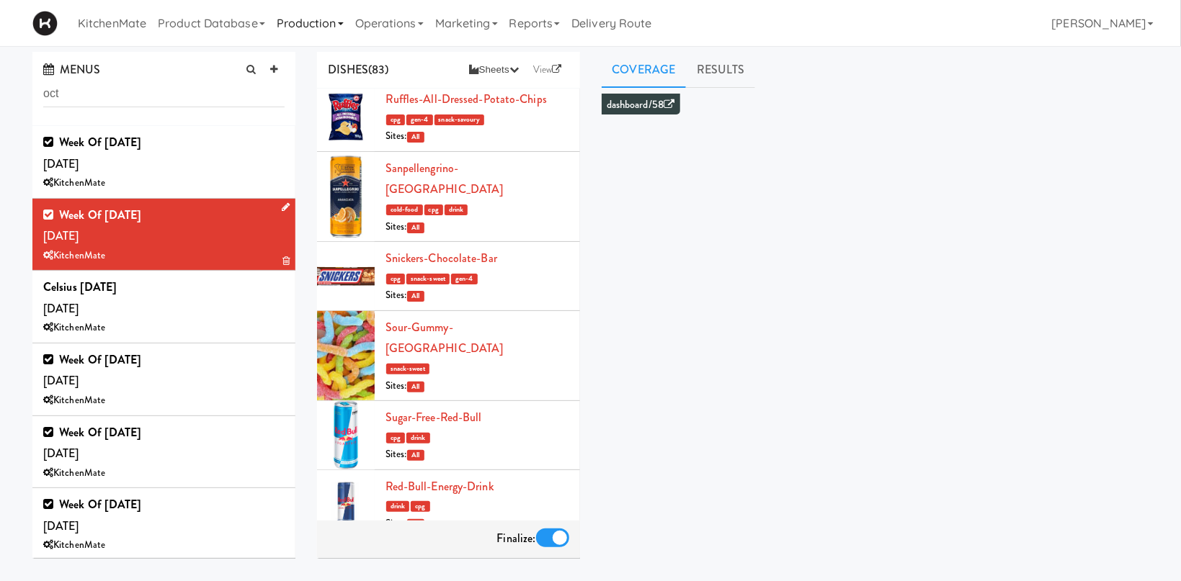
click at [318, 28] on link "Production" at bounding box center [310, 23] width 79 height 46
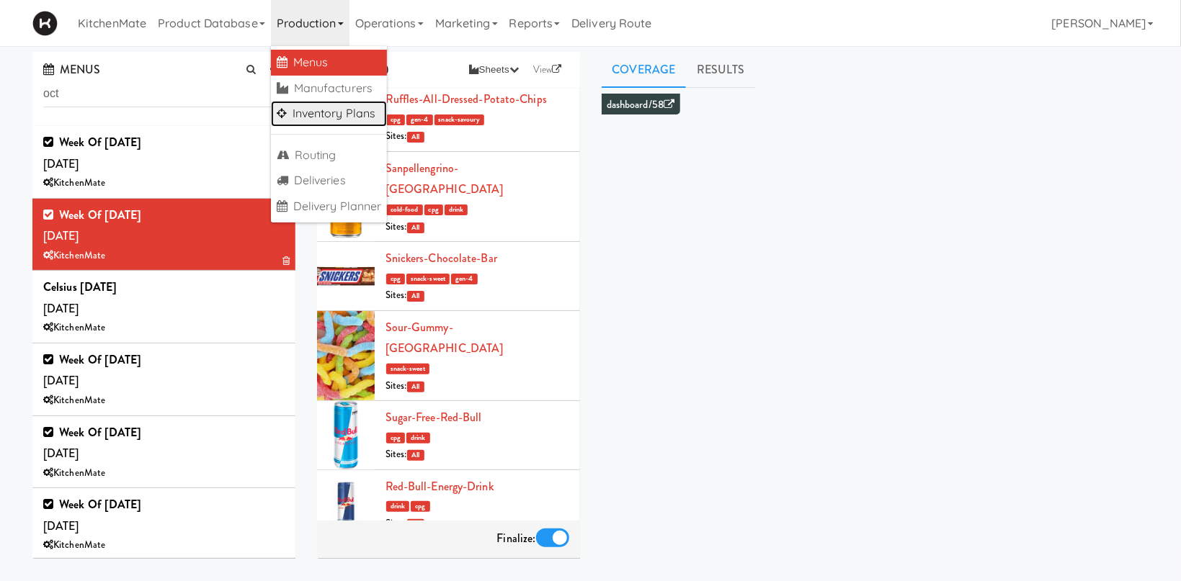
click at [333, 112] on link "Inventory Plans" at bounding box center [329, 114] width 117 height 26
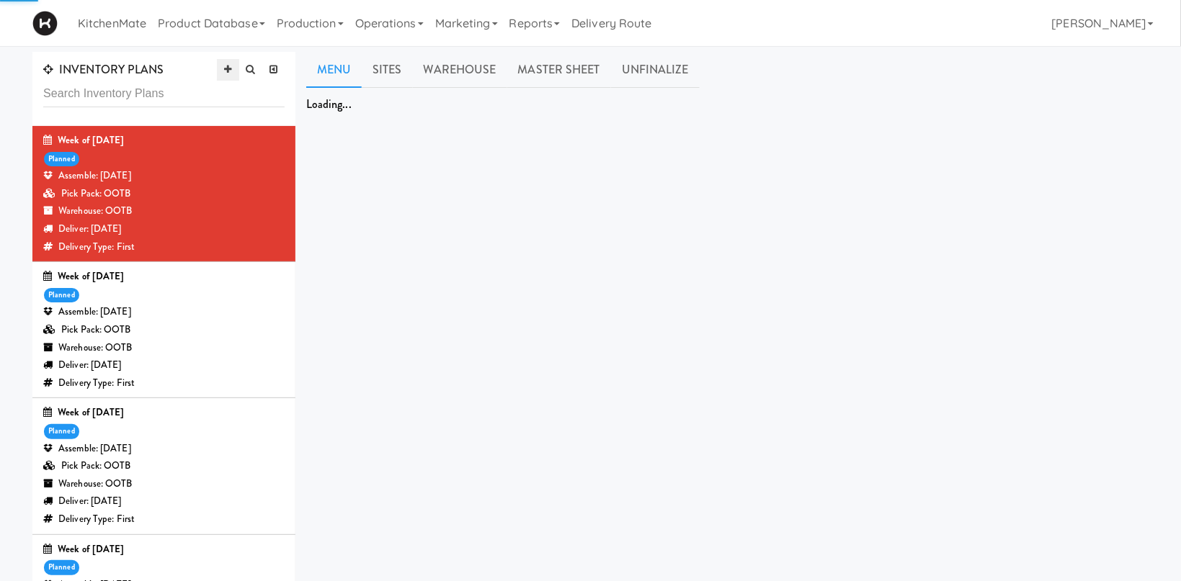
click at [229, 66] on icon at bounding box center [227, 69] width 7 height 9
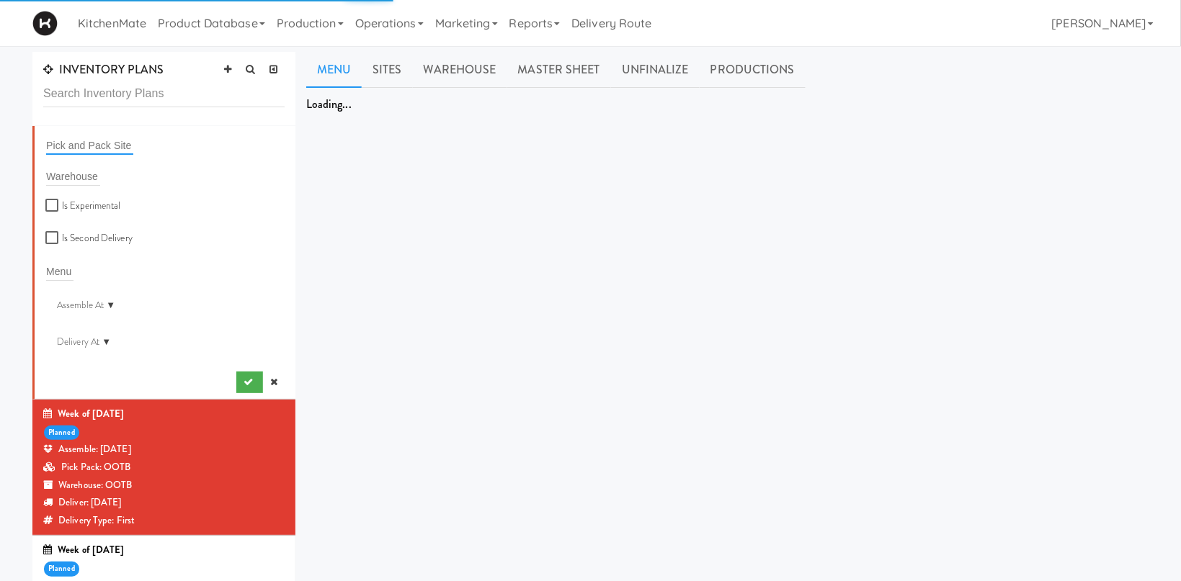
click at [99, 148] on input "text" at bounding box center [89, 145] width 87 height 19
click at [98, 141] on input "text" at bounding box center [89, 145] width 87 height 19
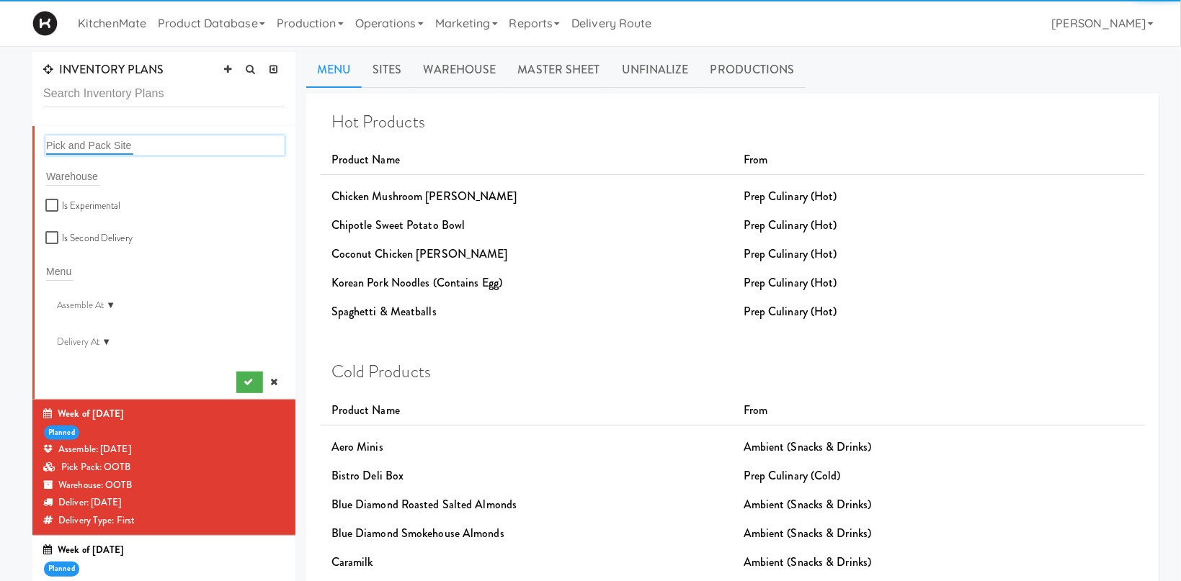
click at [101, 138] on input "text" at bounding box center [89, 145] width 87 height 19
click at [101, 145] on input "text" at bounding box center [89, 145] width 87 height 19
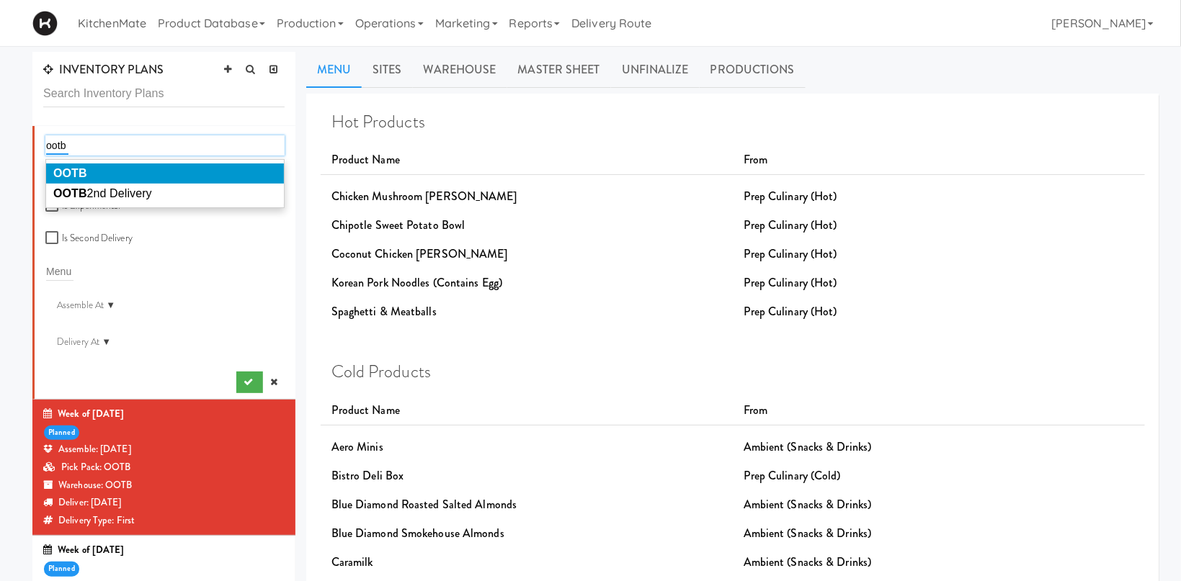
type input "ootb"
click at [209, 177] on li "OOTB" at bounding box center [165, 174] width 238 height 20
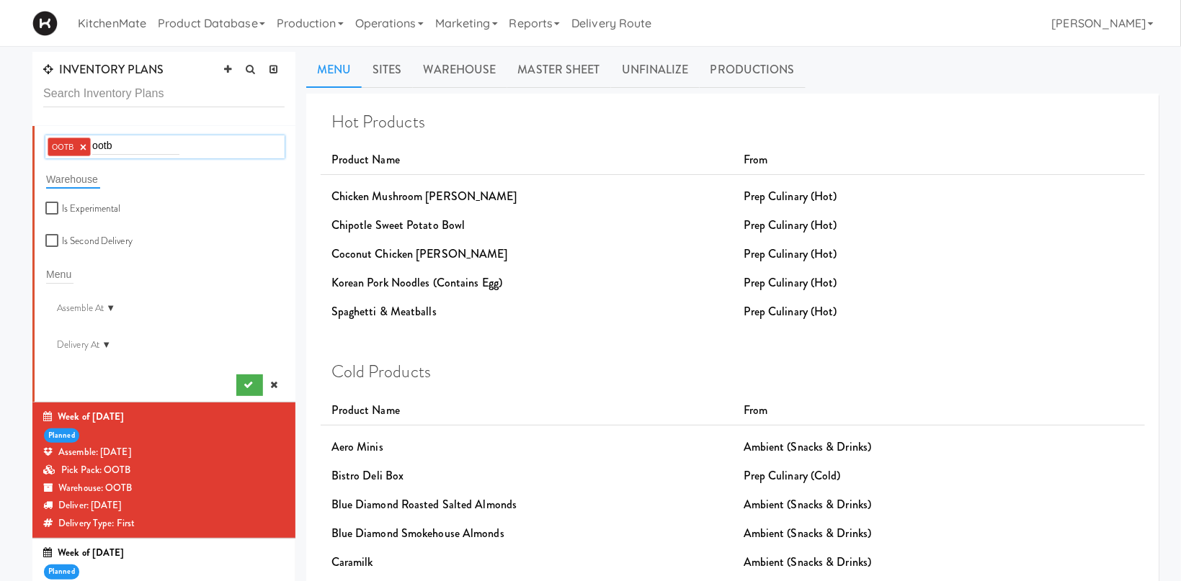
click at [82, 179] on input "text" at bounding box center [73, 179] width 54 height 19
click at [69, 179] on input "text" at bounding box center [73, 179] width 54 height 19
click at [155, 153] on div "OOTB × ootb ootb" at bounding box center [164, 146] width 239 height 23
click at [158, 148] on div "OOTB × ootb ootb" at bounding box center [164, 146] width 239 height 23
type input "o"
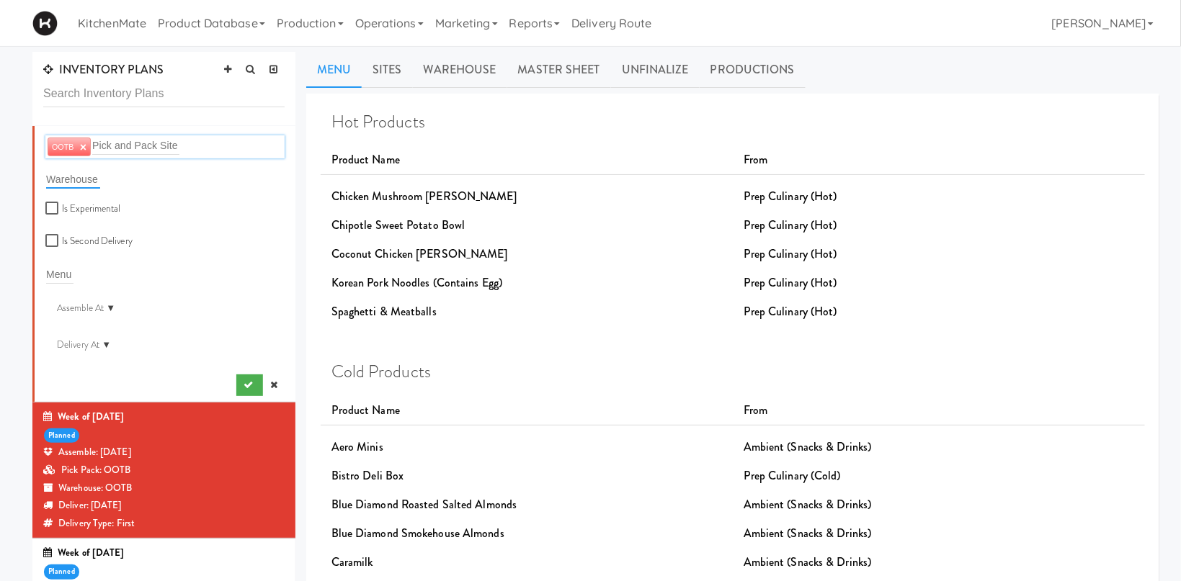
click at [78, 179] on input "text" at bounding box center [73, 179] width 54 height 19
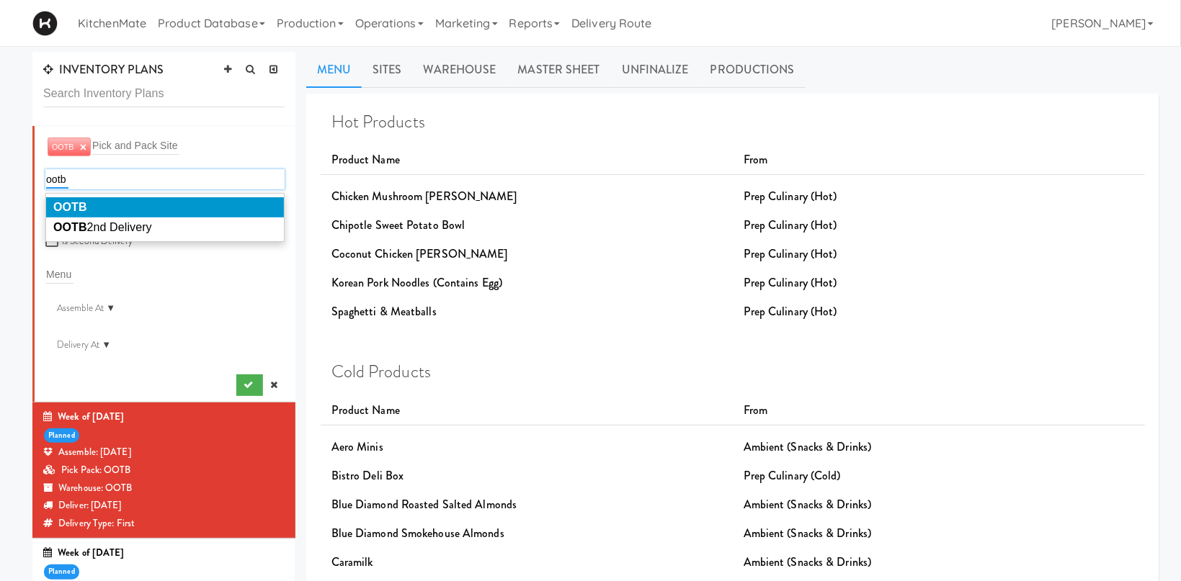
type input "ootb"
click at [86, 206] on em "OOTB" at bounding box center [70, 207] width 34 height 12
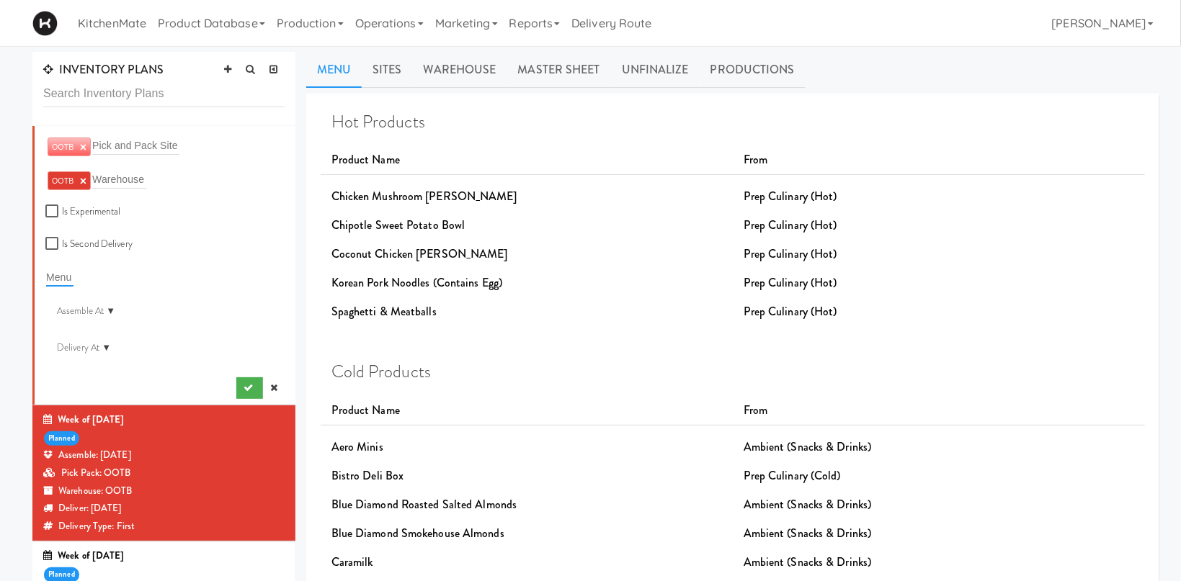
click at [62, 273] on input "text" at bounding box center [59, 277] width 27 height 19
click at [65, 269] on input "text" at bounding box center [59, 277] width 27 height 19
click at [62, 274] on input "text" at bounding box center [59, 277] width 27 height 19
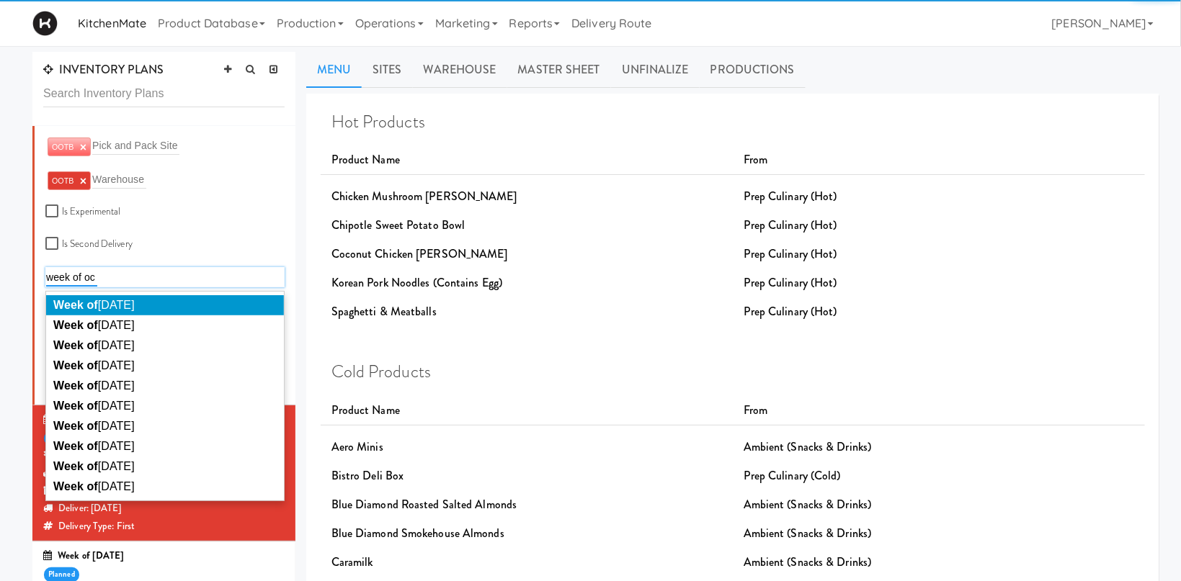
type input "week of oct"
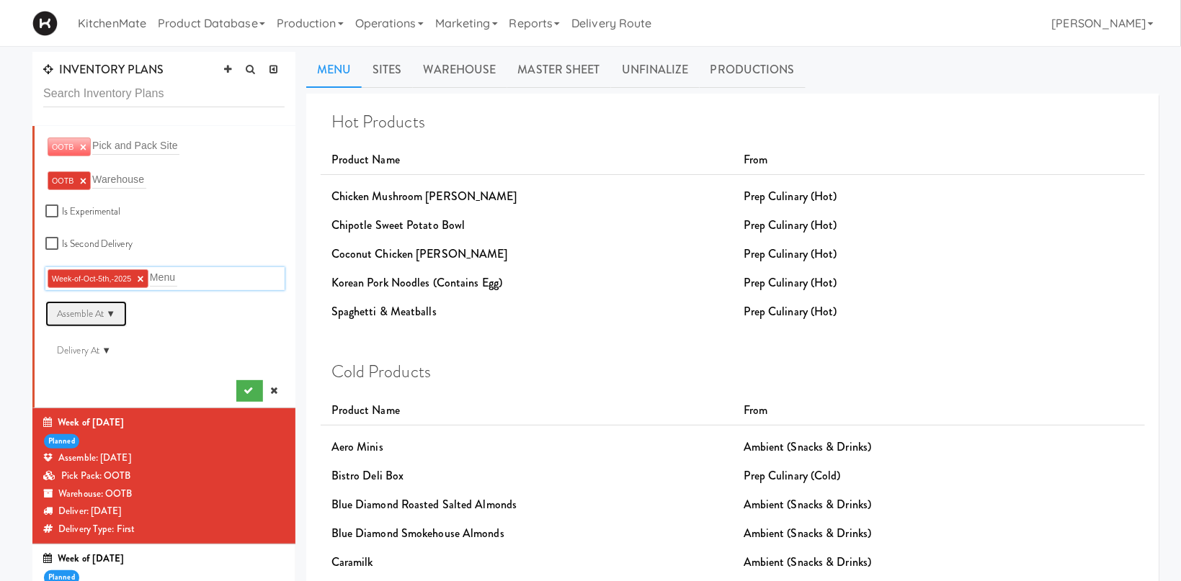
click at [111, 320] on div "Assemble At ▼" at bounding box center [85, 314] width 81 height 26
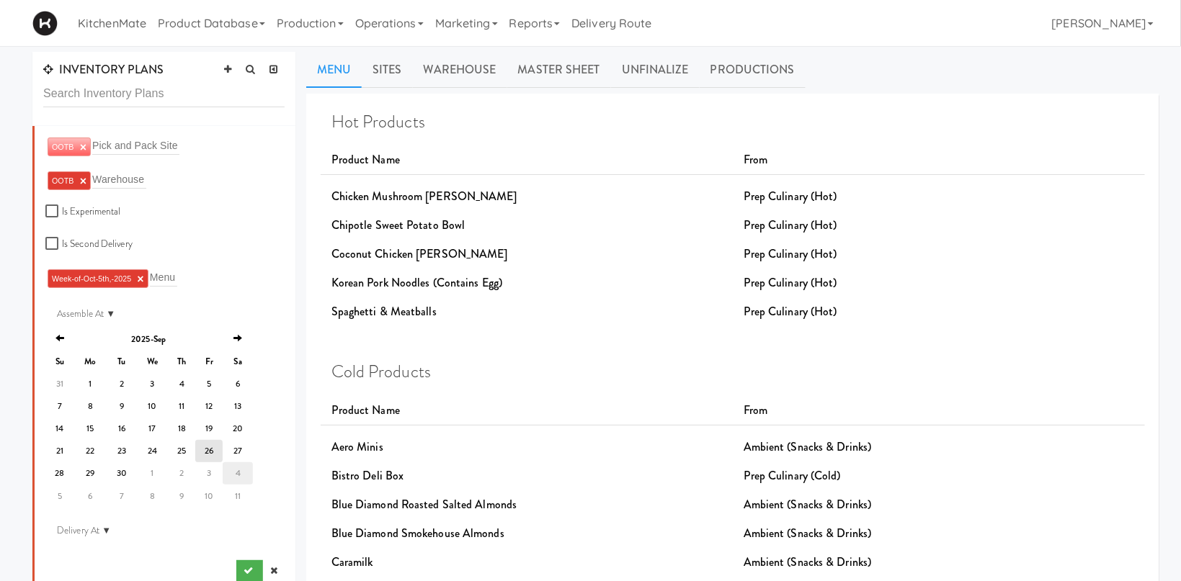
click at [231, 472] on td "4" at bounding box center [238, 474] width 30 height 22
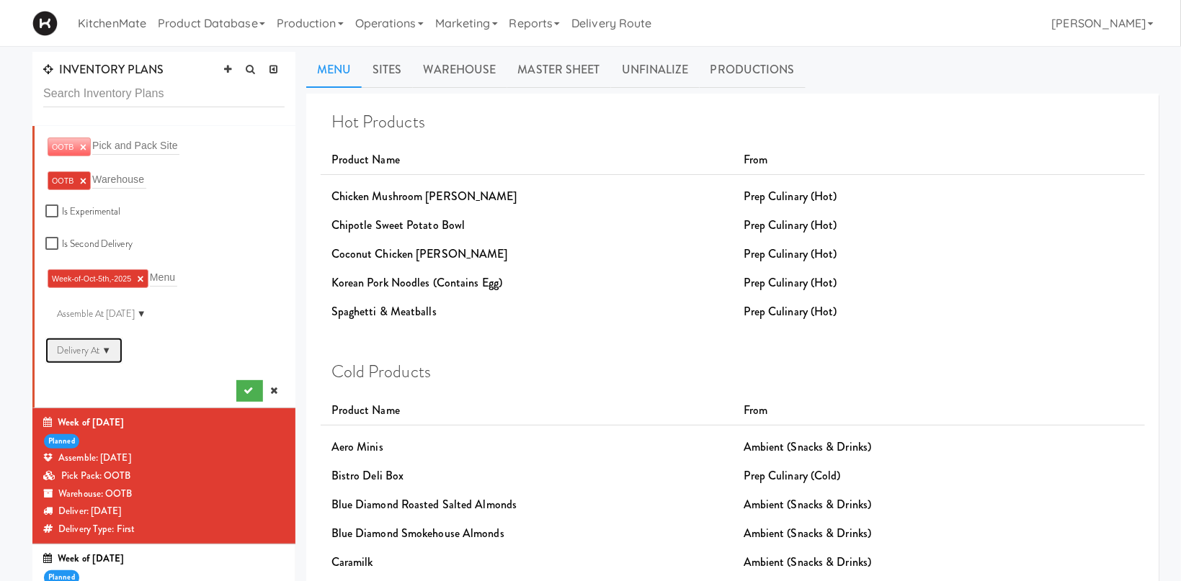
click at [112, 350] on div "Delivery At ▼" at bounding box center [83, 351] width 77 height 26
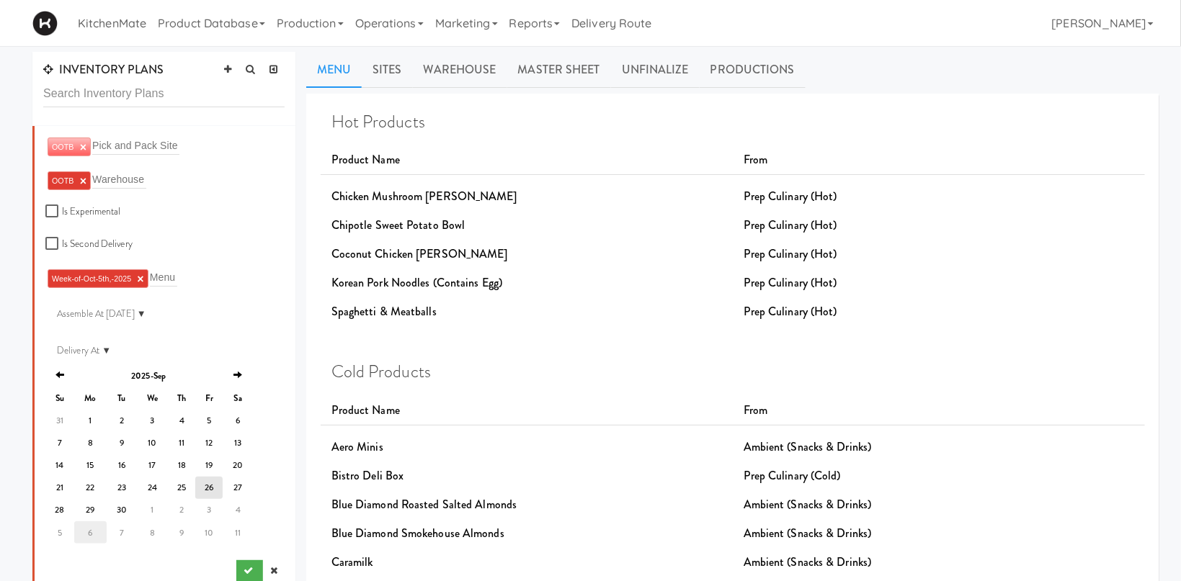
click at [88, 526] on td "6" at bounding box center [90, 533] width 32 height 22
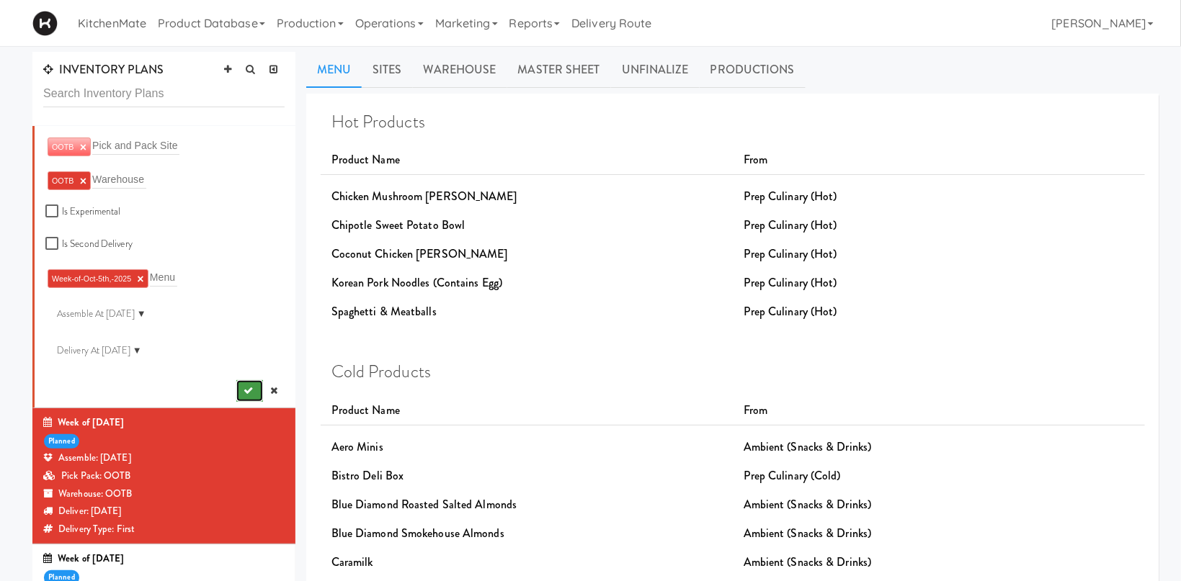
click at [241, 390] on button "submit" at bounding box center [249, 391] width 27 height 22
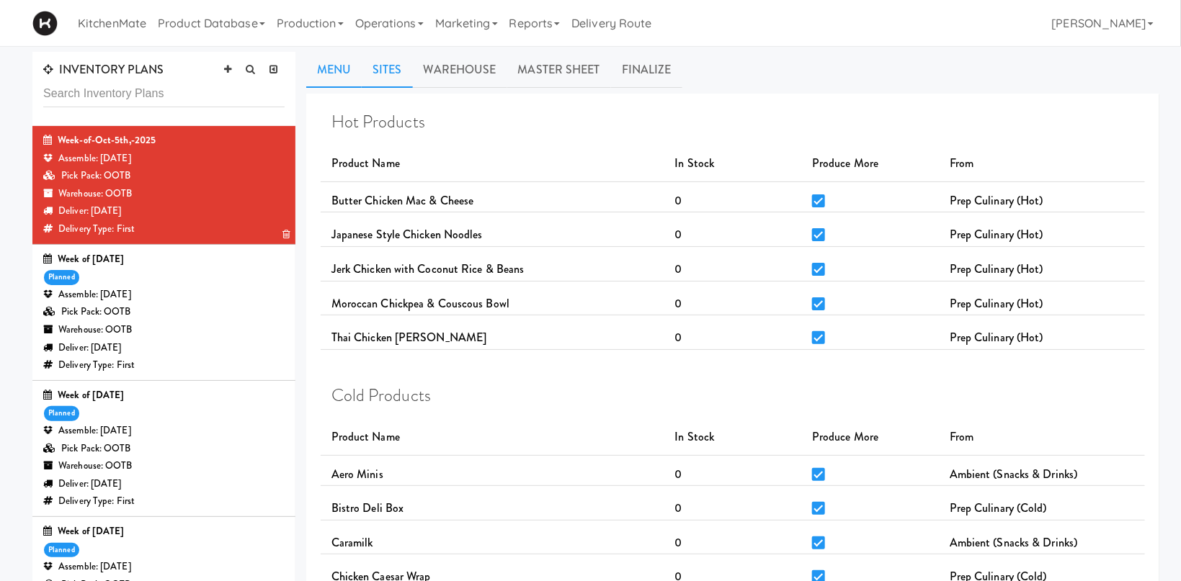
click at [378, 71] on link "Sites" at bounding box center [387, 70] width 51 height 36
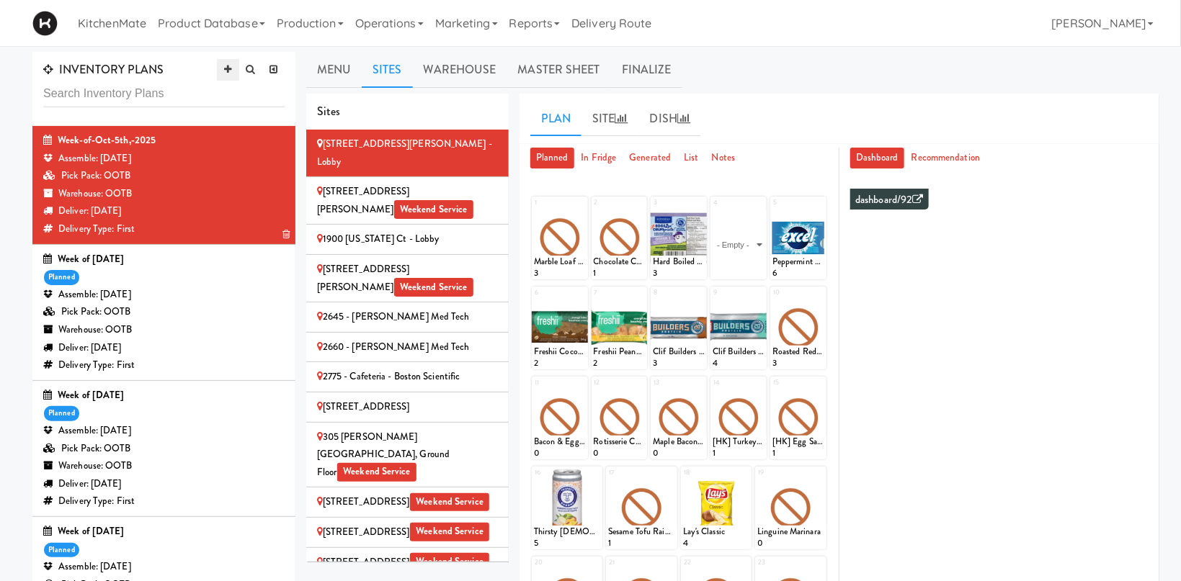
click at [229, 71] on icon at bounding box center [227, 69] width 7 height 9
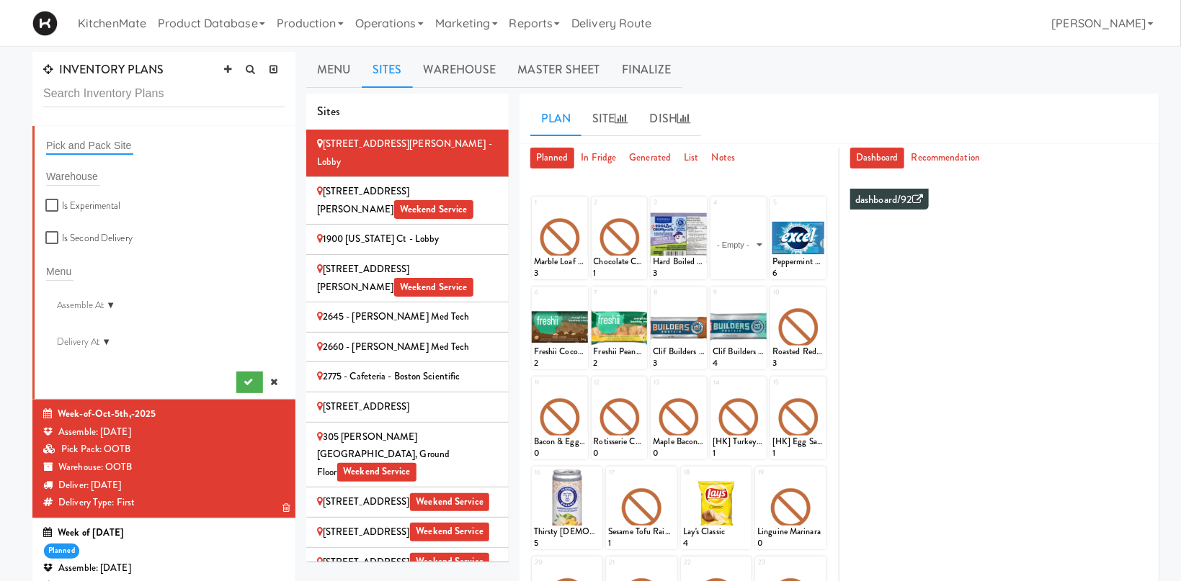
click at [99, 147] on input "text" at bounding box center [89, 145] width 87 height 19
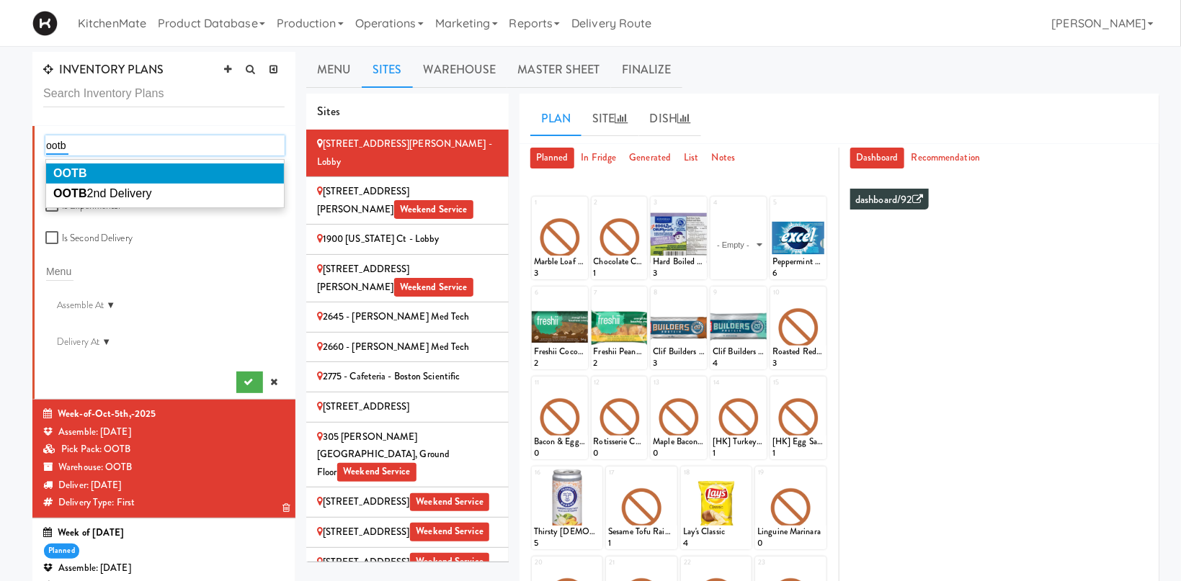
type input "ootb"
click at [163, 167] on li "OOTB" at bounding box center [165, 174] width 238 height 20
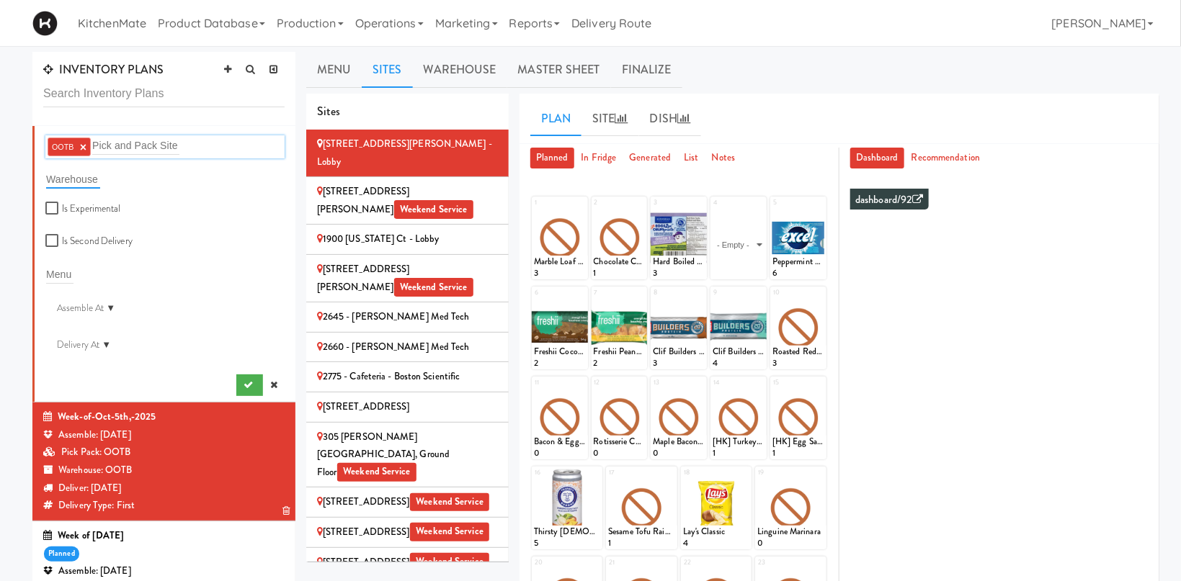
click at [75, 171] on input "text" at bounding box center [73, 179] width 54 height 19
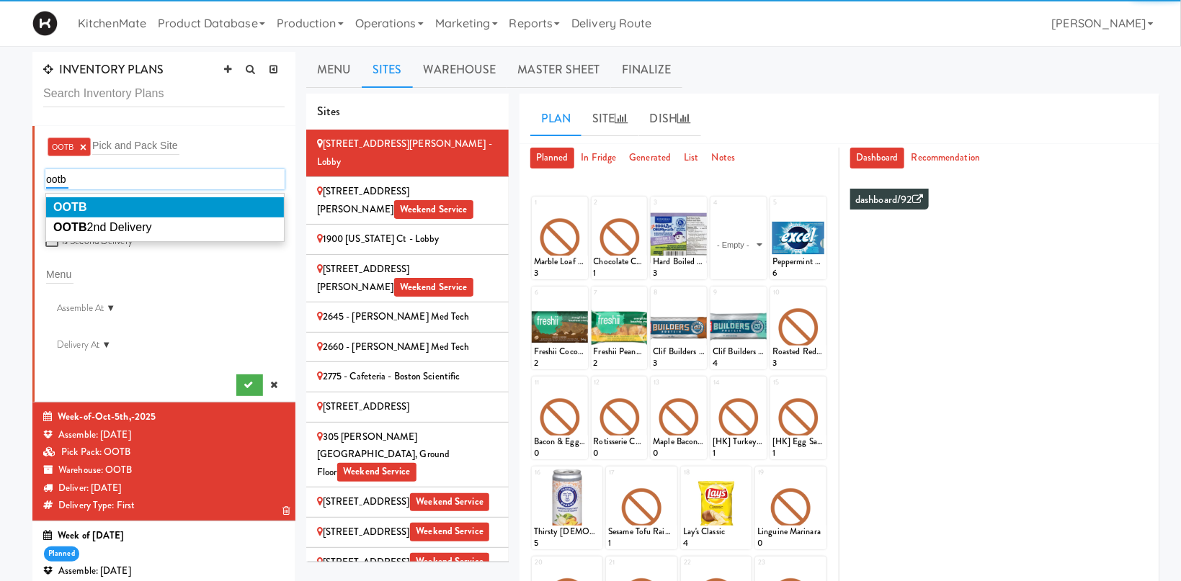
type input "ootb"
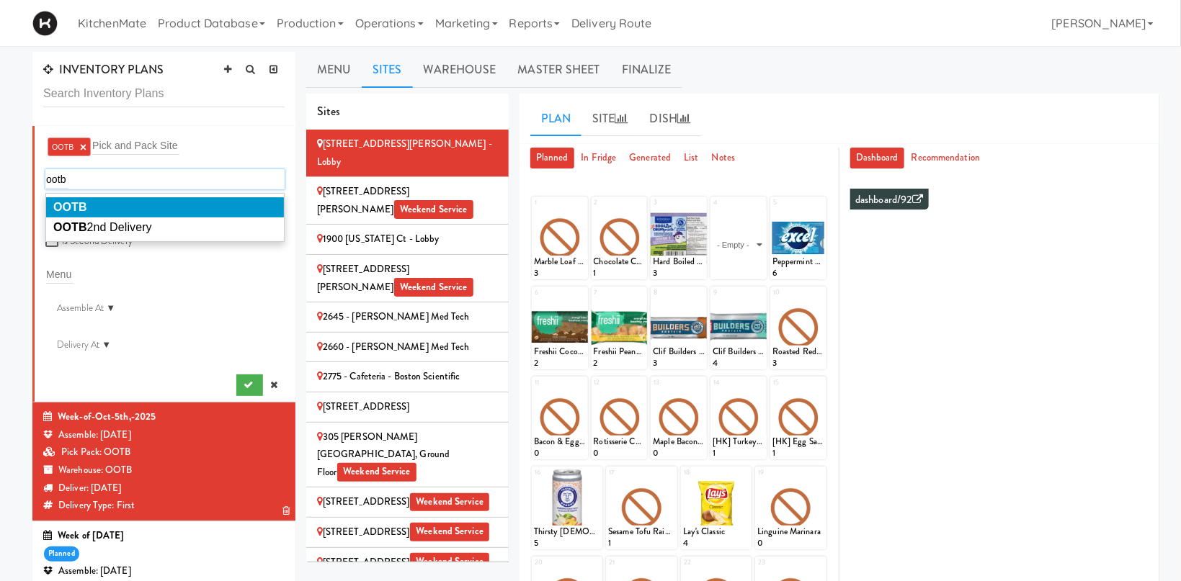
click at [97, 203] on li "OOTB" at bounding box center [165, 207] width 238 height 20
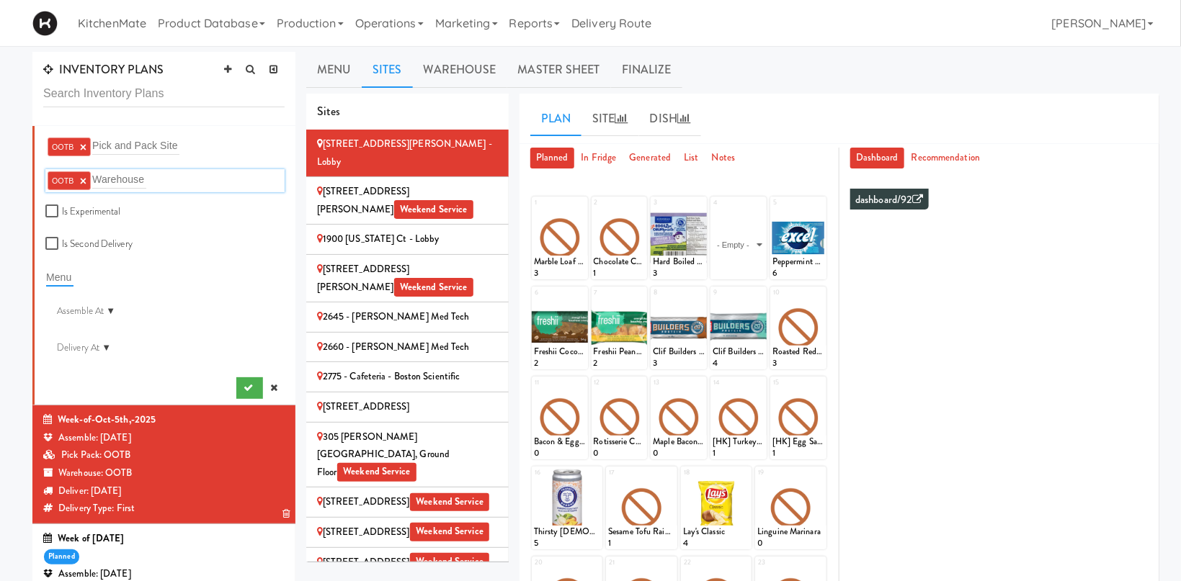
click at [53, 278] on input "text" at bounding box center [59, 277] width 27 height 19
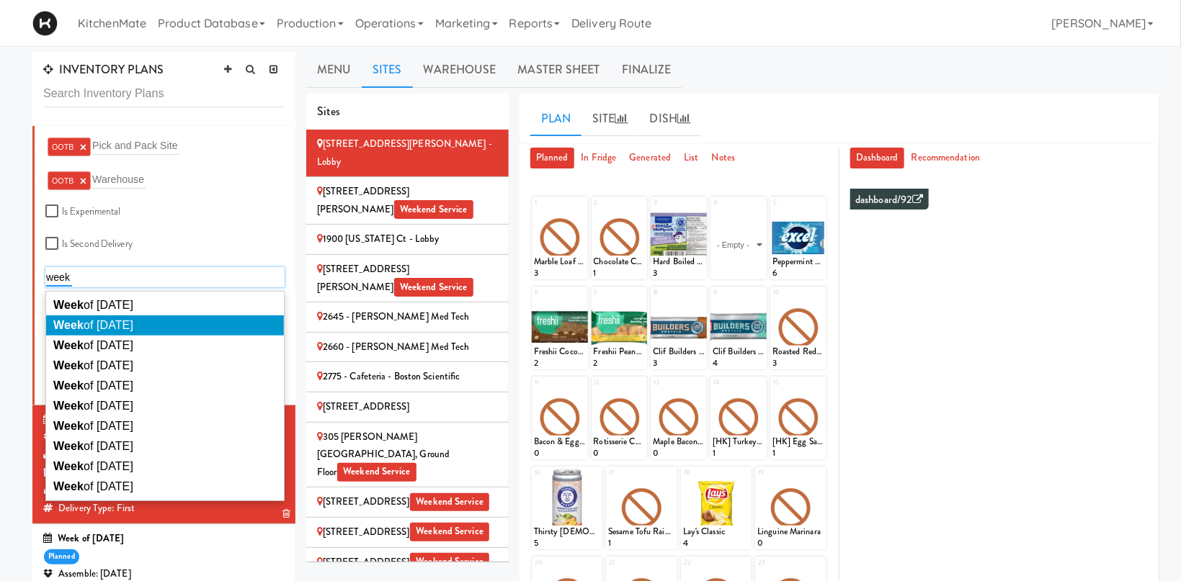
type input "week"
click at [145, 333] on li "Week of Sept 28th, 2025" at bounding box center [165, 326] width 238 height 20
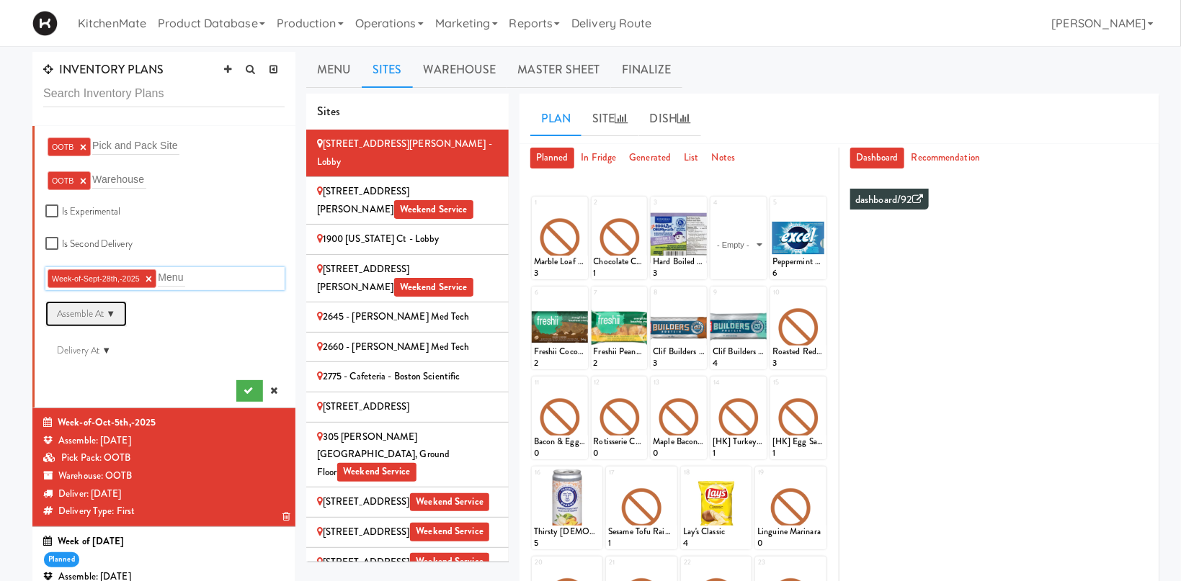
click at [112, 312] on div "Assemble At ▼" at bounding box center [85, 314] width 81 height 26
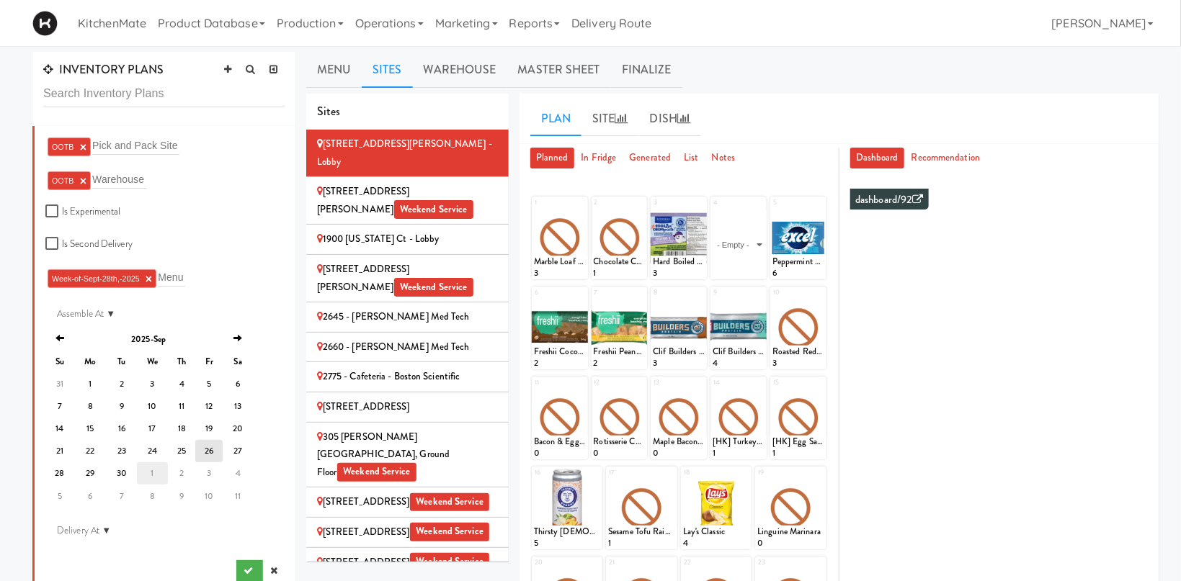
click at [148, 470] on td "1" at bounding box center [152, 474] width 31 height 22
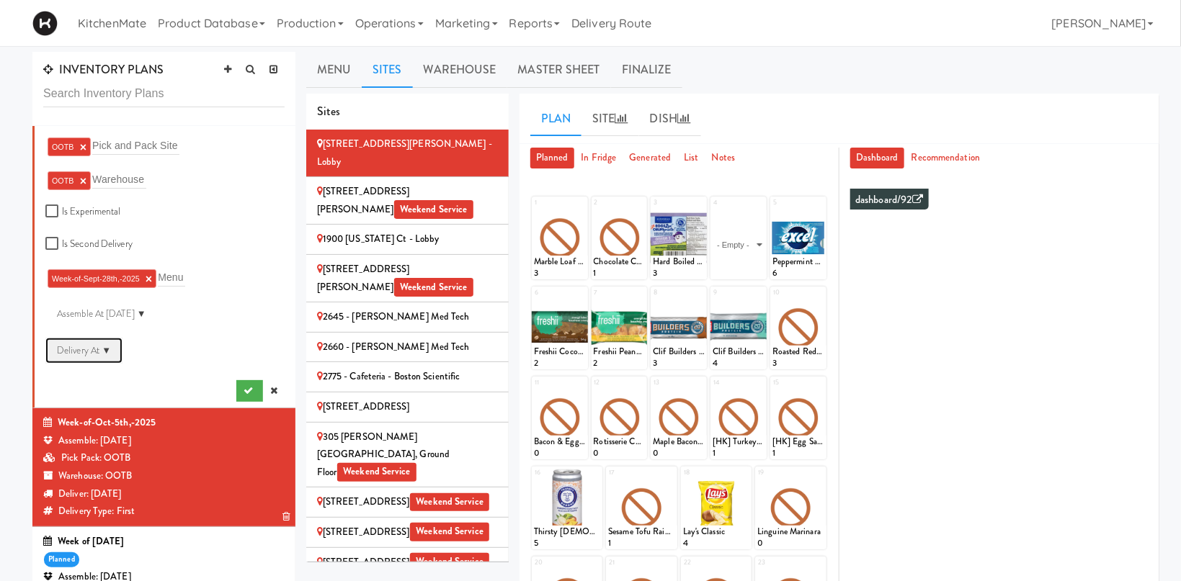
click at [106, 355] on div "Delivery At ▼" at bounding box center [83, 351] width 77 height 26
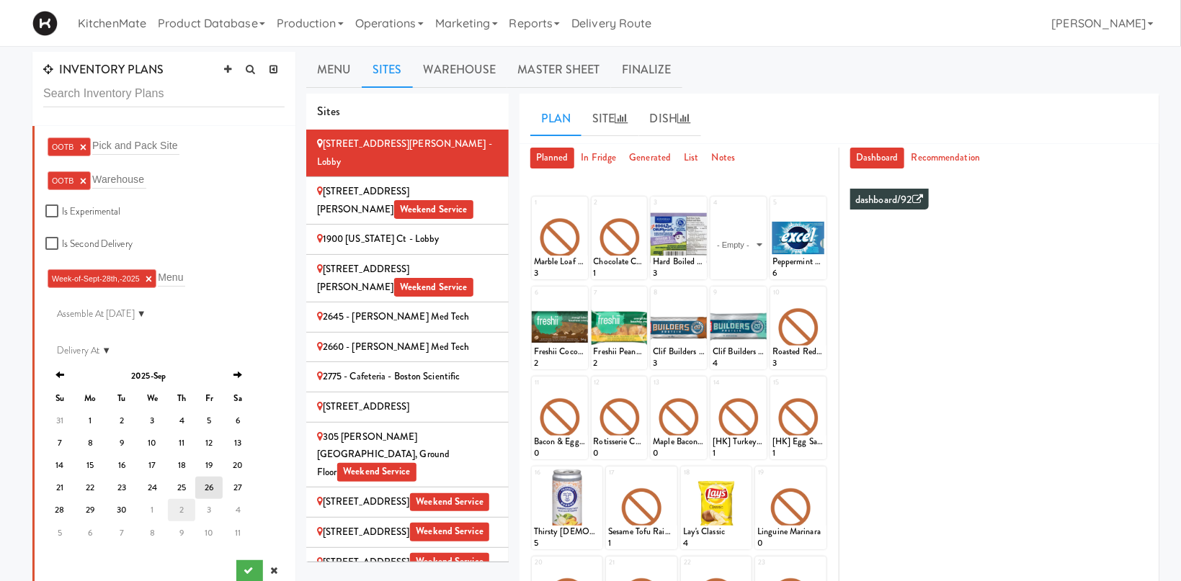
click at [181, 509] on td "2" at bounding box center [181, 510] width 27 height 22
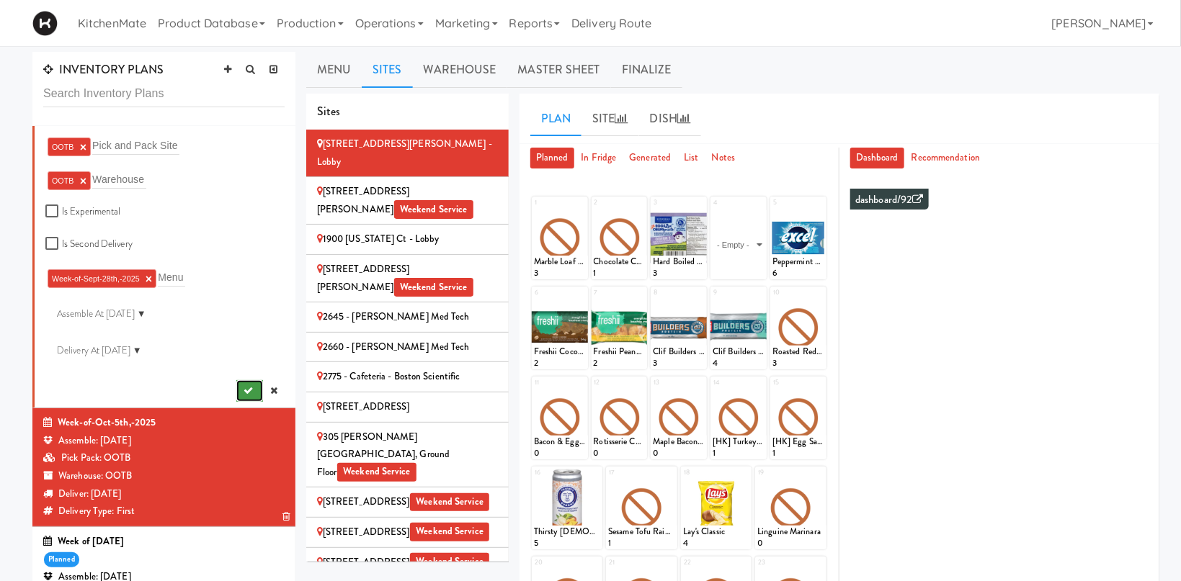
click at [248, 389] on icon "submit" at bounding box center [248, 390] width 9 height 9
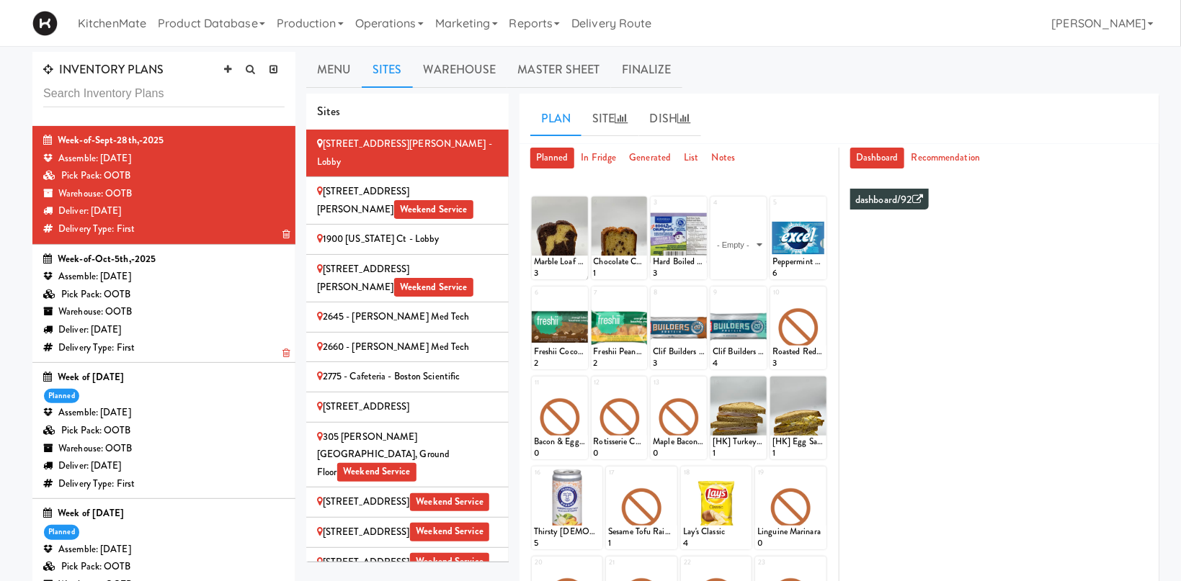
click at [288, 354] on icon at bounding box center [285, 353] width 7 height 9
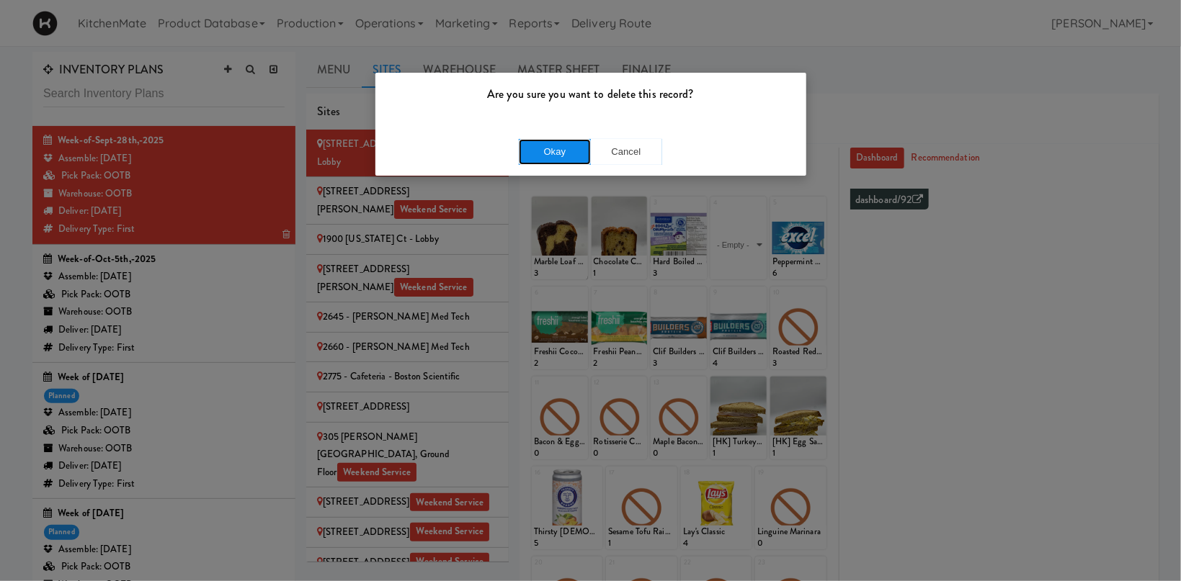
click at [532, 151] on button "Okay" at bounding box center [555, 152] width 72 height 26
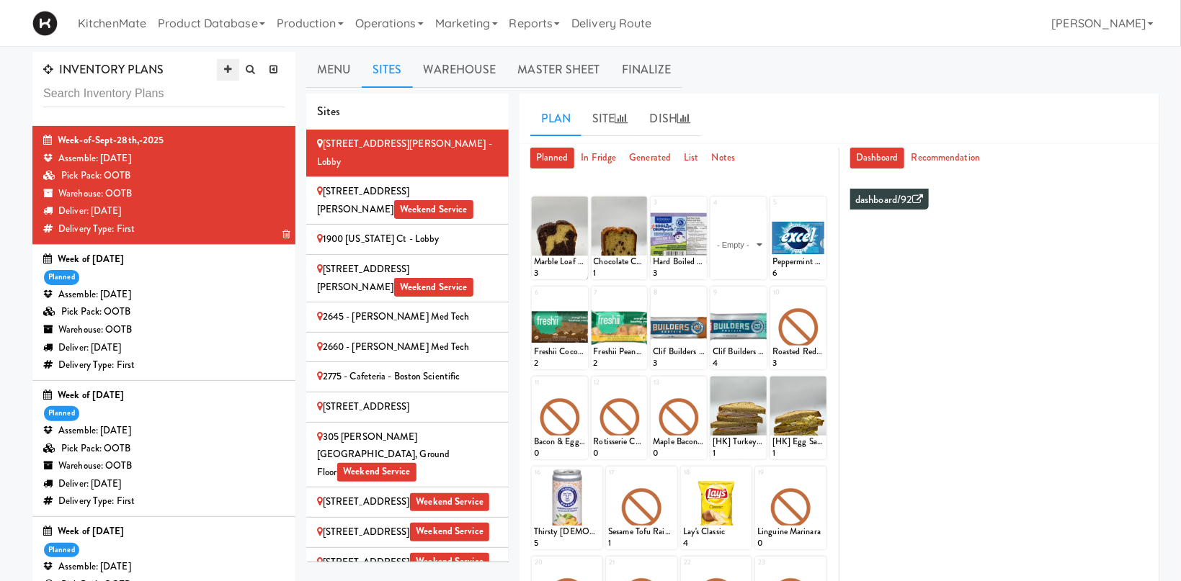
click at [222, 68] on link at bounding box center [228, 70] width 22 height 22
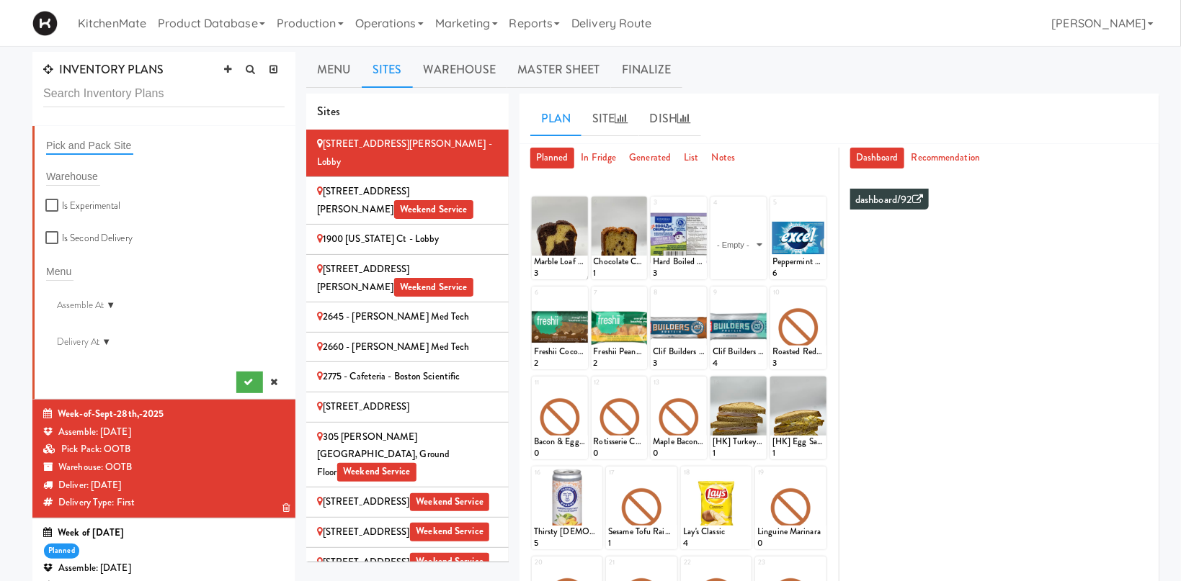
click at [97, 143] on input "text" at bounding box center [89, 145] width 87 height 19
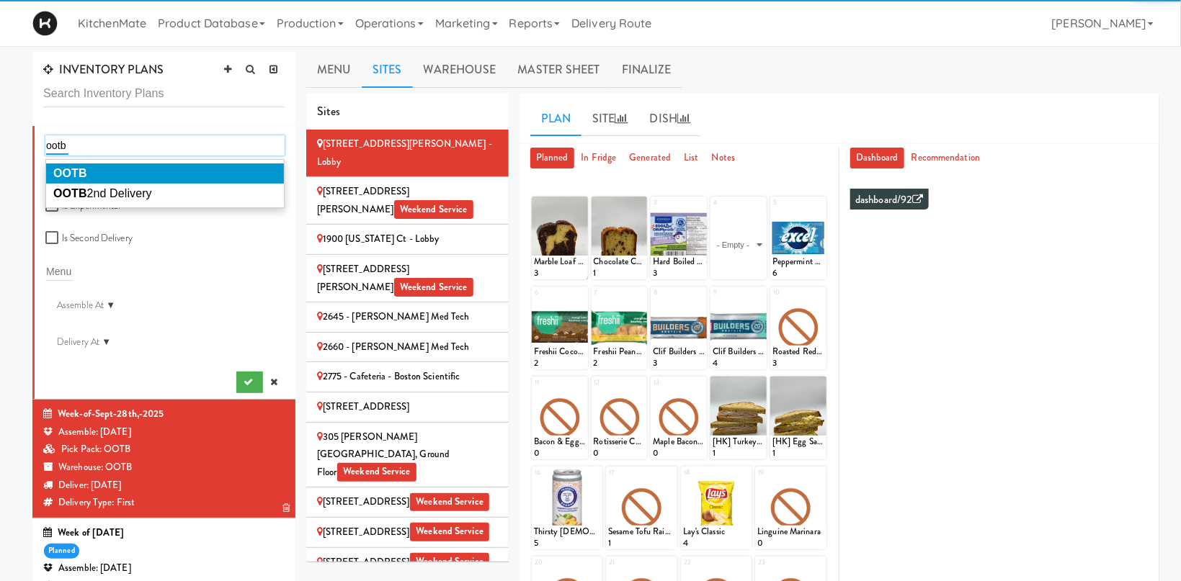
type input "ootb"
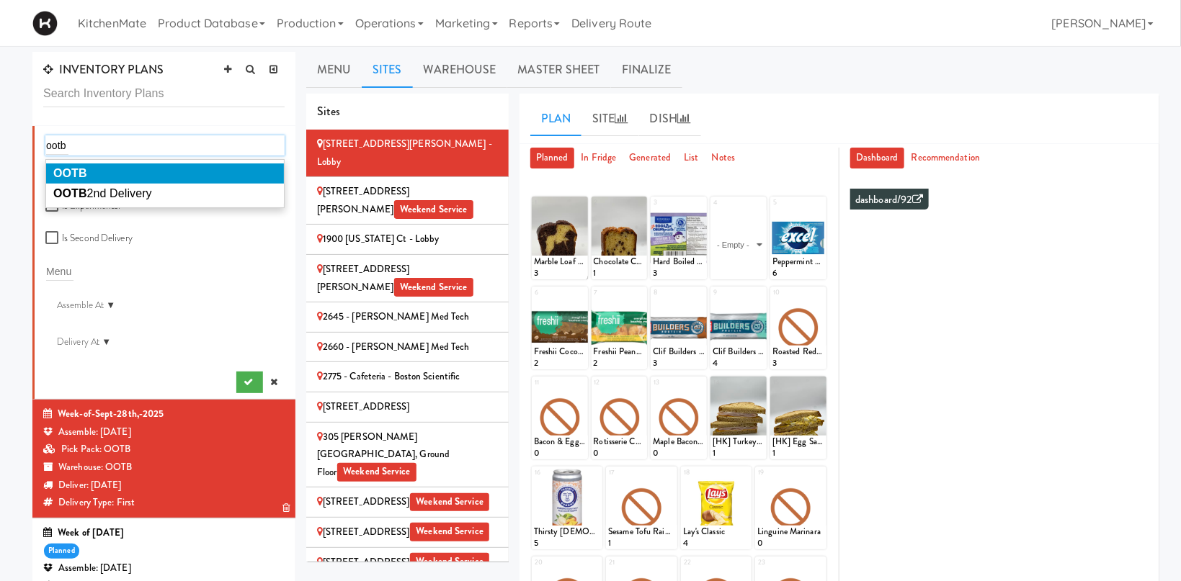
click at [102, 166] on li "OOTB" at bounding box center [165, 174] width 238 height 20
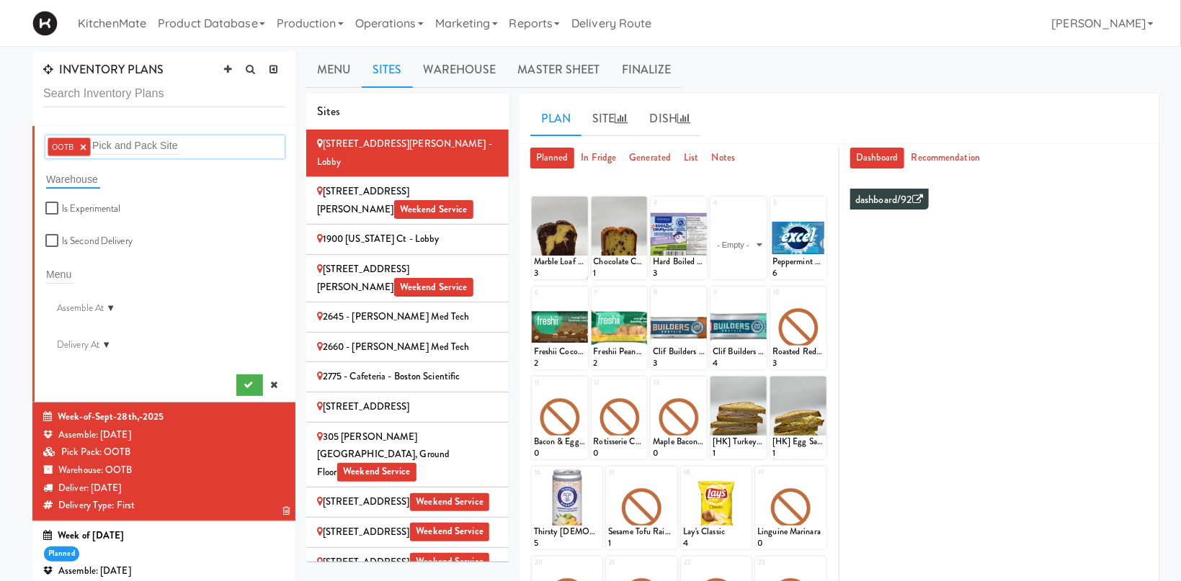
click at [92, 173] on input "text" at bounding box center [73, 179] width 54 height 19
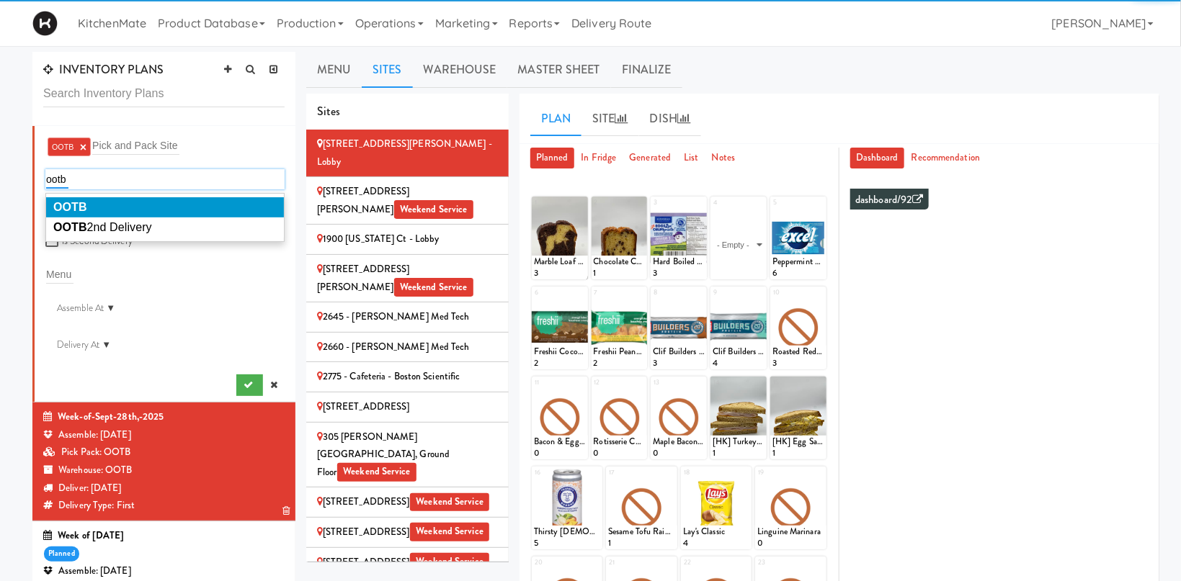
type input "ootb"
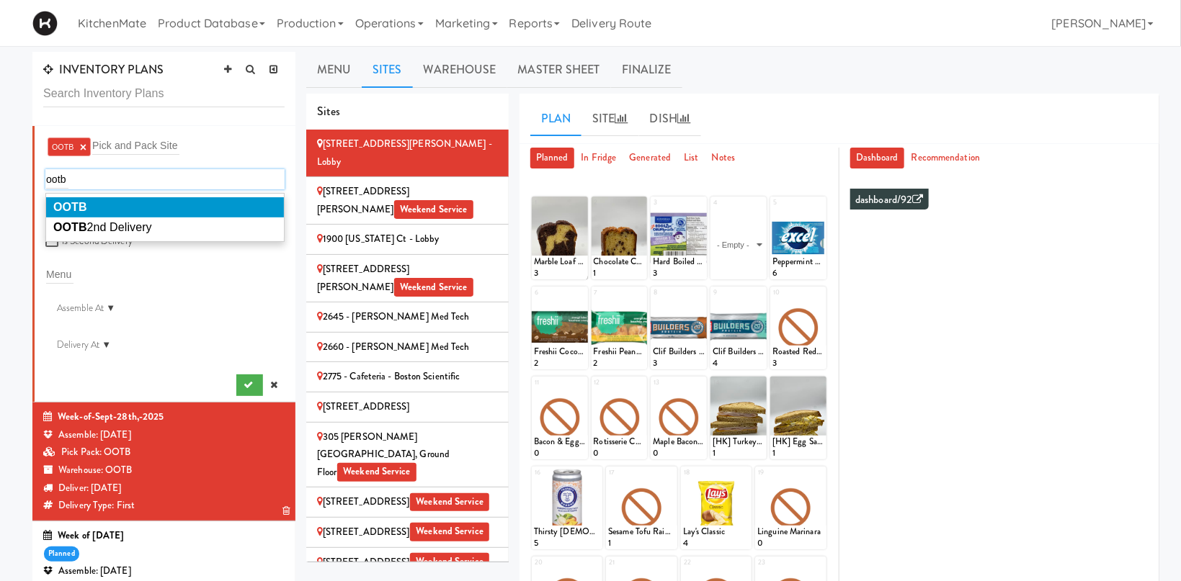
click at [94, 205] on li "OOTB" at bounding box center [165, 207] width 238 height 20
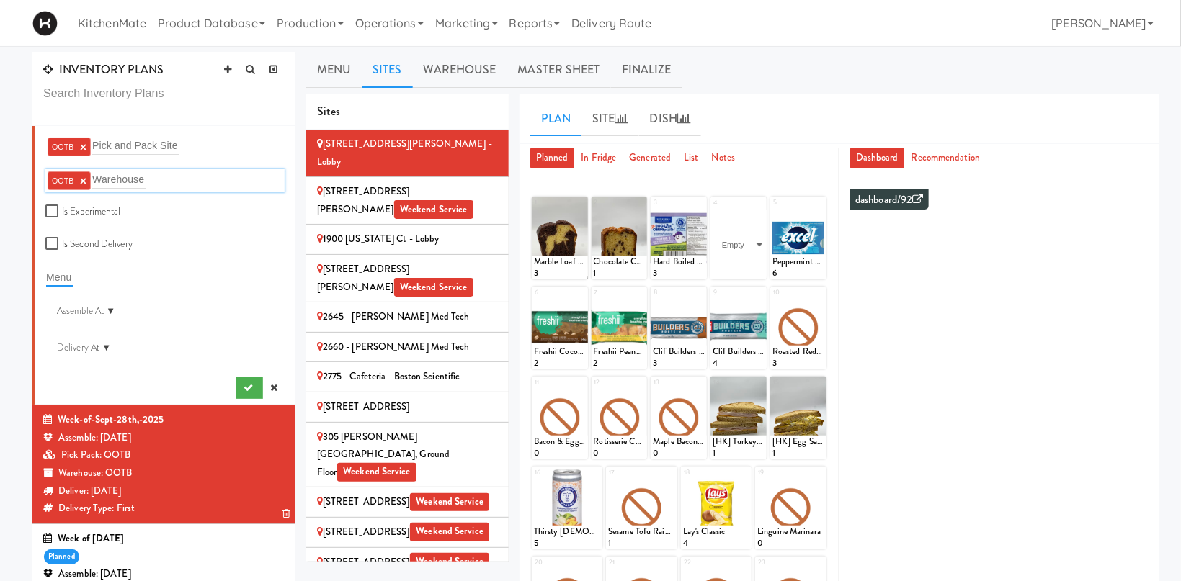
click at [68, 272] on input "text" at bounding box center [59, 277] width 27 height 19
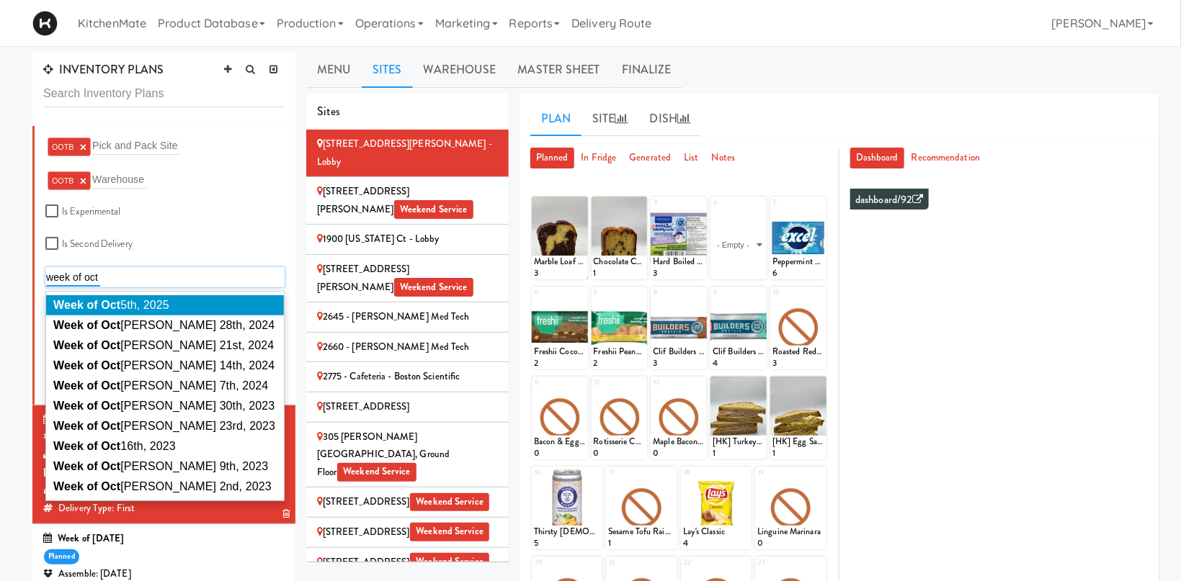
type input "week of oct"
click at [141, 303] on span "Week of Oct 5th, 2025" at bounding box center [111, 305] width 116 height 12
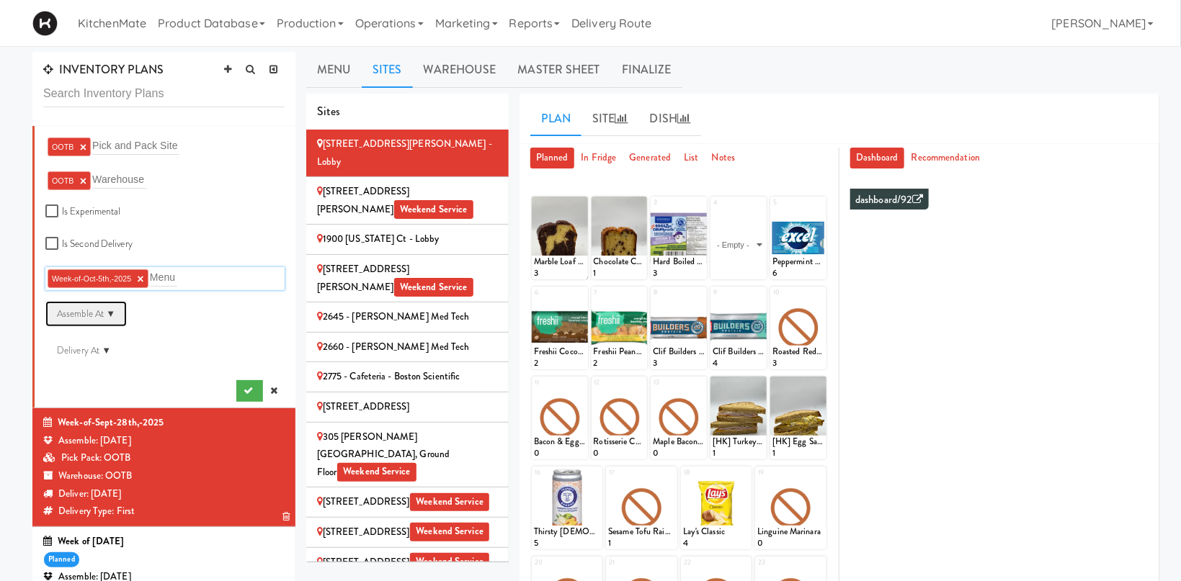
click at [119, 312] on div "Assemble At ▼" at bounding box center [85, 314] width 81 height 26
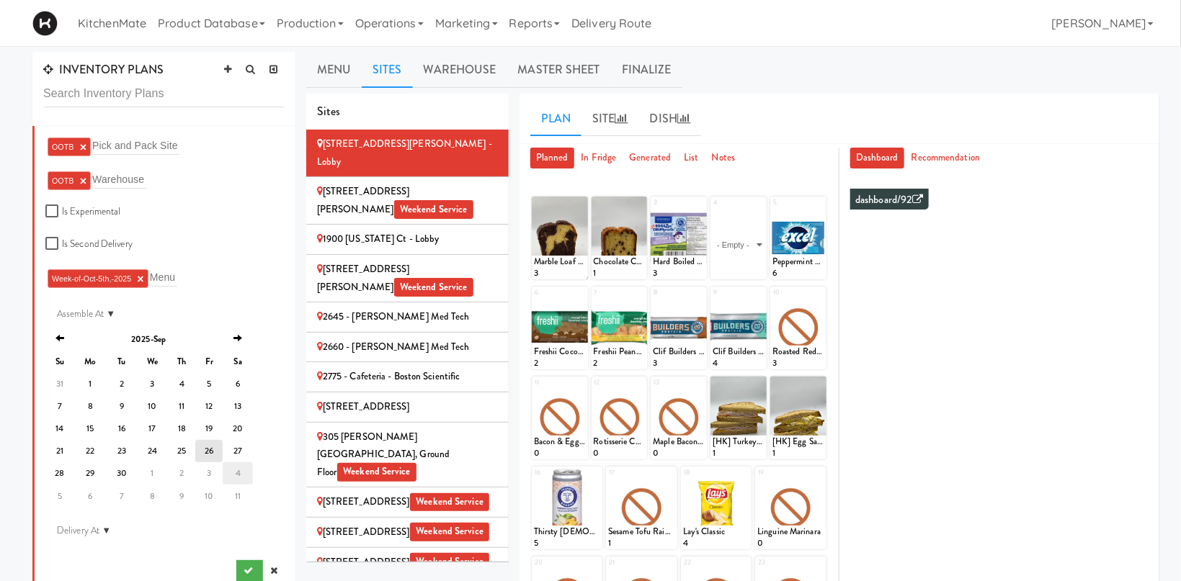
click at [229, 478] on td "4" at bounding box center [238, 474] width 30 height 22
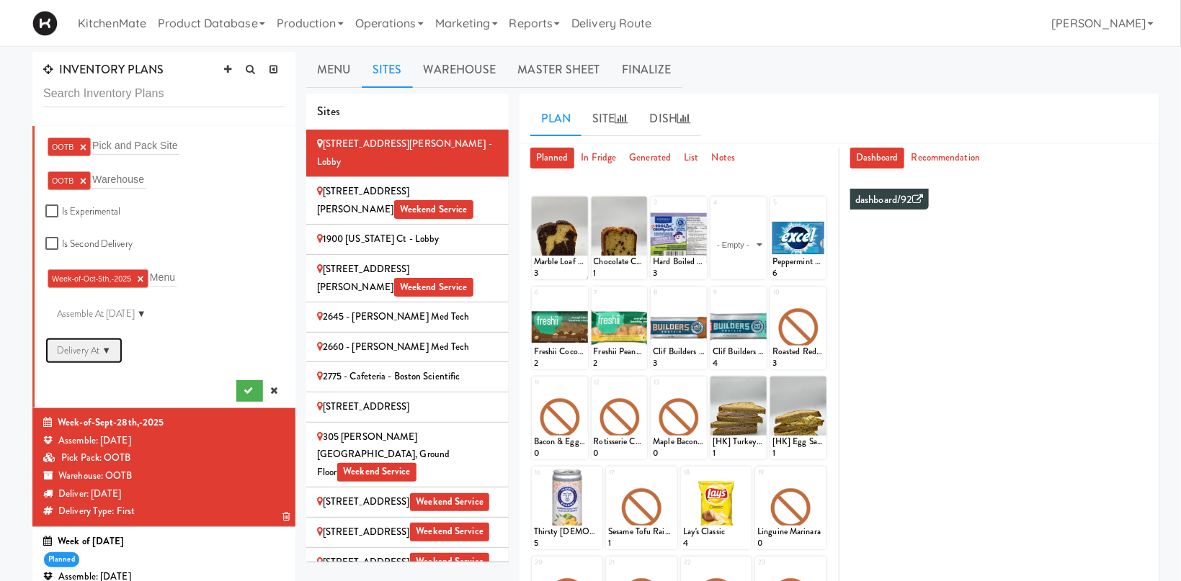
click at [104, 352] on div "Delivery At ▼" at bounding box center [83, 351] width 77 height 26
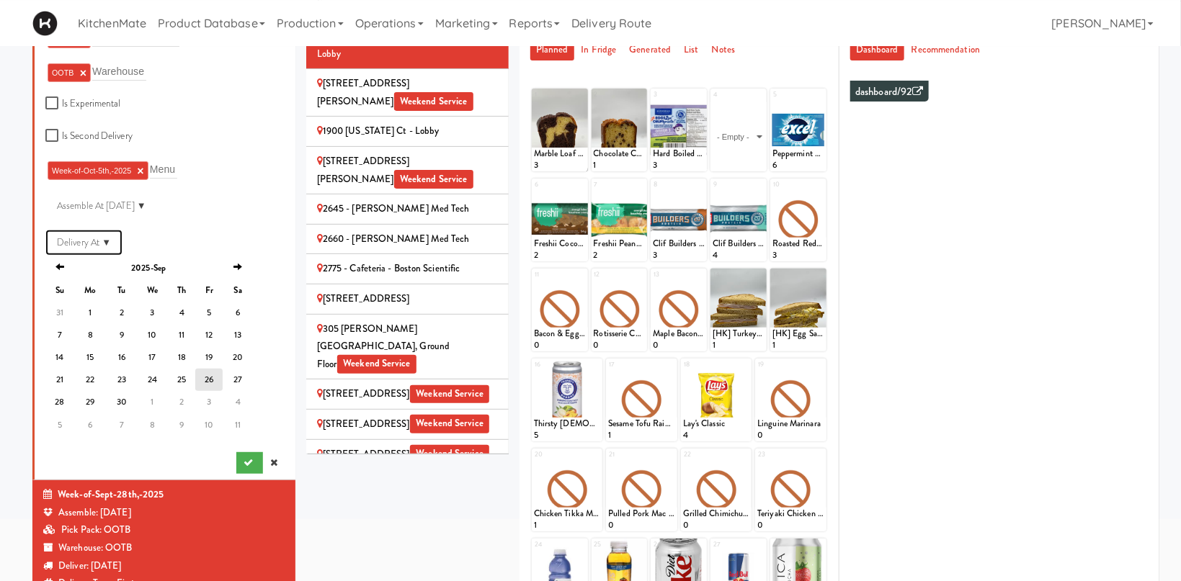
scroll to position [153, 0]
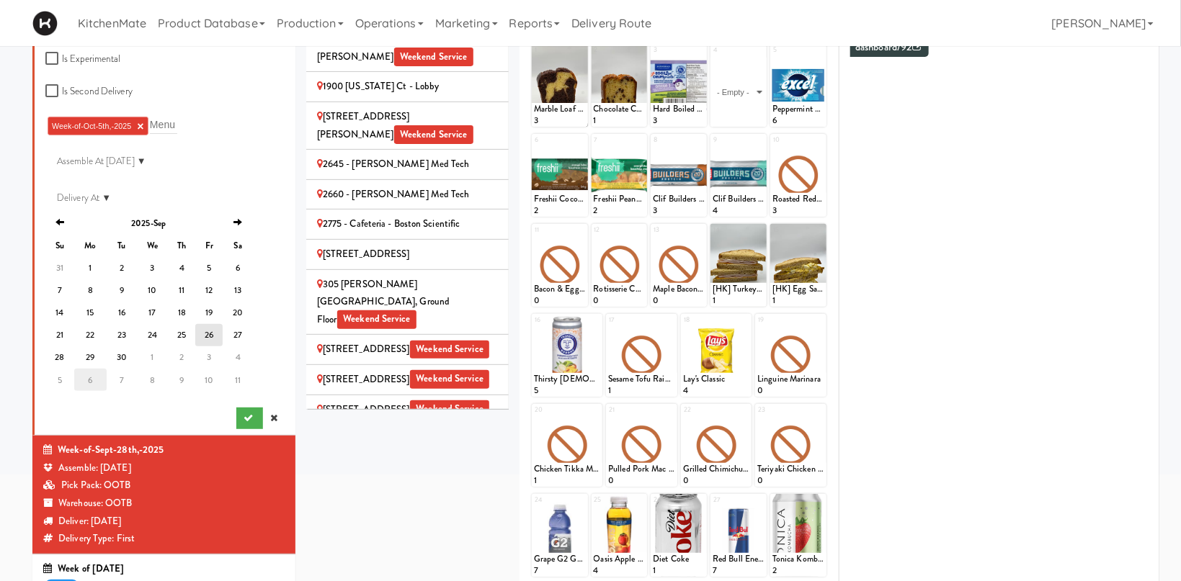
click at [86, 378] on td "6" at bounding box center [90, 380] width 32 height 22
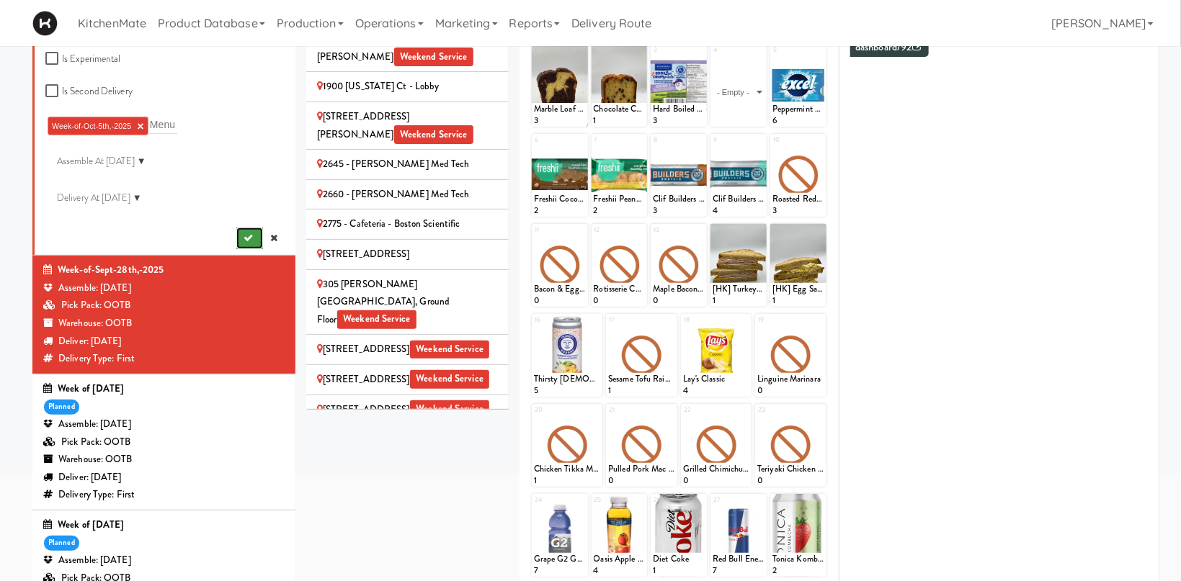
click at [253, 236] on icon "submit" at bounding box center [248, 237] width 9 height 9
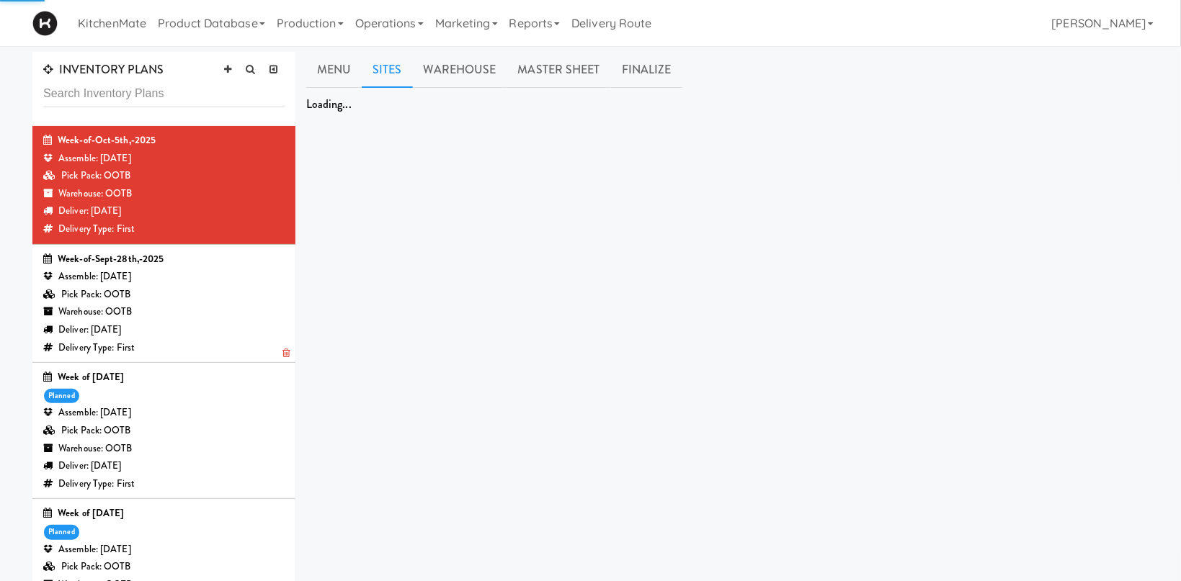
click at [226, 313] on div "Warehouse: OOTB" at bounding box center [163, 312] width 241 height 18
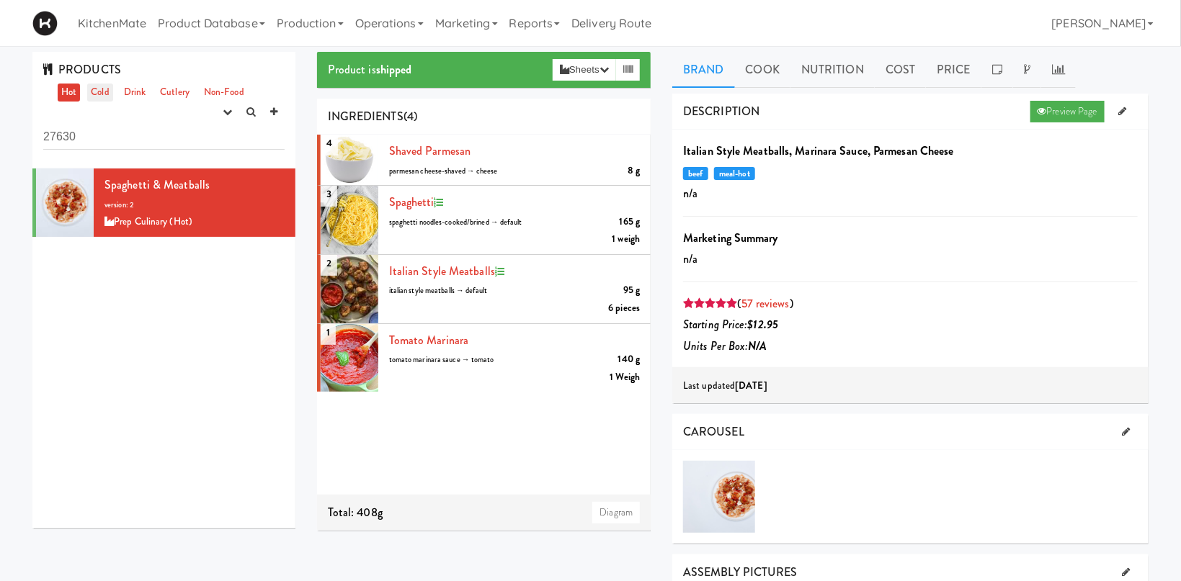
click at [103, 92] on link "Cold" at bounding box center [99, 93] width 25 height 18
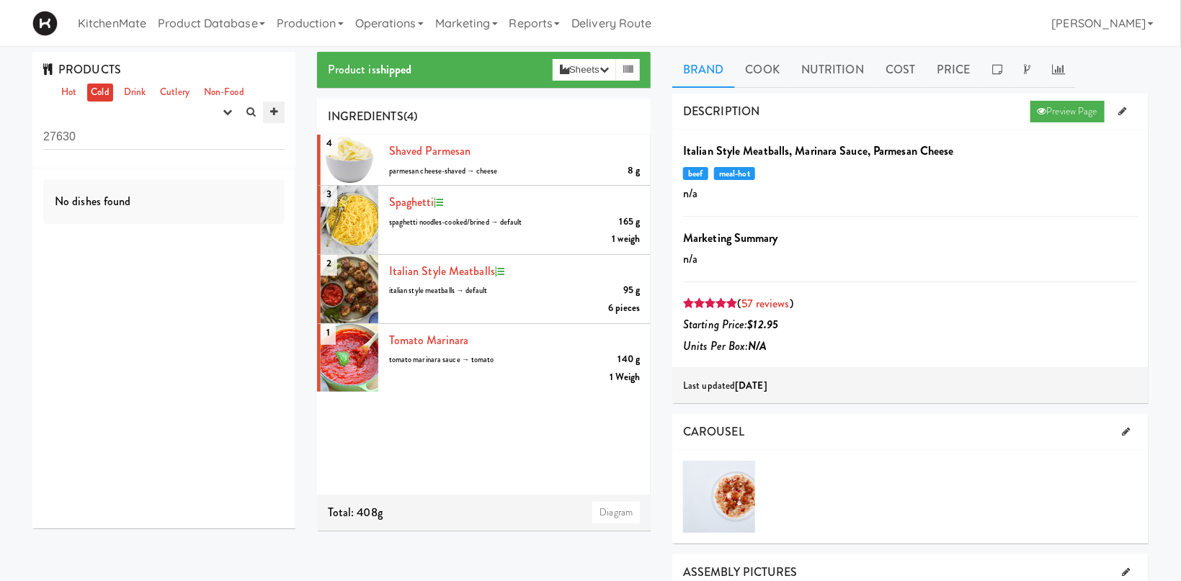
click at [279, 111] on link at bounding box center [274, 113] width 22 height 22
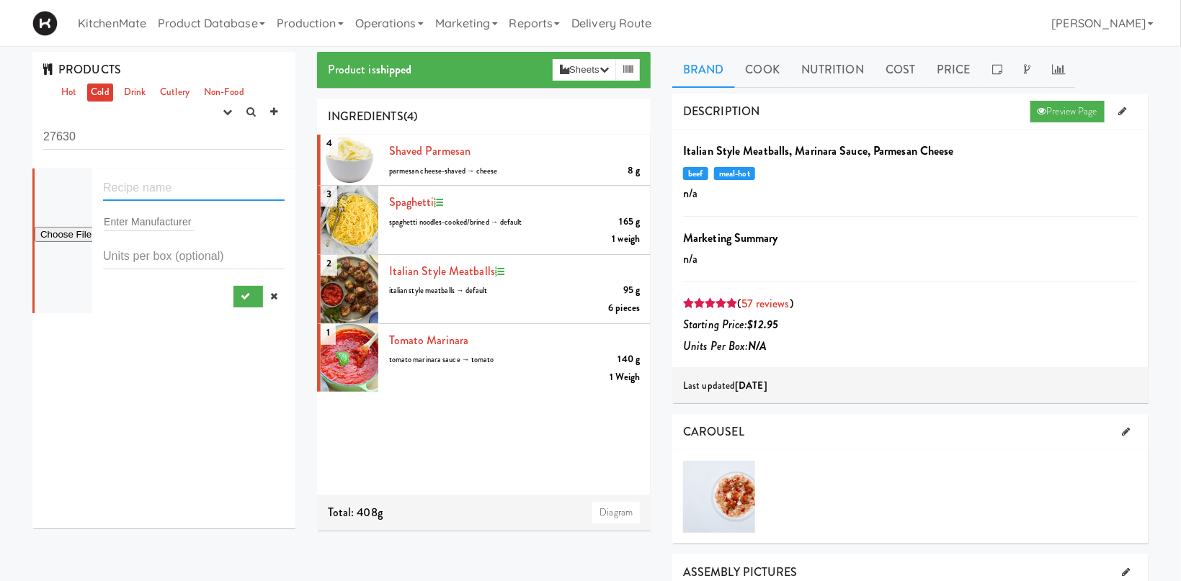
click at [127, 192] on input "text" at bounding box center [194, 187] width 182 height 27
paste input "Schneiders Turkey Breast"
click at [160, 188] on input "Schneiders Turkey Breast" at bounding box center [194, 187] width 182 height 27
type input "Schneiders Turkey Breast"
click at [156, 232] on form "Schneiders Turkey Breast Enter Manufacturer" at bounding box center [194, 240] width 182 height 133
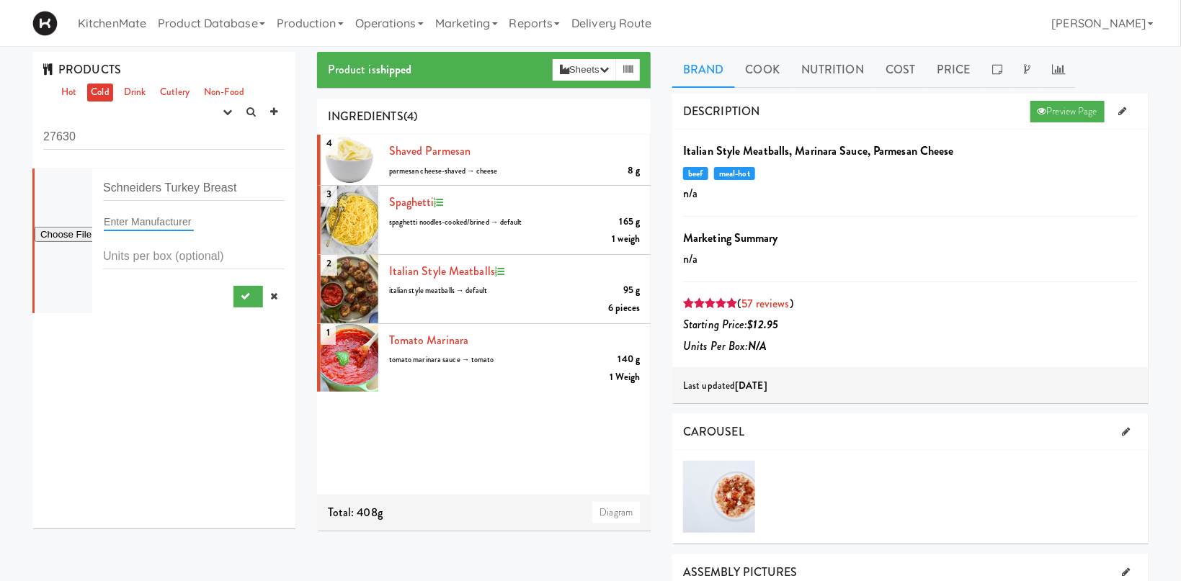
click at [156, 223] on input "text" at bounding box center [149, 222] width 90 height 19
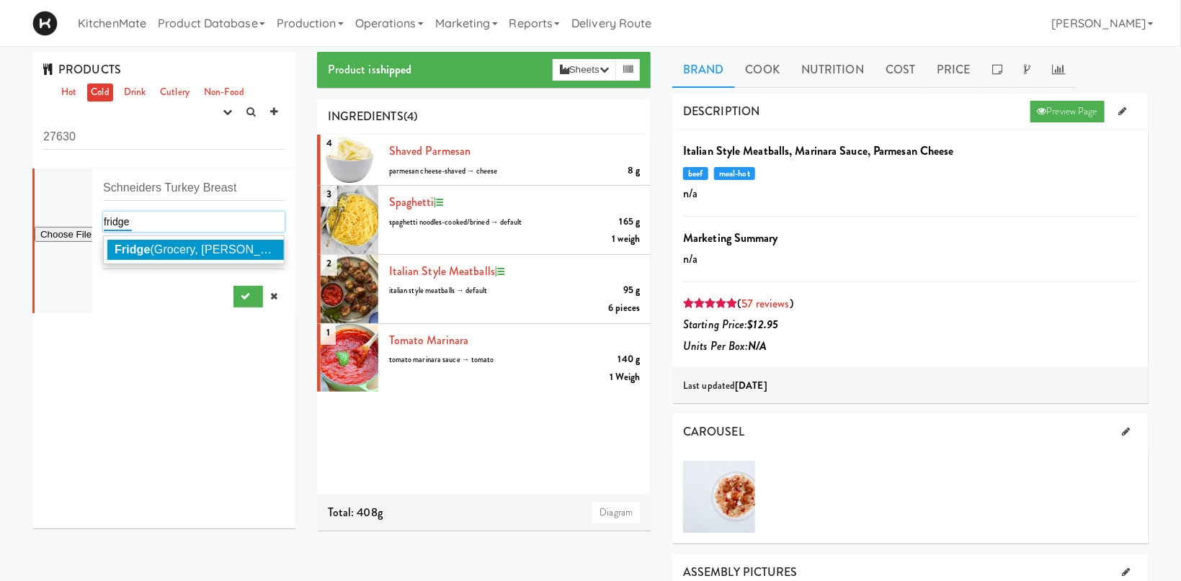
type input "fridge"
click at [234, 254] on span "Fridge (Grocery, Bev, HK)" at bounding box center [219, 250] width 209 height 12
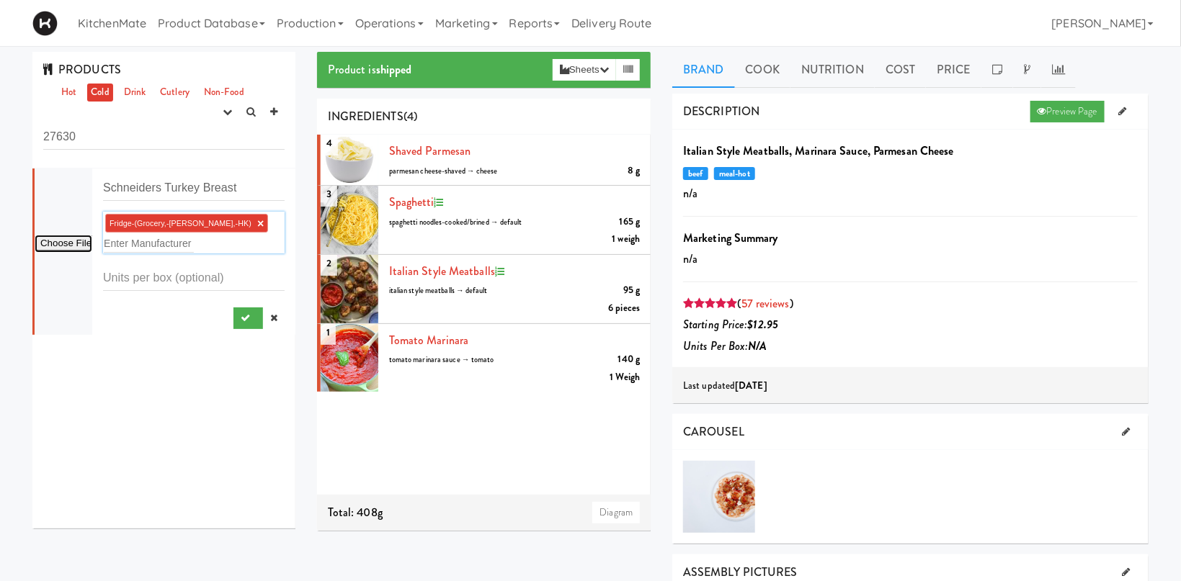
click at [52, 243] on input "file" at bounding box center [64, 244] width 58 height 18
type input "C:\fakepath\Schnider Turkey.png"
click at [240, 317] on button "submit" at bounding box center [248, 319] width 30 height 22
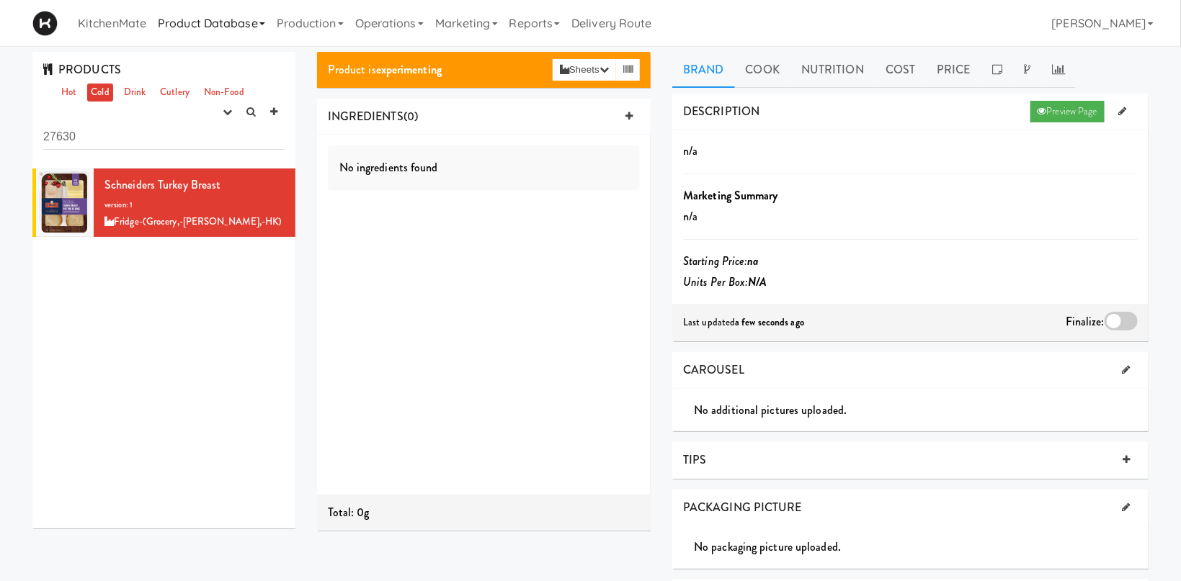
click at [233, 18] on link "Product Database" at bounding box center [211, 23] width 119 height 46
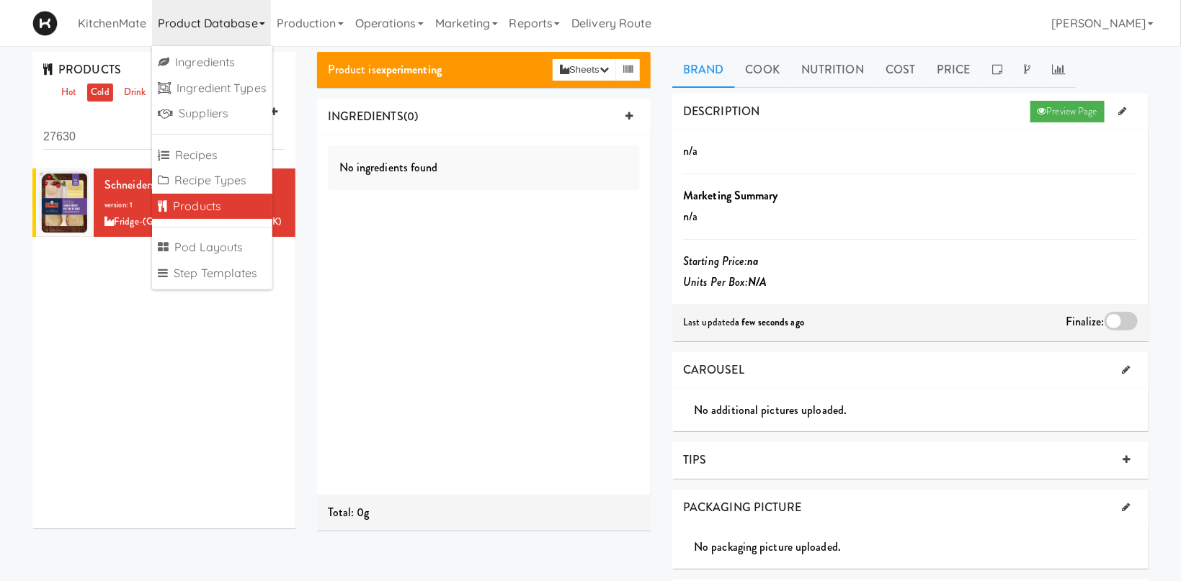
click at [165, 397] on div "Schneiders Turkey Breast version: 1 Fridge-(Grocery,-Bev,-HK)" at bounding box center [163, 349] width 263 height 360
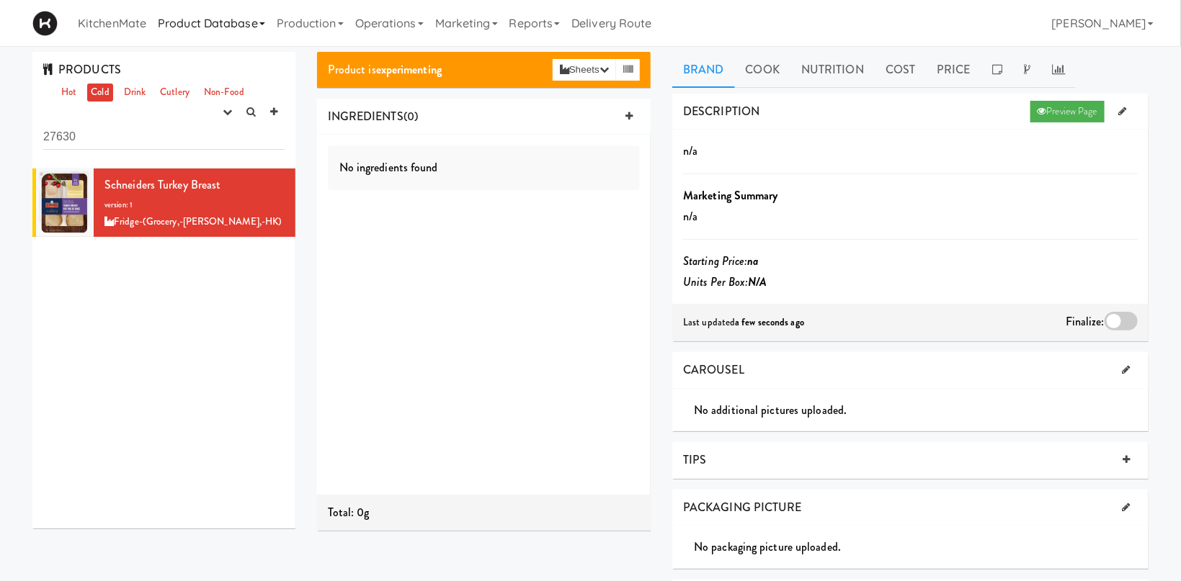
click at [183, 30] on link "Product Database" at bounding box center [211, 23] width 119 height 46
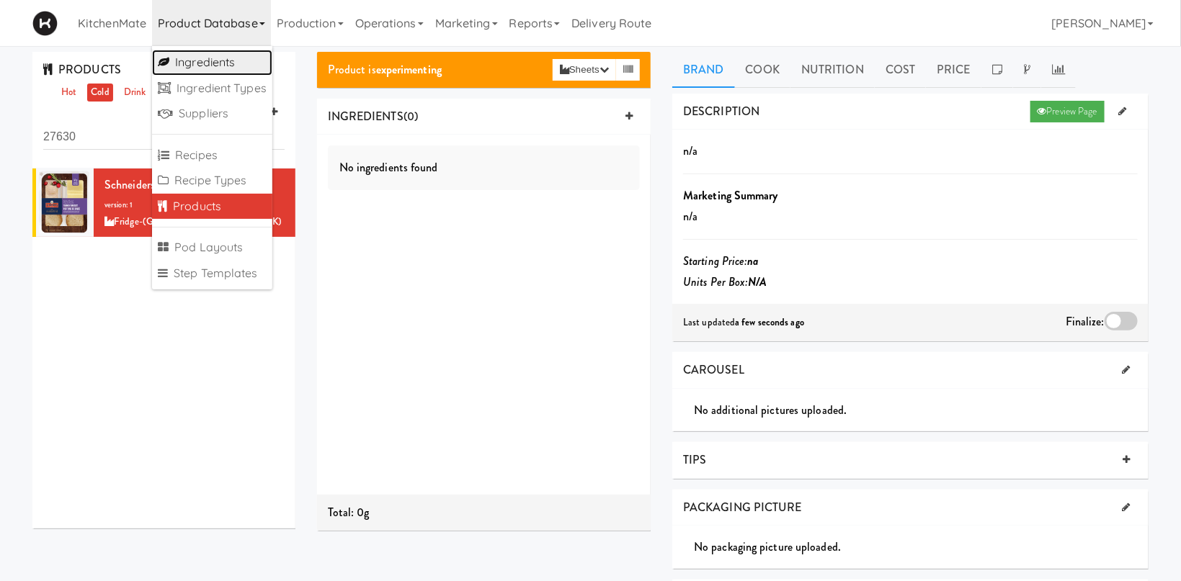
click at [225, 72] on link "Ingredients" at bounding box center [212, 63] width 120 height 26
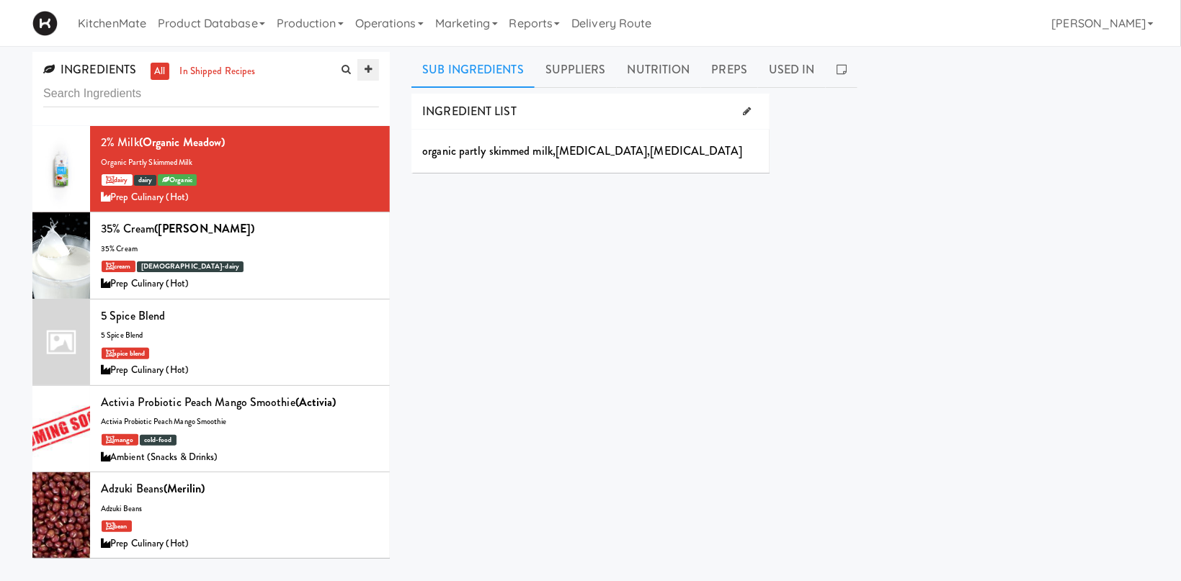
click at [372, 73] on icon at bounding box center [368, 69] width 7 height 9
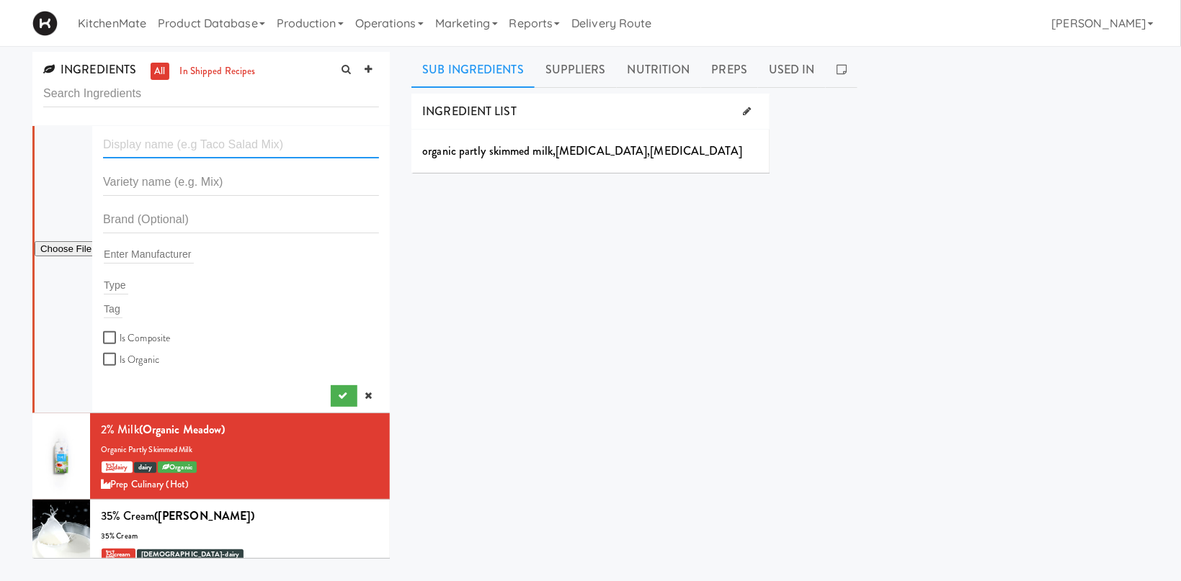
click at [169, 138] on input "text" at bounding box center [241, 145] width 276 height 27
paste input "Schneiders Turkey Breast"
type input "Schneiders Turkey Breast"
click at [152, 177] on input "text" at bounding box center [241, 182] width 276 height 27
paste input "Schneiders Turkey Breast"
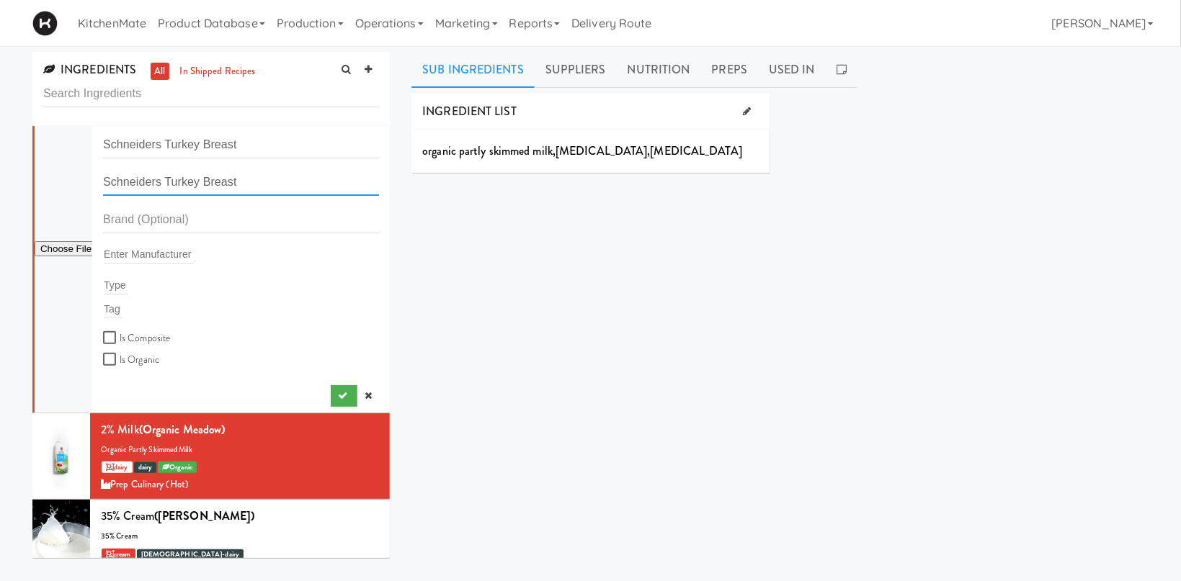
type input "Schneiders Turkey Breast"
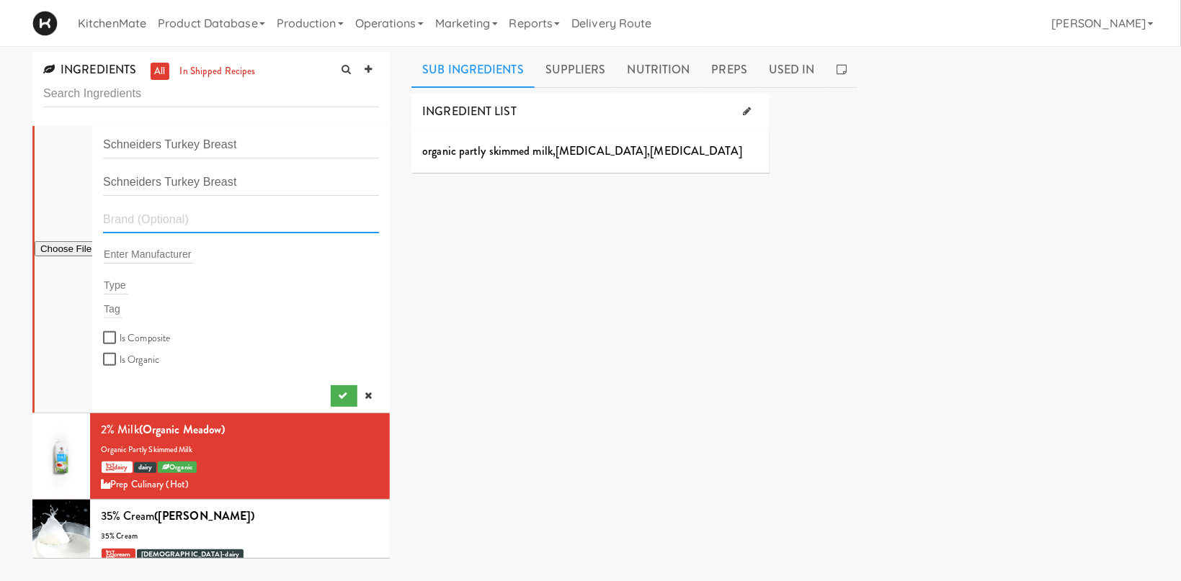
click at [160, 219] on input "text" at bounding box center [241, 220] width 276 height 27
click at [135, 223] on input "text" at bounding box center [241, 220] width 276 height 27
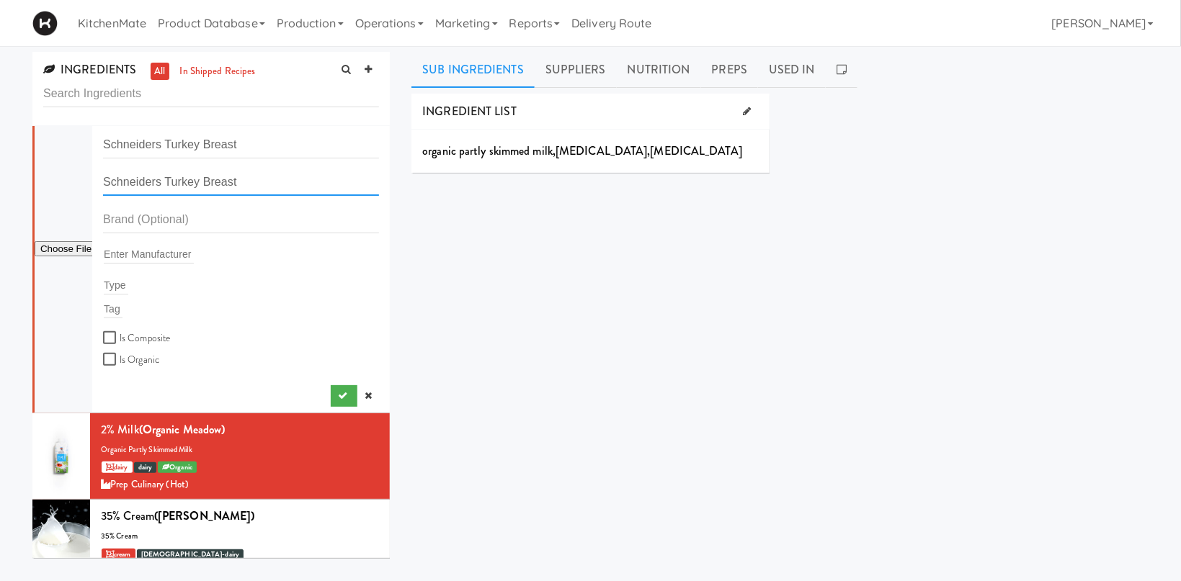
drag, startPoint x: 160, startPoint y: 184, endPoint x: -22, endPoint y: 155, distance: 184.0
click at [103, 169] on input "Schneiders Turkey Breast" at bounding box center [241, 182] width 276 height 27
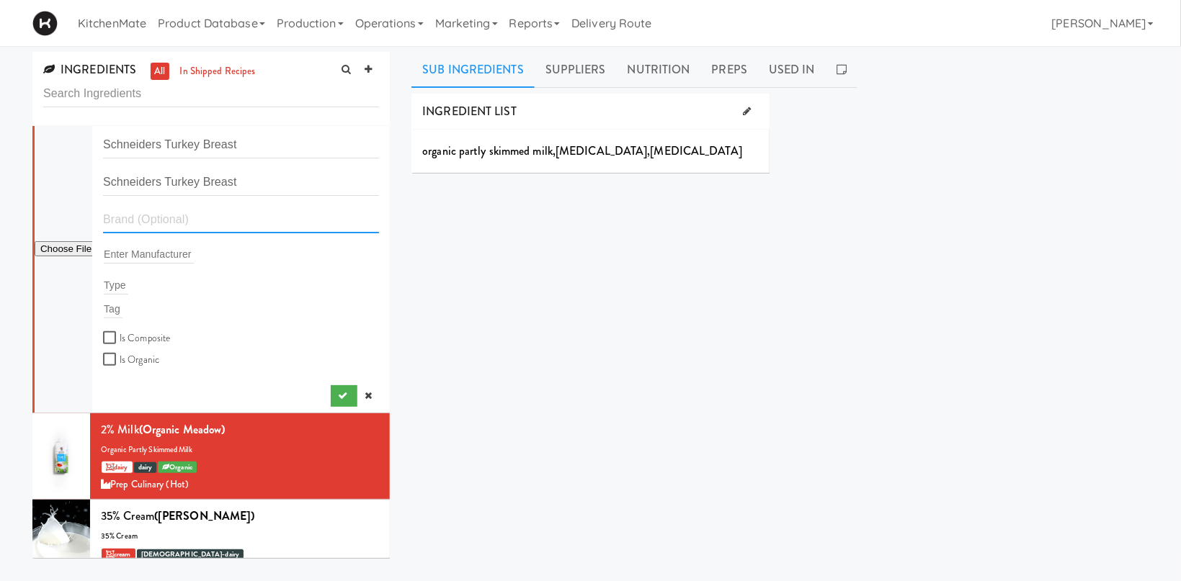
click at [141, 220] on input "text" at bounding box center [241, 220] width 276 height 27
paste input "Schneiders"
type input "Schneiders"
click at [121, 256] on input "text" at bounding box center [149, 254] width 90 height 19
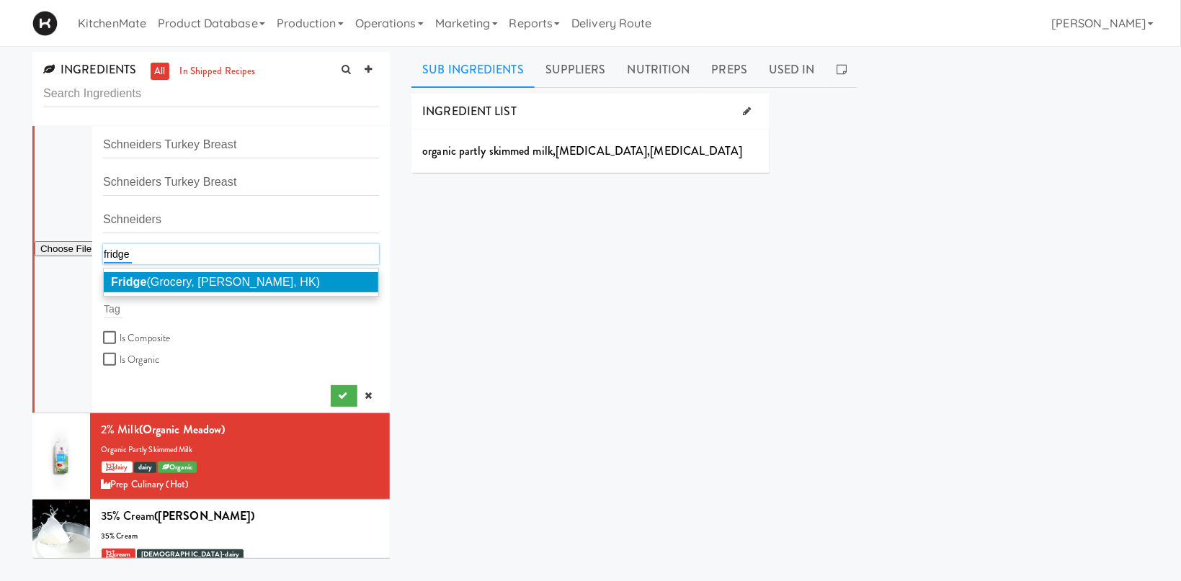
type input "fridge"
click at [153, 282] on span "Fridge (Grocery, Bev, HK)" at bounding box center [215, 282] width 209 height 12
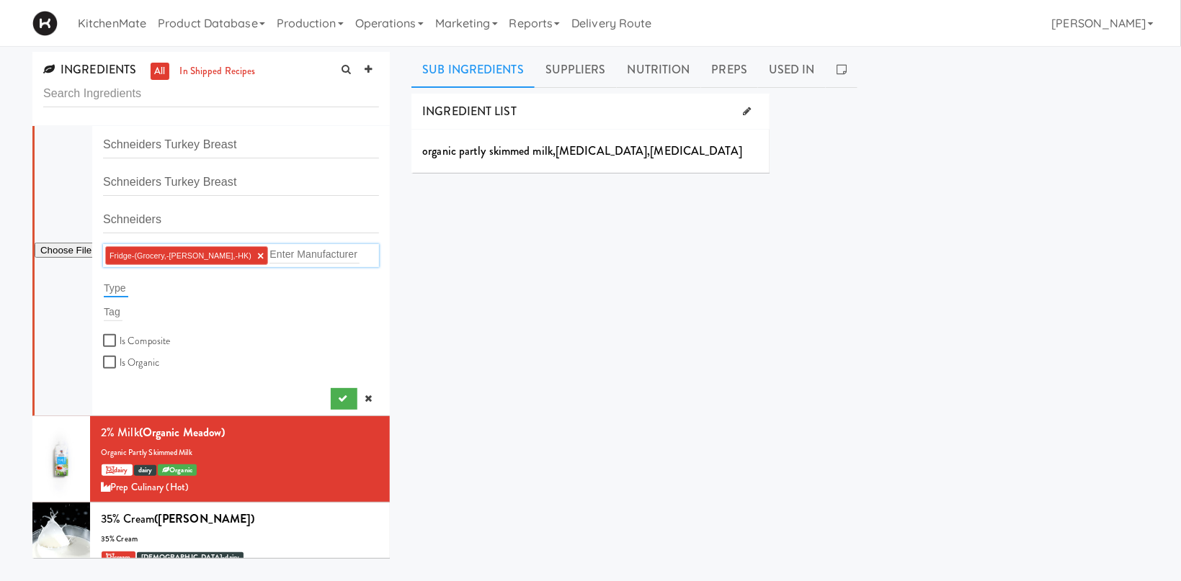
click at [119, 290] on input "text" at bounding box center [116, 288] width 24 height 19
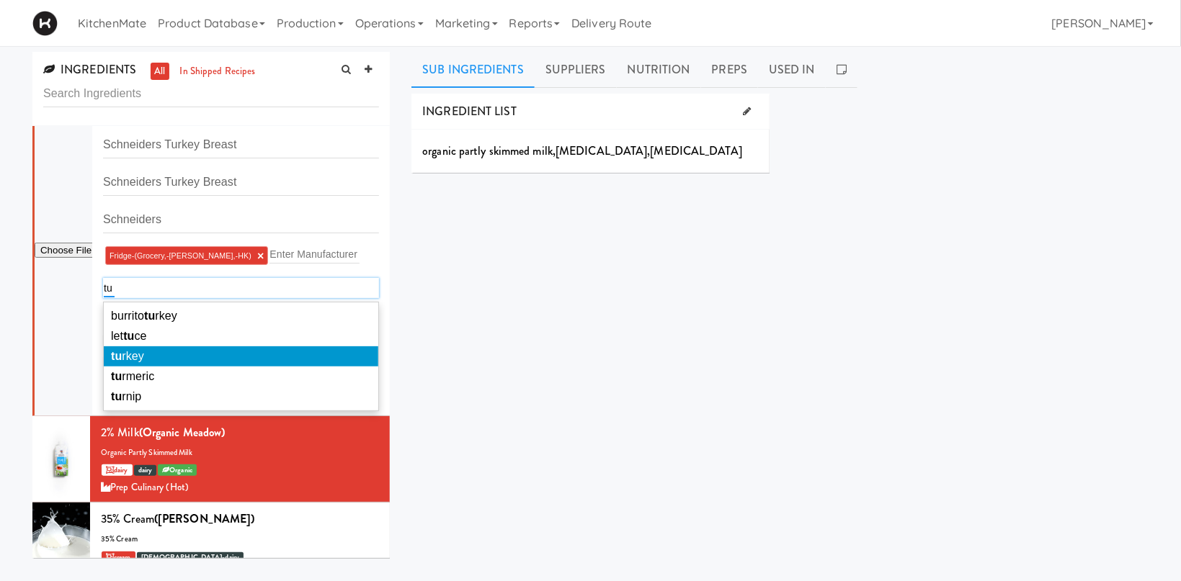
type input "tu"
click at [148, 352] on li "tu rkey" at bounding box center [241, 357] width 275 height 20
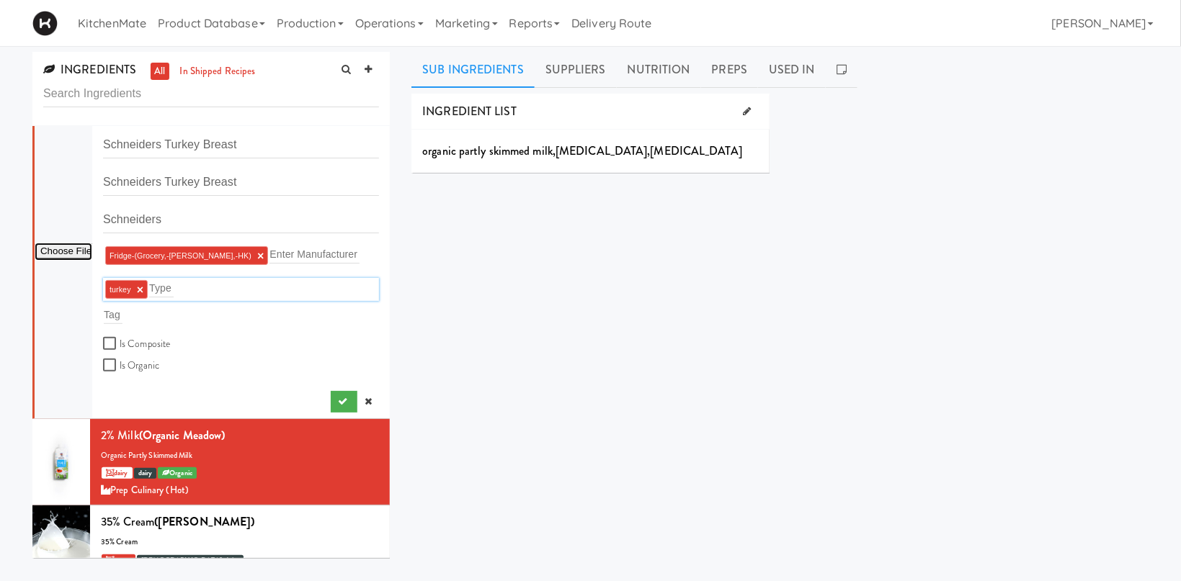
click at [73, 249] on input "file" at bounding box center [64, 252] width 58 height 18
type input "C:\fakepath\Schnider Turkey.png"
click at [341, 401] on icon "submit" at bounding box center [342, 401] width 9 height 9
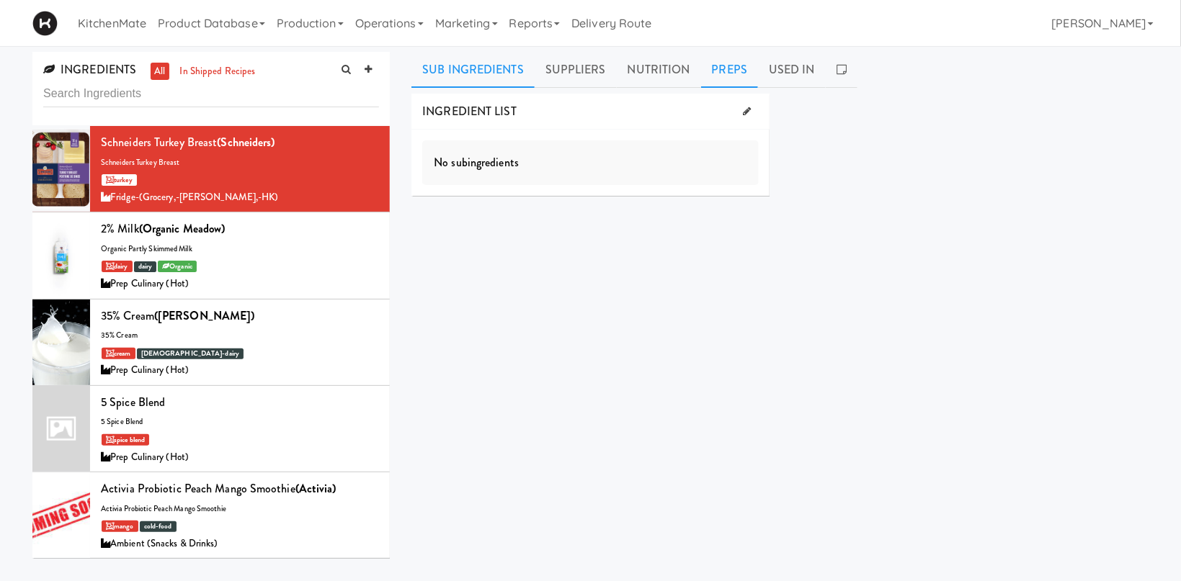
click at [728, 74] on link "Preps" at bounding box center [730, 70] width 58 height 36
click at [687, 106] on link at bounding box center [685, 112] width 22 height 22
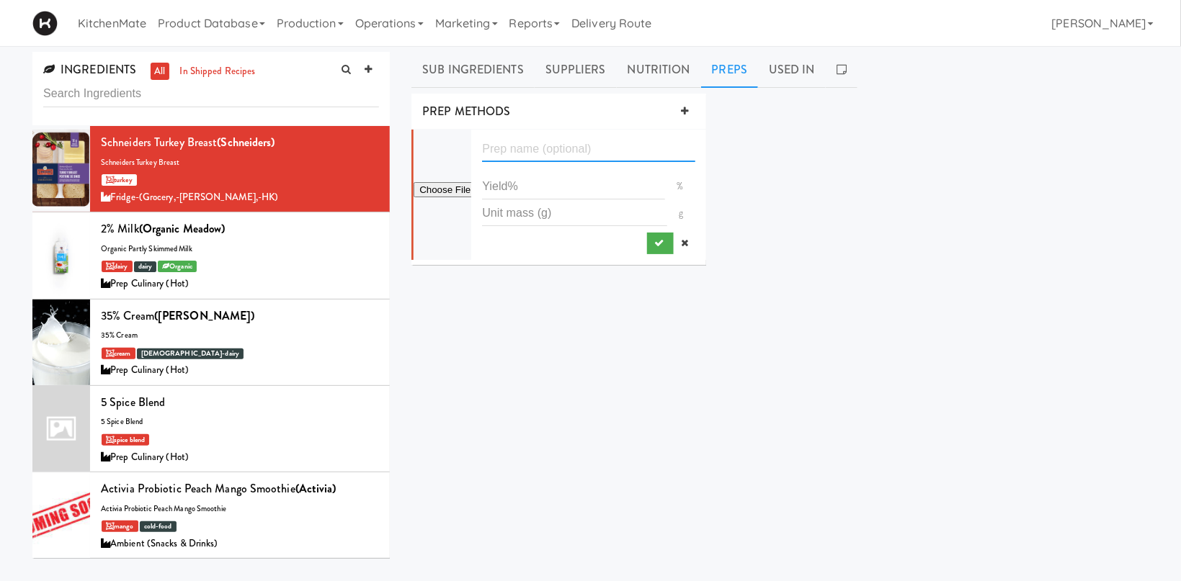
click at [561, 150] on input "text" at bounding box center [588, 148] width 213 height 27
click at [539, 184] on input "number" at bounding box center [573, 186] width 182 height 27
type input "100"
click at [666, 244] on button "submit" at bounding box center [660, 244] width 27 height 22
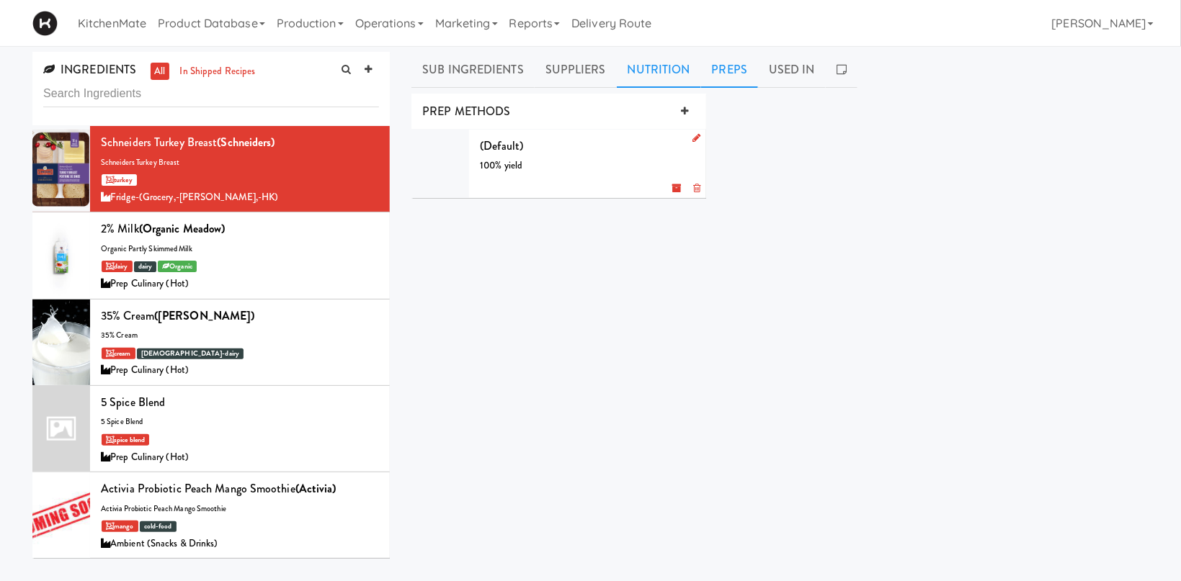
click at [654, 72] on link "Nutrition" at bounding box center [659, 70] width 84 height 36
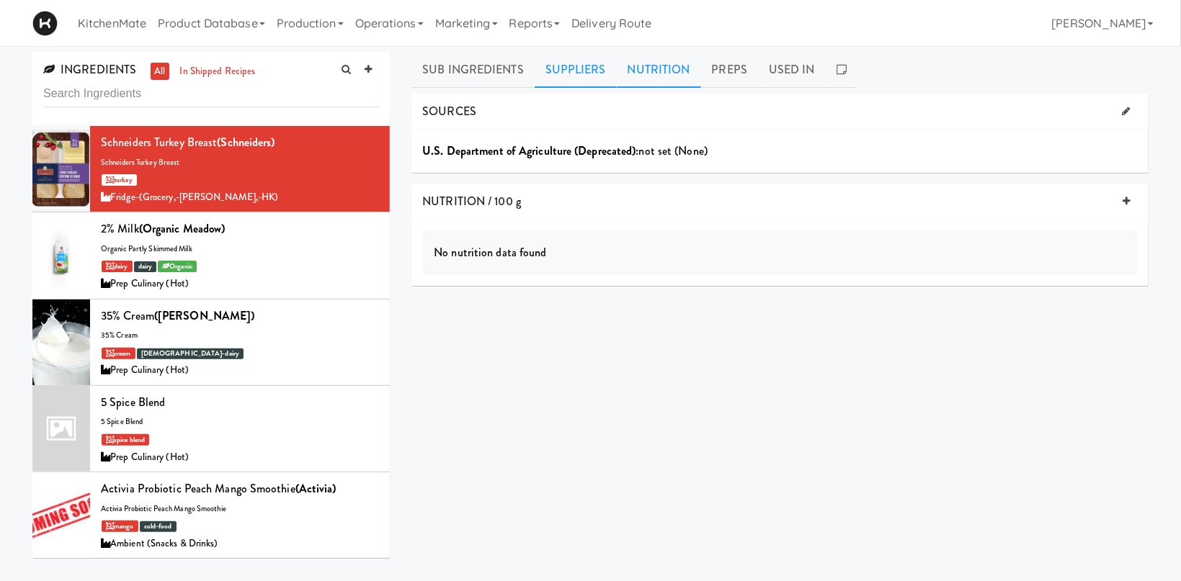
click at [583, 66] on link "Suppliers" at bounding box center [576, 70] width 82 height 36
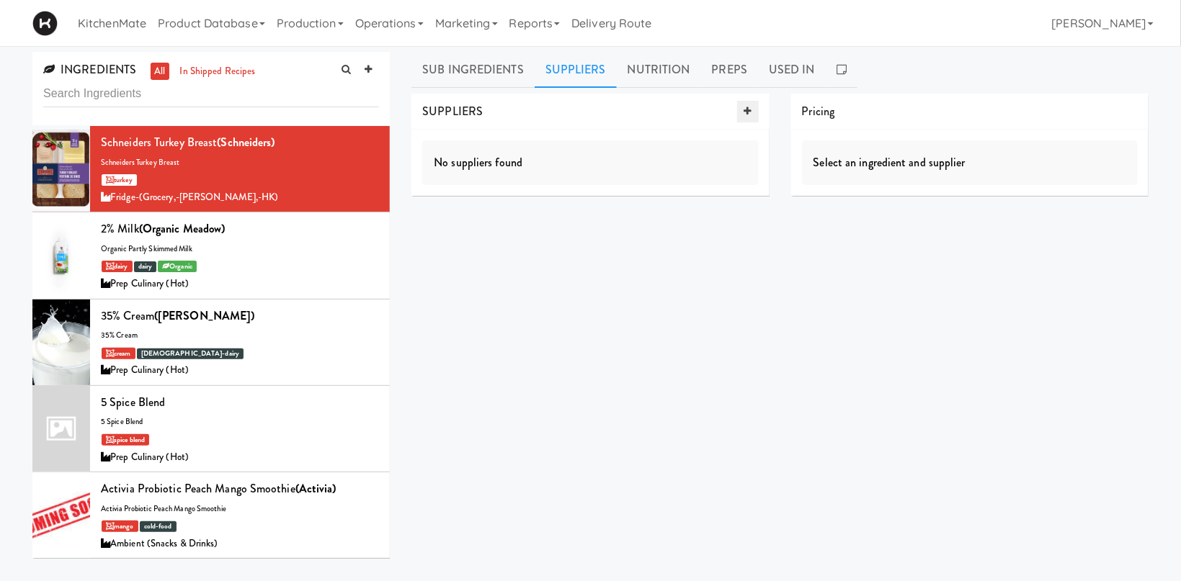
click at [746, 110] on icon at bounding box center [747, 111] width 7 height 9
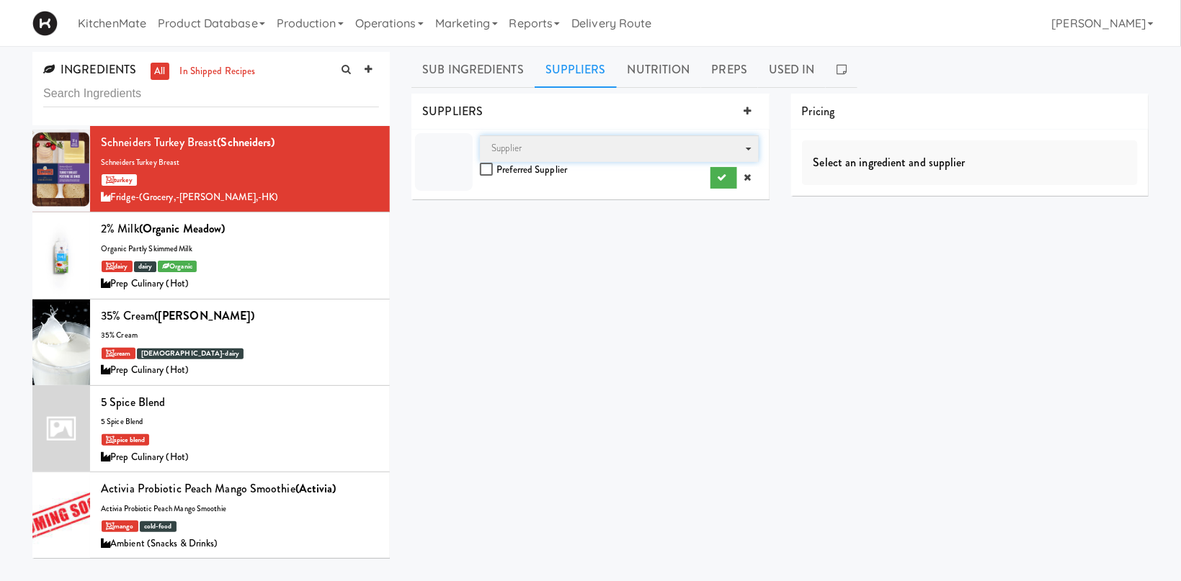
click at [752, 149] on span "Supplier" at bounding box center [619, 148] width 278 height 27
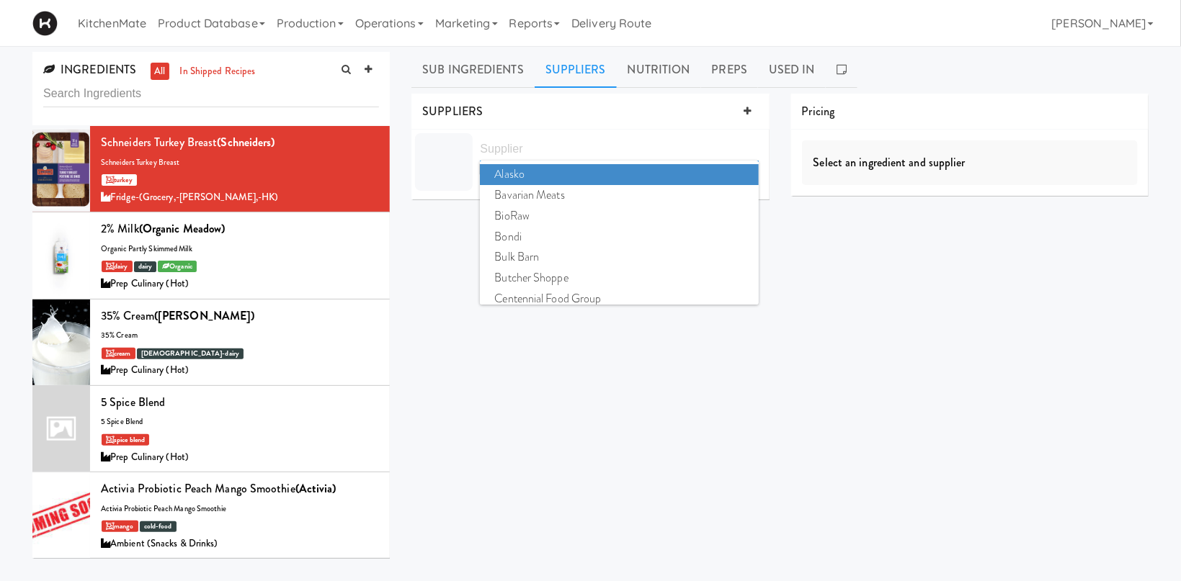
click at [538, 148] on input "Supplier" at bounding box center [619, 148] width 278 height 27
type input "c"
type input "loya"
click at [569, 177] on span "Loyalty Markets" at bounding box center [619, 174] width 278 height 21
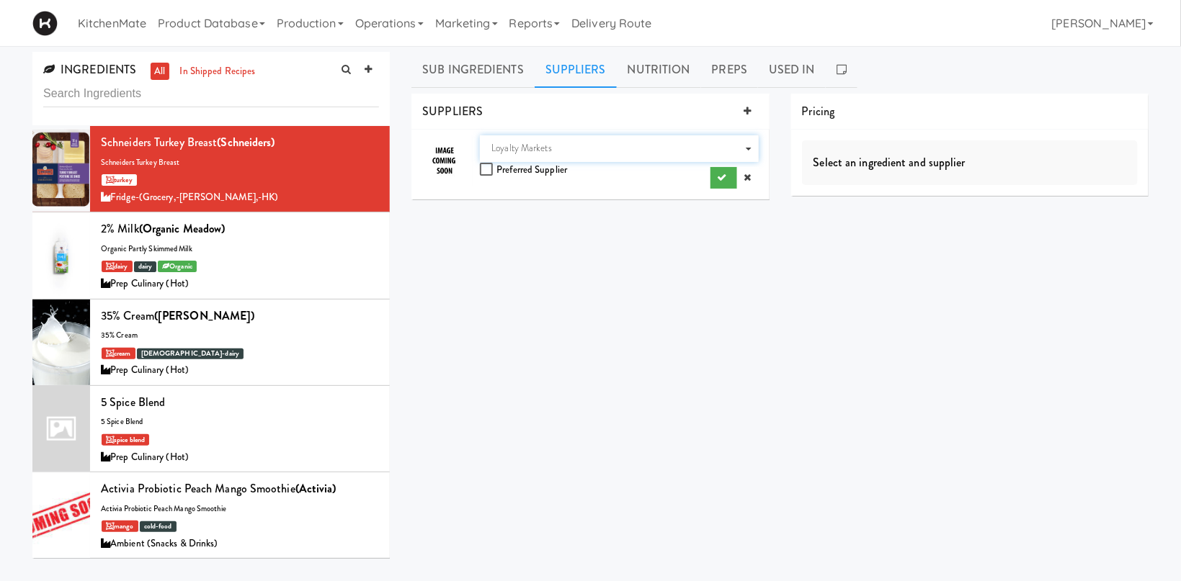
click at [876, 151] on div "Select an ingredient and supplier" at bounding box center [970, 163] width 336 height 45
click at [883, 164] on div "Select an ingredient and supplier" at bounding box center [970, 163] width 336 height 45
click at [545, 171] on div "Supplier Loyalty Markets Preferred Supplier" at bounding box center [619, 161] width 278 height 53
click at [490, 168] on input "checkbox" at bounding box center [488, 170] width 17 height 12
checkbox input "true"
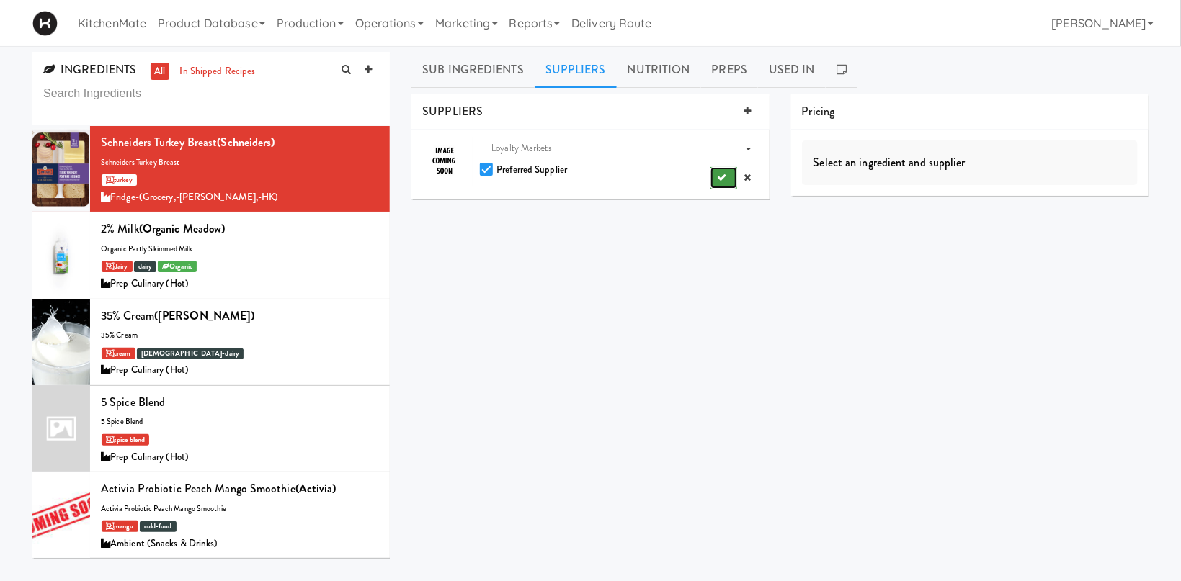
click at [723, 172] on button "submit" at bounding box center [723, 178] width 27 height 22
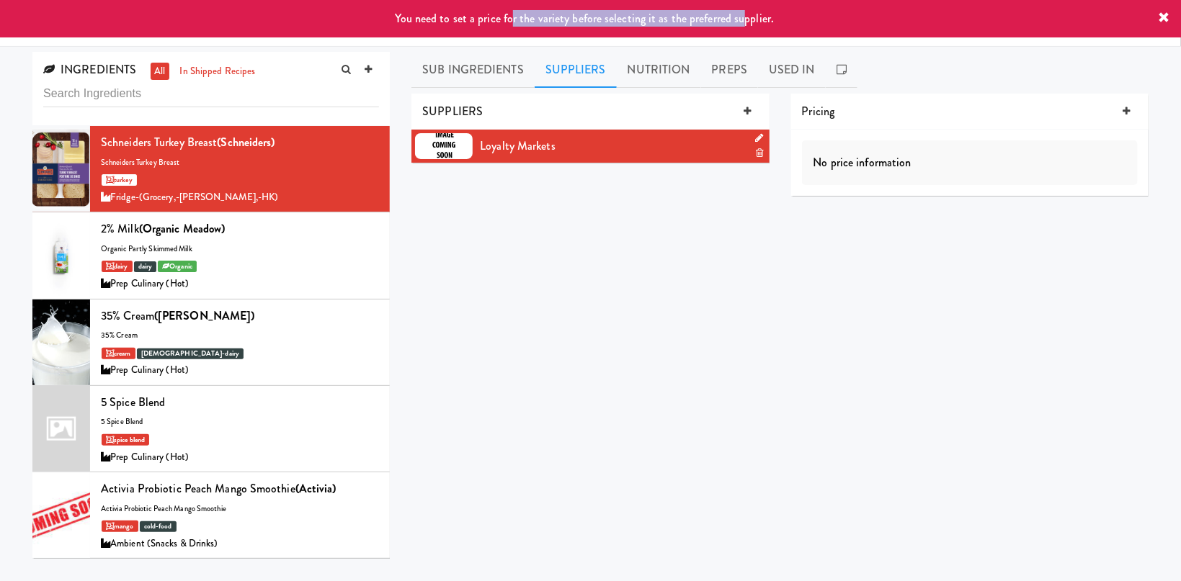
drag, startPoint x: 513, startPoint y: 22, endPoint x: 741, endPoint y: 24, distance: 228.4
click at [741, 24] on span "You need to set a price for the variety before selecting it as the preferred su…" at bounding box center [585, 18] width 379 height 17
click at [690, 256] on div "INGREDIENT LIST No subingredients SUPPLIERS Loyalty Markets Pricing No price in…" at bounding box center [779, 364] width 737 height 540
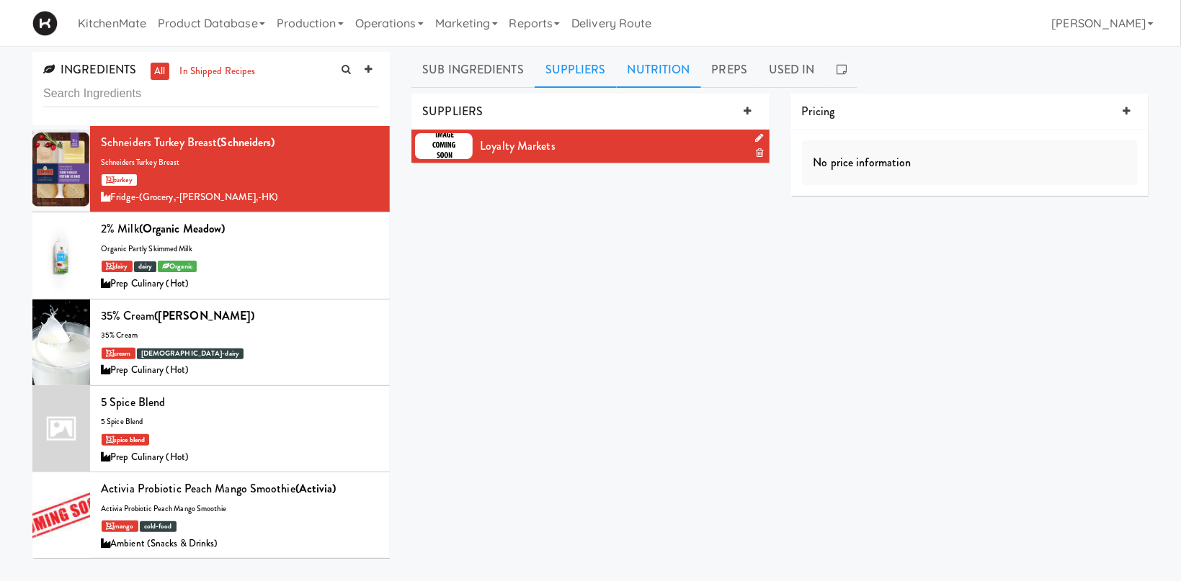
click at [667, 74] on link "Nutrition" at bounding box center [659, 70] width 84 height 36
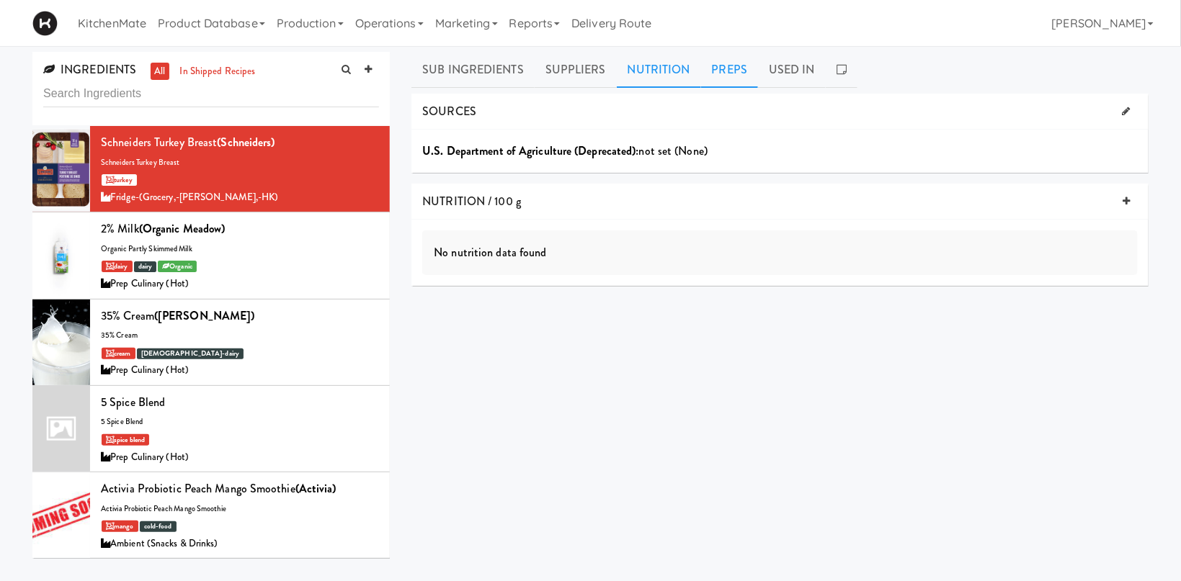
click at [725, 68] on link "Preps" at bounding box center [730, 70] width 58 height 36
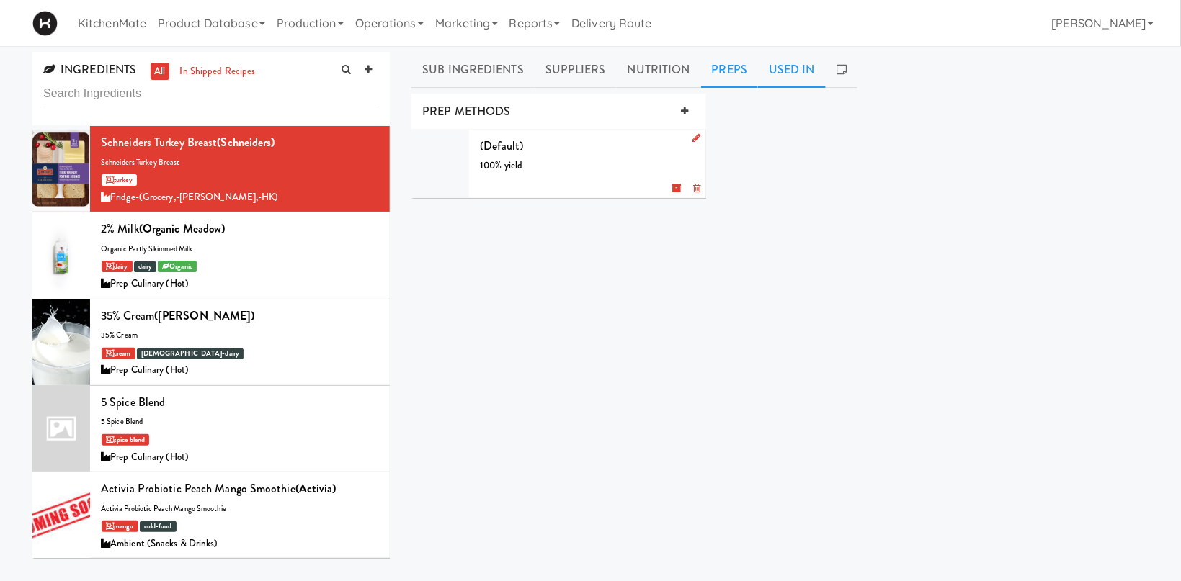
click at [783, 68] on link "Used In" at bounding box center [792, 70] width 68 height 36
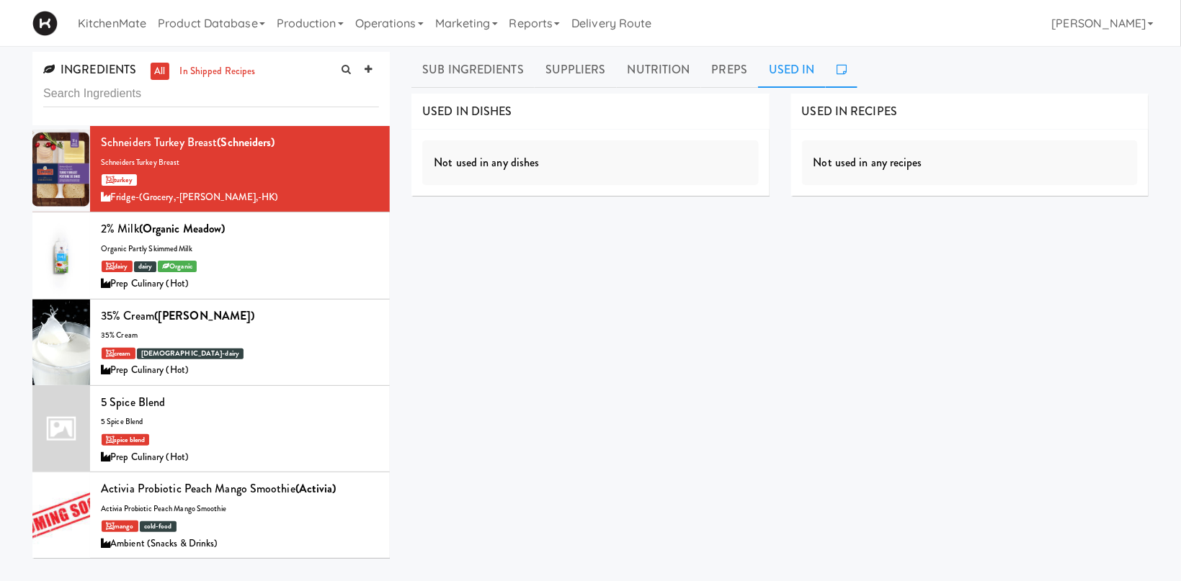
click at [829, 68] on link at bounding box center [842, 70] width 32 height 36
click at [205, 28] on link "Product Database" at bounding box center [211, 23] width 119 height 46
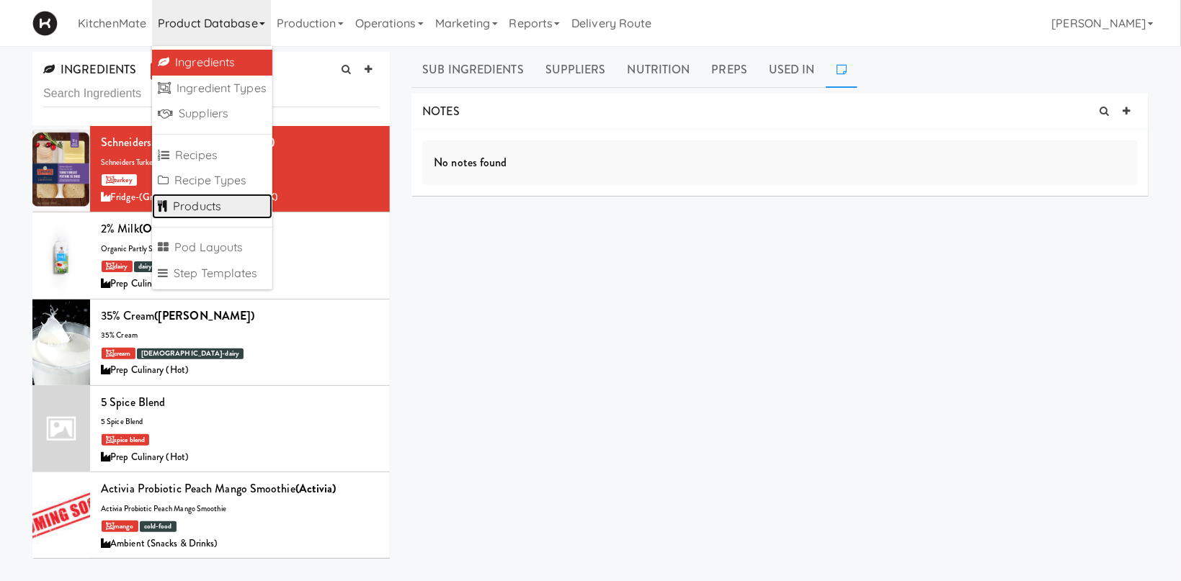
click at [224, 204] on link "Products" at bounding box center [212, 207] width 120 height 26
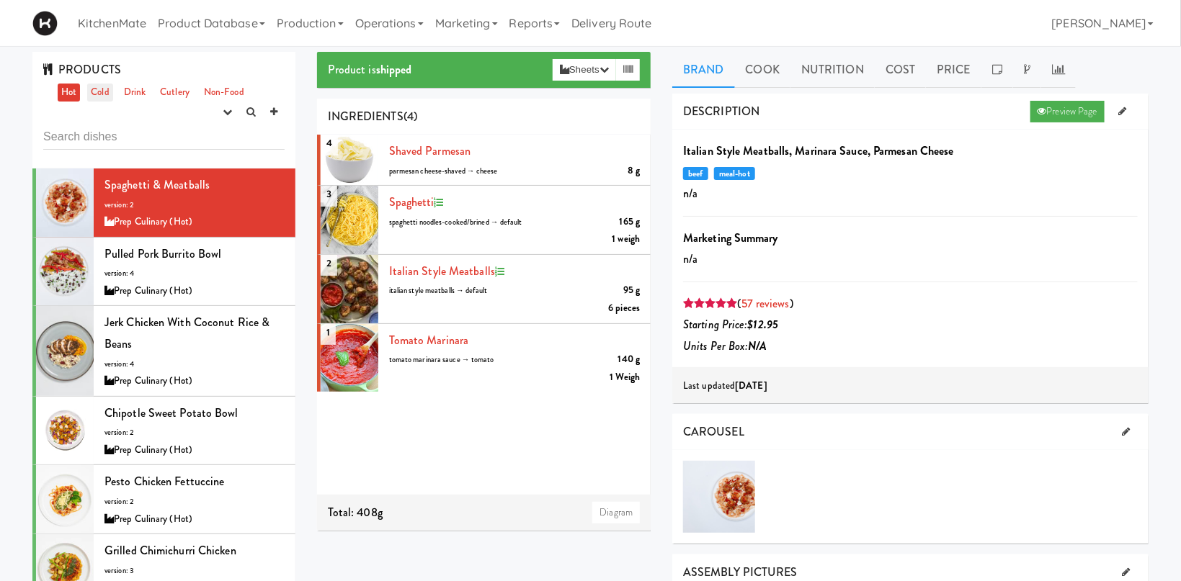
click at [102, 89] on link "Cold" at bounding box center [99, 93] width 25 height 18
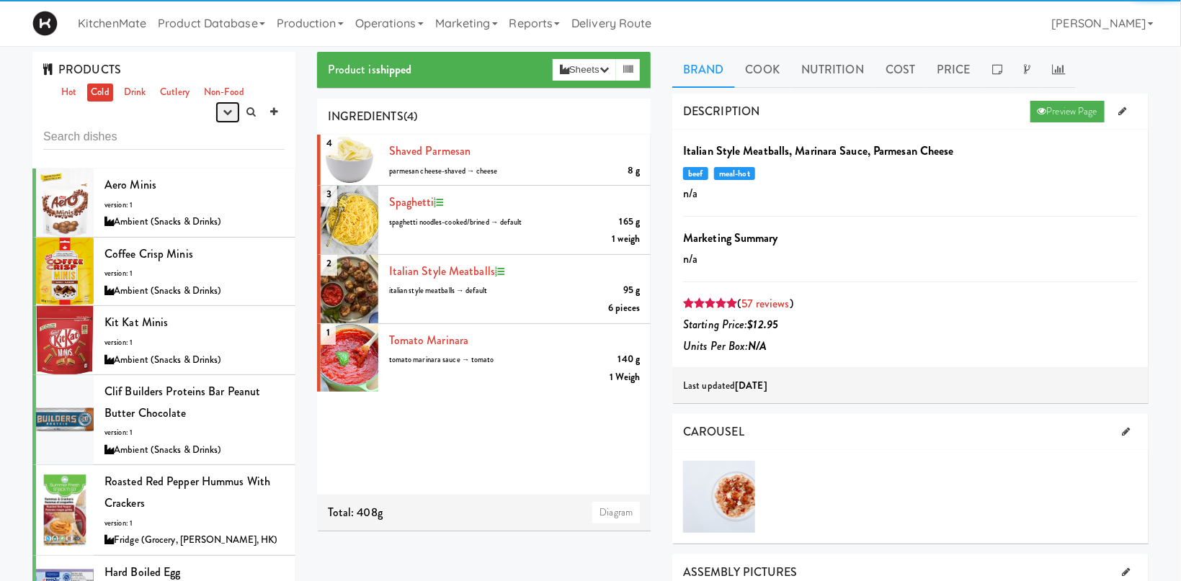
click at [232, 107] on button "button" at bounding box center [227, 113] width 24 height 22
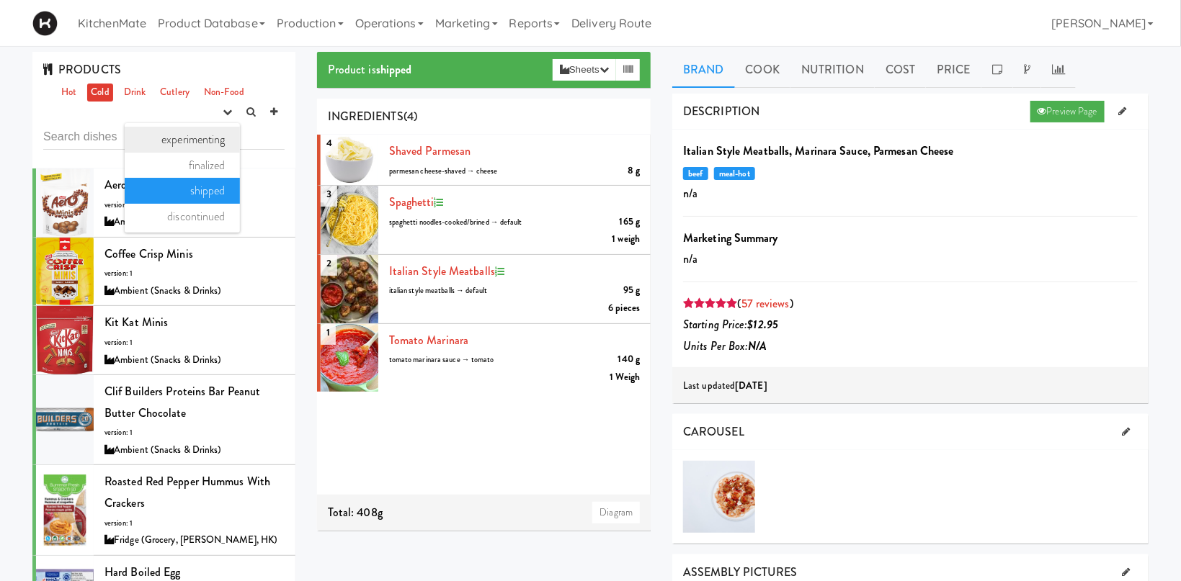
click at [202, 141] on link "experimenting" at bounding box center [182, 140] width 115 height 26
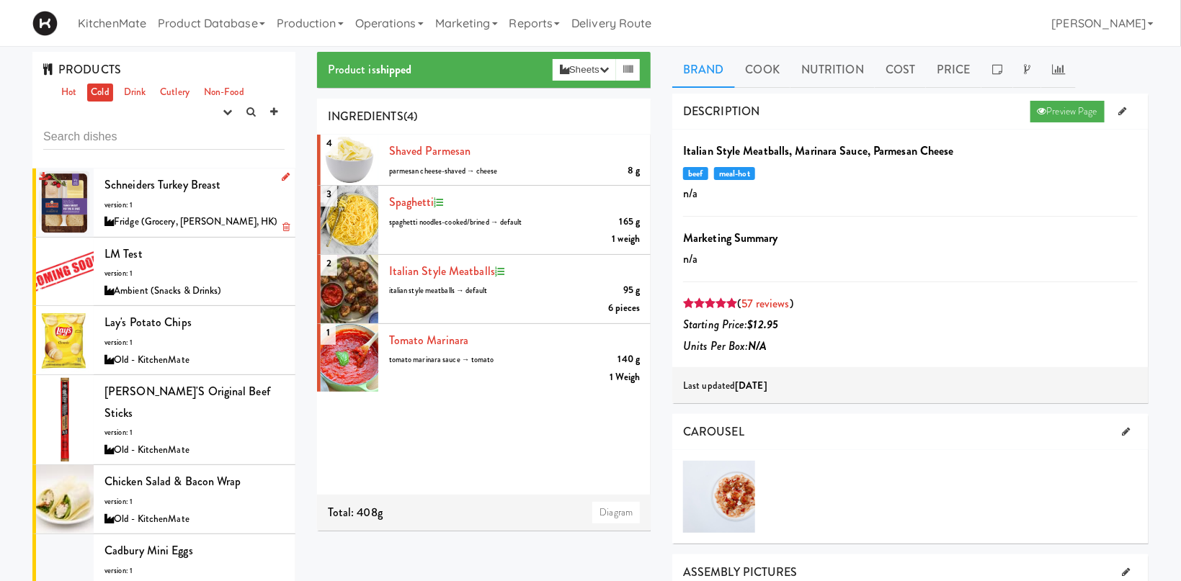
click at [169, 200] on div "Schneiders Turkey Breast version: 1 Fridge (Grocery, Bev, HK)" at bounding box center [194, 202] width 180 height 57
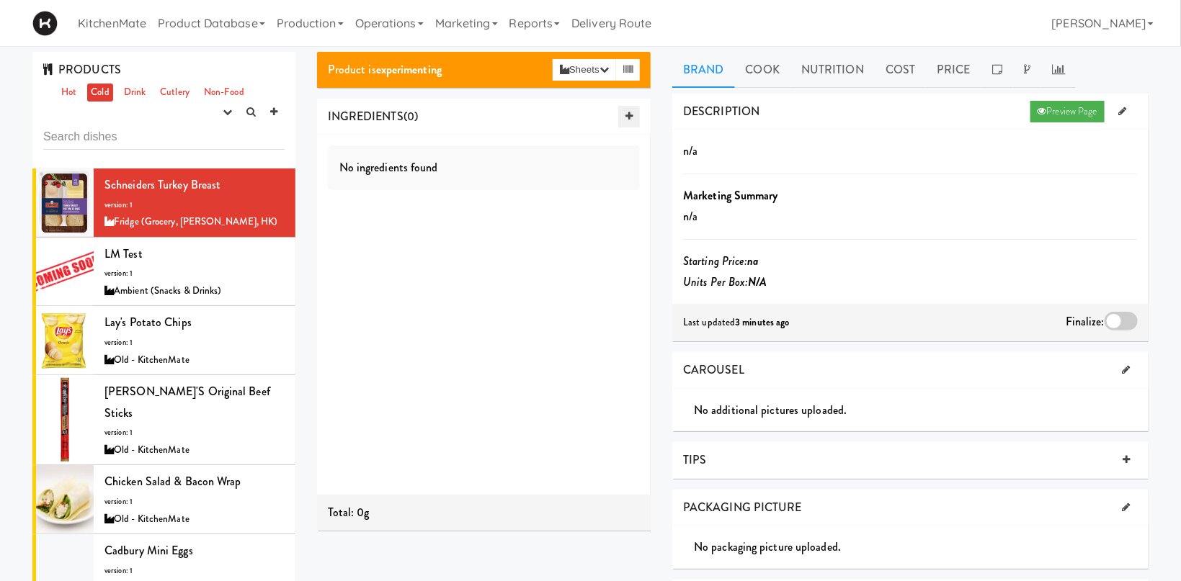
click at [631, 116] on icon at bounding box center [628, 116] width 7 height 9
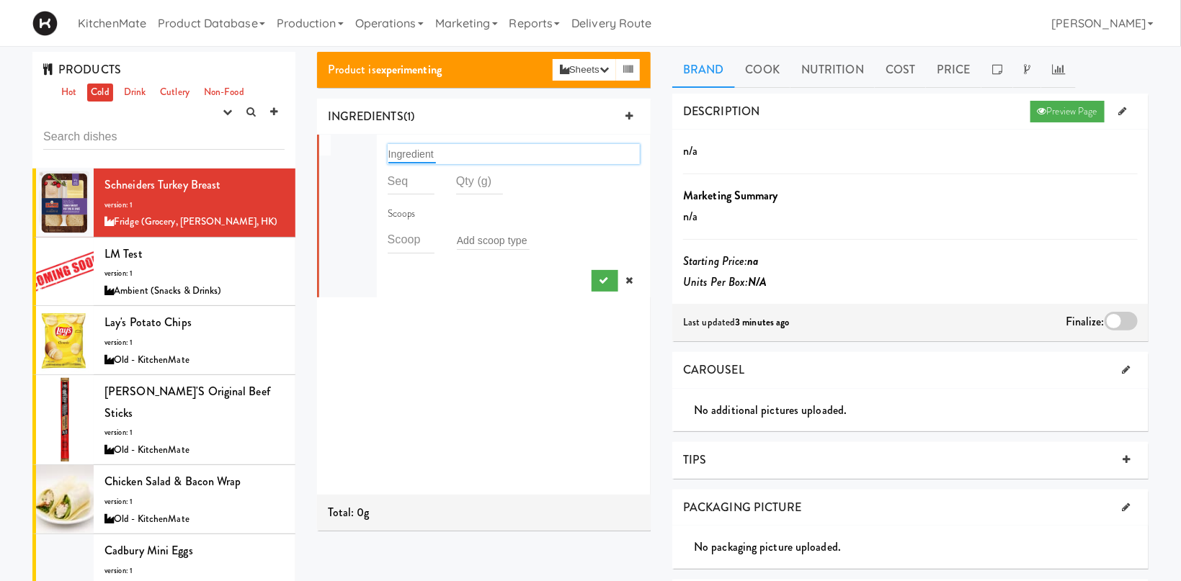
click at [413, 153] on input "text" at bounding box center [412, 154] width 48 height 19
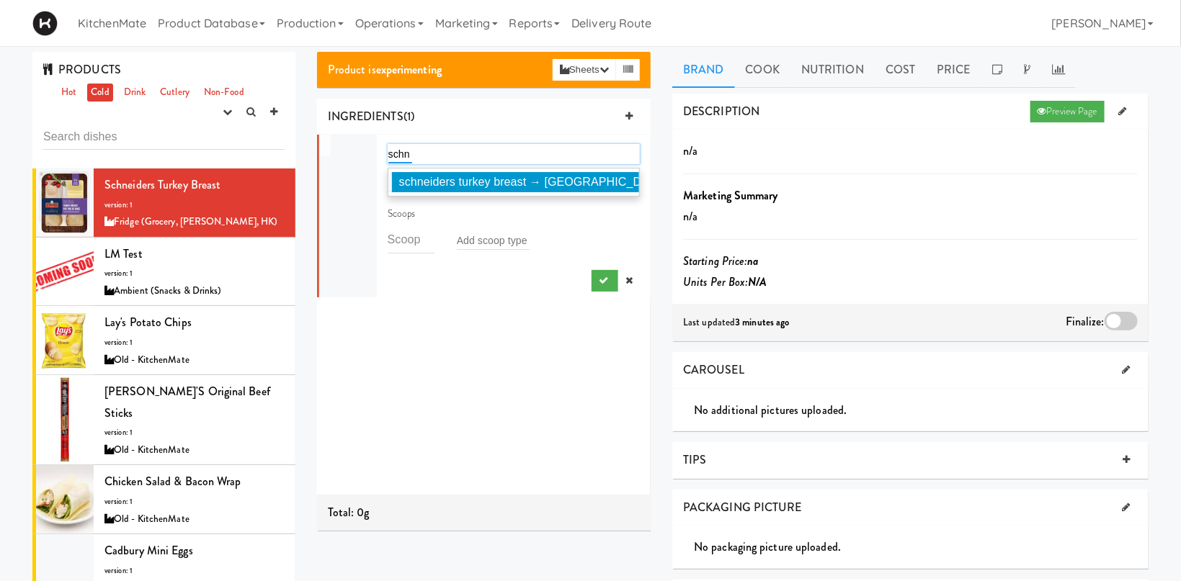
type input "schn"
click at [445, 177] on span "schneiders turkey breast → turkey" at bounding box center [532, 182] width 267 height 12
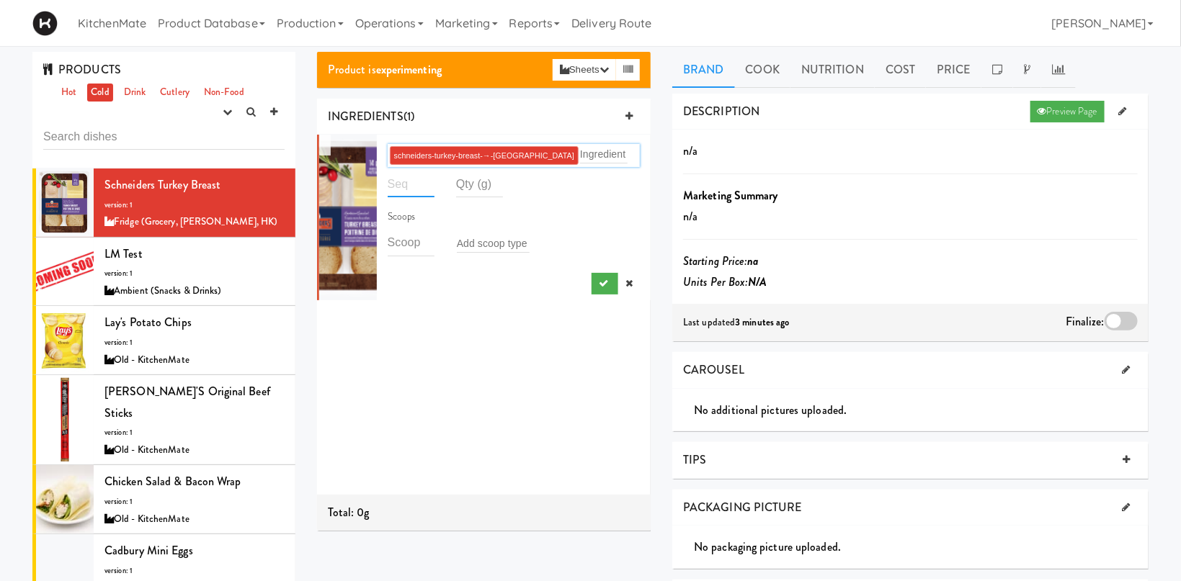
click at [402, 180] on input "number" at bounding box center [411, 184] width 47 height 27
type input "1"
click at [476, 182] on input "number" at bounding box center [479, 184] width 47 height 27
type input "75"
click at [595, 283] on button "submit" at bounding box center [605, 284] width 27 height 22
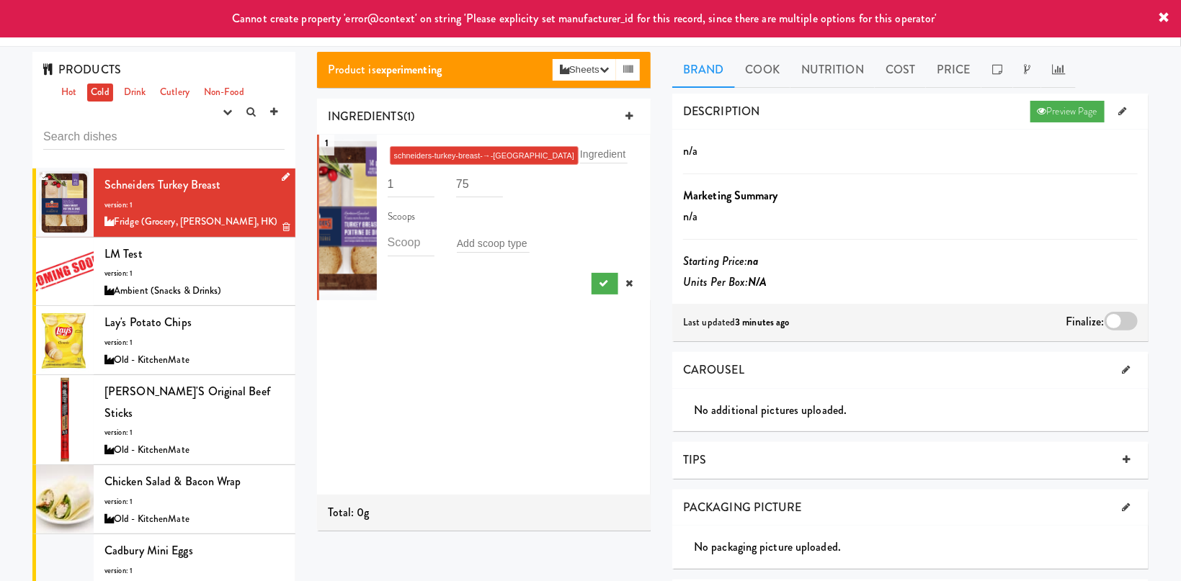
click at [157, 206] on div "Schneiders Turkey Breast version: 1 Fridge (Grocery, Bev, HK)" at bounding box center [194, 202] width 180 height 57
click at [124, 292] on div "Ambient (Snacks & Drinks)" at bounding box center [194, 291] width 180 height 18
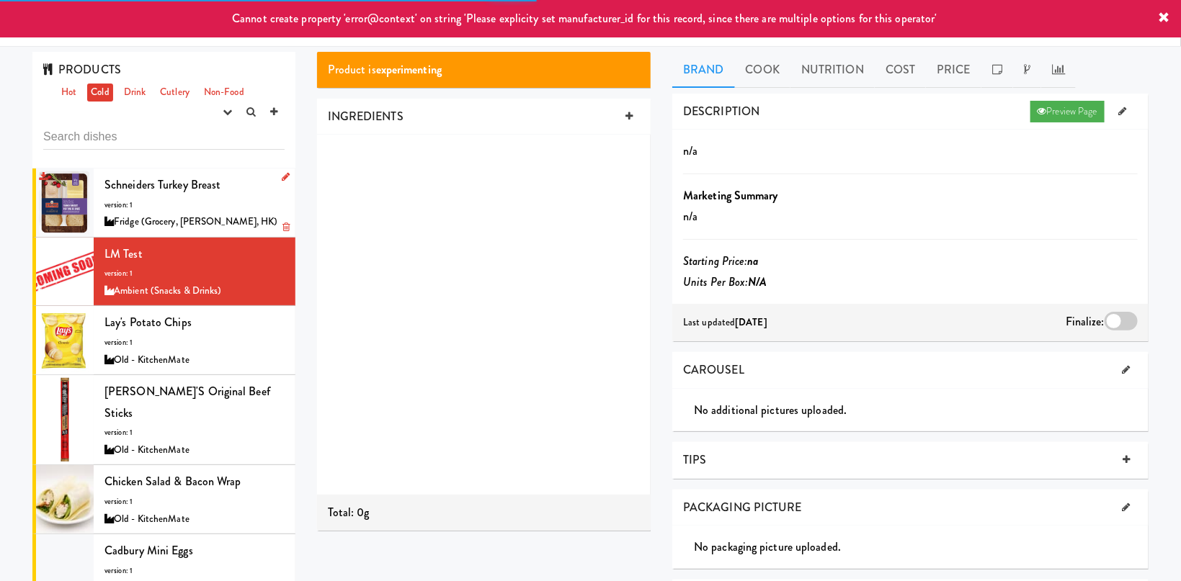
click at [154, 200] on div "Schneiders Turkey Breast version: 1 Fridge (Grocery, Bev, HK)" at bounding box center [194, 202] width 180 height 57
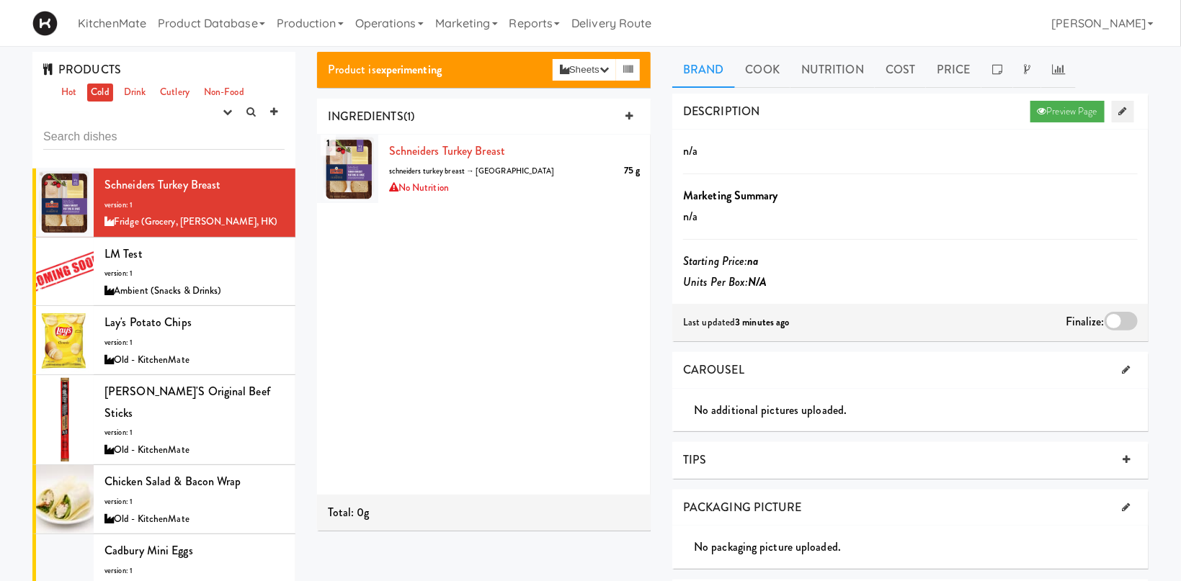
click at [1122, 112] on icon at bounding box center [1123, 111] width 8 height 9
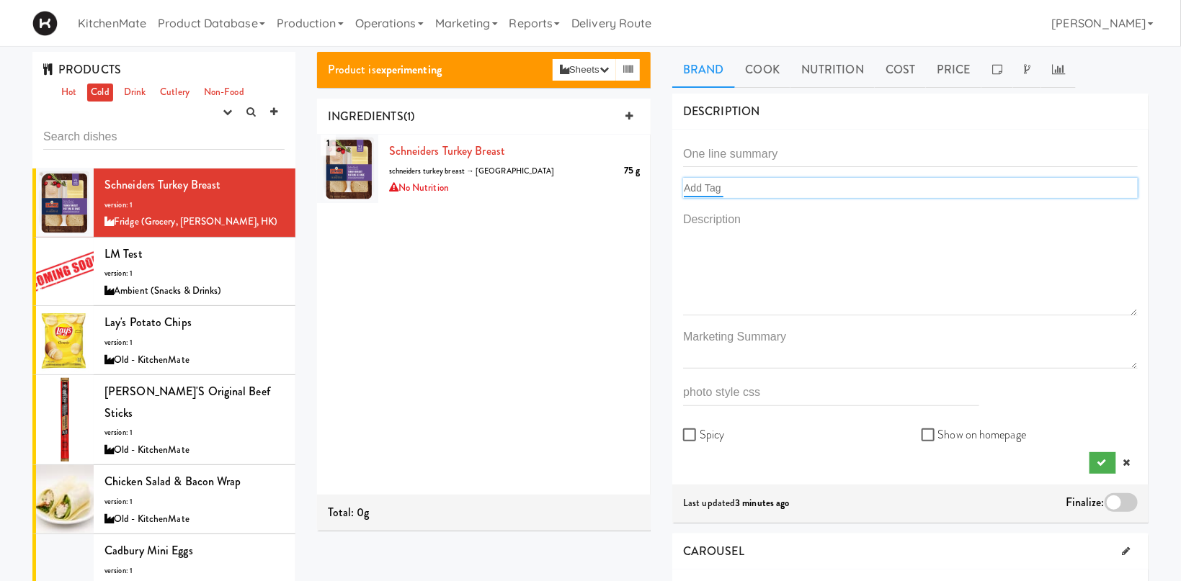
click at [705, 188] on input "text" at bounding box center [704, 188] width 40 height 19
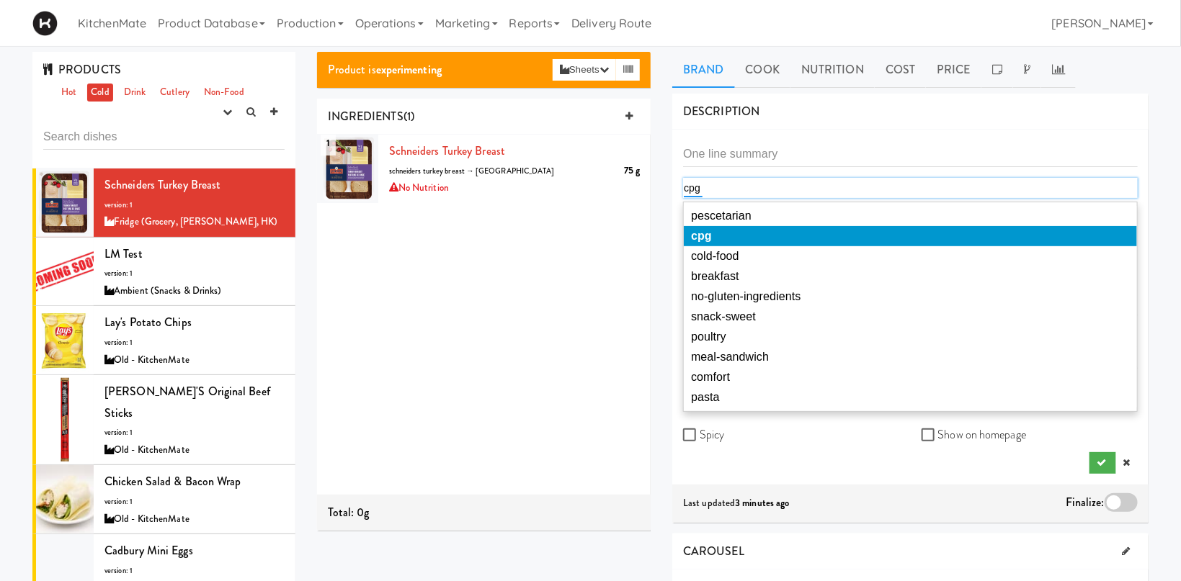
type input "cpg"
click at [722, 231] on li "cpg" at bounding box center [910, 236] width 453 height 20
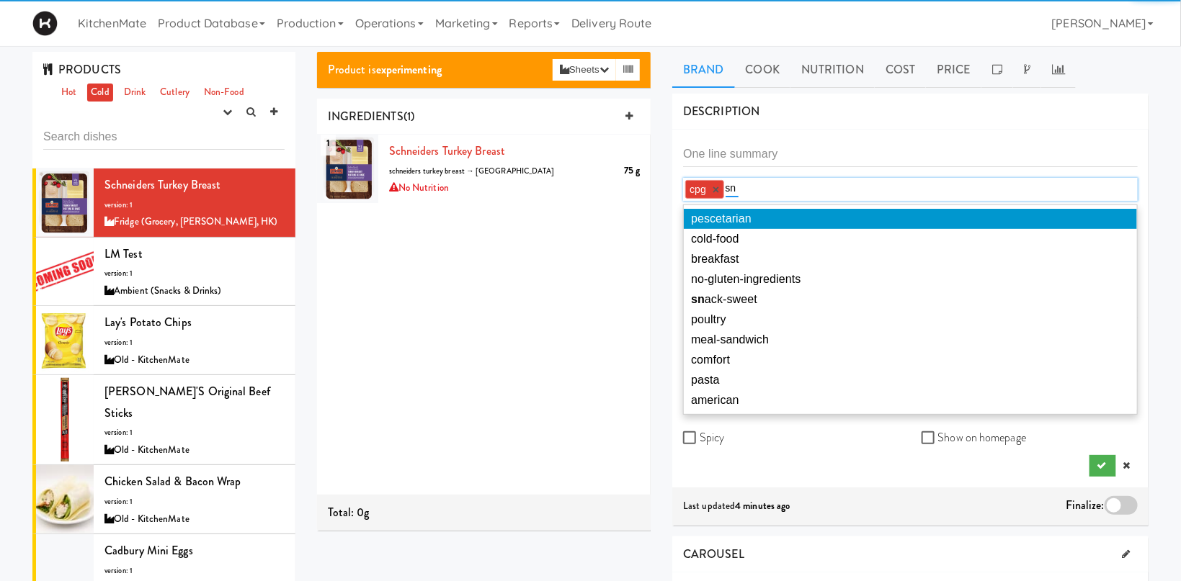
type input "s"
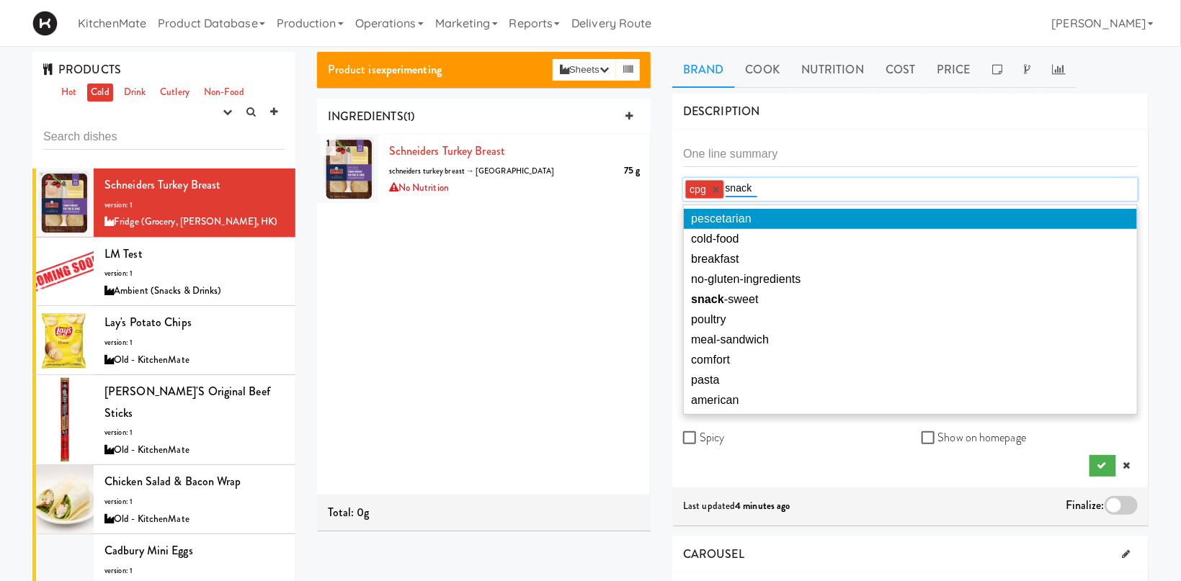
type input "snack"
click at [883, 126] on div "DESCRIPTION Preview Page" at bounding box center [910, 112] width 476 height 37
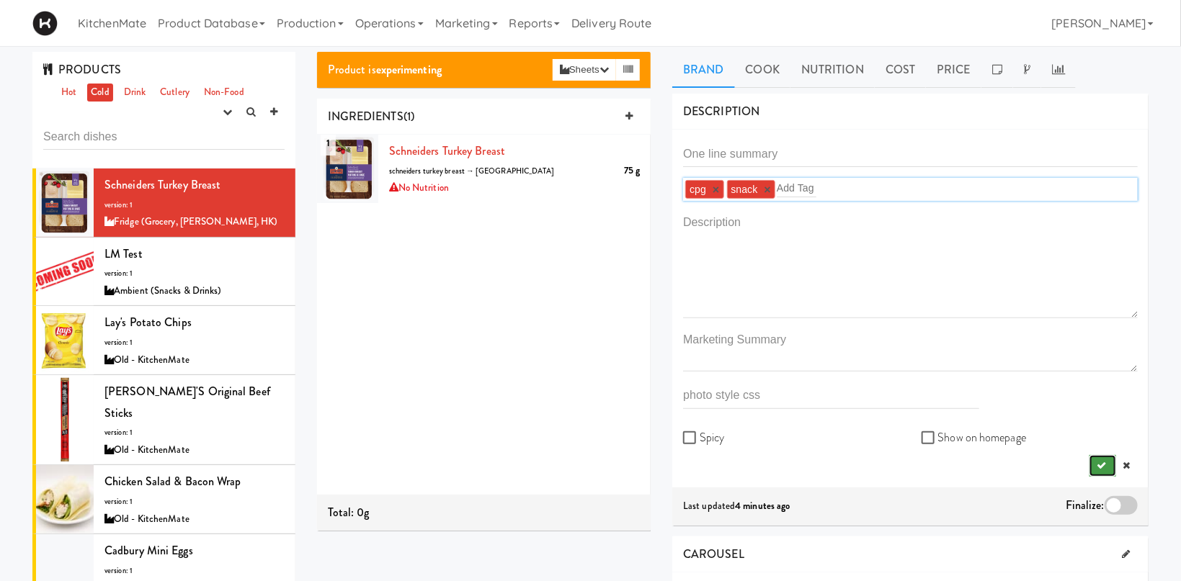
click at [1100, 463] on icon "submit" at bounding box center [1101, 465] width 9 height 9
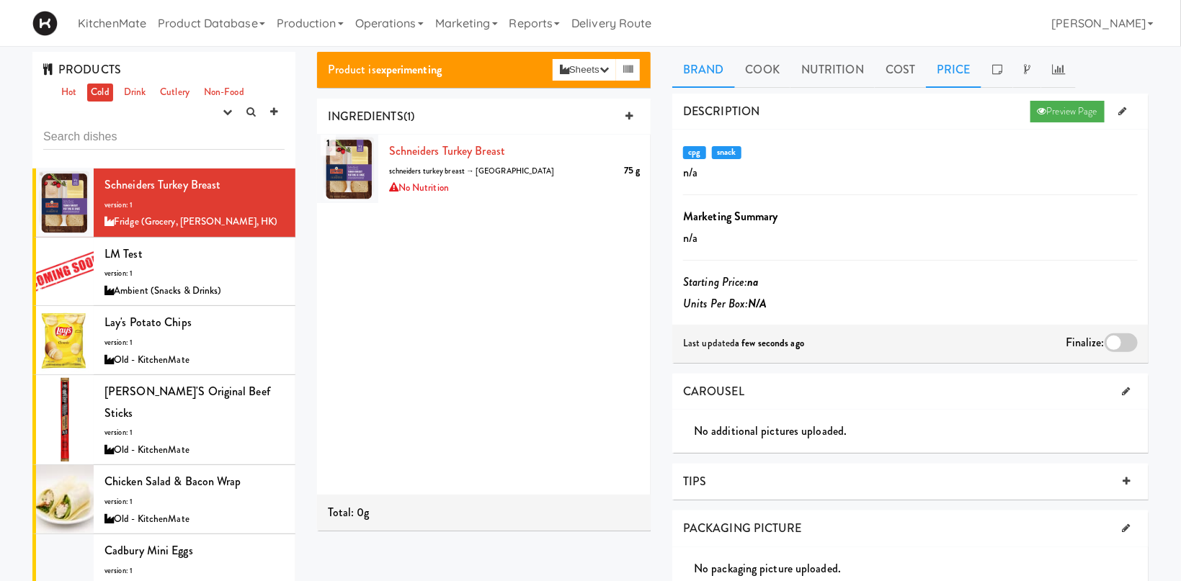
click at [964, 66] on link "Price" at bounding box center [953, 70] width 55 height 36
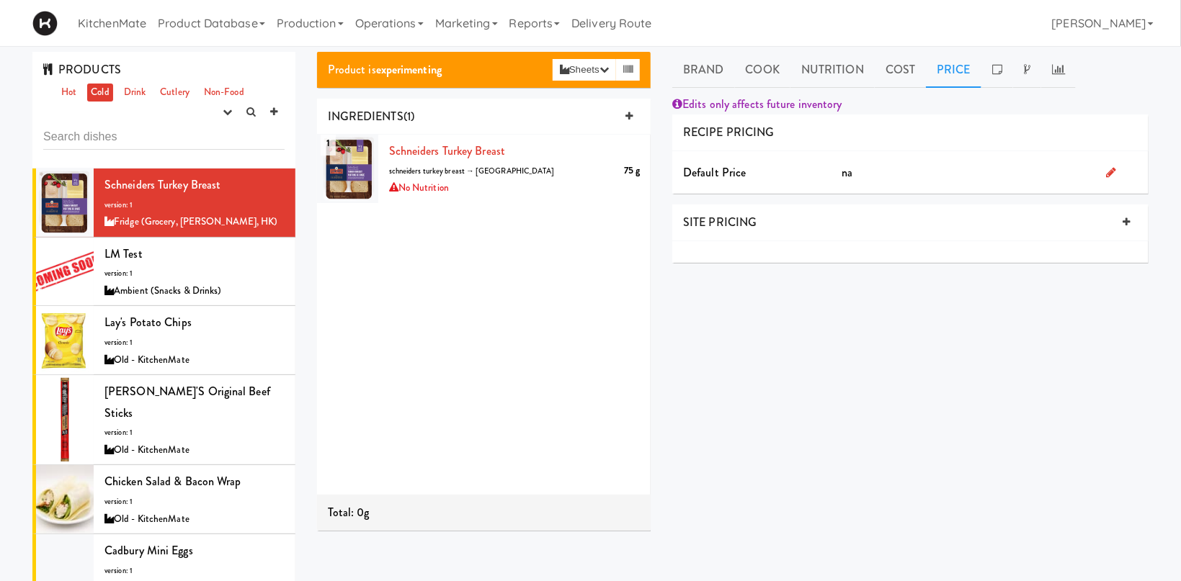
click at [1115, 166] on icon at bounding box center [1112, 172] width 10 height 12
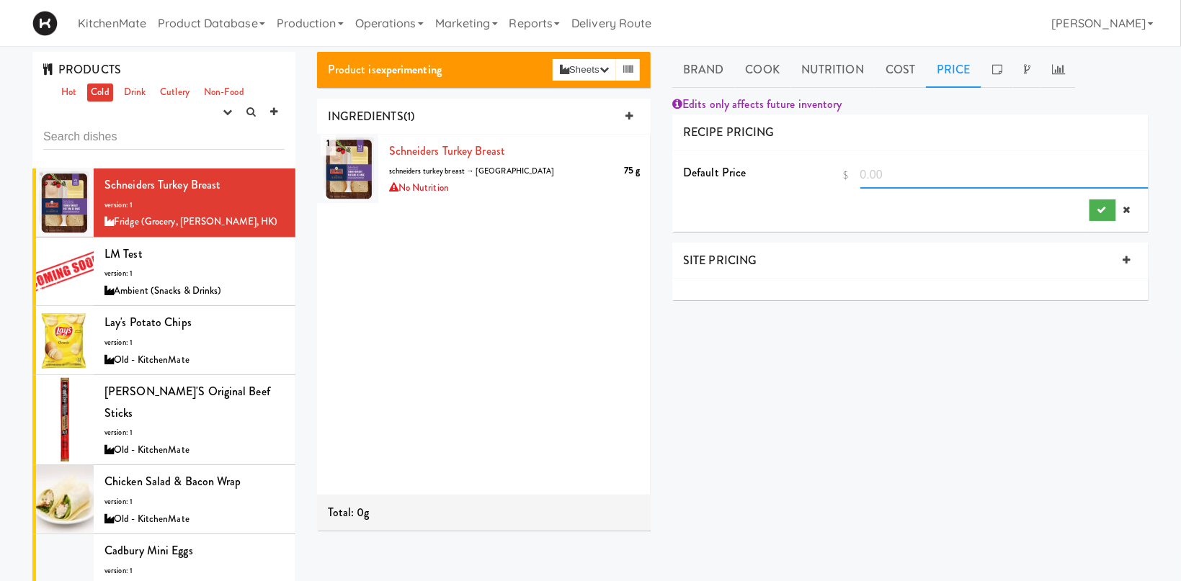
click at [939, 174] on input "number" at bounding box center [1004, 175] width 288 height 27
type input "4.99"
click at [1106, 209] on icon "submit" at bounding box center [1101, 209] width 9 height 9
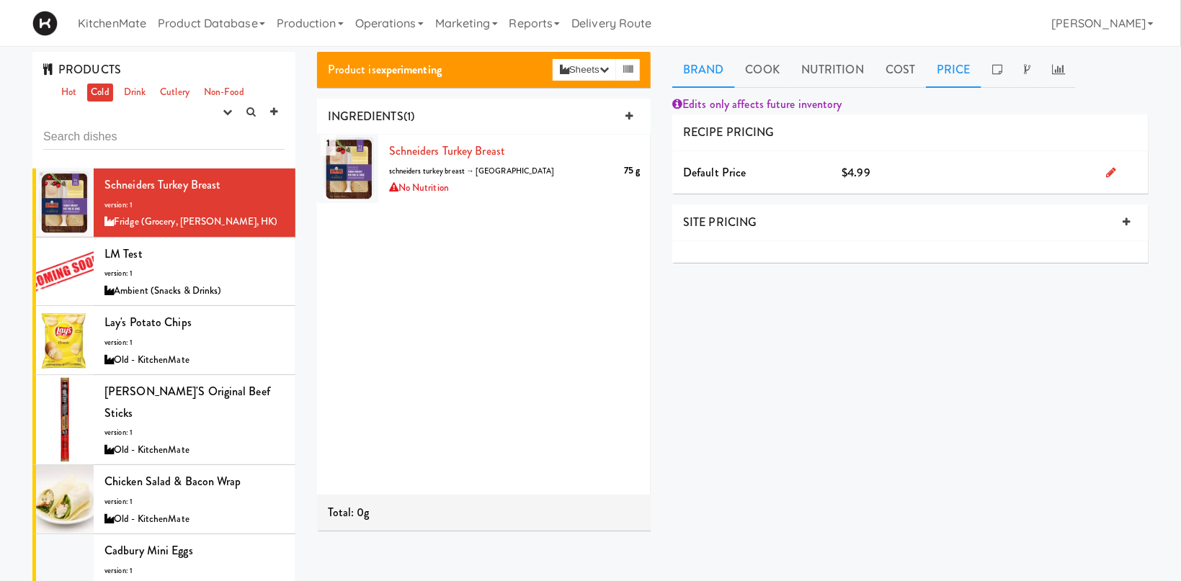
click at [714, 73] on link "Brand" at bounding box center [703, 70] width 63 height 36
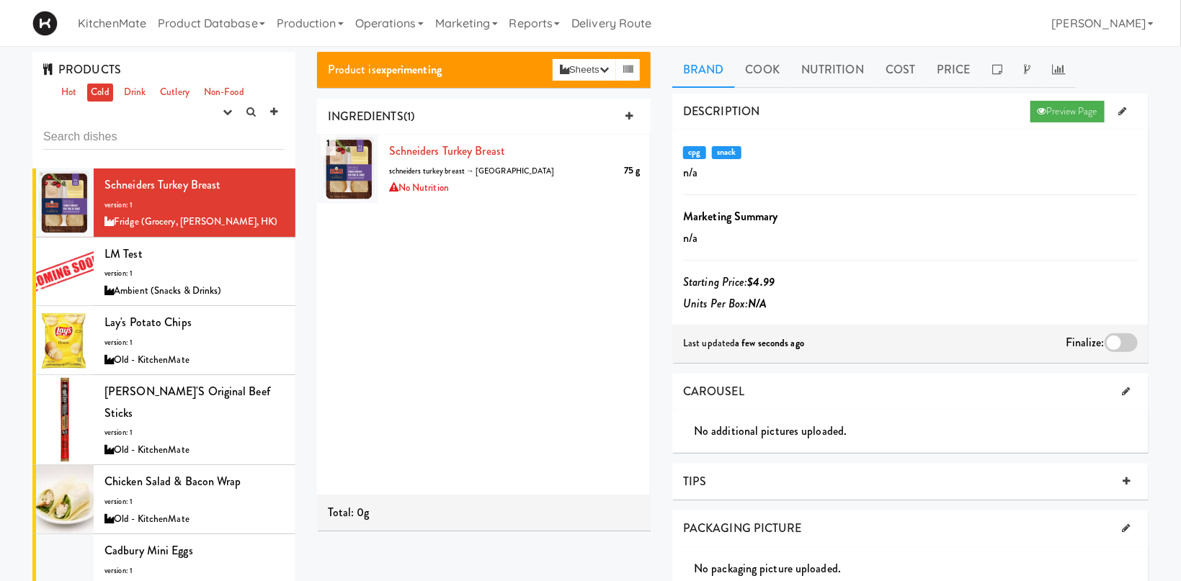
scroll to position [76, 0]
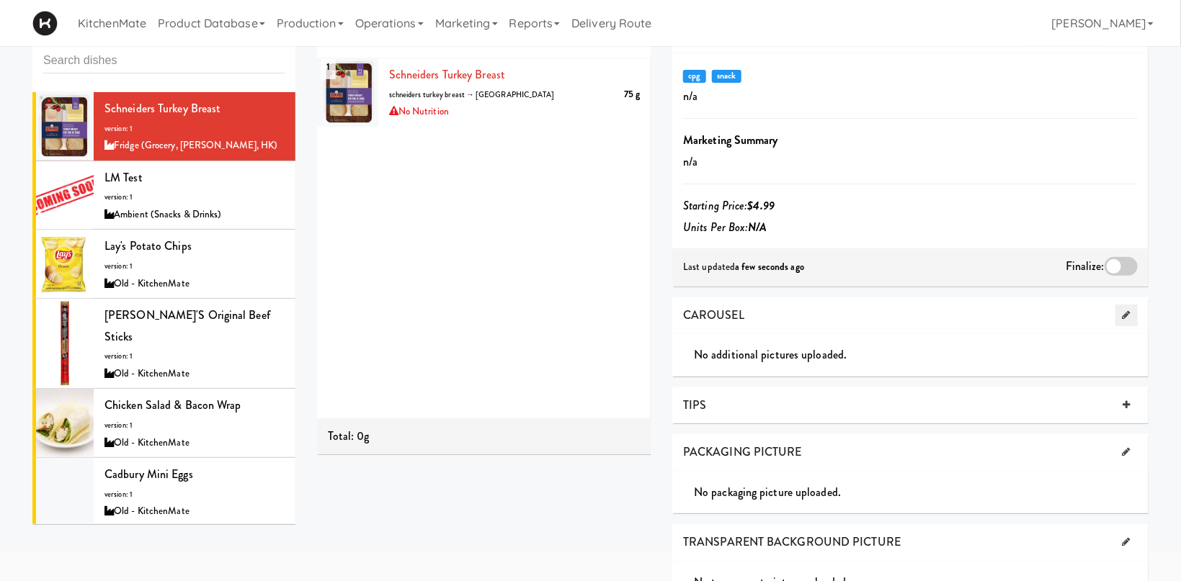
click at [1128, 313] on icon at bounding box center [1127, 315] width 8 height 9
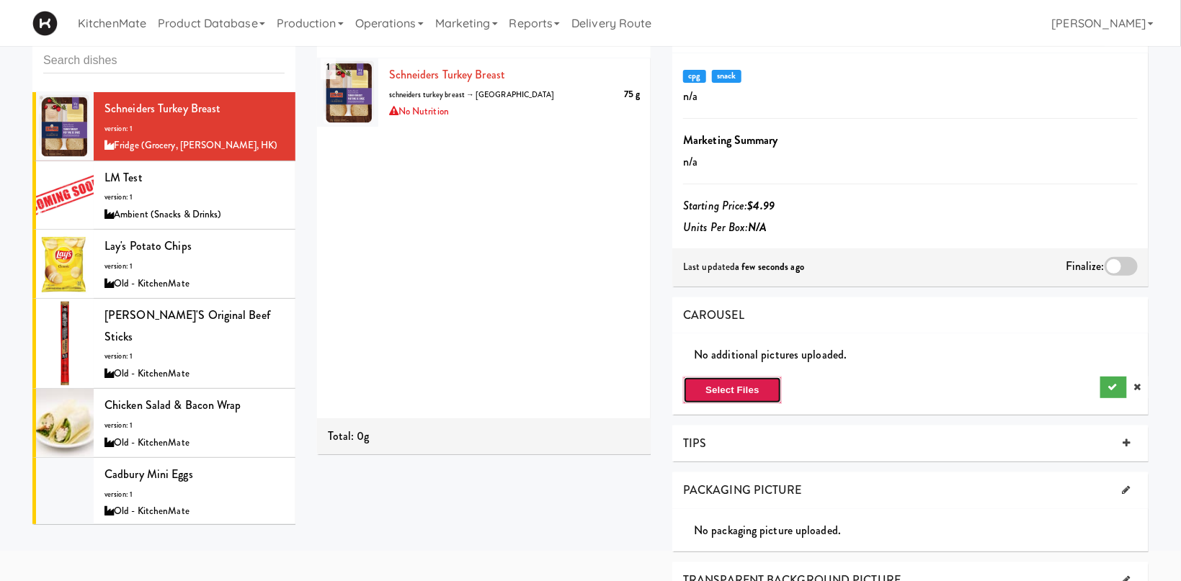
click at [739, 385] on button "Select Files" at bounding box center [732, 390] width 99 height 27
type input "C:\fakepath\Schnider Turkey.png"
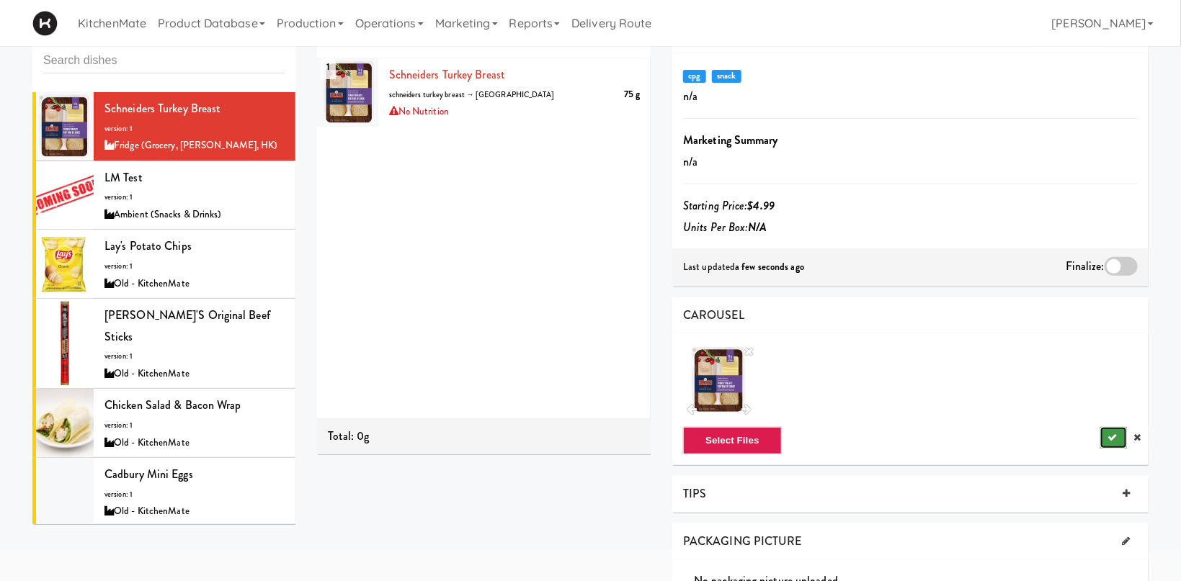
click at [1112, 434] on icon "submit" at bounding box center [1111, 437] width 9 height 9
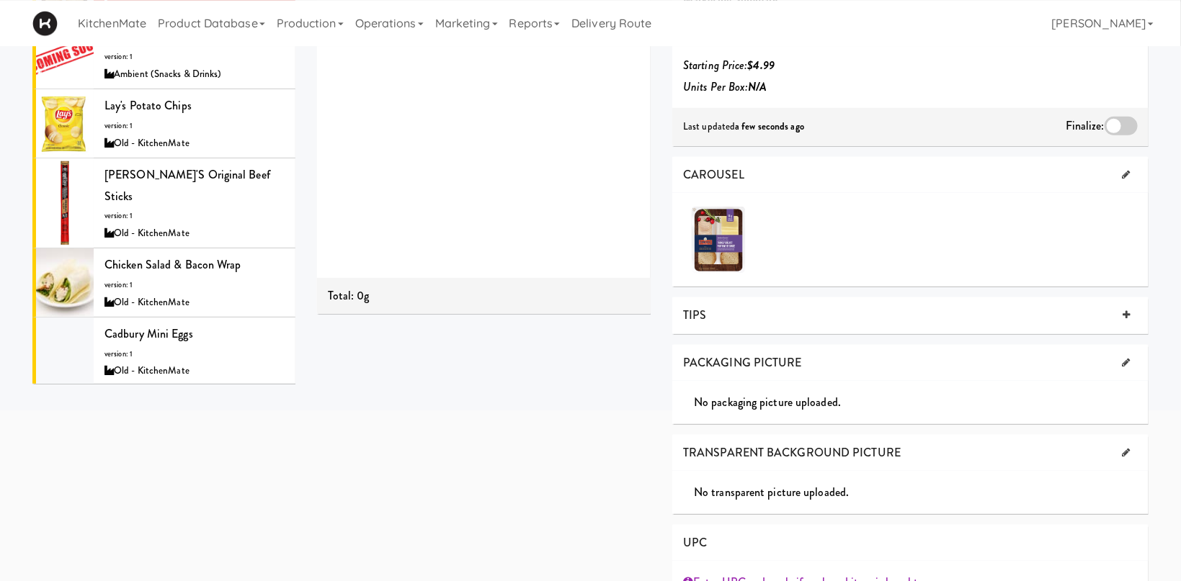
scroll to position [306, 0]
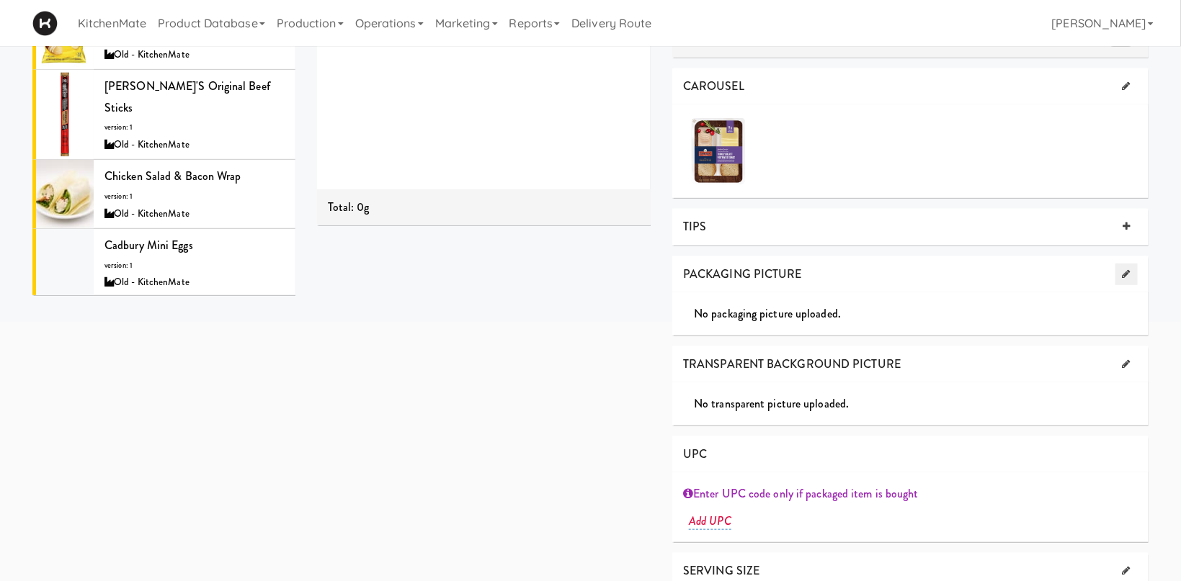
click at [1132, 278] on link at bounding box center [1126, 275] width 22 height 22
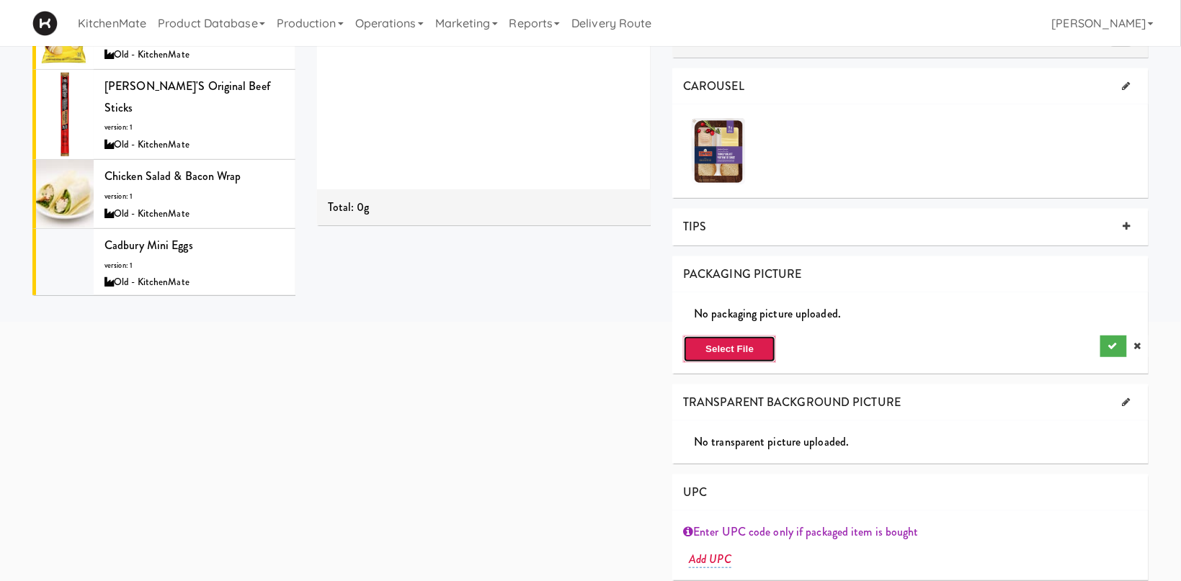
click at [737, 347] on button "Select File" at bounding box center [729, 349] width 93 height 27
type input "C:\fakepath\Schnider Turkey.png"
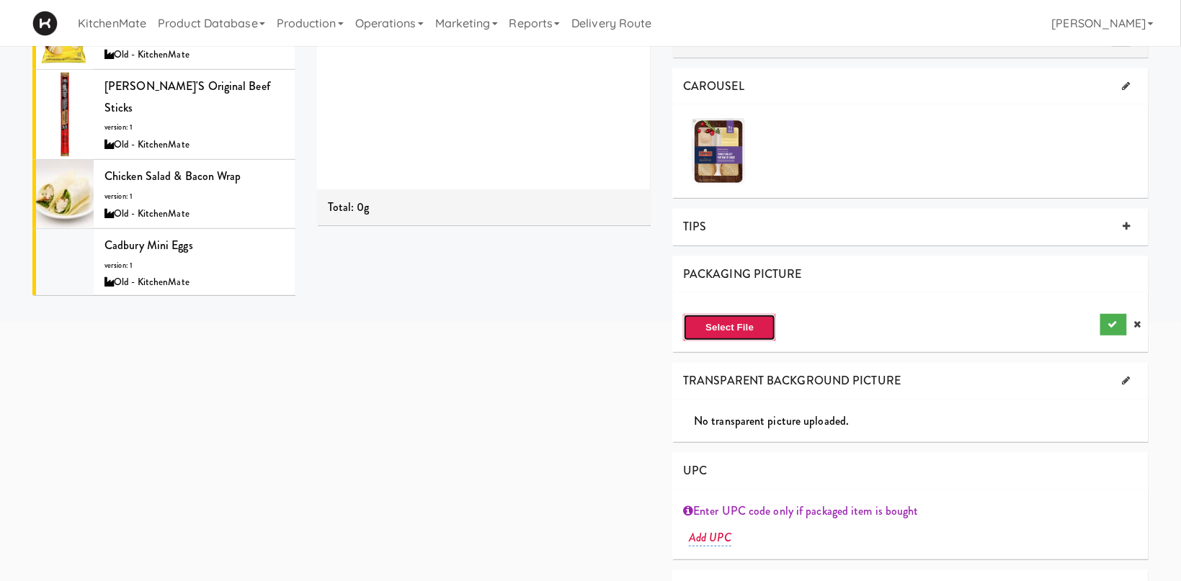
scroll to position [383, 0]
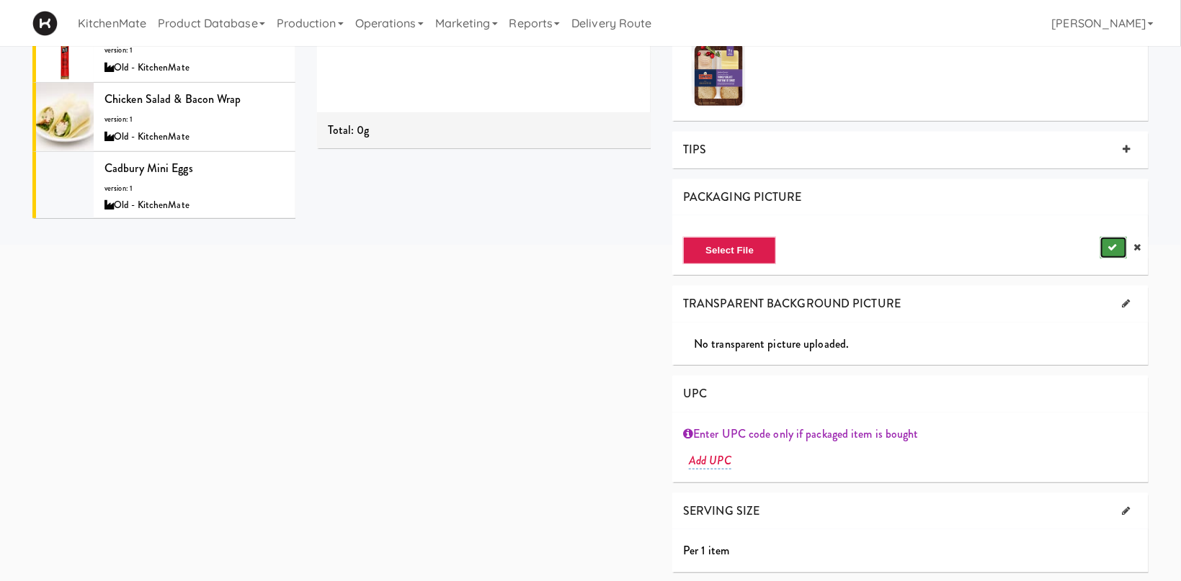
click at [1110, 248] on icon "submit" at bounding box center [1111, 247] width 9 height 9
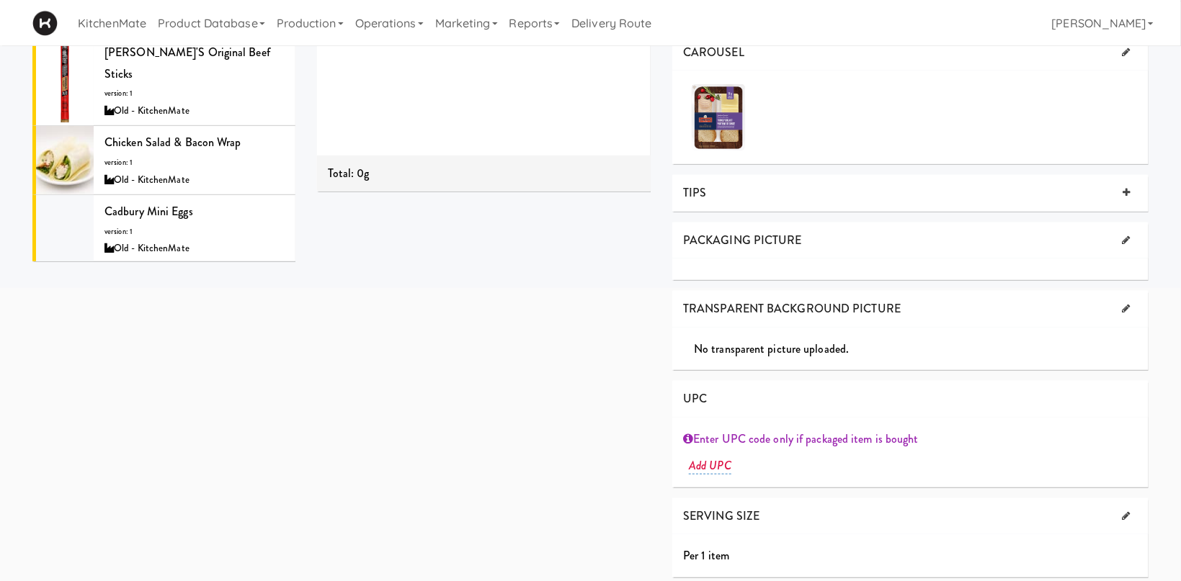
scroll to position [0, 0]
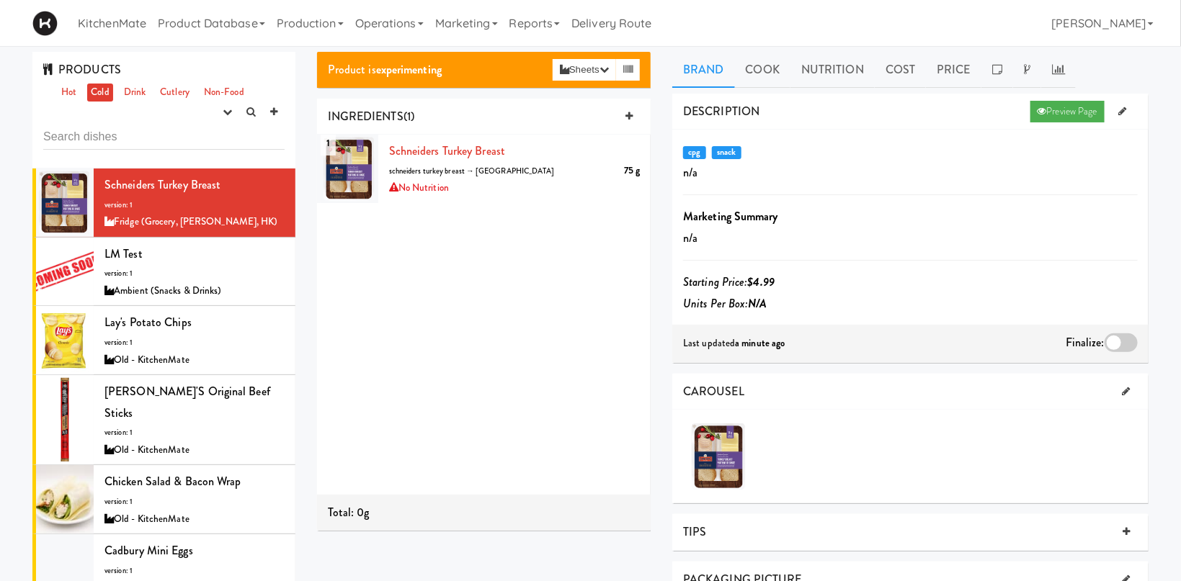
click at [1133, 336] on div at bounding box center [1121, 343] width 33 height 19
click at [0, 0] on input "checkbox" at bounding box center [0, 0] width 0 height 0
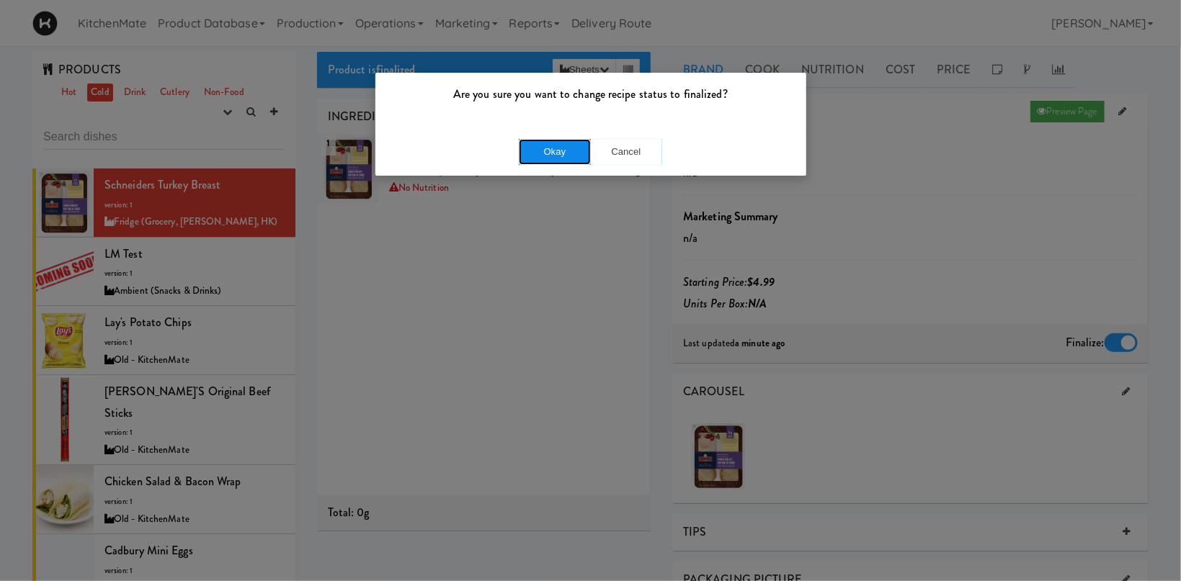
click at [523, 156] on button "Okay" at bounding box center [555, 152] width 72 height 26
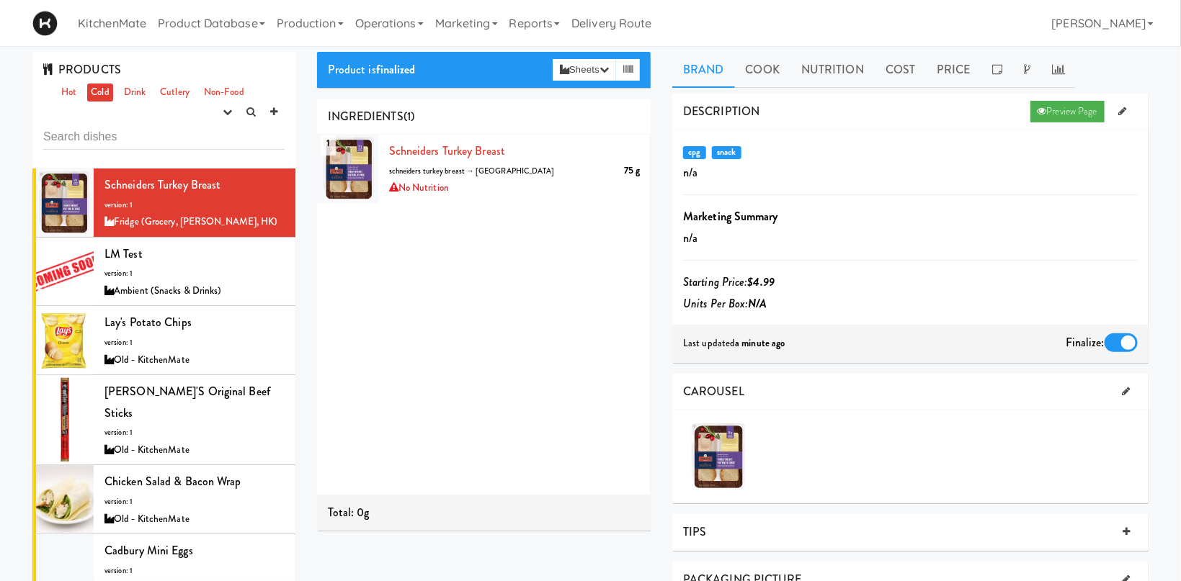
click at [531, 159] on div at bounding box center [590, 290] width 1181 height 581
click at [327, 28] on link "Production" at bounding box center [310, 23] width 79 height 46
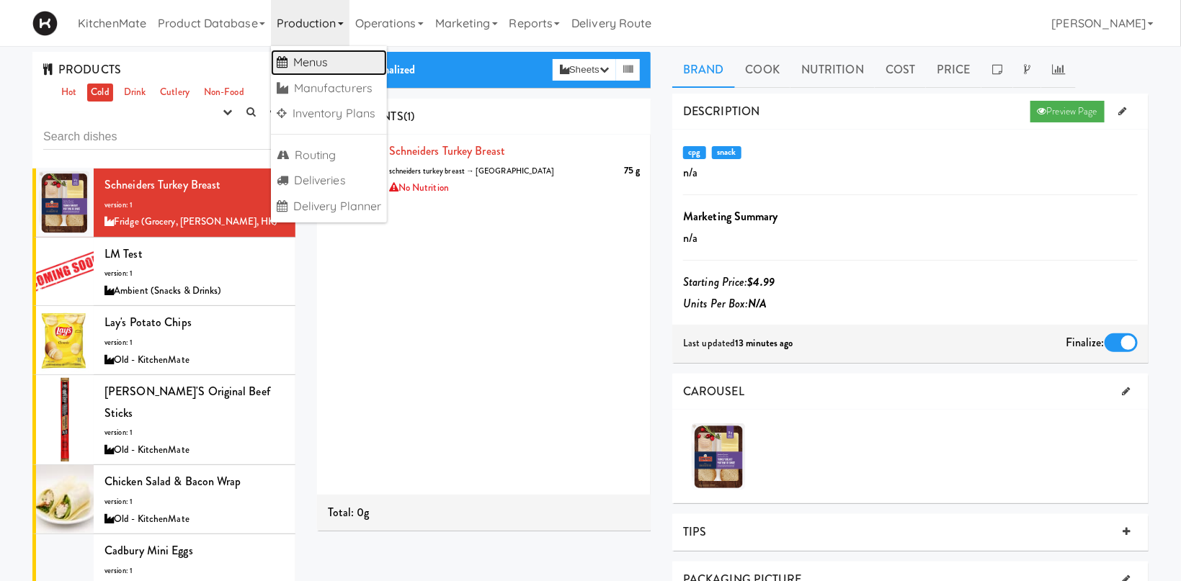
click at [318, 61] on link "Menus" at bounding box center [329, 63] width 117 height 26
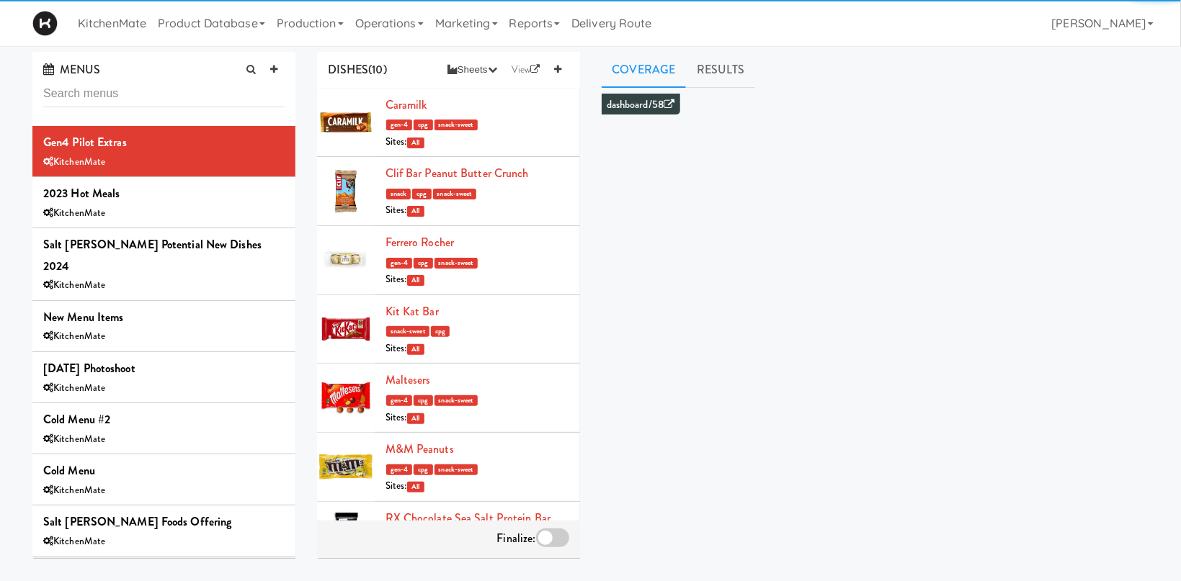
click at [194, 84] on input "text" at bounding box center [163, 94] width 241 height 27
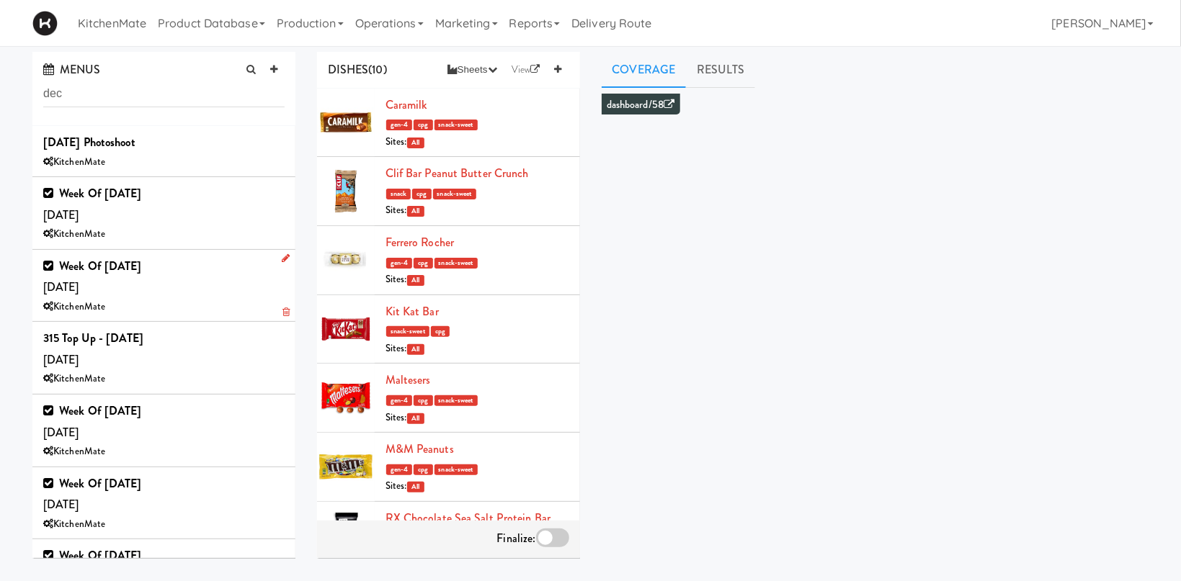
type input "dec"
click at [161, 292] on div "Week of December 23rd, 2024 Sunday, Dec 22 KitchenMate" at bounding box center [163, 286] width 241 height 61
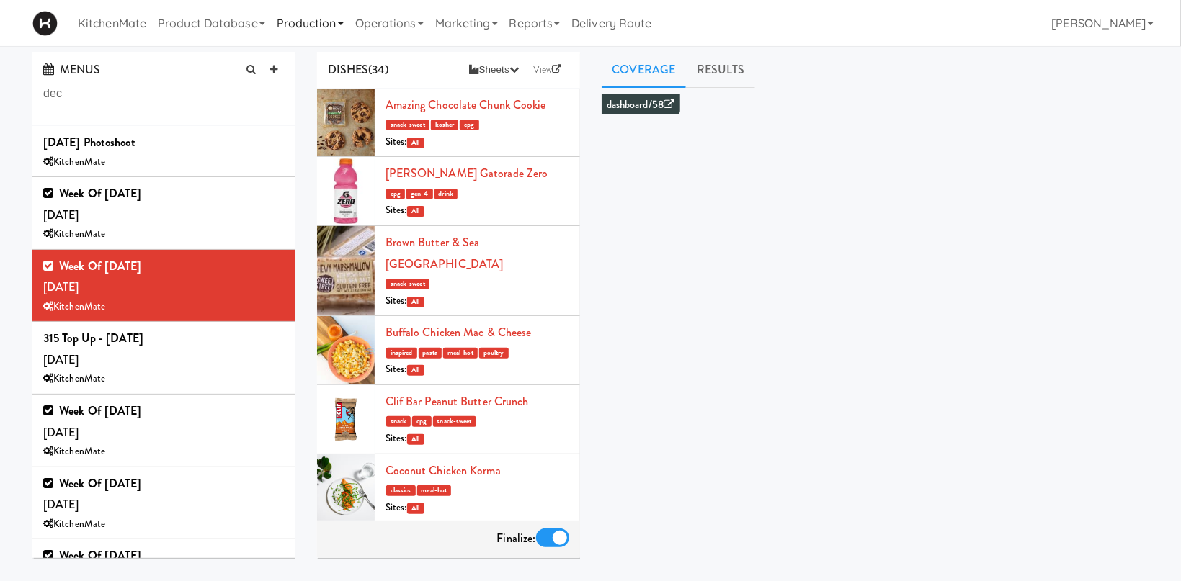
click at [322, 25] on link "Production" at bounding box center [310, 23] width 79 height 46
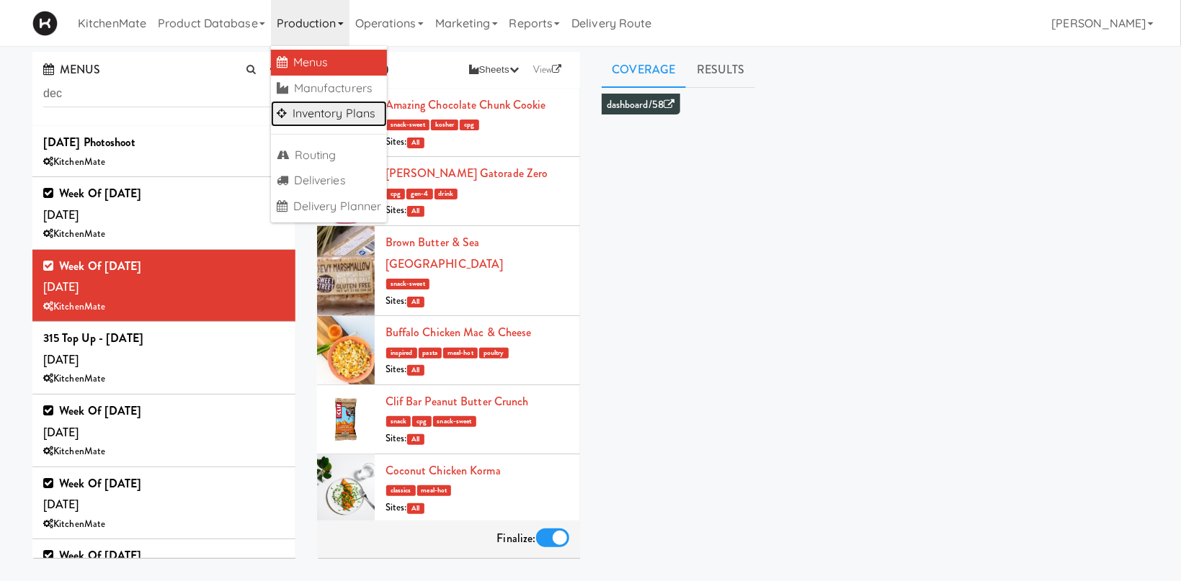
click at [334, 112] on link "Inventory Plans" at bounding box center [329, 114] width 117 height 26
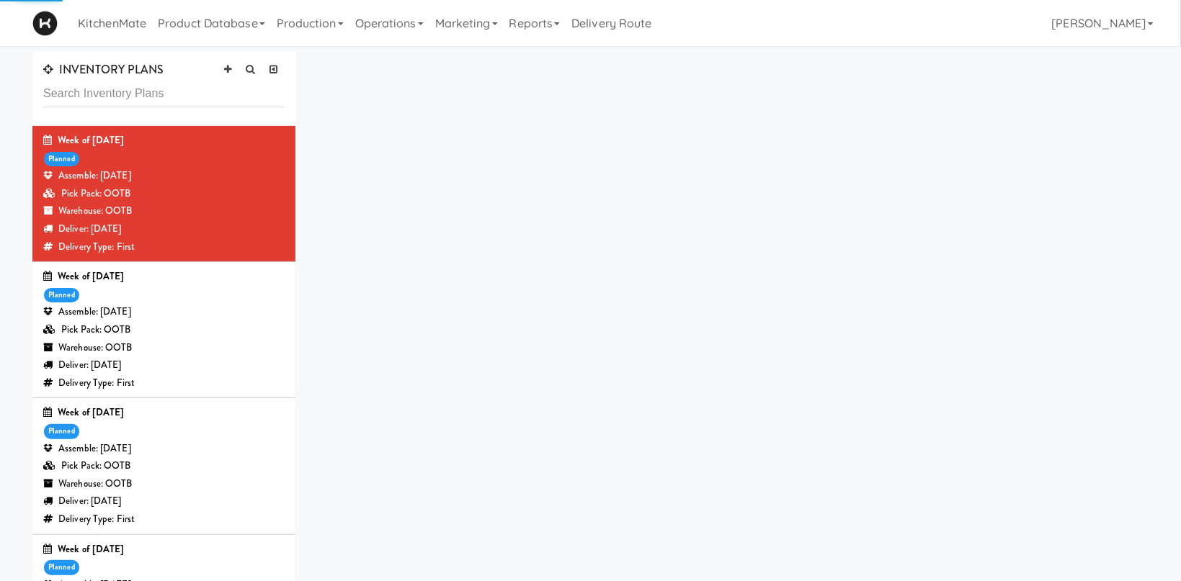
click at [146, 89] on input "text" at bounding box center [163, 94] width 241 height 27
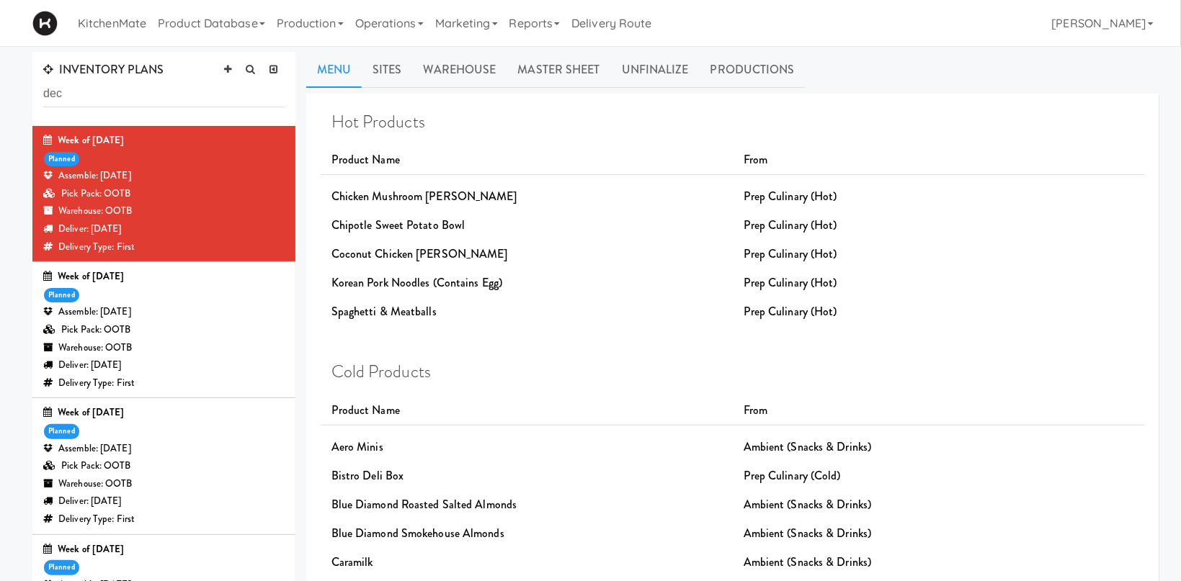
click at [194, 182] on div "Assemble: [DATE]" at bounding box center [163, 176] width 241 height 18
click at [110, 77] on span "INVENTORY PLANS" at bounding box center [103, 69] width 121 height 17
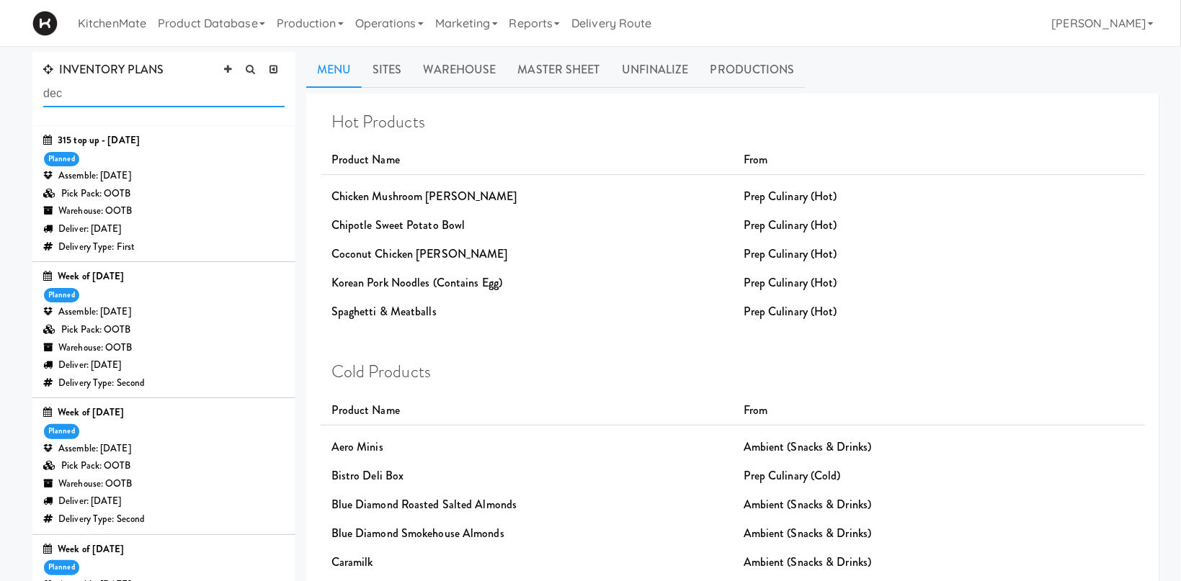
click at [112, 92] on input "dec" at bounding box center [163, 94] width 241 height 27
click at [110, 101] on input "dec" at bounding box center [163, 94] width 241 height 27
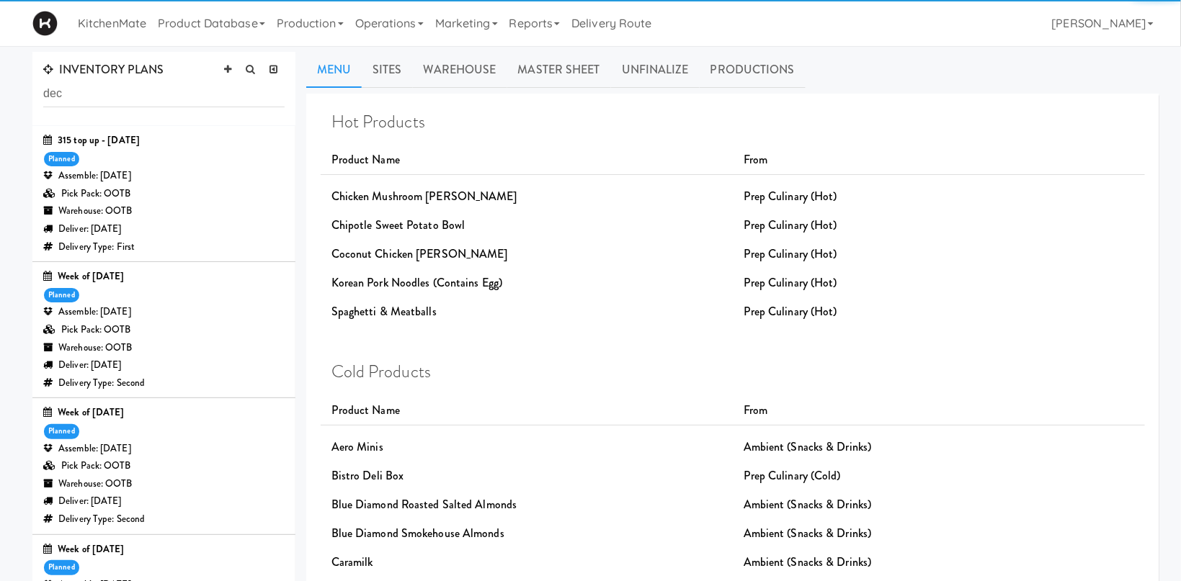
click at [157, 313] on div "Assemble: Wednesday Dec 18, 2024" at bounding box center [163, 312] width 241 height 18
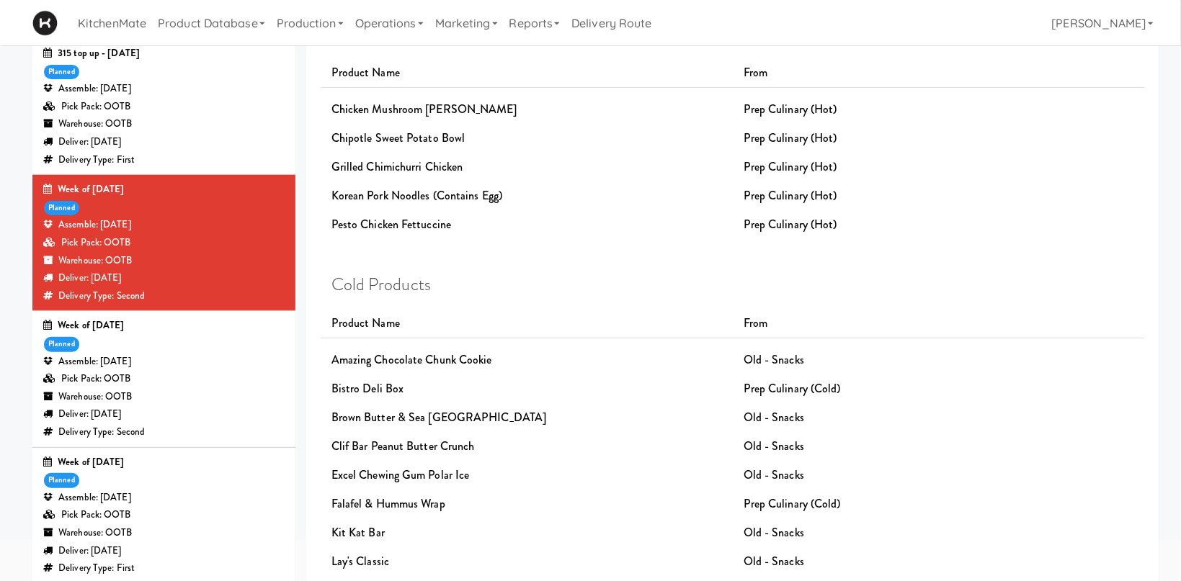
scroll to position [153, 0]
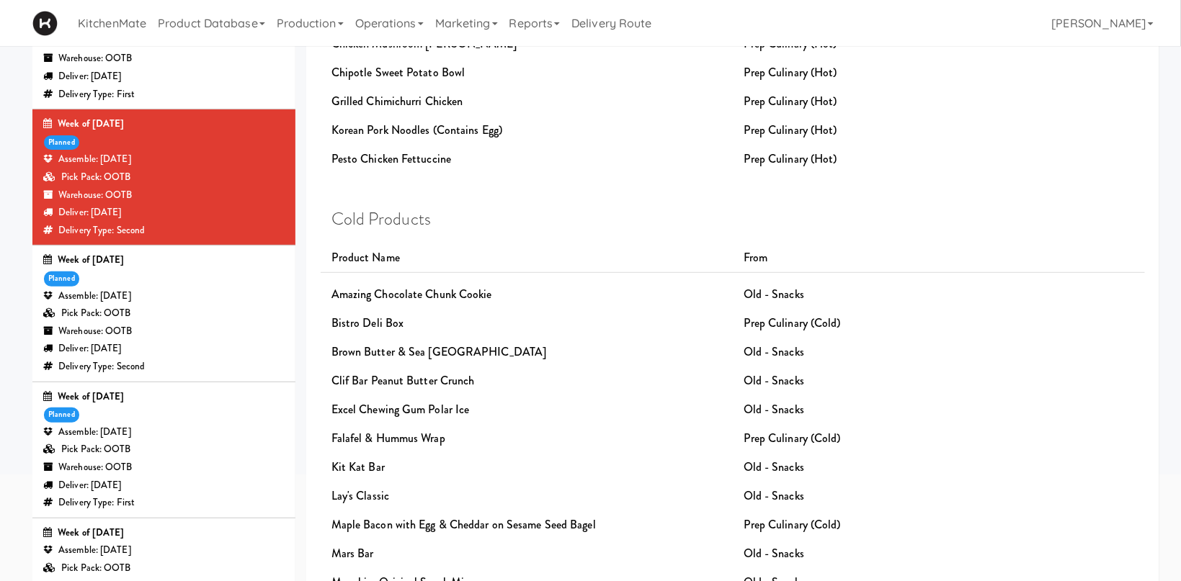
click at [183, 310] on div "Pick Pack: OOTB" at bounding box center [163, 314] width 241 height 18
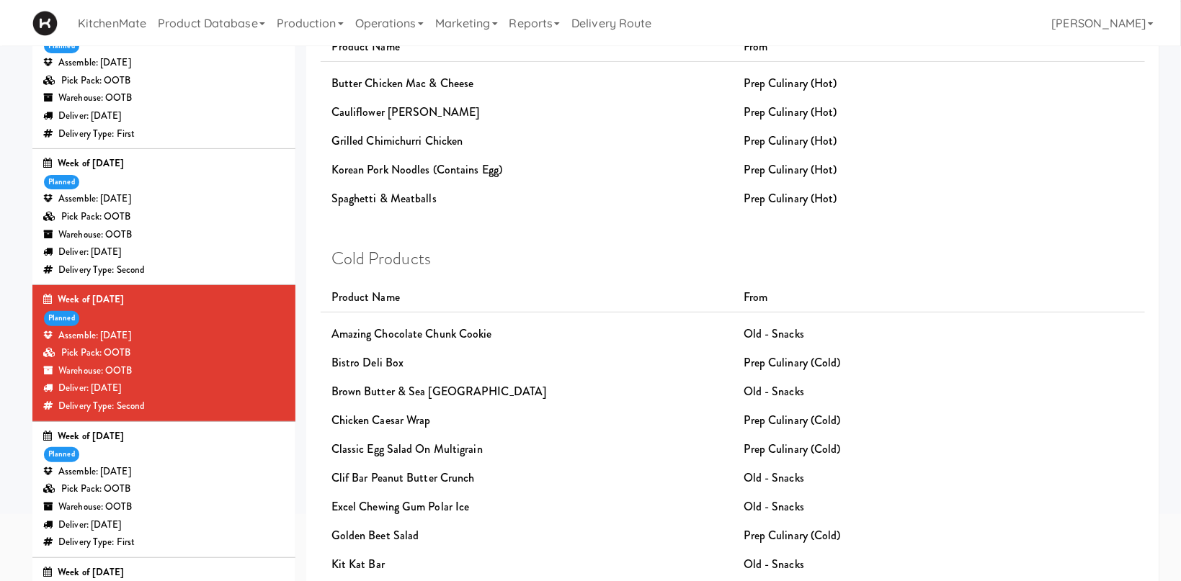
scroll to position [153, 0]
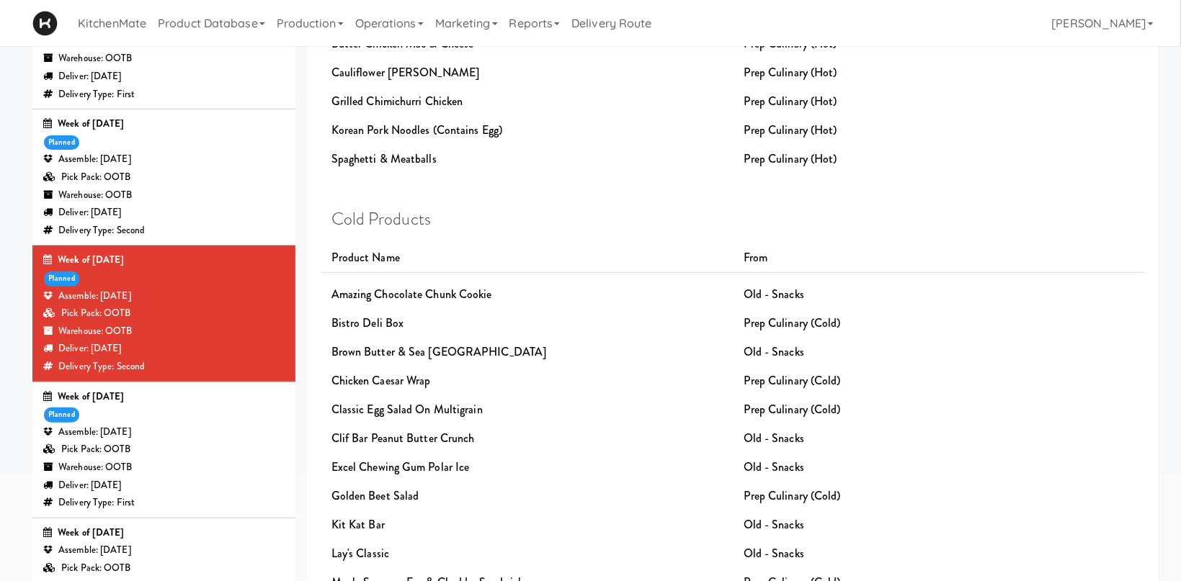
click at [236, 425] on div "Week of December 16th, 2024 planned Assemble: Sunday Dec 15, 2024 Pick Pack: OO…" at bounding box center [163, 450] width 241 height 124
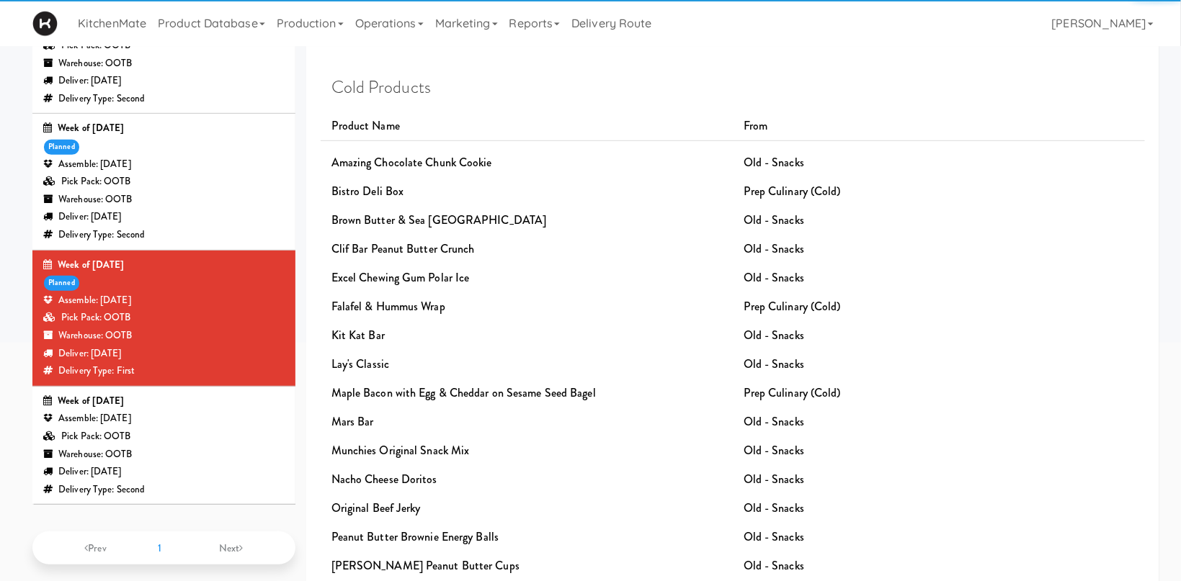
click at [229, 428] on div "Week of December 2nd, 2024 Assemble: Wednesday Dec 04, 2024 Pick Pack: OOTB War…" at bounding box center [163, 446] width 241 height 107
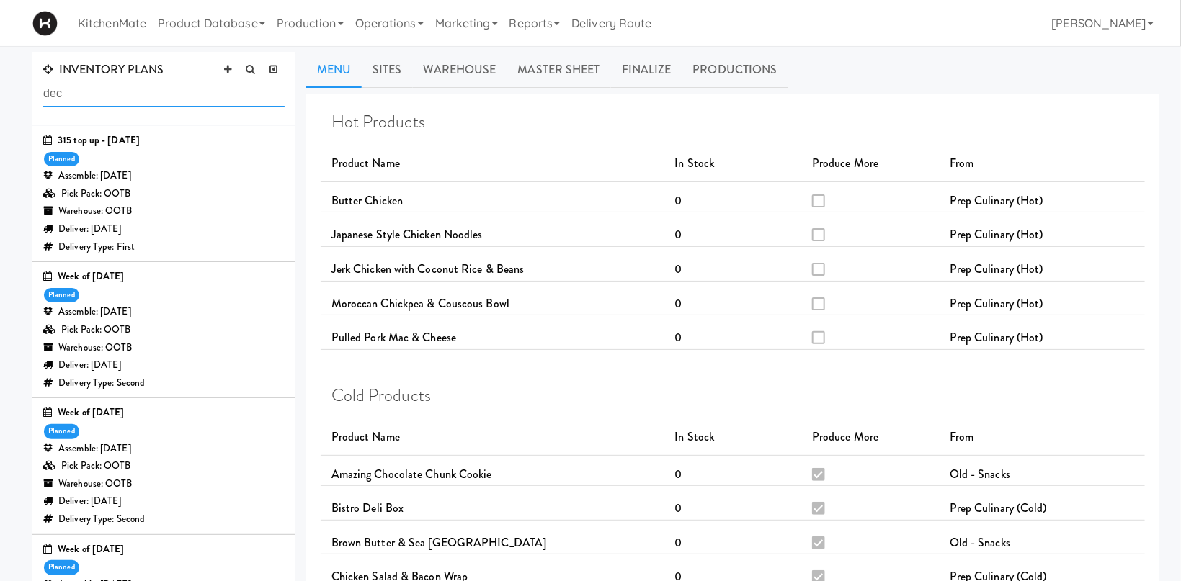
drag, startPoint x: 131, startPoint y: 98, endPoint x: -35, endPoint y: 65, distance: 169.0
click at [43, 81] on input "dec" at bounding box center [163, 94] width 241 height 27
click at [210, 360] on div "Deliver: Thursday Nov 28, 2024" at bounding box center [163, 366] width 241 height 18
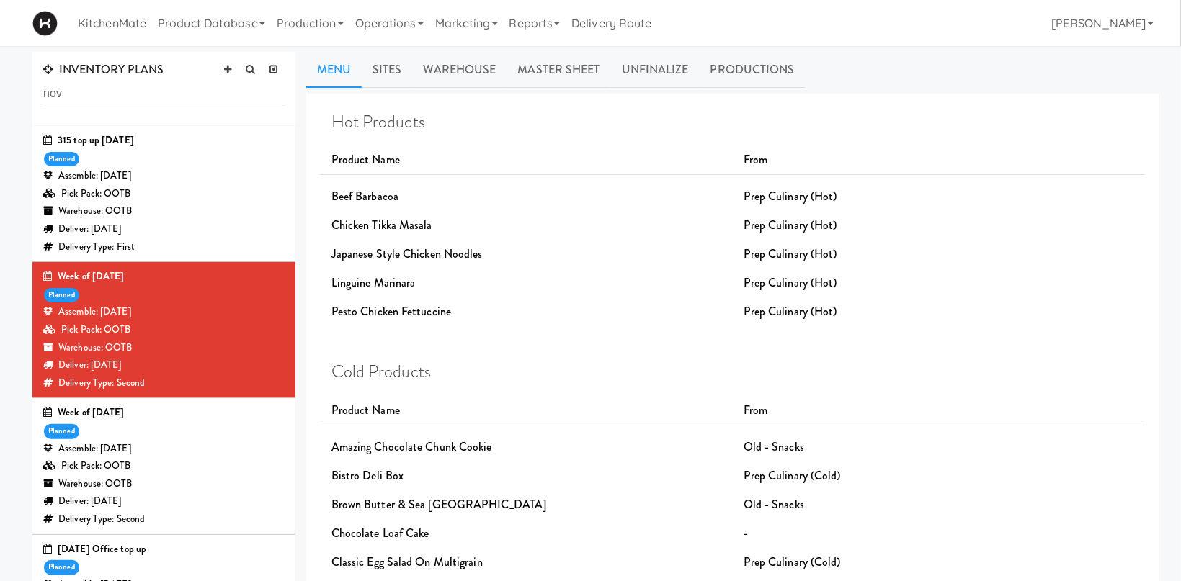
click at [210, 484] on div "Warehouse: OOTB" at bounding box center [163, 485] width 241 height 18
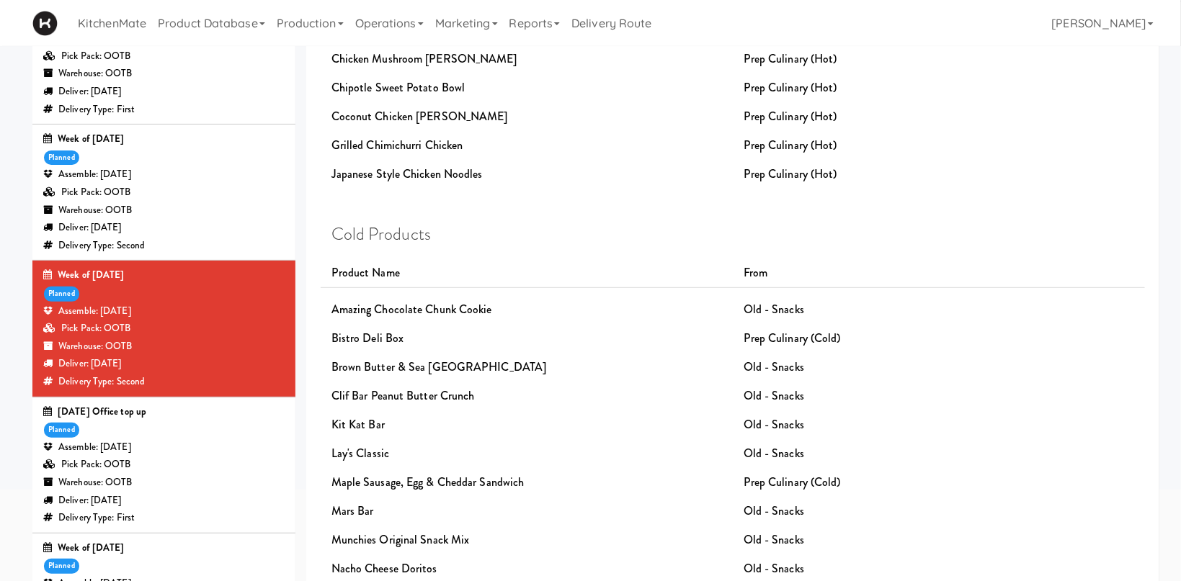
scroll to position [76, 0]
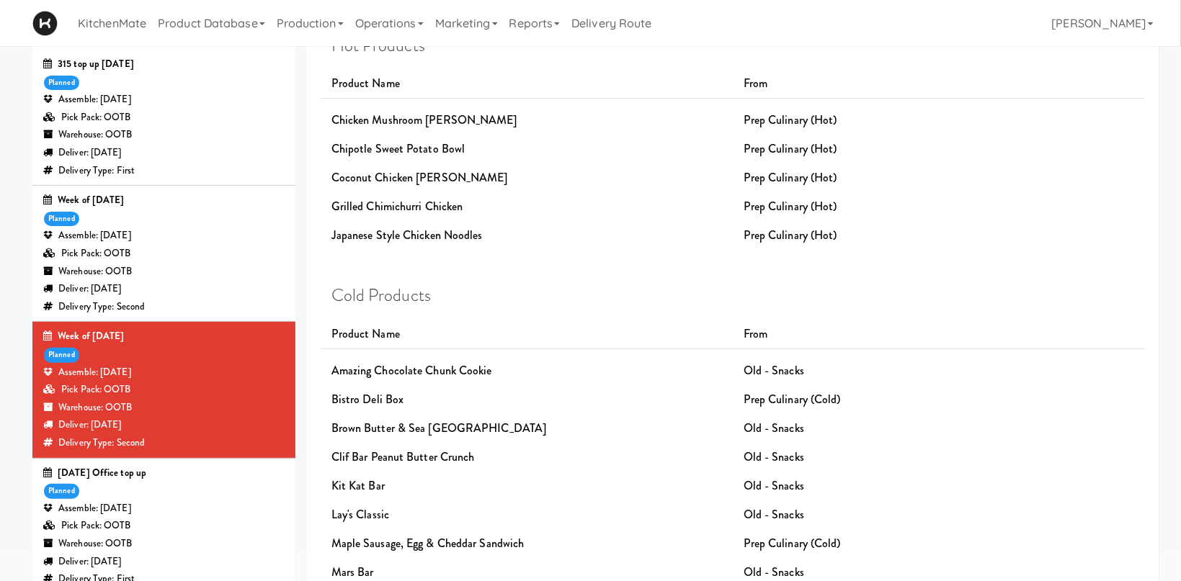
click at [213, 501] on div "November 14th Office top up planned Assemble: Friday Nov 15, 2024 Pick Pack: OO…" at bounding box center [163, 527] width 241 height 124
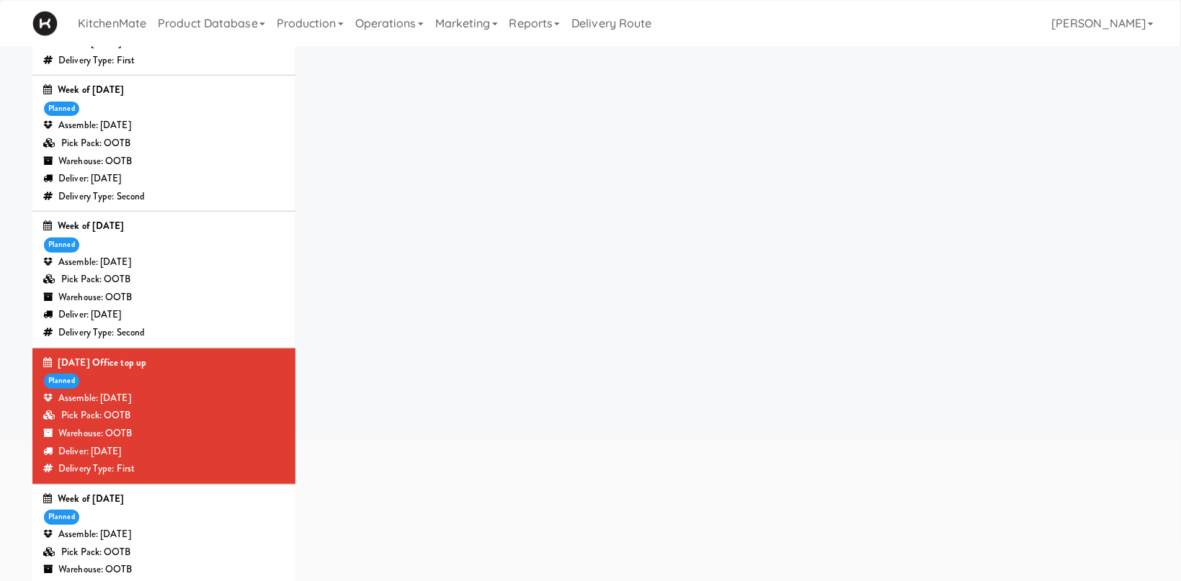
scroll to position [306, 0]
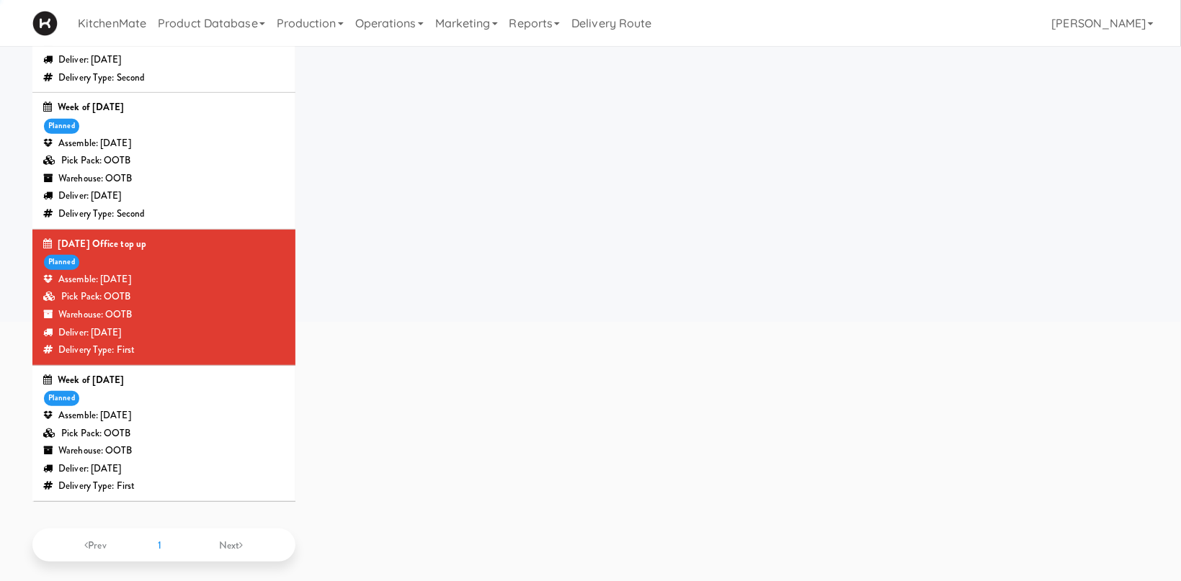
click at [210, 476] on div "Deliver: Monday Nov 25, 2024" at bounding box center [163, 469] width 241 height 18
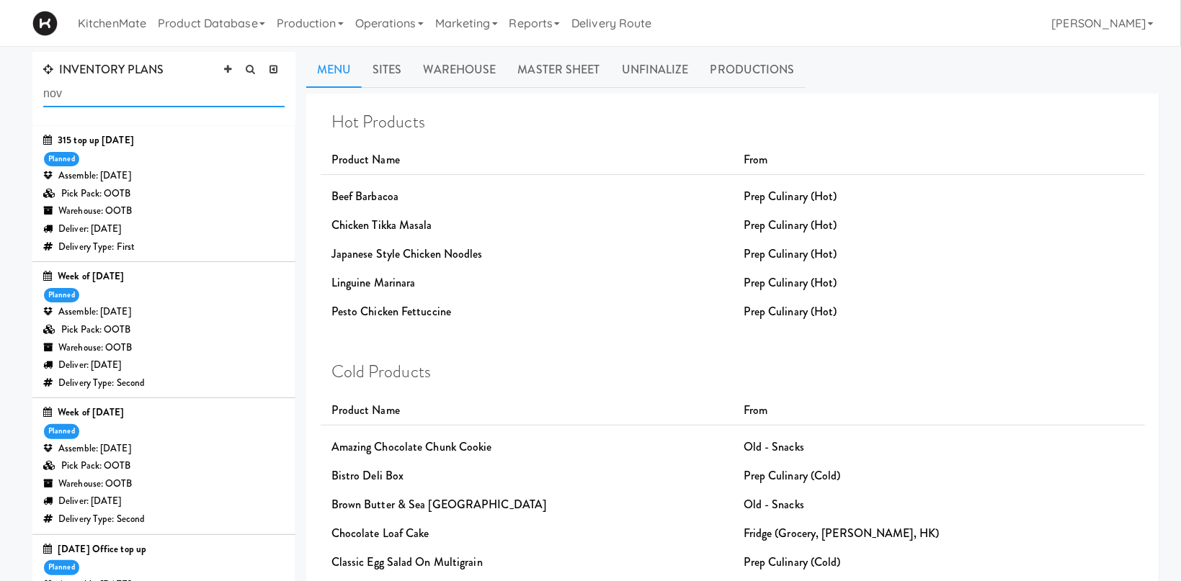
drag, startPoint x: 53, startPoint y: 88, endPoint x: -8, endPoint y: 82, distance: 61.5
click at [43, 82] on input "nov" at bounding box center [163, 94] width 241 height 27
click at [193, 205] on div "Warehouse: OOTB" at bounding box center [163, 211] width 241 height 18
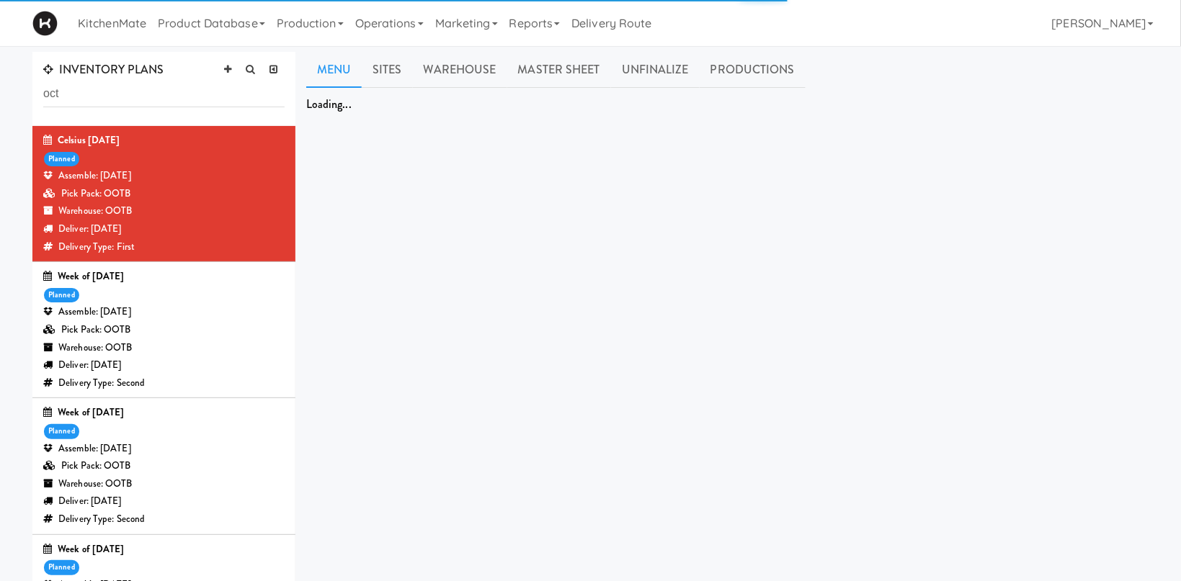
click at [204, 287] on div "Week of October 28th, 2024 planned Assemble: Wednesday Oct 30, 2024 Pick Pack: …" at bounding box center [163, 330] width 241 height 124
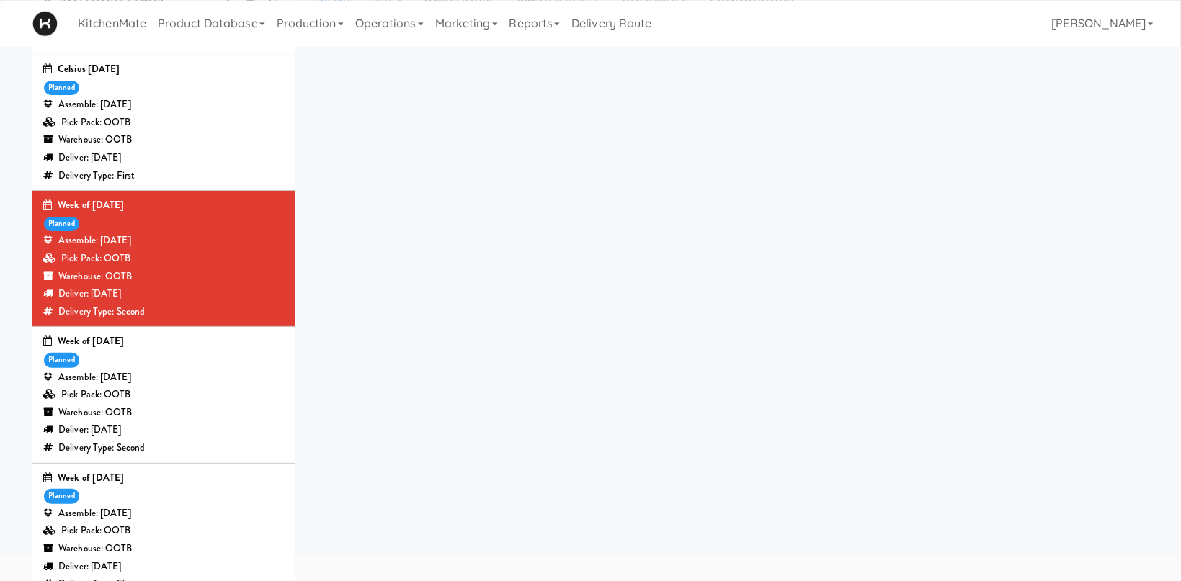
scroll to position [76, 0]
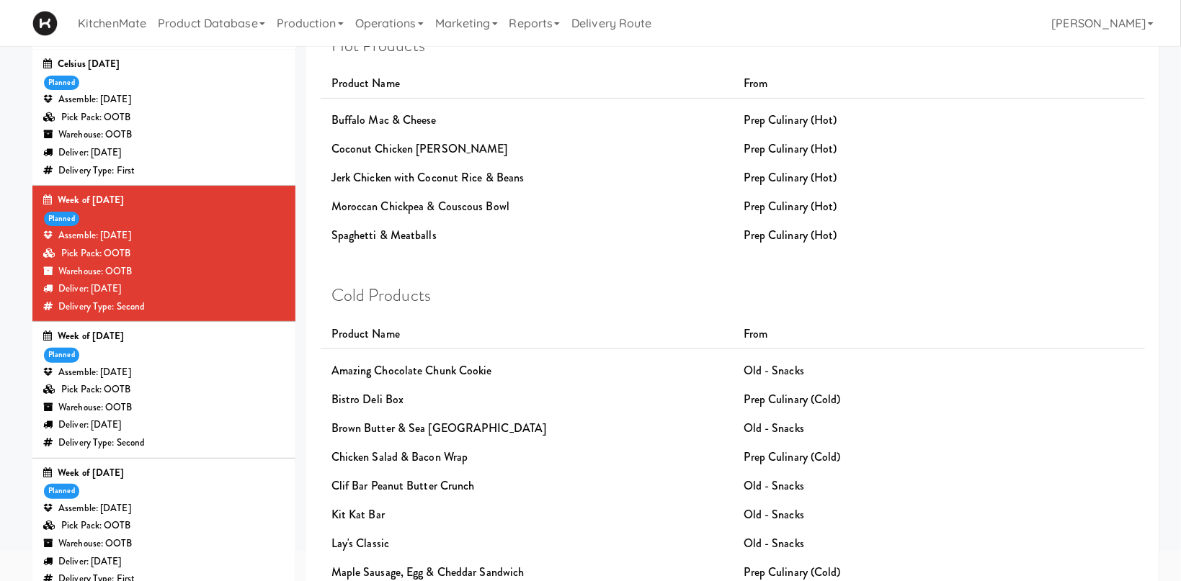
click at [212, 399] on div "Pick Pack: OOTB" at bounding box center [163, 390] width 241 height 18
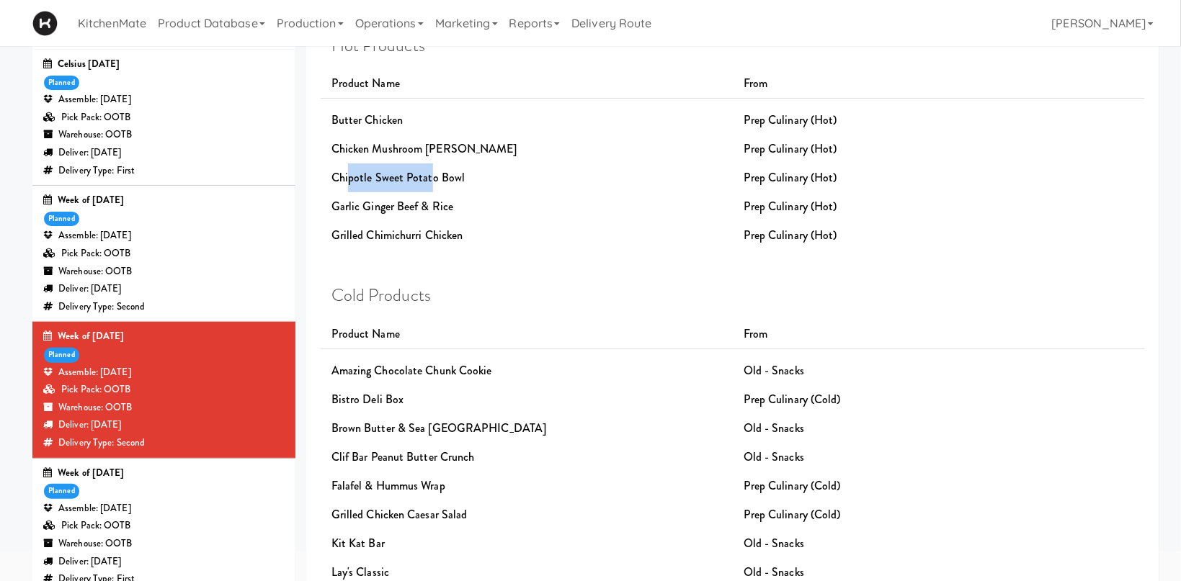
drag, startPoint x: 347, startPoint y: 177, endPoint x: 434, endPoint y: 190, distance: 87.3
click at [434, 190] on div "Chipotle Sweet Potato Bowl" at bounding box center [527, 178] width 412 height 29
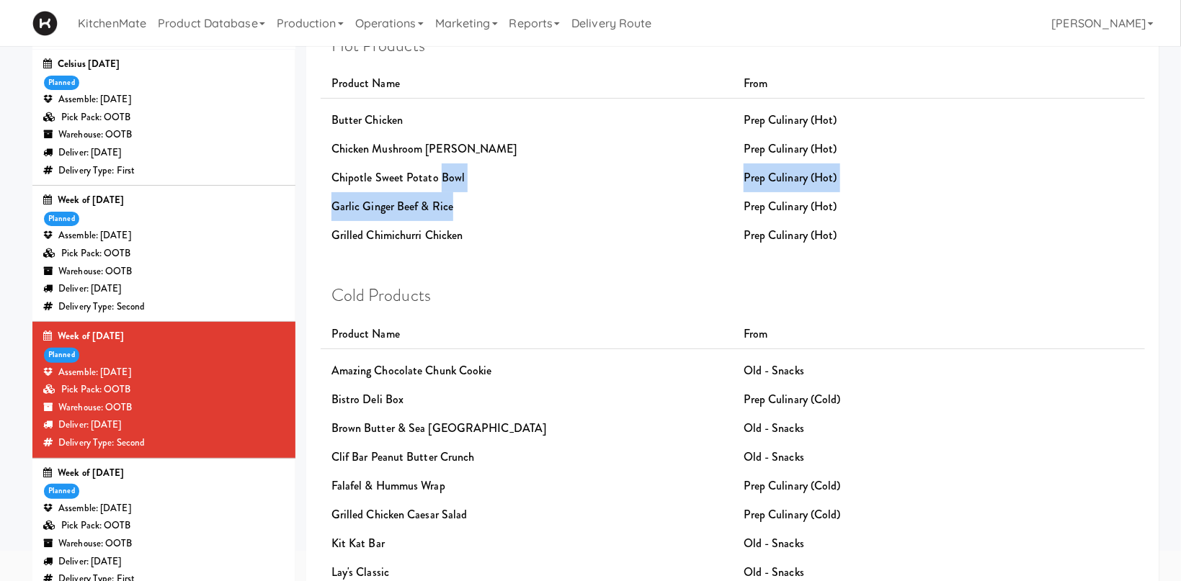
drag, startPoint x: 442, startPoint y: 192, endPoint x: 450, endPoint y: 198, distance: 9.8
click at [450, 195] on div "Hot Products Product Name From Butter Chicken Prep Culinary (Hot) Chicken Mushr…" at bounding box center [732, 143] width 803 height 214
click at [451, 215] on div "Garlic Ginger Beef & Rice" at bounding box center [527, 206] width 412 height 29
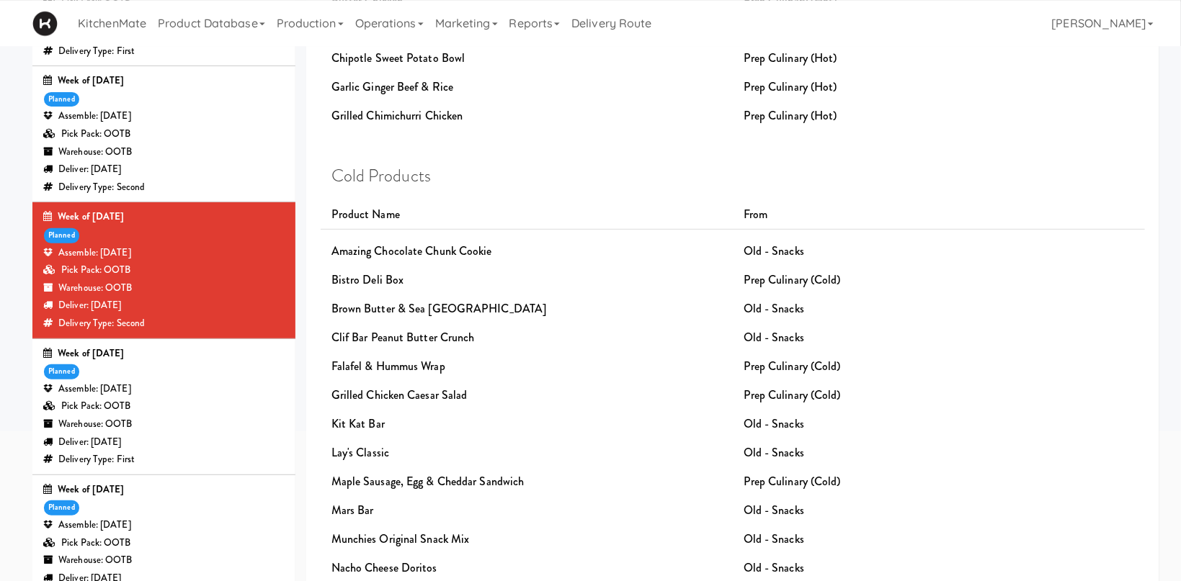
scroll to position [229, 0]
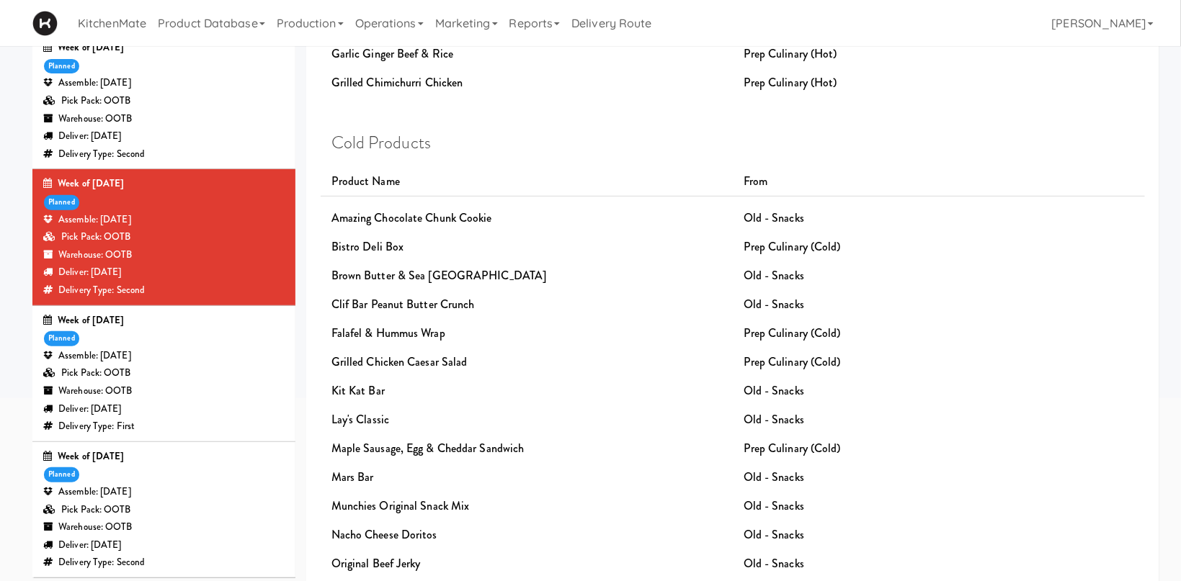
click at [151, 411] on div "Deliver: Monday Oct 28, 2024" at bounding box center [163, 410] width 241 height 18
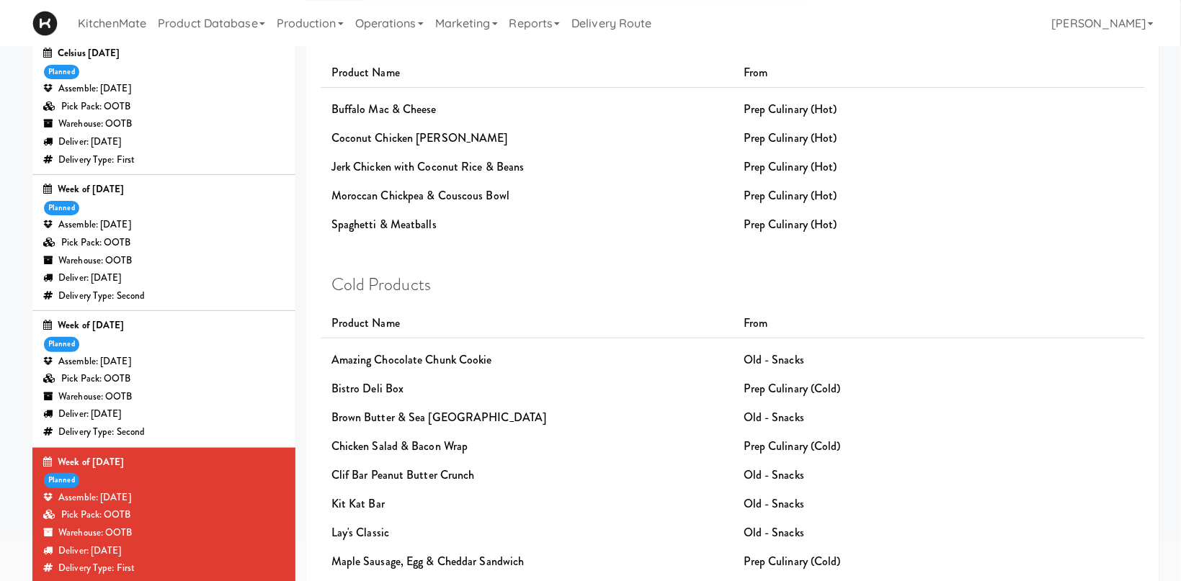
scroll to position [84, 0]
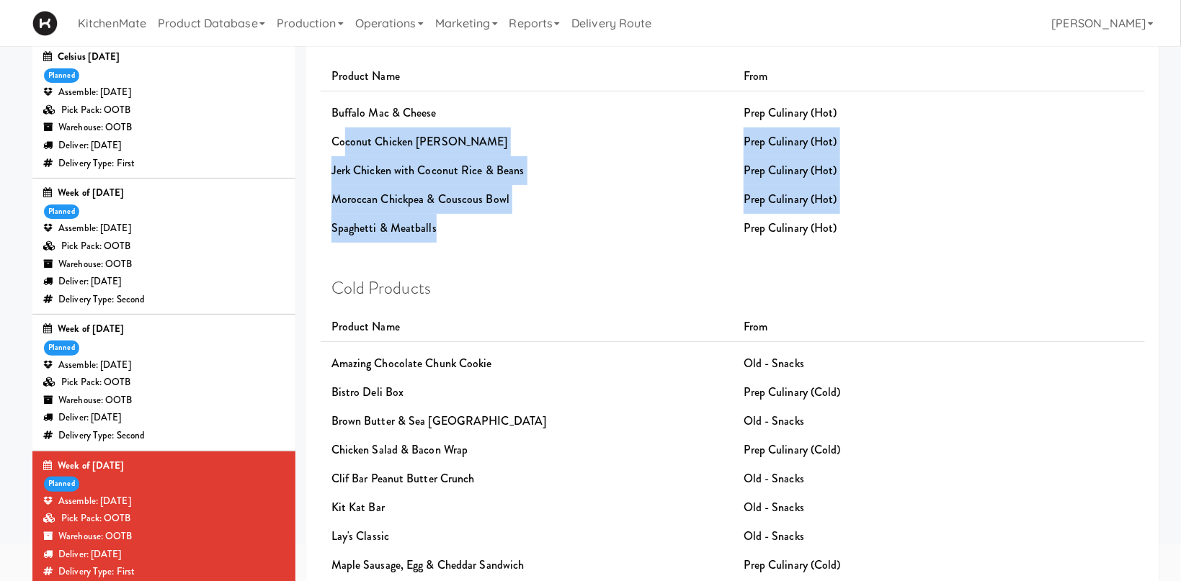
drag, startPoint x: 343, startPoint y: 146, endPoint x: 543, endPoint y: 226, distance: 215.7
click at [543, 226] on div "Hot Products Product Name From Buffalo Mac & Cheese Prep Culinary (Hot) Coconut…" at bounding box center [732, 136] width 803 height 214
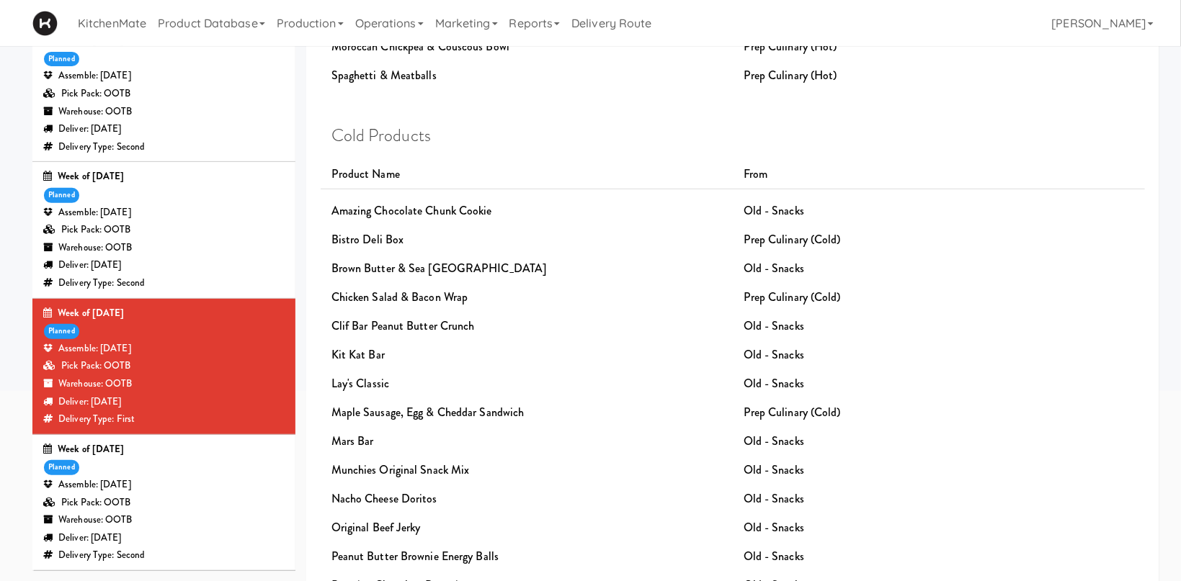
click at [166, 494] on div "Assemble: Wednesday Oct 16, 2024" at bounding box center [163, 485] width 241 height 18
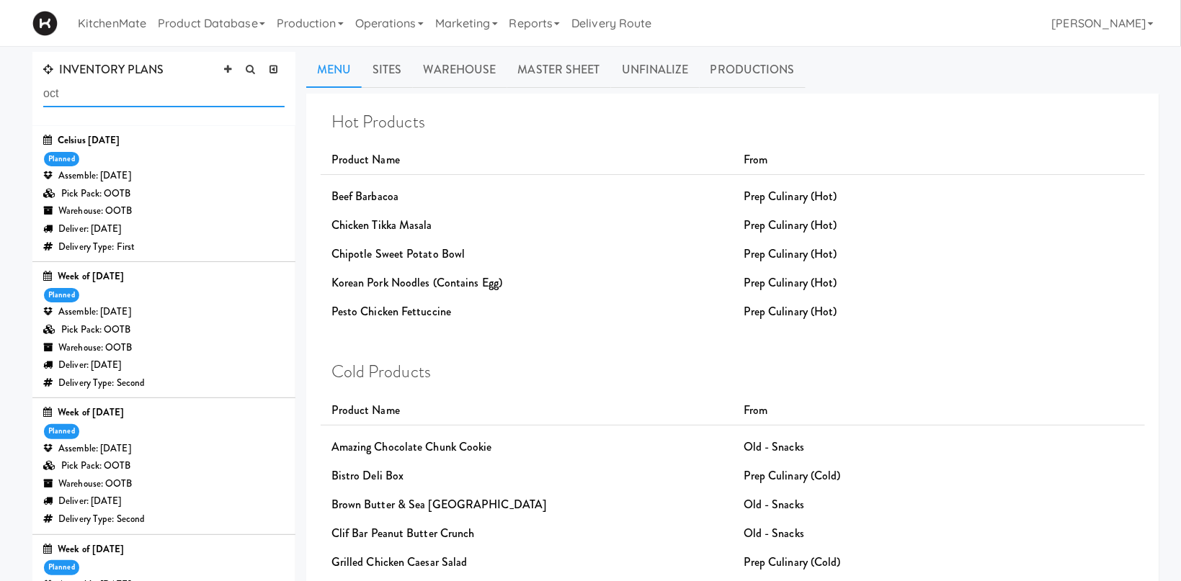
drag, startPoint x: 84, startPoint y: 101, endPoint x: -10, endPoint y: 73, distance: 98.3
click at [43, 81] on input "oct" at bounding box center [163, 94] width 241 height 27
click at [173, 317] on div "Assemble: Tuesday Jan 21, 2025" at bounding box center [163, 312] width 241 height 18
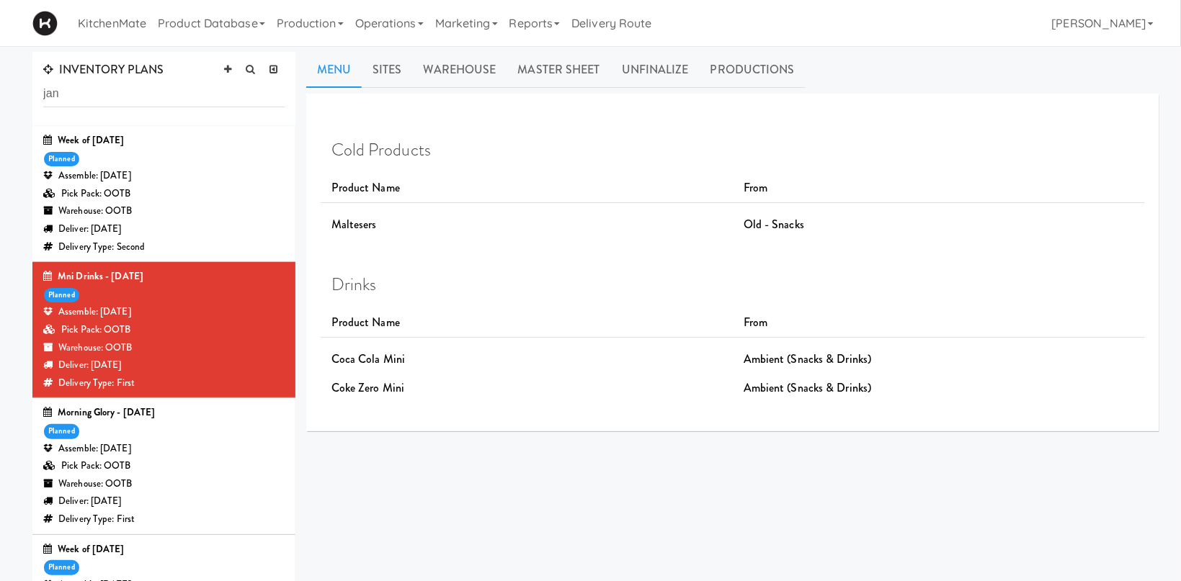
click at [215, 156] on div "Week of January 27th, 2025 planned Assemble: Wednesday Jan 29, 2025 Pick Pack: …" at bounding box center [163, 194] width 241 height 124
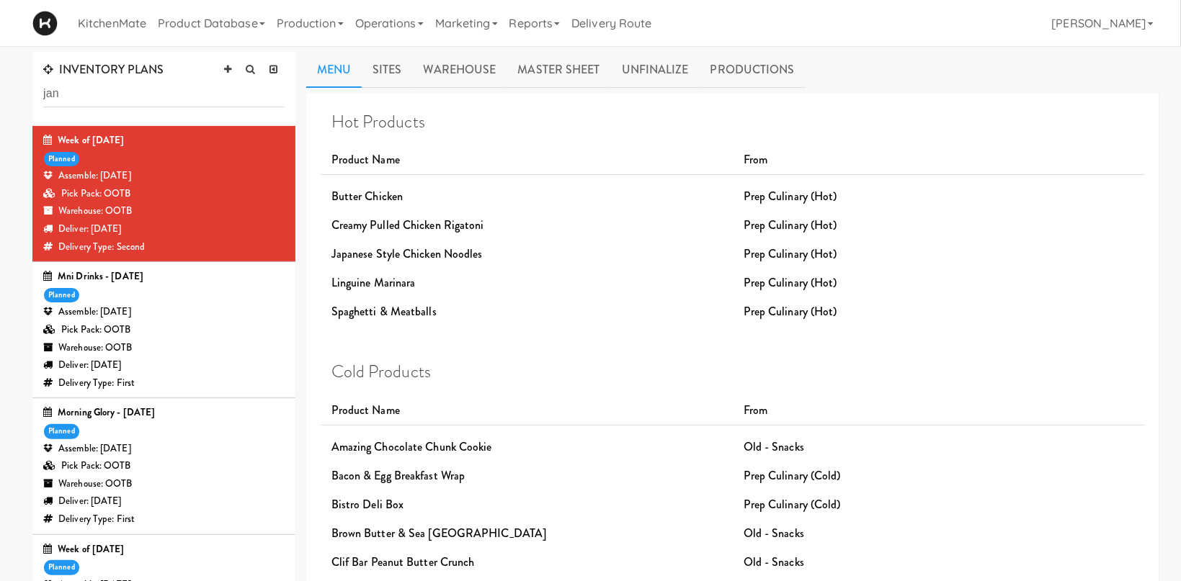
click at [136, 489] on div "Warehouse: OOTB" at bounding box center [163, 485] width 241 height 18
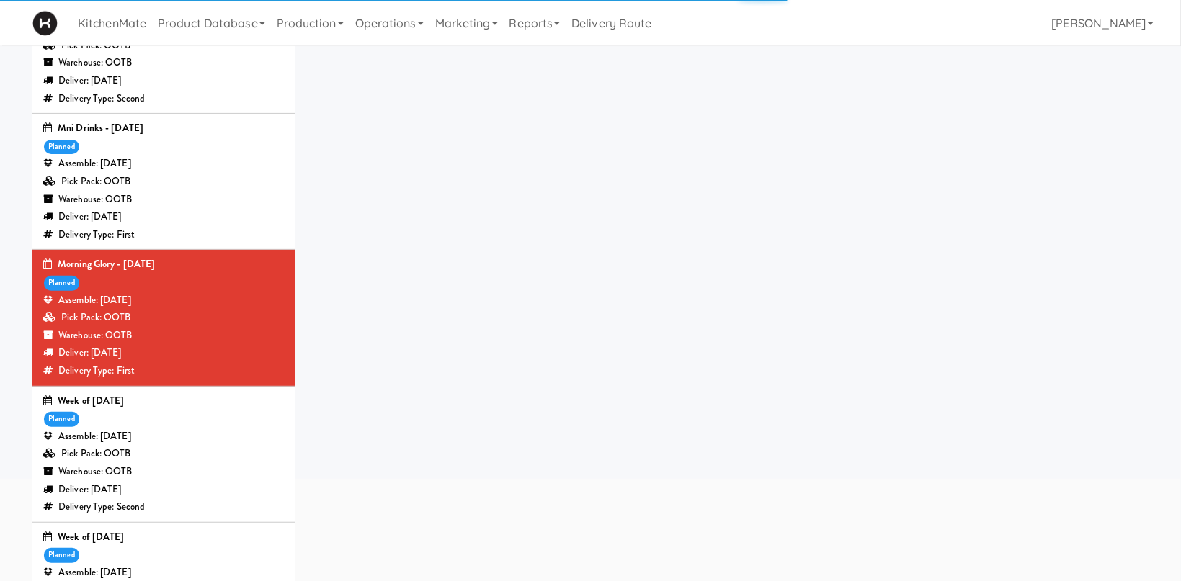
scroll to position [229, 0]
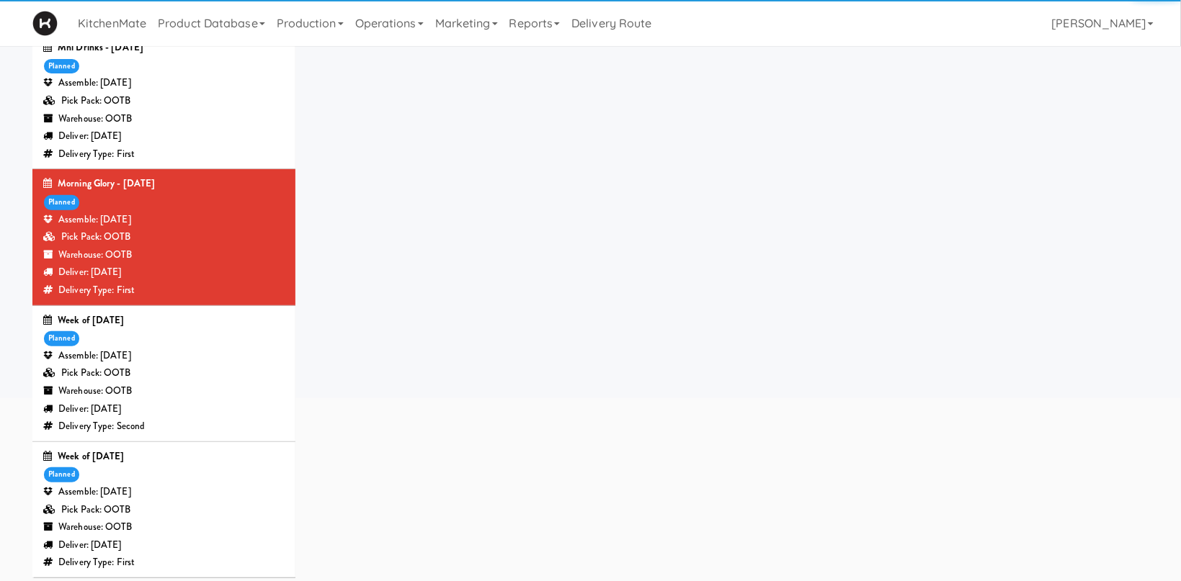
click at [145, 380] on div "Pick Pack: OOTB" at bounding box center [163, 374] width 241 height 18
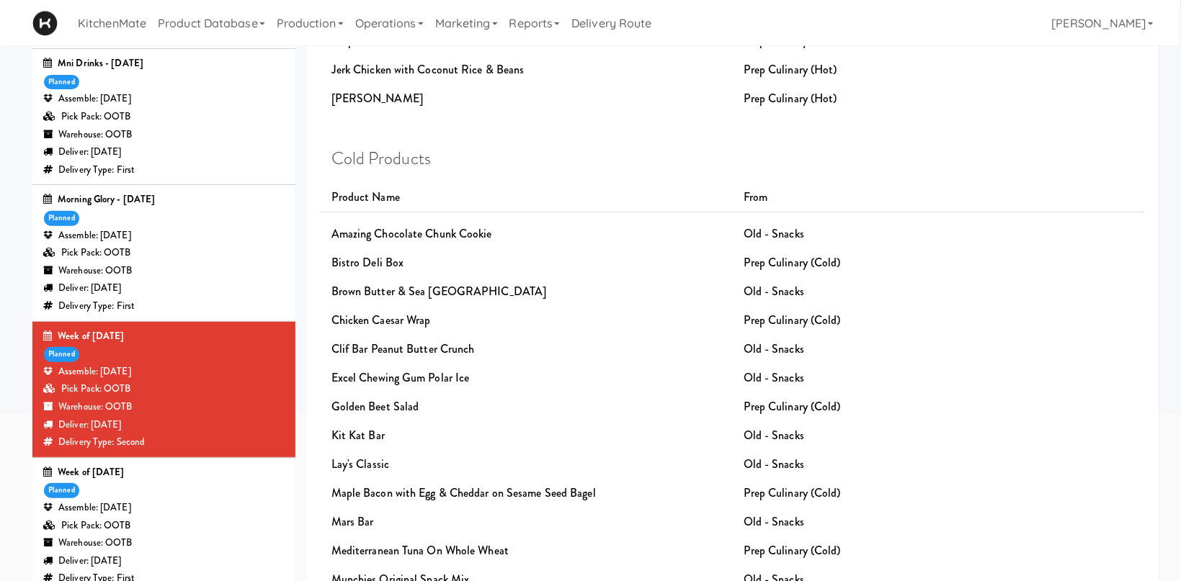
scroll to position [236, 0]
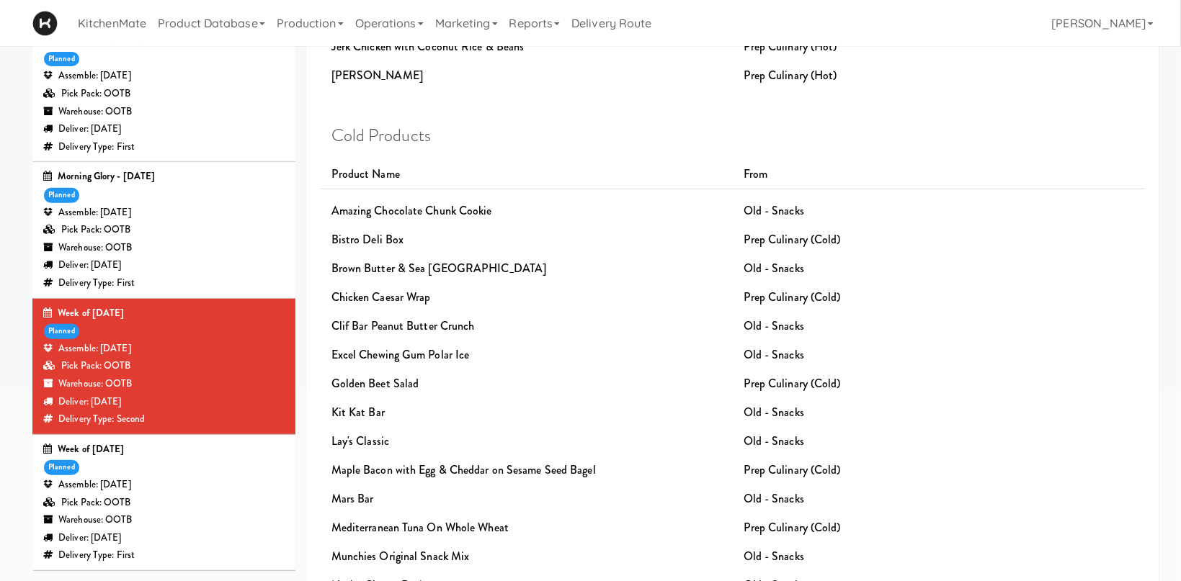
click at [206, 501] on div "Pick Pack: OOTB" at bounding box center [163, 503] width 241 height 18
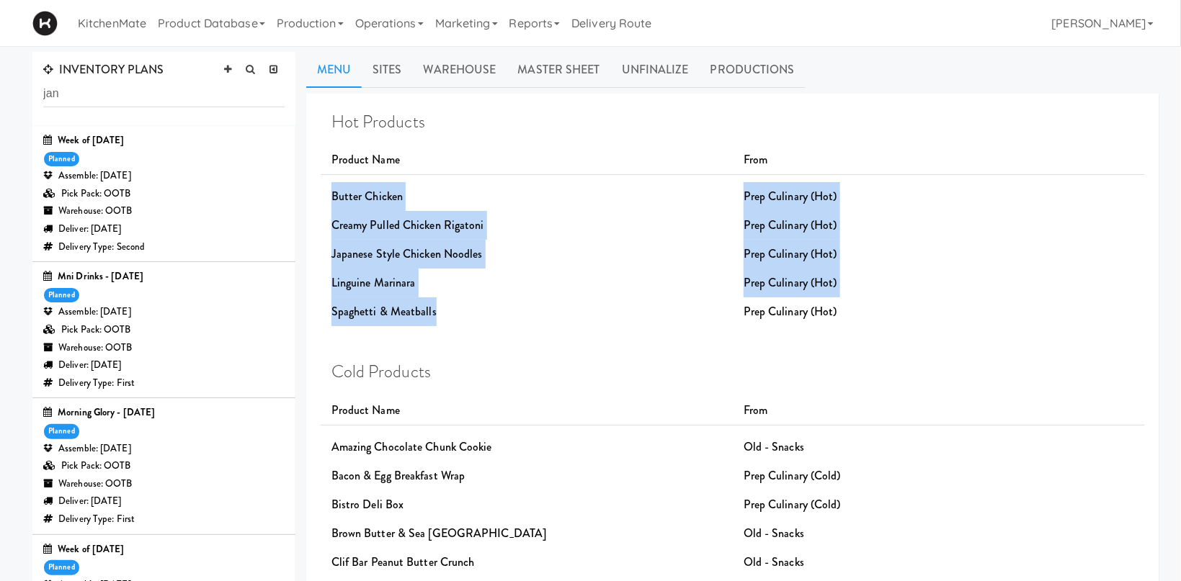
drag, startPoint x: 334, startPoint y: 210, endPoint x: 463, endPoint y: 311, distance: 163.3
click at [463, 311] on div "Hot Products Product Name From Butter Chicken Prep Culinary (Hot) Creamy Pulled…" at bounding box center [732, 219] width 803 height 214
click at [479, 311] on div "Spaghetti & Meatballs" at bounding box center [527, 312] width 412 height 29
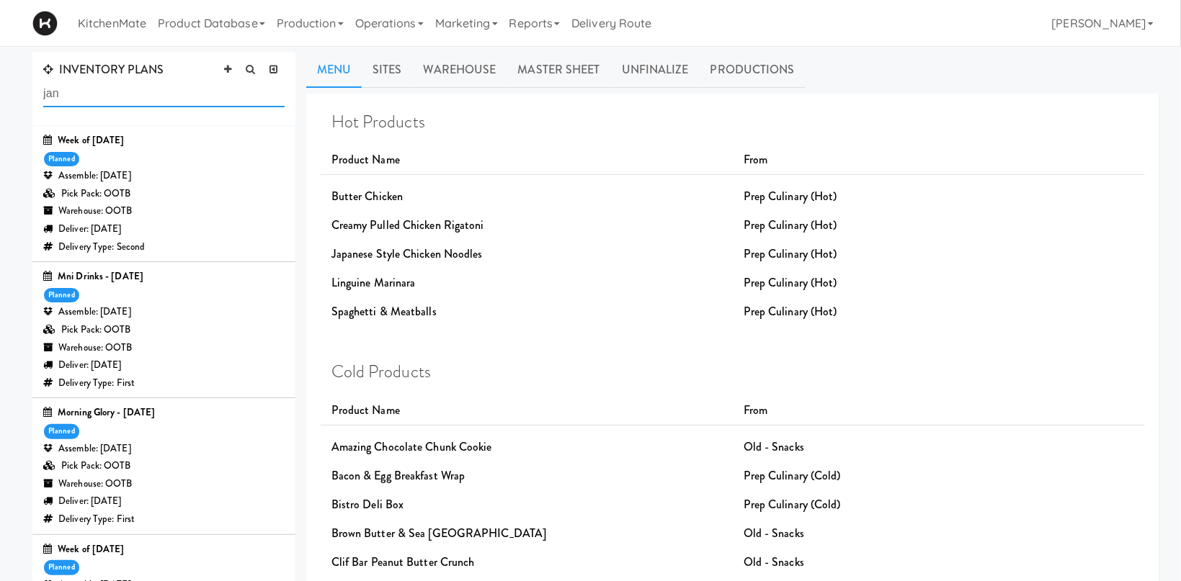
drag, startPoint x: 136, startPoint y: 93, endPoint x: -41, endPoint y: 84, distance: 177.5
click at [43, 84] on input "jan" at bounding box center [163, 94] width 241 height 27
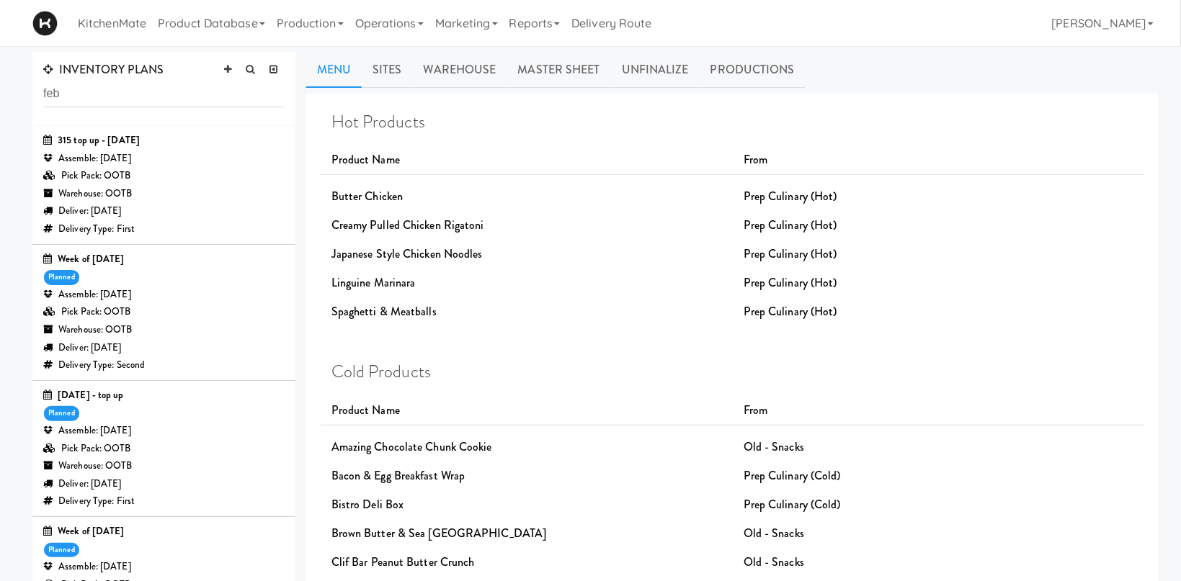
click at [173, 311] on div "Pick Pack: OOTB" at bounding box center [163, 312] width 241 height 18
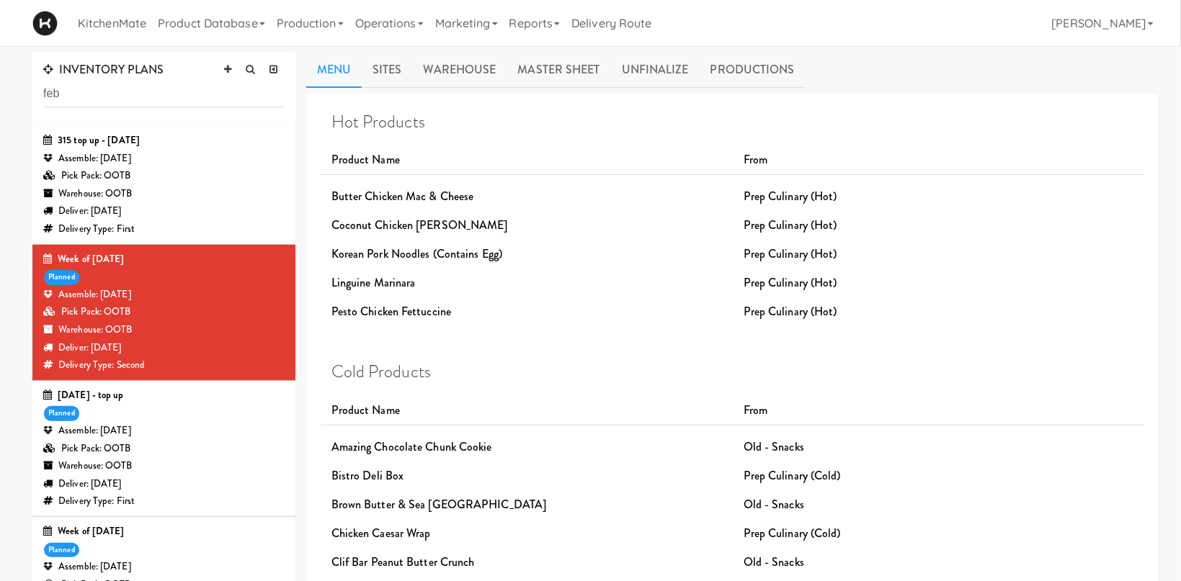
click at [185, 430] on div "Assemble: Thursday Feb 20, 2025" at bounding box center [163, 431] width 241 height 18
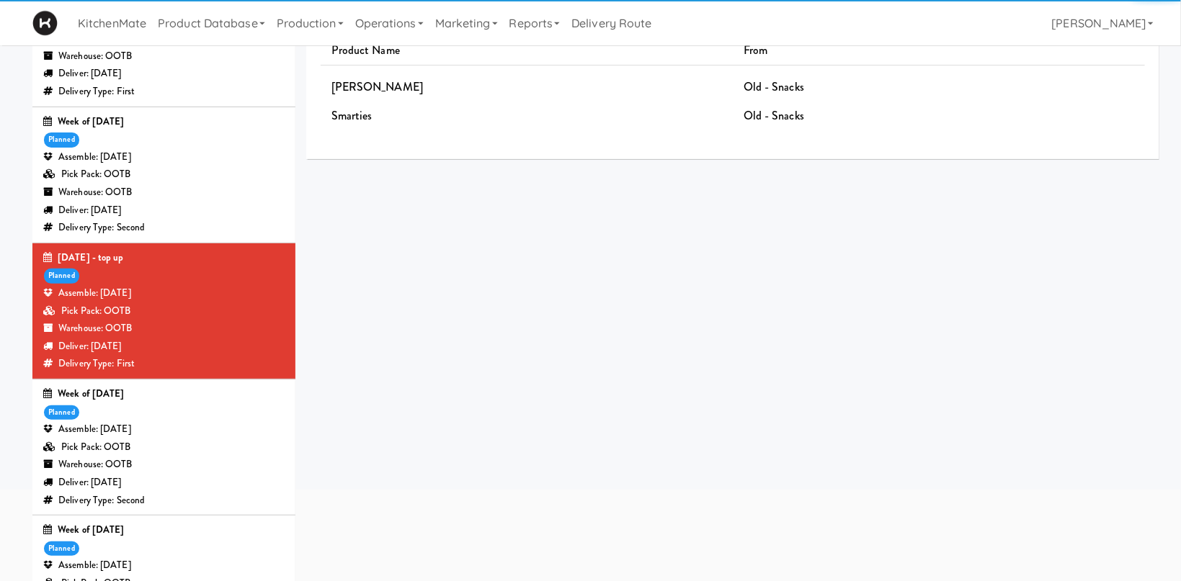
scroll to position [153, 0]
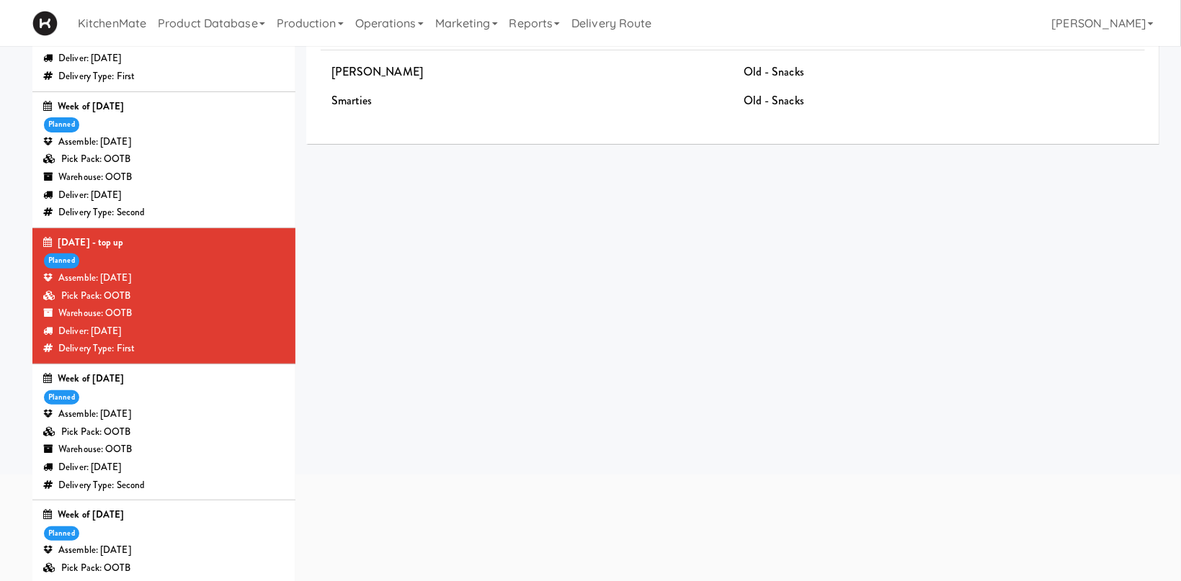
click at [185, 459] on div "Warehouse: OOTB" at bounding box center [163, 450] width 241 height 18
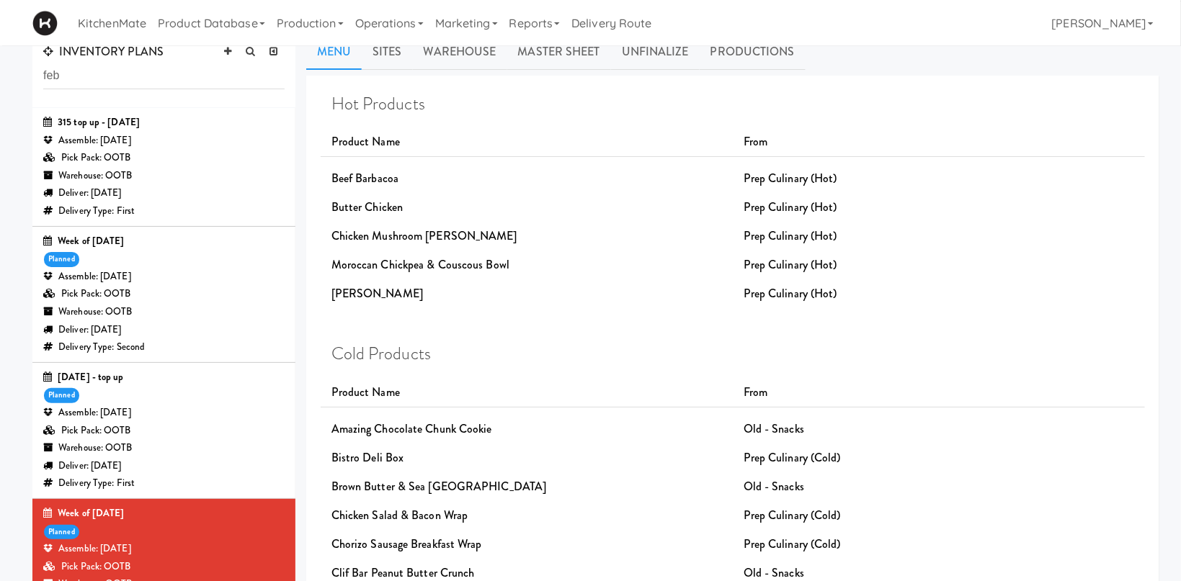
scroll to position [229, 0]
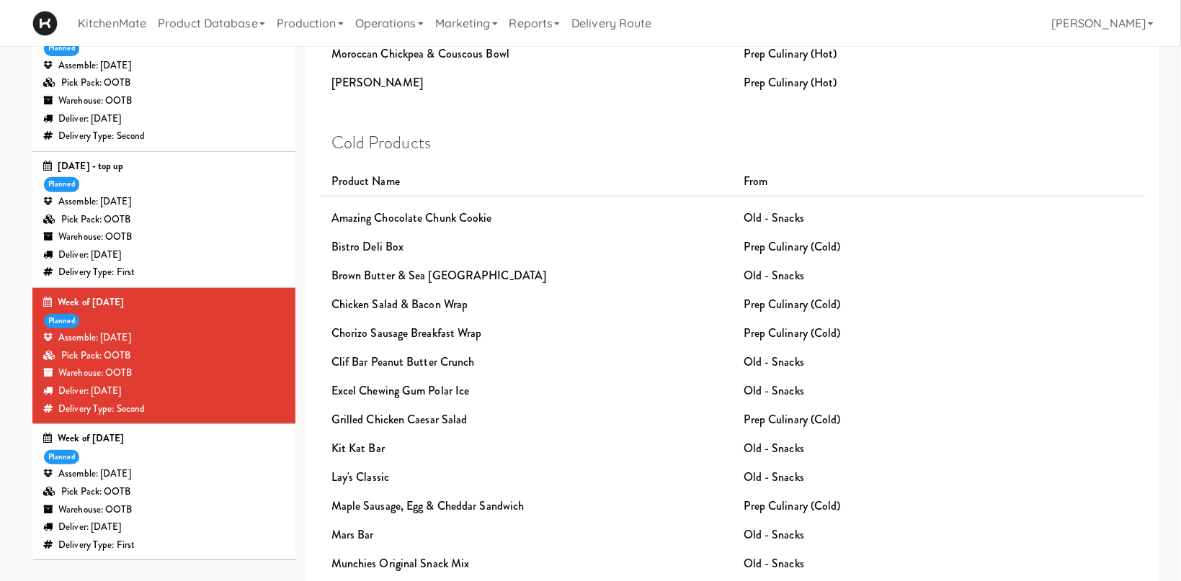
click at [208, 452] on div "Week of February 24th, 2025 planned Assemble: Sunday Feb 23, 2025 Pick Pack: OO…" at bounding box center [163, 492] width 241 height 124
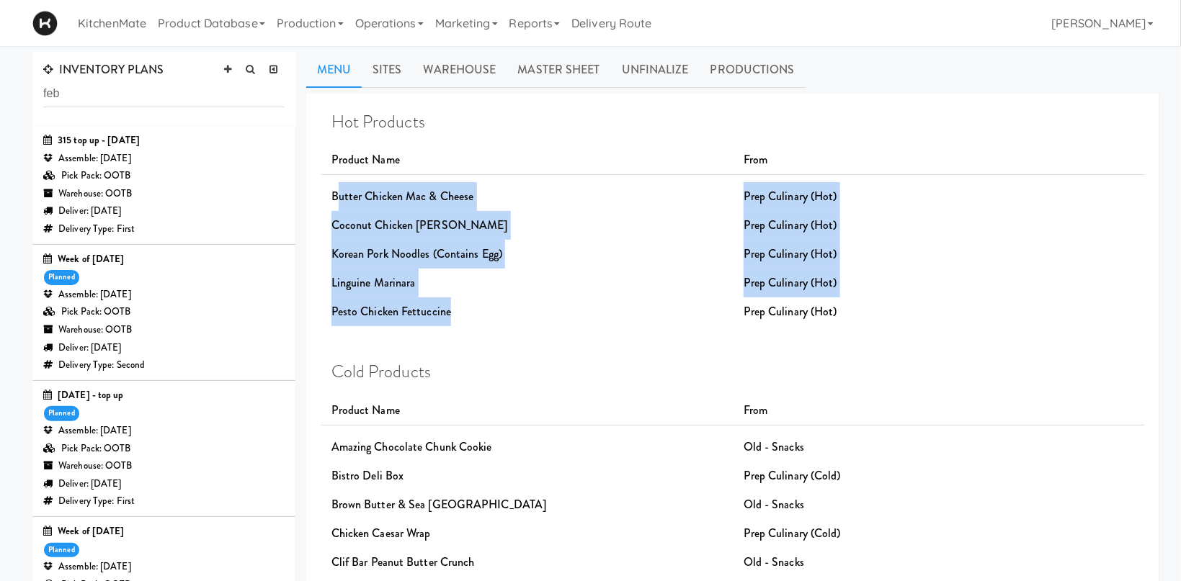
drag, startPoint x: 342, startPoint y: 195, endPoint x: 494, endPoint y: 308, distance: 188.5
click at [483, 306] on div "Hot Products Product Name From Butter Chicken Mac & Cheese Prep Culinary (Hot) …" at bounding box center [732, 219] width 803 height 214
click at [509, 313] on div "Pesto Chicken Fettuccine" at bounding box center [527, 312] width 412 height 29
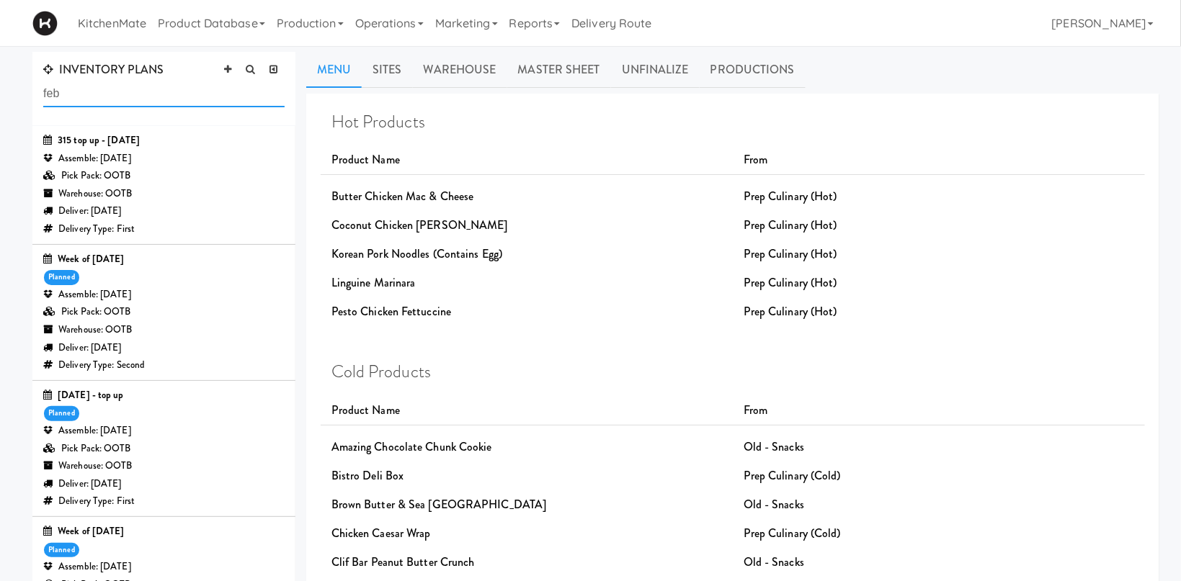
drag, startPoint x: 77, startPoint y: 92, endPoint x: -41, endPoint y: 77, distance: 119.1
click at [43, 81] on input "feb" at bounding box center [163, 94] width 241 height 27
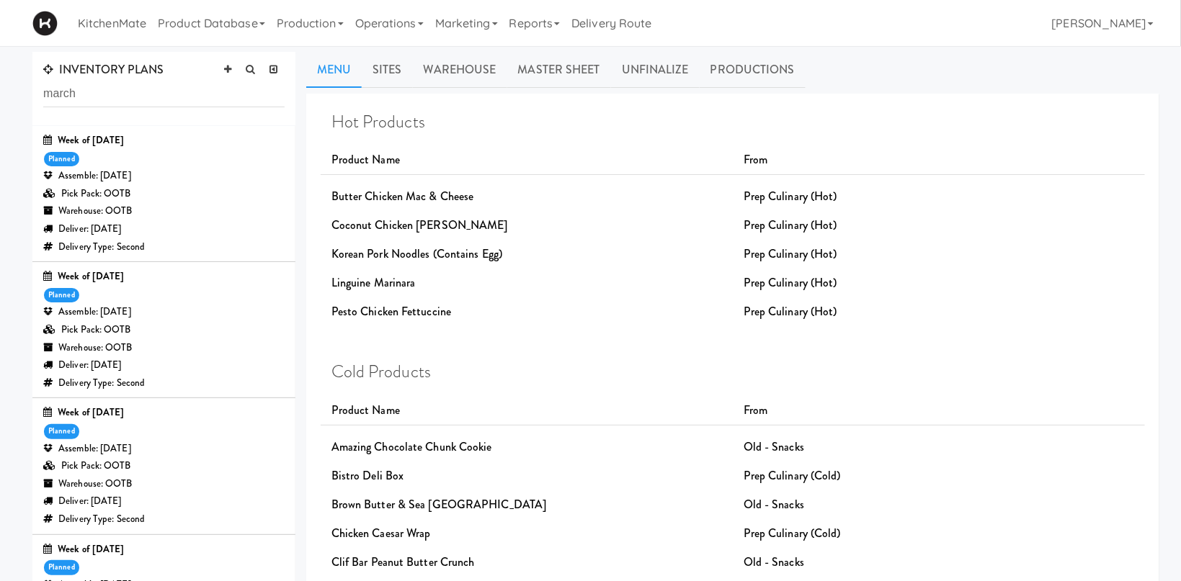
click at [176, 193] on div "Pick Pack: OOTB" at bounding box center [163, 194] width 241 height 18
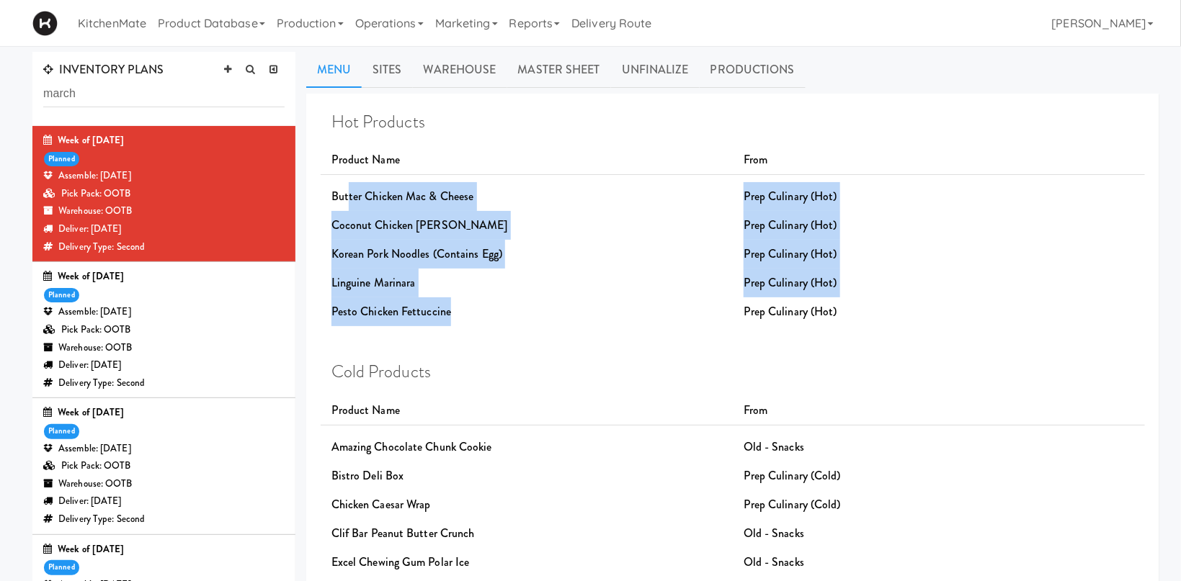
drag, startPoint x: 347, startPoint y: 201, endPoint x: 468, endPoint y: 313, distance: 165.7
click at [468, 313] on div "Hot Products Product Name From Butter Chicken Mac & Cheese Prep Culinary (Hot) …" at bounding box center [732, 219] width 803 height 214
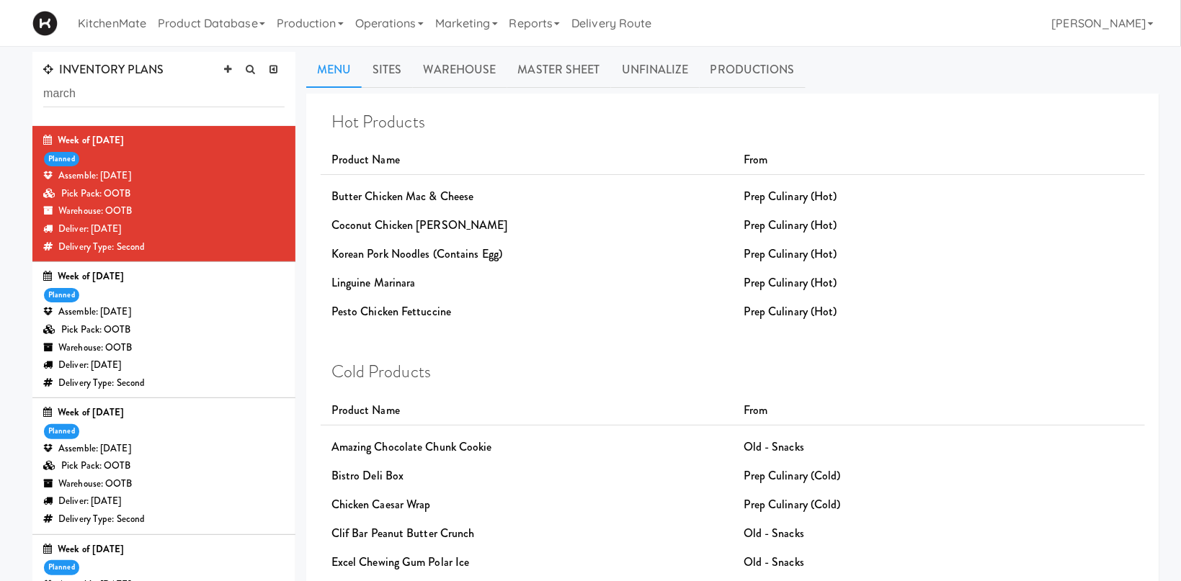
click at [210, 318] on div "Assemble: Wednesday Mar 26, 2025" at bounding box center [163, 312] width 241 height 18
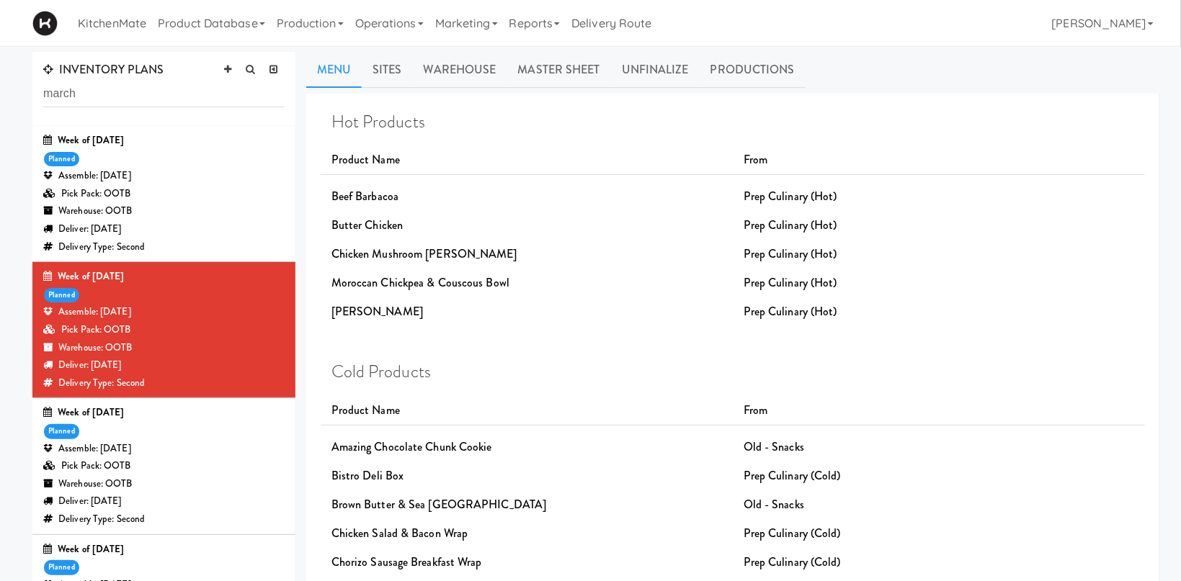
click at [202, 434] on div "Week of March 17th, 2025 planned Assemble: Wednesday Mar 19, 2025 Pick Pack: OO…" at bounding box center [163, 466] width 241 height 124
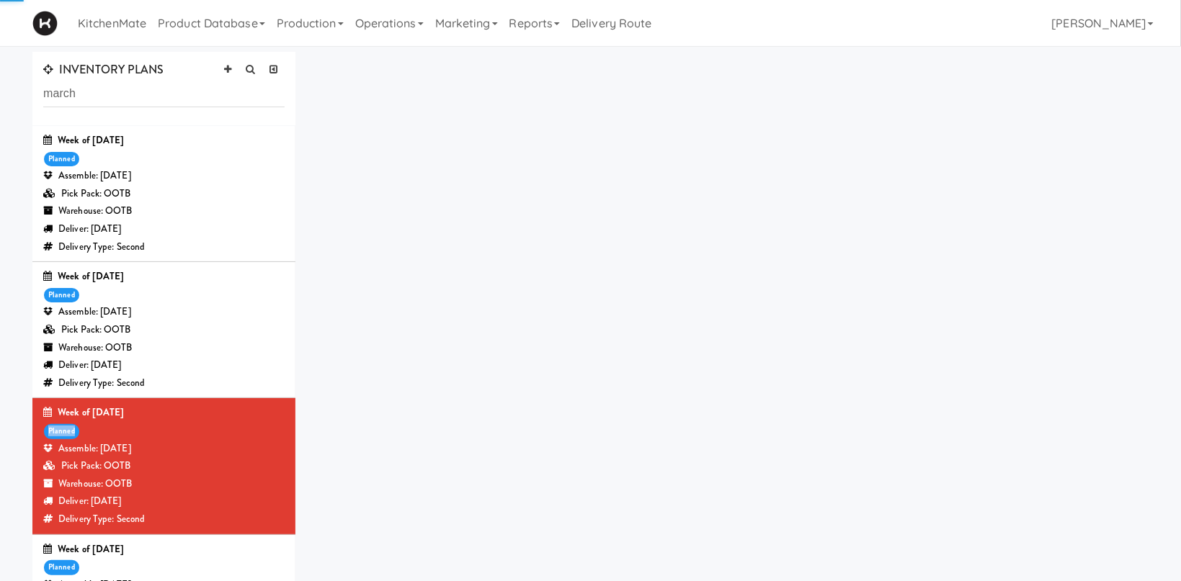
click at [202, 434] on div "Week of March 17th, 2025 planned Assemble: Wednesday Mar 19, 2025 Pick Pack: OO…" at bounding box center [163, 466] width 241 height 124
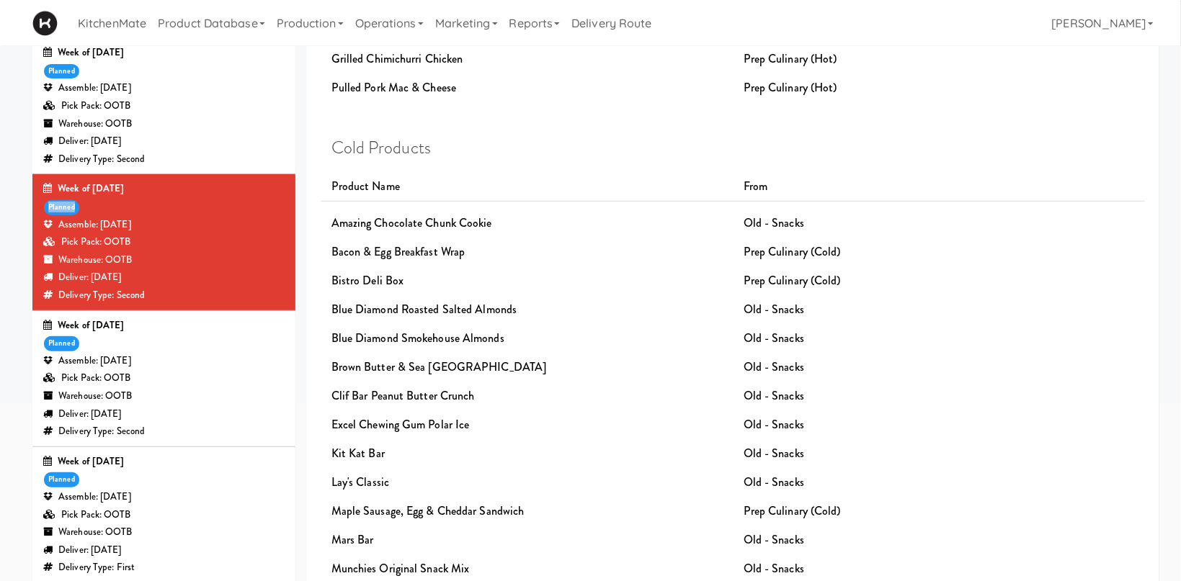
scroll to position [229, 0]
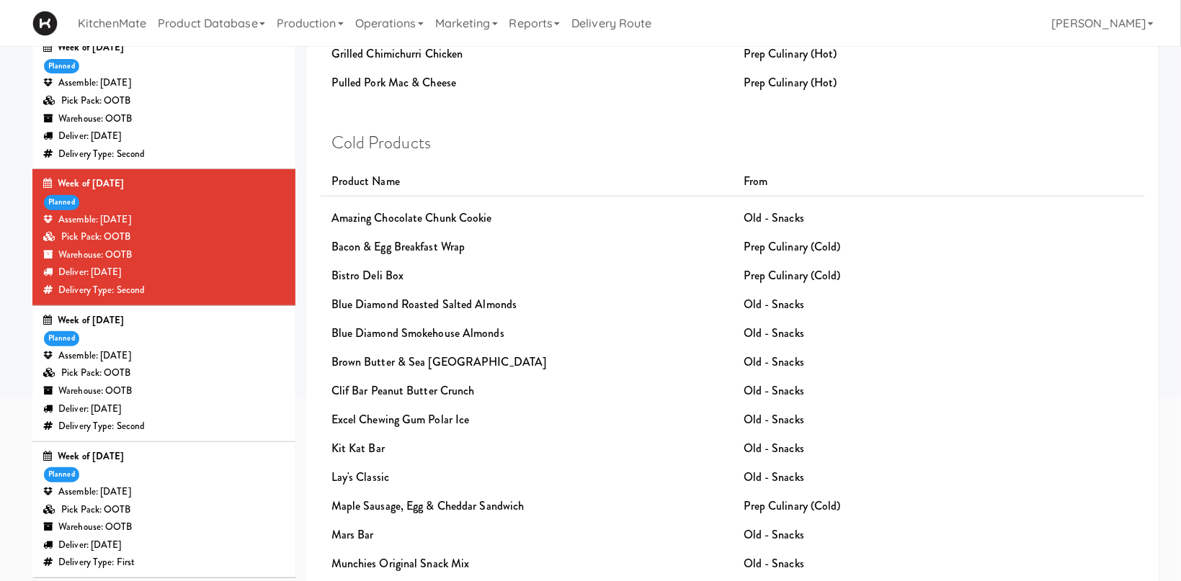
click at [257, 429] on div "Delivery Type: Second" at bounding box center [163, 427] width 241 height 18
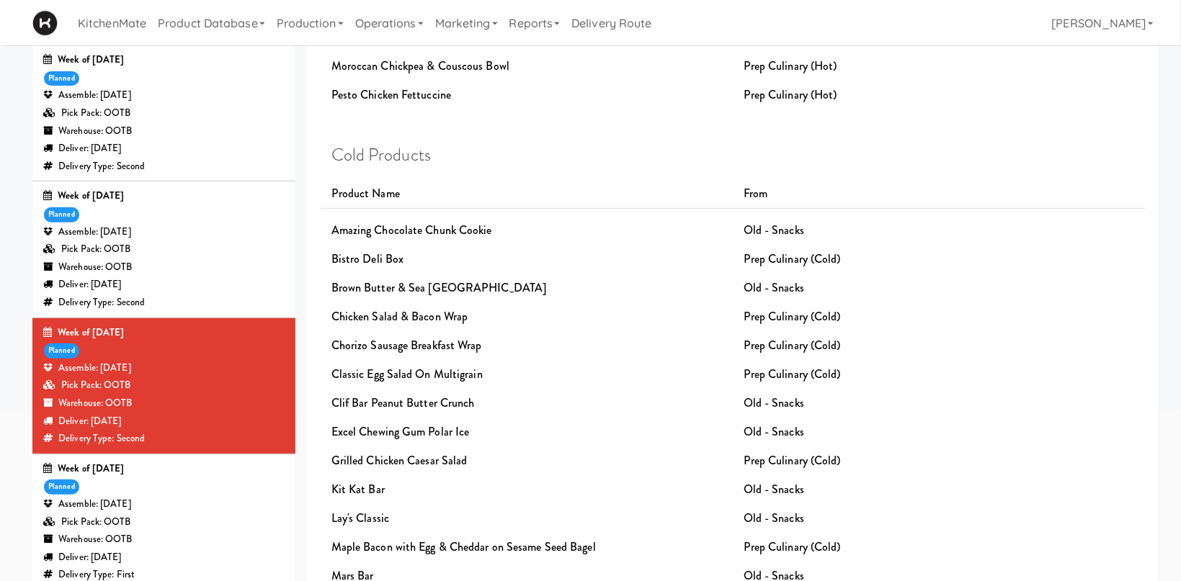
scroll to position [229, 0]
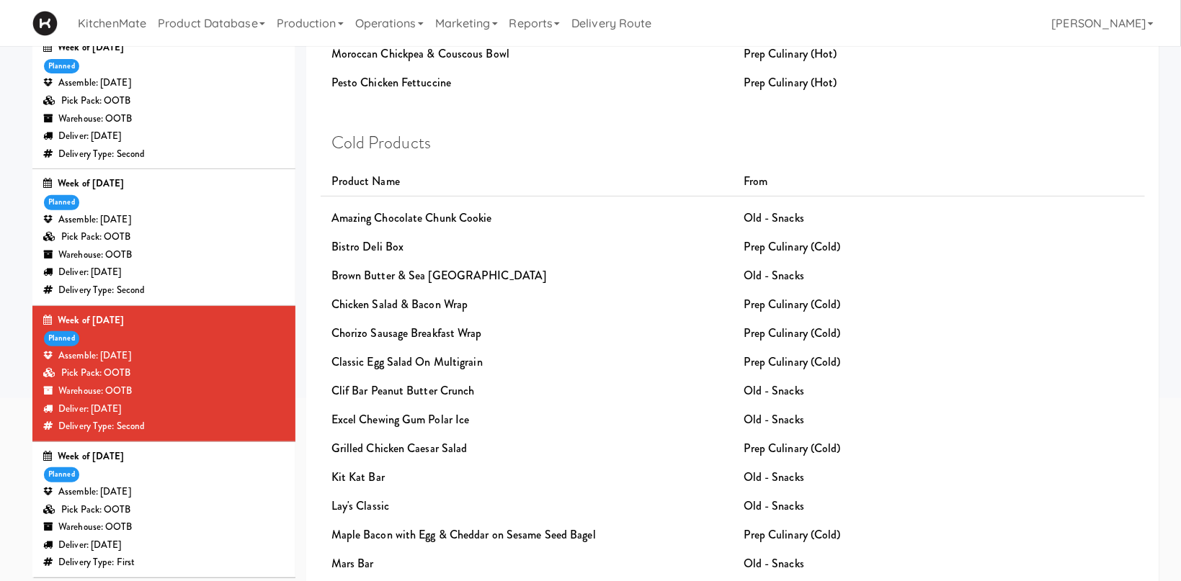
click at [145, 523] on div "Warehouse: OOTB" at bounding box center [163, 528] width 241 height 18
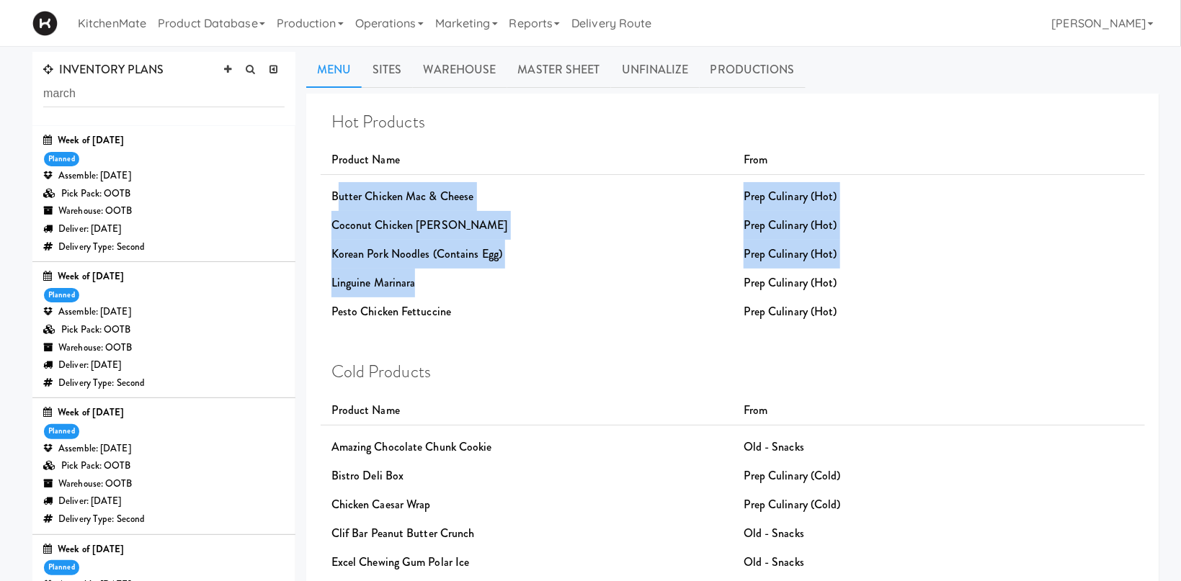
drag, startPoint x: 344, startPoint y: 197, endPoint x: 473, endPoint y: 292, distance: 160.3
click at [473, 292] on div "Hot Products Product Name From Butter Chicken Mac & Cheese Prep Culinary (Hot) …" at bounding box center [732, 219] width 803 height 214
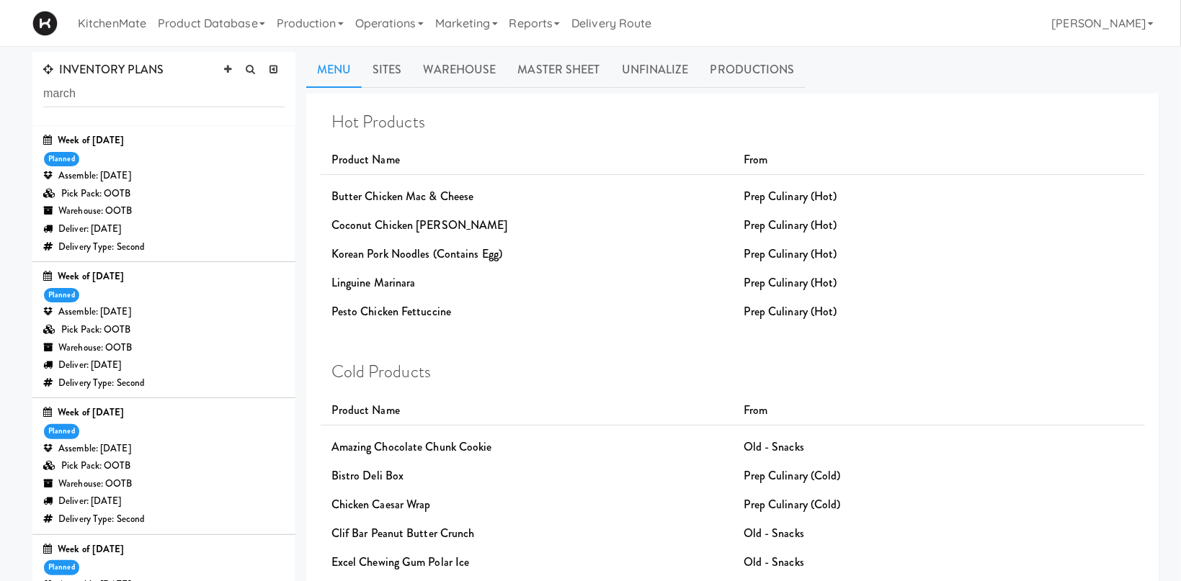
click at [483, 313] on div "Pesto Chicken Fettuccine" at bounding box center [527, 312] width 412 height 29
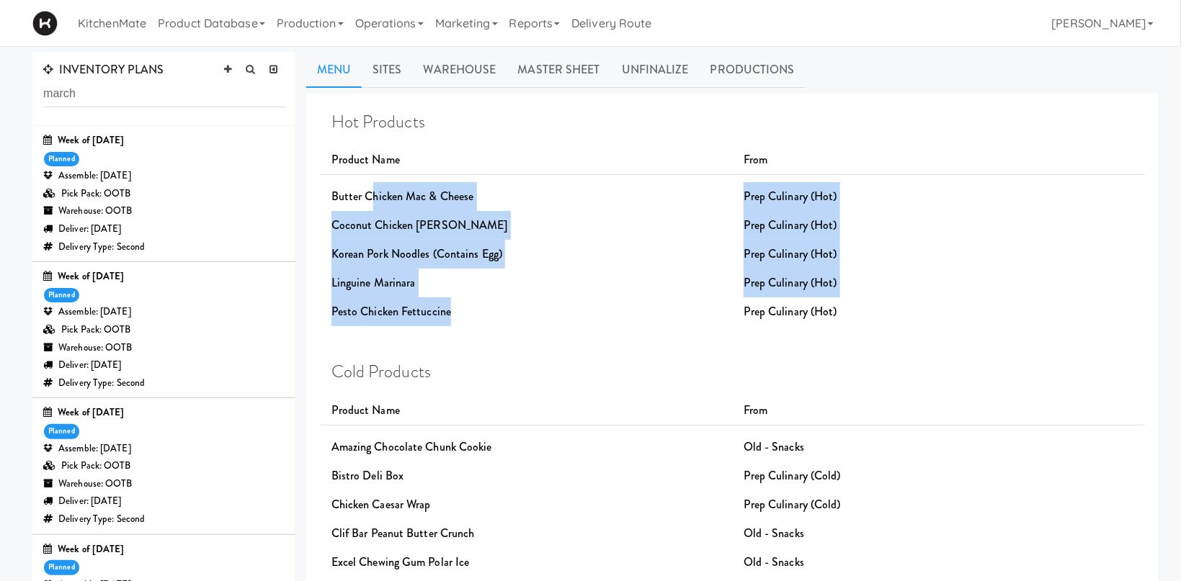
drag, startPoint x: 484, startPoint y: 316, endPoint x: 370, endPoint y: 210, distance: 156.0
click at [370, 210] on div "Hot Products Product Name From Butter Chicken Mac & Cheese Prep Culinary (Hot) …" at bounding box center [732, 219] width 803 height 214
click at [459, 277] on div "Linguine Marinara" at bounding box center [527, 283] width 412 height 29
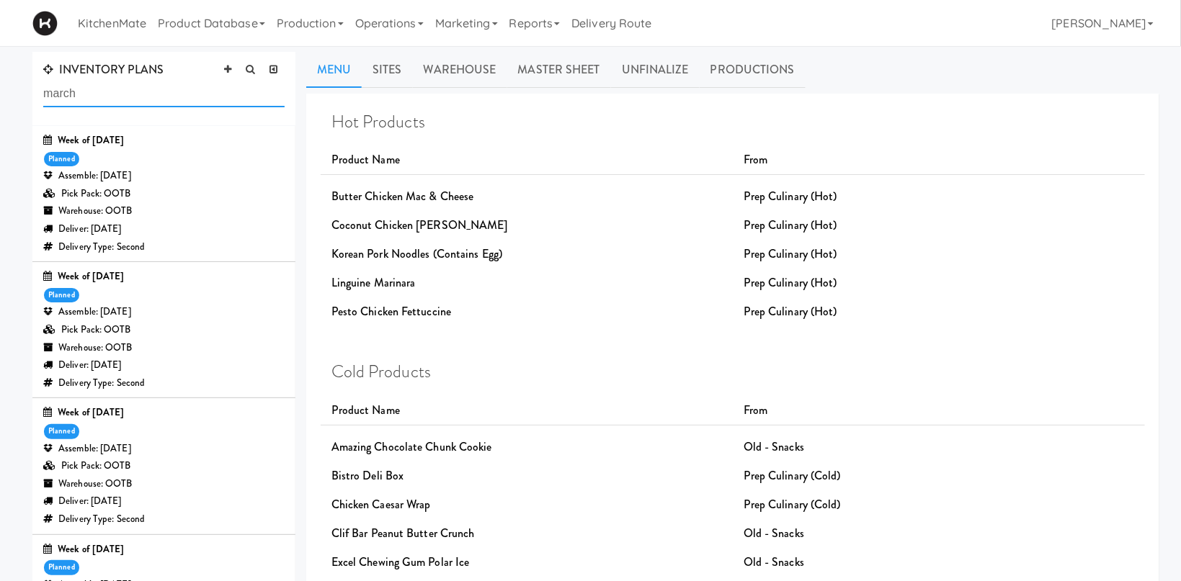
drag, startPoint x: 94, startPoint y: 99, endPoint x: -41, endPoint y: 89, distance: 135.9
click at [43, 89] on input "march" at bounding box center [163, 94] width 241 height 27
click at [205, 313] on div "Assemble: Wednesday Apr 30, 2025" at bounding box center [163, 312] width 241 height 18
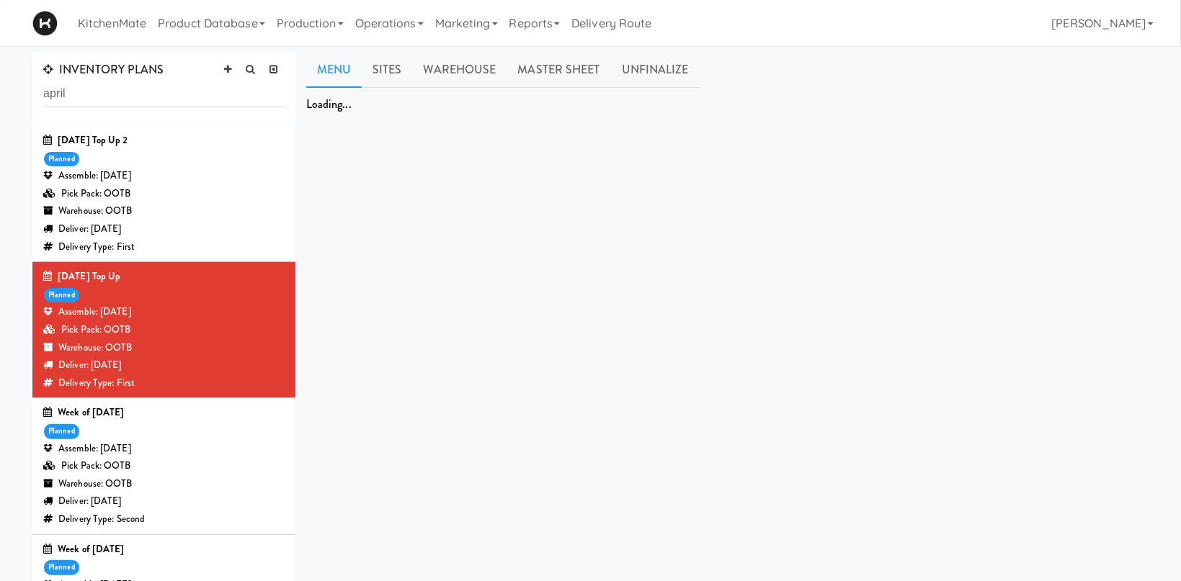
click at [205, 451] on div "Assemble: Wednesday Apr 30, 2025" at bounding box center [163, 449] width 241 height 18
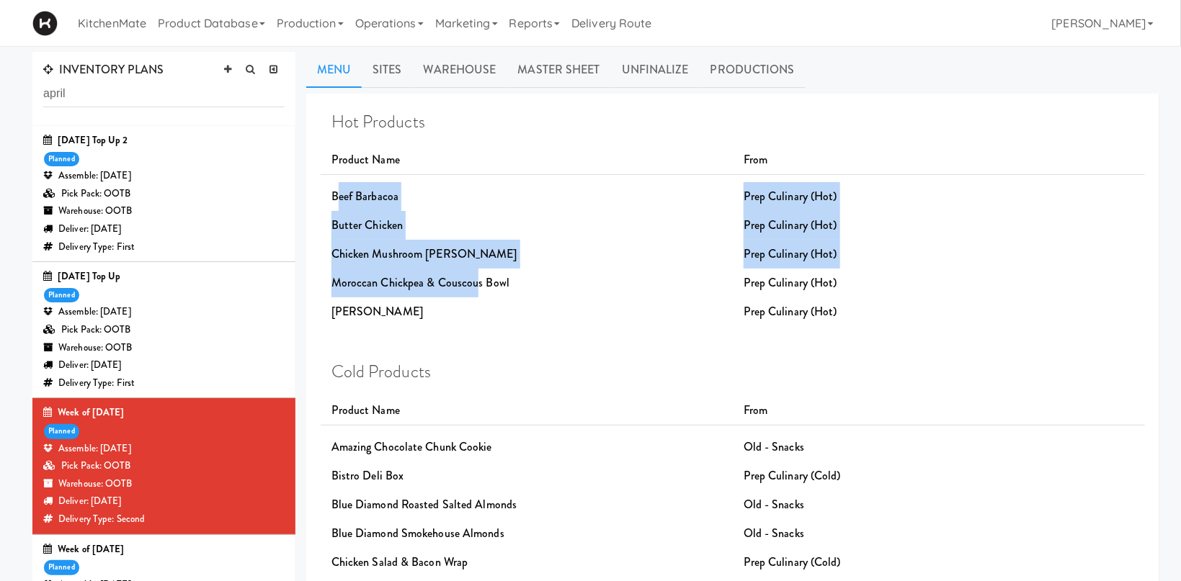
drag, startPoint x: 336, startPoint y: 203, endPoint x: 475, endPoint y: 298, distance: 168.1
click at [475, 298] on div "Hot Products Product Name From Beef Barbacoa Prep Culinary (Hot) Butter Chicken…" at bounding box center [732, 219] width 803 height 214
click at [499, 324] on div "Rigatoni Bolognese" at bounding box center [527, 312] width 412 height 29
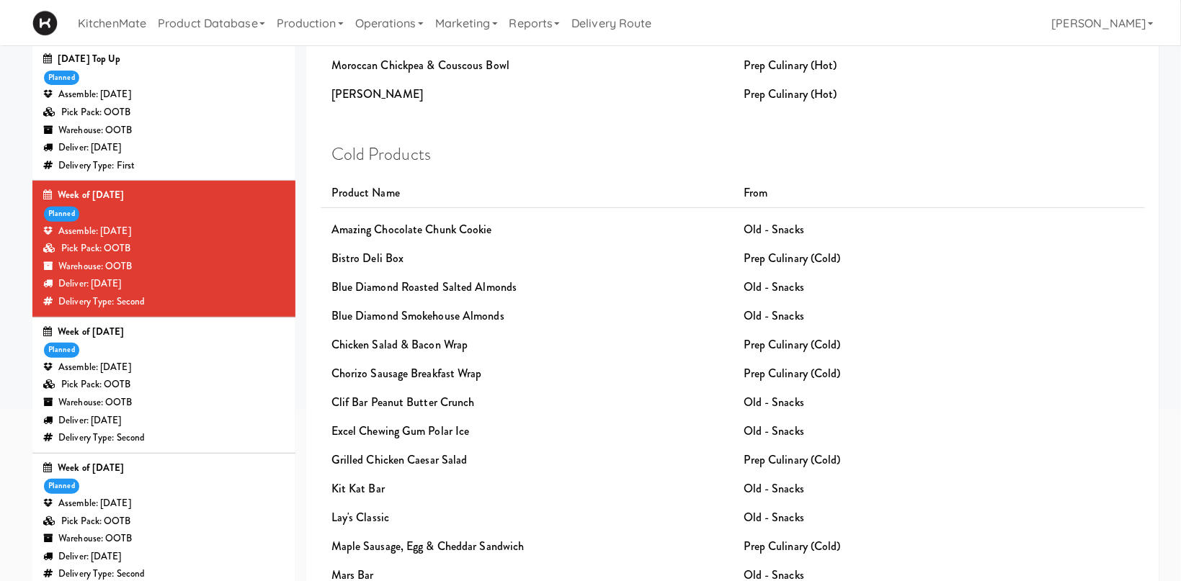
scroll to position [229, 0]
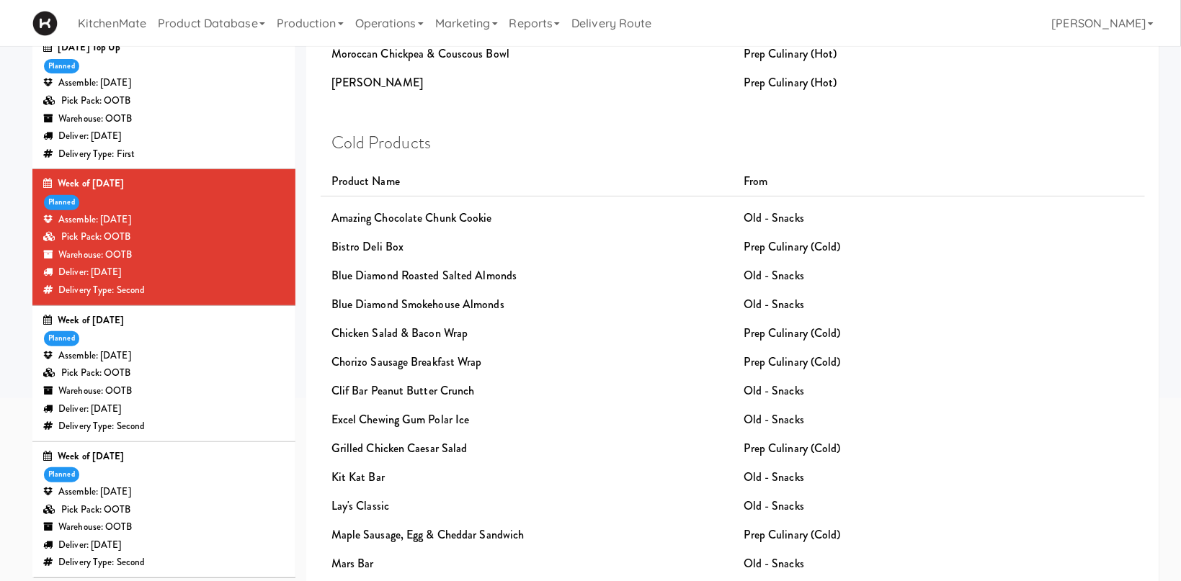
click at [188, 424] on div "Delivery Type: Second" at bounding box center [163, 427] width 241 height 18
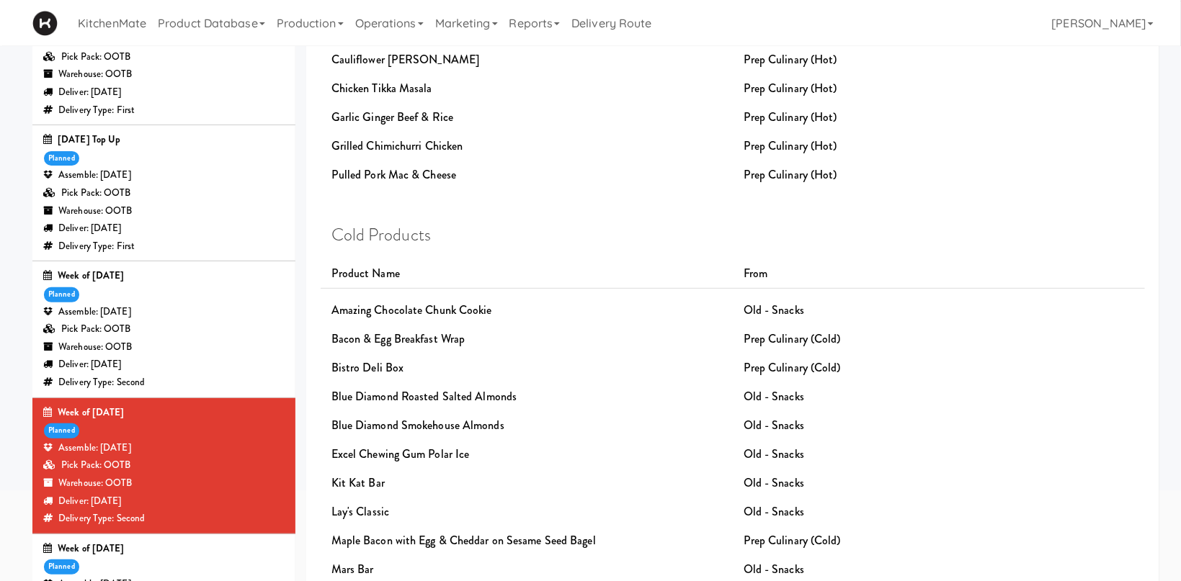
scroll to position [313, 0]
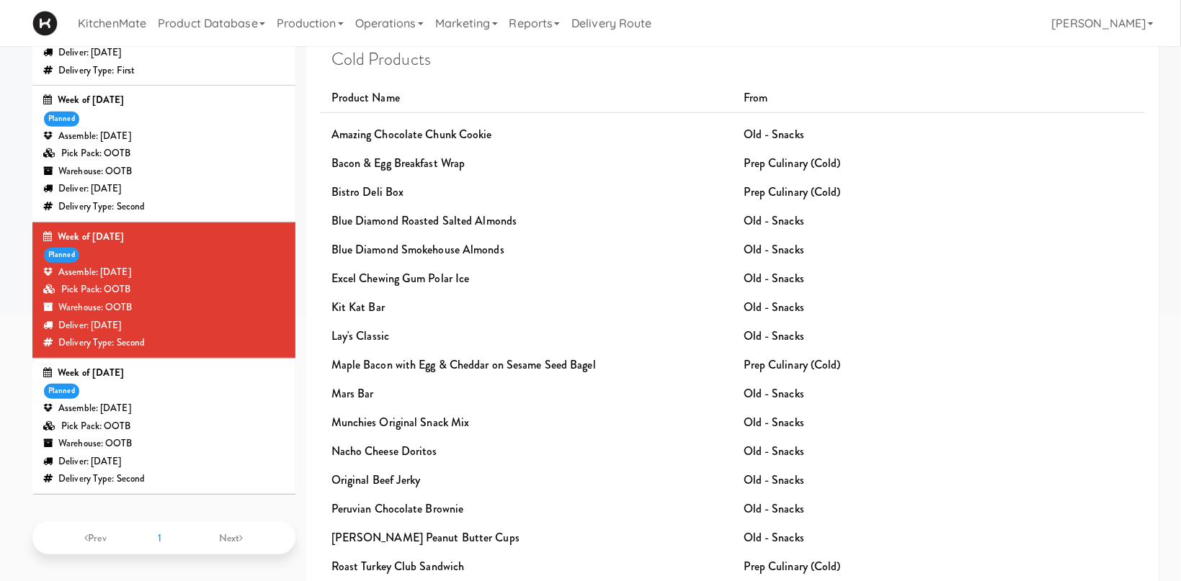
click at [246, 404] on div "Assemble: Wednesday Apr 16, 2025" at bounding box center [163, 409] width 241 height 18
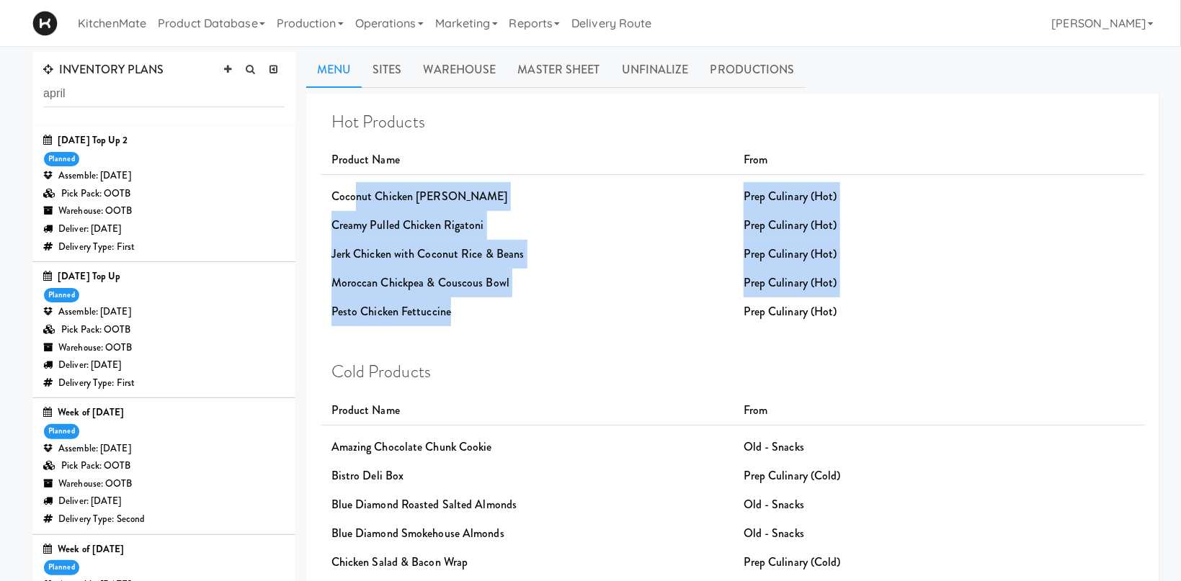
drag, startPoint x: 354, startPoint y: 188, endPoint x: 499, endPoint y: 312, distance: 190.6
click at [499, 312] on div "Hot Products Product Name From Coconut Chicken Curry Prep Culinary (Hot) Creamy…" at bounding box center [732, 219] width 803 height 214
click at [508, 314] on div "Pesto Chicken Fettuccine" at bounding box center [527, 312] width 412 height 29
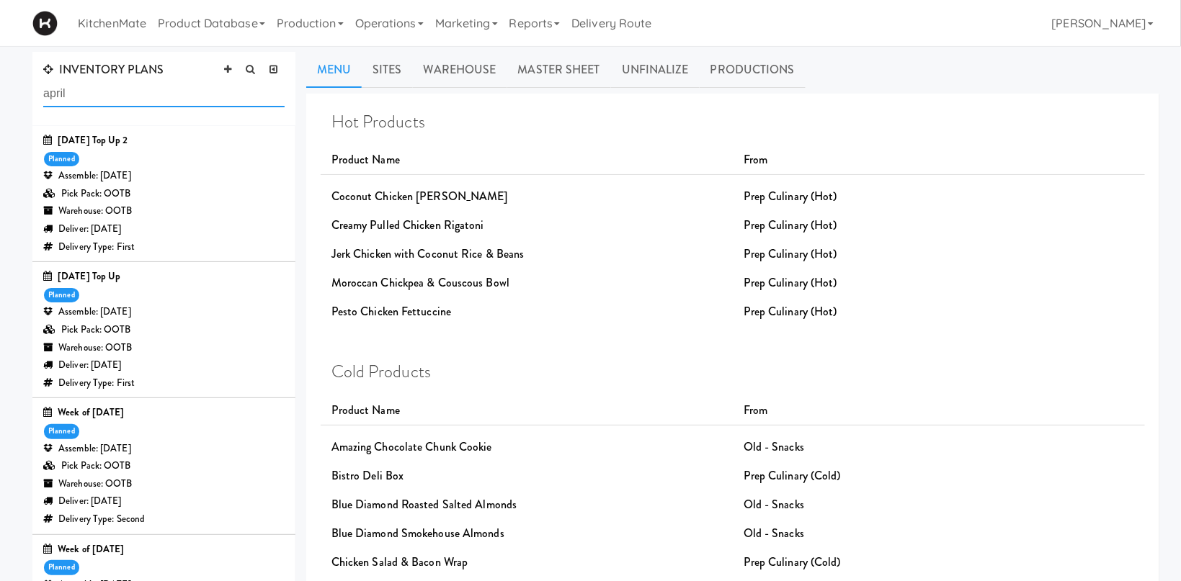
drag, startPoint x: 129, startPoint y: 94, endPoint x: -41, endPoint y: 77, distance: 170.9
click at [43, 81] on input "april" at bounding box center [163, 94] width 241 height 27
click at [169, 193] on div "Pick Pack: OOTB" at bounding box center [163, 194] width 241 height 18
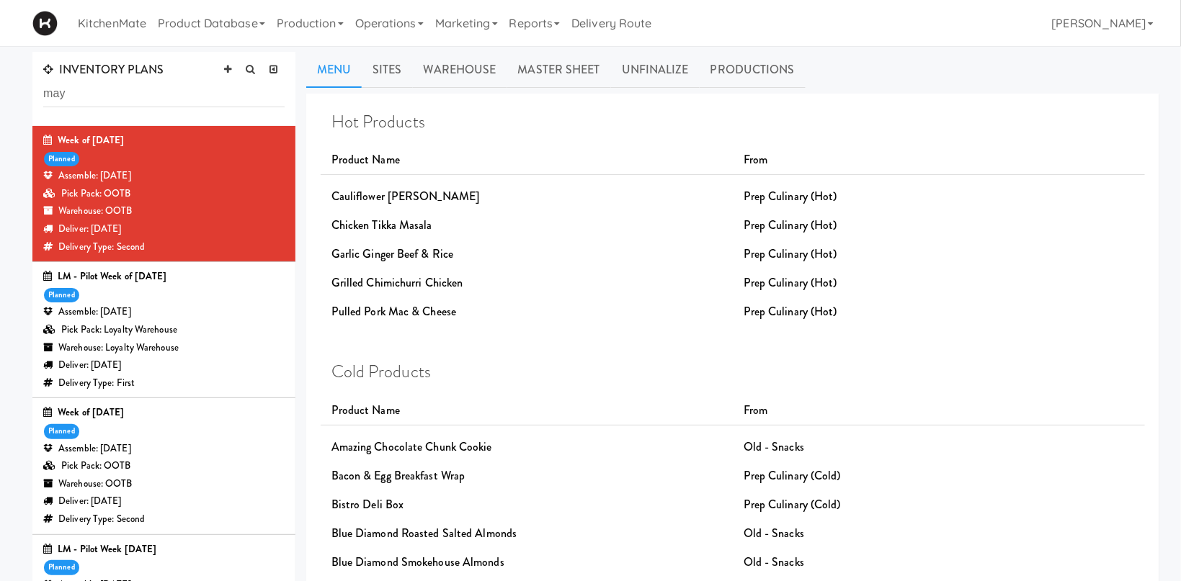
click at [182, 300] on div "LM - Pilot Week of May 26 planned Assemble: Sunday May 25, 2025 Pick Pack: Loya…" at bounding box center [163, 330] width 241 height 124
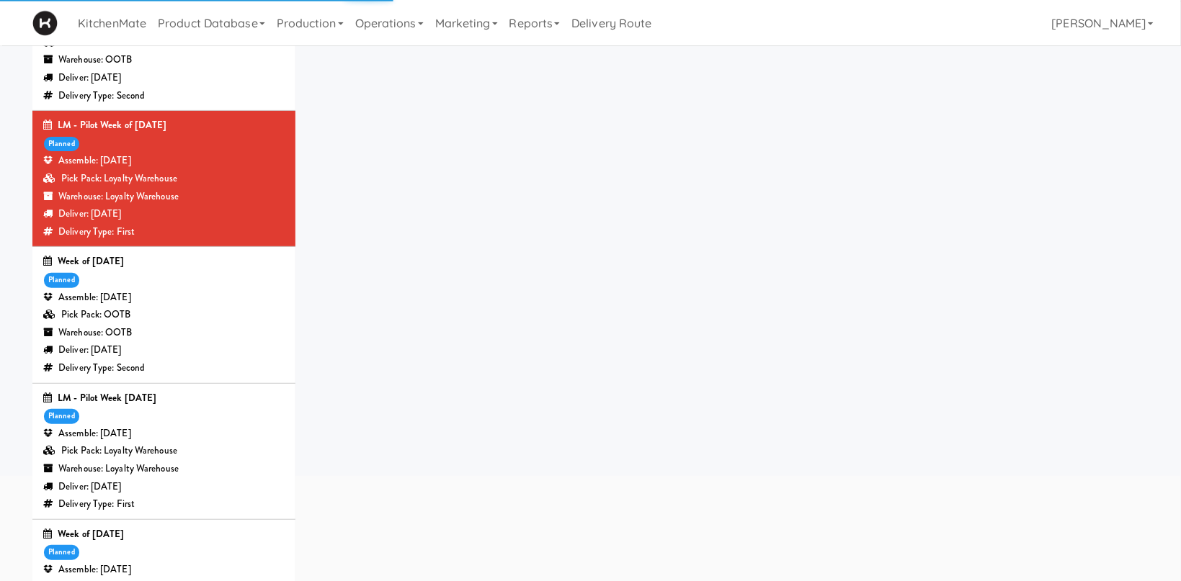
scroll to position [153, 0]
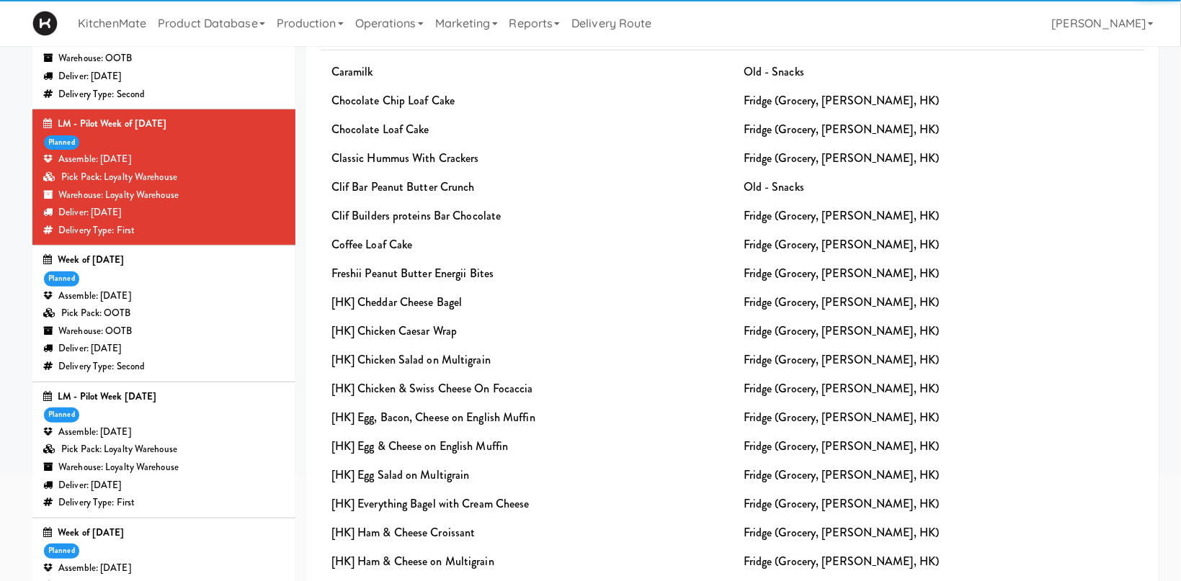
click at [197, 319] on div "Pick Pack: OOTB" at bounding box center [163, 314] width 241 height 18
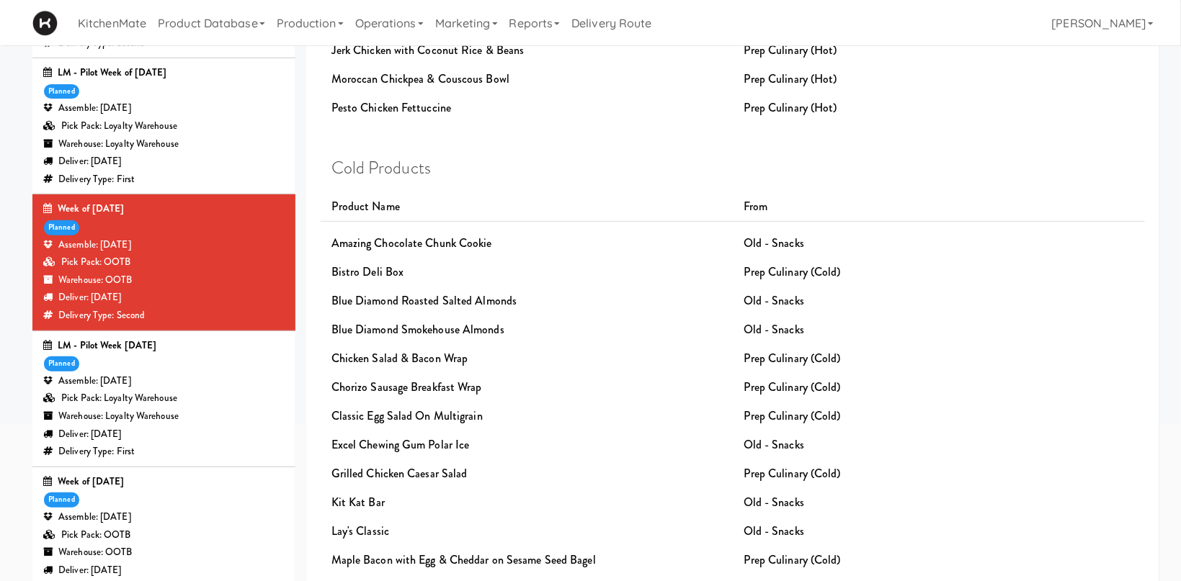
scroll to position [229, 0]
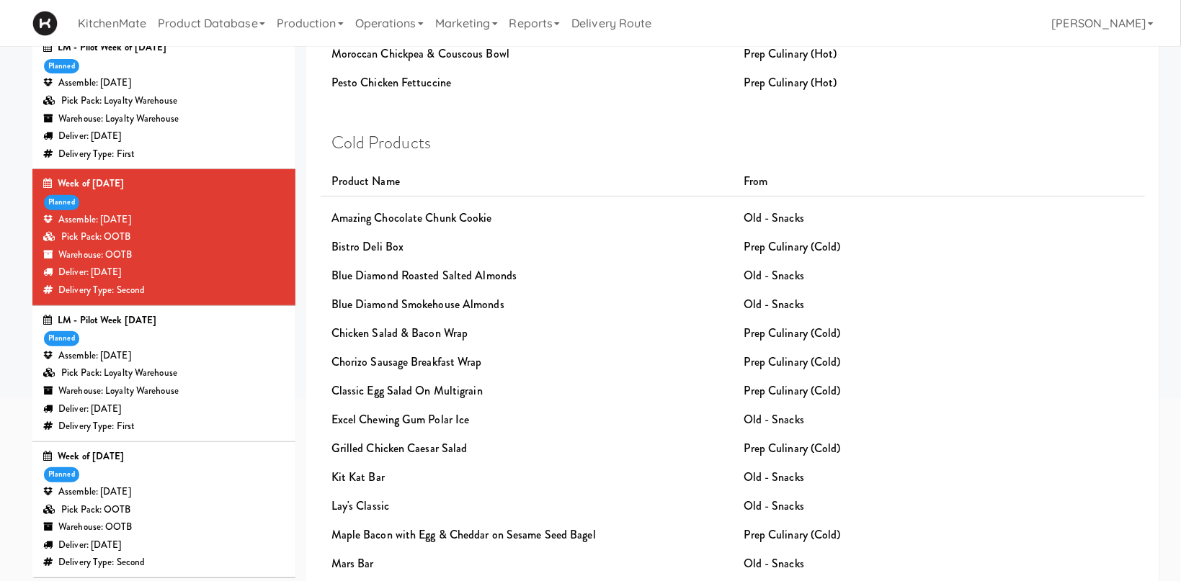
click at [199, 365] on div "Assemble: Sunday May 18, 2025" at bounding box center [163, 356] width 241 height 18
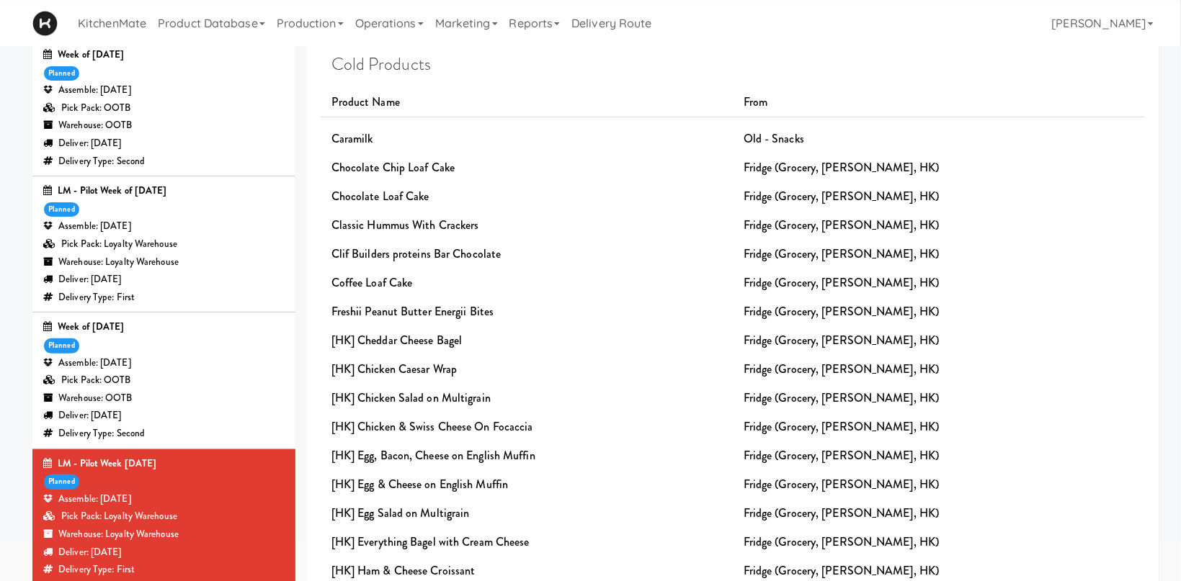
scroll to position [306, 0]
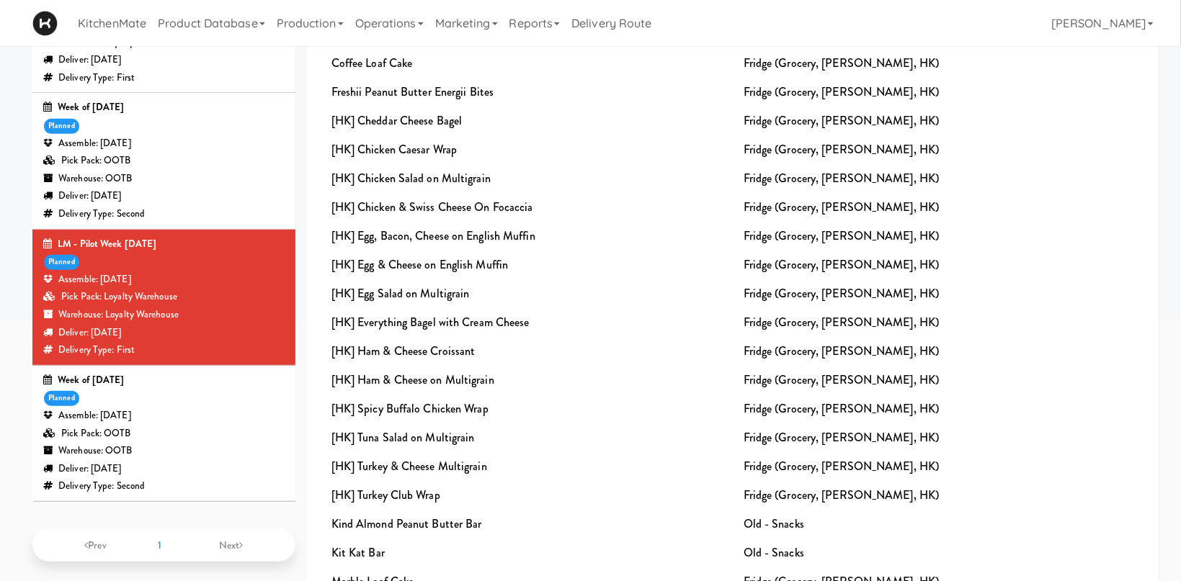
click at [209, 425] on div "Assemble: Wednesday May 14, 2025" at bounding box center [163, 416] width 241 height 18
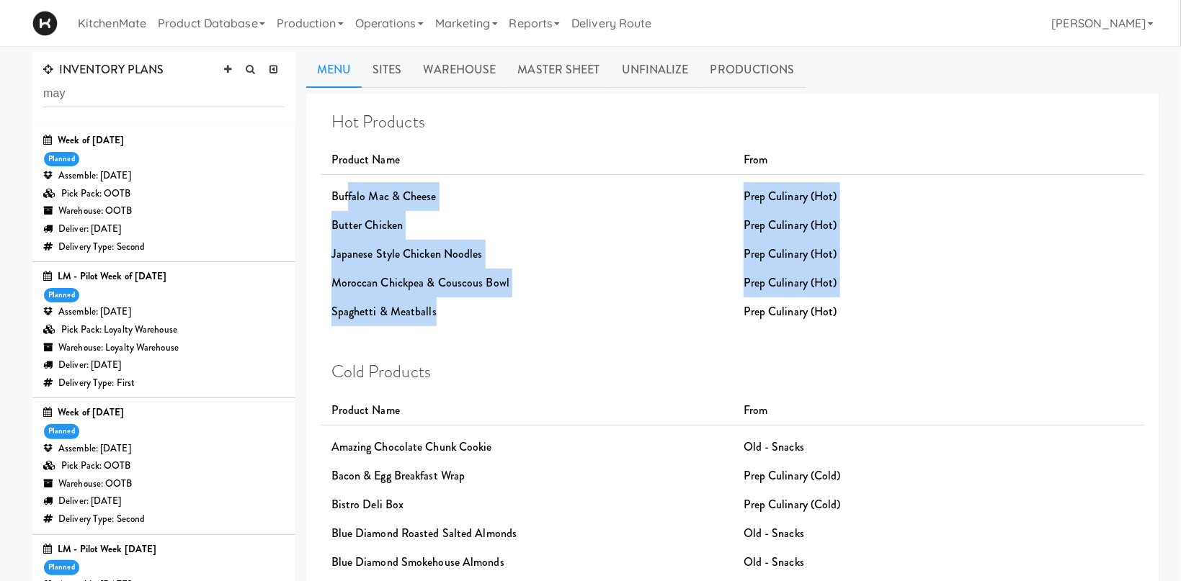
drag, startPoint x: 349, startPoint y: 205, endPoint x: 592, endPoint y: 311, distance: 264.9
click at [629, 308] on div "Hot Products Product Name From Buffalo Mac & Cheese Prep Culinary (Hot) Butter …" at bounding box center [732, 219] width 803 height 214
click at [543, 326] on div "Spaghetti & Meatballs" at bounding box center [527, 312] width 412 height 29
drag, startPoint x: 457, startPoint y: 304, endPoint x: 368, endPoint y: 189, distance: 145.4
click at [368, 189] on div "Hot Products Product Name From Buffalo Mac & Cheese Prep Culinary (Hot) Butter …" at bounding box center [732, 219] width 803 height 214
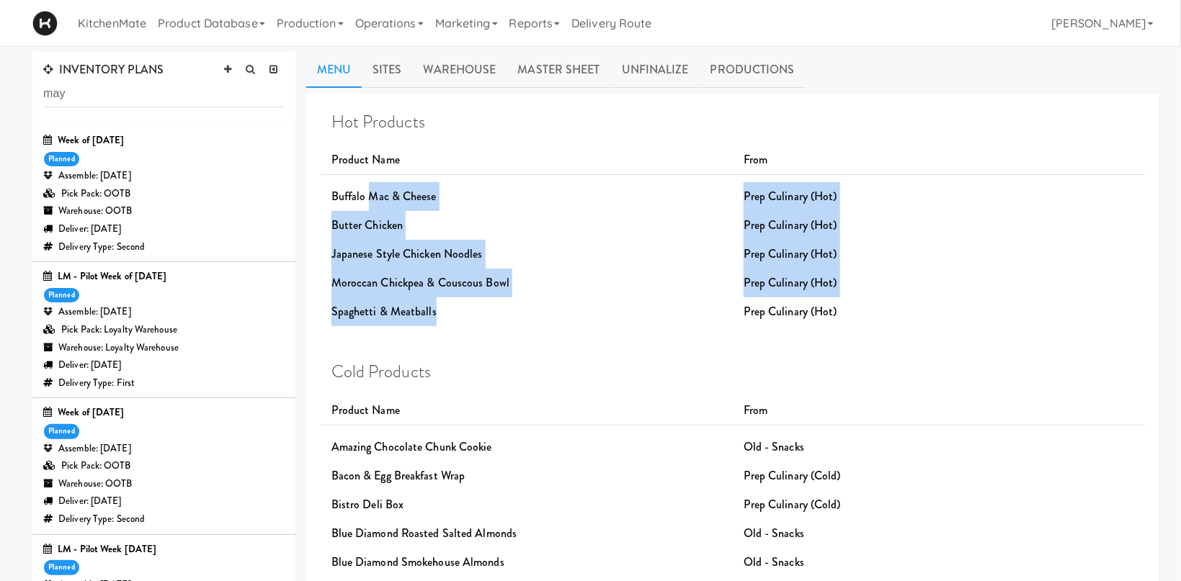
click at [417, 264] on div "Japanese Style Chicken Noodles" at bounding box center [527, 254] width 412 height 29
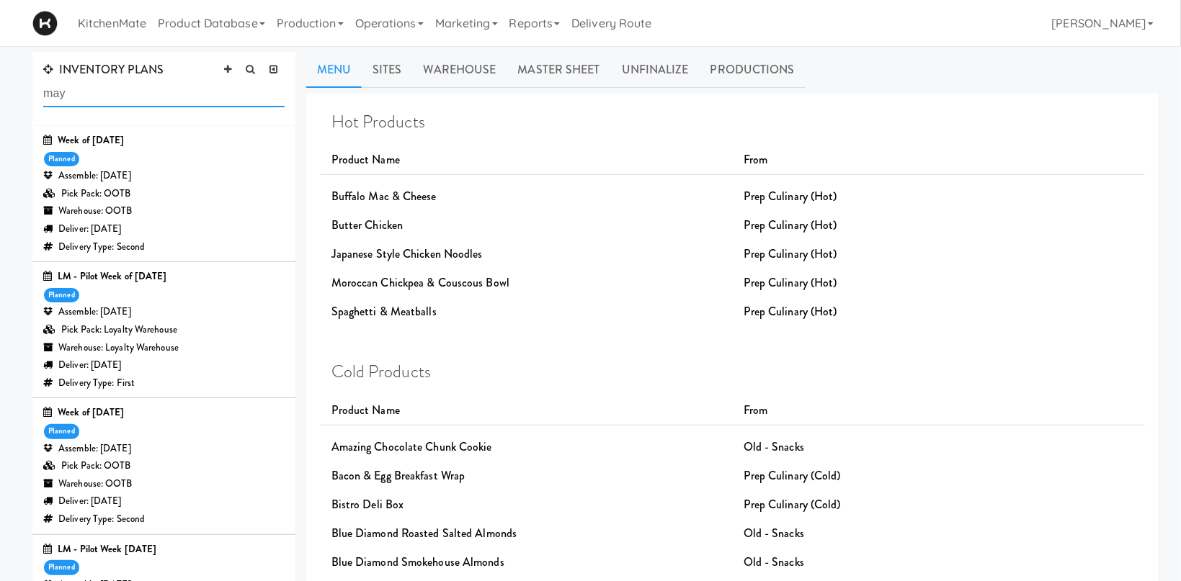
drag, startPoint x: 76, startPoint y: 91, endPoint x: -35, endPoint y: 81, distance: 111.4
click at [43, 81] on input "may" at bounding box center [163, 94] width 241 height 27
type input "june"
click at [216, 187] on div "Pick Pack: OOTB" at bounding box center [163, 194] width 241 height 18
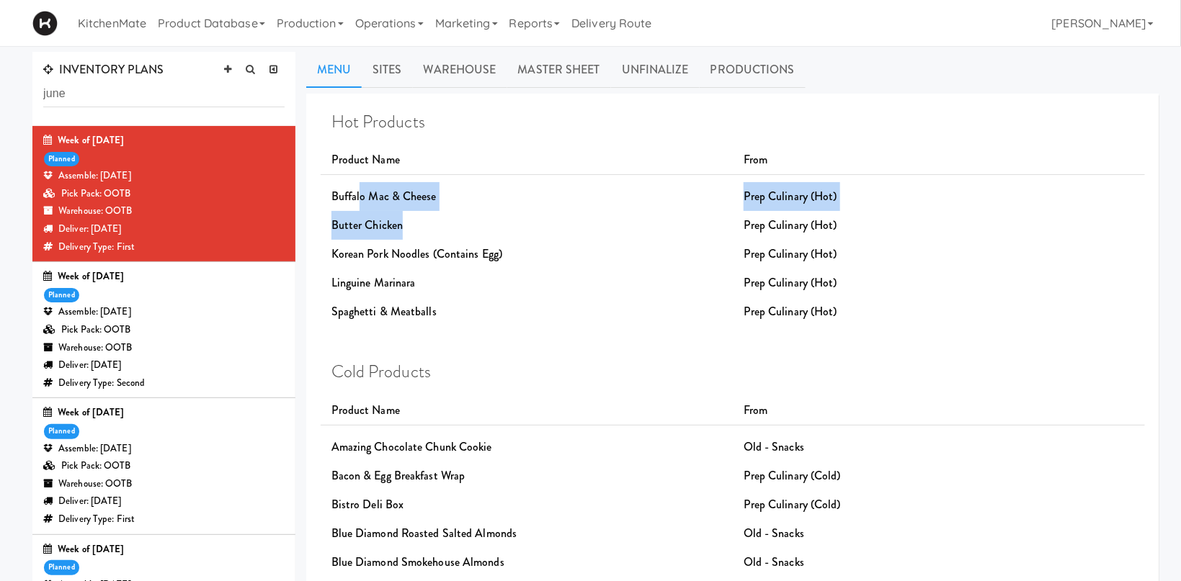
drag, startPoint x: 358, startPoint y: 193, endPoint x: 439, endPoint y: 285, distance: 122.6
click at [415, 245] on div "Hot Products Product Name From Buffalo Mac & Cheese Prep Culinary (Hot) Butter …" at bounding box center [732, 219] width 803 height 214
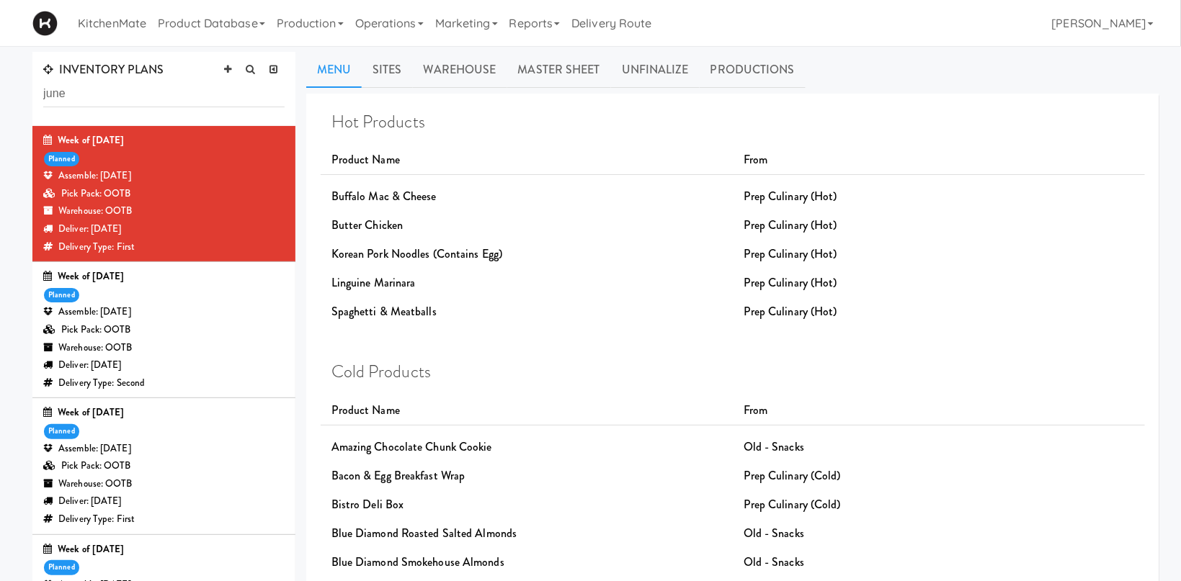
click at [454, 313] on div "Spaghetti & Meatballs" at bounding box center [527, 312] width 412 height 29
click at [190, 293] on div "Week of June 22nd, 2025 planned Assemble: Wednesday Jun 25, 2025 Pick Pack: OOT…" at bounding box center [163, 330] width 241 height 124
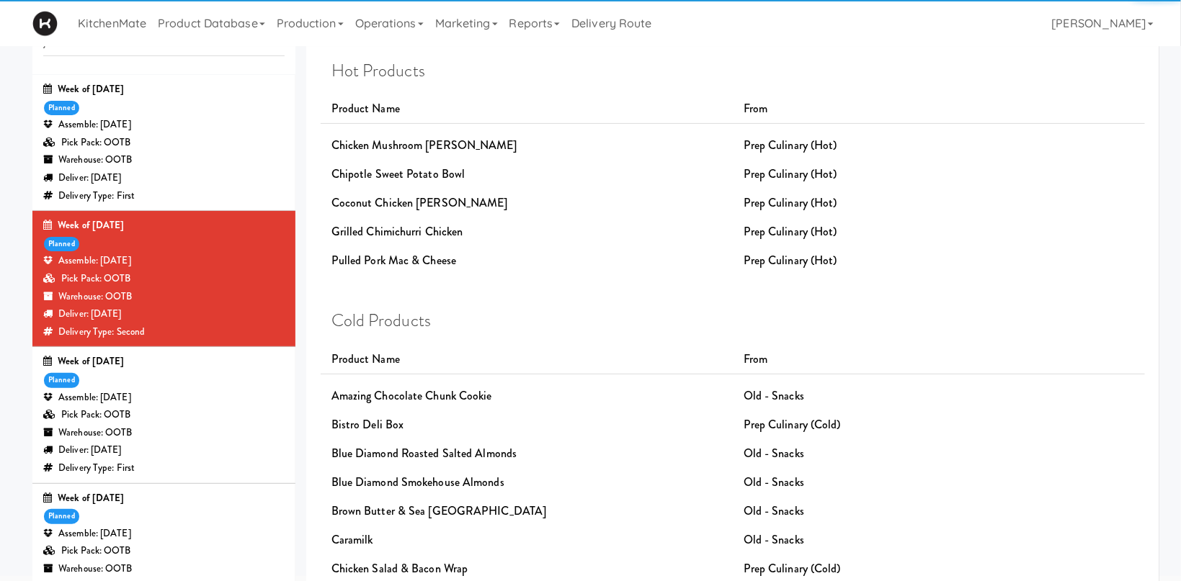
scroll to position [76, 0]
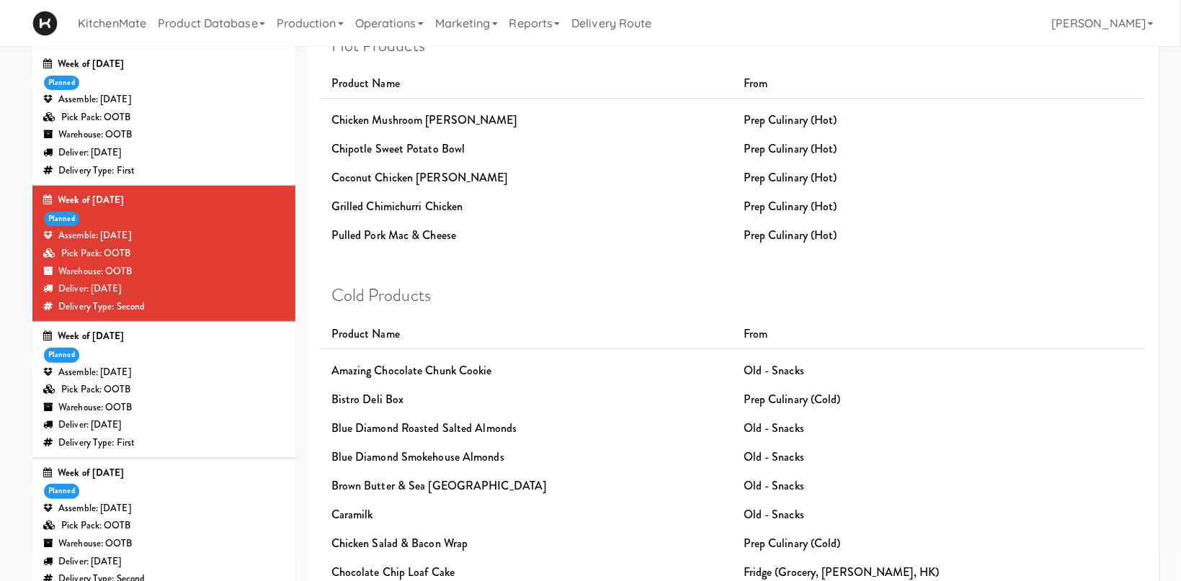
click at [225, 408] on div "Warehouse: OOTB" at bounding box center [163, 408] width 241 height 18
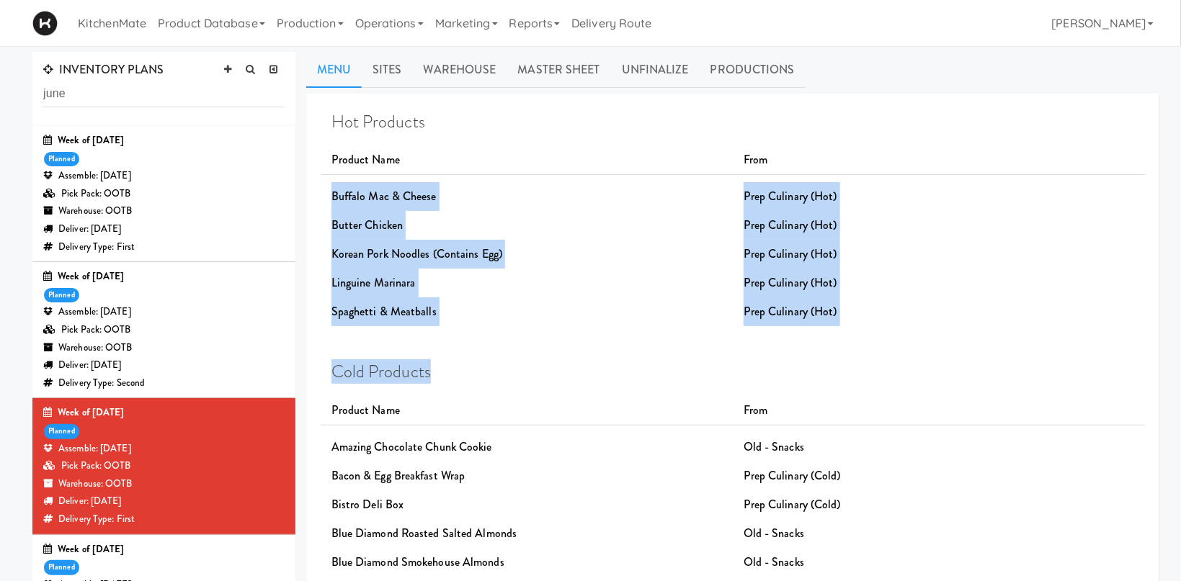
drag, startPoint x: 373, startPoint y: 210, endPoint x: 865, endPoint y: 361, distance: 514.0
click at [866, 364] on h4 "Cold Products" at bounding box center [732, 371] width 803 height 19
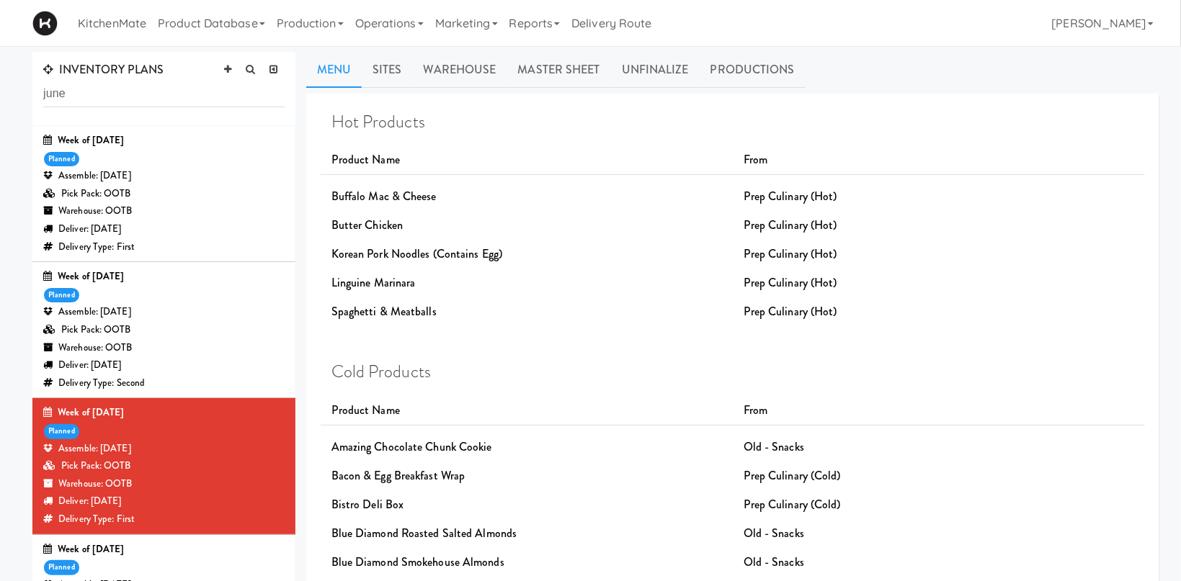
drag, startPoint x: 854, startPoint y: 321, endPoint x: 898, endPoint y: 334, distance: 45.8
click at [854, 325] on div "Prep Culinary (Hot)" at bounding box center [939, 312] width 412 height 29
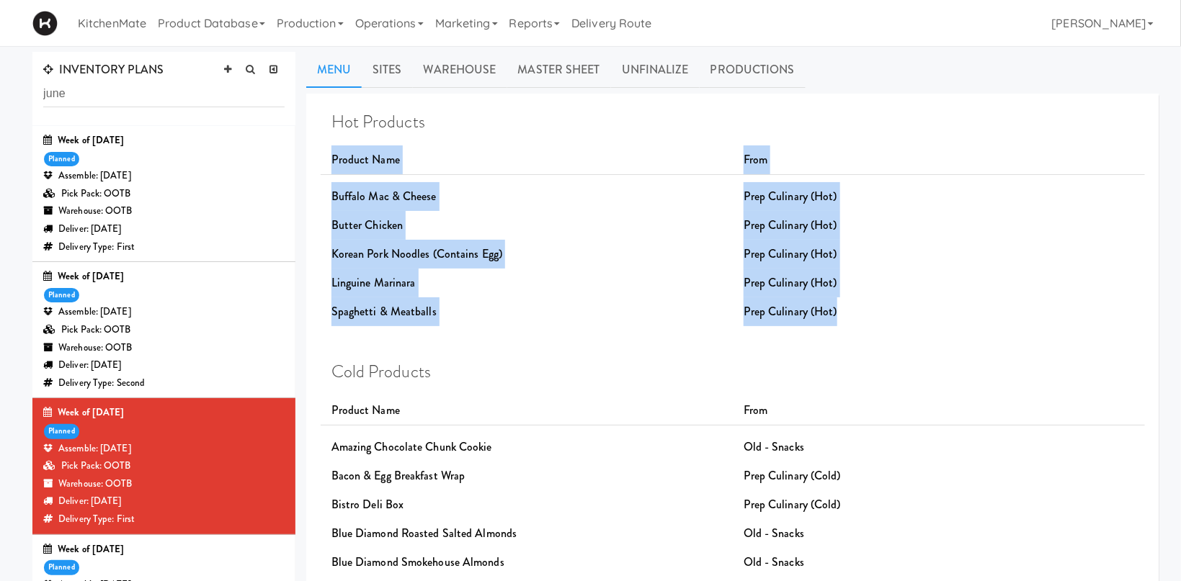
drag, startPoint x: 862, startPoint y: 310, endPoint x: 326, endPoint y: 156, distance: 557.1
click at [331, 156] on div "Hot Products Product Name From Buffalo Mac & Cheese Prep Culinary (Hot) Butter …" at bounding box center [732, 219] width 803 height 214
click at [480, 182] on div "Hot Products Product Name From Buffalo Mac & Cheese Prep Culinary (Hot) Butter …" at bounding box center [732, 219] width 803 height 214
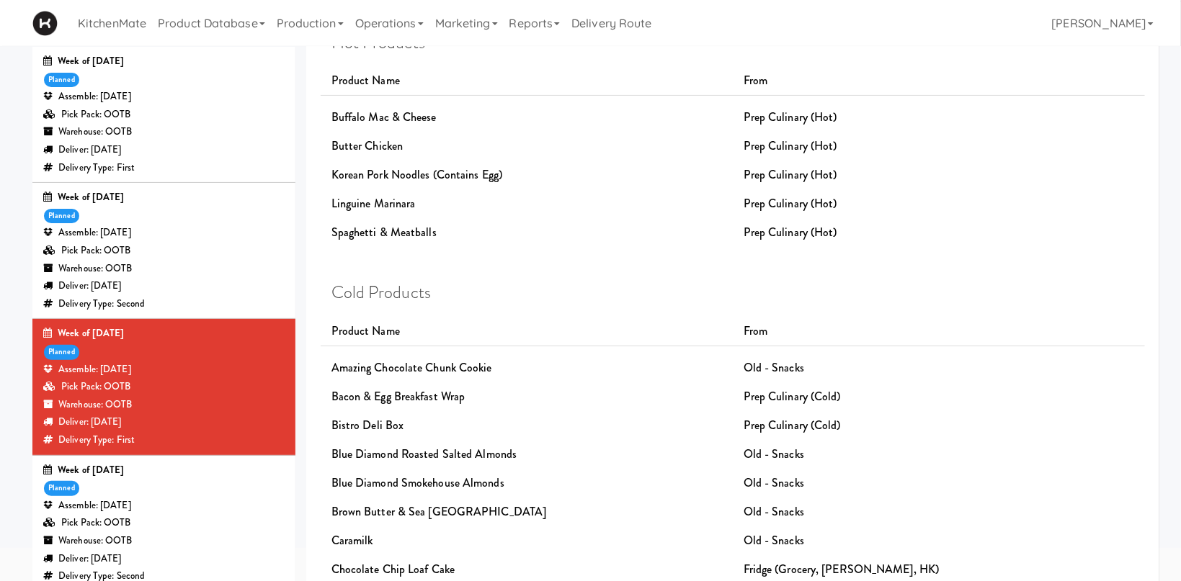
scroll to position [153, 0]
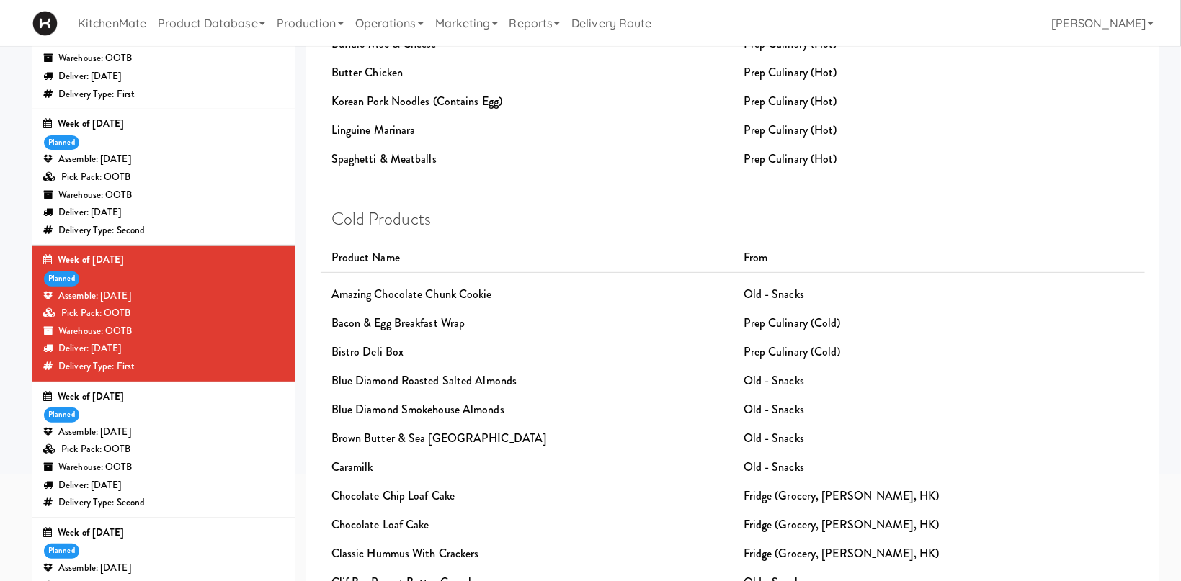
click at [188, 468] on div "Warehouse: OOTB" at bounding box center [163, 468] width 241 height 18
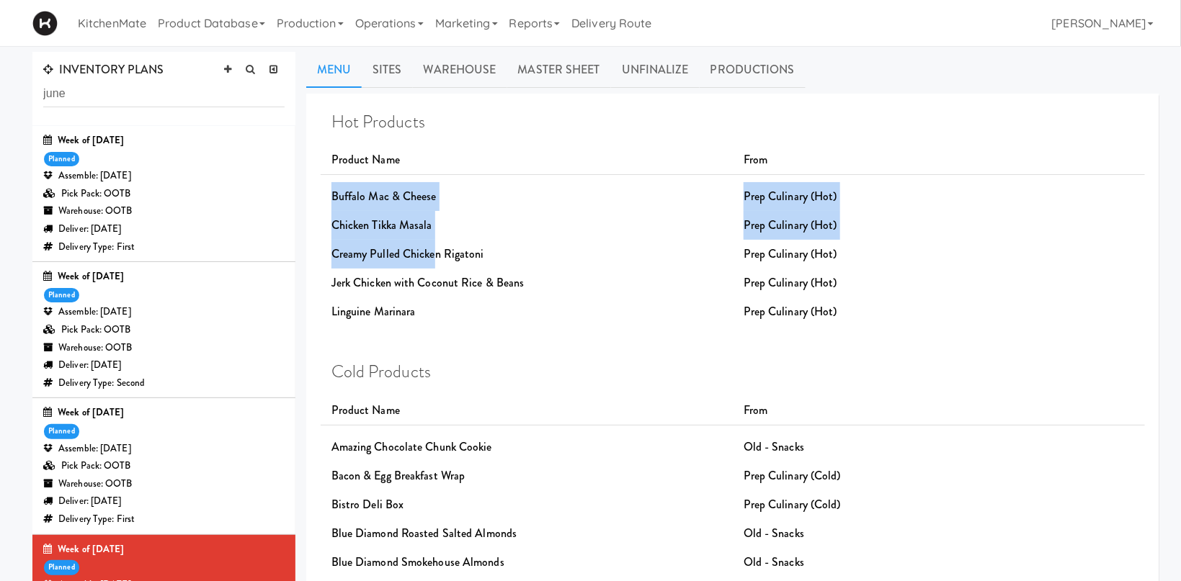
drag, startPoint x: 325, startPoint y: 196, endPoint x: 441, endPoint y: 257, distance: 131.2
click at [437, 251] on div "Hot Products Product Name From Buffalo Mac & Cheese Prep Culinary (Hot) Chicken…" at bounding box center [732, 219] width 803 height 214
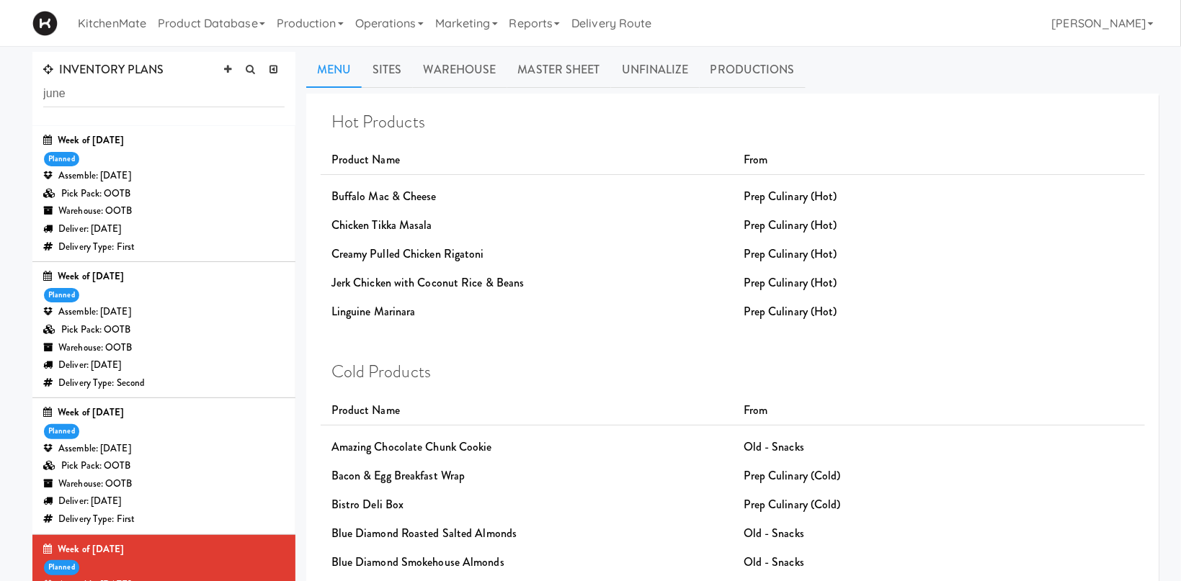
click at [478, 316] on div "Linguine Marinara" at bounding box center [527, 312] width 412 height 29
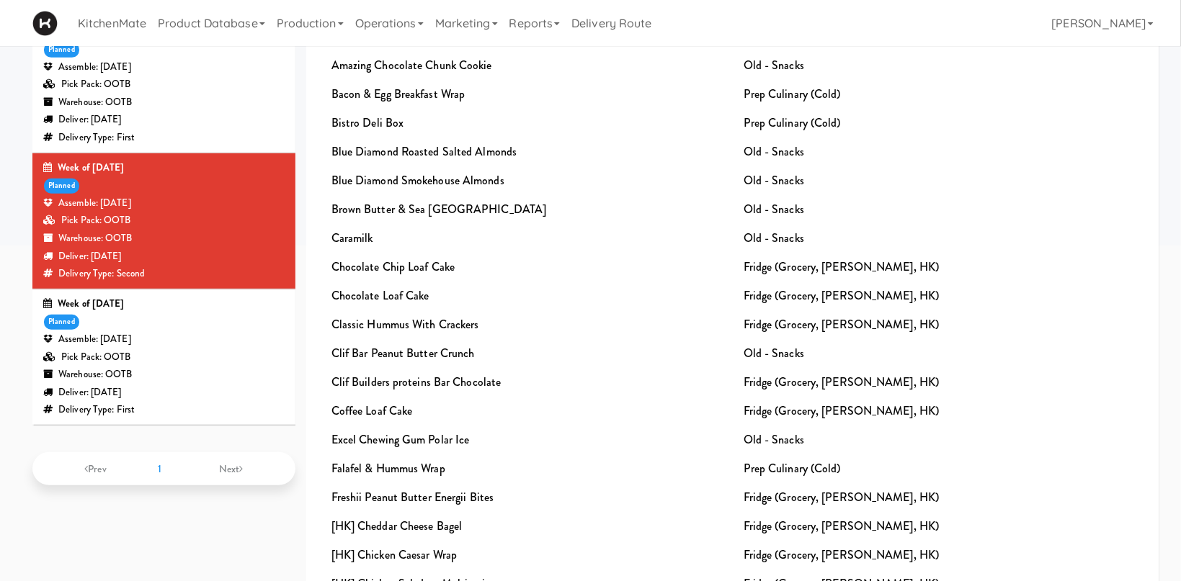
click at [223, 347] on div "Assemble: Sunday Jun 15, 2025" at bounding box center [163, 340] width 241 height 18
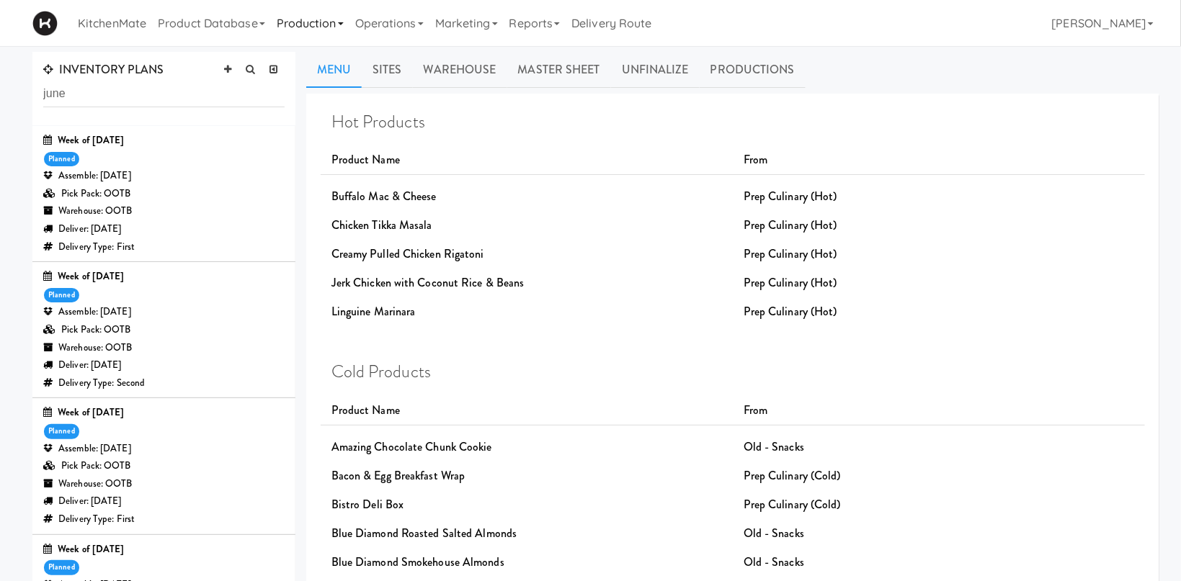
click at [306, 36] on link "Production" at bounding box center [310, 23] width 79 height 46
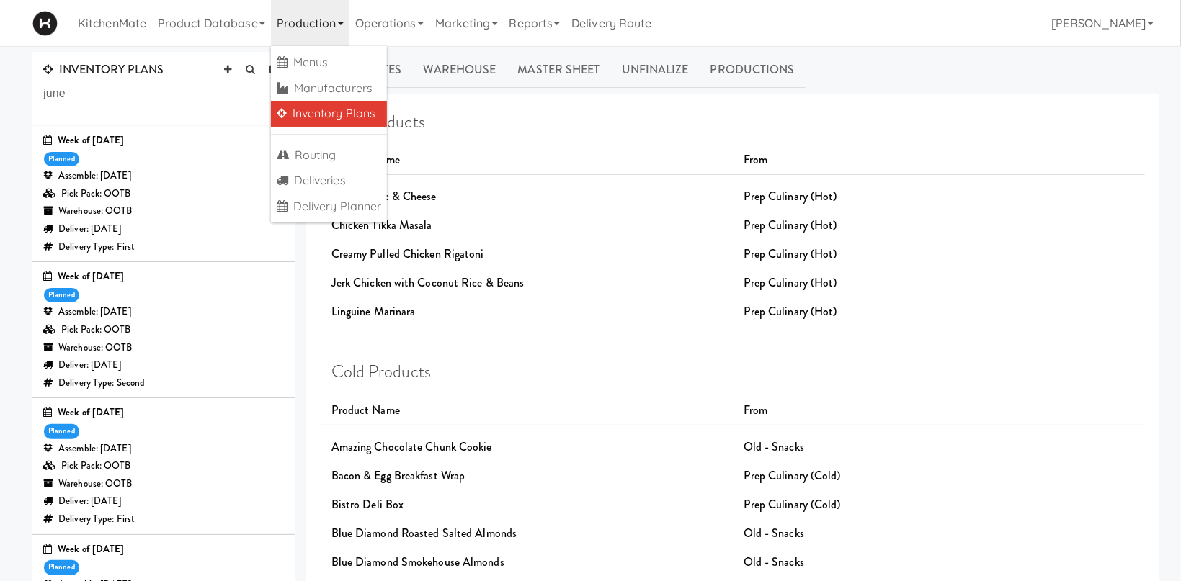
click at [326, 112] on link "Inventory Plans" at bounding box center [329, 114] width 117 height 26
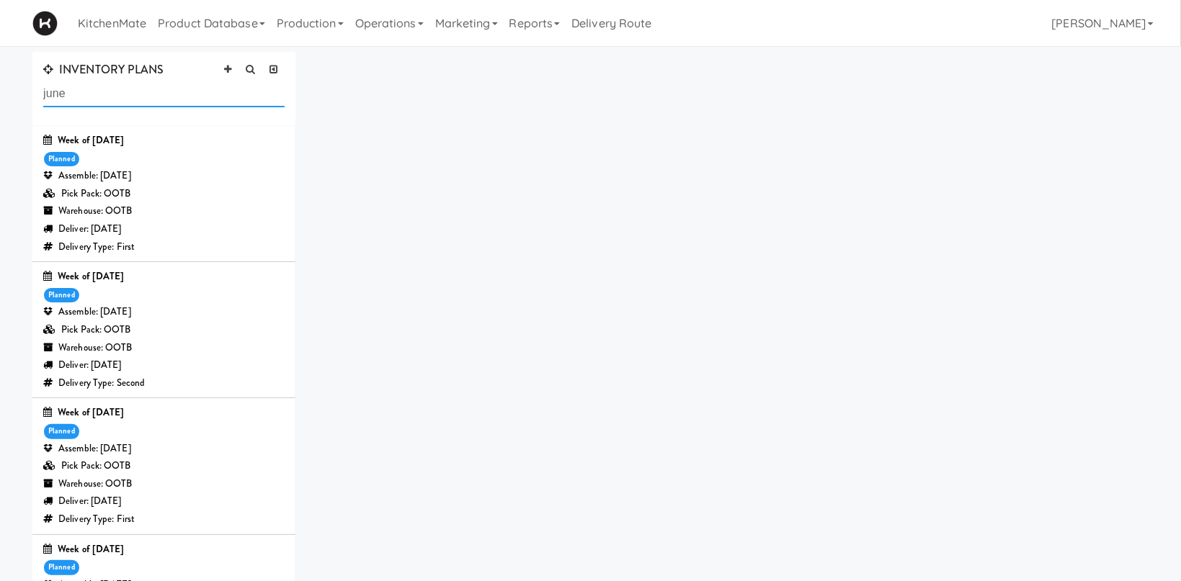
drag, startPoint x: -38, startPoint y: 66, endPoint x: -182, endPoint y: 55, distance: 143.8
click at [43, 81] on input "june" at bounding box center [163, 94] width 241 height 27
click at [182, 178] on div "Assemble: [DATE]" at bounding box center [163, 176] width 241 height 18
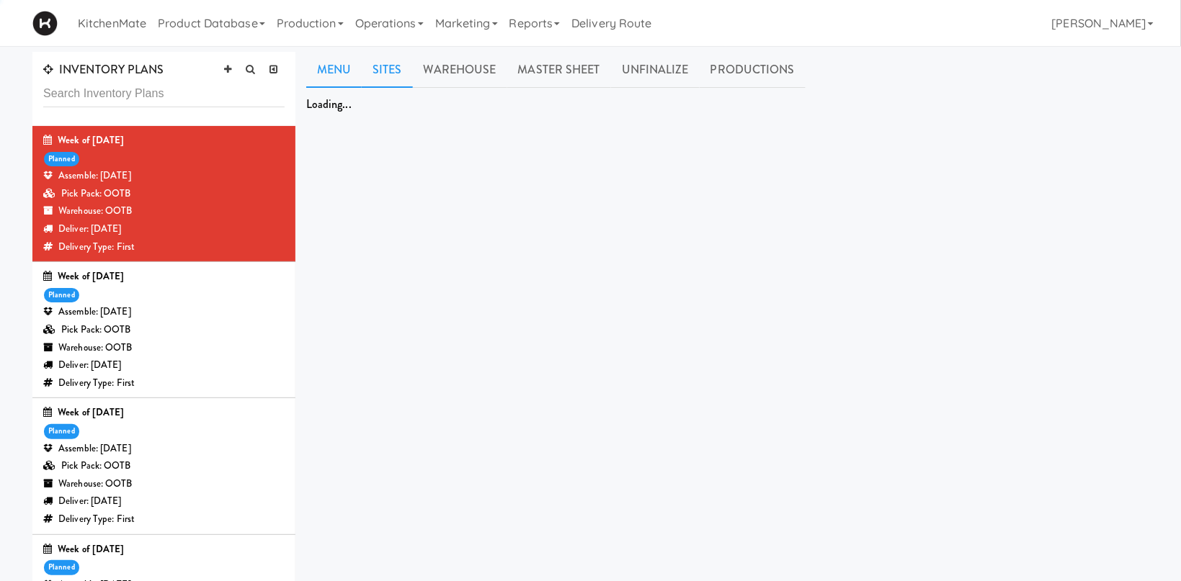
click at [383, 63] on link "Sites" at bounding box center [387, 70] width 51 height 36
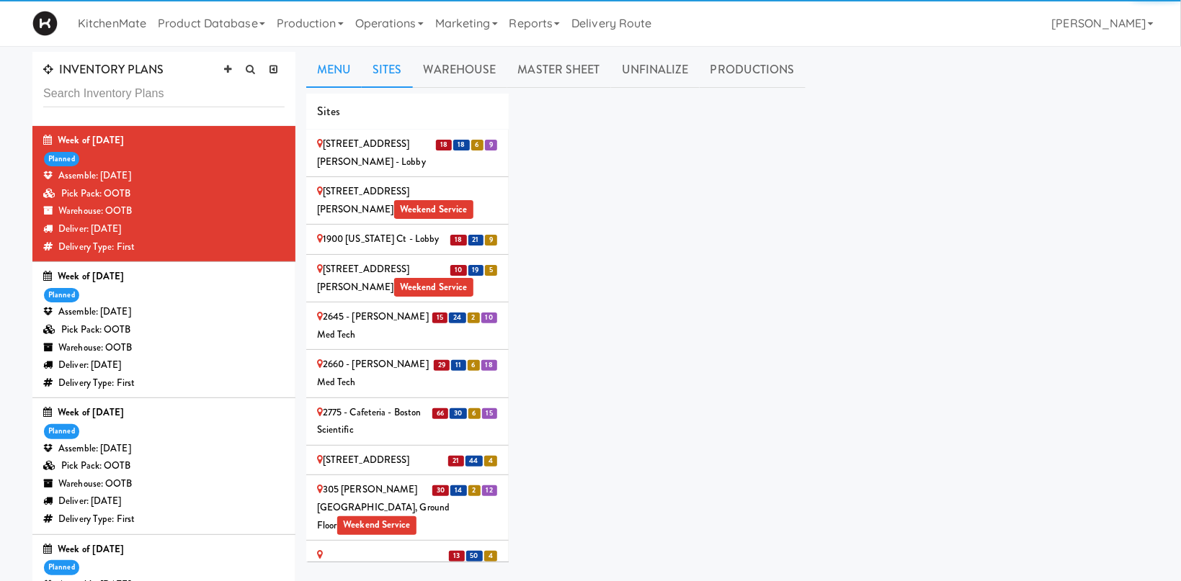
click at [337, 63] on link "Menu" at bounding box center [333, 70] width 55 height 36
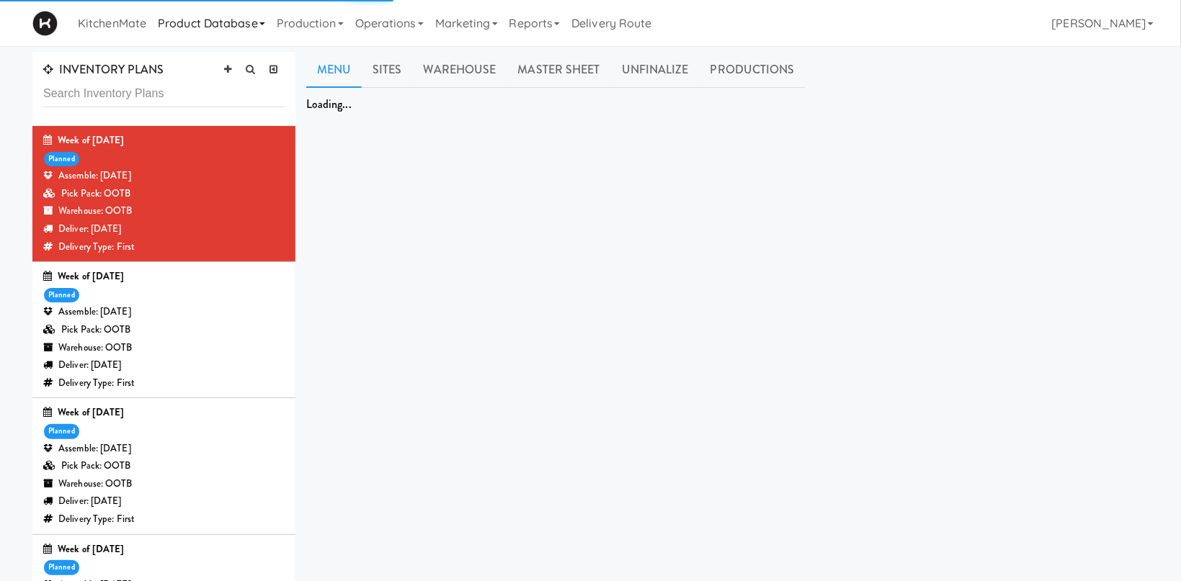
click at [187, 17] on link "Product Database" at bounding box center [211, 23] width 119 height 46
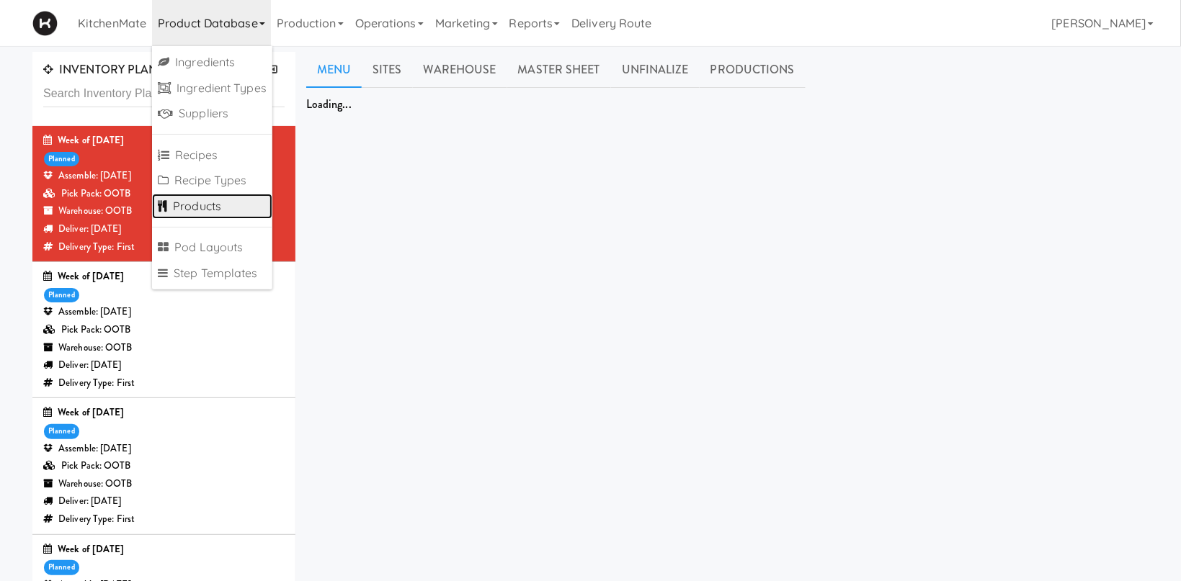
click at [207, 213] on link "Products" at bounding box center [212, 207] width 120 height 26
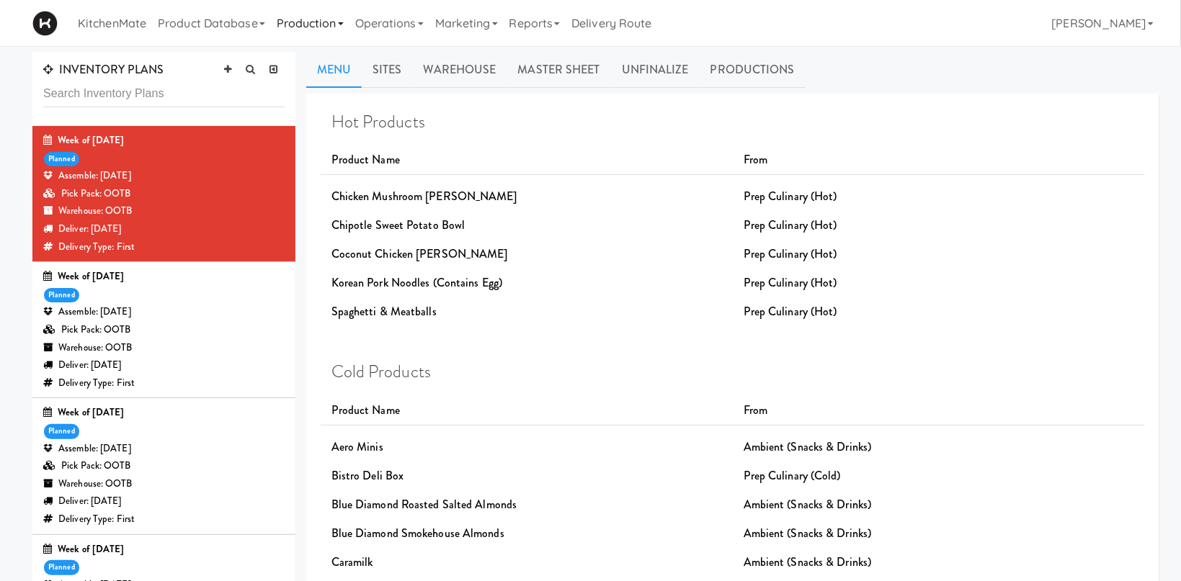
click at [290, 28] on link "Production" at bounding box center [310, 23] width 79 height 46
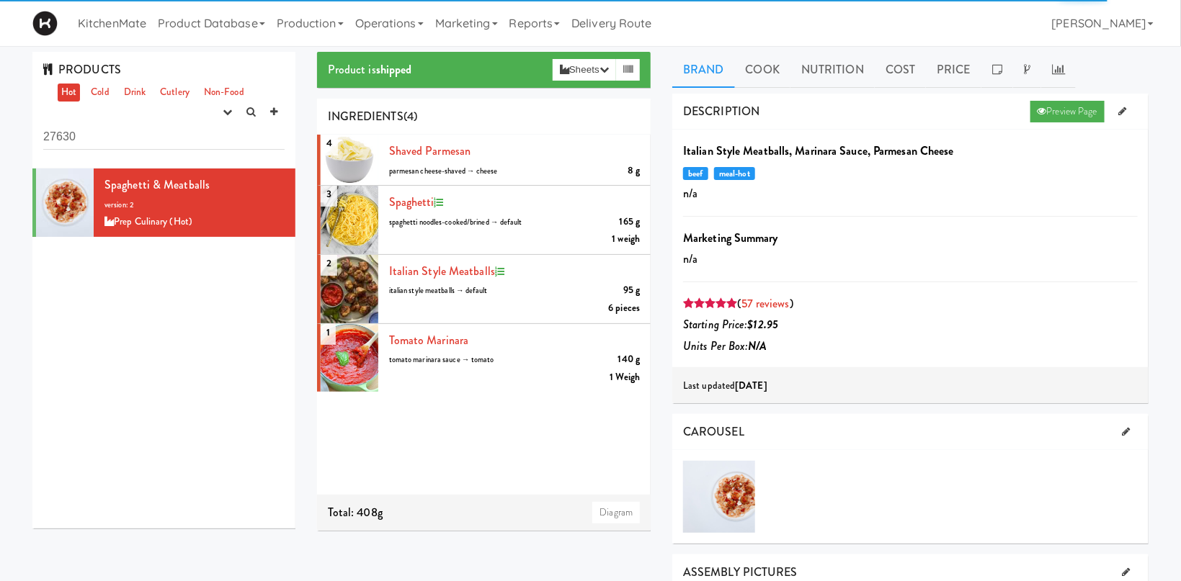
drag, startPoint x: 96, startPoint y: 134, endPoint x: 0, endPoint y: 115, distance: 97.8
click at [43, 123] on input "27630" at bounding box center [163, 136] width 241 height 27
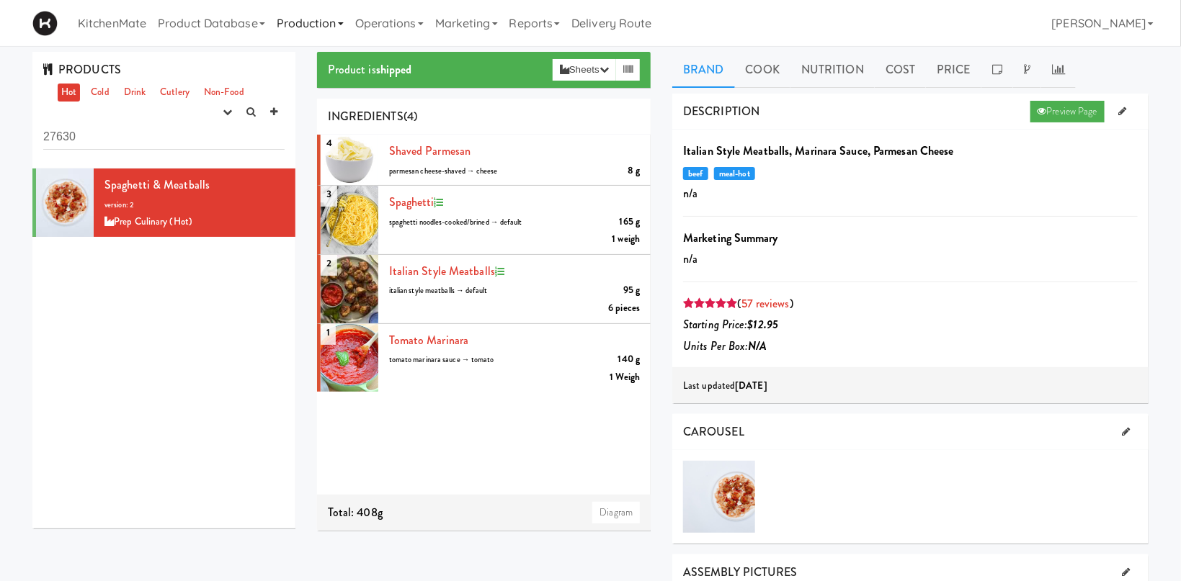
click at [328, 19] on link "Production" at bounding box center [310, 23] width 79 height 46
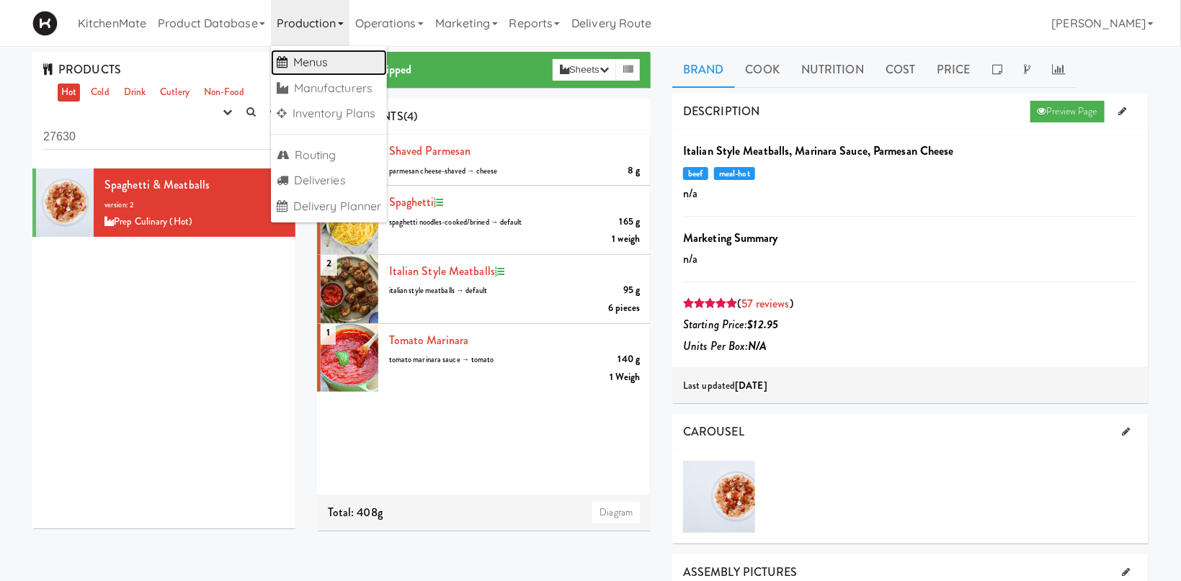
click at [327, 55] on link "Menus" at bounding box center [329, 63] width 117 height 26
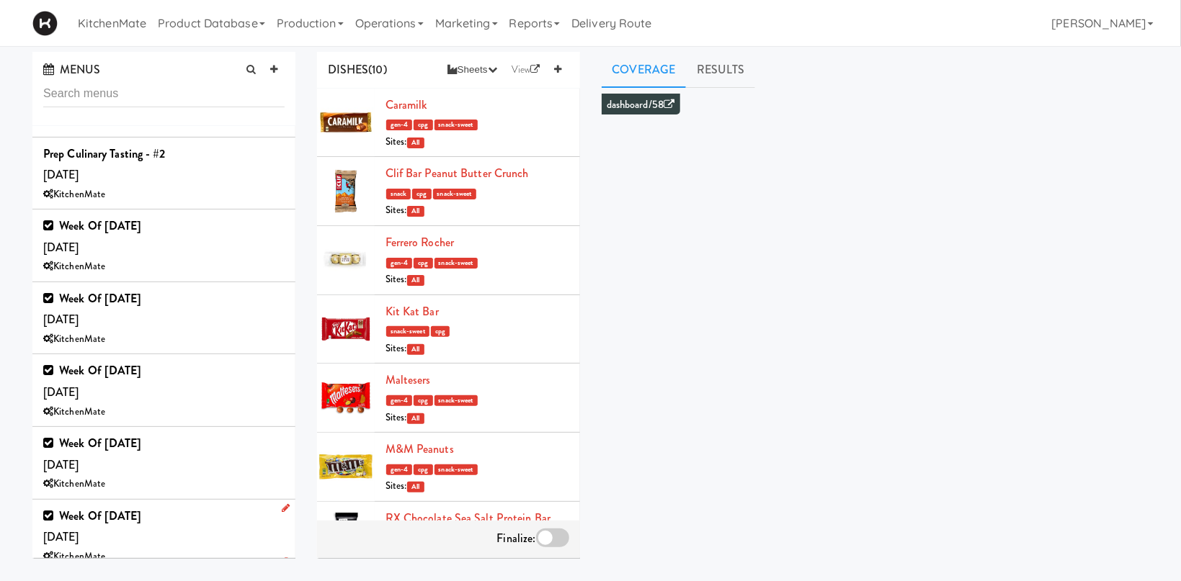
scroll to position [794, 0]
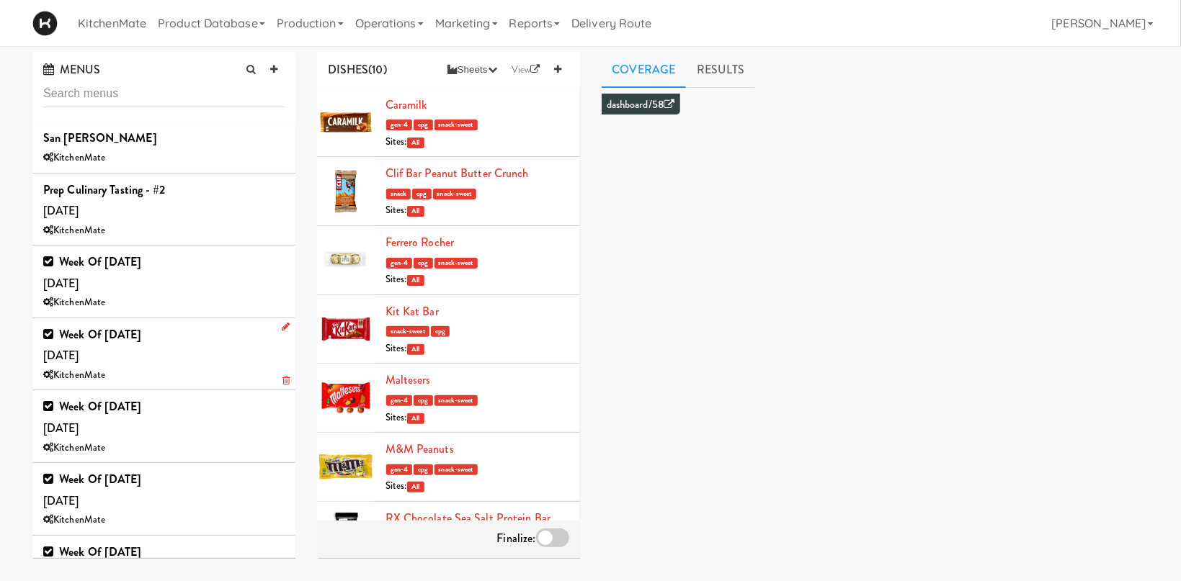
click at [185, 338] on div "Week of [DATE] [DATE] KitchenMate" at bounding box center [163, 354] width 241 height 61
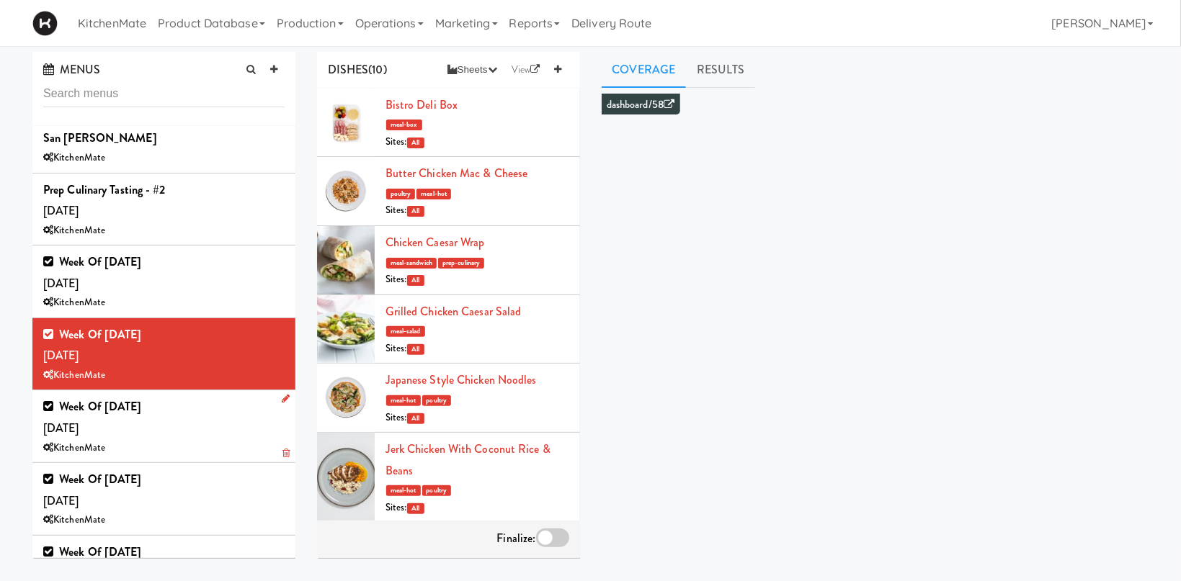
click at [151, 404] on div "Week of [DATE] [DATE] KitchenMate" at bounding box center [163, 426] width 241 height 61
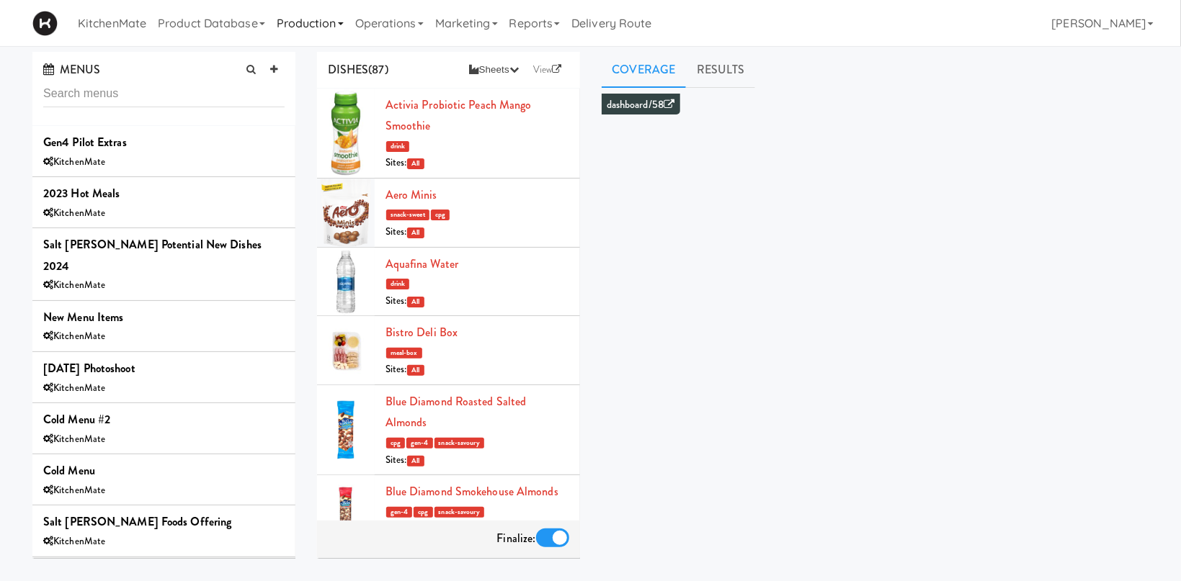
click at [315, 19] on link "Production" at bounding box center [310, 23] width 79 height 46
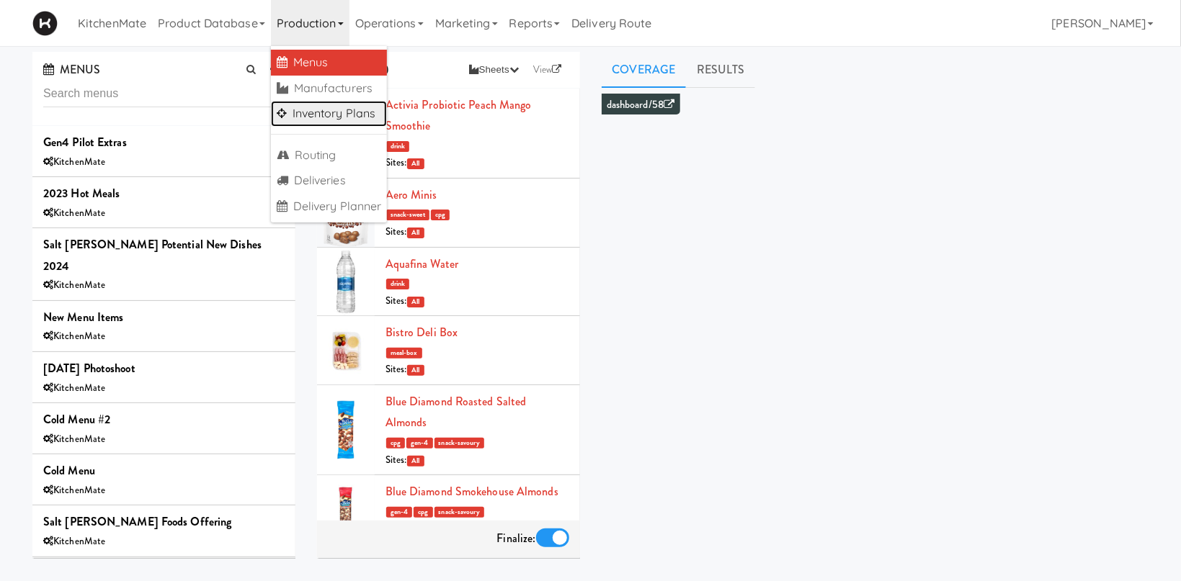
click at [325, 111] on link "Inventory Plans" at bounding box center [329, 114] width 117 height 26
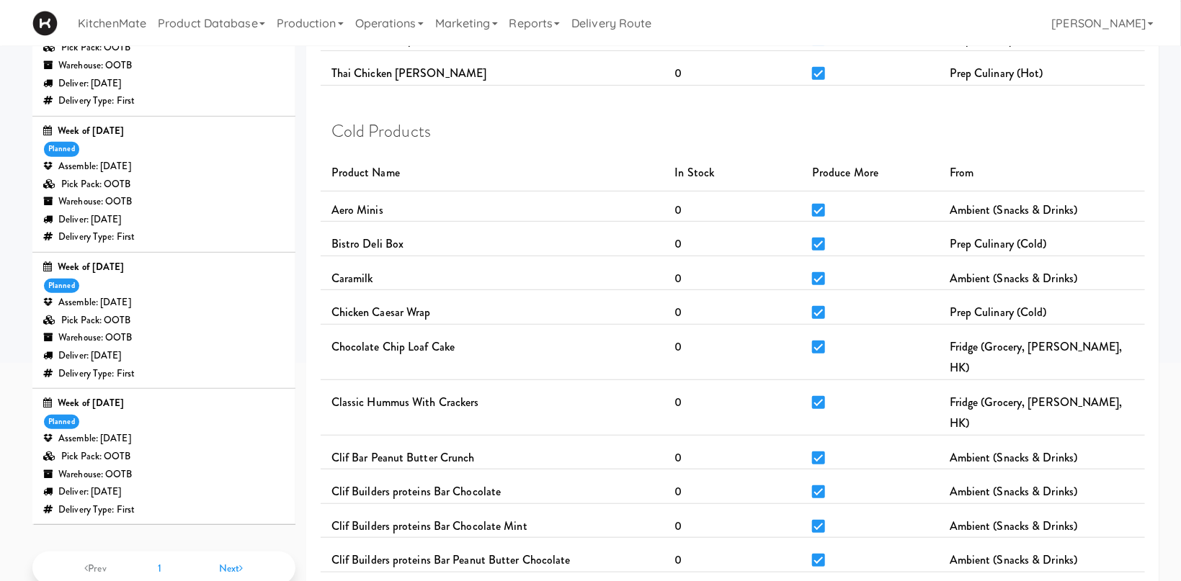
scroll to position [382, 0]
